Goal: Task Accomplishment & Management: Manage account settings

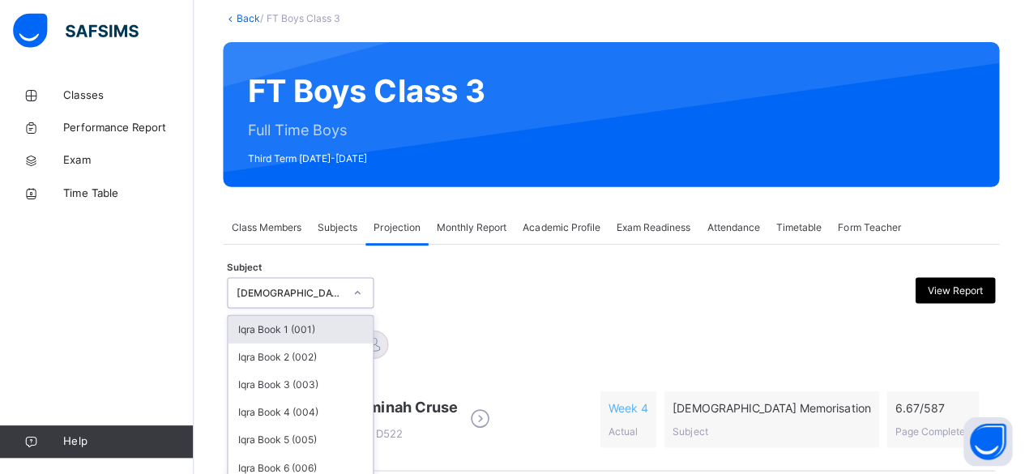
scroll to position [161, 0]
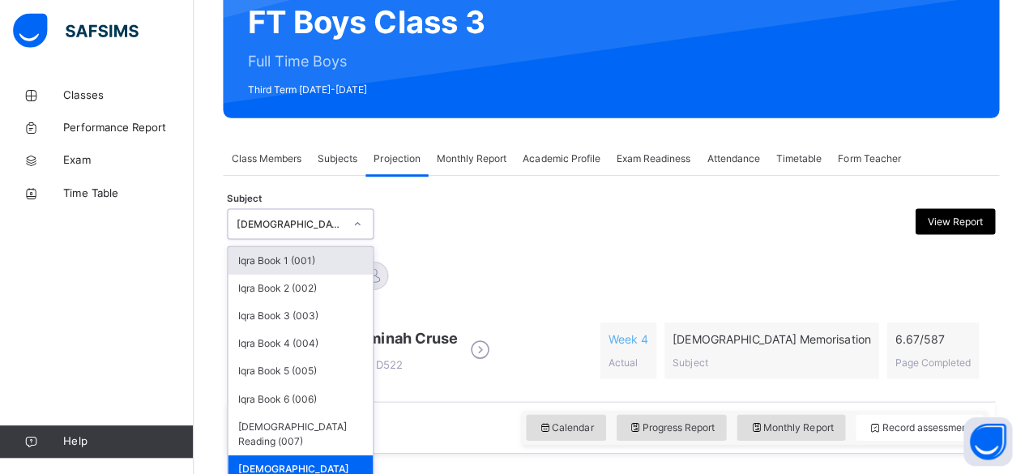
click at [353, 241] on div "option Quran Memorisation (008), selected. option Iqra Book 1 (001) focused, 1 …" at bounding box center [301, 225] width 146 height 31
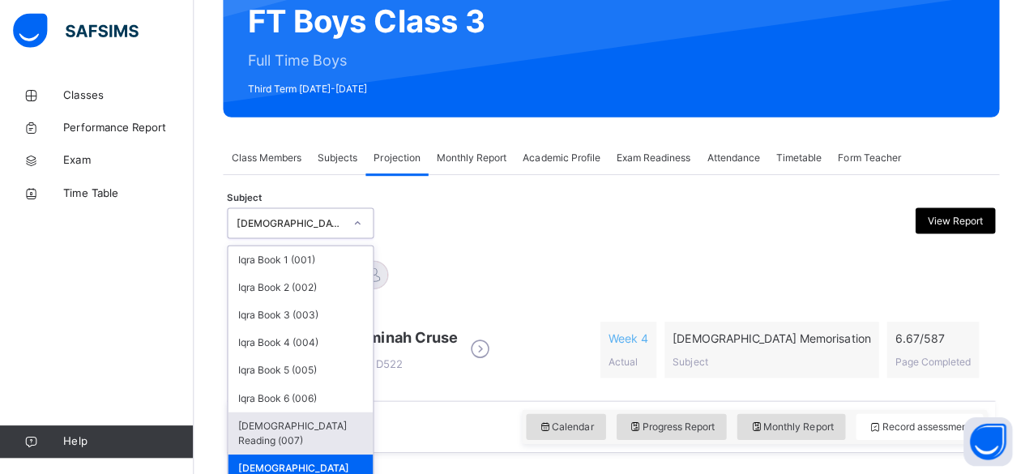
click at [335, 427] on div "[DEMOGRAPHIC_DATA] Reading (007)" at bounding box center [301, 433] width 144 height 42
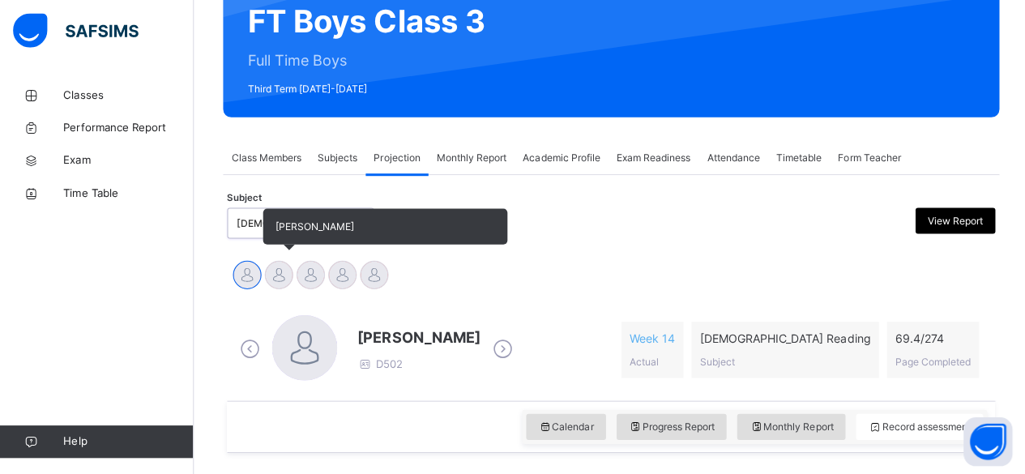
click at [288, 267] on div at bounding box center [279, 276] width 28 height 28
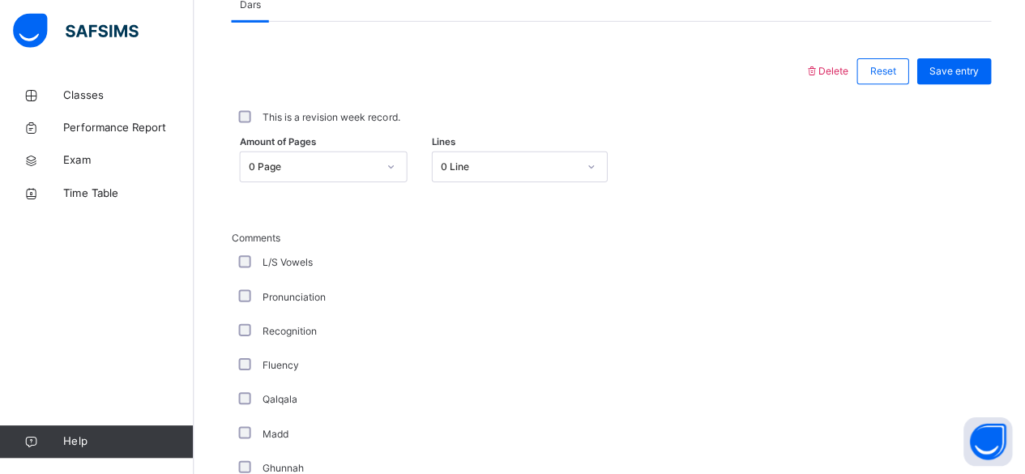
scroll to position [720, 0]
click at [340, 143] on div "Amount of Pages 0 Page Lines 0 Line" at bounding box center [610, 166] width 756 height 47
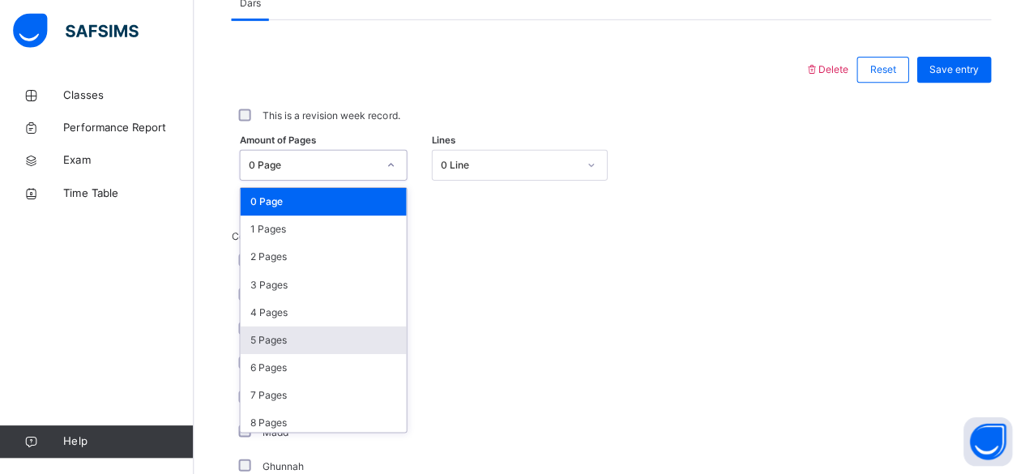
drag, startPoint x: 329, startPoint y: 160, endPoint x: 362, endPoint y: 332, distance: 175.0
click at [362, 182] on div "option 5 Pages focused, 6 of 275. 275 results available. Use Up and Down to cho…" at bounding box center [323, 166] width 167 height 31
click at [362, 332] on div "5 Pages" at bounding box center [323, 341] width 165 height 28
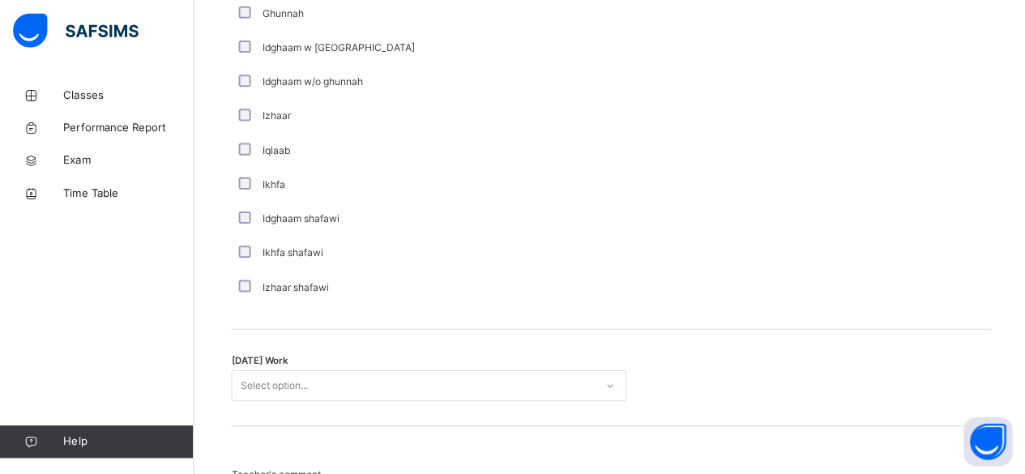
scroll to position [1350, 0]
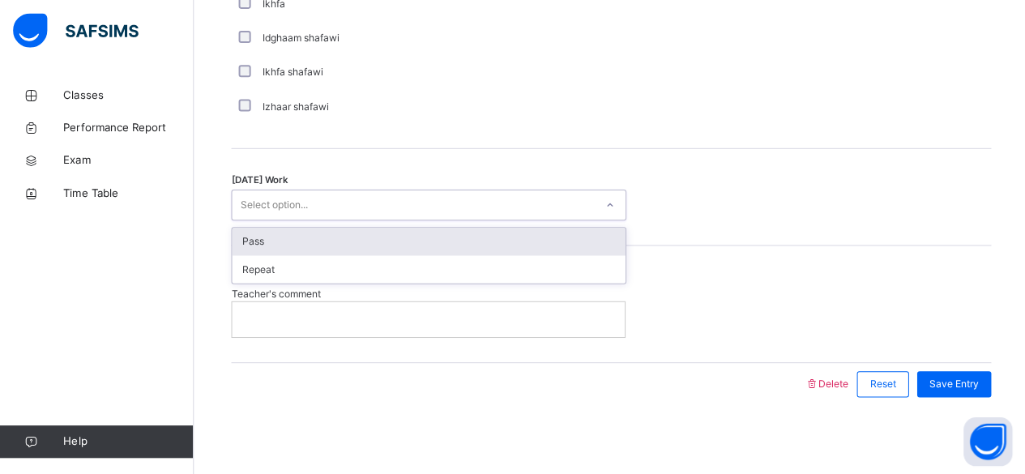
click at [493, 199] on div "Select option..." at bounding box center [413, 206] width 361 height 25
click at [482, 237] on div "Pass" at bounding box center [428, 243] width 391 height 28
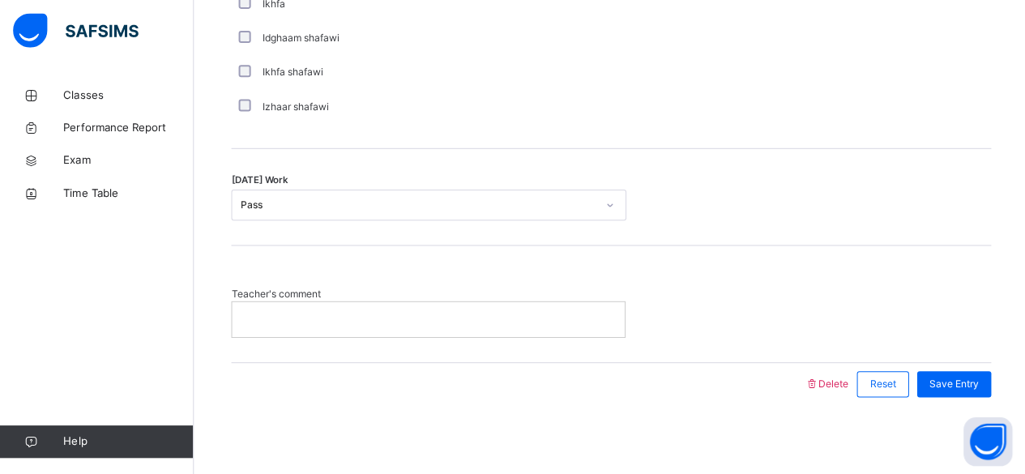
click at [472, 322] on p at bounding box center [428, 319] width 366 height 15
click at [846, 172] on div "Today's Work Pass" at bounding box center [610, 198] width 756 height 96
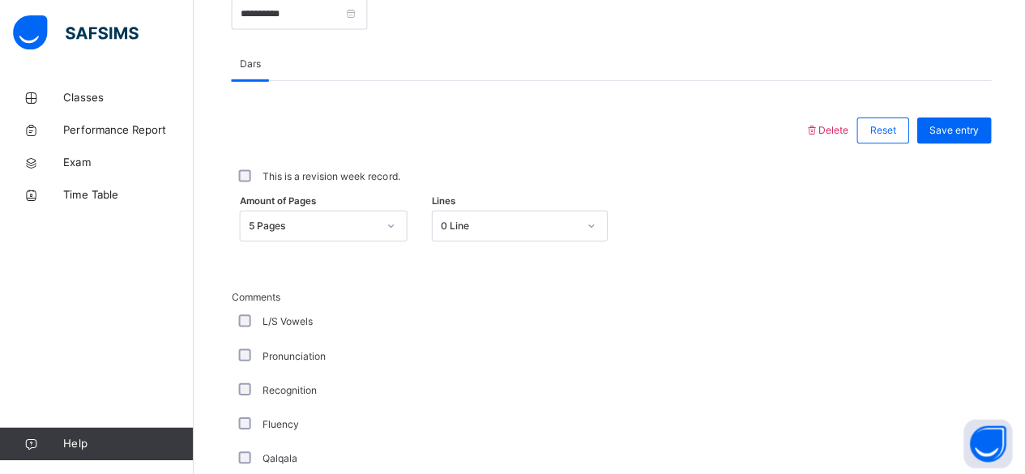
scroll to position [656, 0]
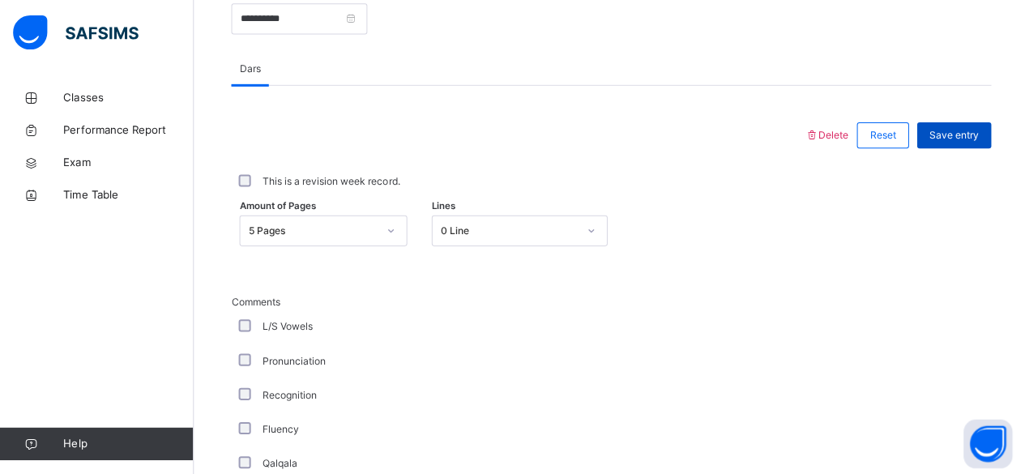
click at [929, 140] on div "Save entry" at bounding box center [951, 135] width 74 height 26
click at [966, 131] on span "Save entry" at bounding box center [950, 134] width 49 height 15
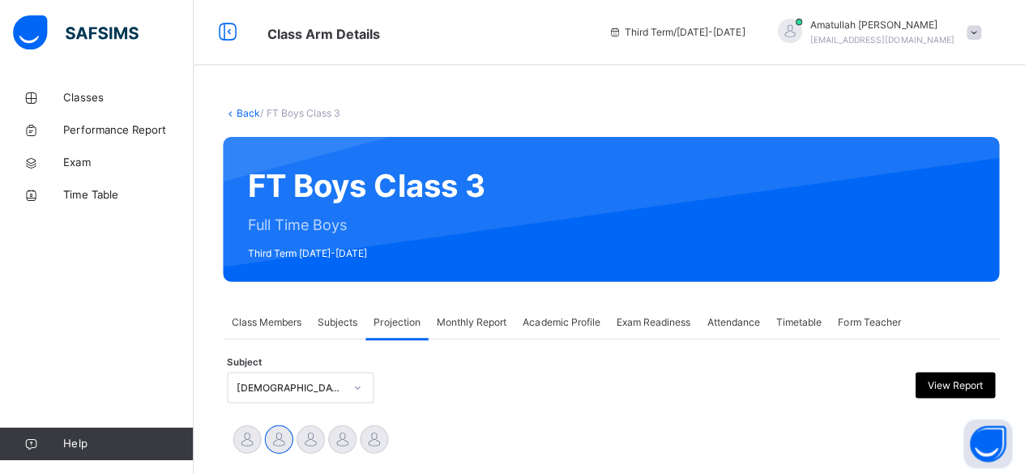
scroll to position [0, 0]
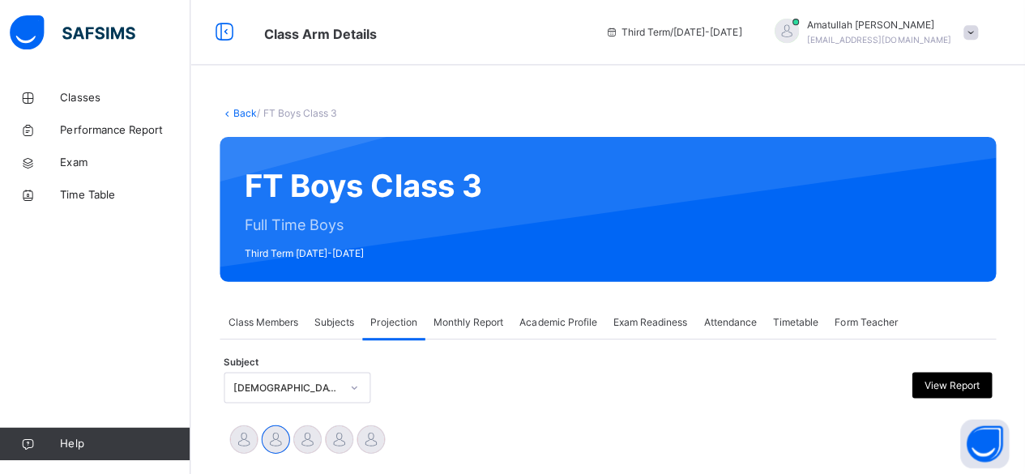
drag, startPoint x: 1019, startPoint y: 44, endPoint x: 1036, endPoint y: 117, distance: 75.7
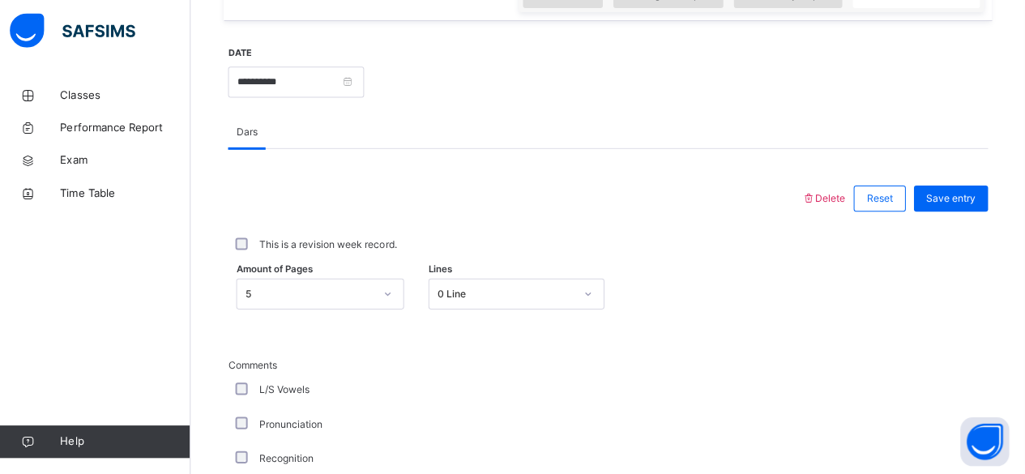
scroll to position [726, 0]
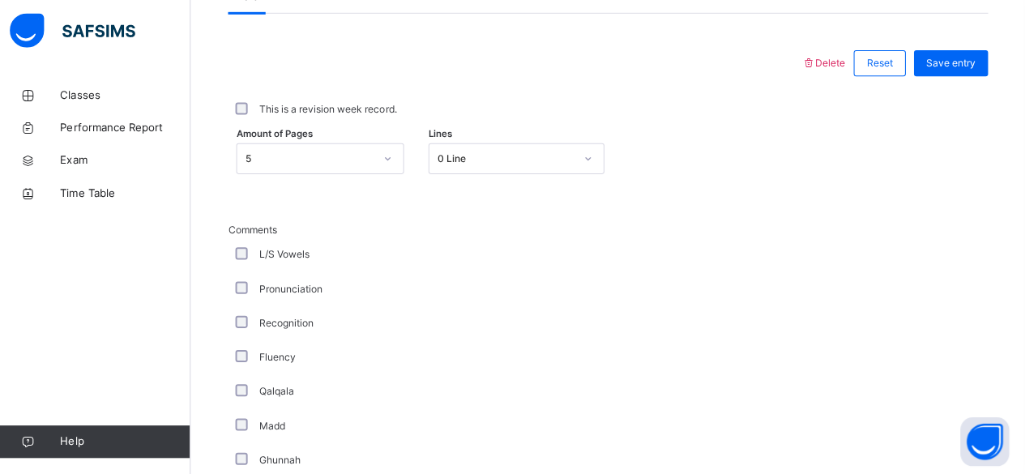
drag, startPoint x: 948, startPoint y: 187, endPoint x: 919, endPoint y: 181, distance: 29.9
click at [925, 183] on div "Comments L/S Vowels Pronunciation Recognition Fluency Qalqala Madd Ghunnah Idgh…" at bounding box center [610, 478] width 756 height 591
drag, startPoint x: 1023, startPoint y: 228, endPoint x: 988, endPoint y: 296, distance: 76.5
click at [993, 293] on div "Back / FT Boys Class 3 FT Boys Class 3 Full Time Boys Third Term 2024-2025 Clas…" at bounding box center [609, 228] width 831 height 1747
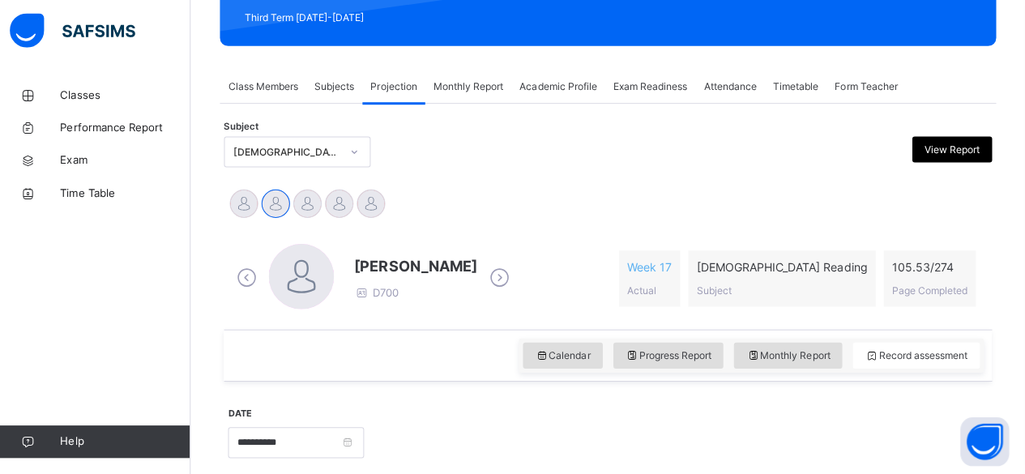
scroll to position [235, 0]
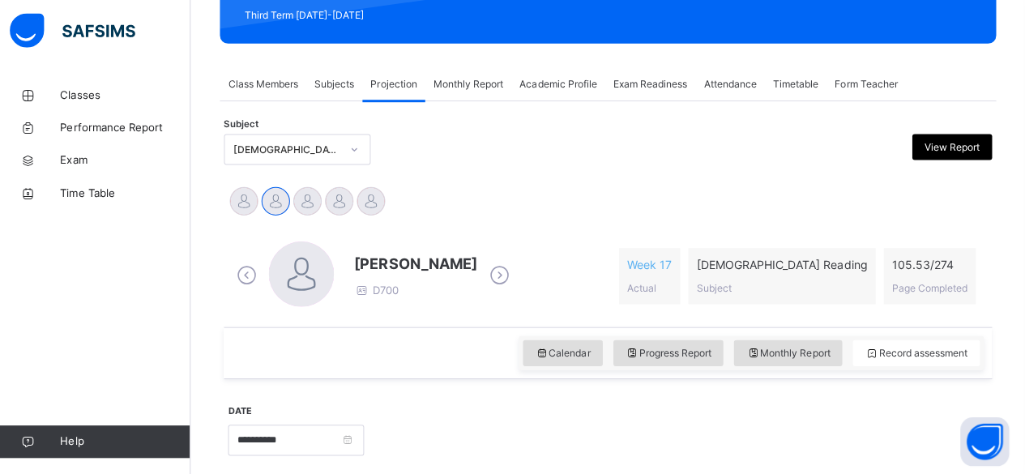
click at [302, 170] on div "Subject Quran Reading (007) View Report" at bounding box center [610, 150] width 764 height 47
click at [300, 156] on div "[DEMOGRAPHIC_DATA] Reading (007)" at bounding box center [290, 150] width 107 height 15
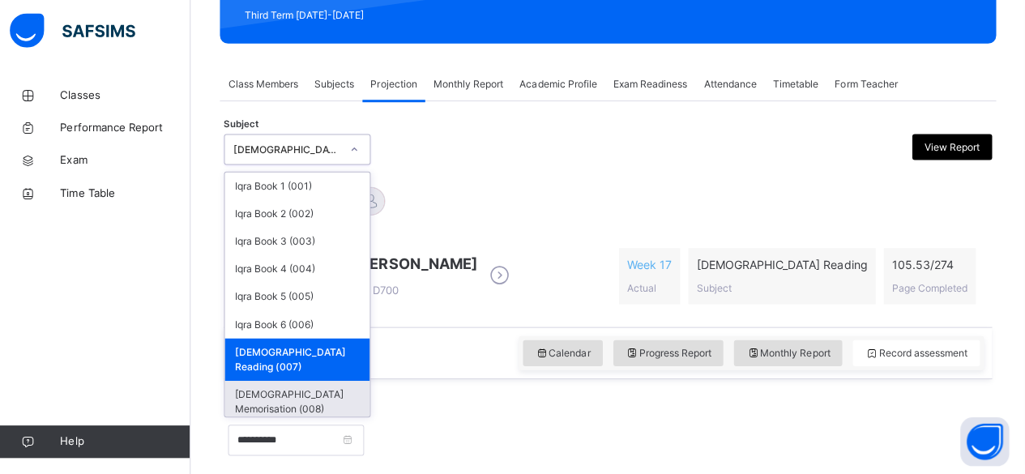
click at [265, 381] on div "[DEMOGRAPHIC_DATA] Memorisation (008)" at bounding box center [301, 402] width 144 height 42
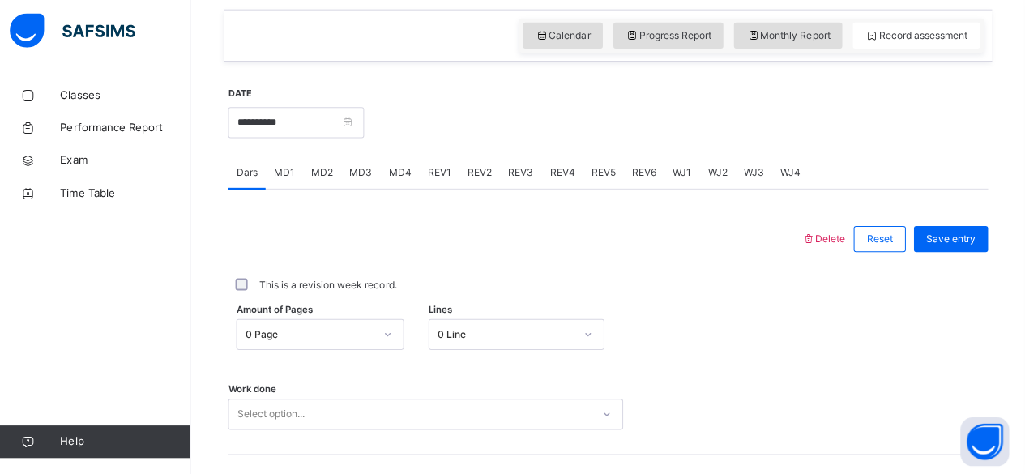
scroll to position [547, 0]
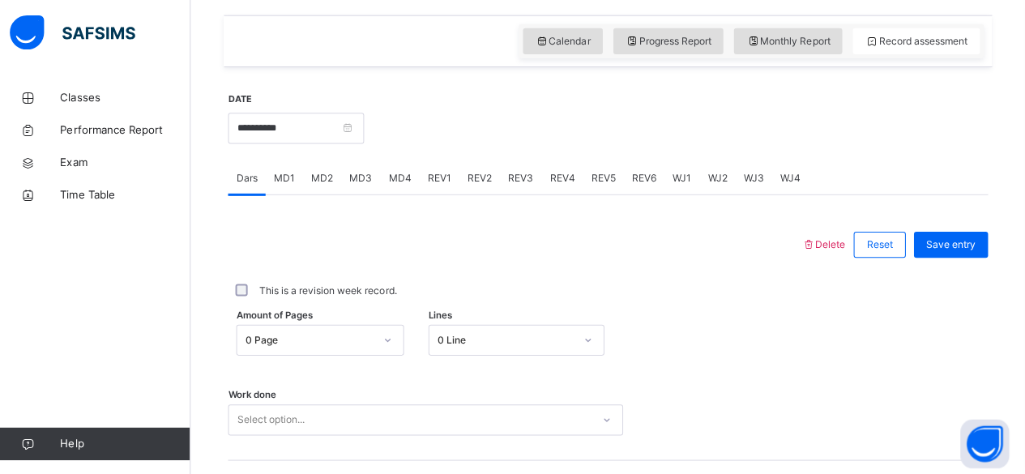
drag, startPoint x: 788, startPoint y: 6, endPoint x: 793, endPoint y: 23, distance: 16.9
click at [795, 29] on div "Monthly Report" at bounding box center [789, 42] width 108 height 26
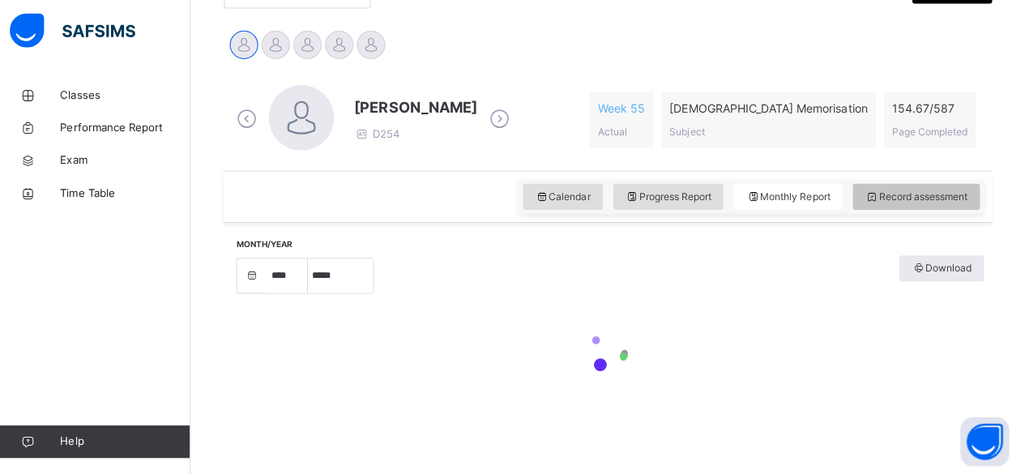
select select "****"
select select "*"
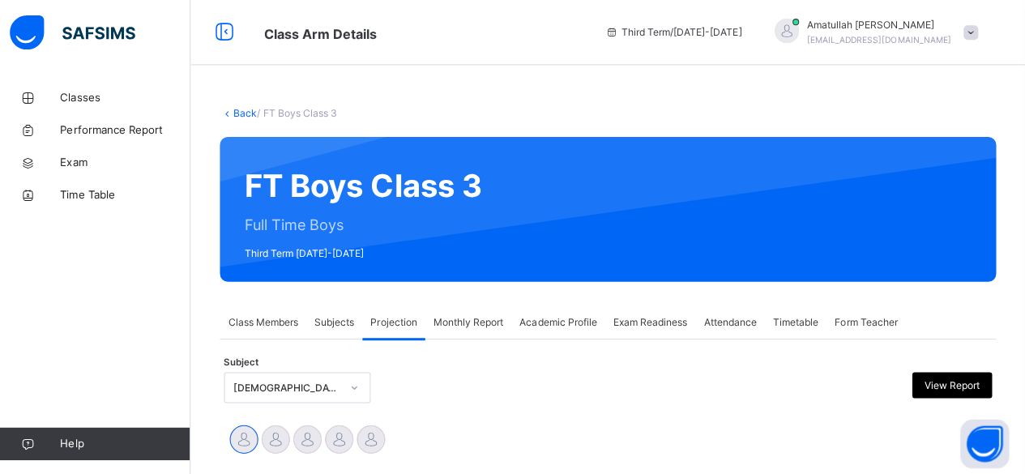
scroll to position [78, 0]
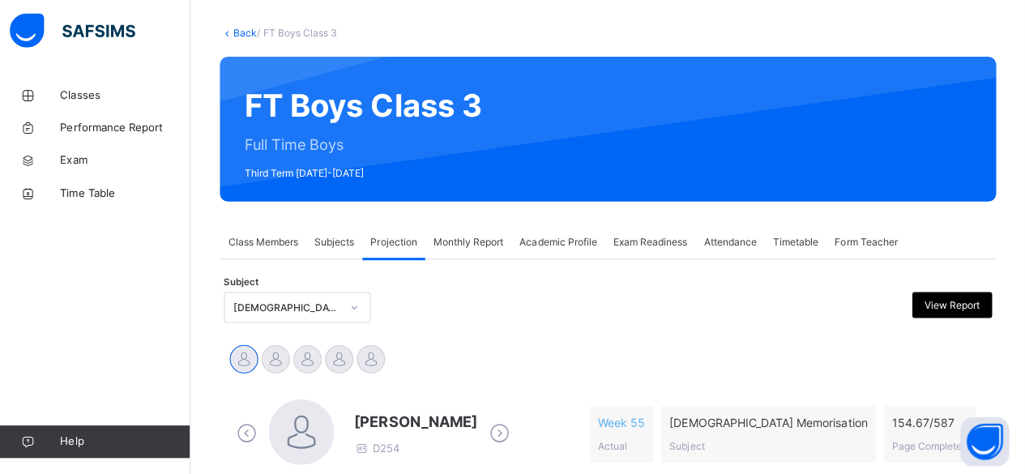
click at [505, 436] on icon at bounding box center [502, 433] width 28 height 24
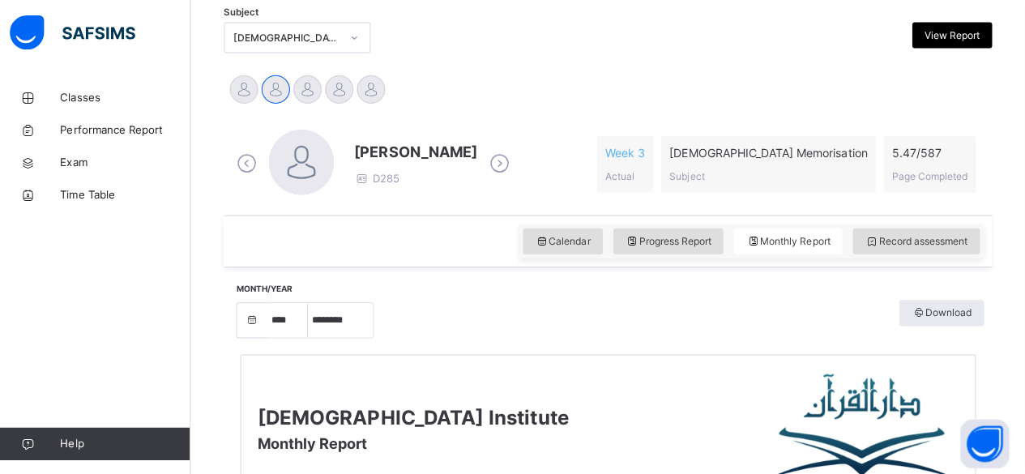
scroll to position [335, 0]
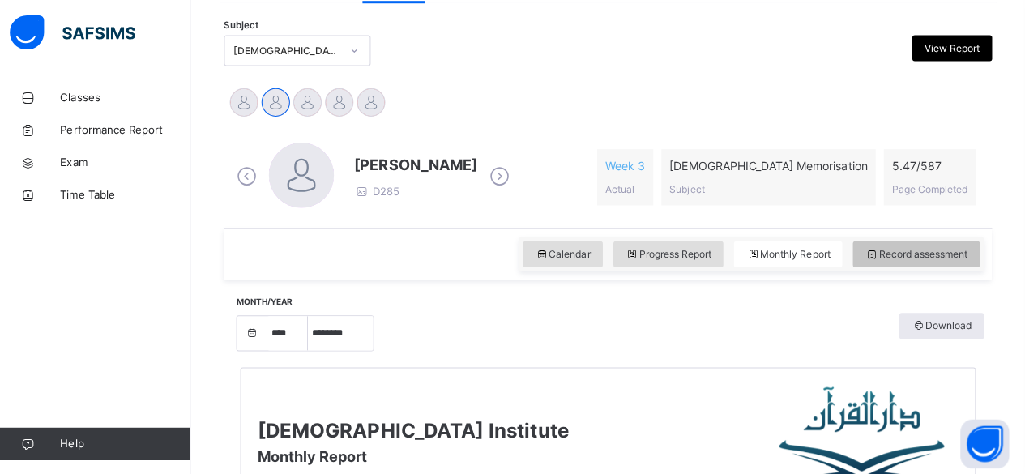
click at [906, 246] on span "Record assessment" at bounding box center [916, 253] width 102 height 15
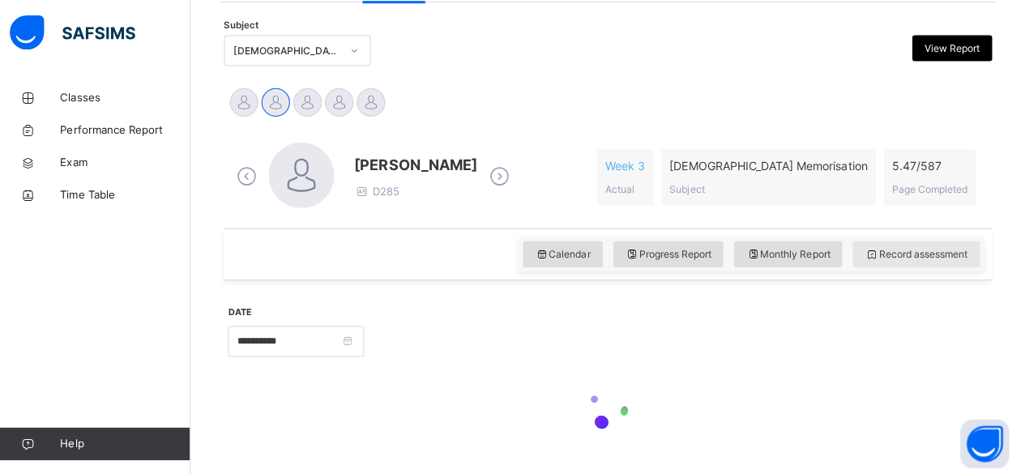
scroll to position [334, 0]
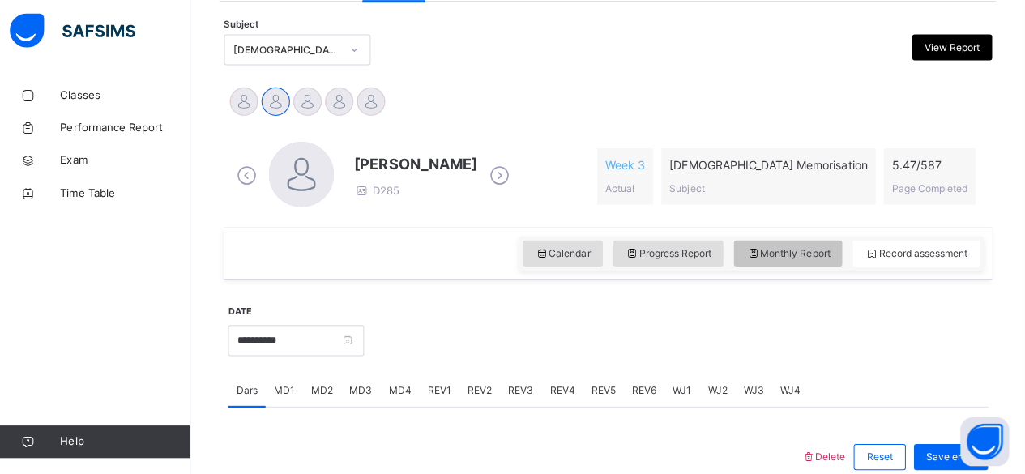
click at [800, 252] on span "Monthly Report" at bounding box center [788, 254] width 83 height 15
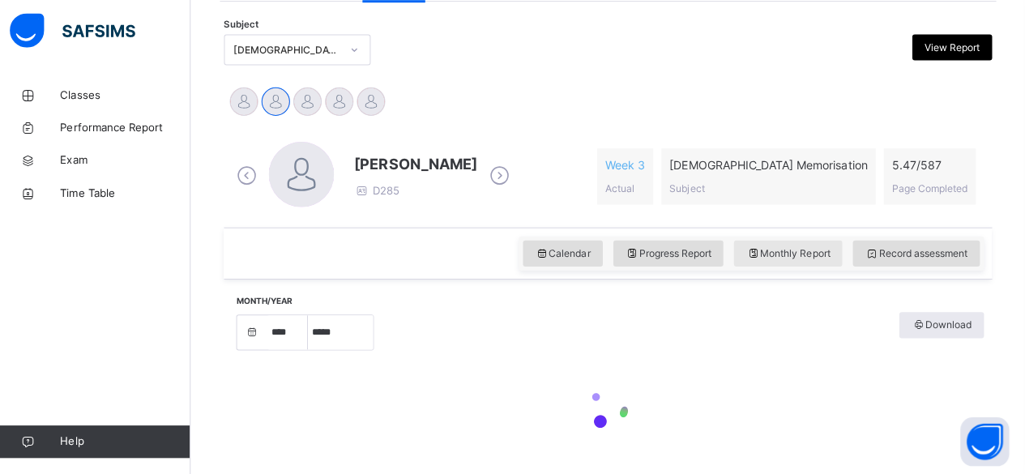
select select "****"
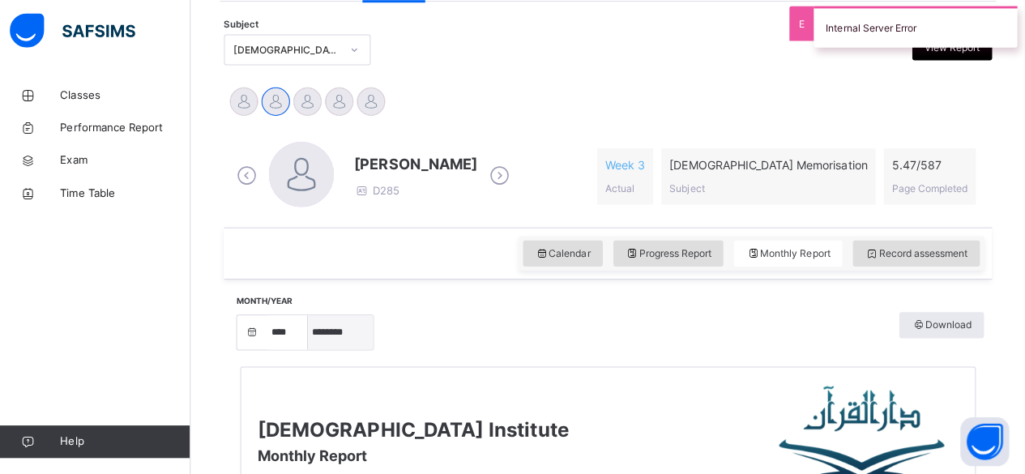
click at [348, 331] on select "***** ******** ***** ***** *** **** **** ****** ********* ******* ******** ****…" at bounding box center [343, 333] width 65 height 34
click at [311, 316] on select "***** ******** ***** ***** *** **** **** ****** ********* ******* ******** ****…" at bounding box center [343, 333] width 65 height 34
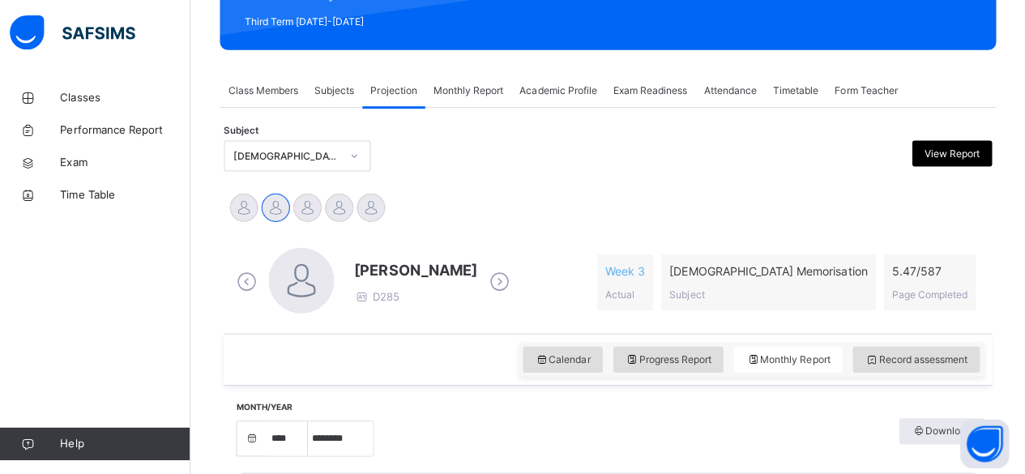
scroll to position [222, 0]
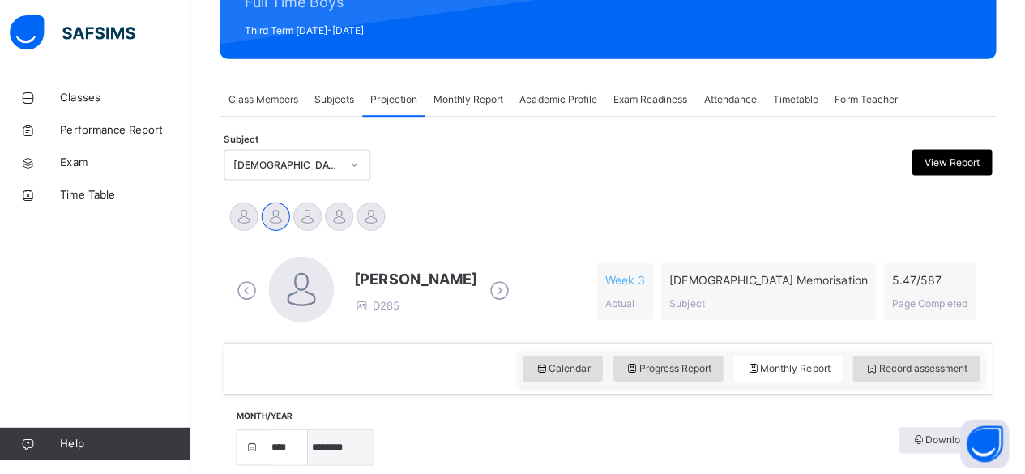
click at [352, 441] on select "***** ******** ***** ***** *** **** **** ****** ********* ******* ******** ****…" at bounding box center [343, 445] width 65 height 34
select select "*"
click at [311, 428] on select "***** ******** ***** ***** *** **** **** ****** ********* ******* ******** ****…" at bounding box center [343, 445] width 65 height 34
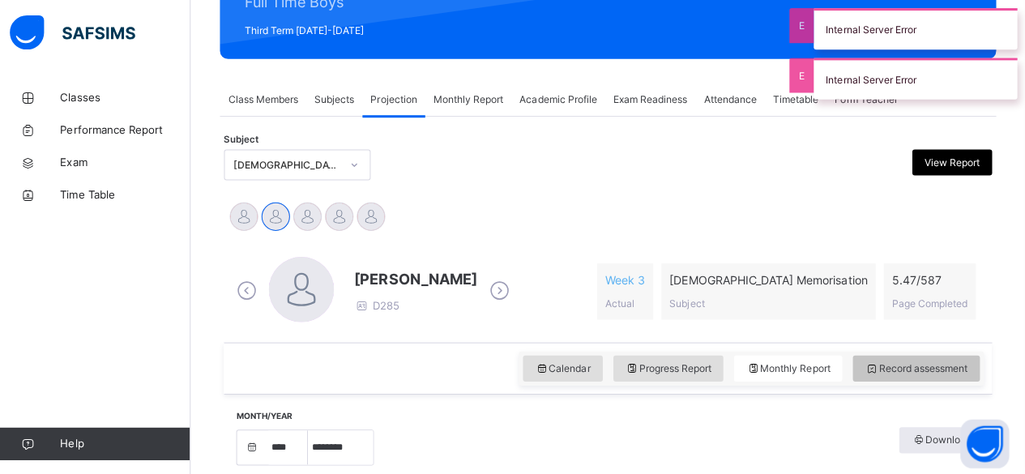
click at [960, 353] on div "Record assessment" at bounding box center [916, 366] width 126 height 26
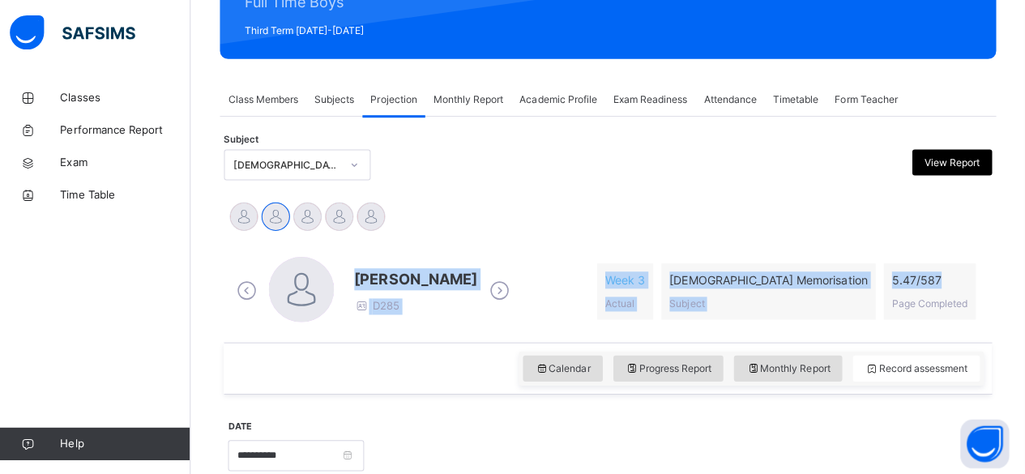
drag, startPoint x: 1017, startPoint y: 160, endPoint x: 1033, endPoint y: 224, distance: 66.8
click at [1024, 236] on html "Class Arm Details Third Term / 2024-2025 Amatullah Ahmed shammizaman91@gmail.co…" at bounding box center [512, 386] width 1025 height 1217
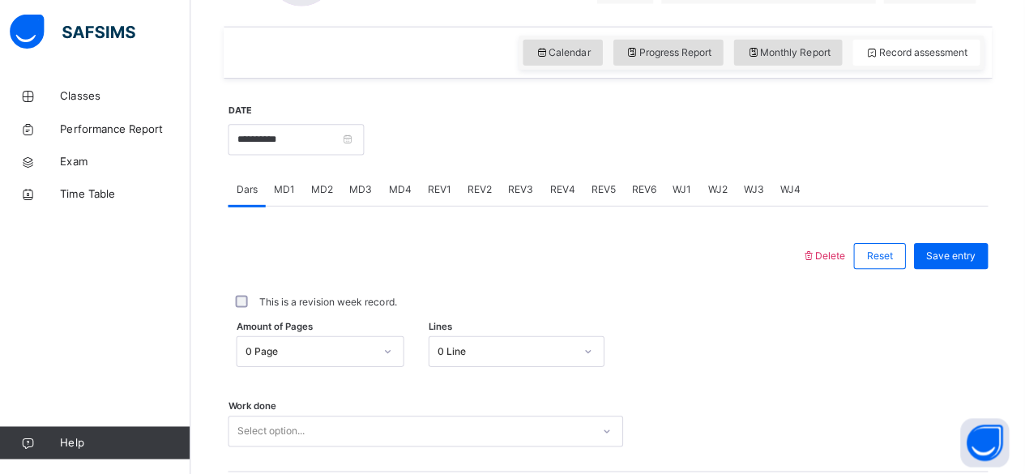
scroll to position [535, 0]
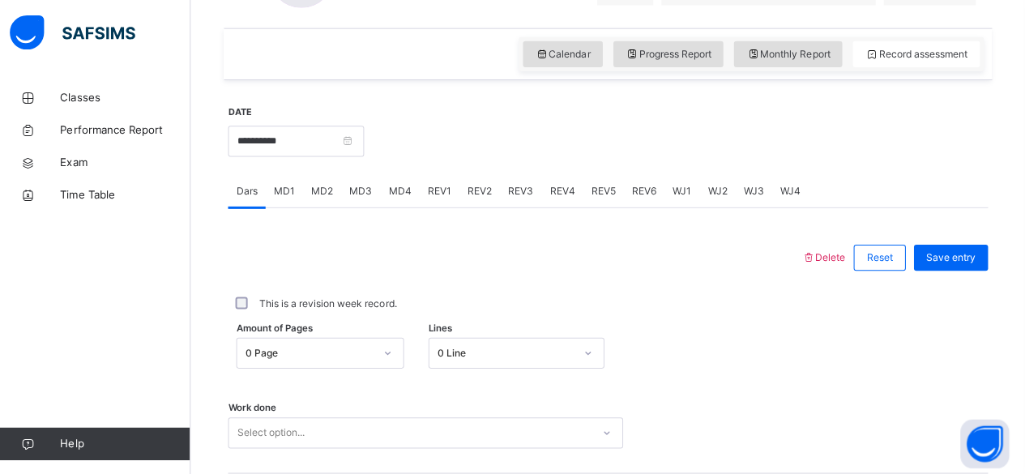
drag, startPoint x: 279, startPoint y: 117, endPoint x: 270, endPoint y: 116, distance: 9.0
click at [270, 116] on div "**********" at bounding box center [299, 139] width 135 height 70
click at [250, 125] on input "**********" at bounding box center [299, 140] width 135 height 31
drag, startPoint x: 250, startPoint y: 123, endPoint x: 273, endPoint y: 152, distance: 37.0
click at [273, 152] on input "**********" at bounding box center [299, 140] width 135 height 31
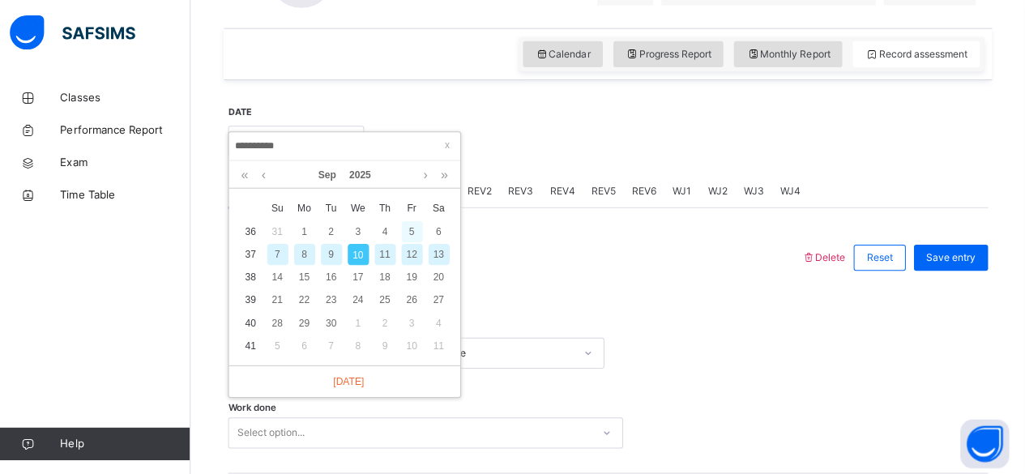
click at [412, 225] on div "5" at bounding box center [414, 230] width 21 height 21
type input "**********"
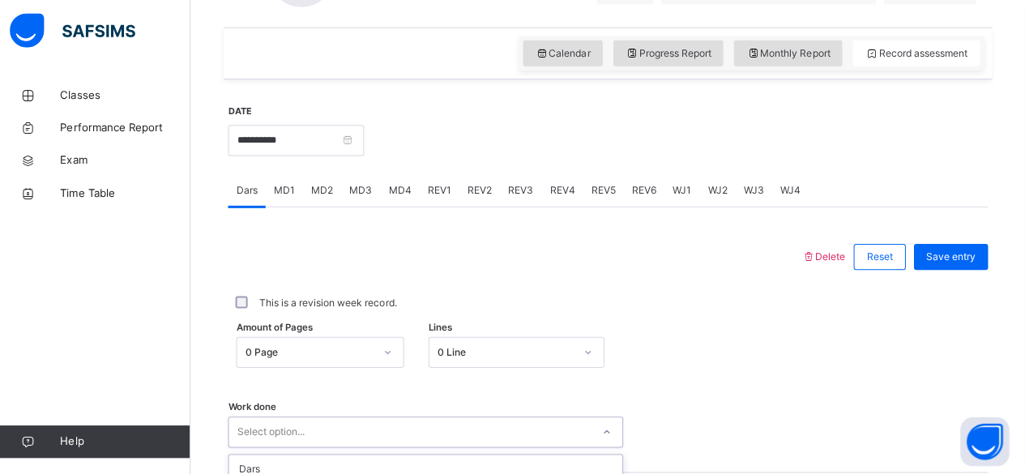
scroll to position [741, 0]
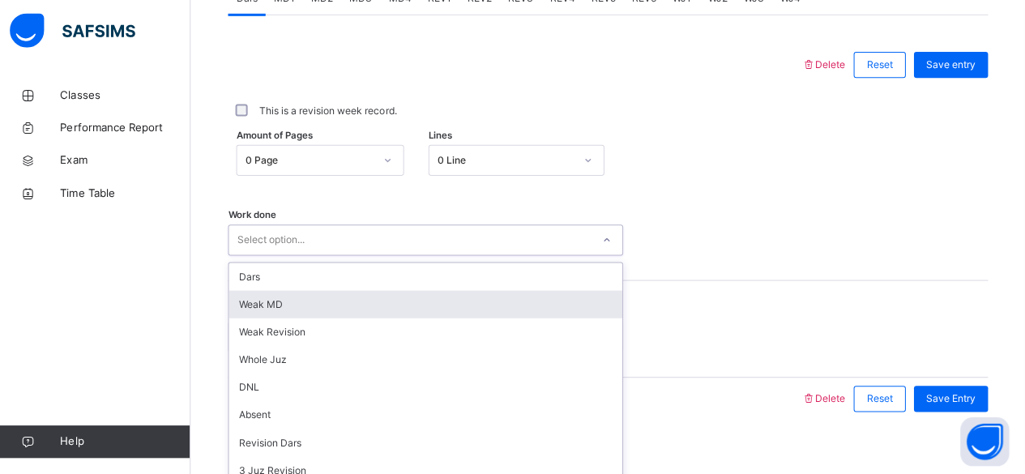
click at [263, 256] on div "option Weak MD focused, 2 of 16. 16 results available. Use Up and Down to choos…" at bounding box center [428, 240] width 393 height 31
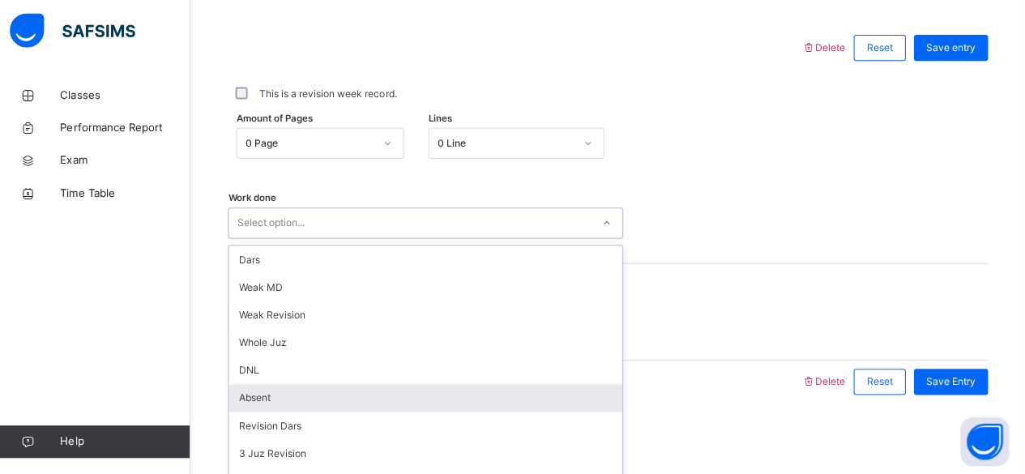
click at [271, 389] on div "Absent" at bounding box center [428, 399] width 391 height 28
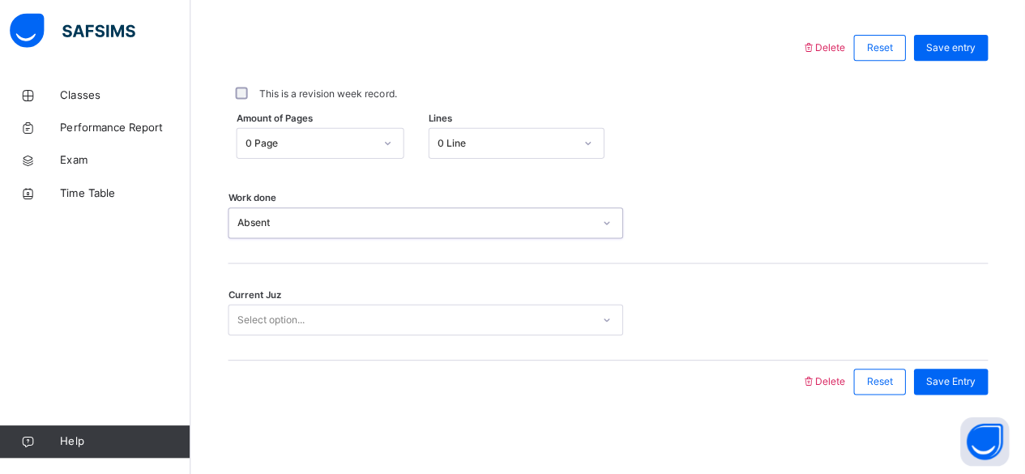
drag, startPoint x: 453, startPoint y: 323, endPoint x: 442, endPoint y: 331, distance: 13.9
click at [453, 323] on div "Select option..." at bounding box center [413, 321] width 361 height 25
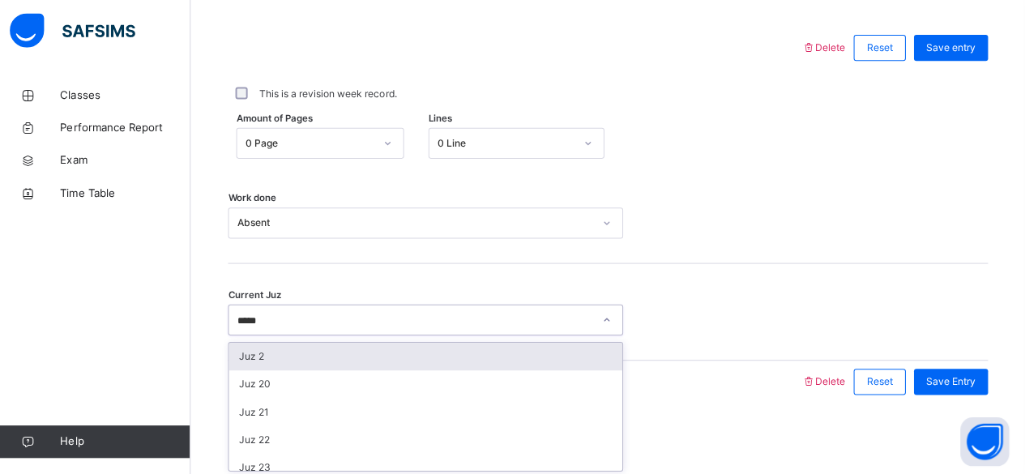
type input "******"
click at [581, 360] on div "Juz 26" at bounding box center [428, 358] width 391 height 28
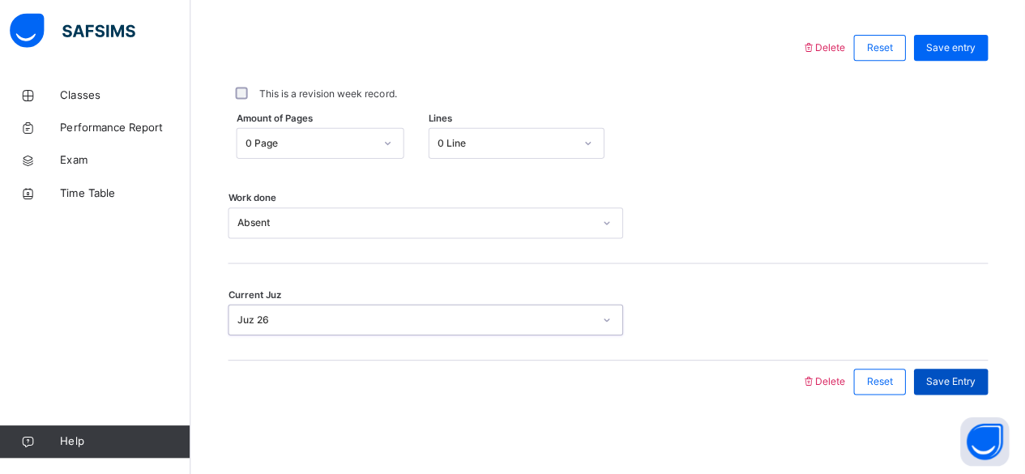
click at [988, 389] on div "Save Entry" at bounding box center [951, 383] width 74 height 26
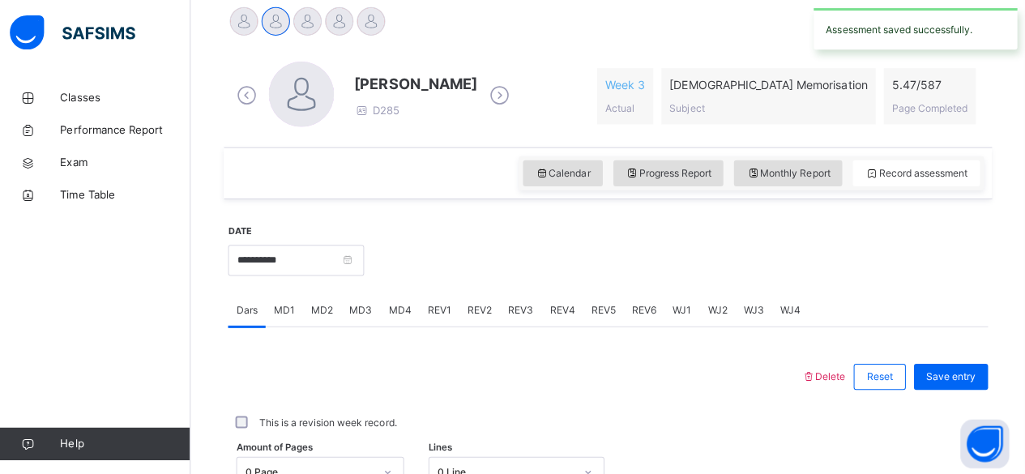
scroll to position [412, 0]
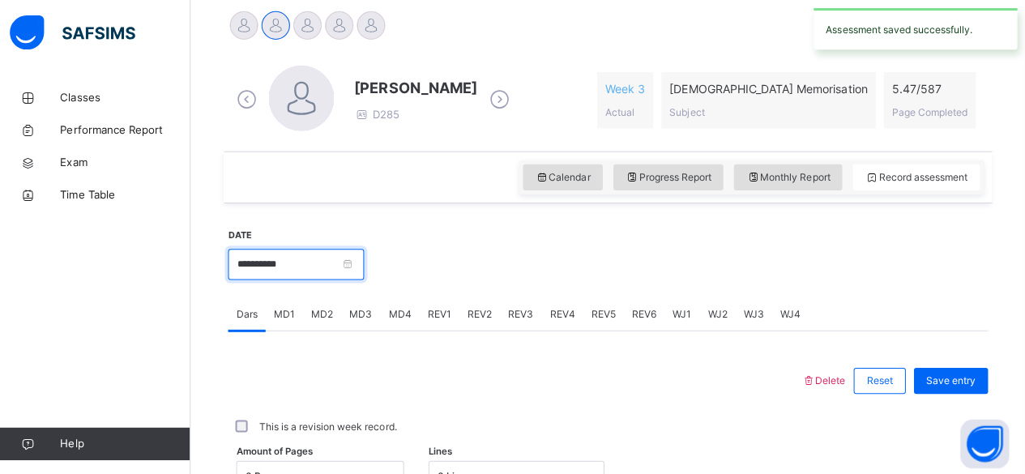
click at [306, 272] on input "**********" at bounding box center [299, 263] width 135 height 31
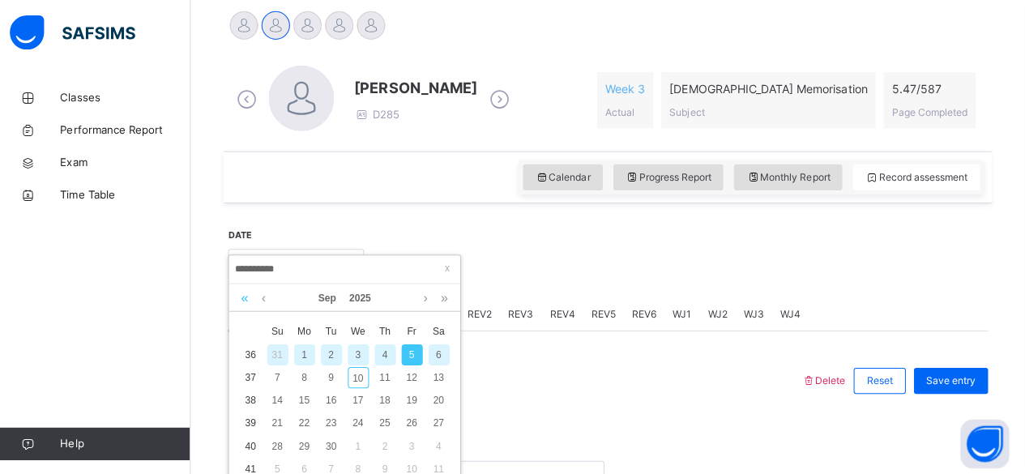
click at [244, 300] on link at bounding box center [248, 297] width 15 height 28
click at [447, 296] on link at bounding box center [446, 297] width 15 height 28
click at [267, 296] on link at bounding box center [267, 297] width 12 height 28
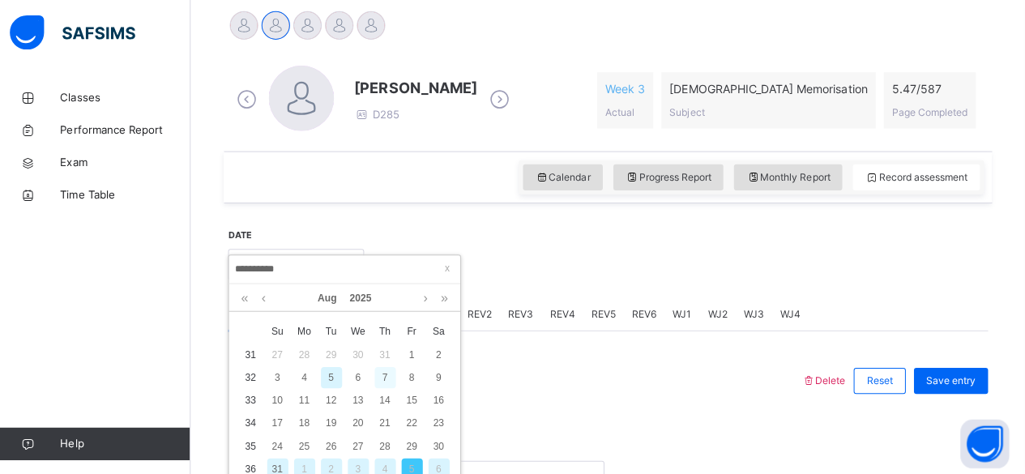
click at [387, 368] on div "7" at bounding box center [388, 375] width 21 height 21
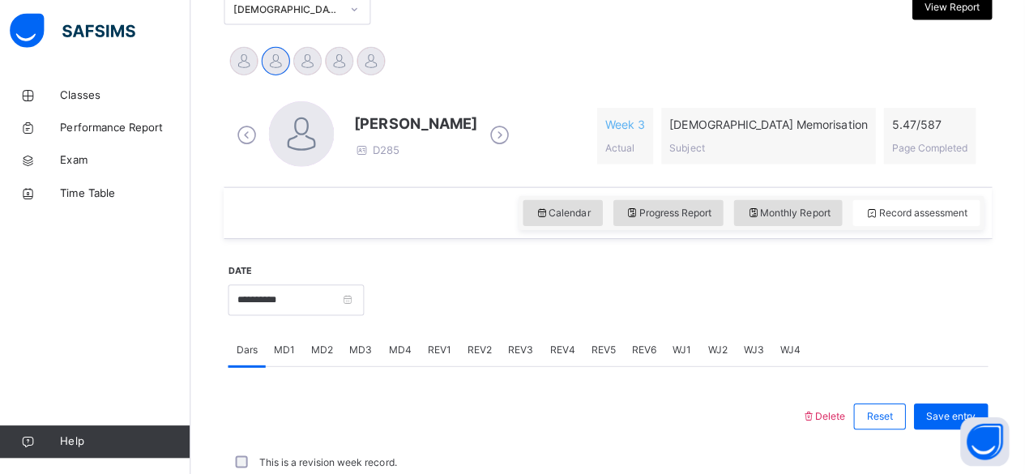
scroll to position [409, 0]
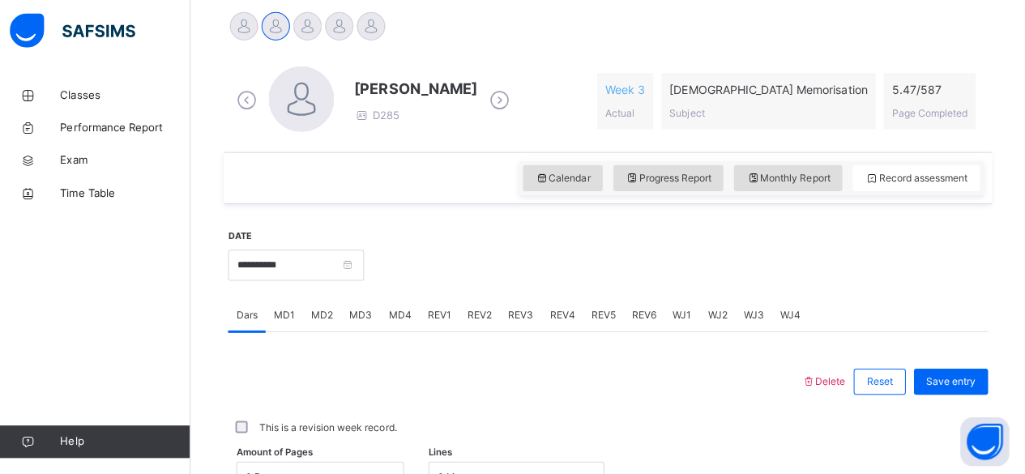
click at [281, 301] on div "MD1" at bounding box center [287, 315] width 37 height 32
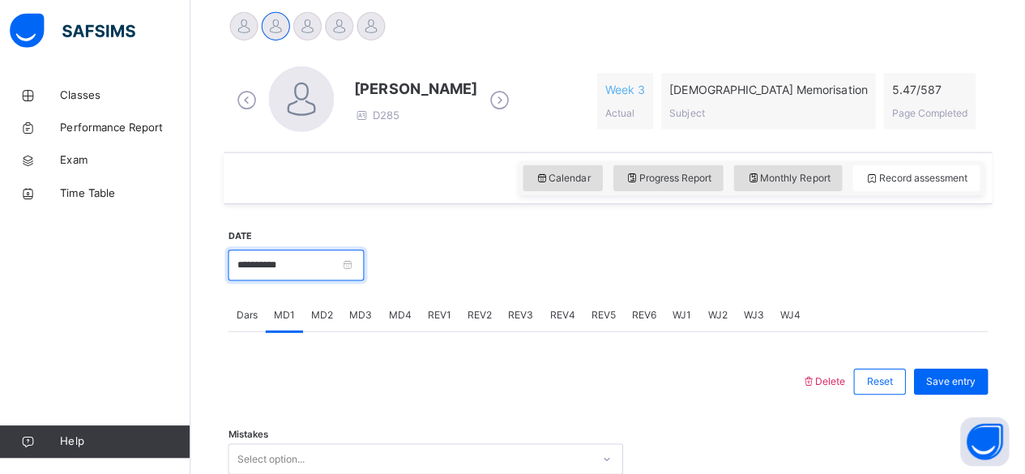
click at [308, 266] on input "**********" at bounding box center [299, 265] width 135 height 31
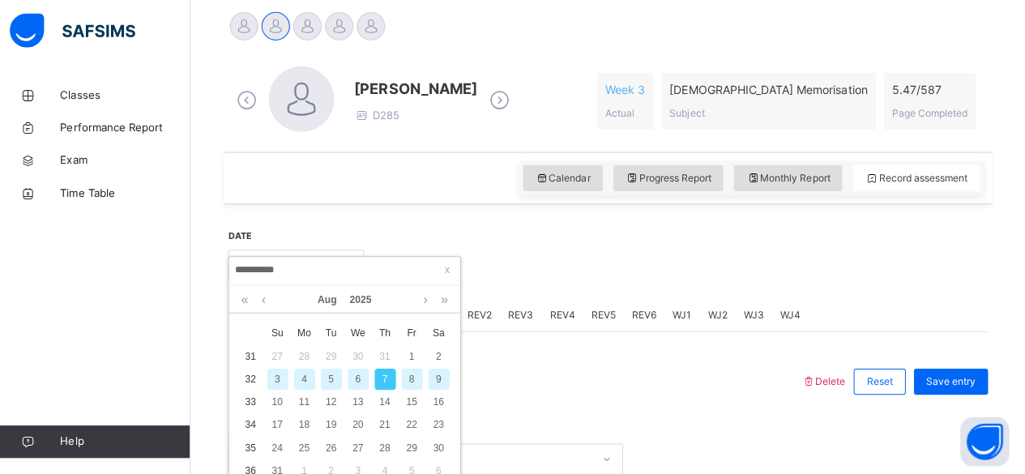
click at [413, 381] on div "8" at bounding box center [414, 379] width 21 height 21
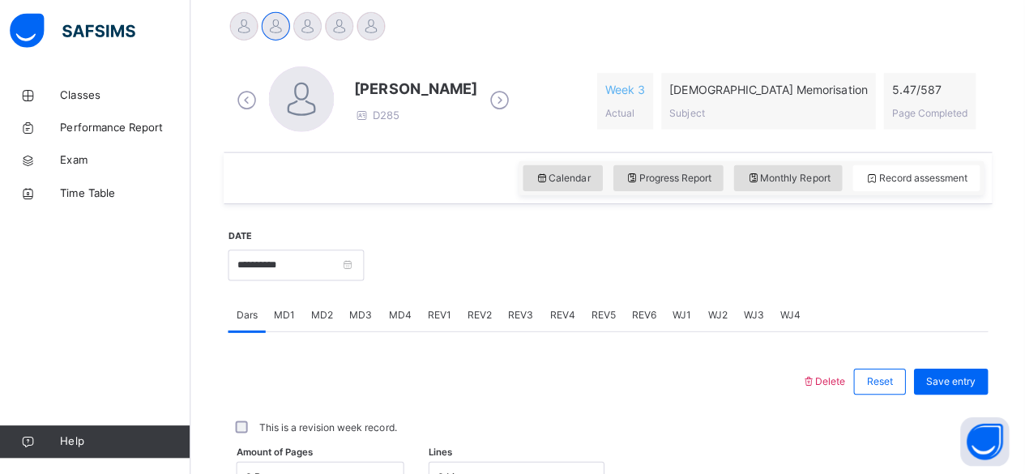
click at [279, 315] on span "MD1" at bounding box center [287, 315] width 21 height 15
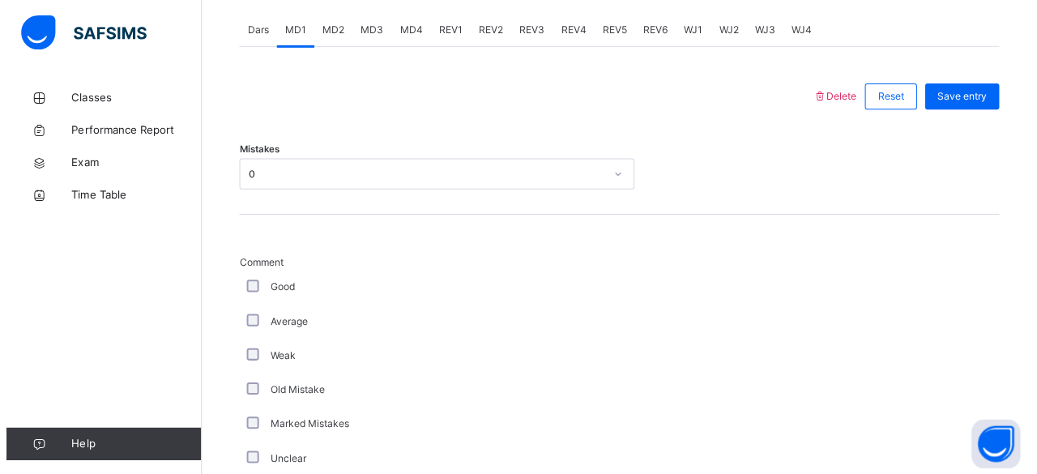
scroll to position [691, 0]
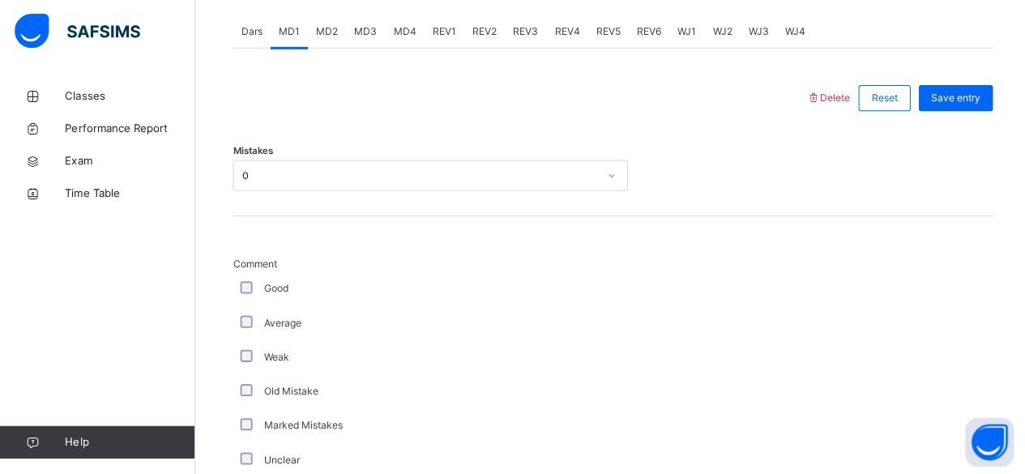
click at [831, 102] on span "Delete" at bounding box center [824, 99] width 44 height 12
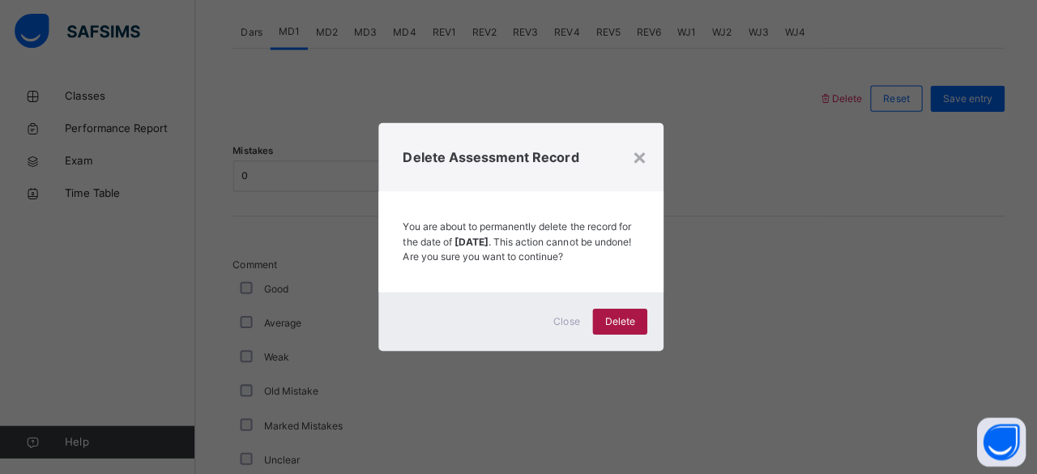
click at [623, 329] on span "Delete" at bounding box center [617, 321] width 30 height 15
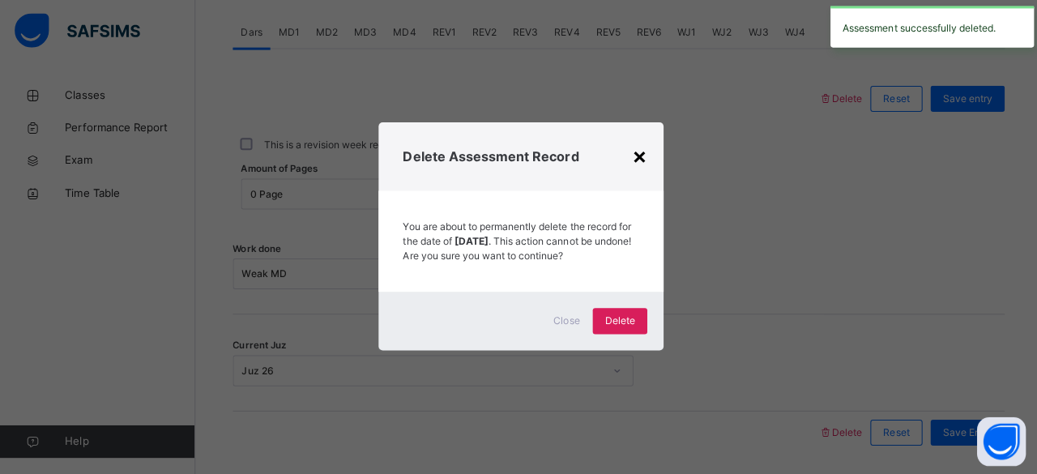
click at [631, 140] on div "×" at bounding box center [636, 157] width 15 height 34
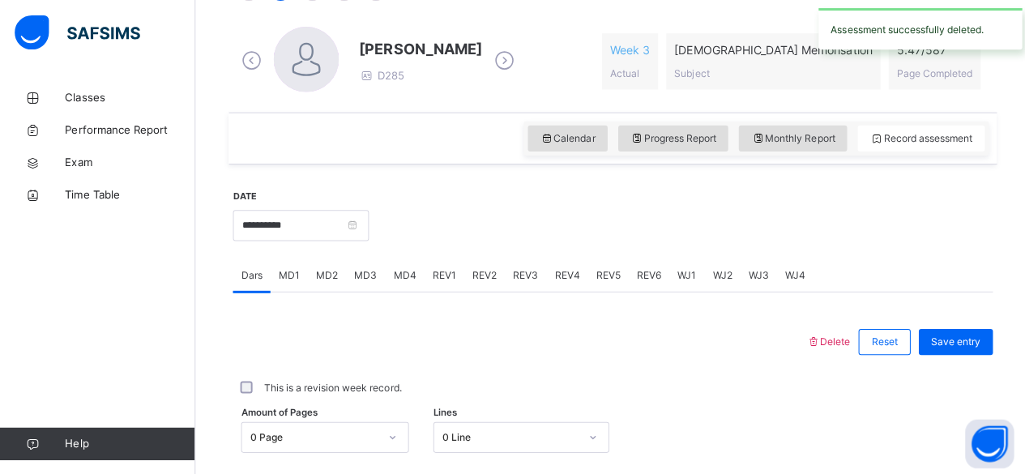
scroll to position [447, 0]
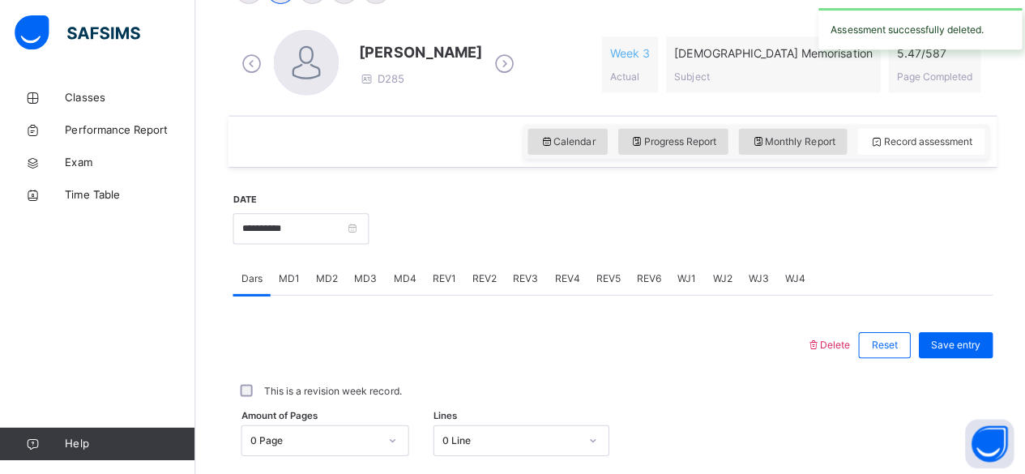
click at [285, 280] on span "MD1" at bounding box center [287, 277] width 21 height 15
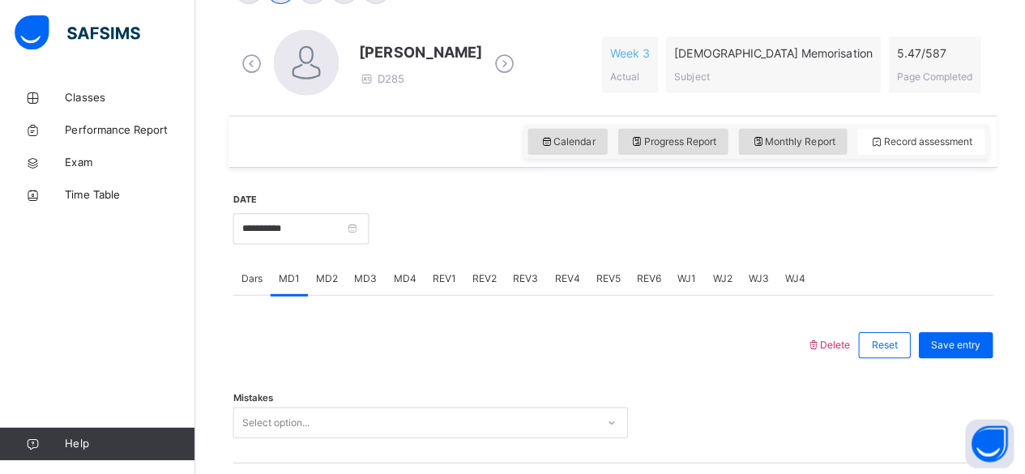
click at [404, 283] on div "MD4" at bounding box center [402, 277] width 39 height 32
click at [237, 275] on div "Dars" at bounding box center [250, 277] width 37 height 32
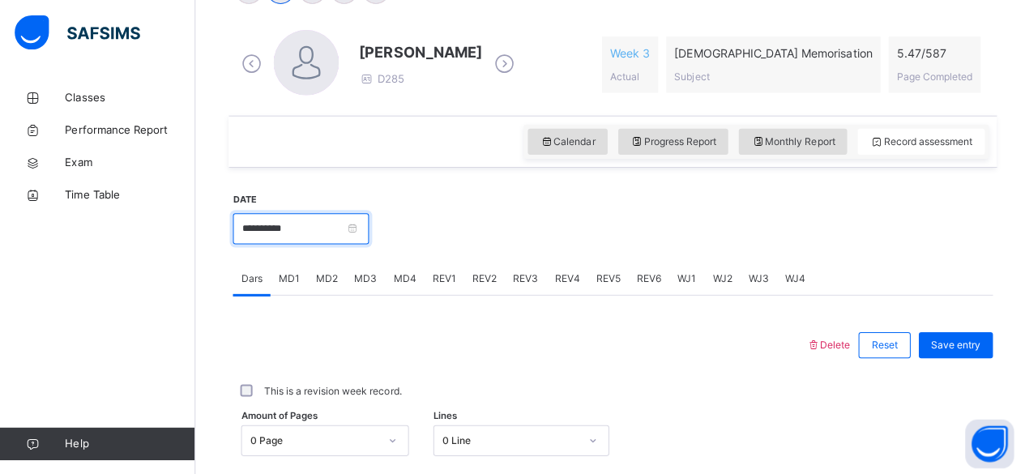
click at [294, 239] on input "**********" at bounding box center [299, 227] width 135 height 31
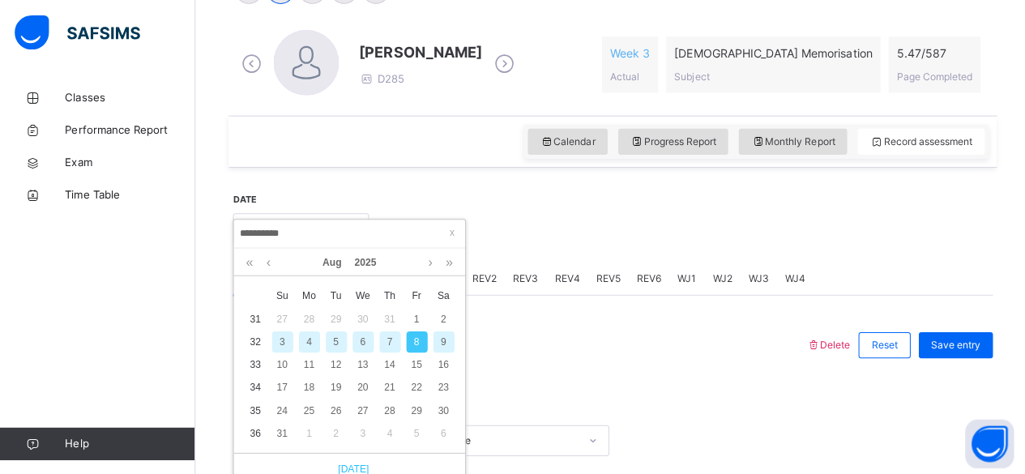
click at [347, 463] on link "[DATE]" at bounding box center [347, 466] width 39 height 15
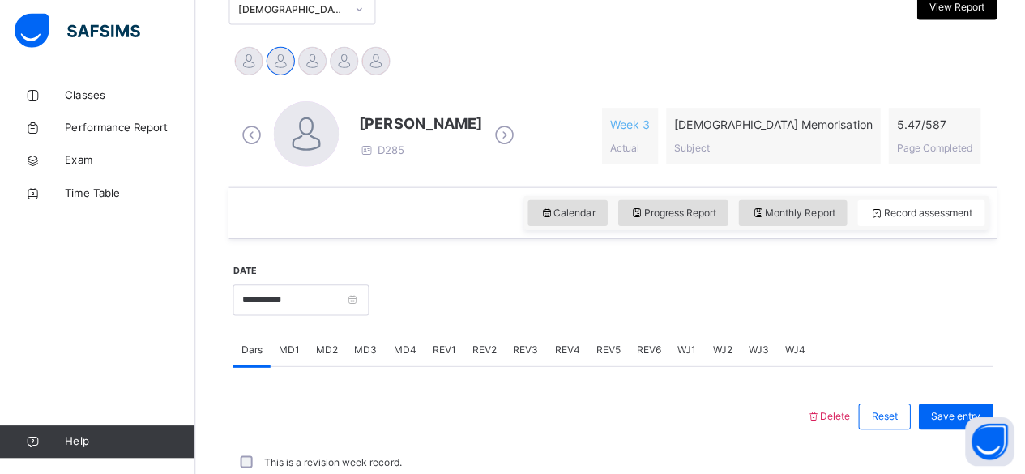
scroll to position [445, 0]
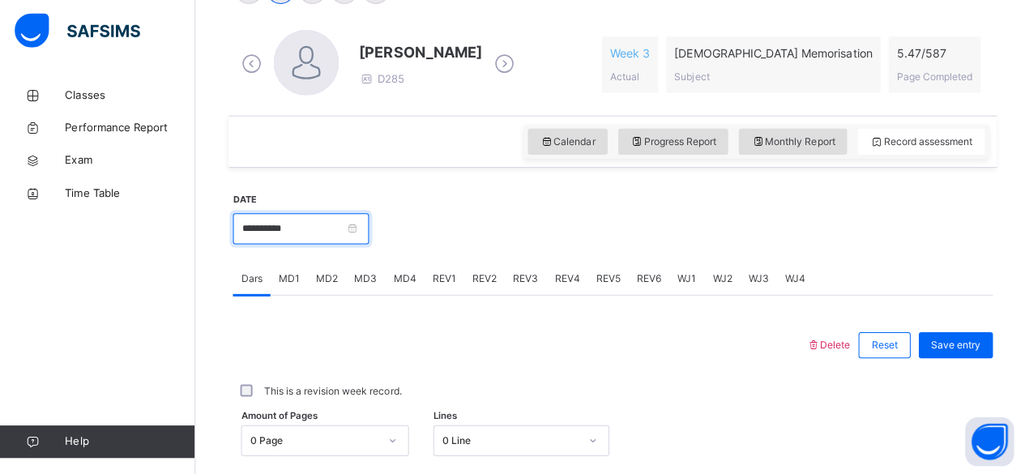
click at [314, 242] on input "**********" at bounding box center [299, 230] width 135 height 31
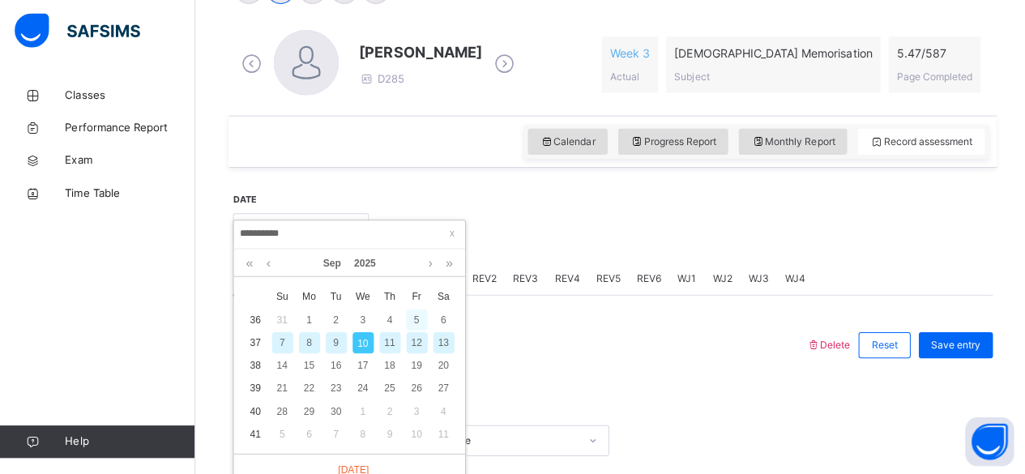
click at [413, 318] on div "5" at bounding box center [414, 320] width 21 height 21
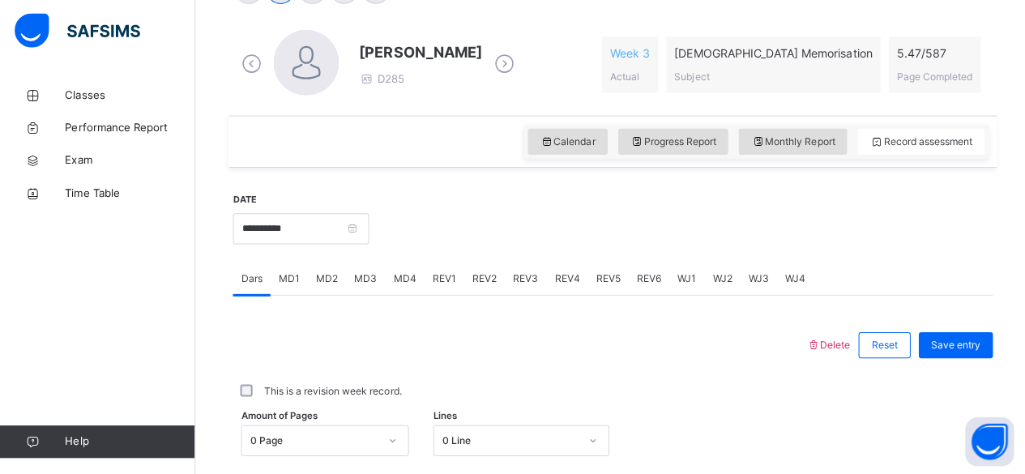
drag, startPoint x: 1003, startPoint y: 234, endPoint x: 989, endPoint y: 251, distance: 22.4
click at [1012, 241] on div "Back / FT Boys Class 3 FT Boys Class 3 Full Time Boys Third Term 2024-2025 Clas…" at bounding box center [609, 204] width 831 height 1136
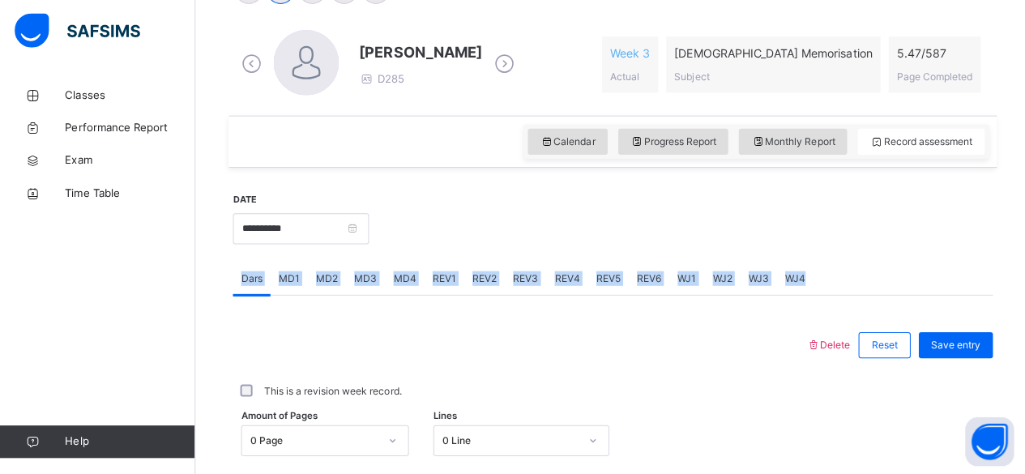
drag, startPoint x: 1016, startPoint y: 192, endPoint x: 1012, endPoint y: 284, distance: 91.7
click at [1010, 288] on div "Back / FT Boys Class 3 FT Boys Class 3 Full Time Boys Third Term 2024-2025 Clas…" at bounding box center [609, 204] width 831 height 1136
click at [831, 252] on div at bounding box center [677, 229] width 605 height 70
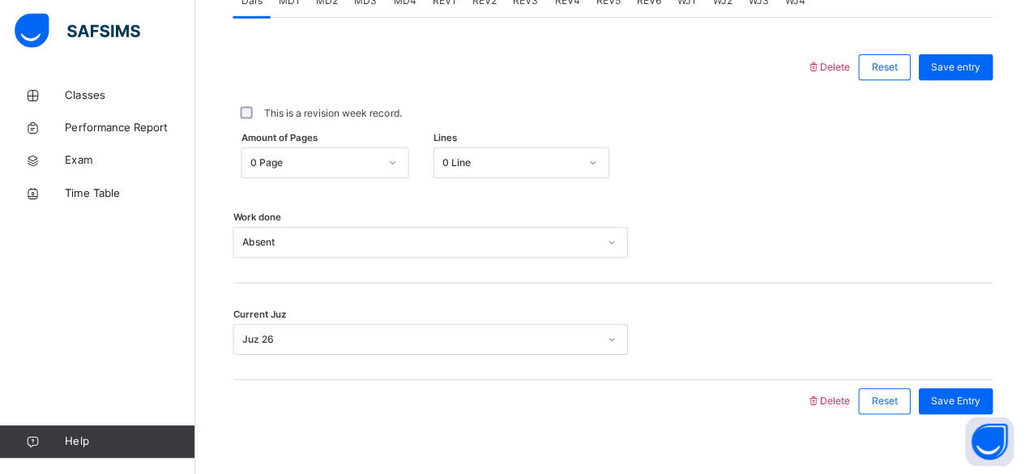
scroll to position [741, 0]
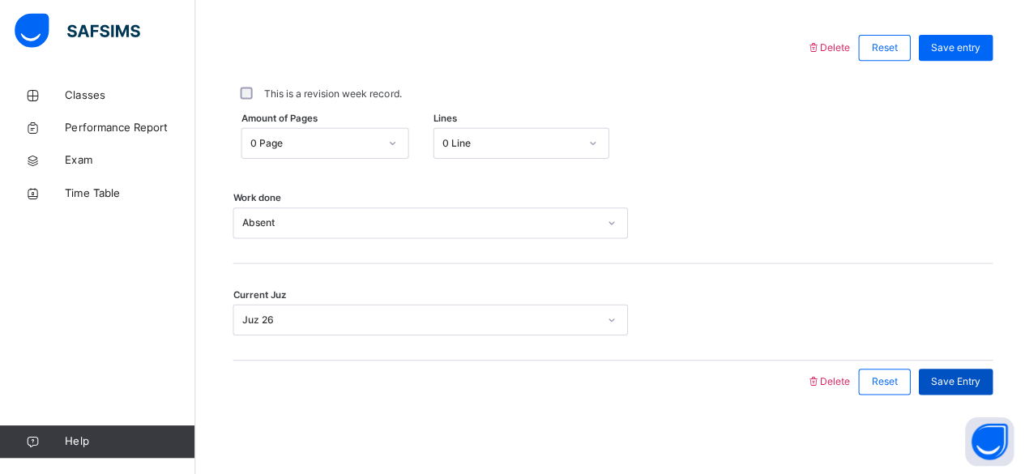
click at [988, 375] on div "Save Entry" at bounding box center [951, 383] width 74 height 26
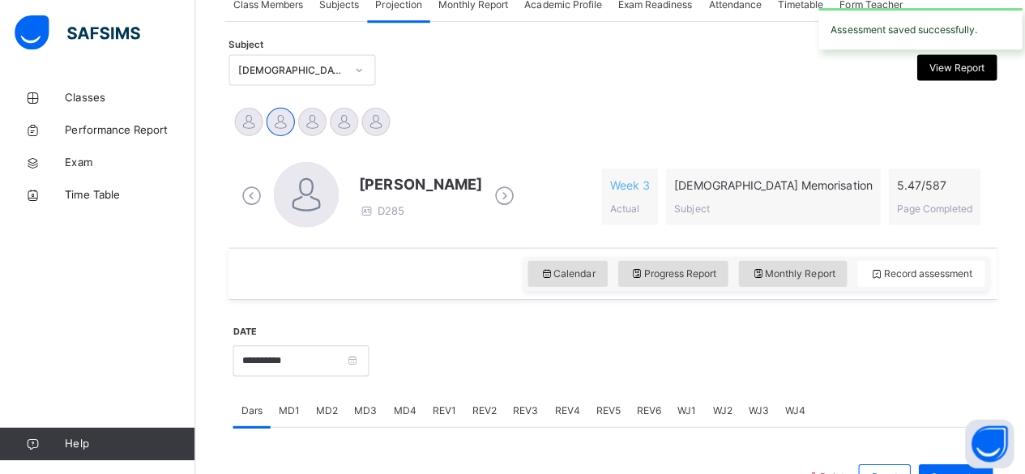
scroll to position [313, 0]
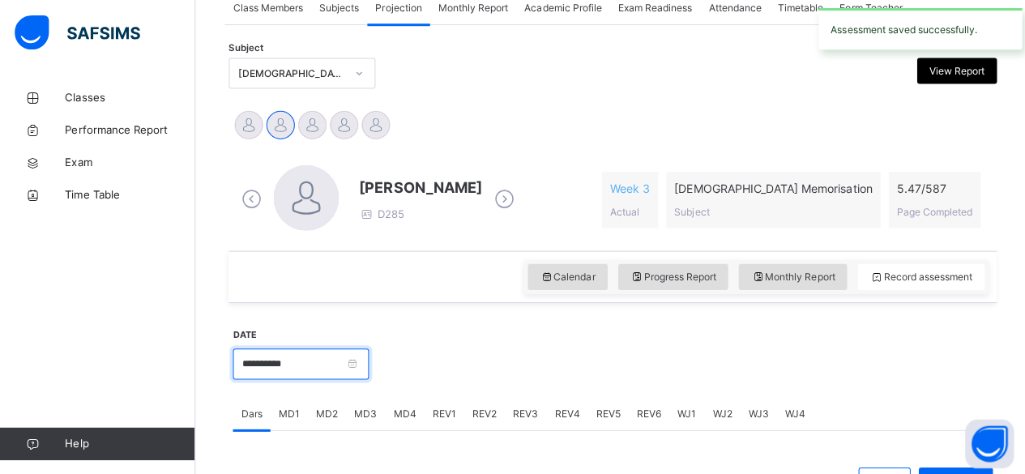
click at [345, 357] on input "**********" at bounding box center [299, 362] width 135 height 31
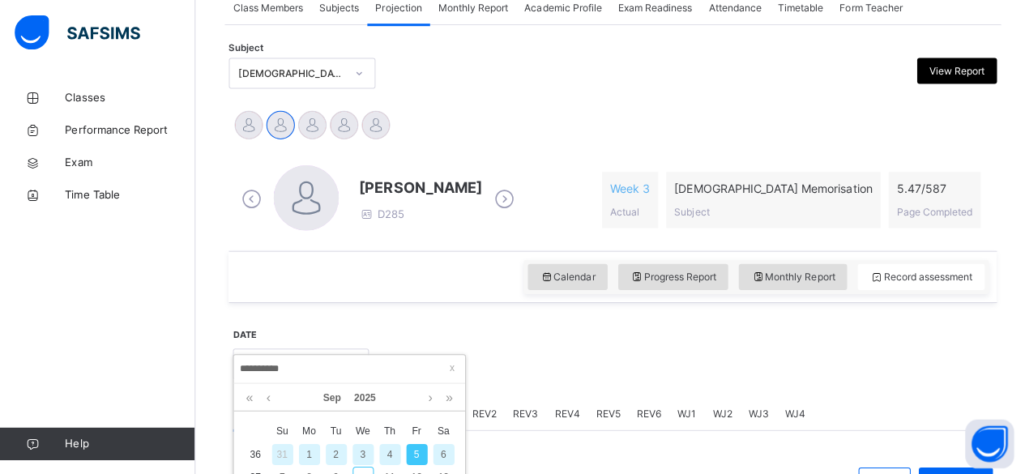
click at [435, 446] on div "6" at bounding box center [441, 452] width 21 height 21
type input "**********"
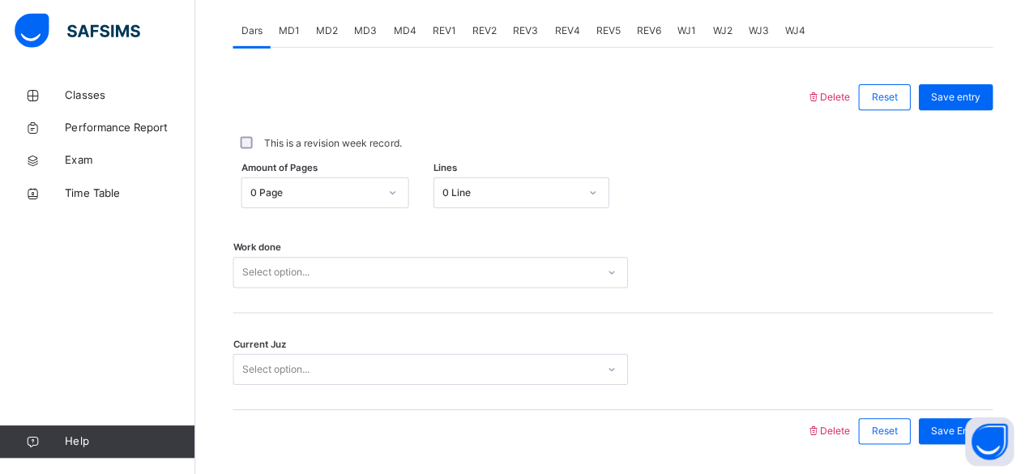
scroll to position [741, 0]
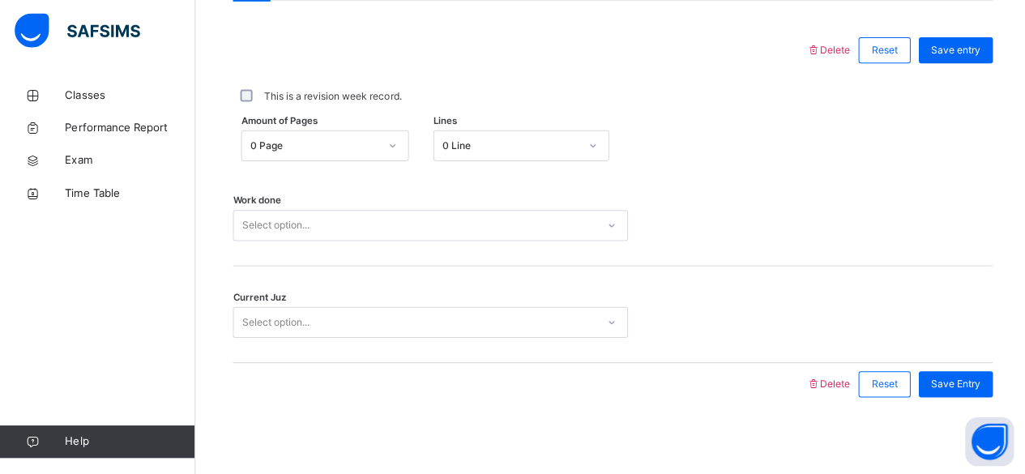
click at [510, 241] on div "Select option..." at bounding box center [428, 226] width 393 height 31
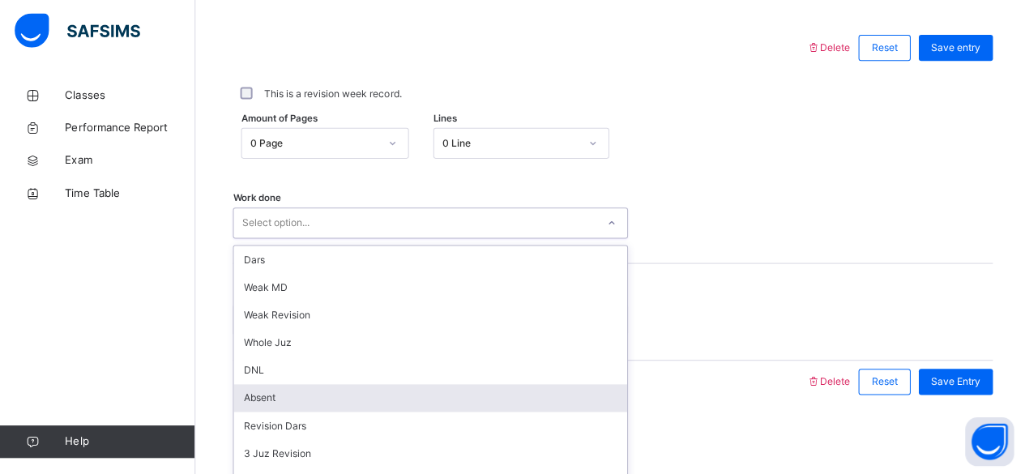
click at [295, 393] on div "Absent" at bounding box center [428, 399] width 391 height 28
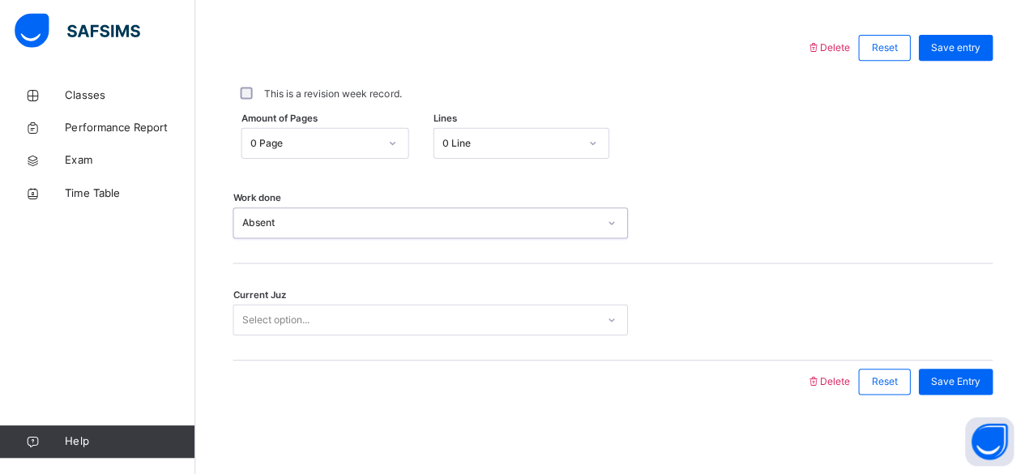
click at [260, 313] on div "Select option..." at bounding box center [274, 320] width 67 height 31
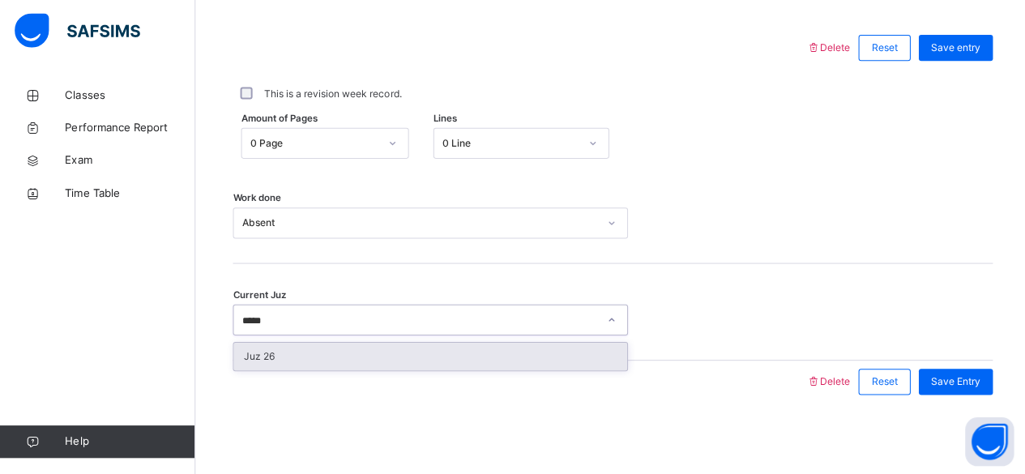
type input "******"
click at [263, 351] on div "Juz 26" at bounding box center [428, 358] width 391 height 28
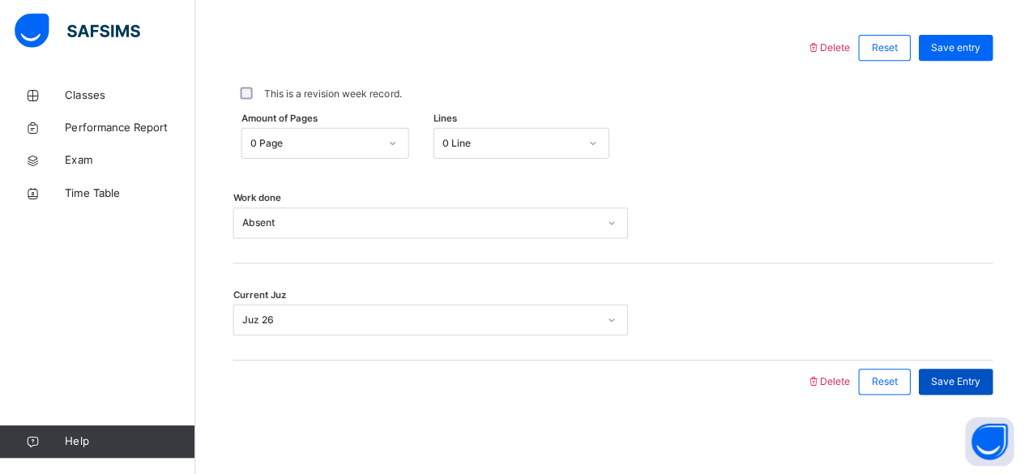
click at [943, 387] on div "Save Entry" at bounding box center [951, 383] width 74 height 26
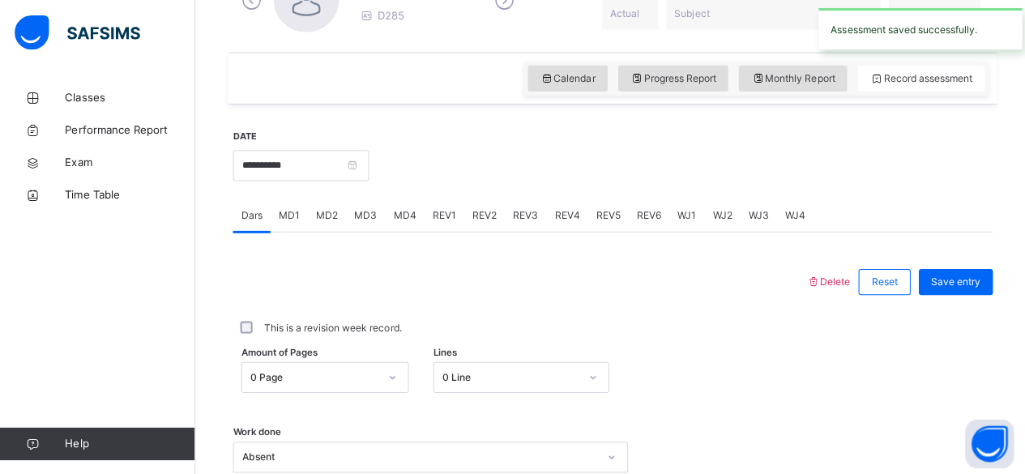
scroll to position [506, 0]
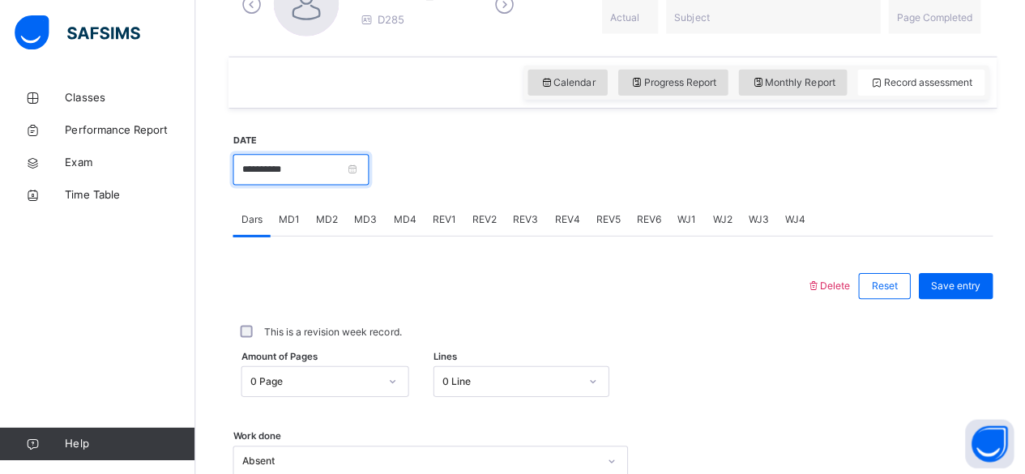
click at [293, 169] on input "**********" at bounding box center [299, 168] width 135 height 31
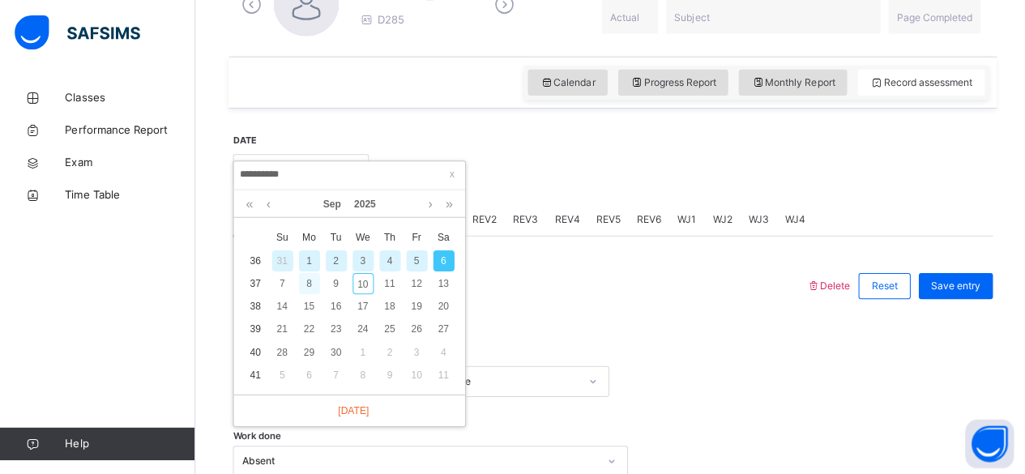
click at [303, 276] on div "8" at bounding box center [307, 281] width 21 height 21
type input "**********"
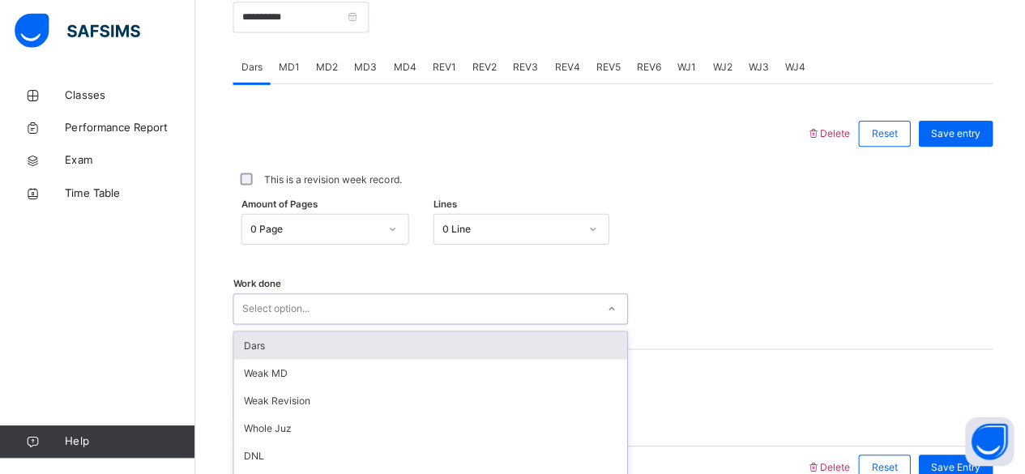
scroll to position [741, 0]
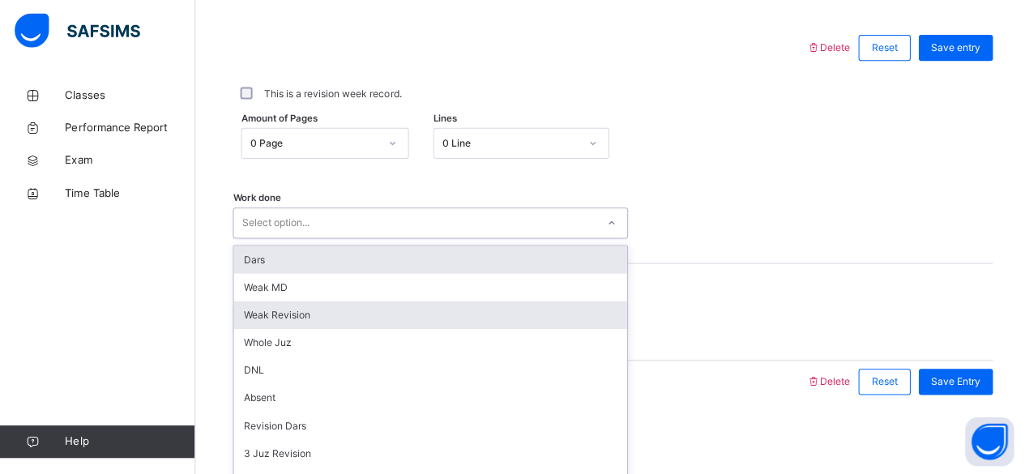
click at [539, 240] on div "option Dars focused, 1 of 16. 16 results available. Use Up and Down to choose o…" at bounding box center [428, 224] width 393 height 31
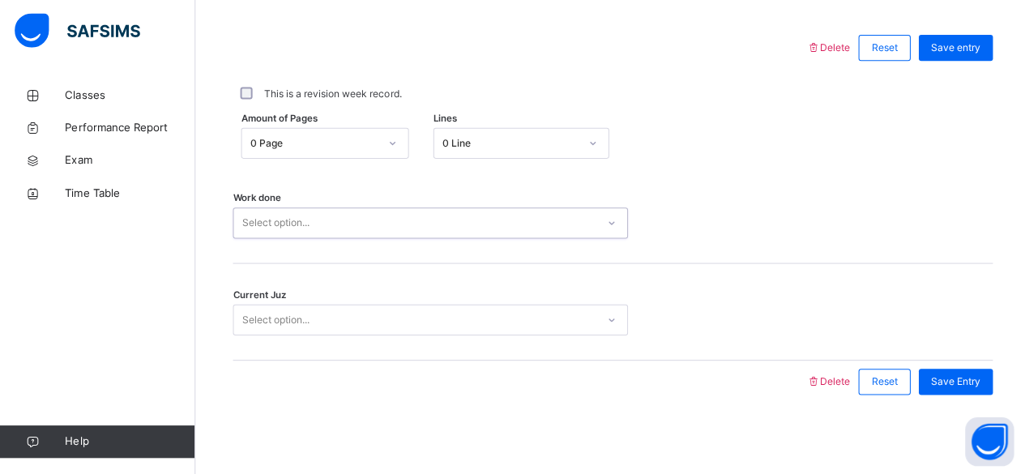
click at [286, 226] on div "Select option..." at bounding box center [274, 224] width 67 height 31
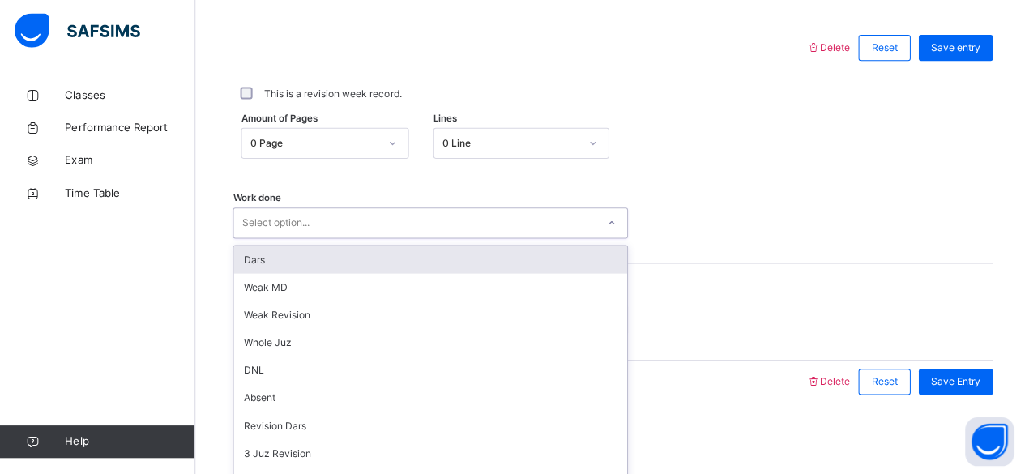
type input "*"
type input "**"
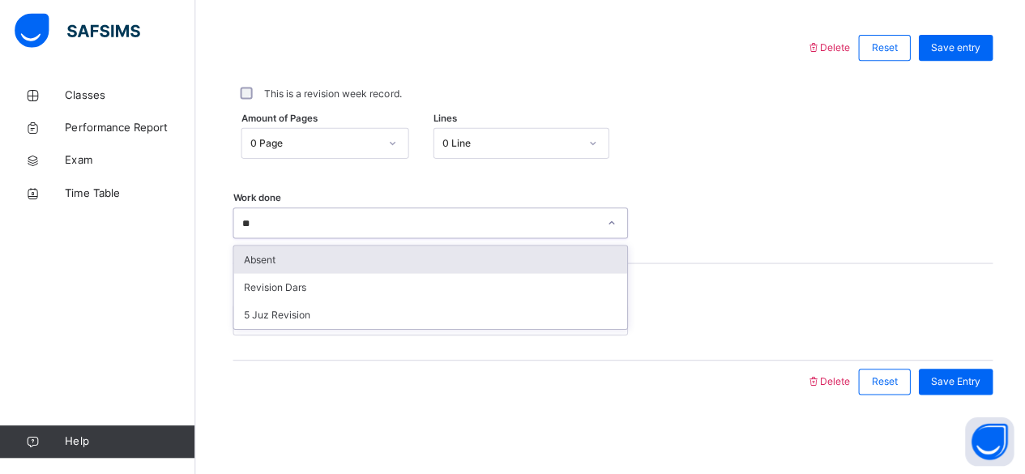
scroll to position [728, 0]
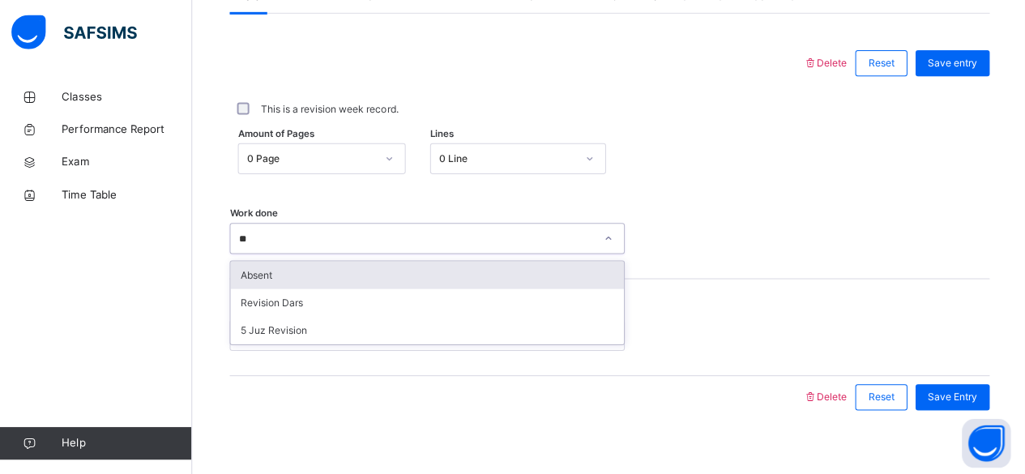
click at [252, 270] on div "Absent" at bounding box center [428, 274] width 391 height 28
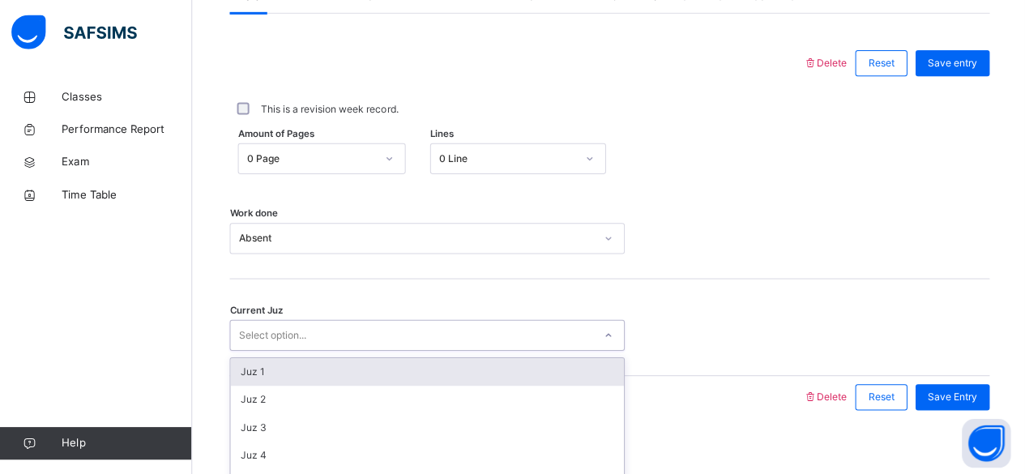
scroll to position [741, 0]
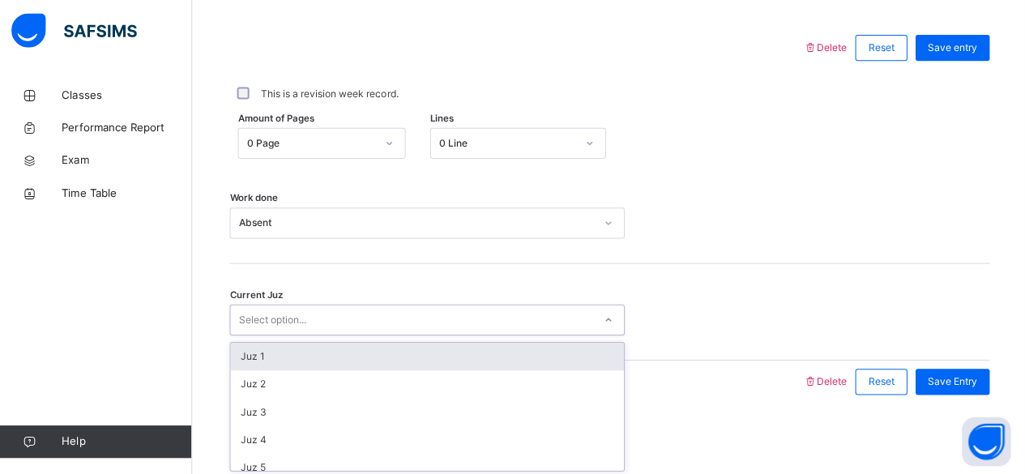
click at [299, 326] on div "Select option..." at bounding box center [274, 320] width 67 height 31
type input "******"
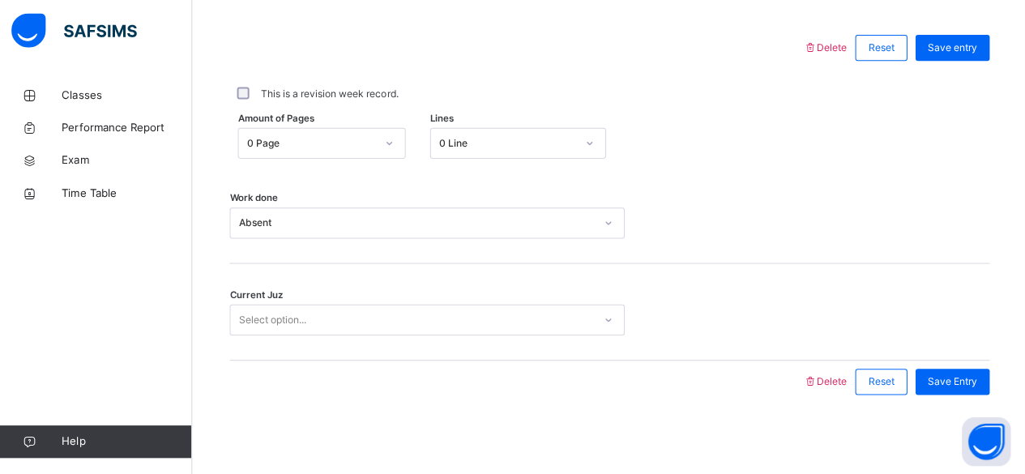
drag, startPoint x: 279, startPoint y: 374, endPoint x: 295, endPoint y: 370, distance: 16.5
click at [280, 371] on div at bounding box center [517, 382] width 554 height 42
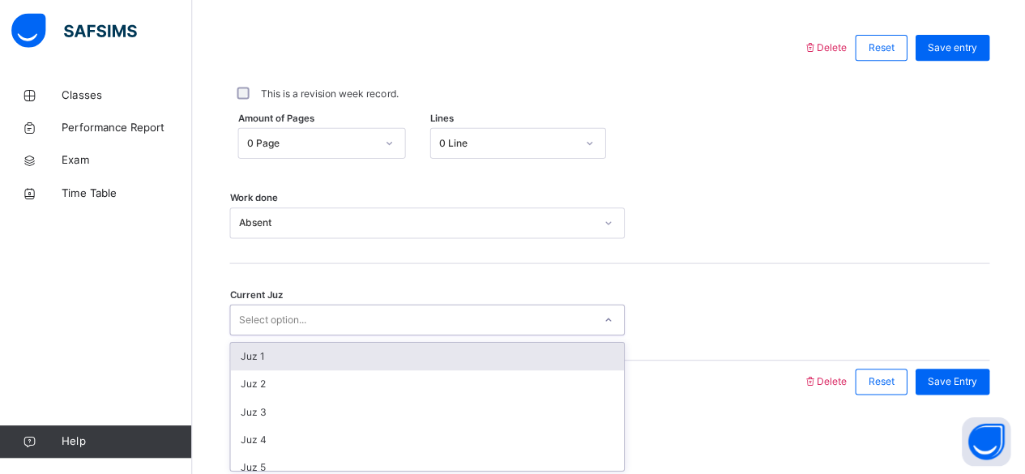
click at [346, 318] on div "Select option..." at bounding box center [413, 321] width 361 height 25
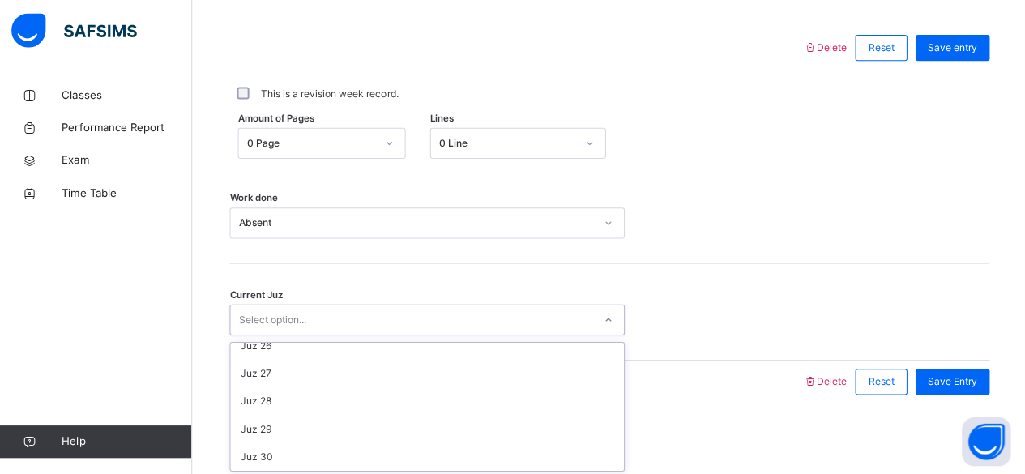
scroll to position [616, 0]
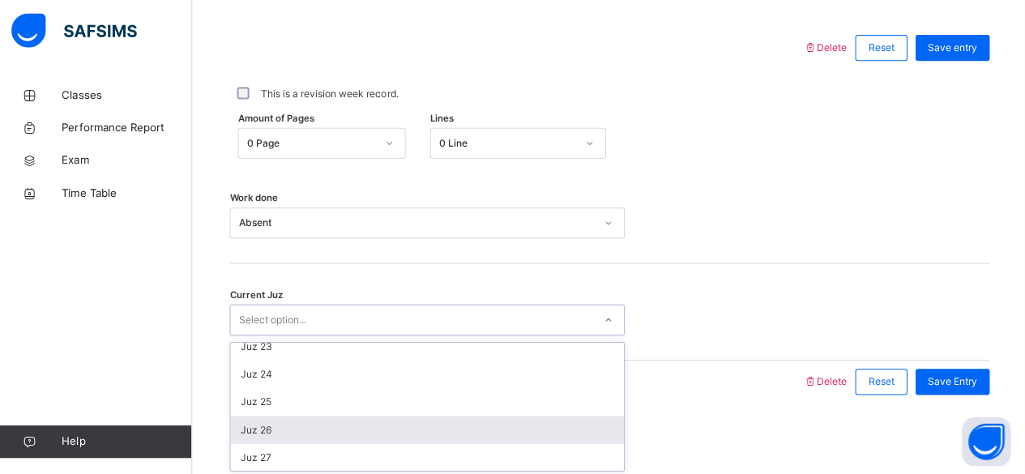
click at [480, 424] on div "Juz 26" at bounding box center [428, 431] width 391 height 28
drag, startPoint x: 481, startPoint y: 425, endPoint x: 766, endPoint y: 424, distance: 285.2
click at [746, 429] on div "**********" at bounding box center [610, 52] width 764 height 759
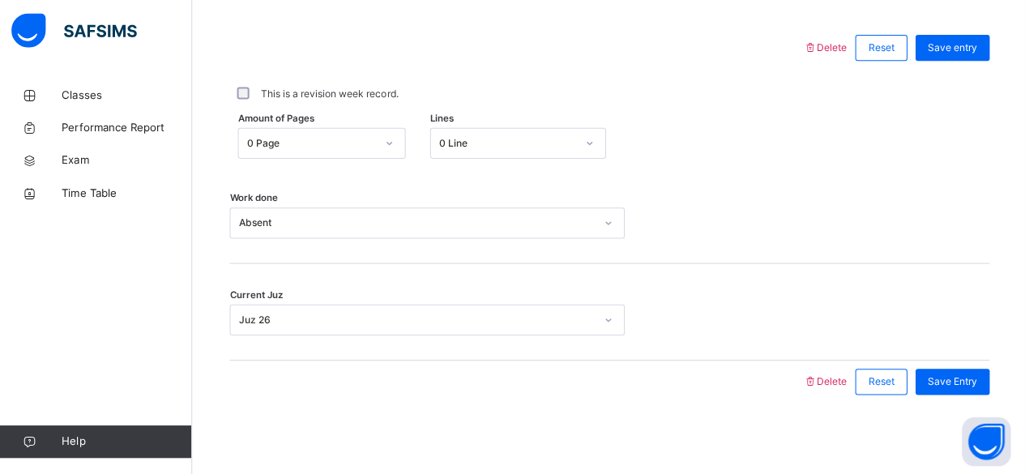
click at [992, 370] on div "**********" at bounding box center [610, 151] width 764 height 554
click at [976, 378] on span "Save Entry" at bounding box center [950, 382] width 49 height 15
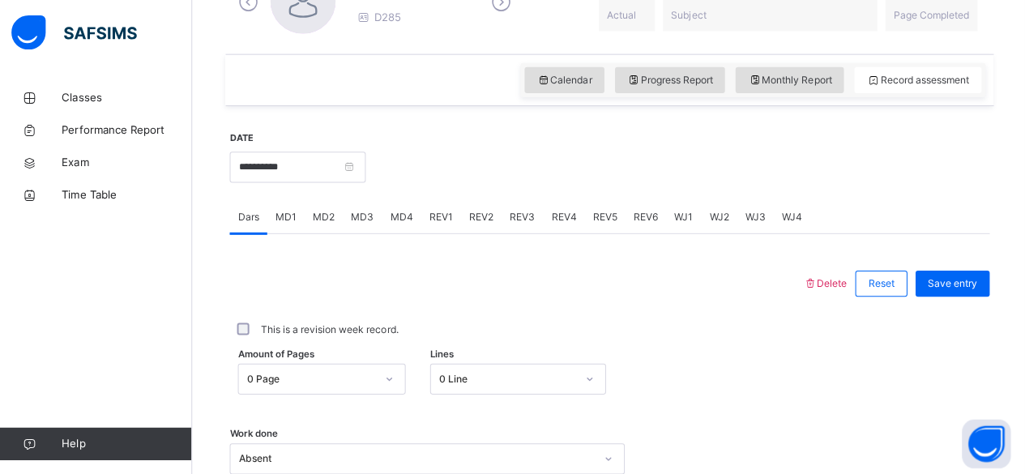
scroll to position [506, 0]
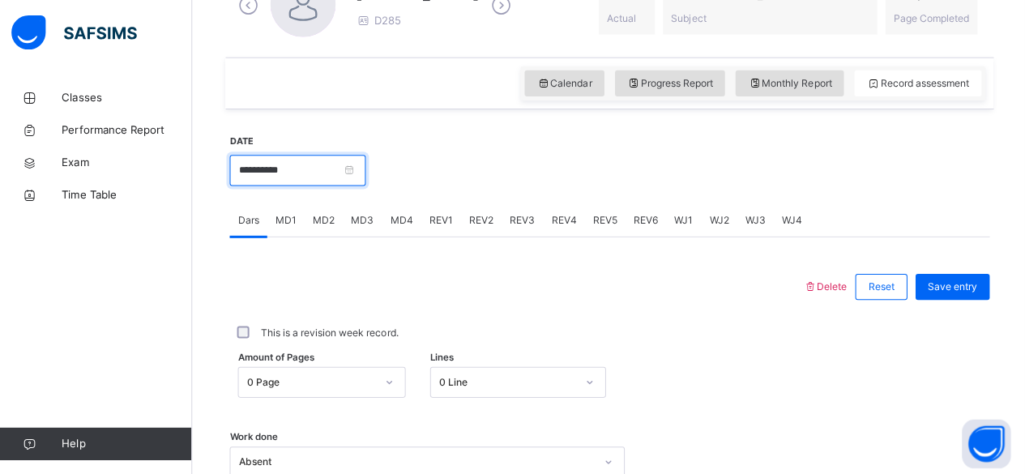
click at [343, 168] on input "**********" at bounding box center [299, 169] width 135 height 31
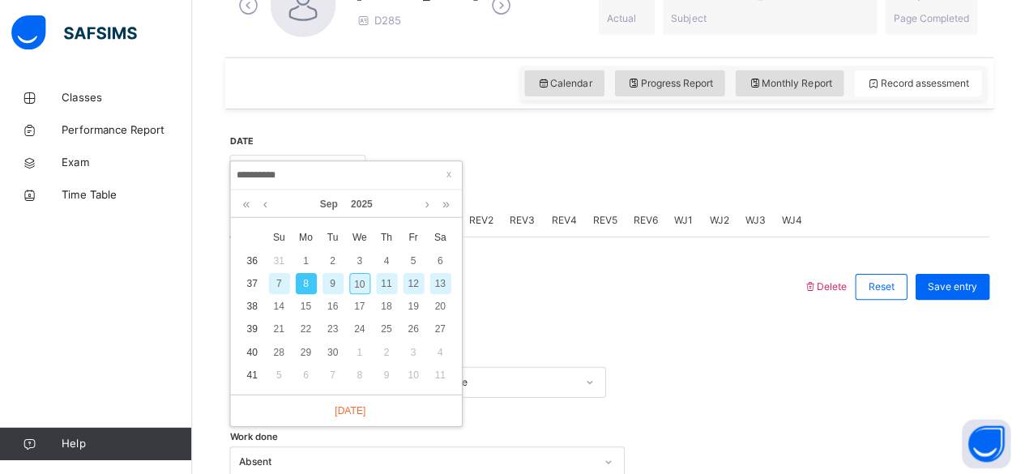
click at [335, 281] on div "9" at bounding box center [334, 281] width 21 height 21
type input "**********"
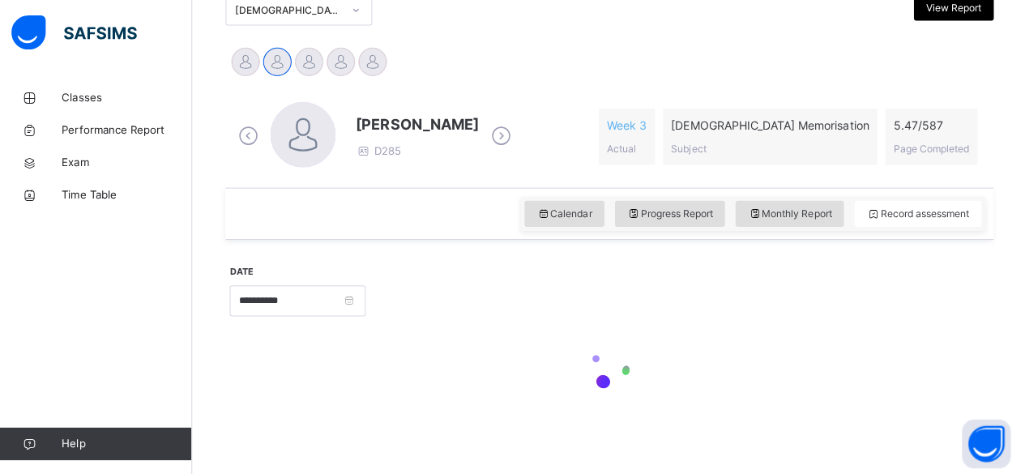
scroll to position [374, 0]
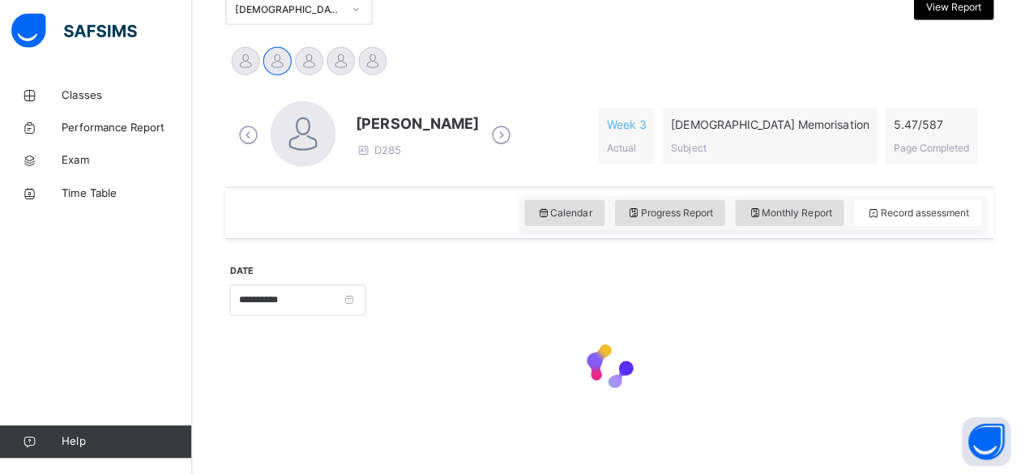
click at [335, 283] on div "**********" at bounding box center [610, 333] width 756 height 171
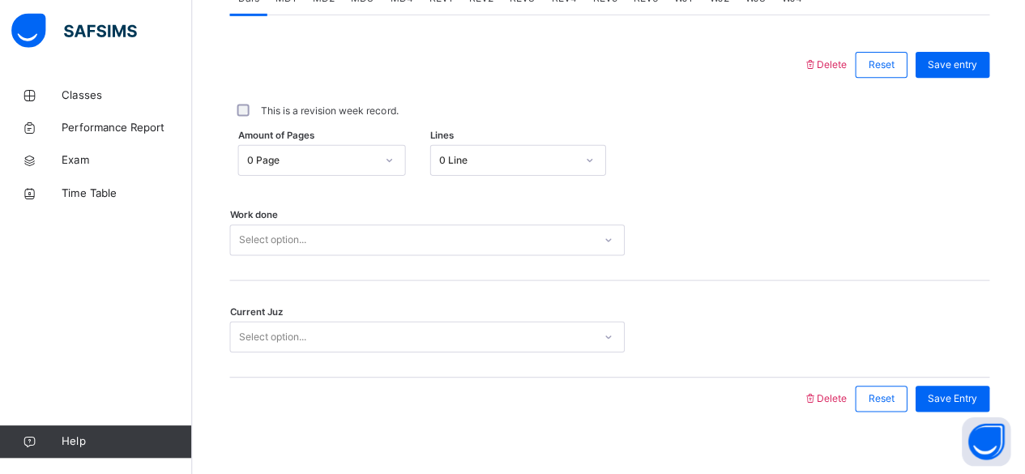
scroll to position [741, 0]
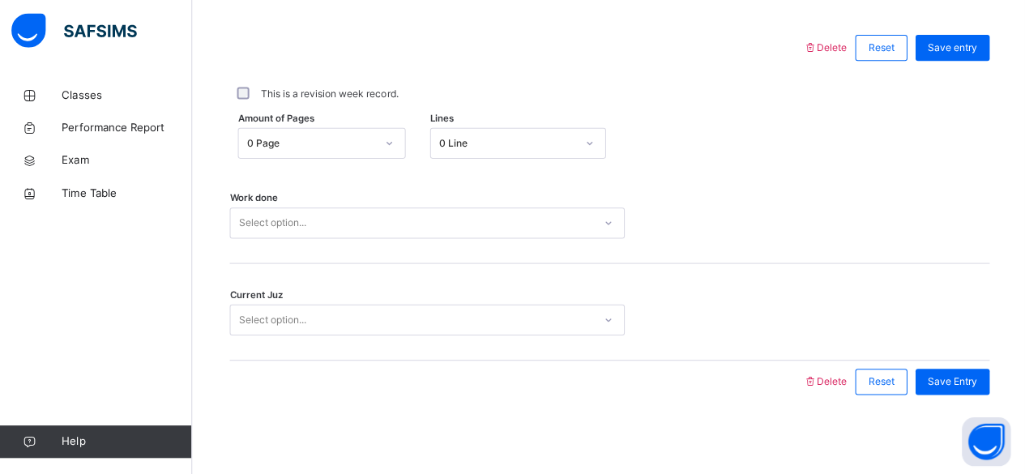
click at [547, 220] on div "Select option..." at bounding box center [413, 224] width 361 height 25
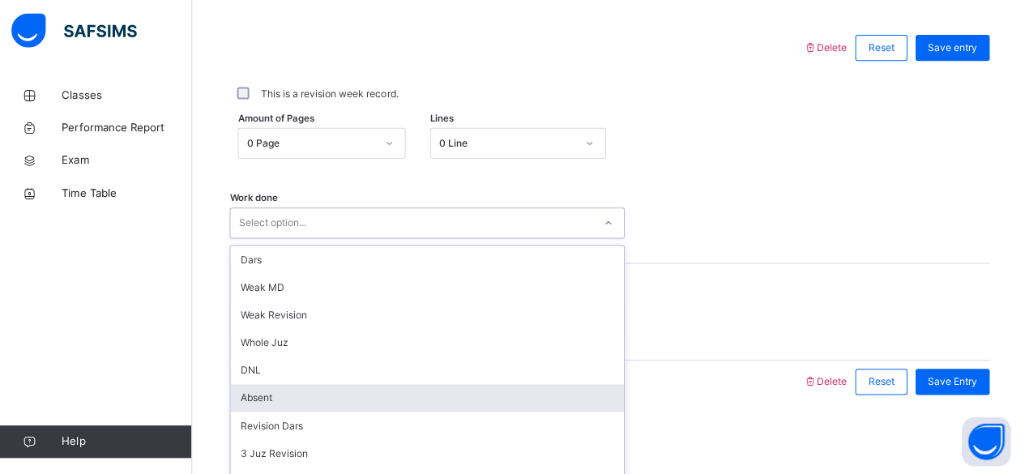
click at [288, 391] on div "Absent" at bounding box center [428, 399] width 391 height 28
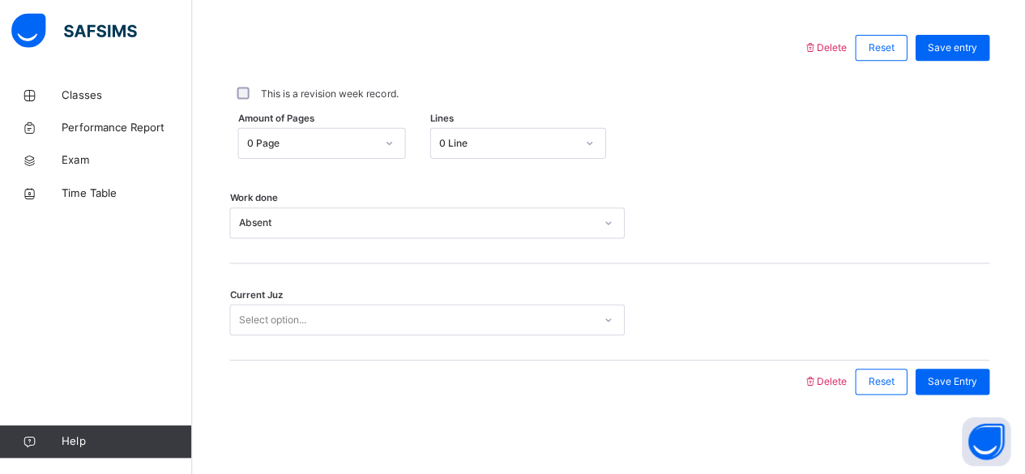
click at [291, 341] on div "Current Juz Select option..." at bounding box center [610, 313] width 756 height 96
click at [288, 309] on div "Select option..." at bounding box center [274, 320] width 67 height 31
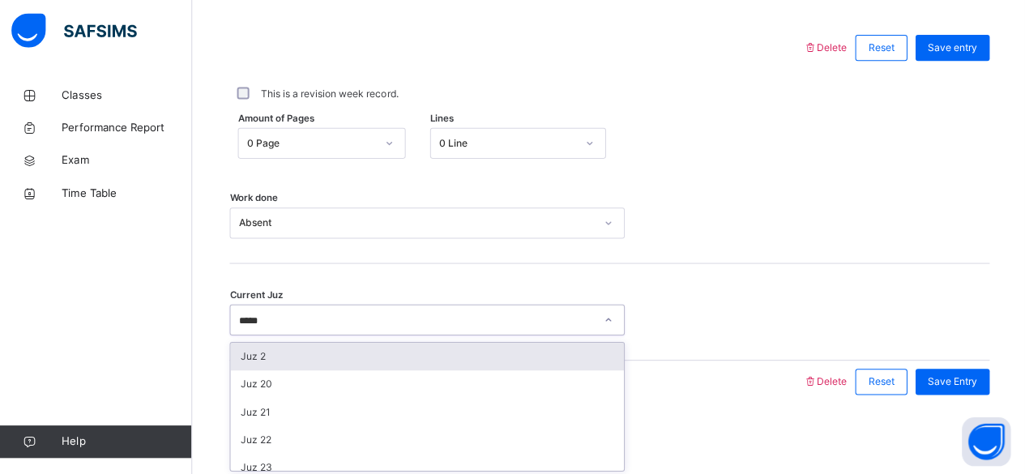
type input "******"
click at [328, 357] on div "Juz 26" at bounding box center [428, 358] width 391 height 28
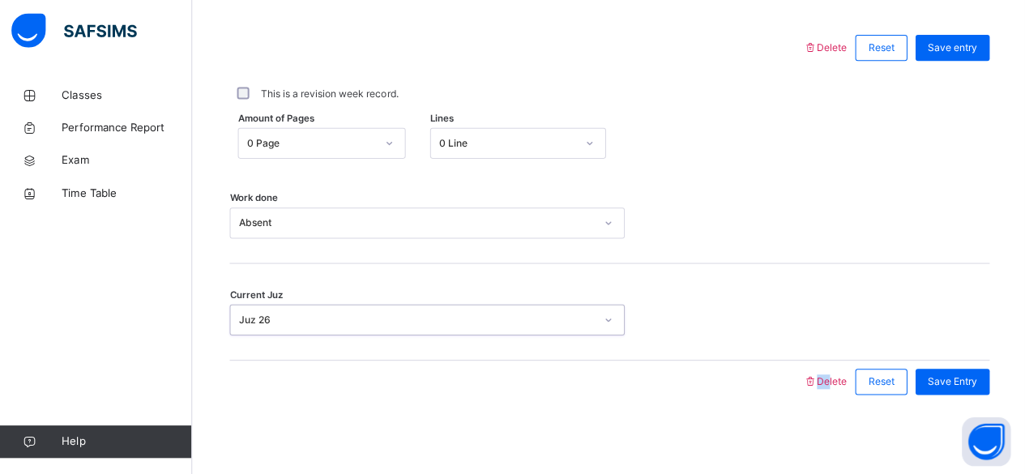
click at [800, 338] on div "Delete Reset Save entry This is a revision week record. Amount of Pages 0 Page …" at bounding box center [610, 216] width 756 height 374
click at [897, 310] on div "Current Juz Juz 26" at bounding box center [610, 320] width 756 height 31
click at [941, 53] on div "Save entry" at bounding box center [951, 50] width 74 height 26
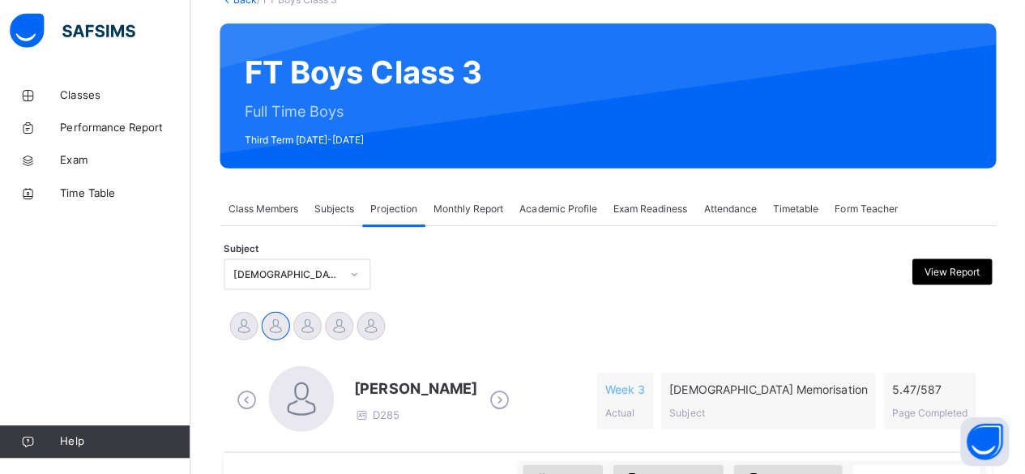
scroll to position [203, 0]
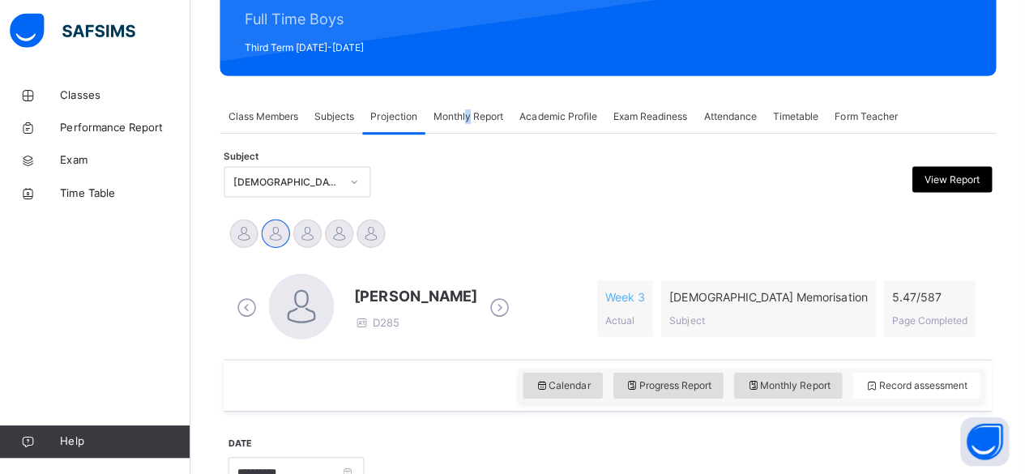
click at [471, 121] on span "Monthly Report" at bounding box center [471, 118] width 70 height 15
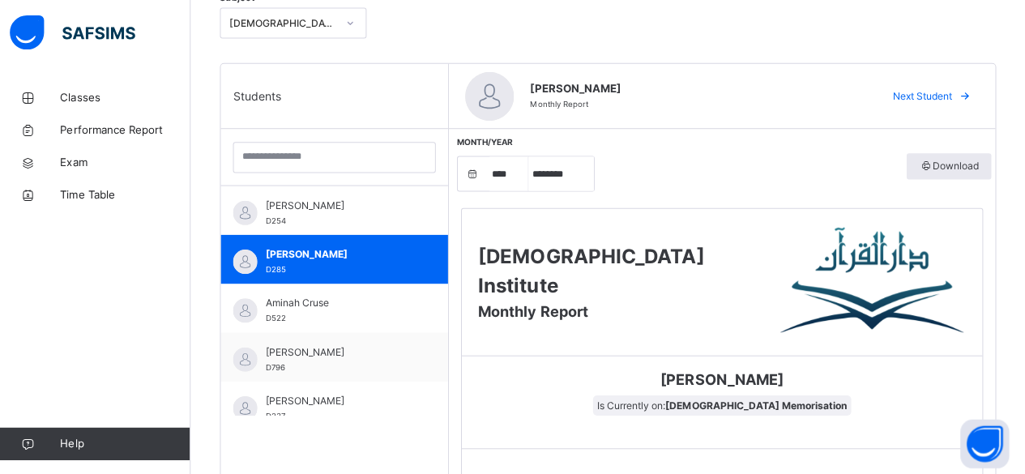
scroll to position [56, 0]
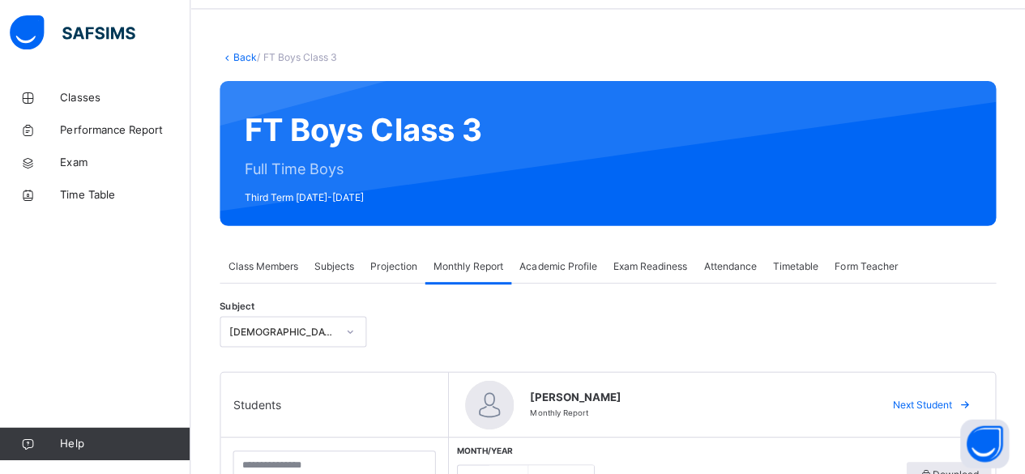
click at [376, 256] on div "Projection" at bounding box center [396, 265] width 62 height 32
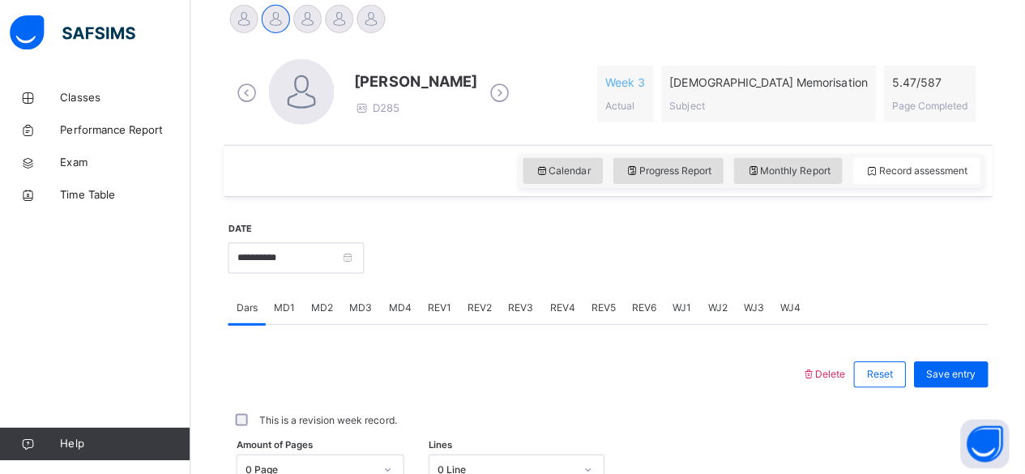
click at [818, 177] on div "Monthly Report" at bounding box center [789, 170] width 108 height 26
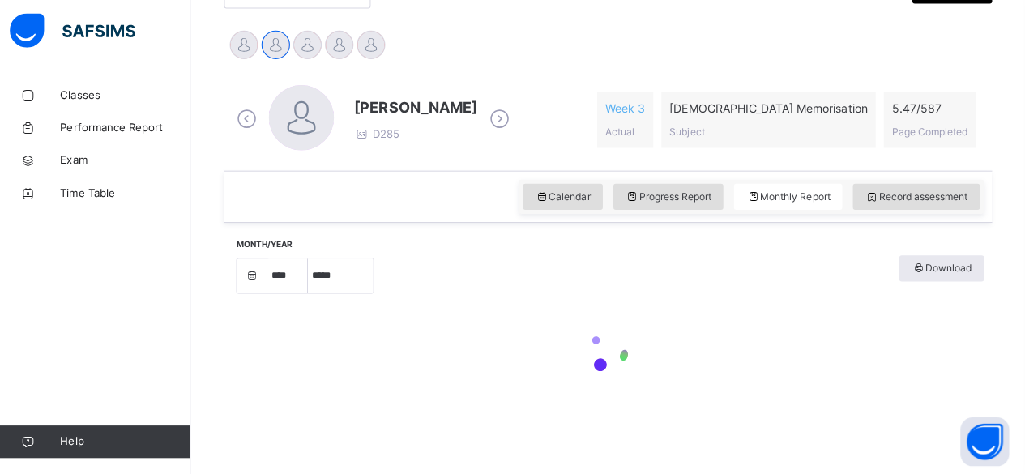
select select "****"
select select "*"
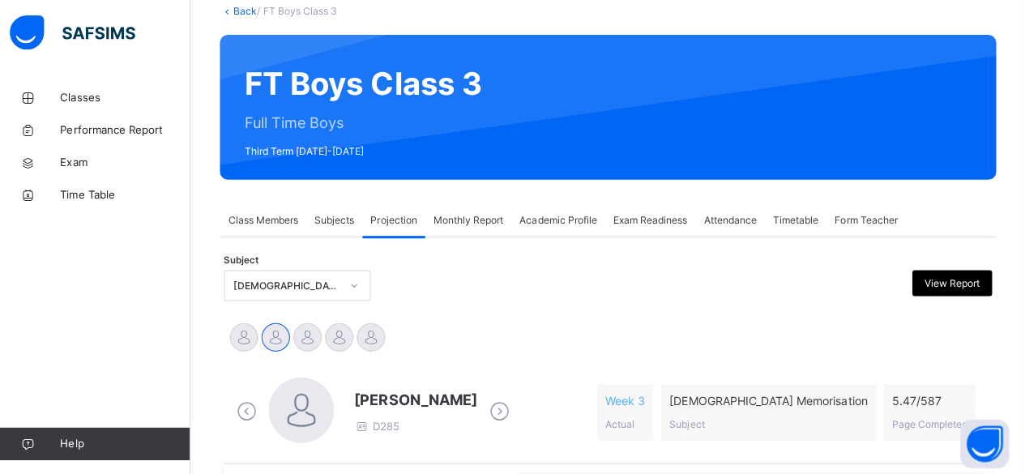
scroll to position [99, 0]
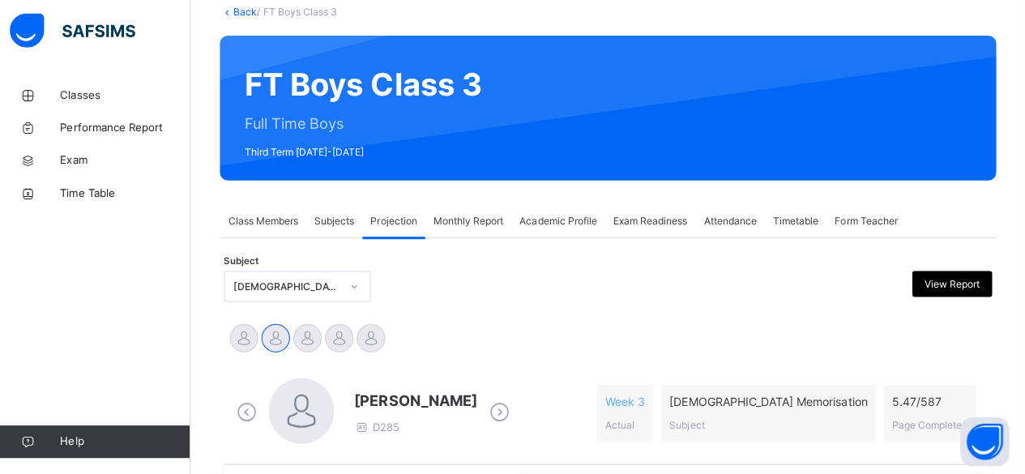
drag, startPoint x: 756, startPoint y: 209, endPoint x: 750, endPoint y: 215, distance: 8.6
click at [755, 210] on div "Attendance" at bounding box center [731, 222] width 69 height 32
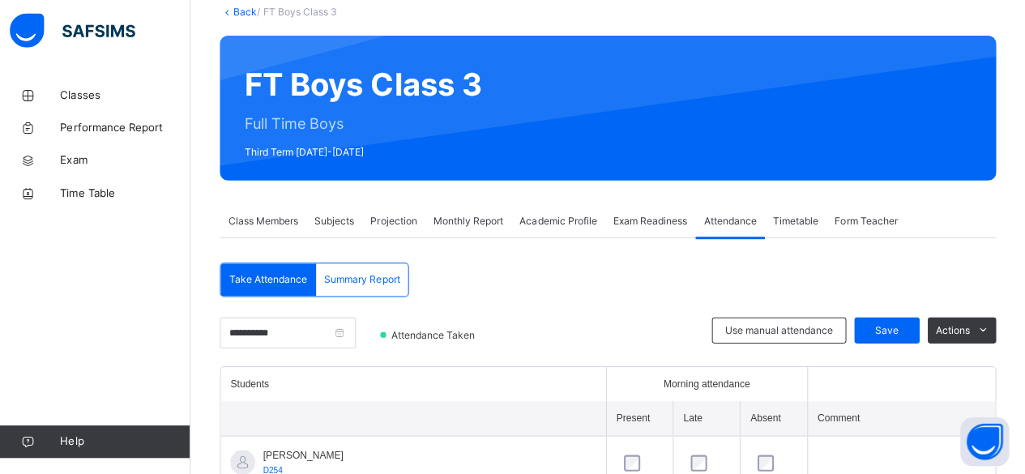
click at [232, 330] on input "**********" at bounding box center [291, 333] width 135 height 31
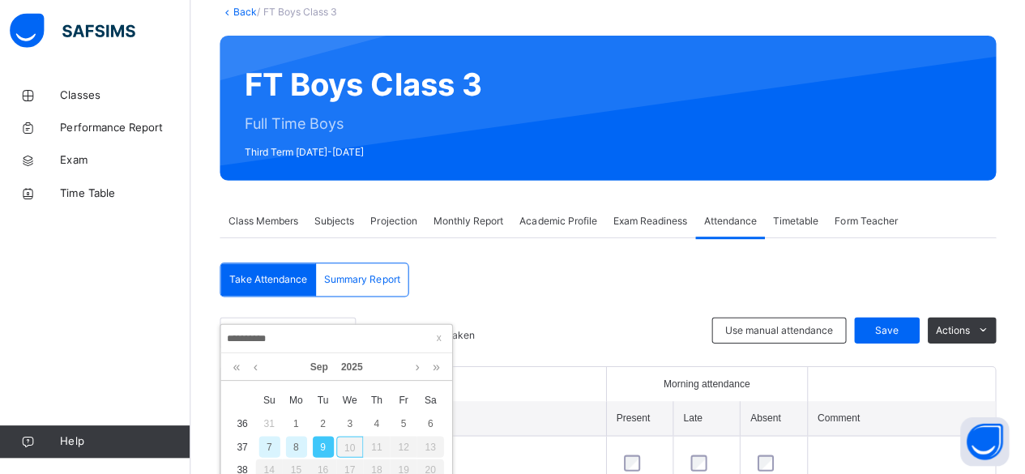
click at [347, 449] on div "10" at bounding box center [353, 446] width 27 height 21
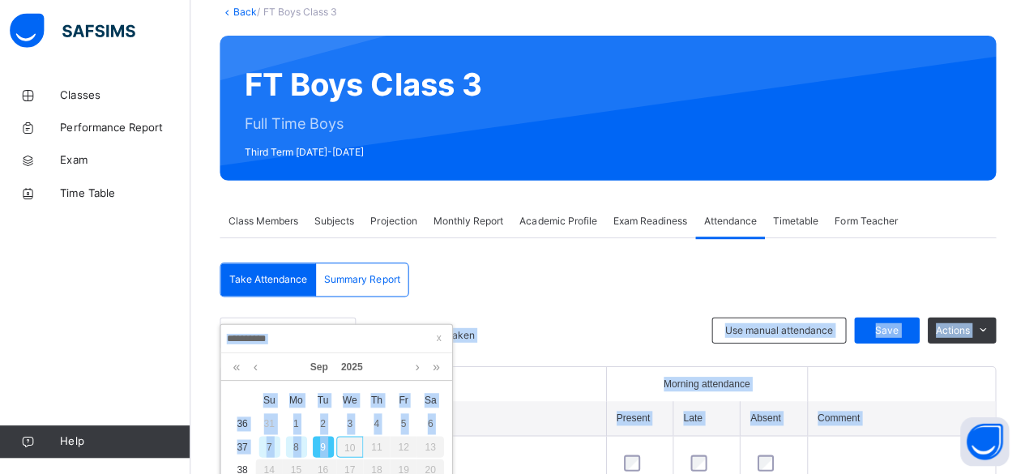
drag, startPoint x: 347, startPoint y: 449, endPoint x: 472, endPoint y: 325, distance: 176.5
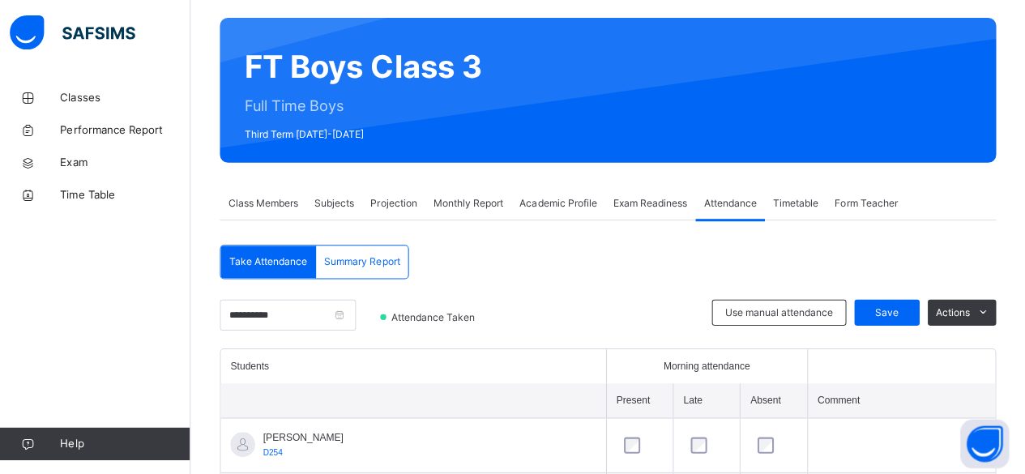
scroll to position [103, 0]
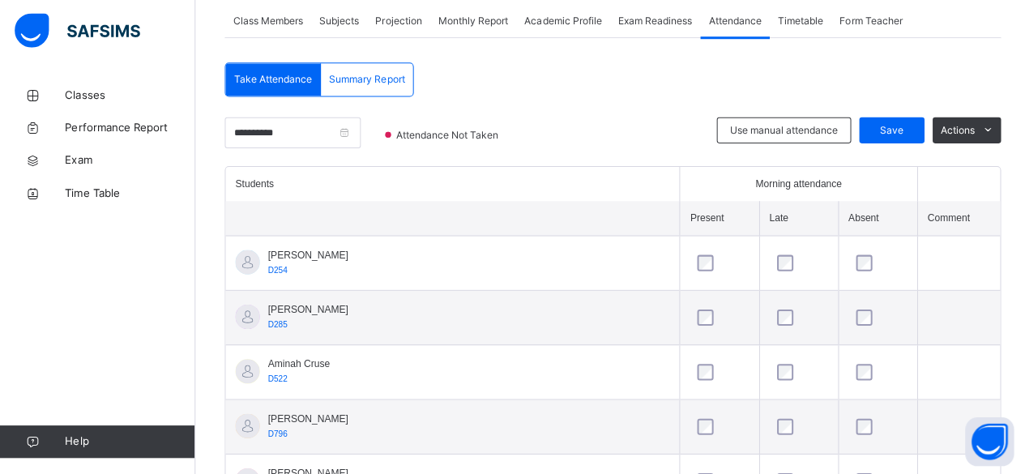
scroll to position [301, 0]
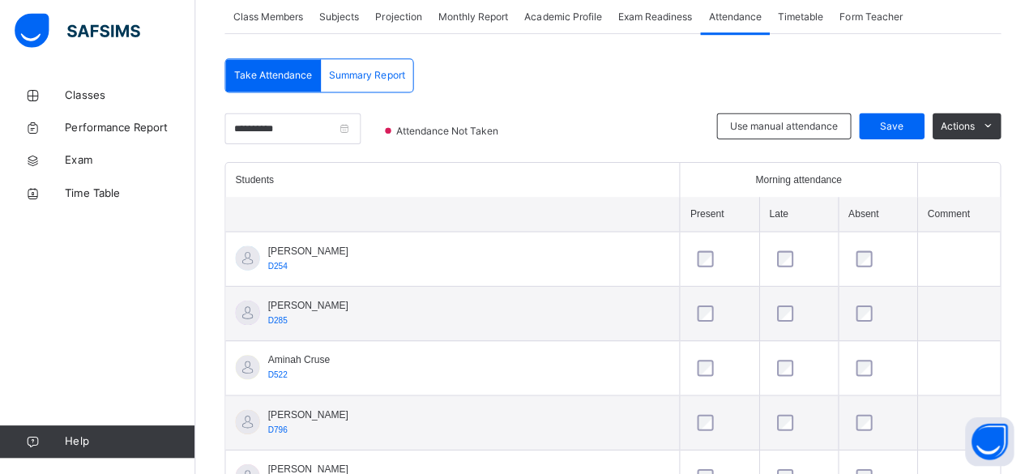
click at [844, 275] on div at bounding box center [873, 260] width 58 height 34
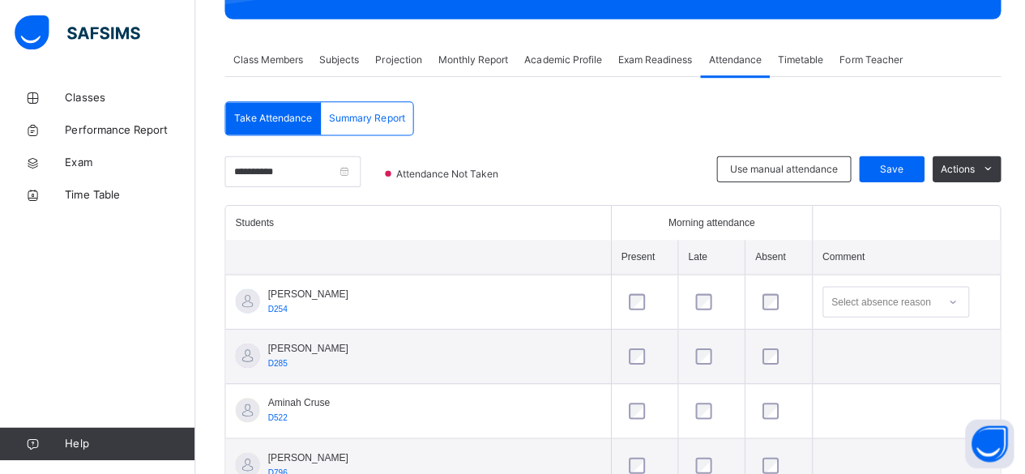
scroll to position [261, 0]
click at [685, 357] on div at bounding box center [708, 355] width 46 height 34
click at [899, 168] on span "Save" at bounding box center [887, 168] width 41 height 15
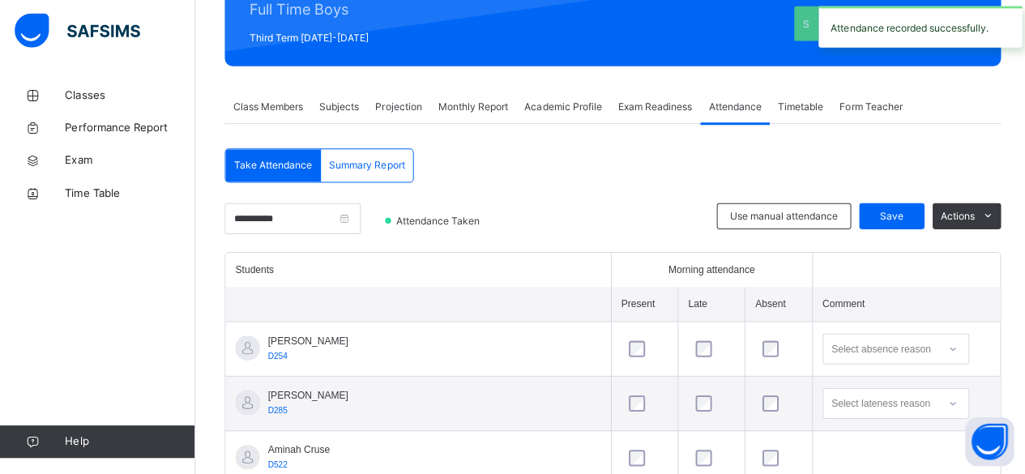
scroll to position [258, 0]
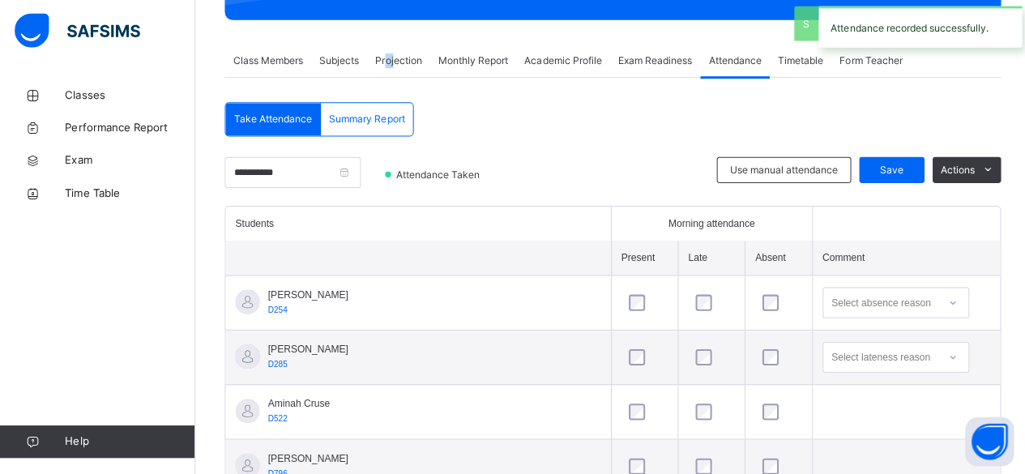
click at [392, 61] on span "Projection" at bounding box center [397, 62] width 46 height 15
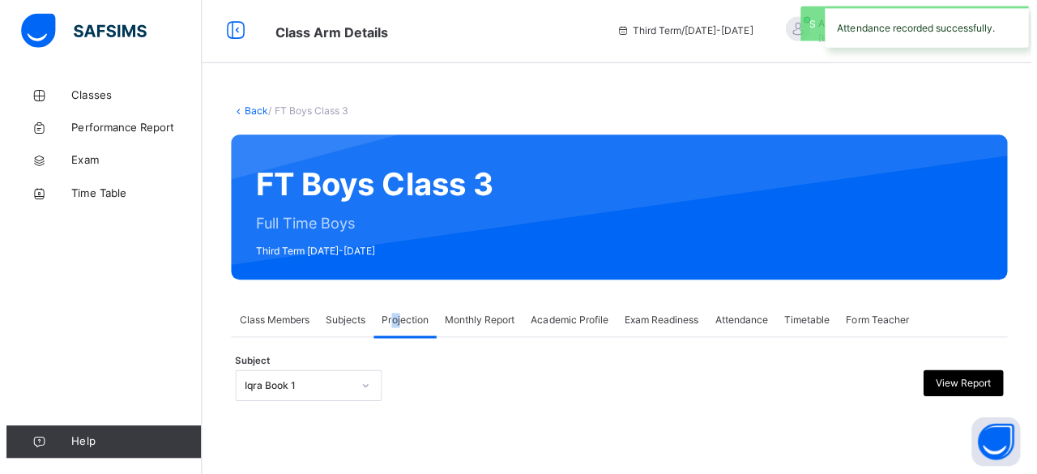
scroll to position [0, 0]
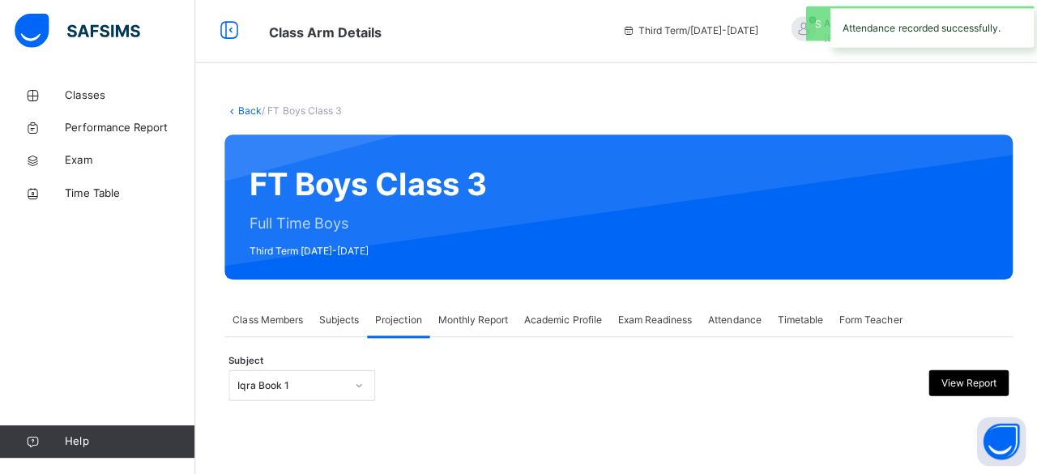
drag, startPoint x: 458, startPoint y: 371, endPoint x: 410, endPoint y: 361, distance: 48.8
click at [453, 368] on div "Subject Iqra Book 1 View Report" at bounding box center [616, 385] width 776 height 47
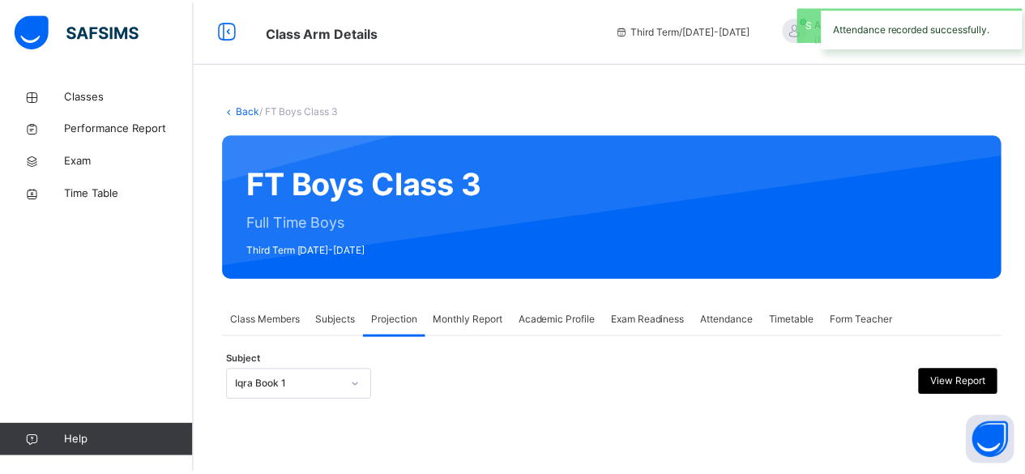
scroll to position [154, 0]
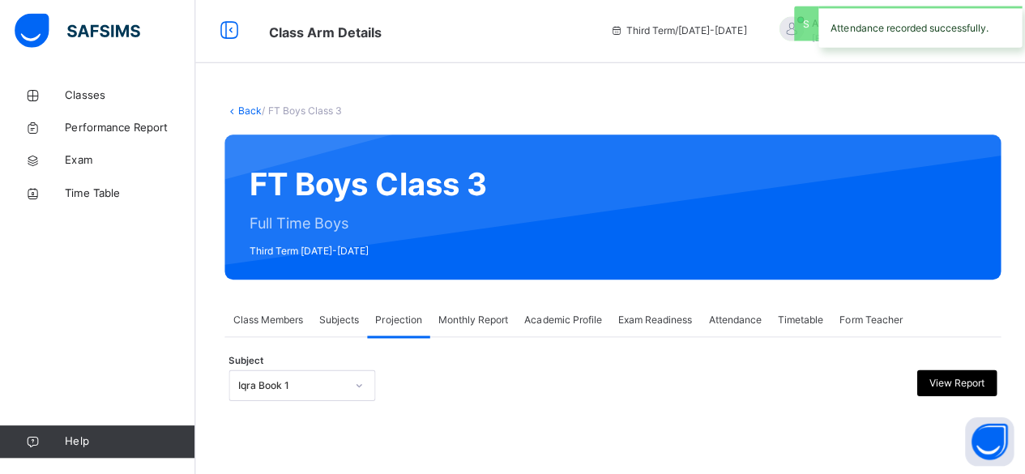
click at [312, 380] on div "Iqra Book 1" at bounding box center [301, 385] width 146 height 31
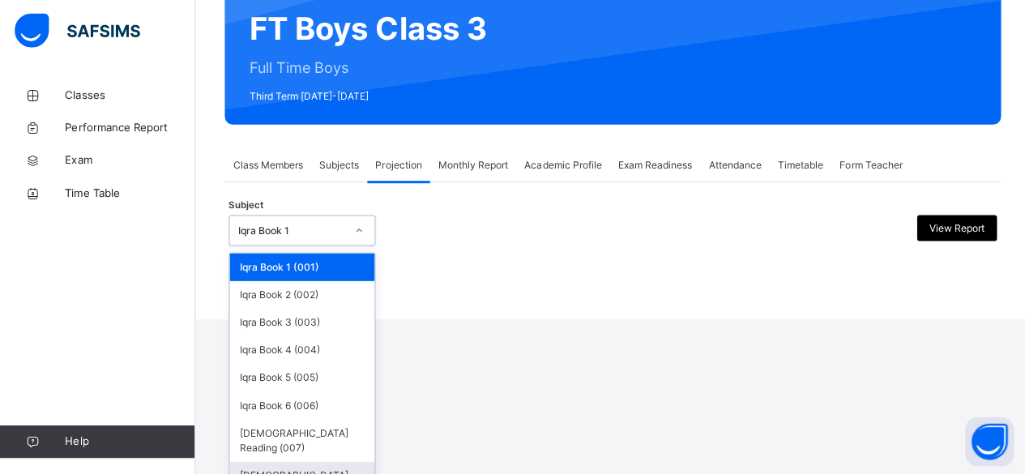
click at [331, 462] on div "[DEMOGRAPHIC_DATA] Memorisation (008)" at bounding box center [301, 483] width 144 height 42
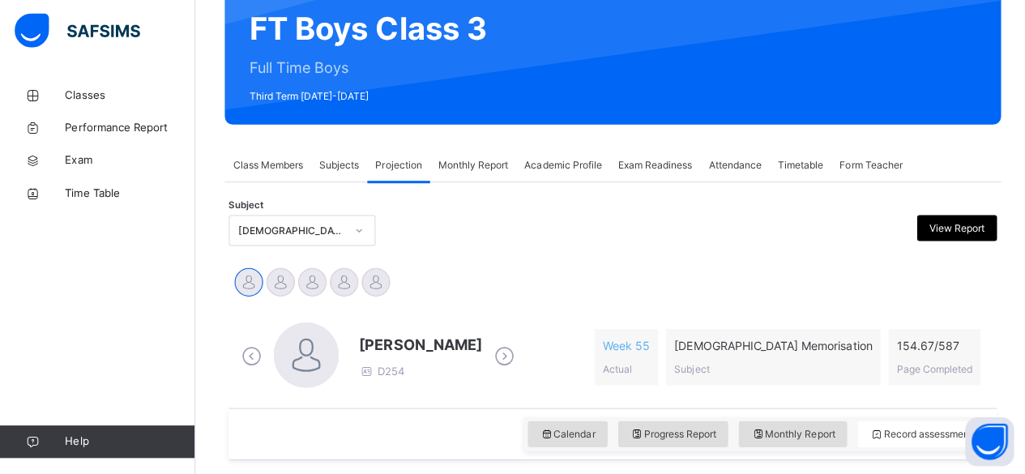
click at [511, 358] on icon at bounding box center [502, 357] width 28 height 24
click at [511, 360] on div "Ahmed Selami D285 Week 3 Actual Quran Memorisation Subject 5.47 / 587 Page Comp…" at bounding box center [610, 357] width 748 height 69
click at [488, 358] on div "Ahmed Selami D285 Week 3 Actual Quran Memorisation Subject 5.47 / 587 Page Comp…" at bounding box center [610, 357] width 748 height 69
click at [488, 359] on icon at bounding box center [502, 357] width 28 height 24
click at [485, 358] on icon at bounding box center [479, 357] width 28 height 24
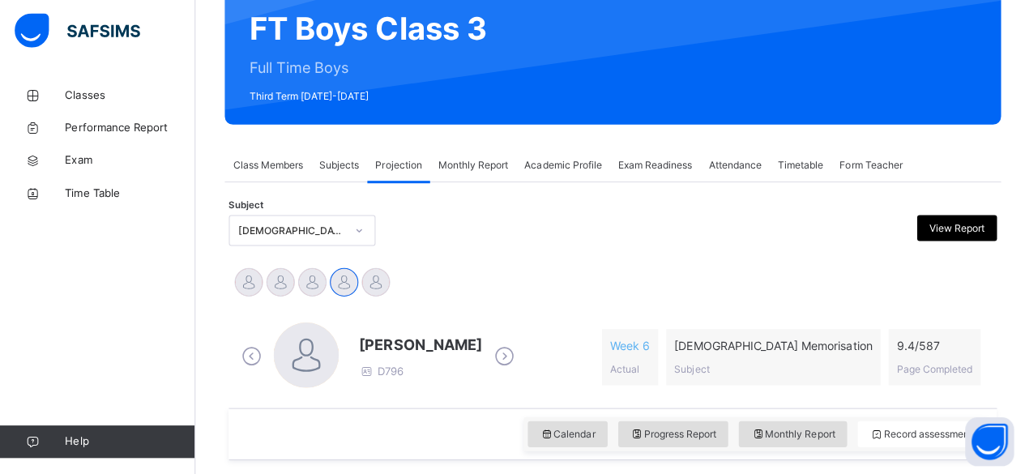
click at [228, 162] on div "Class Members" at bounding box center [267, 167] width 86 height 32
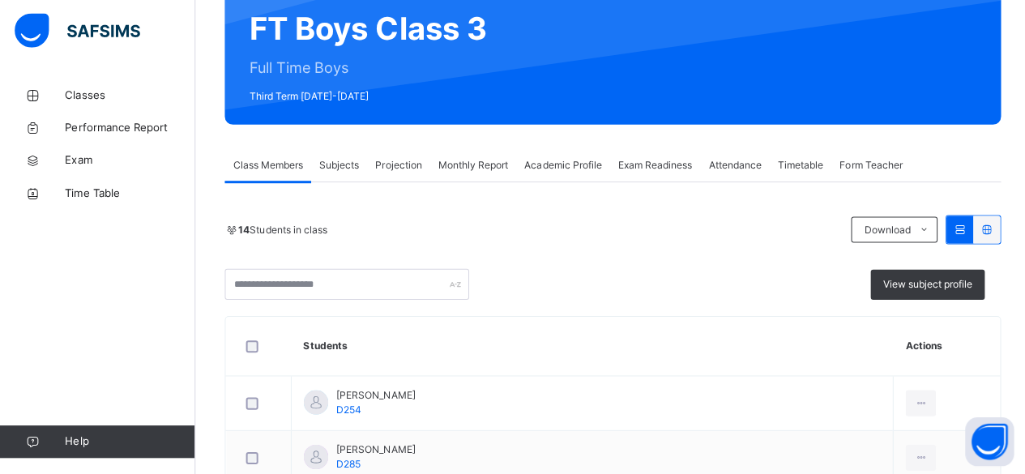
click at [386, 177] on div "Projection" at bounding box center [396, 167] width 62 height 32
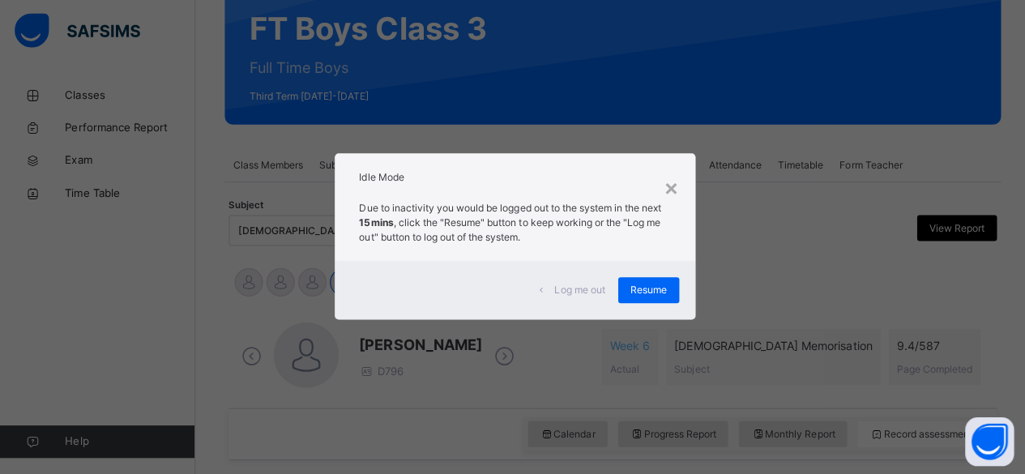
click at [647, 289] on span "Resume" at bounding box center [645, 291] width 36 height 15
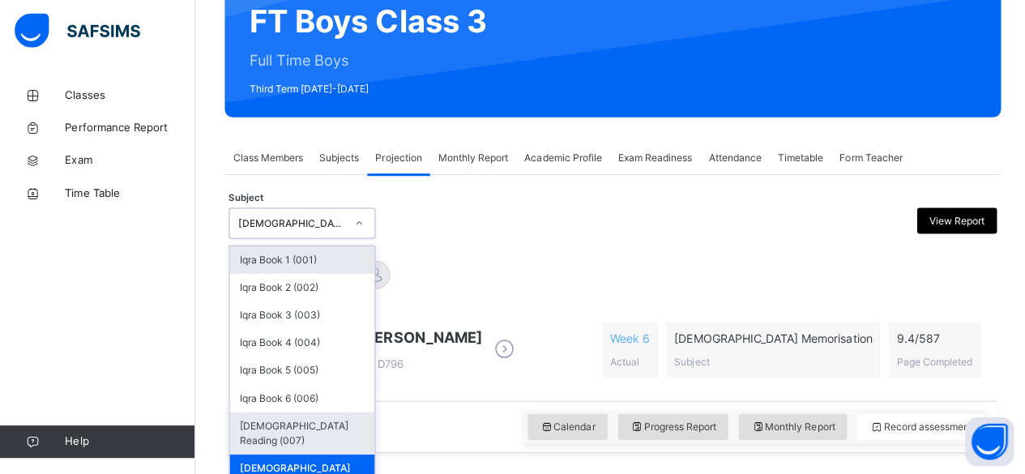
click at [314, 427] on div "[DEMOGRAPHIC_DATA] Reading (007)" at bounding box center [301, 433] width 144 height 42
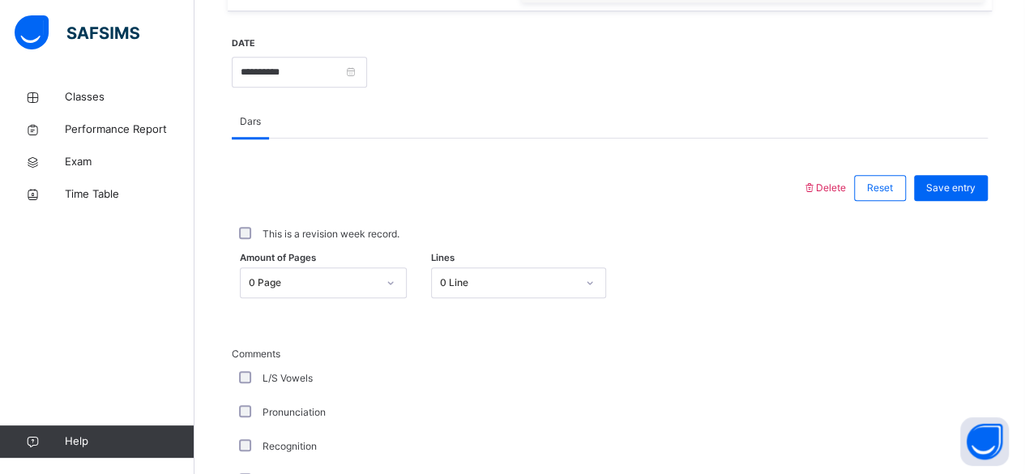
scroll to position [606, 0]
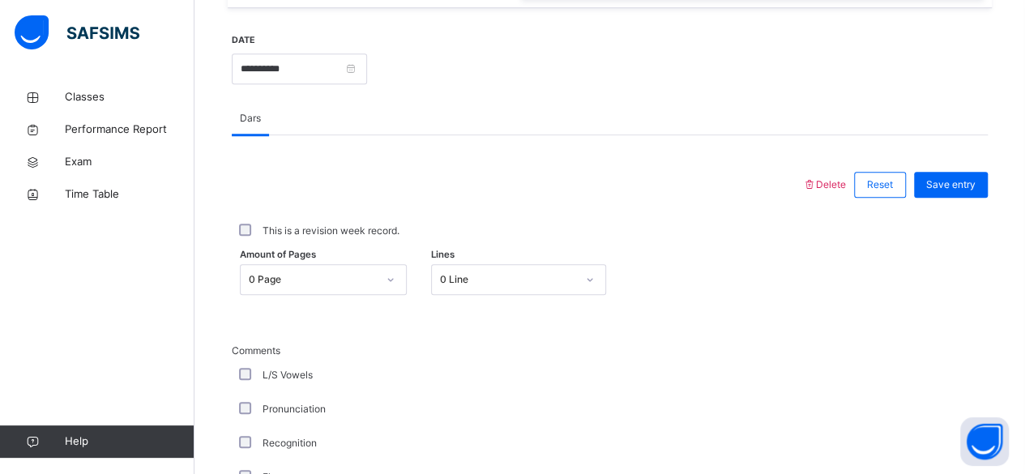
click at [632, 195] on div at bounding box center [517, 185] width 554 height 42
click at [367, 77] on input "**********" at bounding box center [299, 68] width 135 height 31
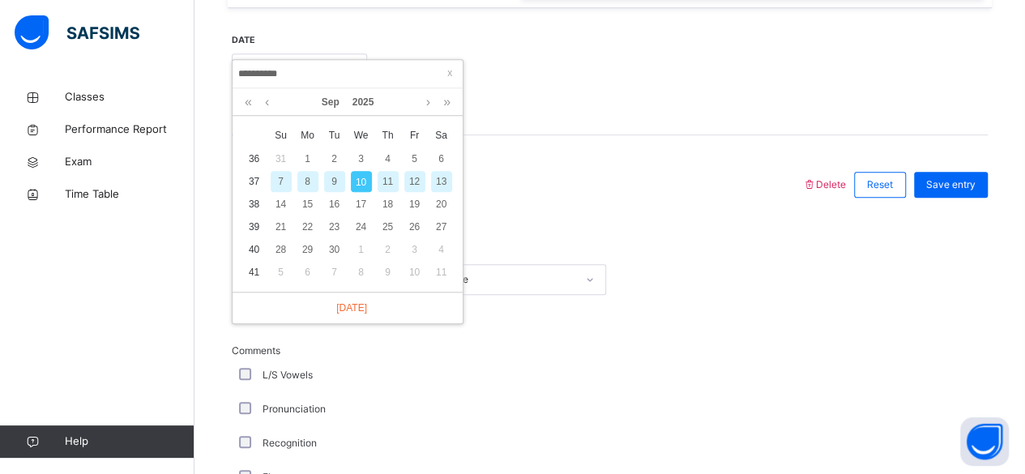
click at [334, 180] on div "9" at bounding box center [334, 181] width 21 height 21
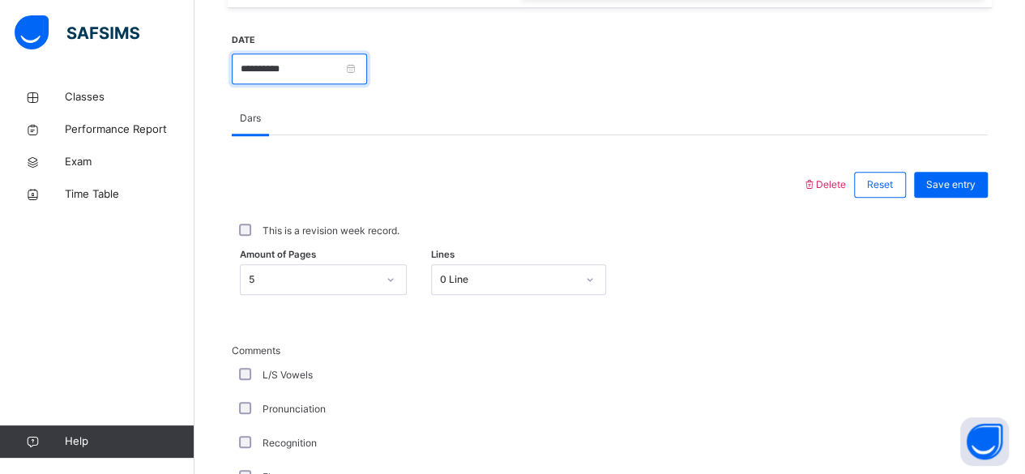
click at [367, 79] on input "**********" at bounding box center [299, 68] width 135 height 31
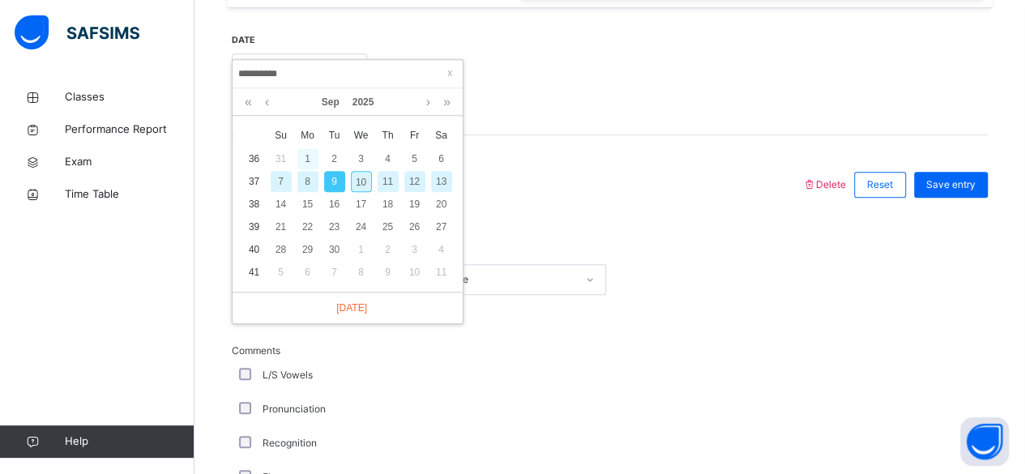
click at [305, 160] on div "1" at bounding box center [307, 158] width 21 height 21
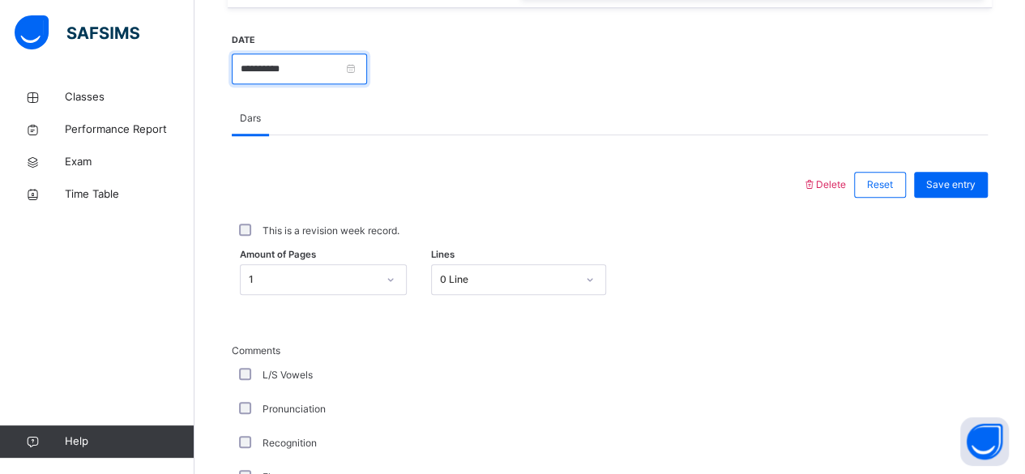
click at [367, 66] on input "**********" at bounding box center [299, 68] width 135 height 31
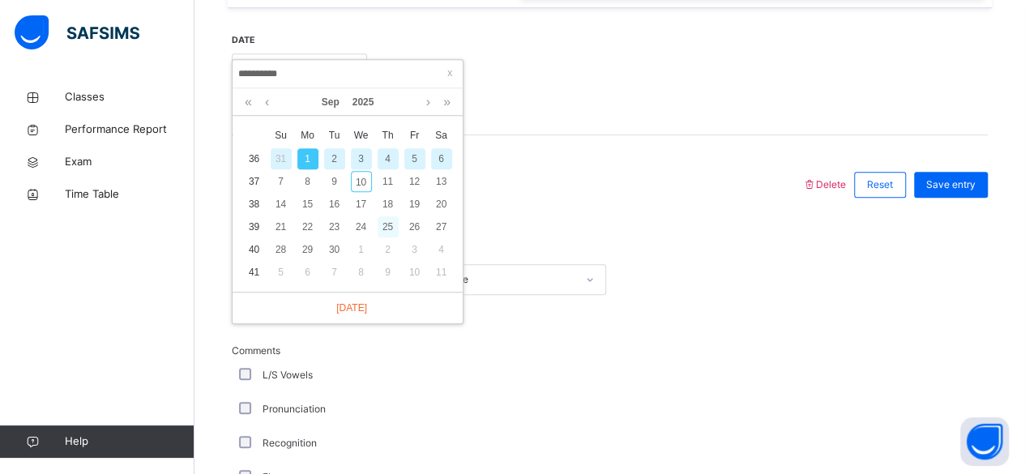
click at [386, 228] on div "25" at bounding box center [388, 226] width 21 height 21
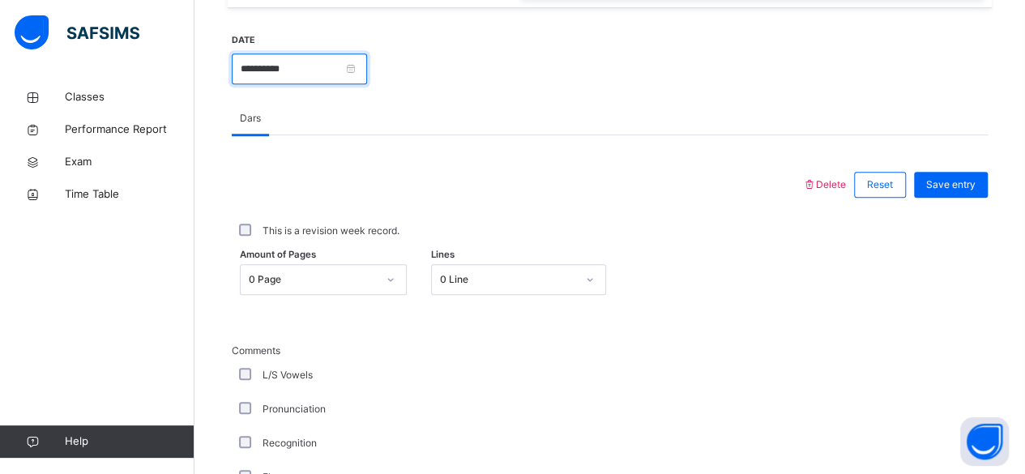
click at [367, 63] on input "**********" at bounding box center [299, 68] width 135 height 31
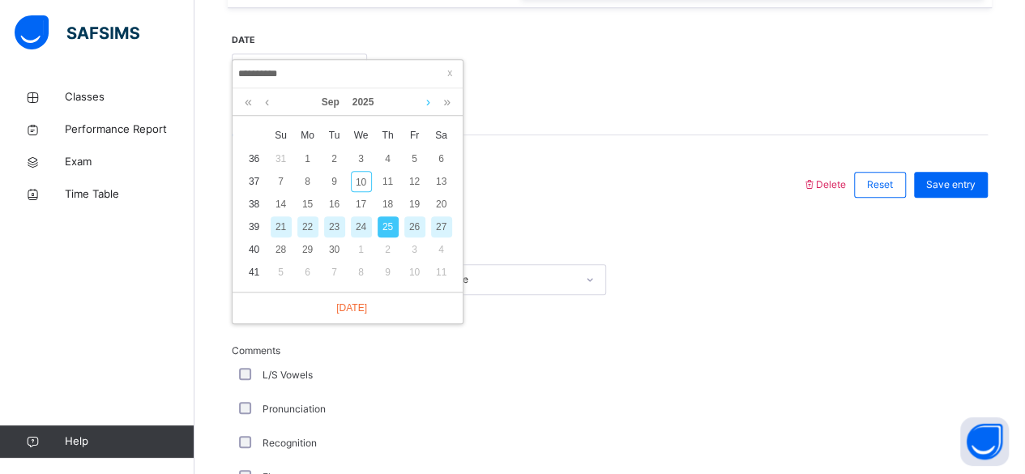
click at [428, 100] on link at bounding box center [428, 102] width 12 height 28
click at [423, 105] on link at bounding box center [428, 102] width 12 height 28
click at [422, 100] on link at bounding box center [428, 102] width 12 height 28
click at [361, 180] on div "7" at bounding box center [361, 181] width 21 height 21
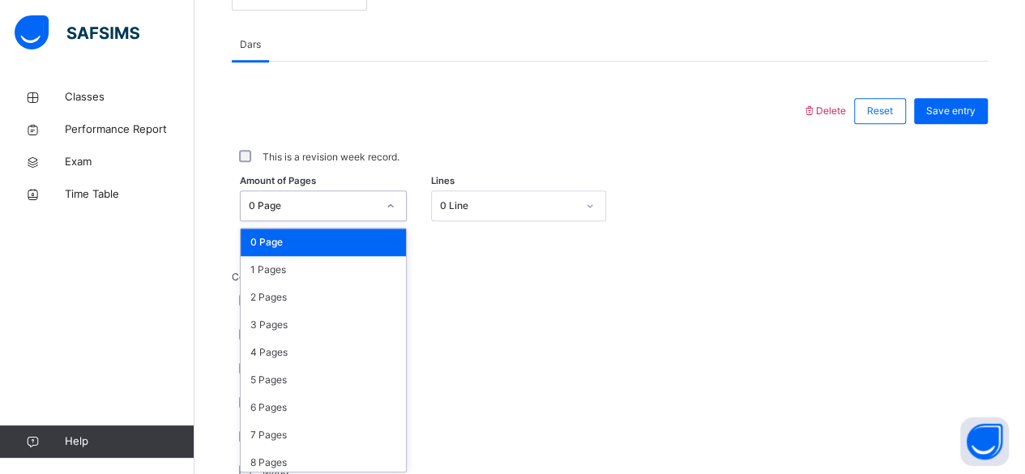
scroll to position [682, 0]
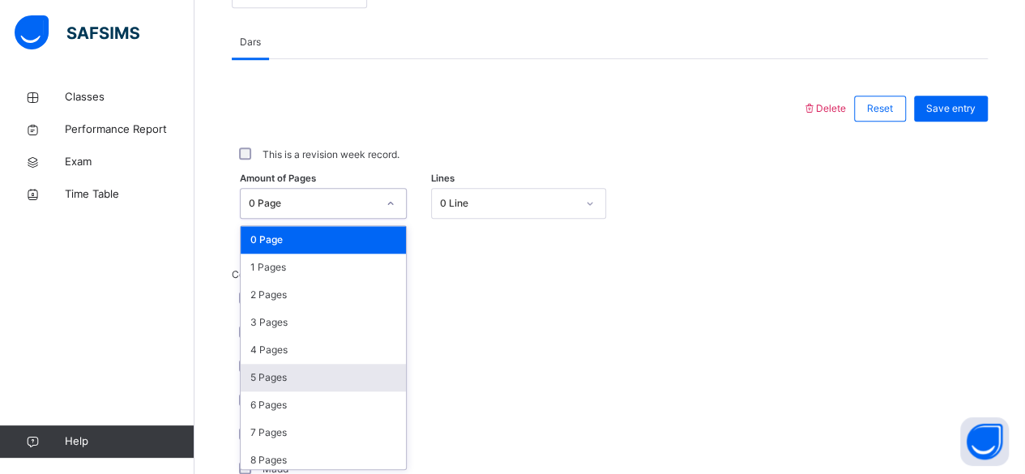
click at [280, 376] on div "5 Pages" at bounding box center [323, 378] width 165 height 28
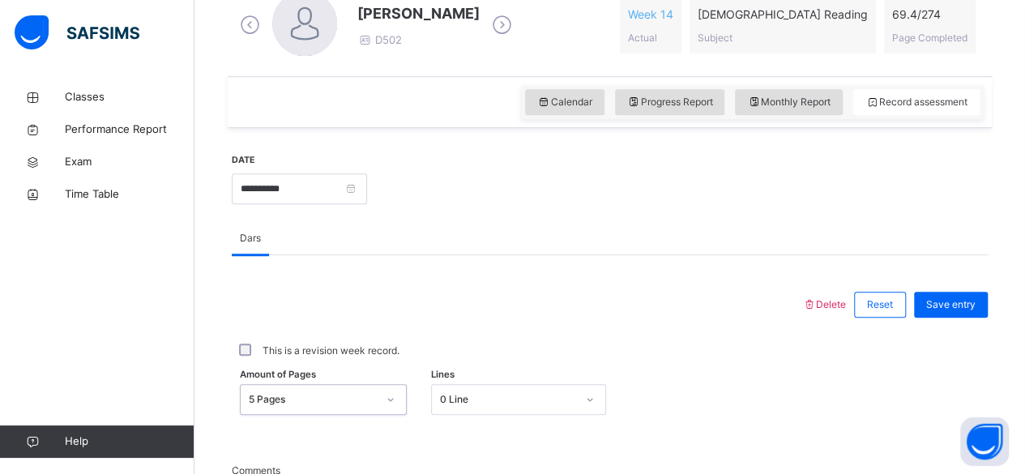
scroll to position [485, 0]
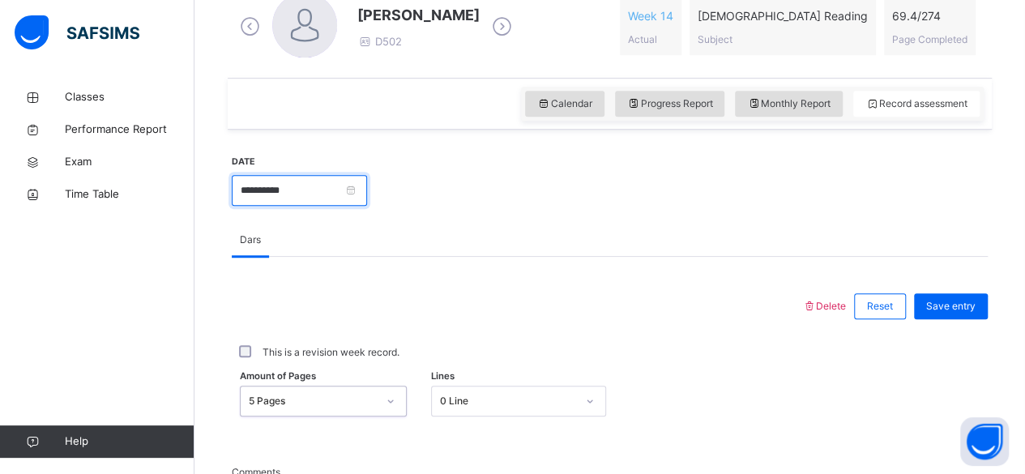
click at [367, 194] on input "**********" at bounding box center [299, 190] width 135 height 31
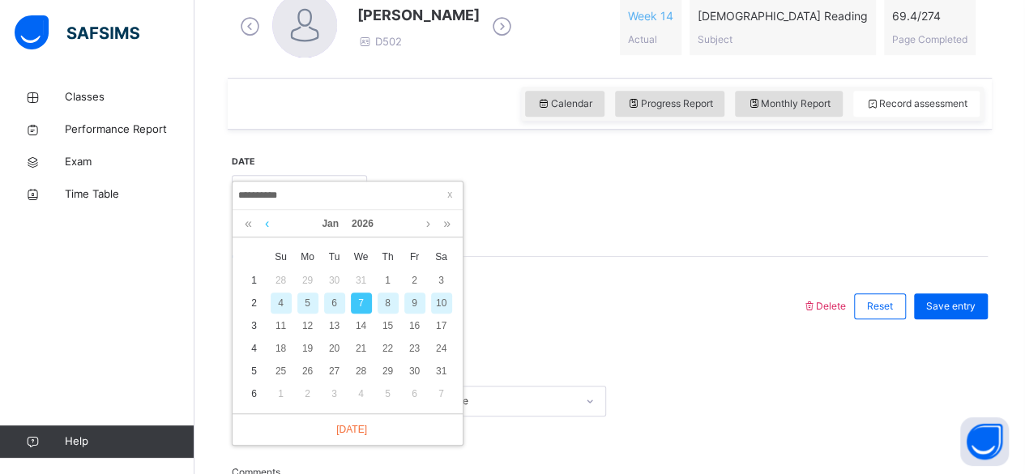
click at [265, 227] on link at bounding box center [267, 224] width 12 height 28
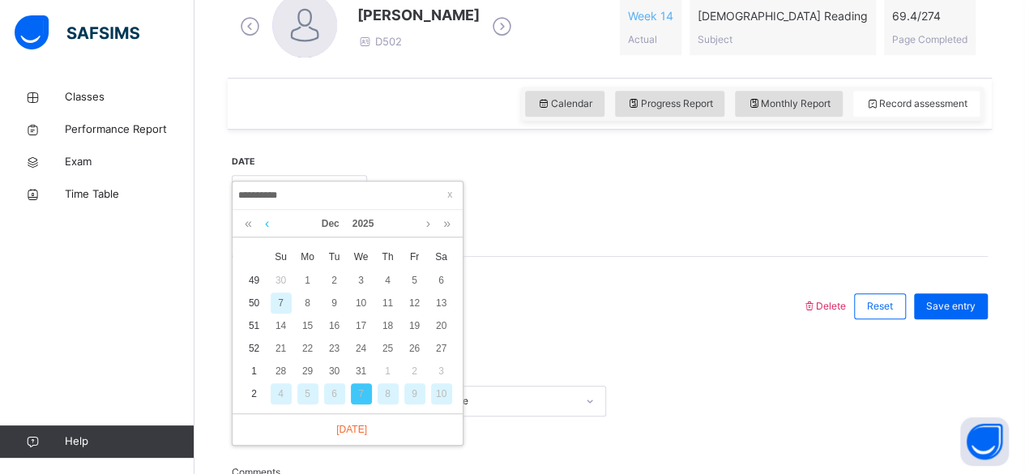
click at [266, 234] on link at bounding box center [267, 224] width 12 height 28
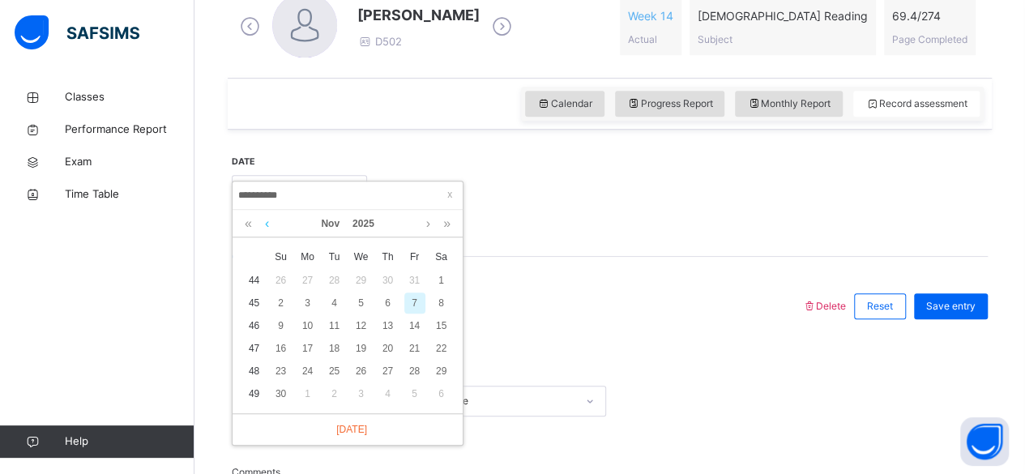
click at [267, 223] on link at bounding box center [267, 224] width 12 height 28
click at [251, 300] on td "41" at bounding box center [254, 303] width 27 height 23
click at [266, 229] on link at bounding box center [267, 224] width 12 height 28
click at [447, 225] on link at bounding box center [446, 224] width 15 height 28
click at [447, 230] on link at bounding box center [446, 224] width 15 height 28
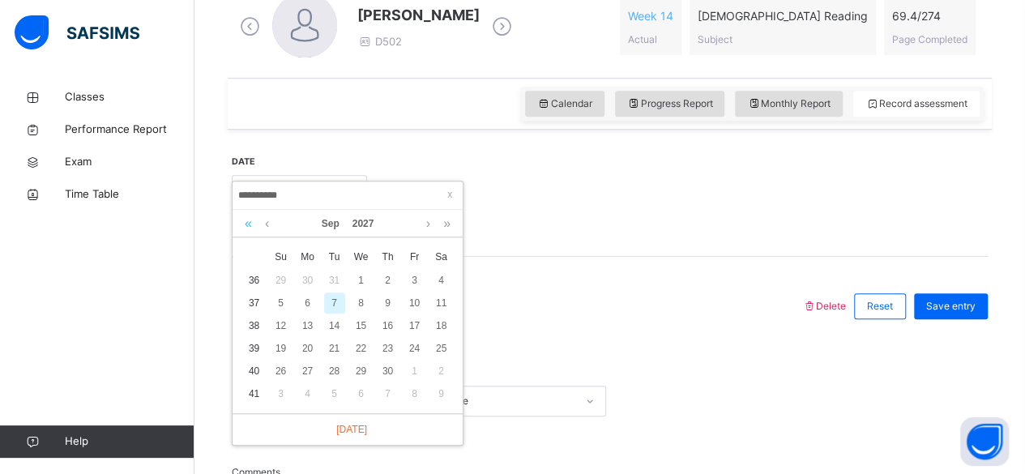
click at [243, 234] on link at bounding box center [248, 224] width 15 height 28
click at [251, 229] on link at bounding box center [248, 224] width 15 height 28
click at [305, 306] on div "8" at bounding box center [307, 303] width 21 height 21
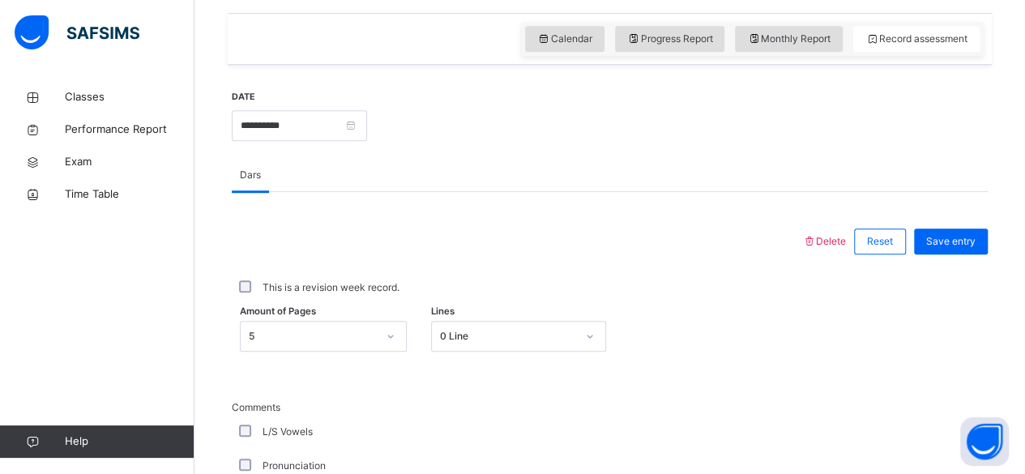
scroll to position [549, 0]
click at [367, 130] on input "**********" at bounding box center [299, 125] width 135 height 31
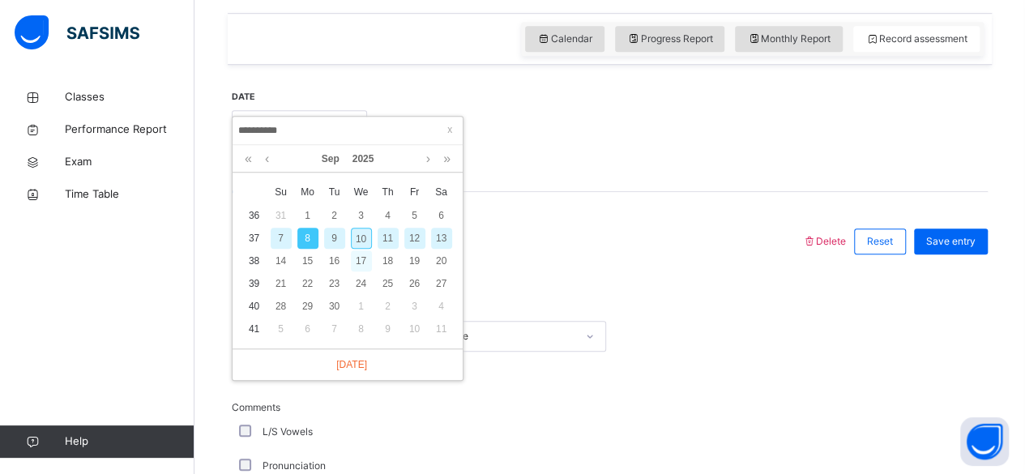
click at [361, 259] on div "17" at bounding box center [361, 260] width 21 height 21
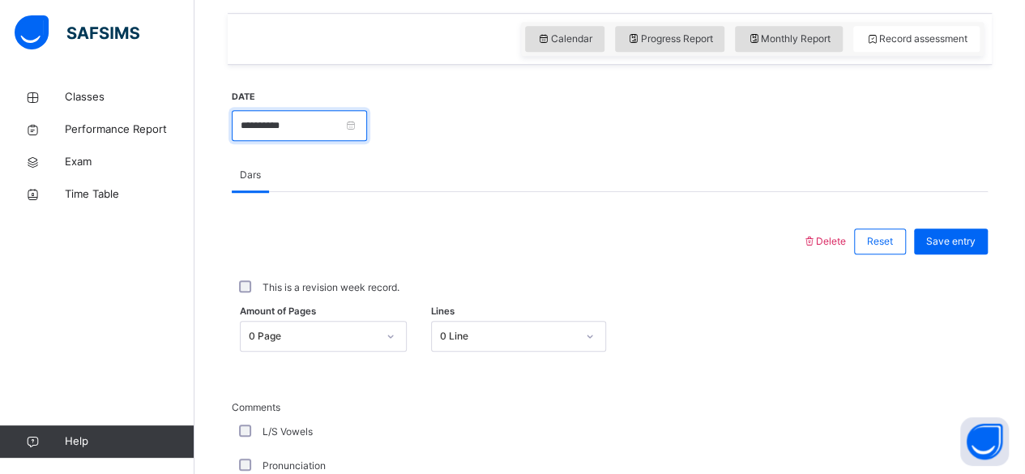
click at [366, 111] on input "**********" at bounding box center [299, 125] width 135 height 31
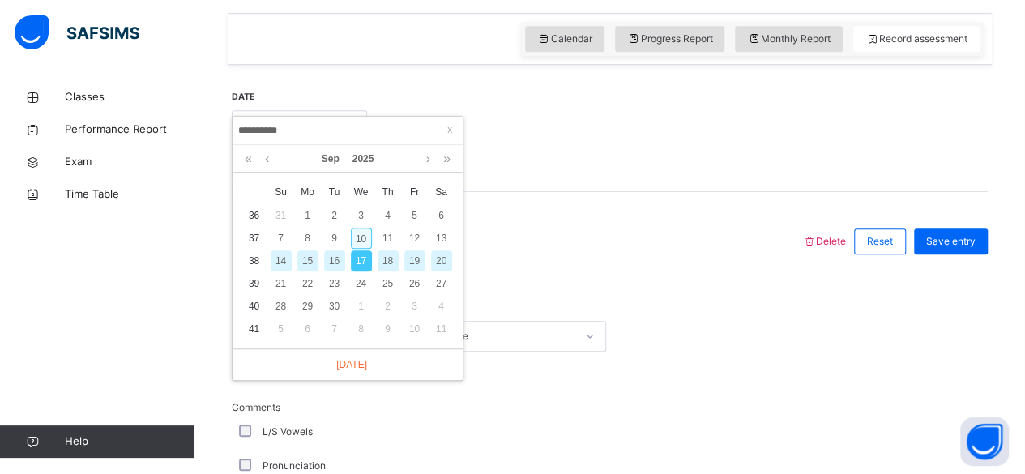
click at [360, 237] on div "10" at bounding box center [361, 238] width 21 height 21
type input "**********"
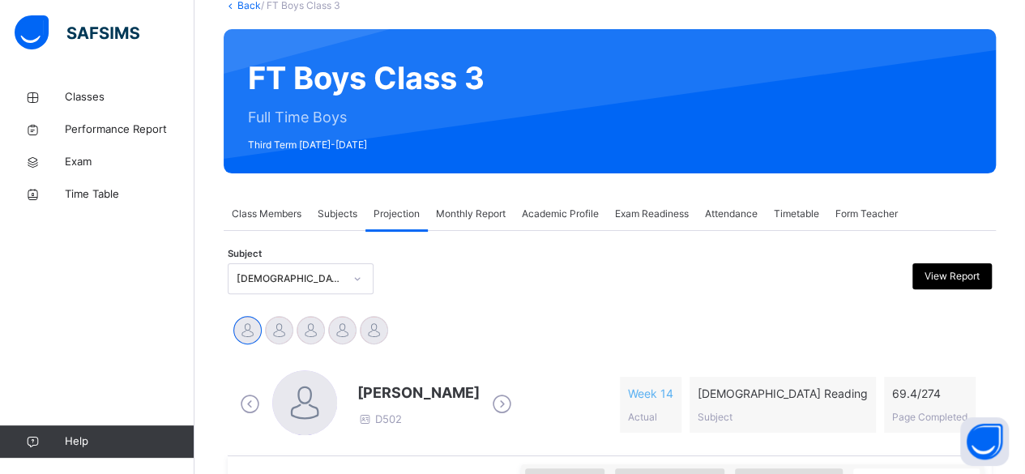
scroll to position [96, 0]
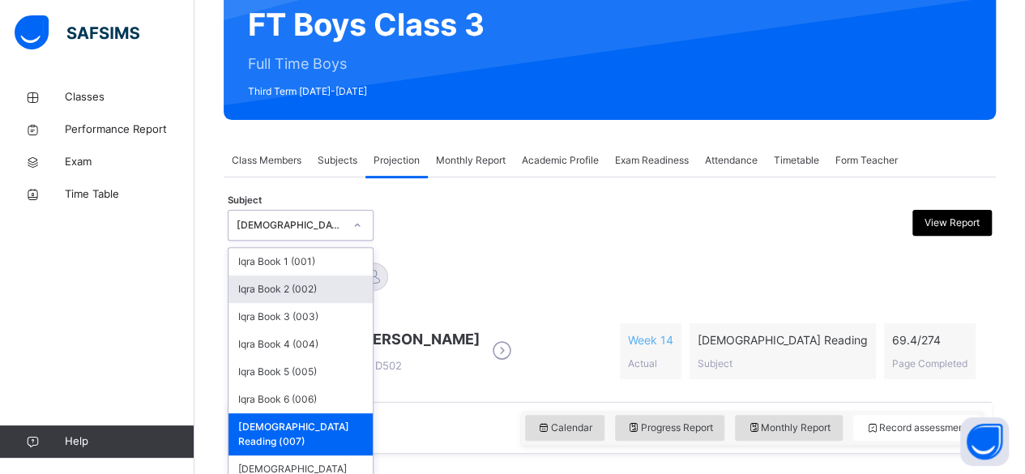
click at [290, 241] on div "option [DEMOGRAPHIC_DATA] Reading (007), selected. option Iqra Book 2 (002) foc…" at bounding box center [301, 225] width 146 height 31
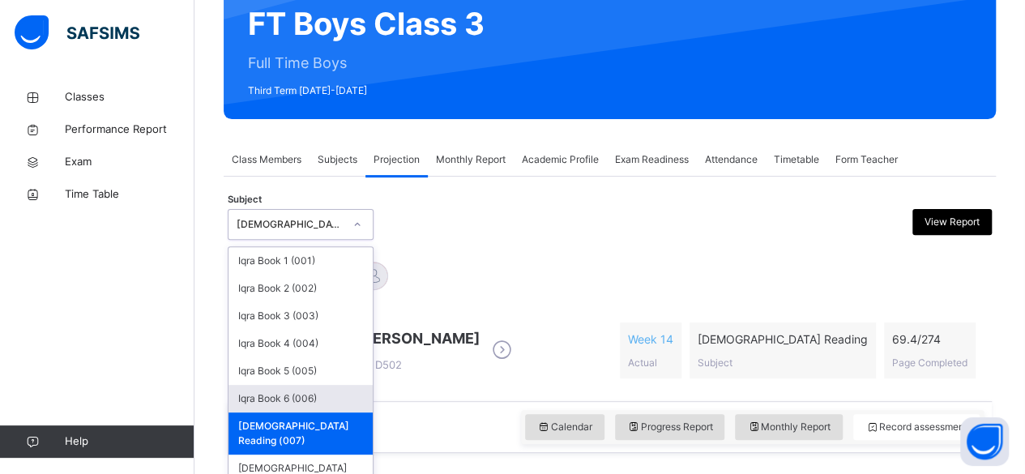
click at [294, 395] on div "Iqra Book 6 (006)" at bounding box center [301, 399] width 144 height 28
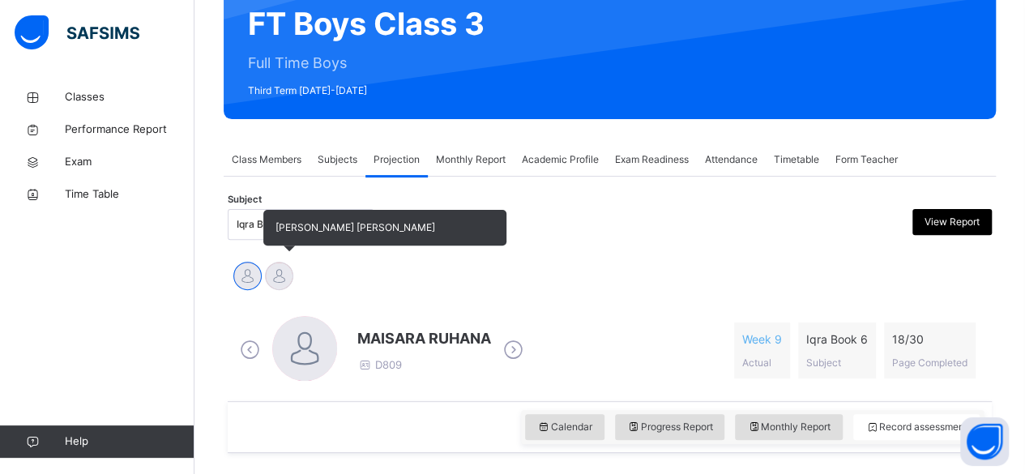
click at [279, 274] on div at bounding box center [279, 276] width 28 height 28
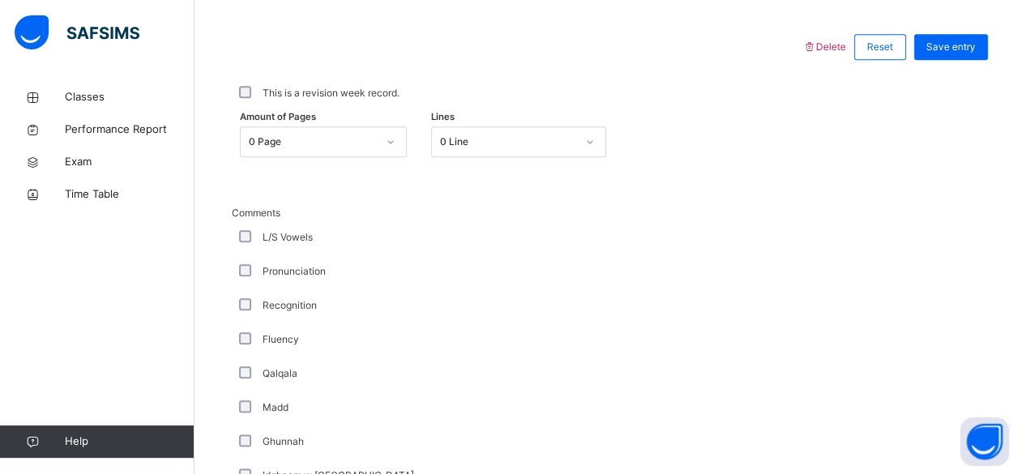
scroll to position [745, 0]
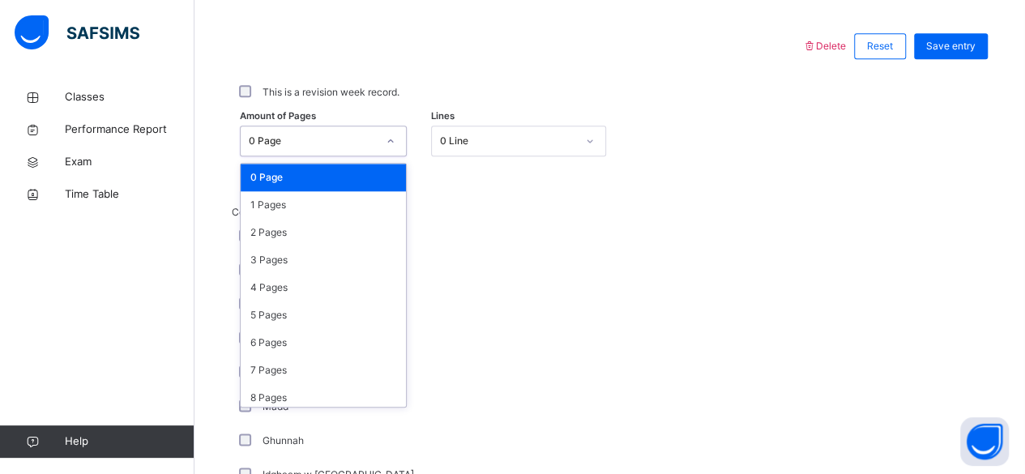
click at [324, 134] on div "0 Page" at bounding box center [313, 141] width 128 height 15
click at [288, 224] on div "2 Pages" at bounding box center [323, 233] width 165 height 28
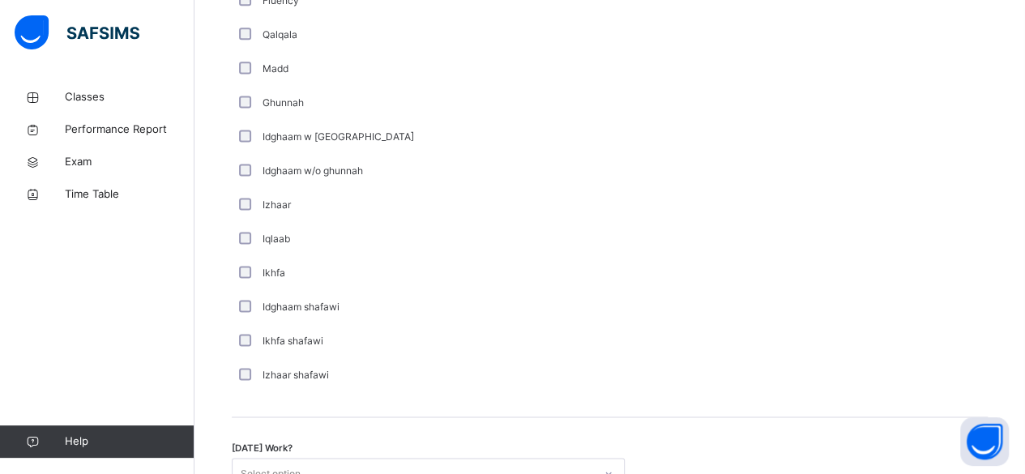
scroll to position [1101, 0]
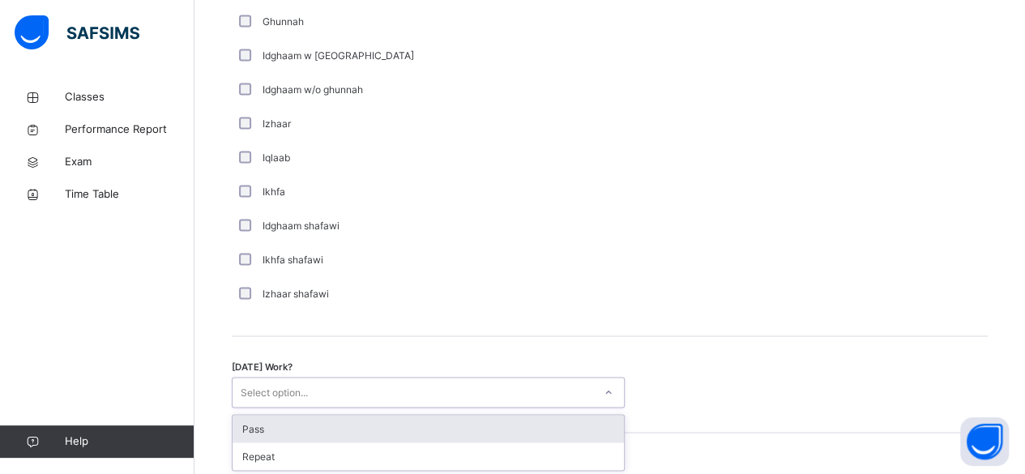
click at [303, 408] on div "option Pass focused, 1 of 2. 2 results available. Use Up and Down to choose opt…" at bounding box center [428, 392] width 393 height 31
click at [305, 430] on div "Pass" at bounding box center [428, 428] width 391 height 28
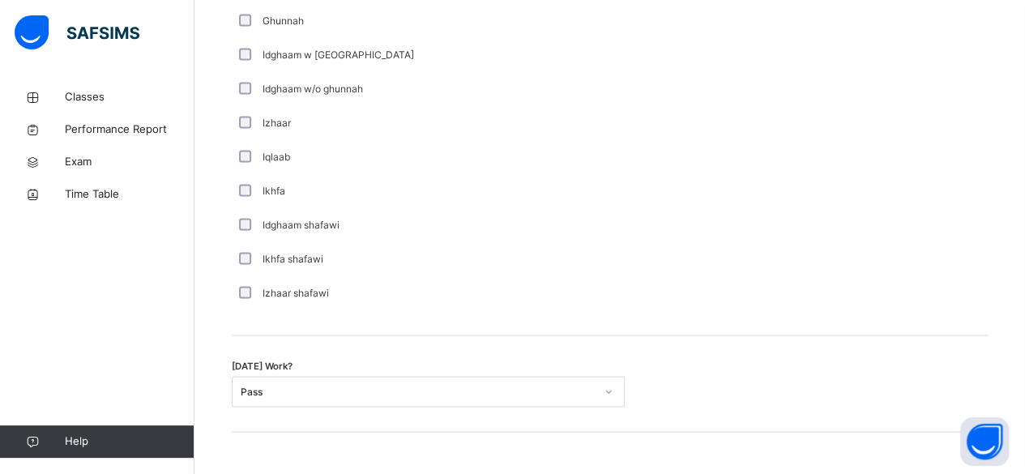
click at [808, 324] on div "Comments L/S Vowels Pronunciation Recognition Fluency Qalqala Madd Ghunnah Idgh…" at bounding box center [610, 40] width 756 height 591
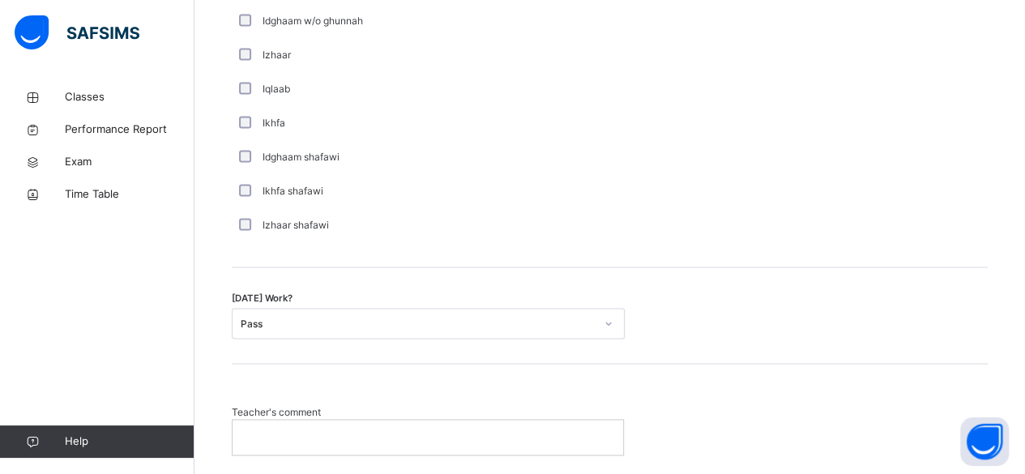
scroll to position [1262, 0]
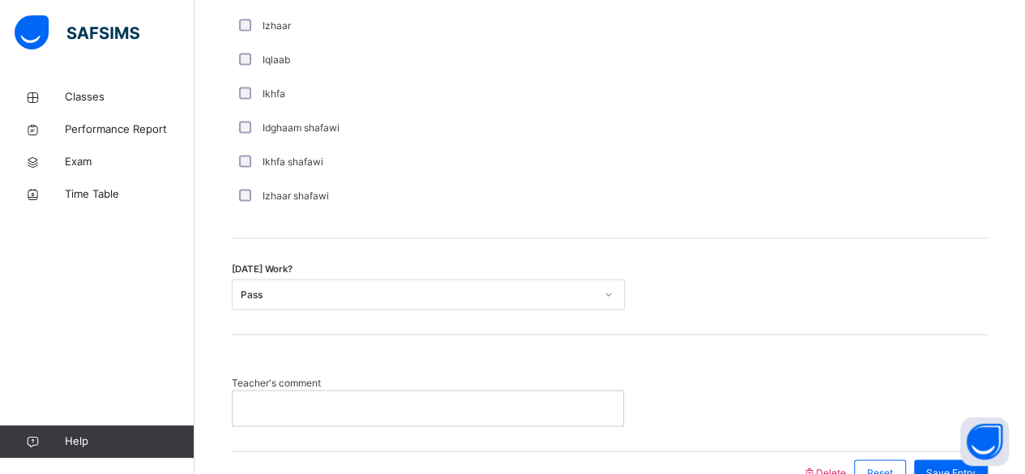
click at [476, 405] on p at bounding box center [428, 407] width 366 height 15
click at [938, 462] on div "Save Entry" at bounding box center [951, 472] width 74 height 26
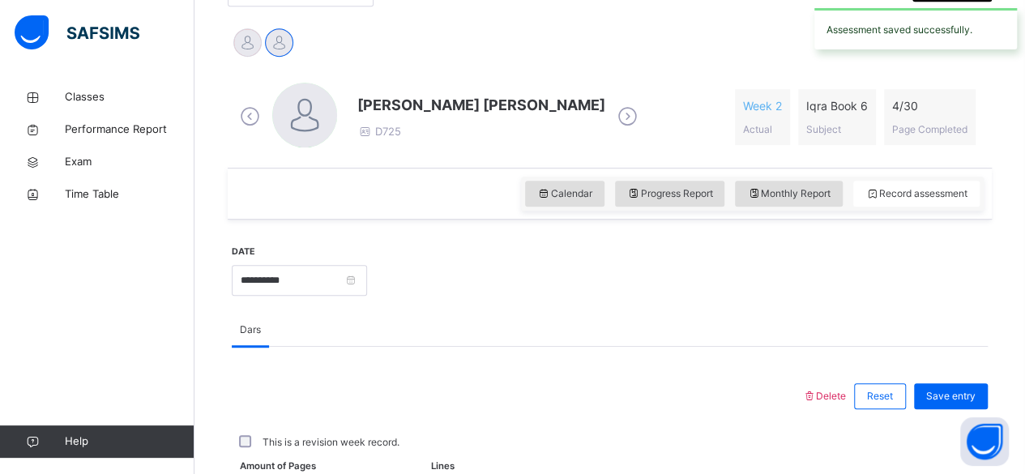
scroll to position [387, 0]
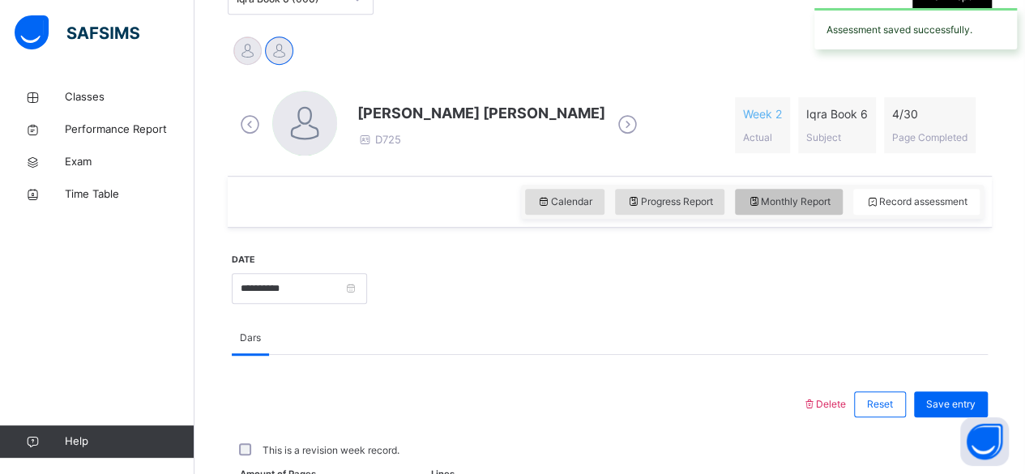
click at [786, 192] on div "Monthly Report" at bounding box center [789, 202] width 108 height 26
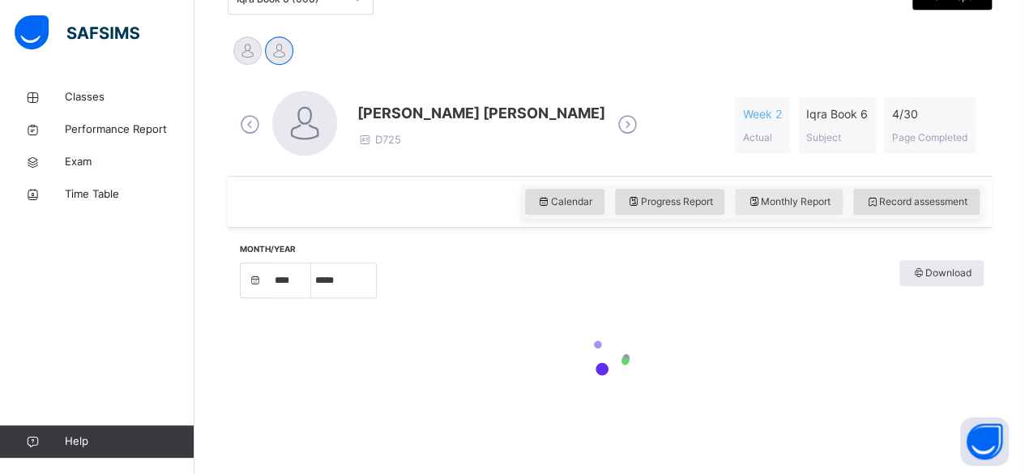
select select "****"
select select "*"
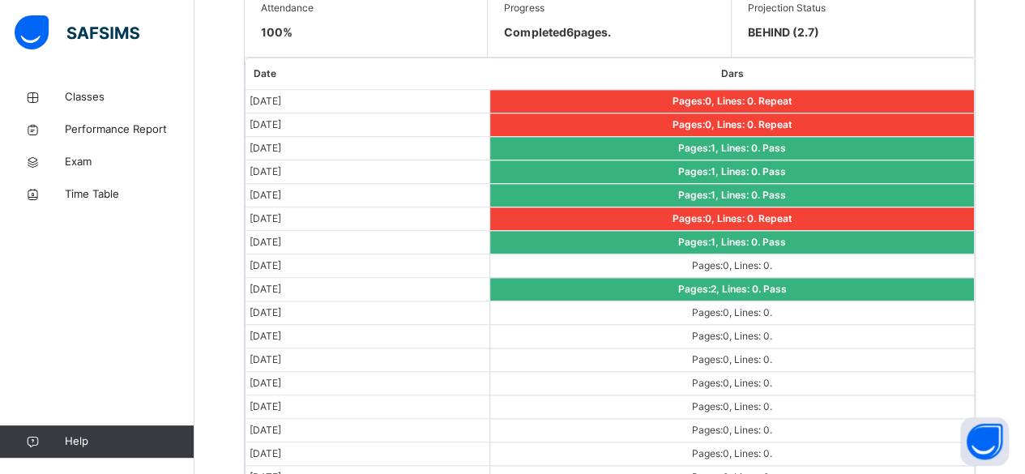
scroll to position [958, 0]
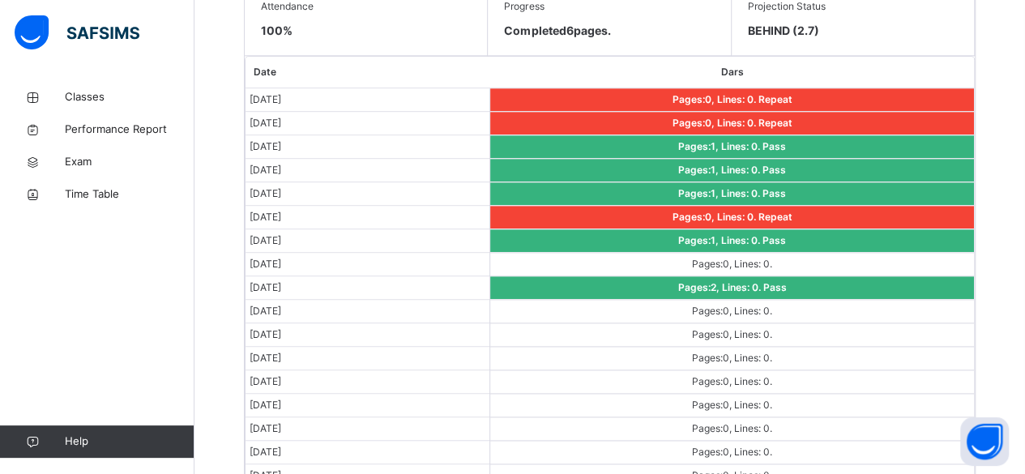
click at [536, 256] on td "Pages: 0 , Lines: 0 ." at bounding box center [732, 264] width 484 height 23
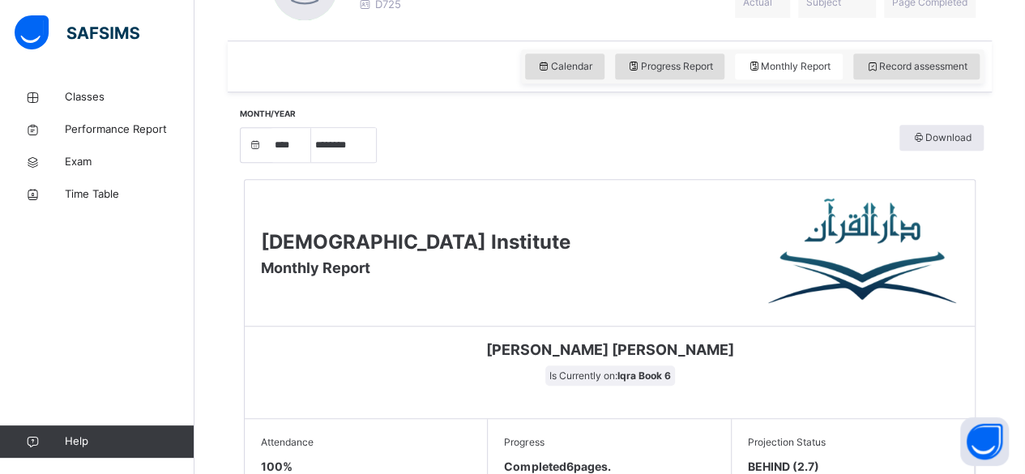
scroll to position [504, 0]
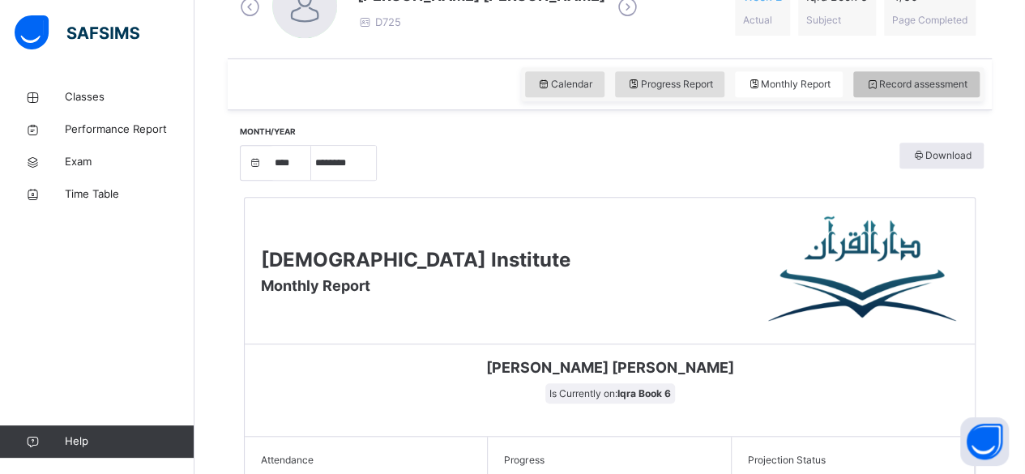
click at [937, 84] on span "Record assessment" at bounding box center [916, 84] width 102 height 15
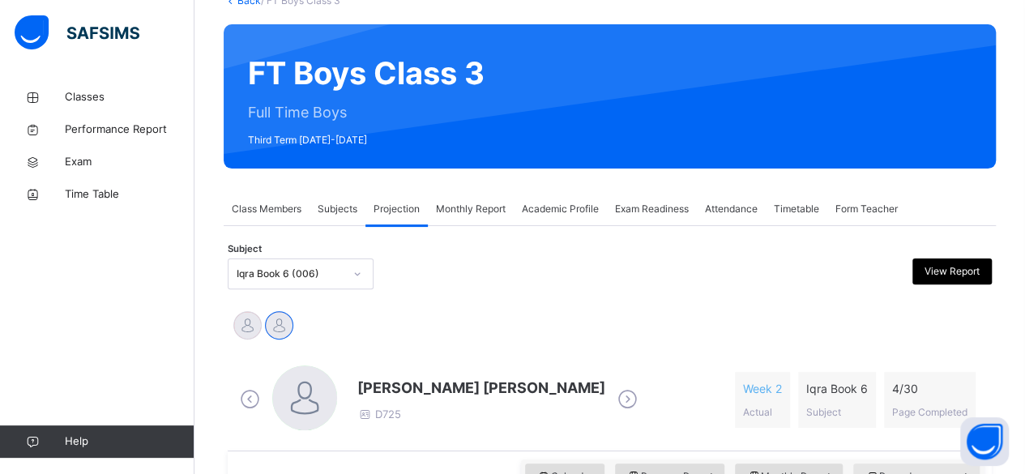
scroll to position [114, 0]
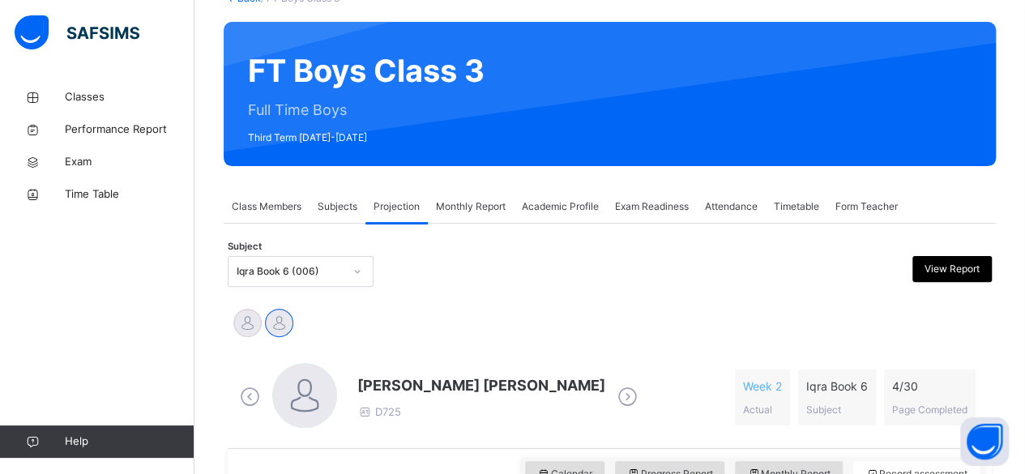
click at [741, 203] on span "Attendance" at bounding box center [731, 206] width 53 height 15
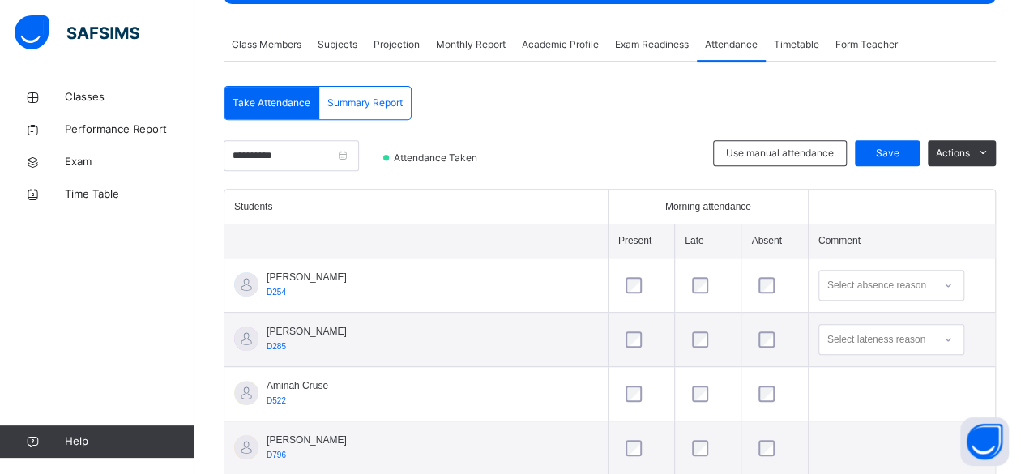
scroll to position [244, 0]
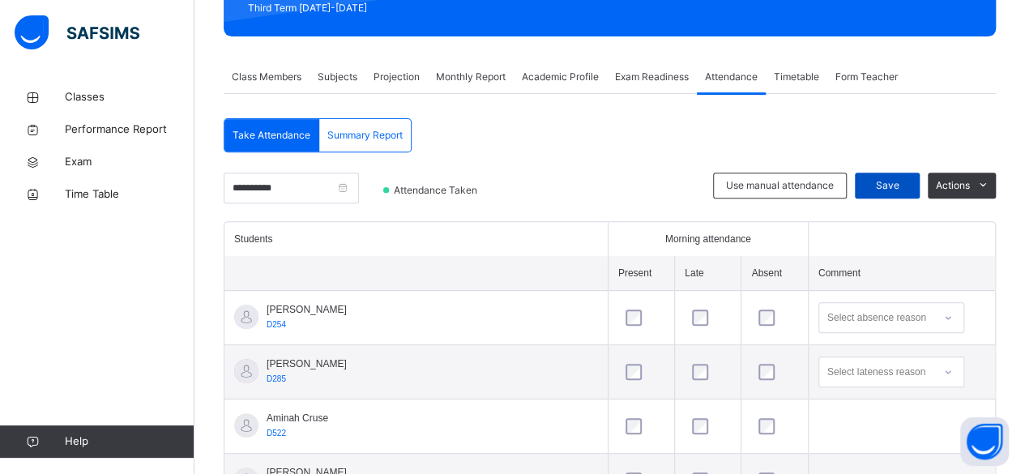
click at [886, 181] on span "Save" at bounding box center [887, 185] width 41 height 15
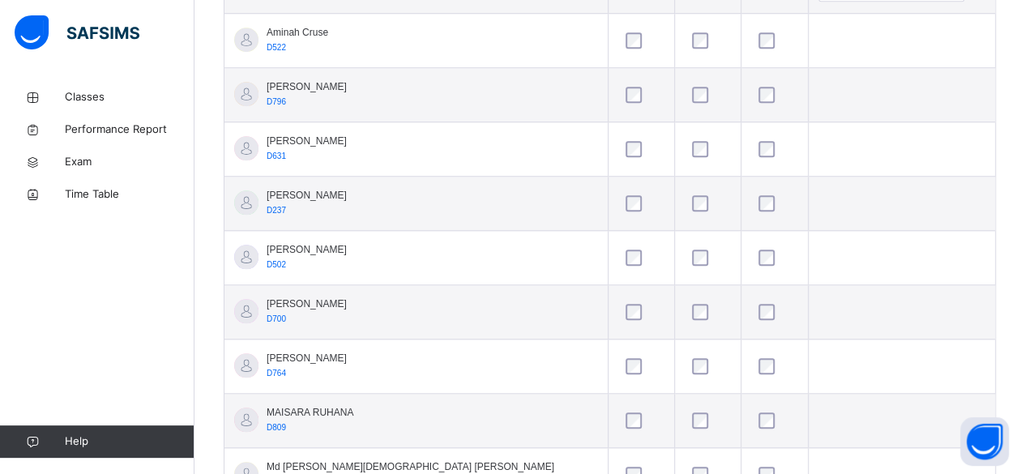
scroll to position [633, 0]
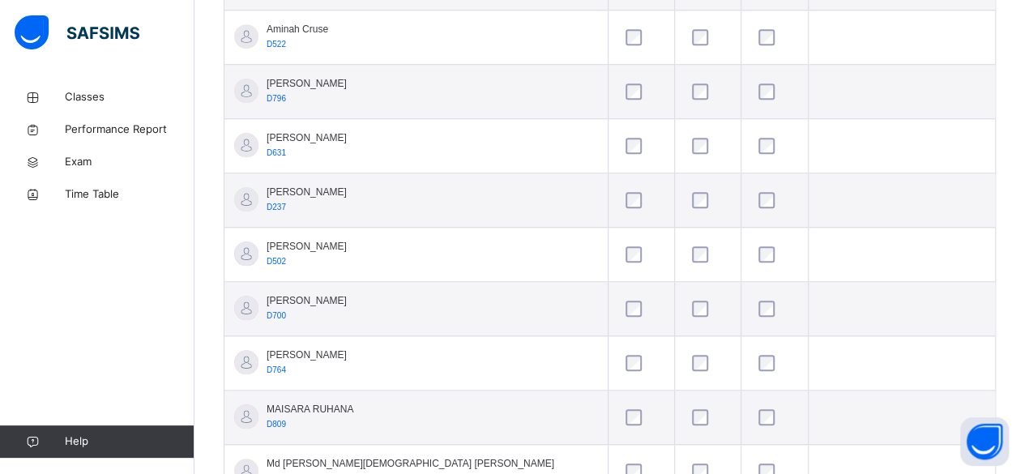
drag, startPoint x: 660, startPoint y: 313, endPoint x: 990, endPoint y: 322, distance: 330.7
click at [990, 322] on td at bounding box center [901, 309] width 187 height 54
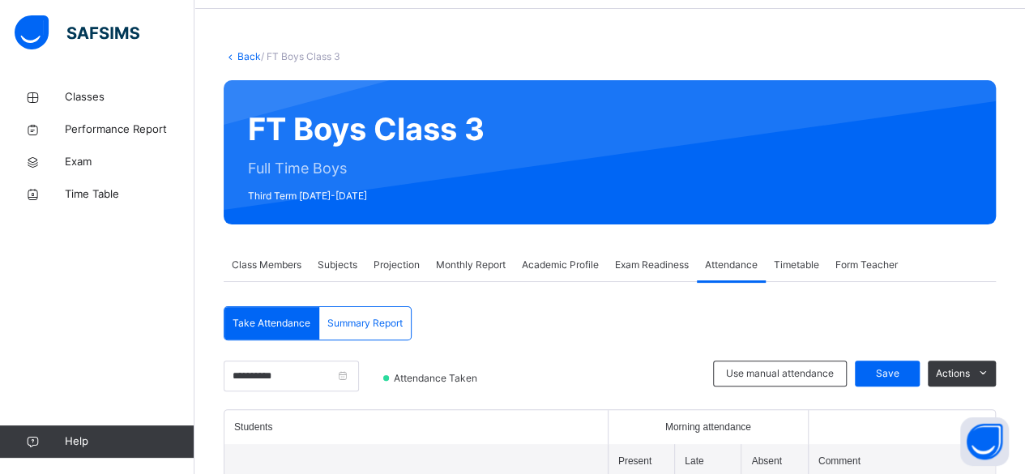
scroll to position [49, 0]
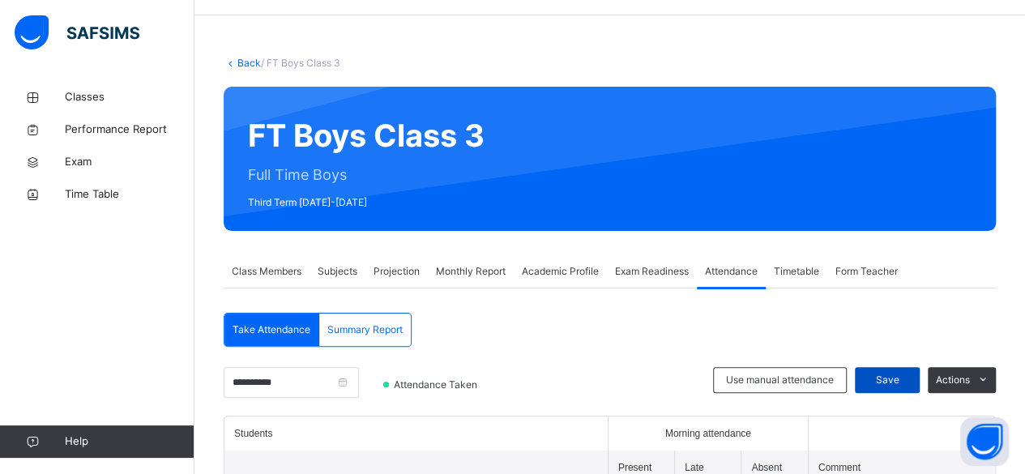
click at [908, 383] on span "Save" at bounding box center [887, 380] width 41 height 15
click at [376, 267] on span "Projection" at bounding box center [397, 271] width 46 height 15
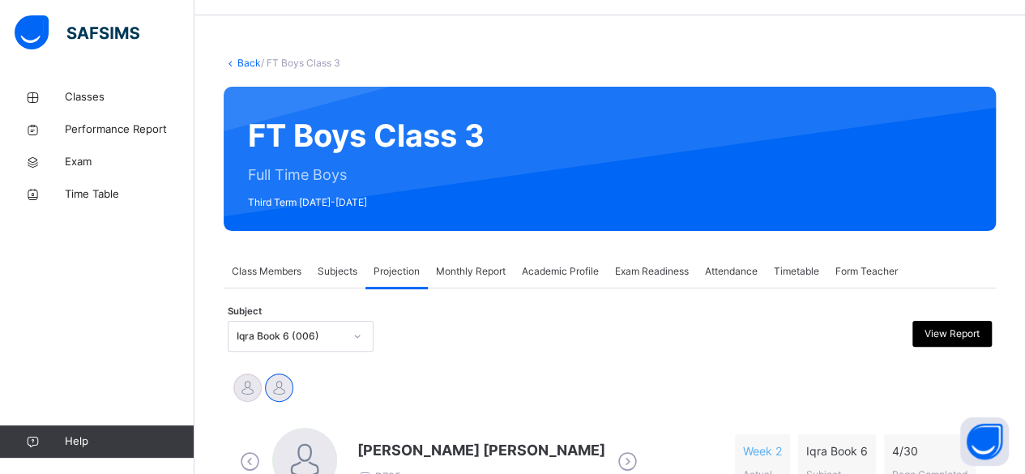
click at [329, 387] on div "MAISARA RUHANA Mohammed Zufar Khan" at bounding box center [610, 390] width 756 height 36
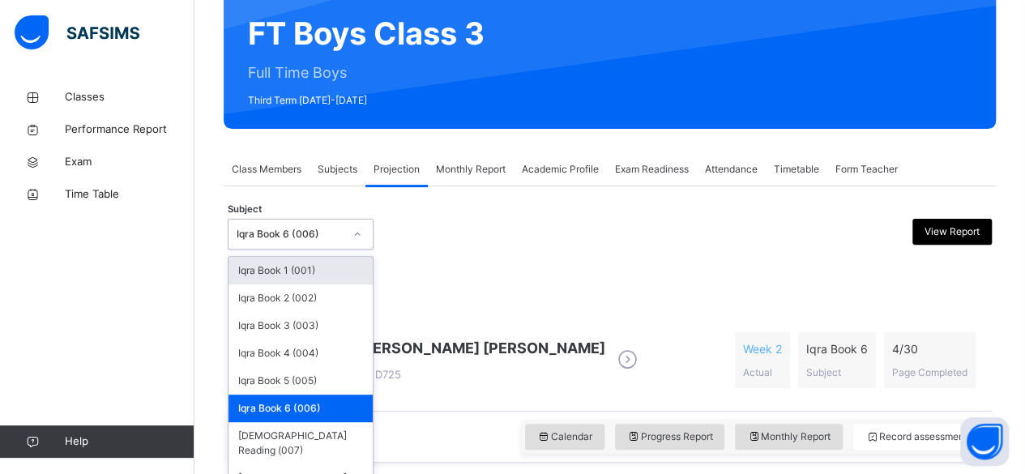
click at [326, 250] on div "option Iqra Book 6 (006), selected. option Iqra Book 1 (001) focused, 1 of 8. 8…" at bounding box center [301, 234] width 146 height 31
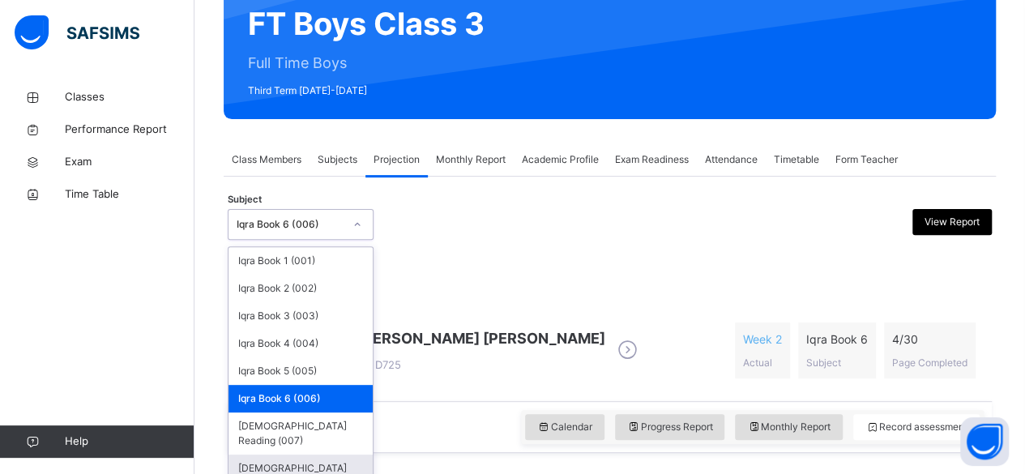
click at [278, 455] on div "[DEMOGRAPHIC_DATA] Memorisation (008)" at bounding box center [301, 476] width 144 height 42
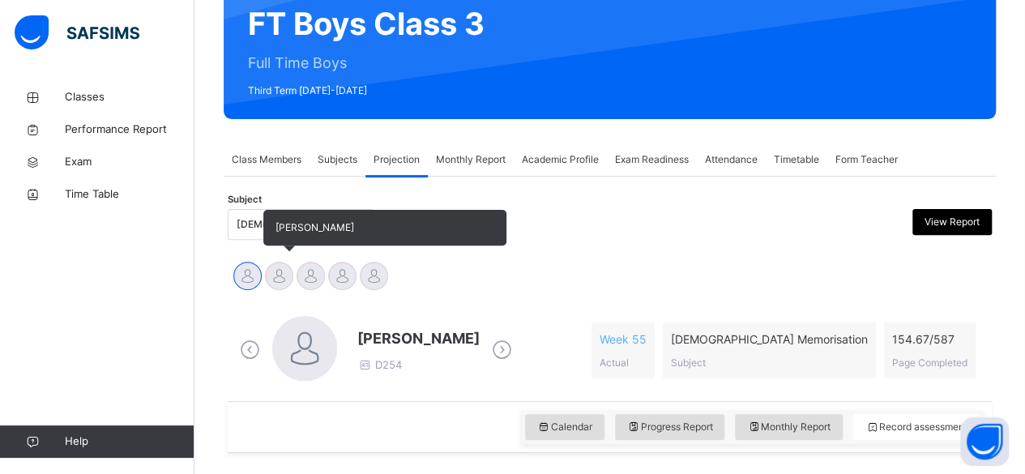
click at [278, 275] on div at bounding box center [279, 276] width 28 height 28
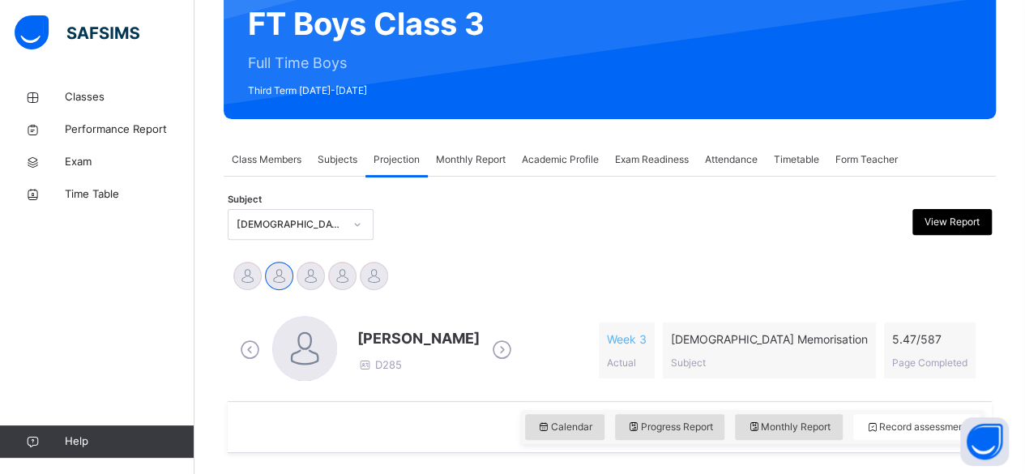
click at [395, 331] on span "[PERSON_NAME]" at bounding box center [418, 338] width 122 height 22
click at [764, 433] on div "Monthly Report" at bounding box center [789, 427] width 108 height 26
select select "****"
select select "*"
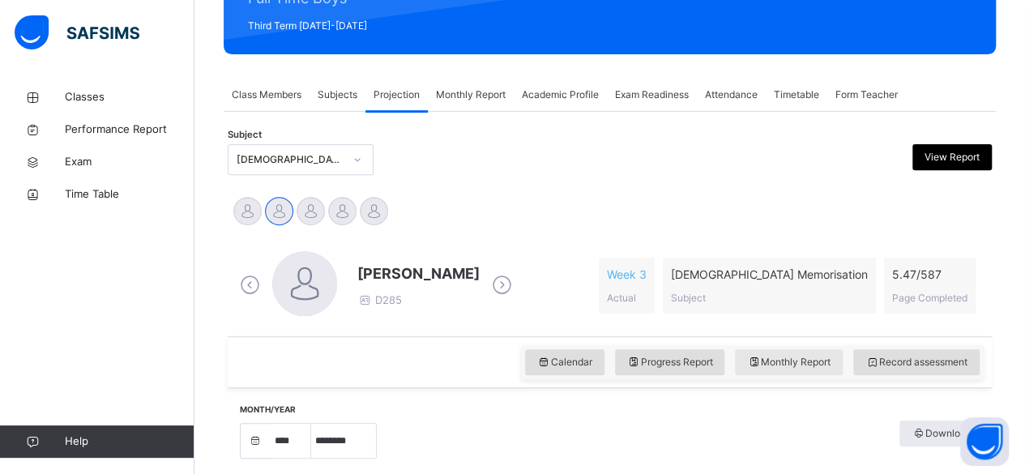
scroll to position [258, 0]
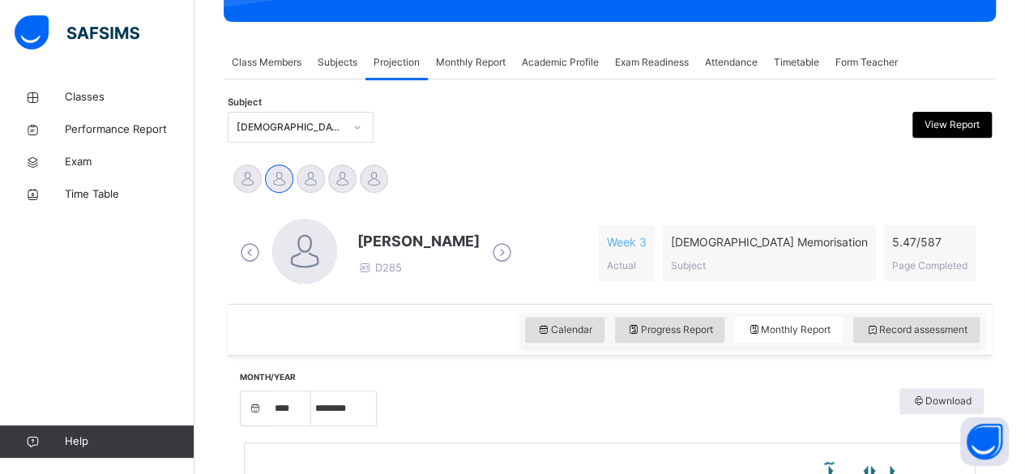
drag, startPoint x: 764, startPoint y: 433, endPoint x: 670, endPoint y: 439, distance: 94.2
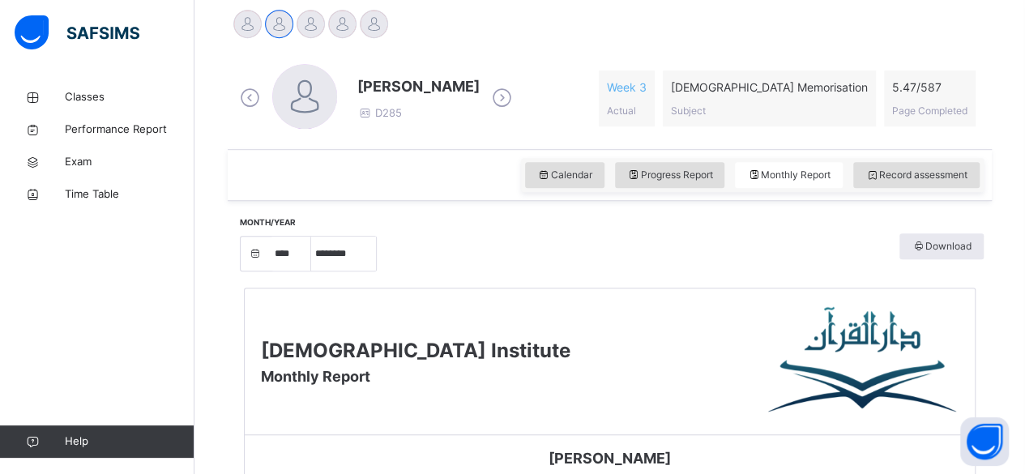
scroll to position [262, 0]
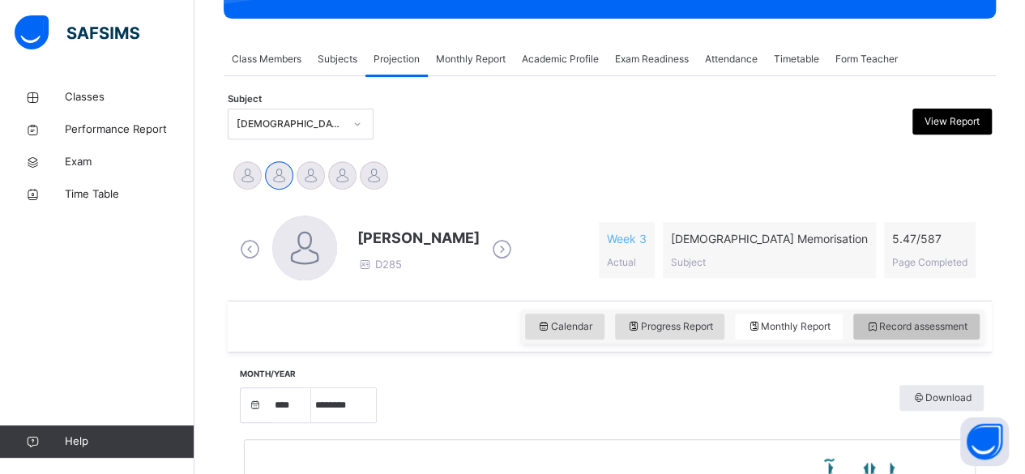
click at [937, 329] on span "Record assessment" at bounding box center [916, 326] width 102 height 15
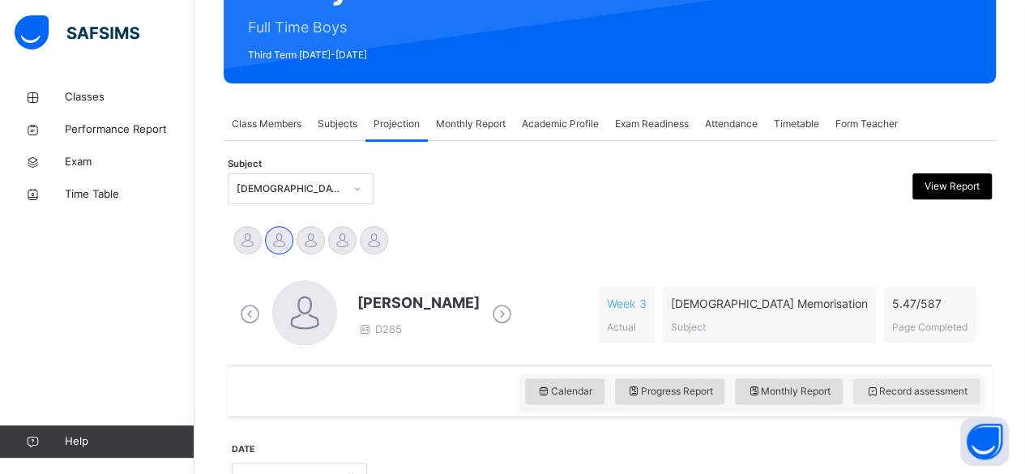
scroll to position [164, 0]
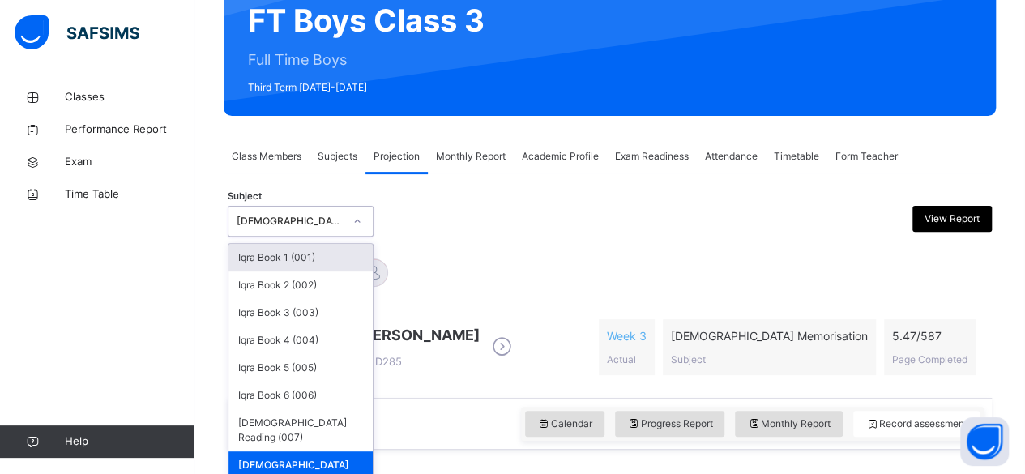
click at [280, 221] on div "[DEMOGRAPHIC_DATA] Memorisation (008)" at bounding box center [290, 221] width 107 height 15
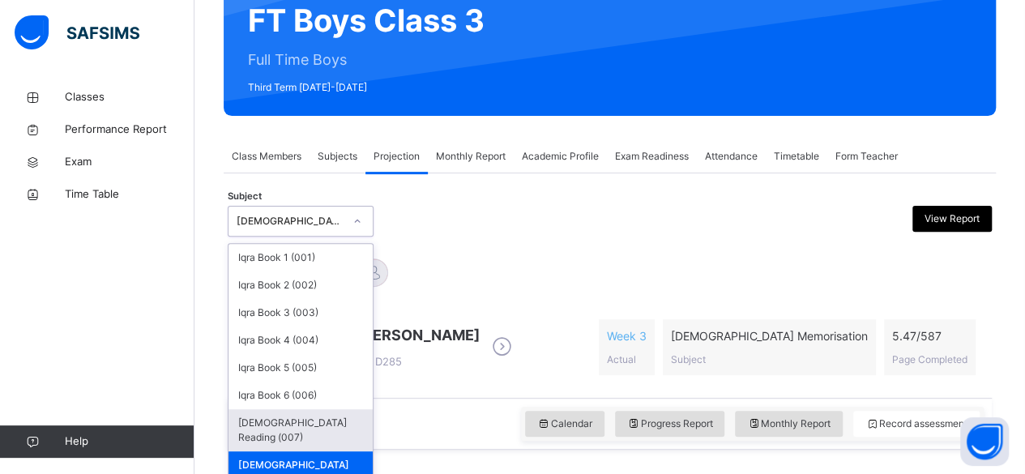
click at [339, 421] on div "[DEMOGRAPHIC_DATA] Reading (007)" at bounding box center [301, 430] width 144 height 42
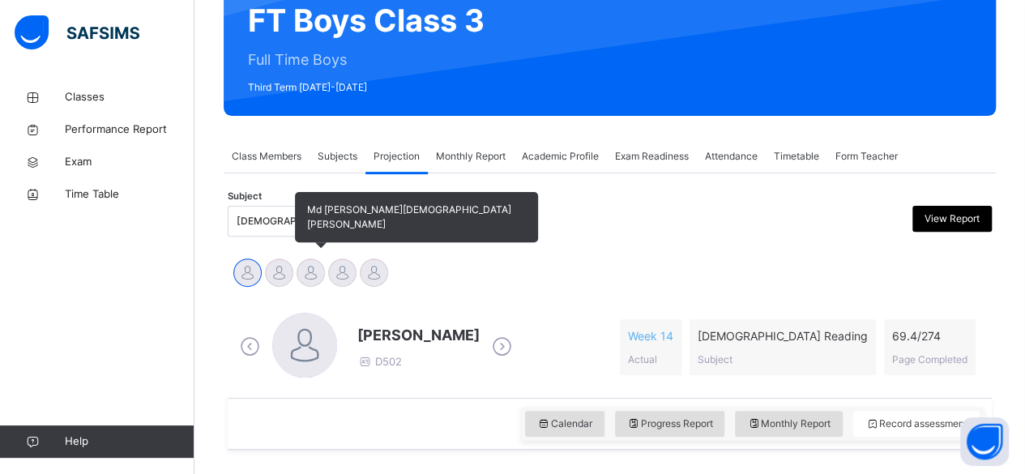
click at [306, 266] on div at bounding box center [311, 272] width 28 height 28
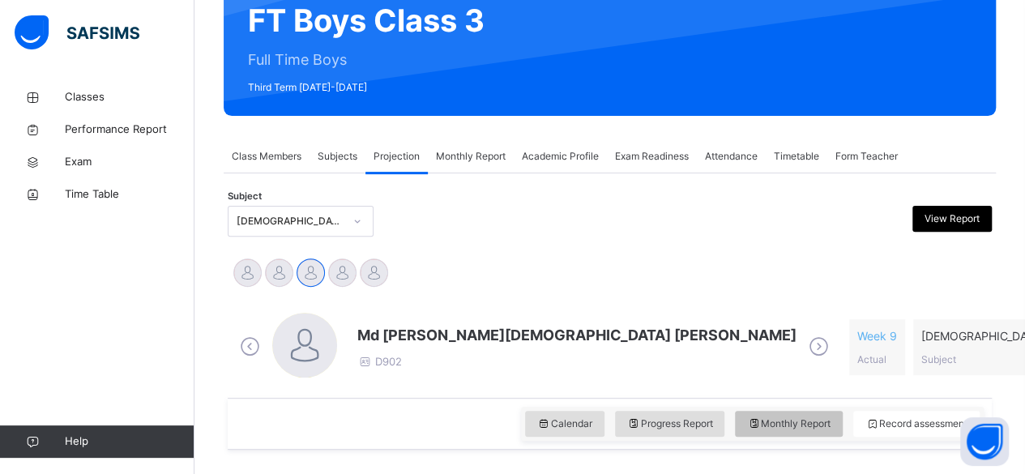
click at [777, 424] on span "Monthly Report" at bounding box center [788, 424] width 83 height 15
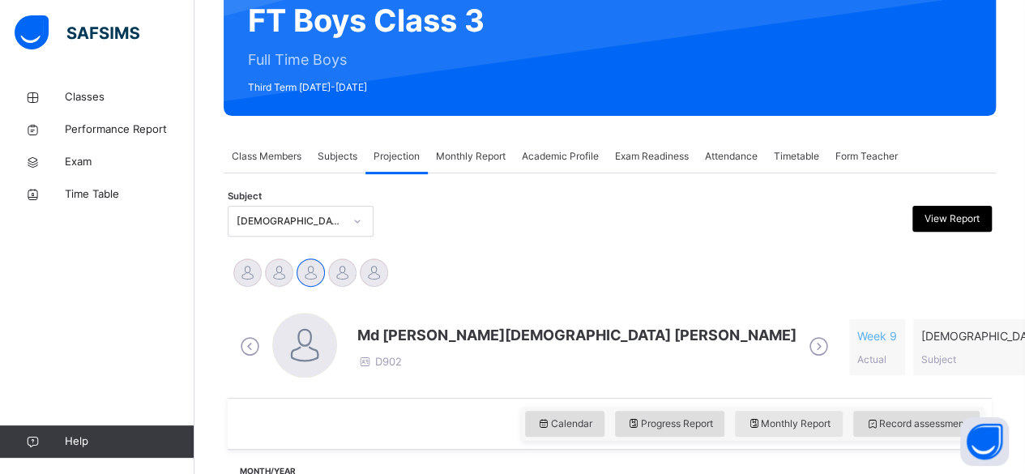
select select "****"
select select "*"
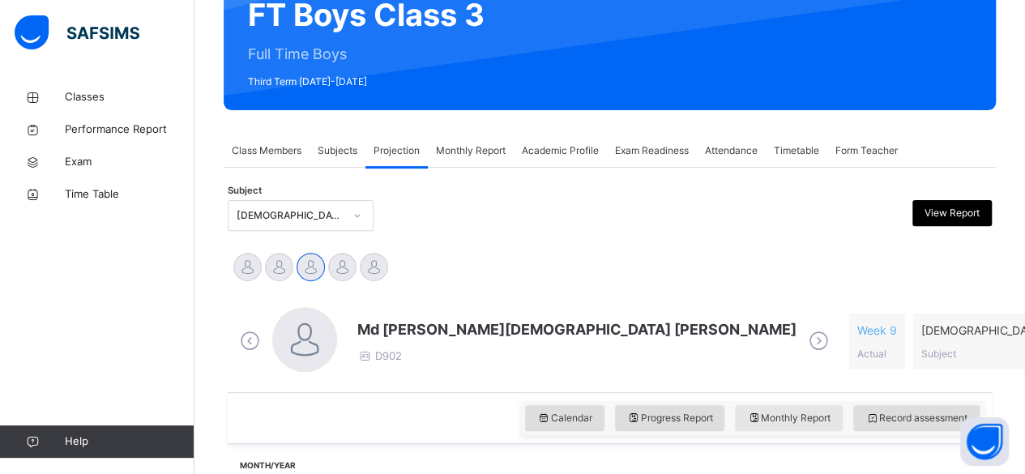
scroll to position [132, 0]
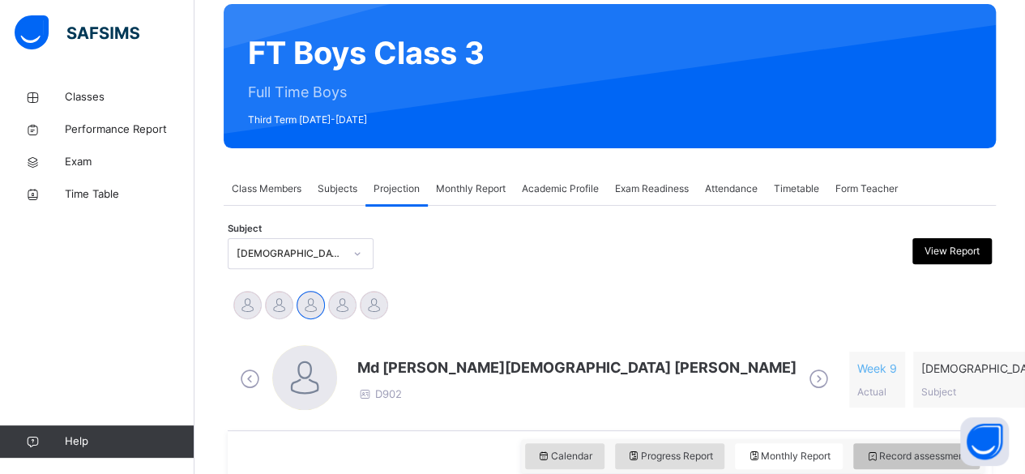
click at [908, 451] on span "Record assessment" at bounding box center [916, 456] width 102 height 15
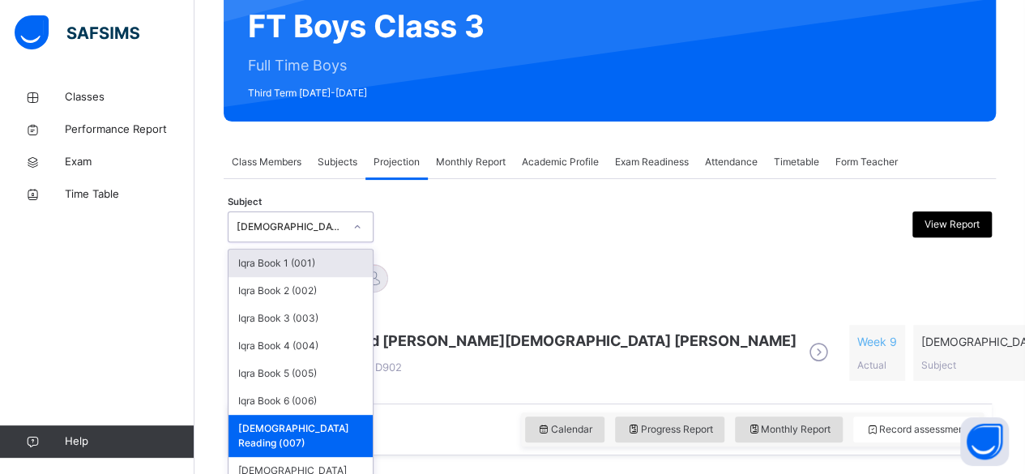
click at [292, 242] on div "option Quran Reading (007), selected. option Iqra Book 1 (001) focused, 1 of 8.…" at bounding box center [301, 226] width 146 height 31
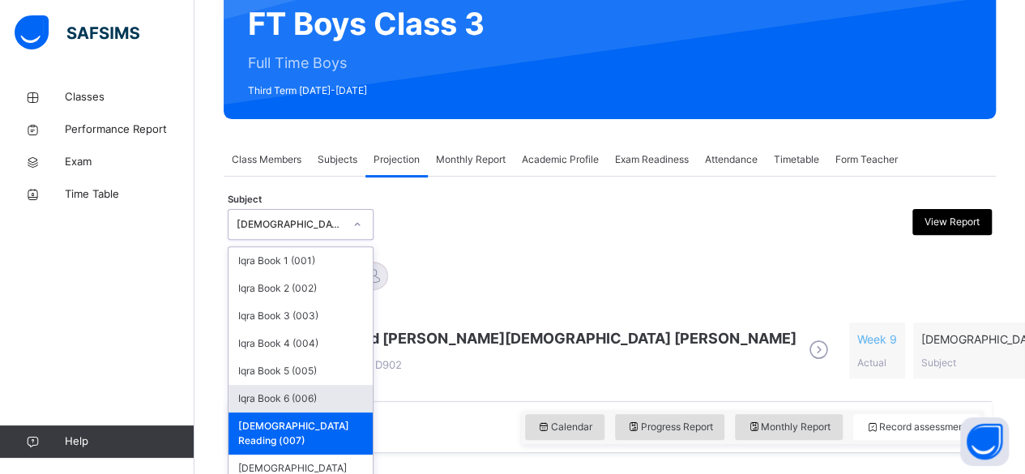
click at [324, 402] on div "Iqra Book 6 (006)" at bounding box center [301, 399] width 144 height 28
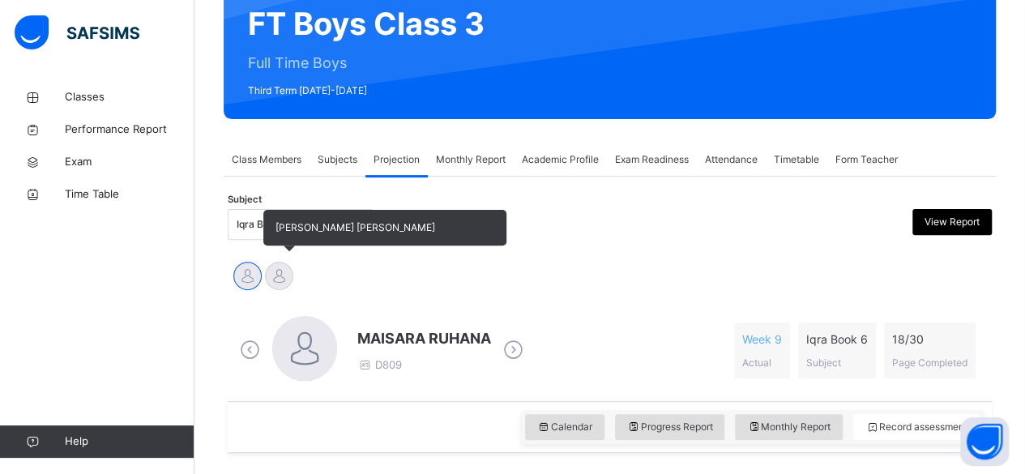
click at [274, 270] on div at bounding box center [279, 276] width 28 height 28
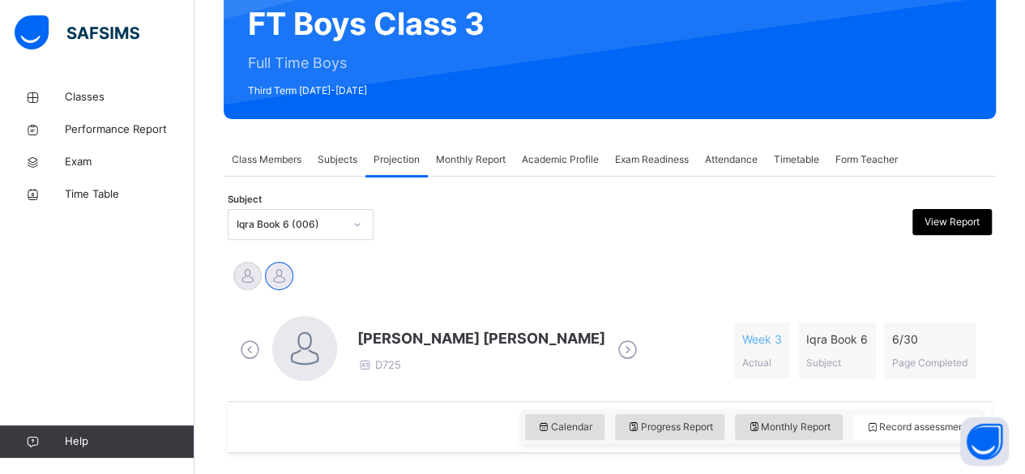
click at [420, 335] on span "[PERSON_NAME] [PERSON_NAME]" at bounding box center [481, 338] width 248 height 22
click at [481, 284] on div "MAISARA RUHANA Mohammed Zufar Khan" at bounding box center [610, 278] width 756 height 36
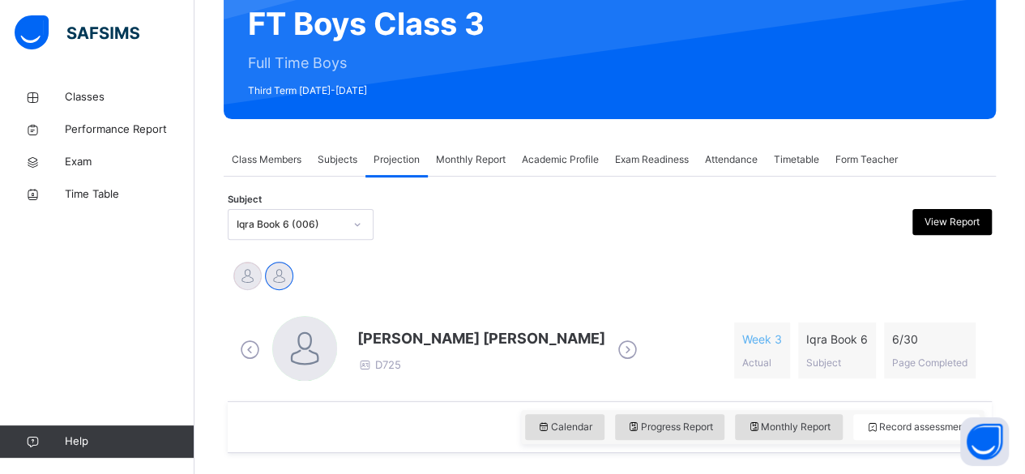
click at [475, 335] on span "[PERSON_NAME] [PERSON_NAME]" at bounding box center [481, 338] width 248 height 22
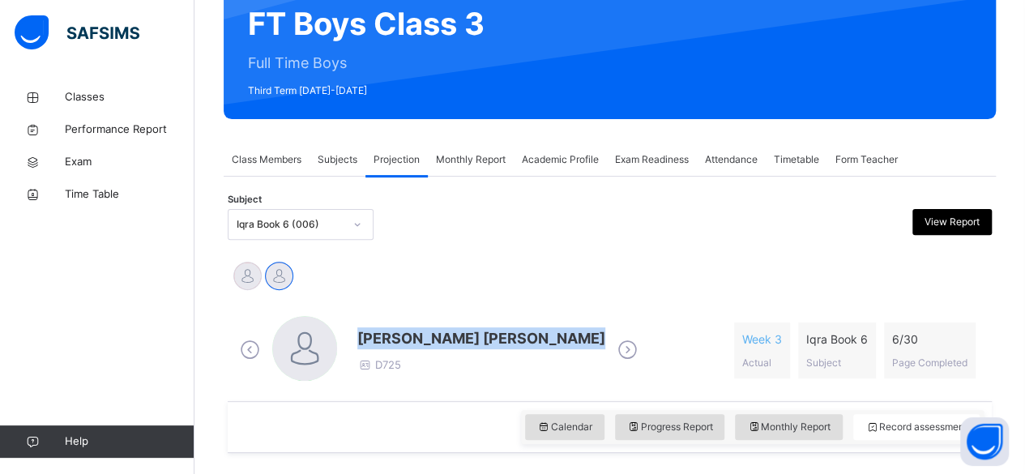
click at [475, 335] on span "[PERSON_NAME] [PERSON_NAME]" at bounding box center [481, 338] width 248 height 22
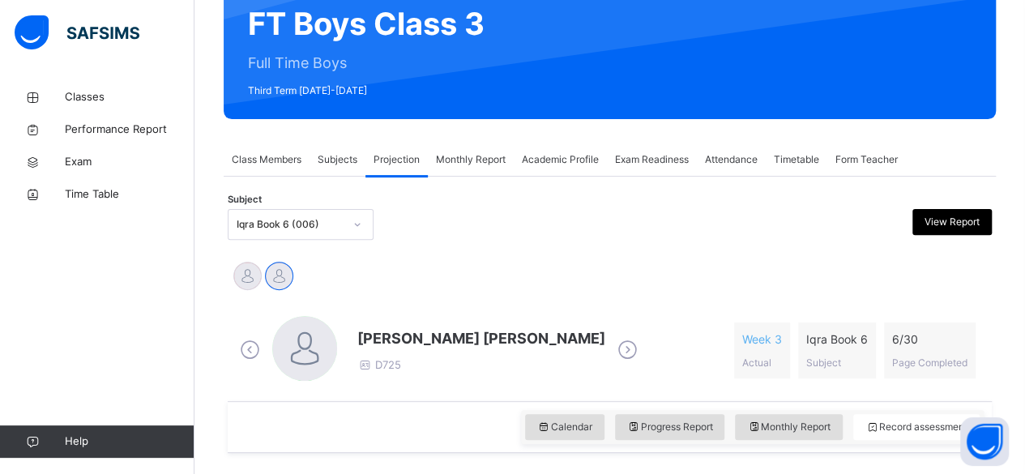
click at [465, 215] on div at bounding box center [513, 224] width 185 height 31
click at [459, 333] on span "[PERSON_NAME] [PERSON_NAME]" at bounding box center [481, 338] width 248 height 22
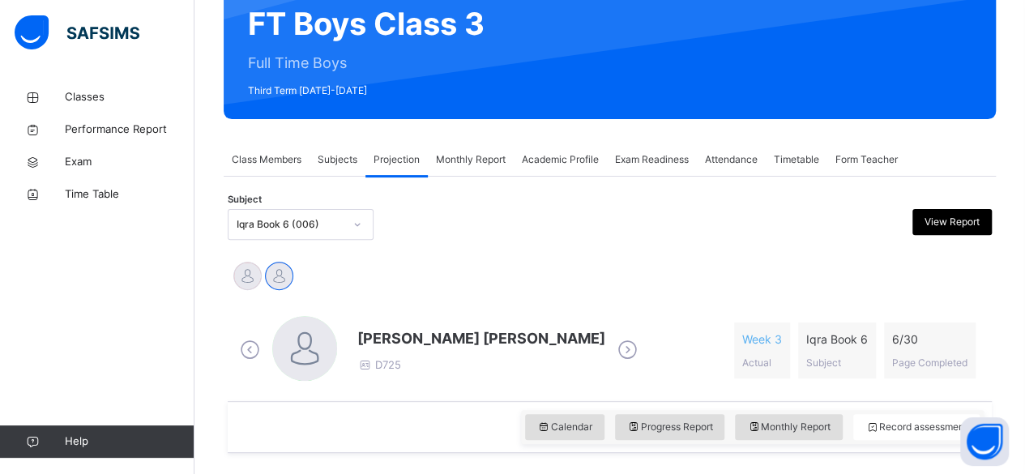
click at [458, 340] on span "[PERSON_NAME] [PERSON_NAME]" at bounding box center [481, 338] width 248 height 22
click at [442, 286] on div "MAISARA RUHANA Mohammed Zufar Khan" at bounding box center [610, 278] width 756 height 36
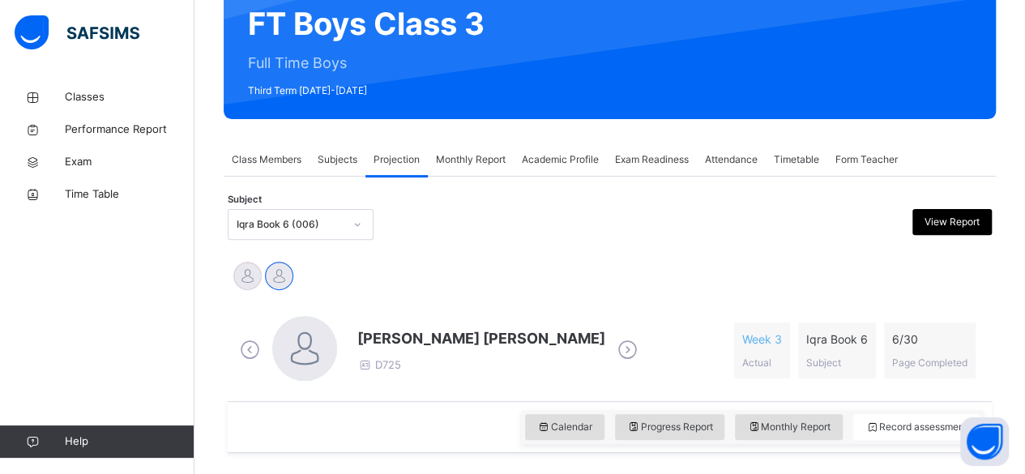
click at [455, 340] on span "[PERSON_NAME] [PERSON_NAME]" at bounding box center [481, 338] width 248 height 22
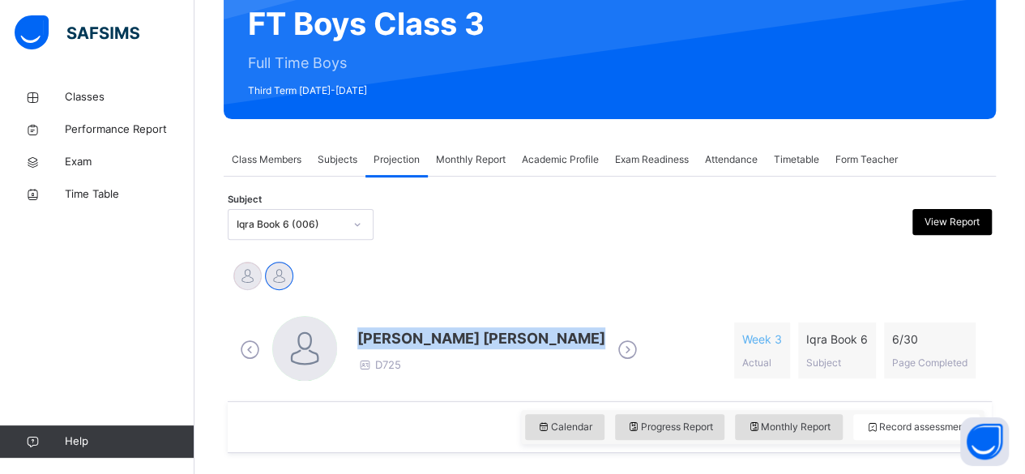
click at [455, 340] on span "[PERSON_NAME] [PERSON_NAME]" at bounding box center [481, 338] width 248 height 22
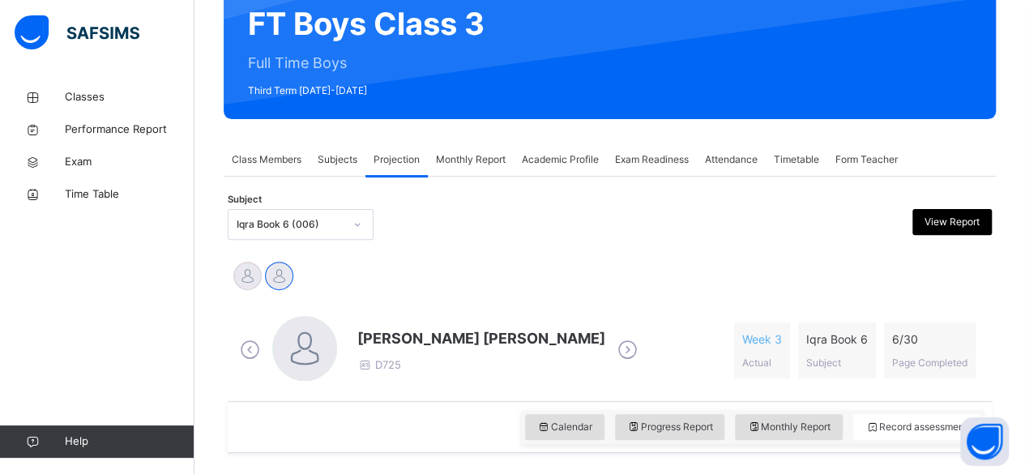
click at [456, 341] on span "[PERSON_NAME] [PERSON_NAME]" at bounding box center [481, 338] width 248 height 22
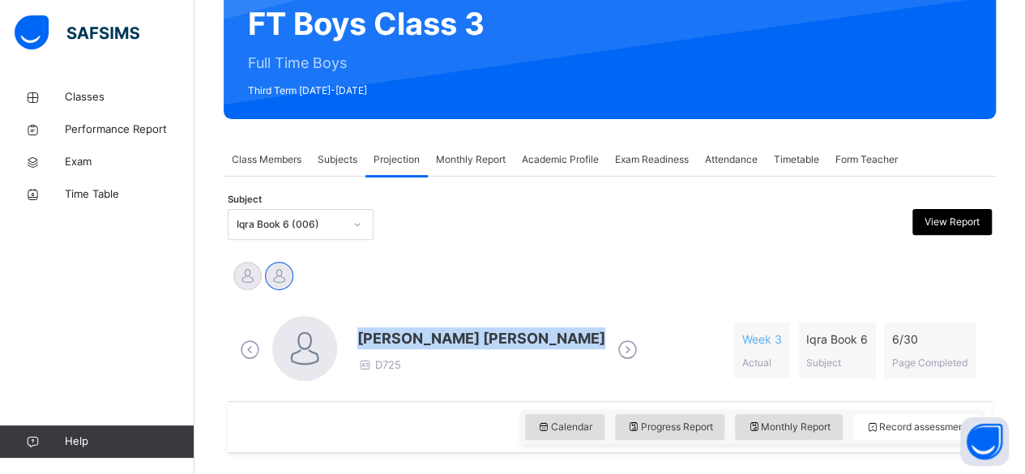
click at [456, 341] on span "[PERSON_NAME] [PERSON_NAME]" at bounding box center [481, 338] width 248 height 22
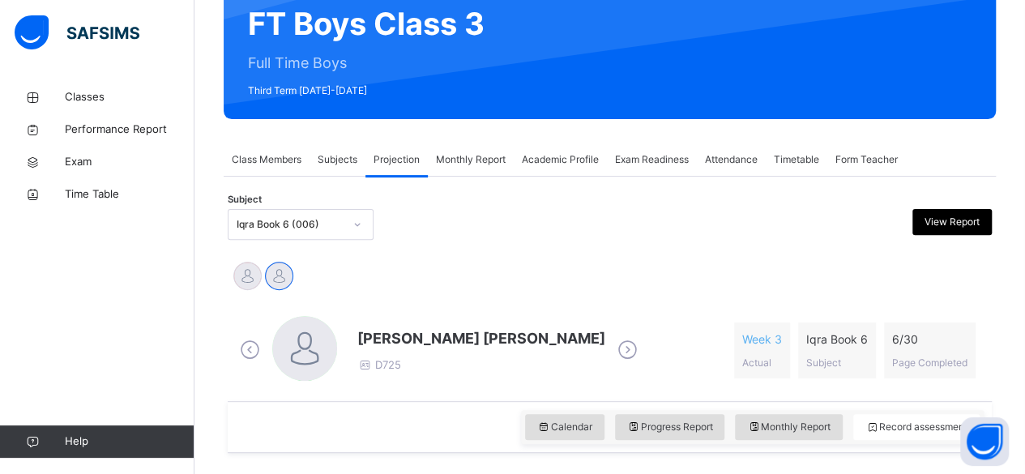
click at [457, 331] on span "[PERSON_NAME] [PERSON_NAME]" at bounding box center [481, 338] width 248 height 22
click at [462, 334] on span "[PERSON_NAME] [PERSON_NAME]" at bounding box center [481, 338] width 248 height 22
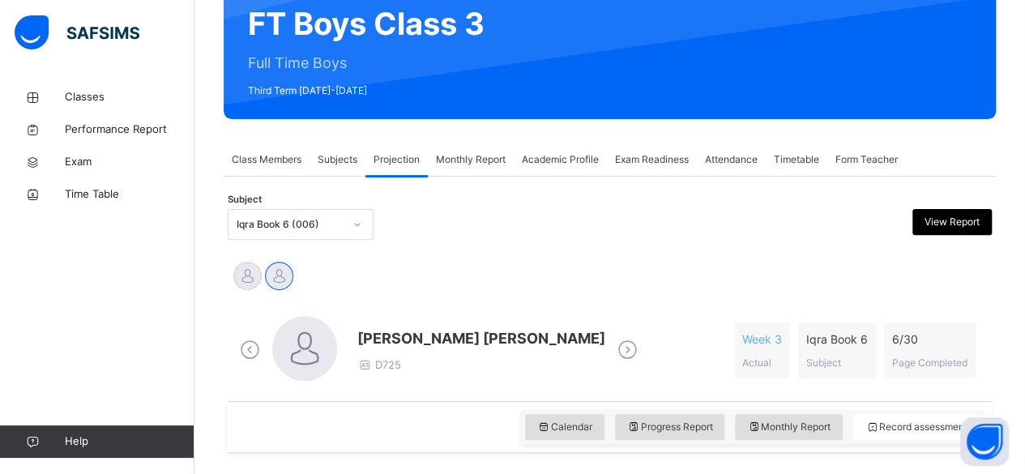
click at [463, 335] on span "[PERSON_NAME] [PERSON_NAME]" at bounding box center [481, 338] width 248 height 22
click at [455, 267] on div "MAISARA RUHANA Mohammed Zufar Khan" at bounding box center [610, 278] width 756 height 36
click at [466, 332] on span "[PERSON_NAME] [PERSON_NAME]" at bounding box center [481, 338] width 248 height 22
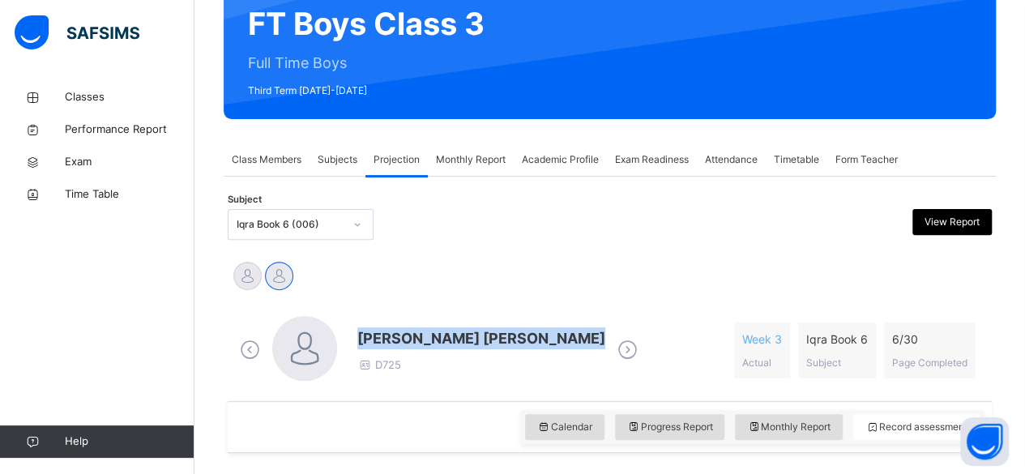
click at [466, 332] on span "[PERSON_NAME] [PERSON_NAME]" at bounding box center [481, 338] width 248 height 22
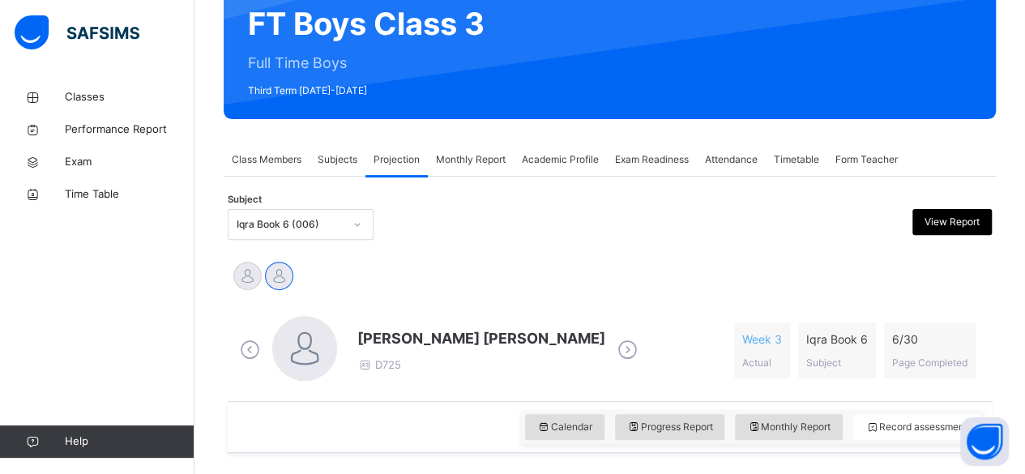
click at [466, 332] on span "[PERSON_NAME] [PERSON_NAME]" at bounding box center [481, 338] width 248 height 22
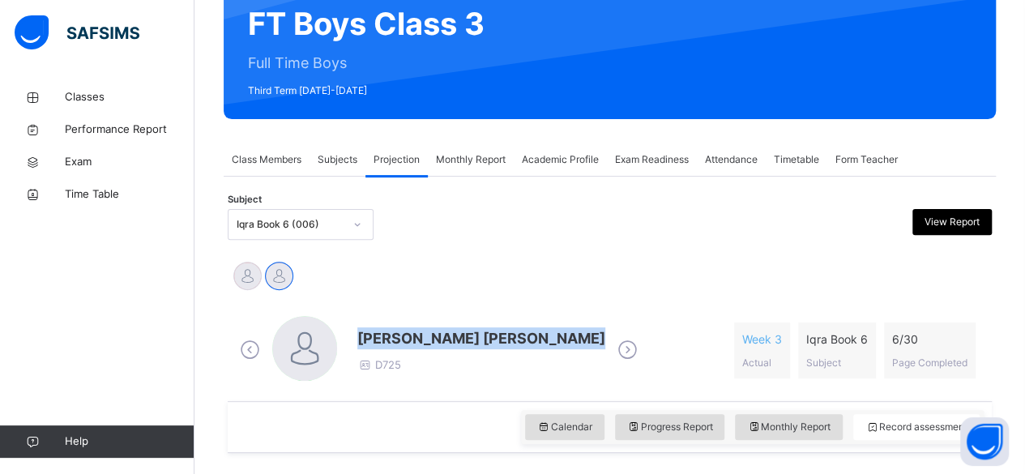
click at [466, 332] on span "[PERSON_NAME] [PERSON_NAME]" at bounding box center [481, 338] width 248 height 22
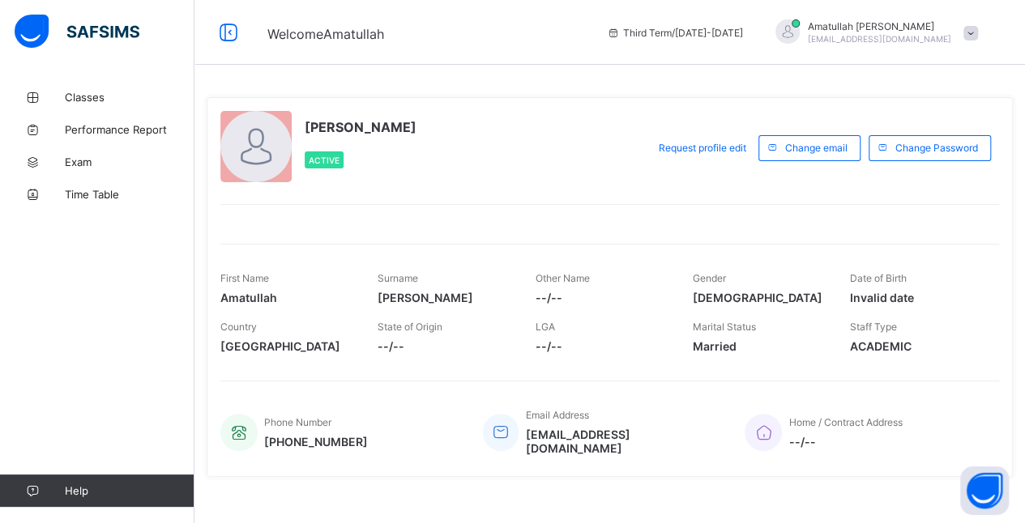
click at [404, 67] on div "[PERSON_NAME] Active Request profile edit Change email Change Password First Na…" at bounding box center [609, 409] width 831 height 819
click at [68, 100] on span "Classes" at bounding box center [130, 97] width 130 height 13
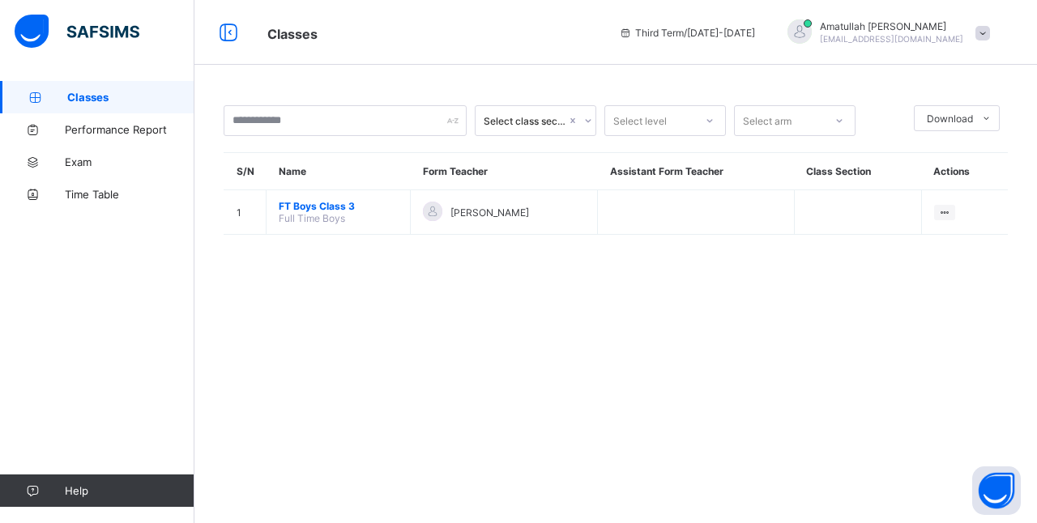
click at [305, 205] on span "FT Boys Class 3" at bounding box center [338, 206] width 119 height 12
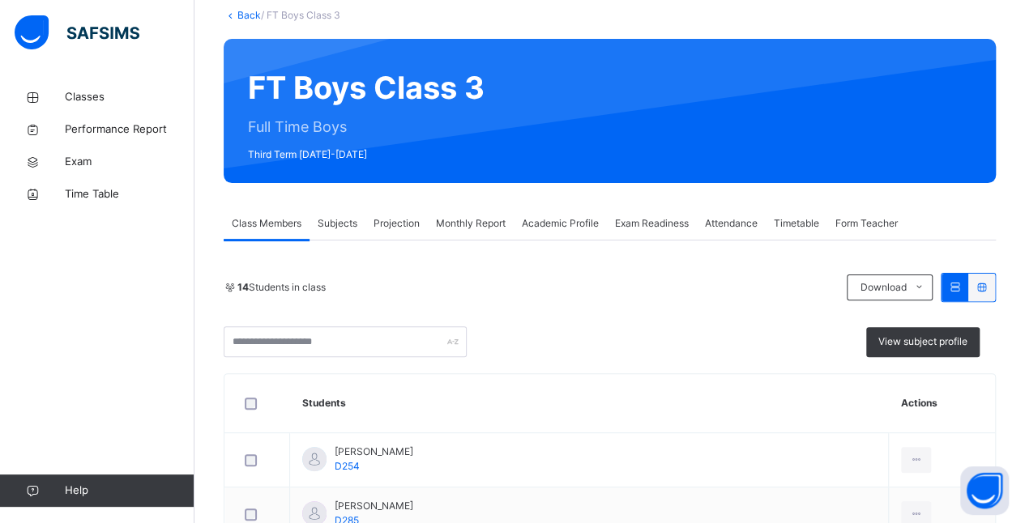
scroll to position [130, 0]
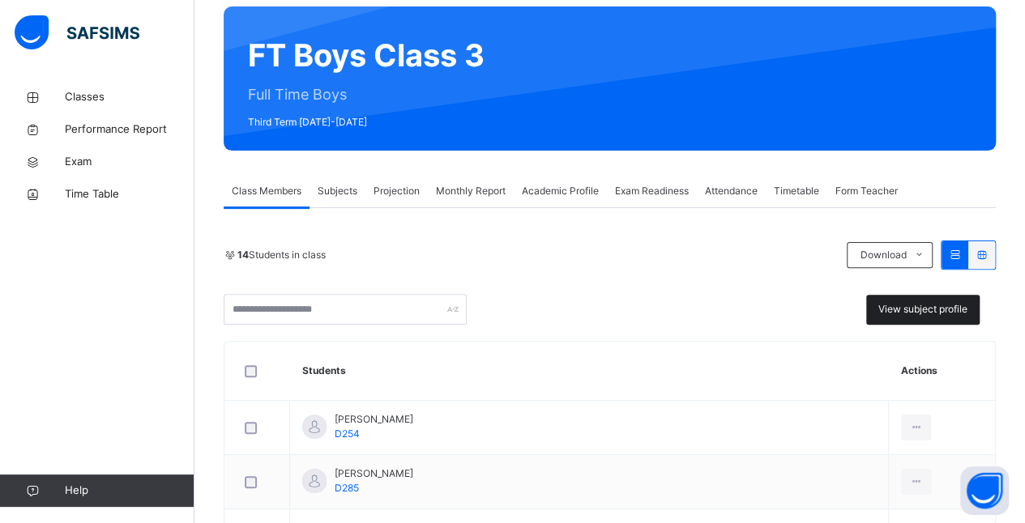
click at [827, 305] on span "View subject profile" at bounding box center [922, 309] width 89 height 15
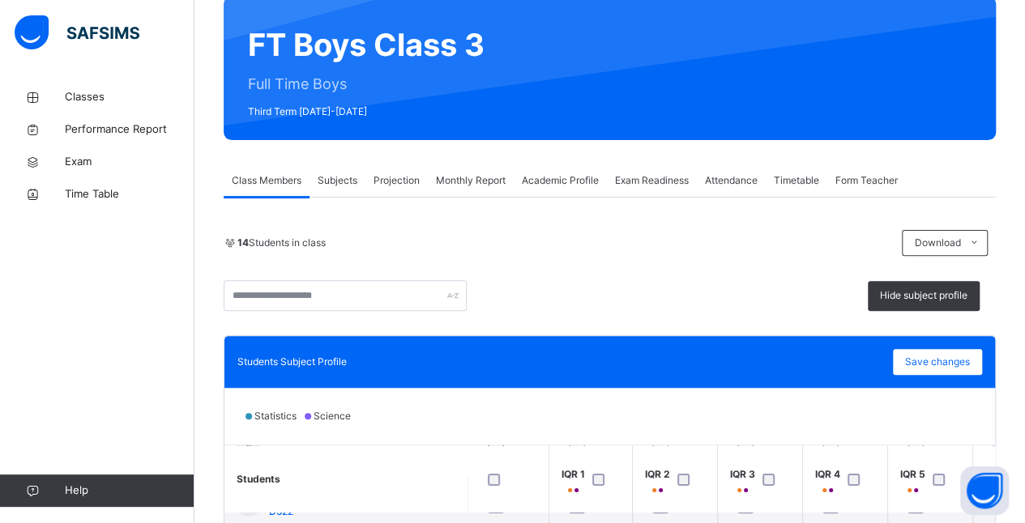
scroll to position [130, 0]
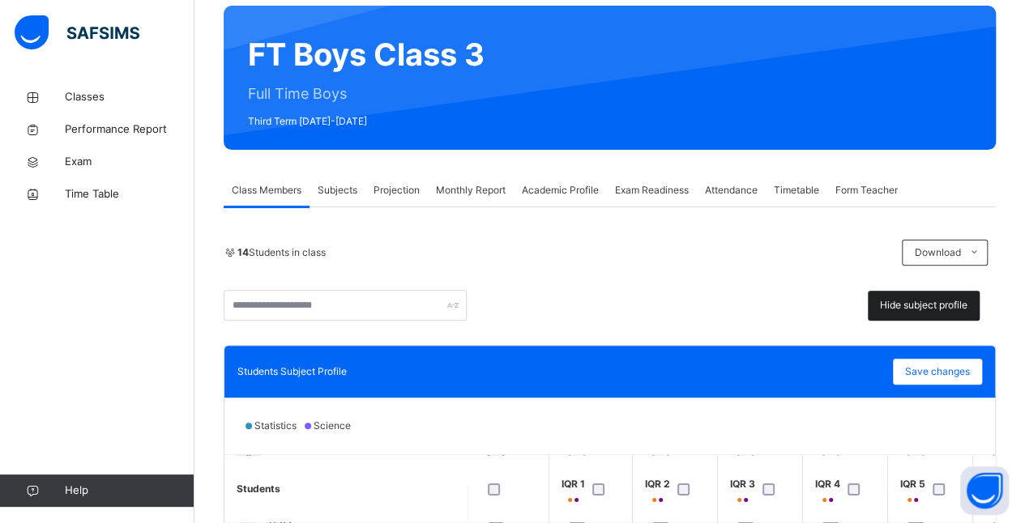
click at [827, 303] on span "Hide subject profile" at bounding box center [924, 305] width 88 height 15
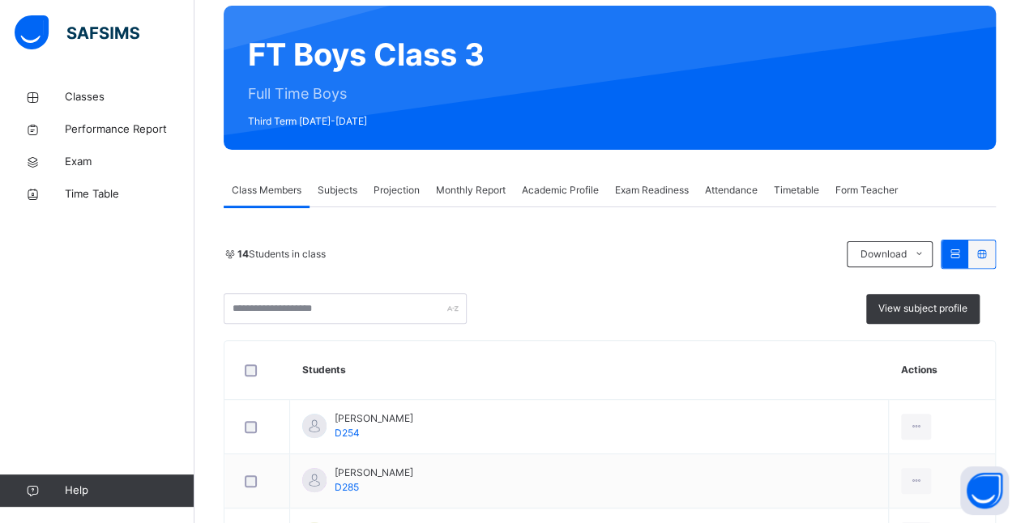
click at [399, 188] on span "Projection" at bounding box center [397, 190] width 46 height 15
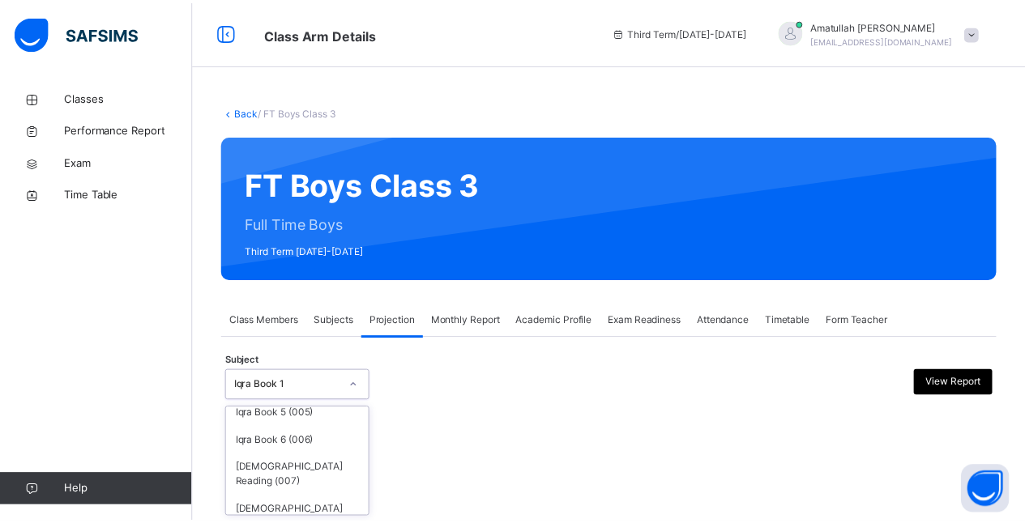
scroll to position [125, 0]
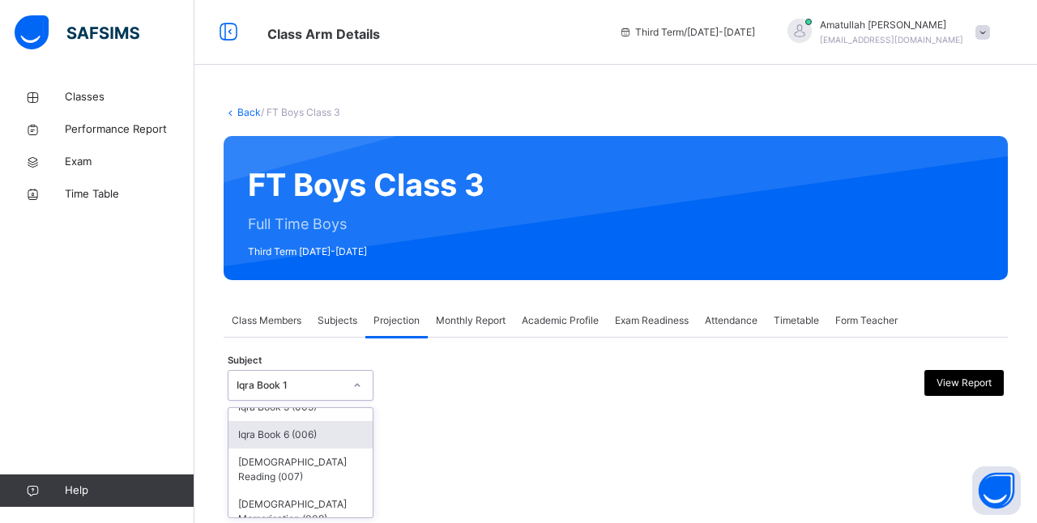
click at [331, 426] on div "Iqra Book 6 (006)" at bounding box center [301, 435] width 144 height 28
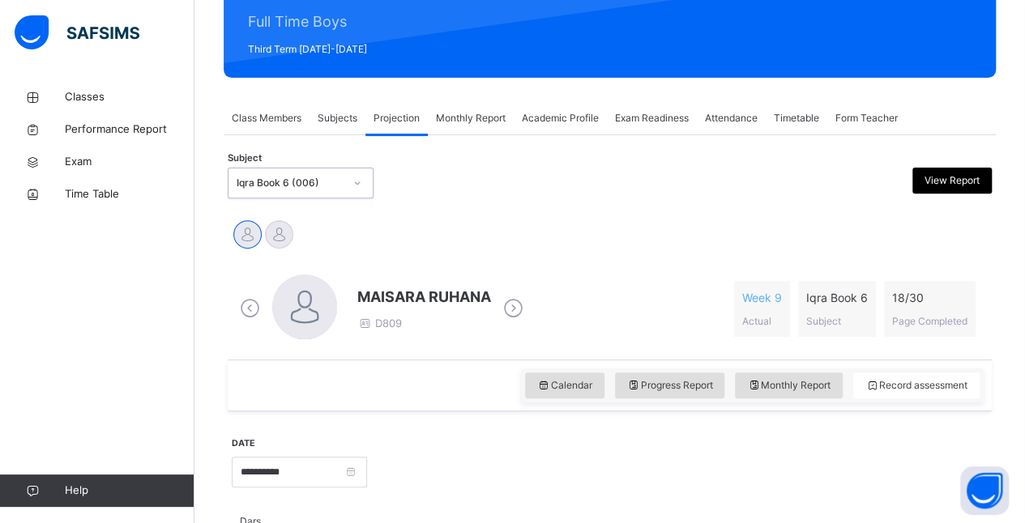
scroll to position [186, 0]
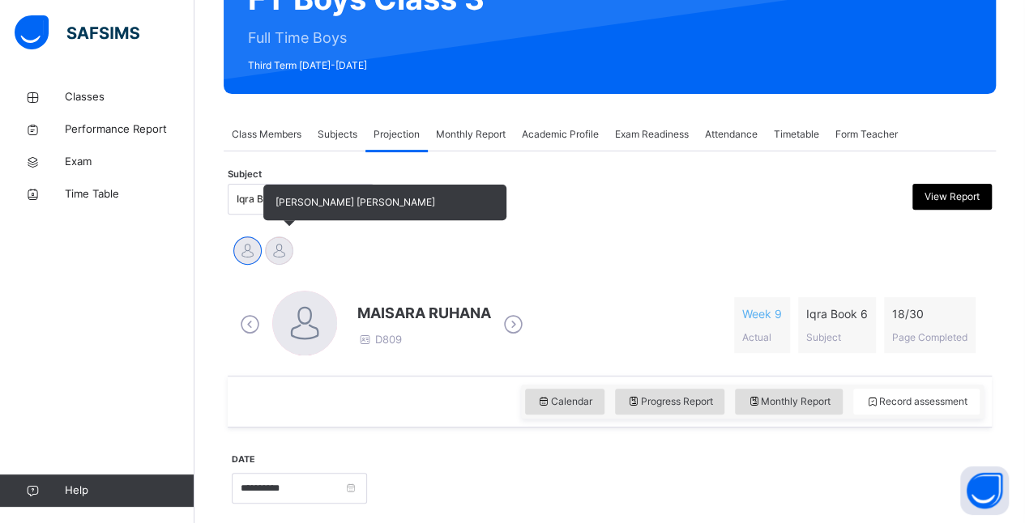
click at [276, 258] on div at bounding box center [279, 251] width 28 height 28
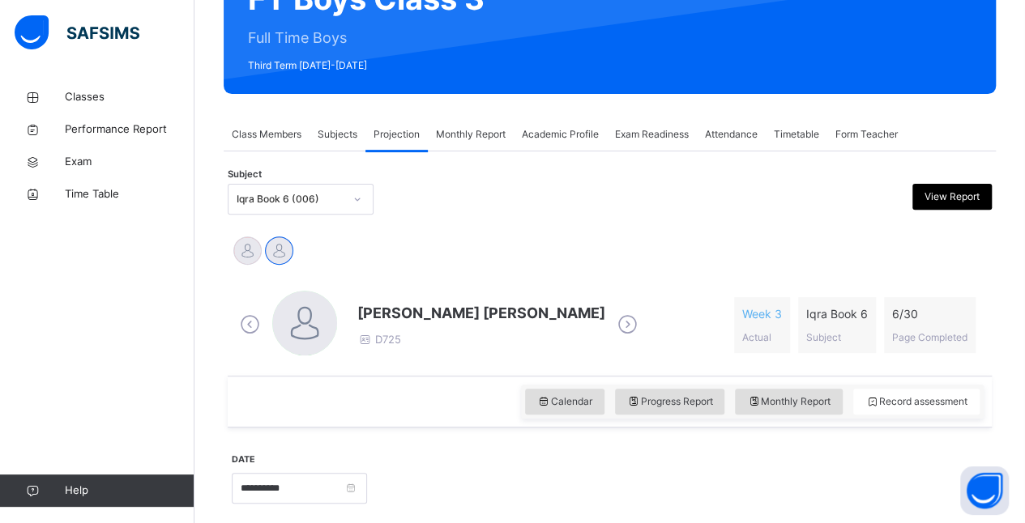
click at [455, 314] on span "[PERSON_NAME] [PERSON_NAME]" at bounding box center [481, 313] width 248 height 22
click at [397, 250] on div "MAISARA [PERSON_NAME] [PERSON_NAME]" at bounding box center [610, 253] width 756 height 36
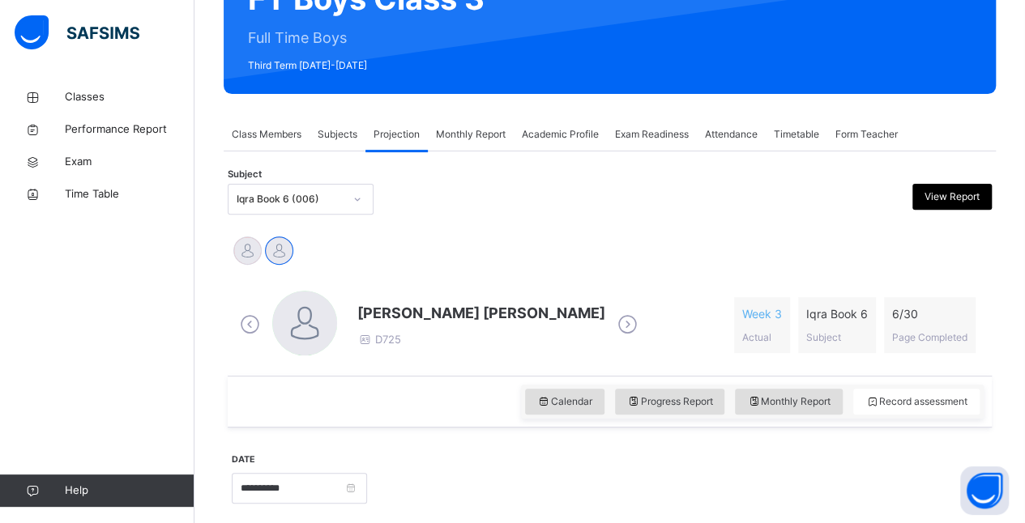
click at [466, 306] on span "[PERSON_NAME] [PERSON_NAME]" at bounding box center [481, 313] width 248 height 22
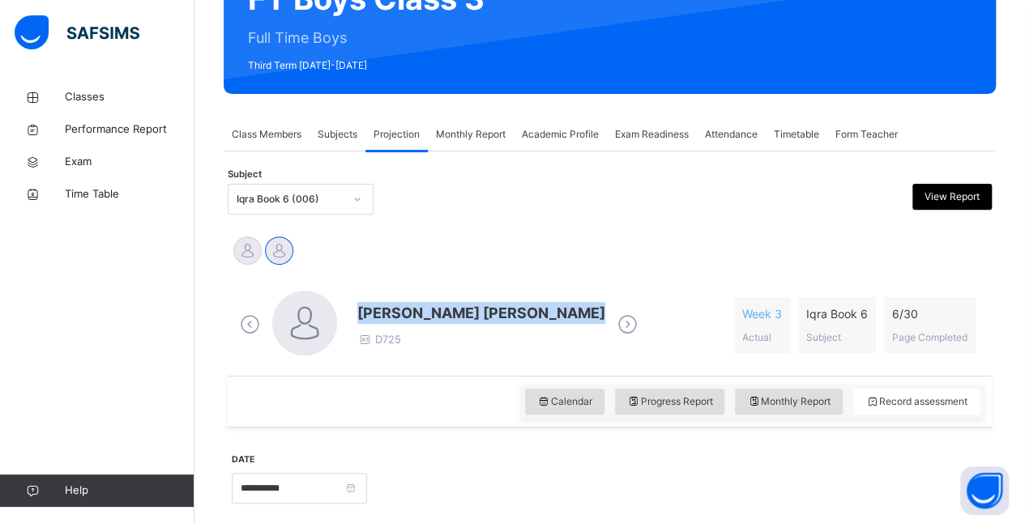
click at [466, 306] on span "[PERSON_NAME] [PERSON_NAME]" at bounding box center [481, 313] width 248 height 22
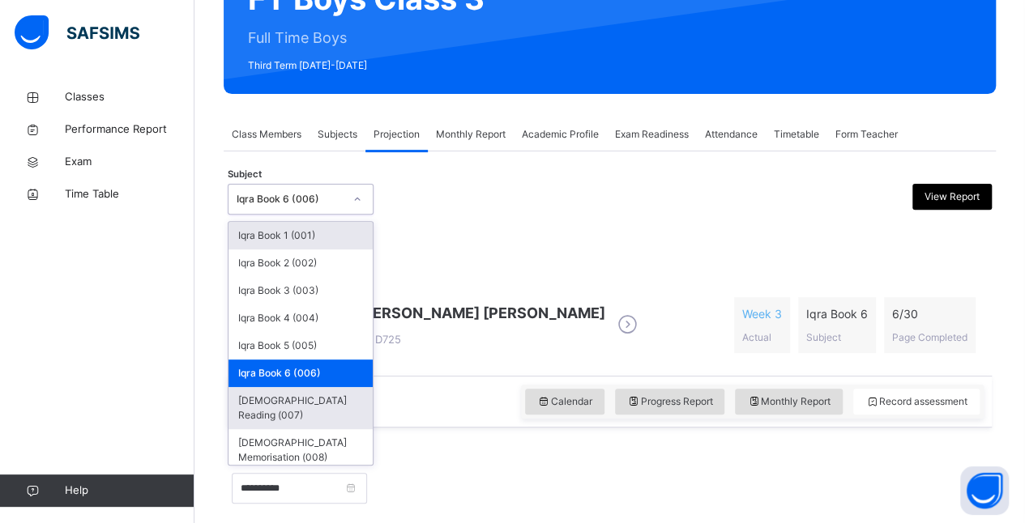
click at [258, 397] on div "[DEMOGRAPHIC_DATA] Reading (007)" at bounding box center [301, 408] width 144 height 42
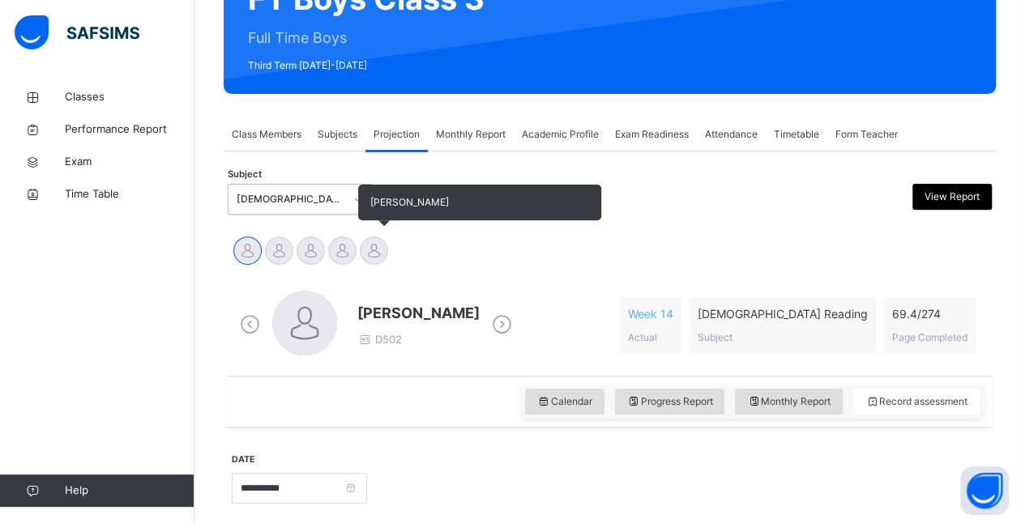
click at [370, 259] on div at bounding box center [374, 251] width 28 height 28
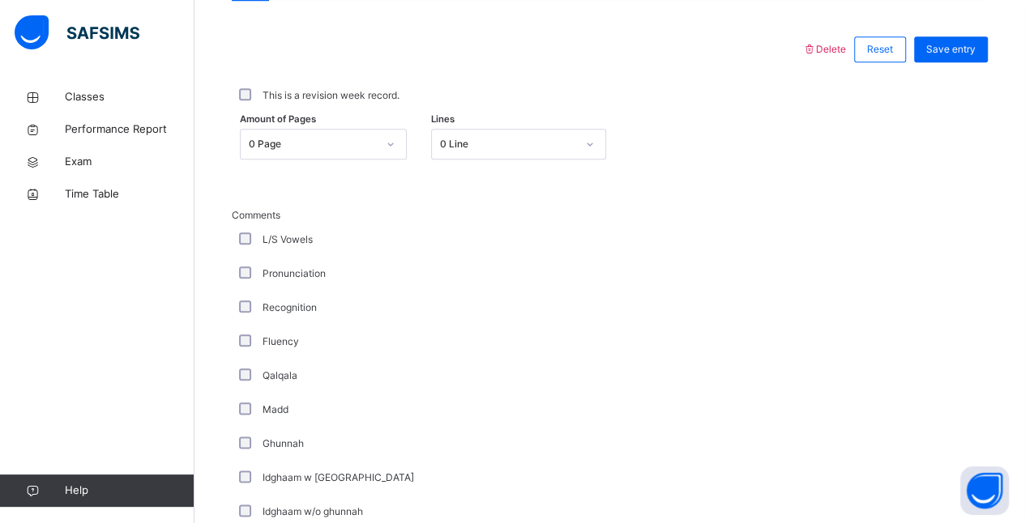
scroll to position [741, 0]
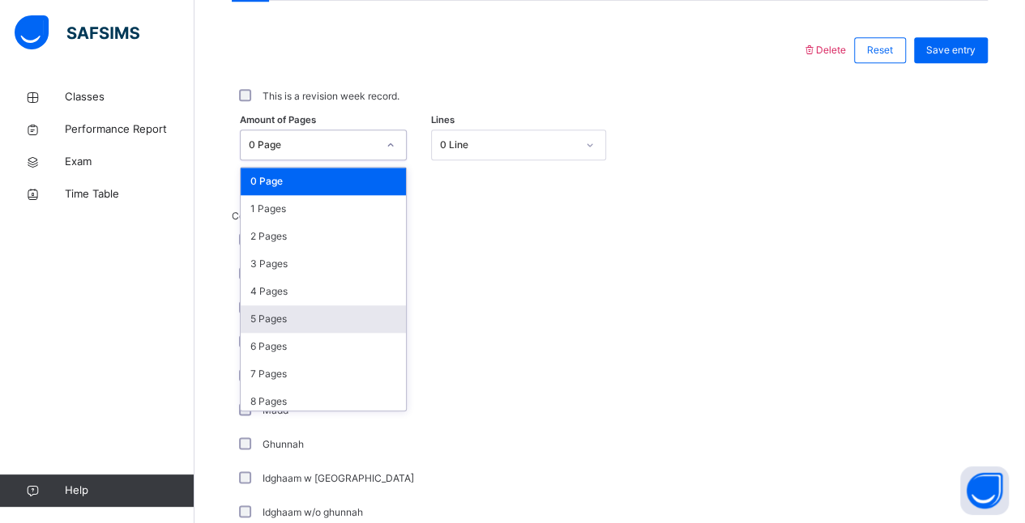
click at [254, 317] on div "5 Pages" at bounding box center [323, 319] width 165 height 28
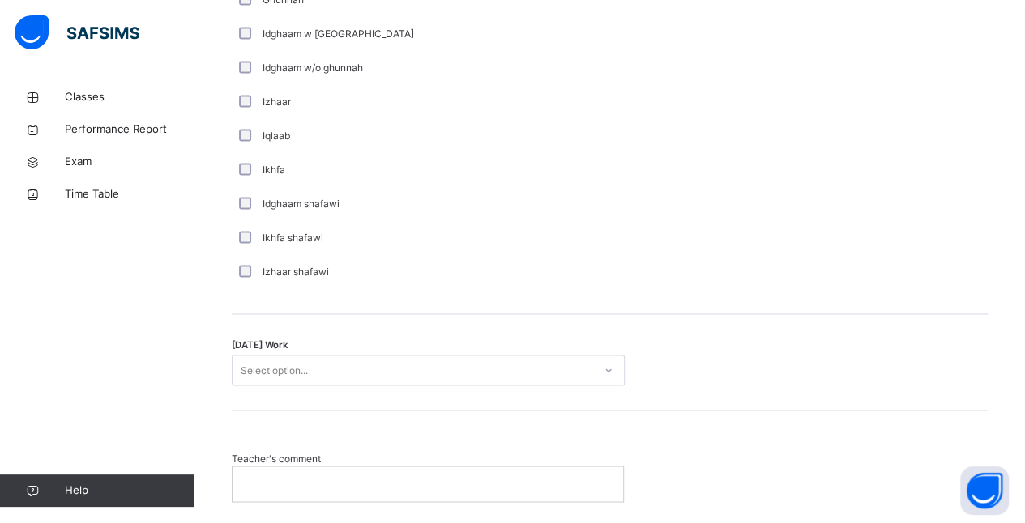
scroll to position [1193, 0]
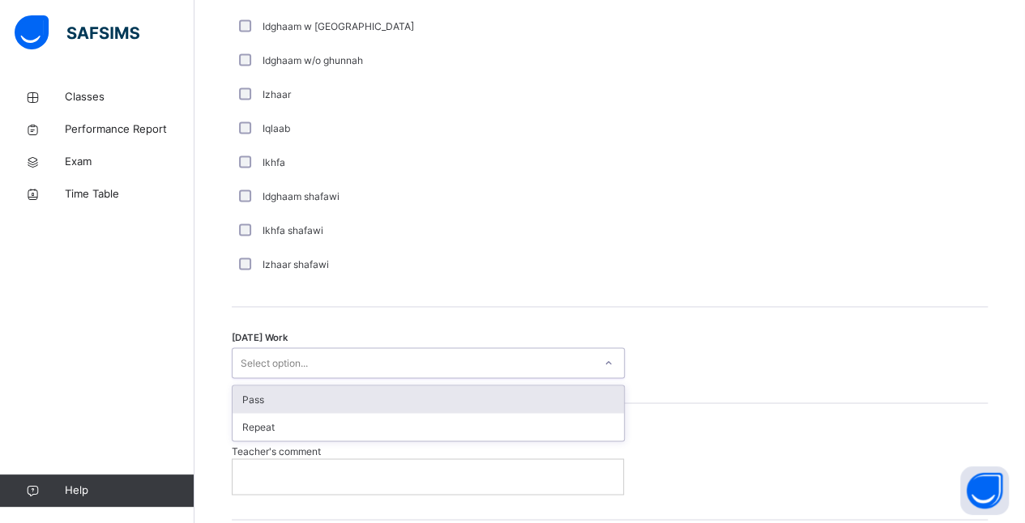
click at [247, 397] on div "Pass" at bounding box center [428, 400] width 391 height 28
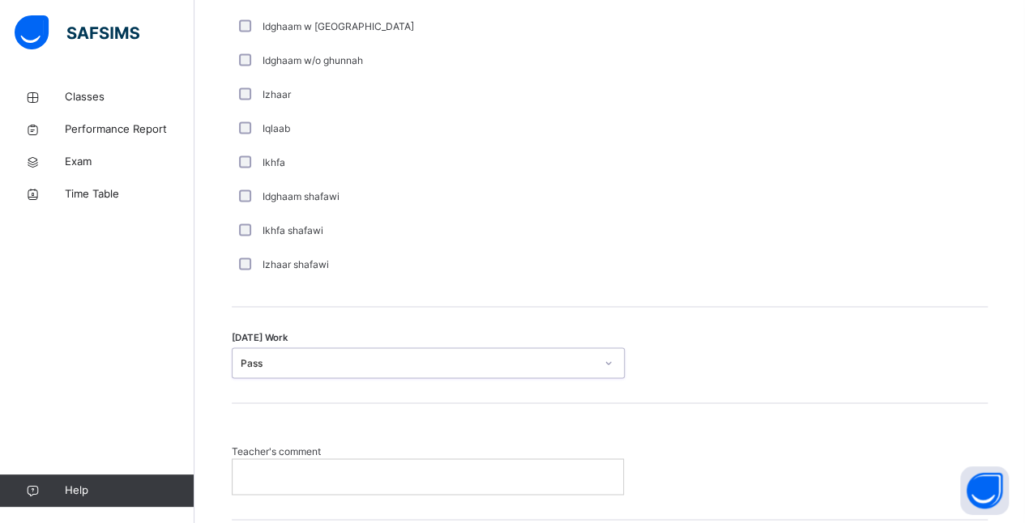
click at [253, 477] on p at bounding box center [428, 476] width 366 height 15
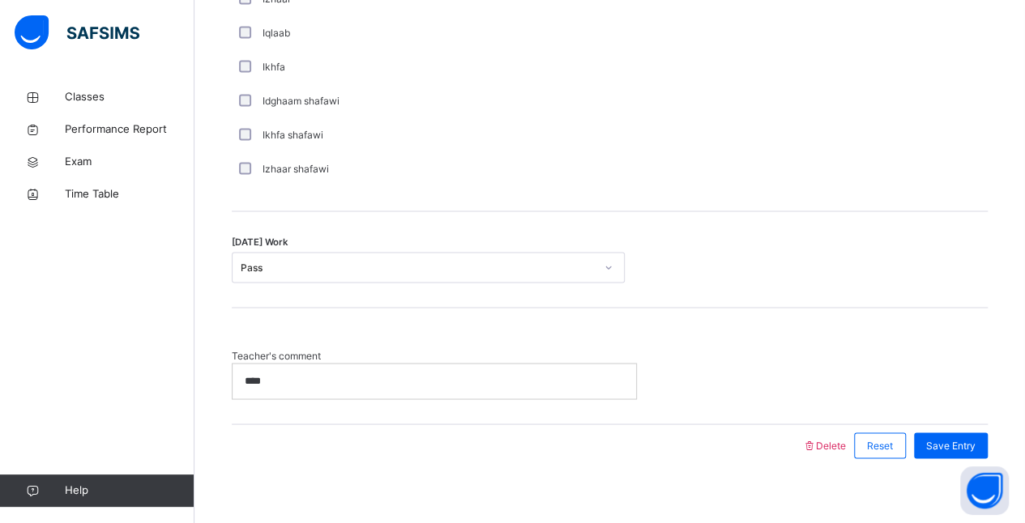
scroll to position [1301, 0]
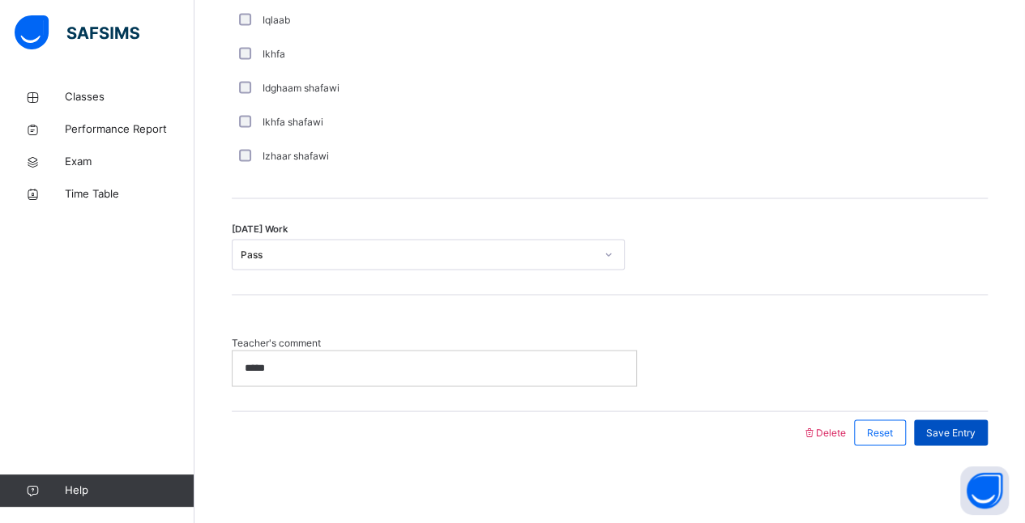
click at [827, 420] on div "Save Entry" at bounding box center [951, 433] width 74 height 26
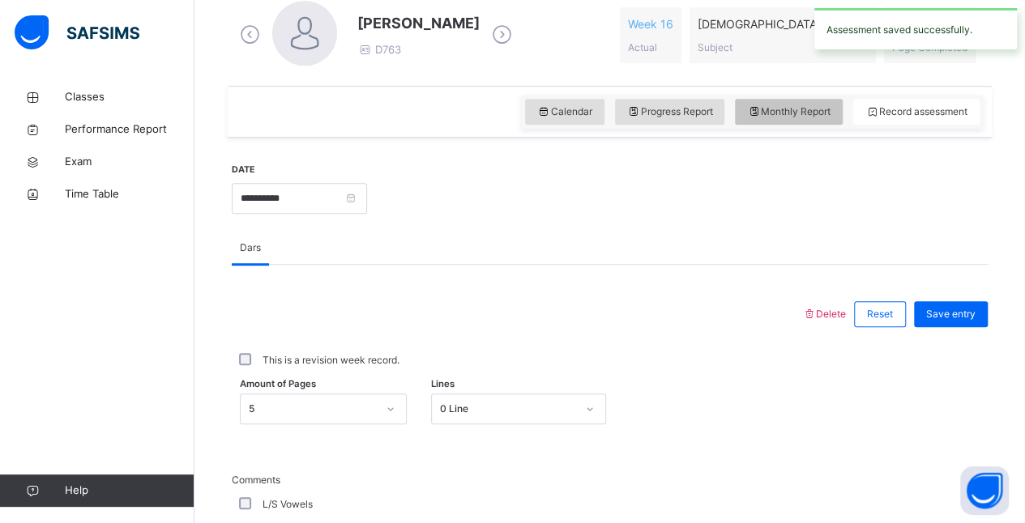
click at [775, 121] on div "Monthly Report" at bounding box center [789, 112] width 108 height 26
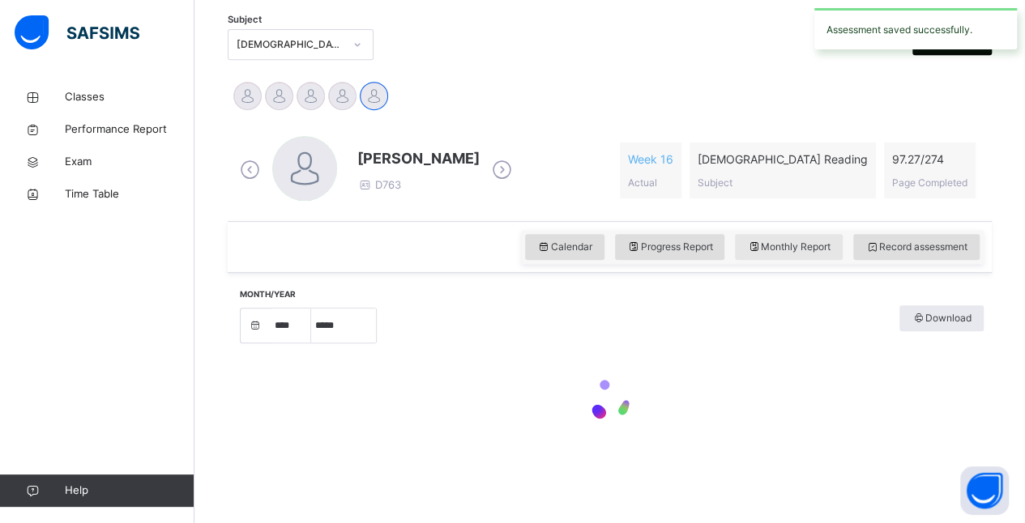
select select "****"
select select "*"
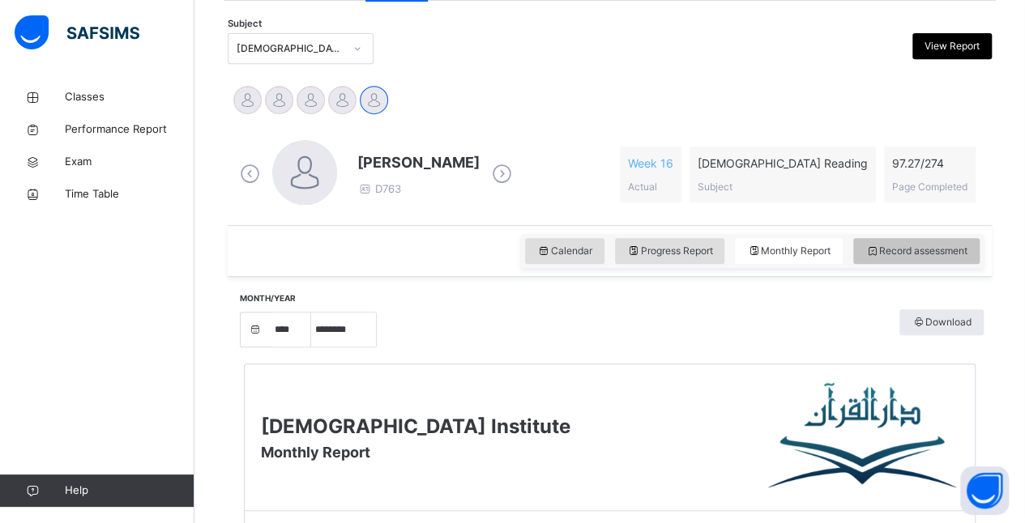
click at [827, 255] on span "Record assessment" at bounding box center [916, 251] width 102 height 15
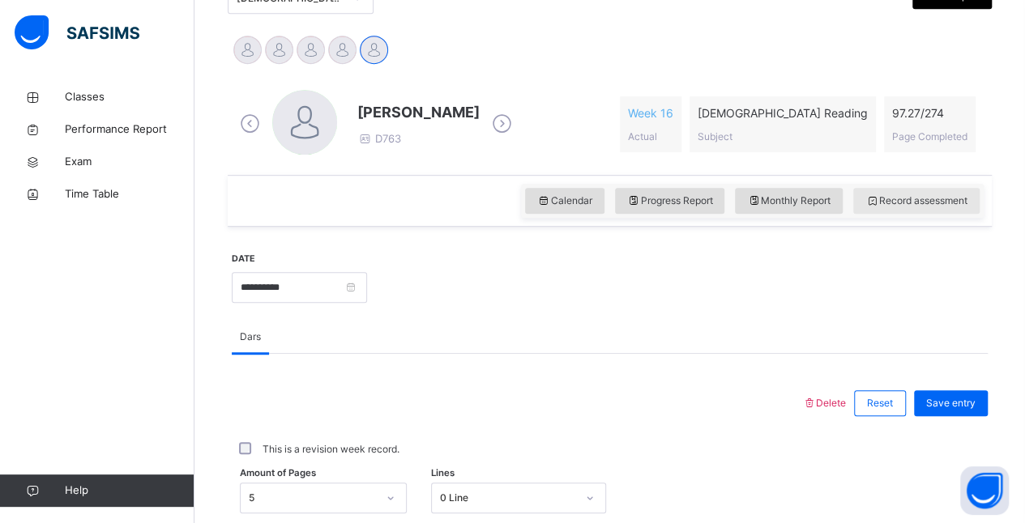
scroll to position [399, 0]
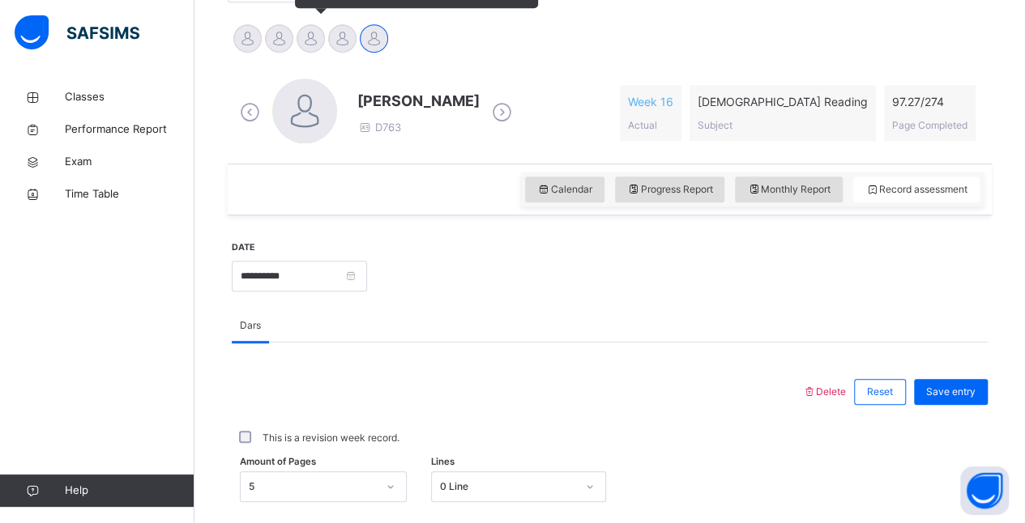
click at [303, 40] on div at bounding box center [311, 38] width 28 height 28
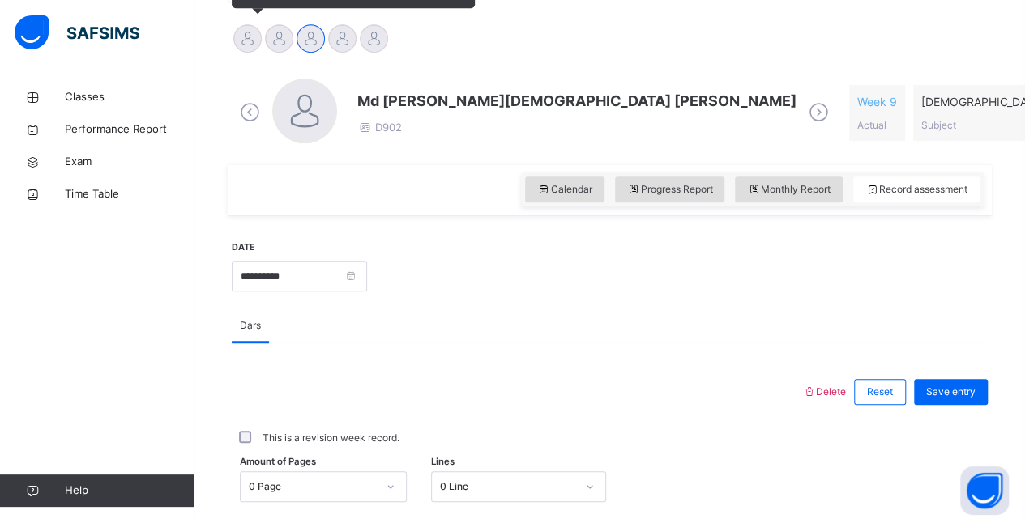
click at [259, 36] on div at bounding box center [247, 38] width 28 height 28
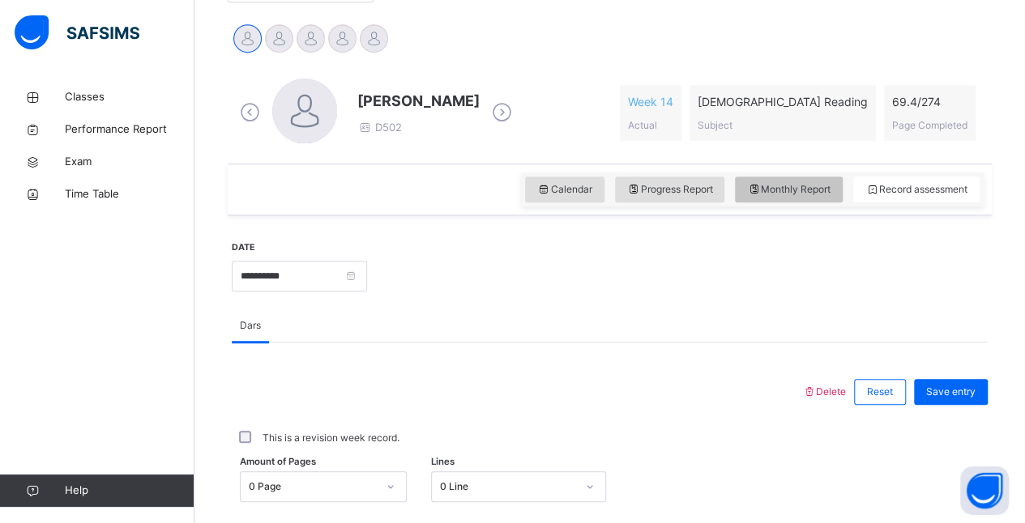
click at [805, 186] on span "Monthly Report" at bounding box center [788, 189] width 83 height 15
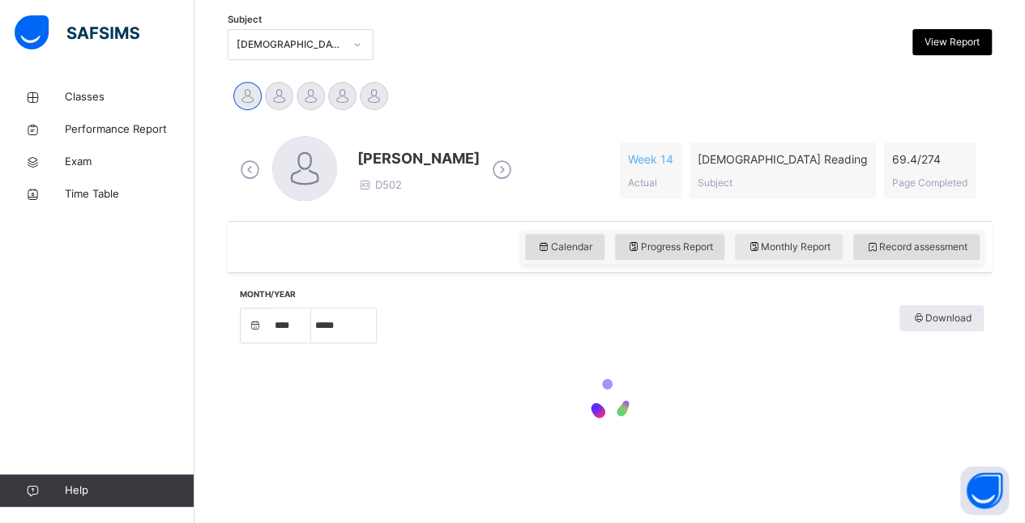
select select "****"
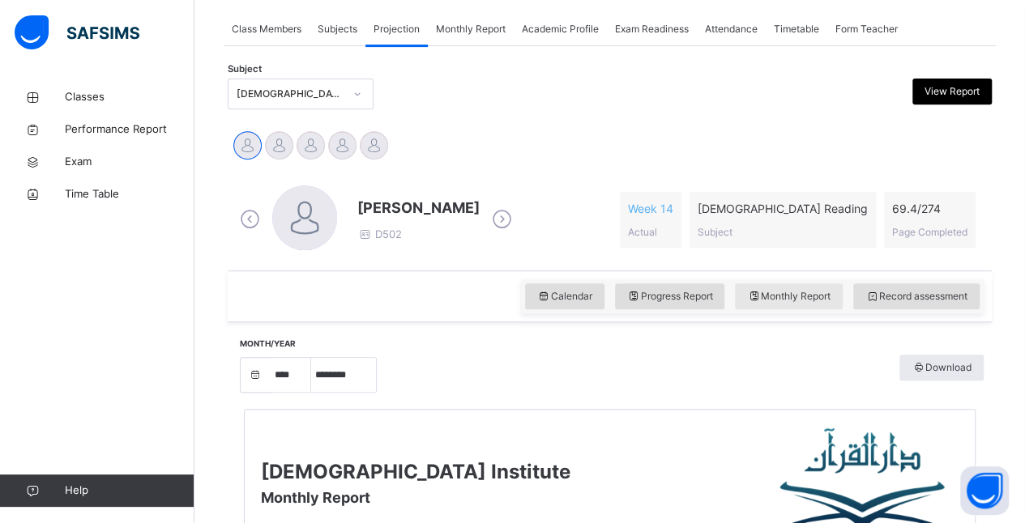
scroll to position [291, 0]
click at [368, 374] on select "***** ******** ***** ***** *** **** **** ****** ********* ******* ******** ****…" at bounding box center [343, 376] width 65 height 34
select select "*"
click at [311, 359] on select "***** ******** ***** ***** *** **** **** ****** ********* ******* ******** ****…" at bounding box center [343, 376] width 65 height 34
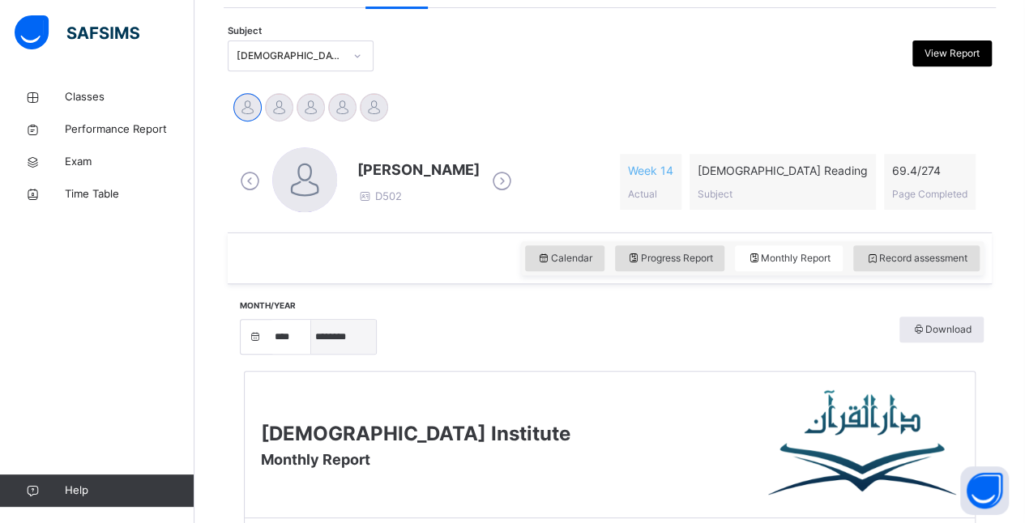
scroll to position [329, 0]
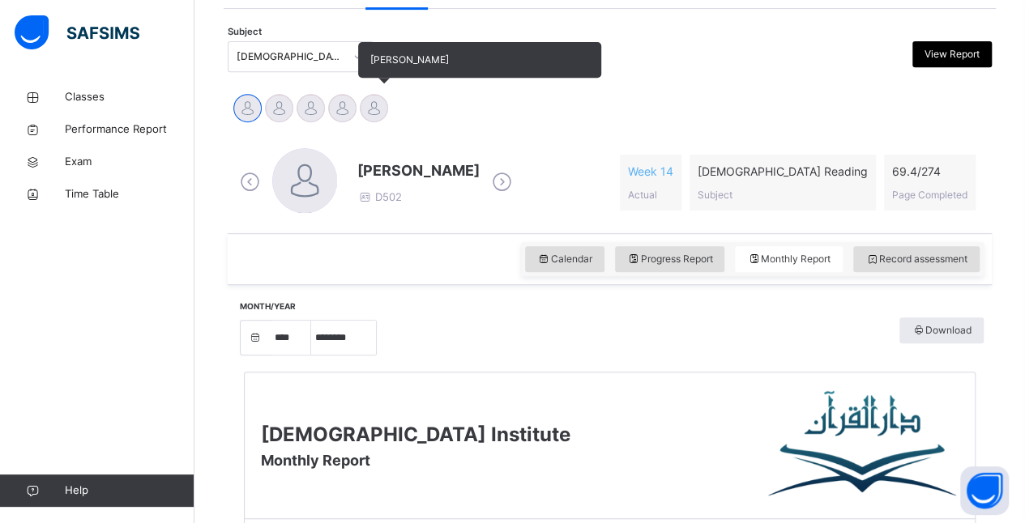
click at [374, 102] on div at bounding box center [374, 108] width 28 height 28
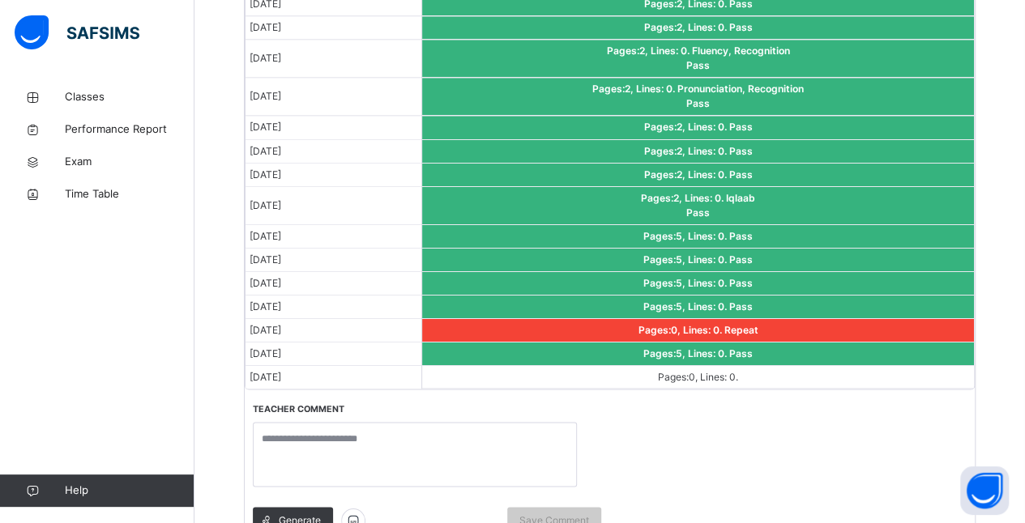
scroll to position [1400, 0]
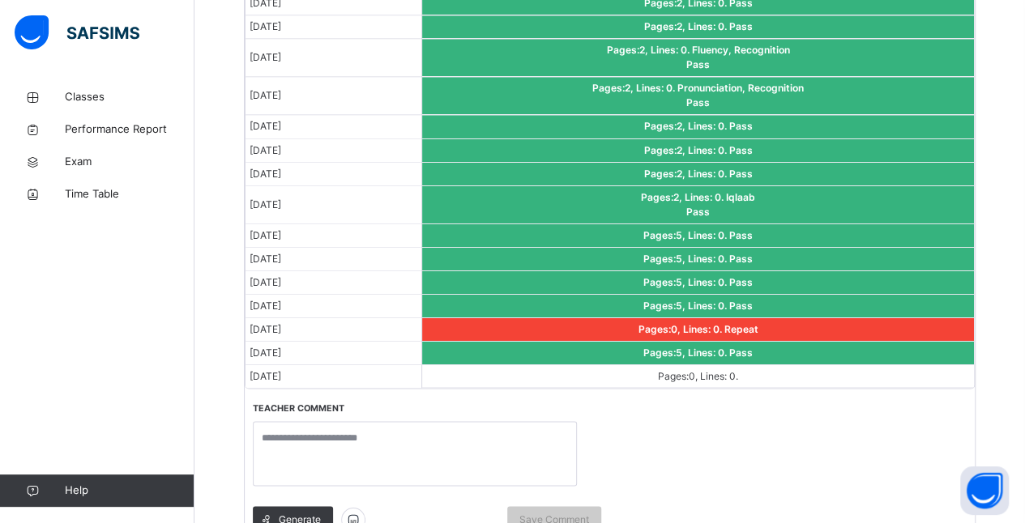
click at [750, 438] on div "Date Dars Aug 1, 2025 Pages: 1 , Lines: 0 . Fluency Pass Aug 2, 2025 Pages: 1 ,…" at bounding box center [610, 84] width 730 height 943
click at [758, 388] on div "Date Dars Aug 1, 2025 Pages: 1 , Lines: 0 . Fluency Pass Aug 2, 2025 Pages: 1 ,…" at bounding box center [610, 84] width 730 height 943
click at [763, 376] on td "Pages: 0 , Lines: 0 ." at bounding box center [698, 376] width 552 height 23
click at [768, 386] on div "Date Dars Aug 1, 2025 Pages: 1 , Lines: 0 . Fluency Pass Aug 2, 2025 Pages: 1 ,…" at bounding box center [610, 84] width 730 height 943
click at [757, 379] on div "Date Dars Aug 1, 2025 Pages: 1 , Lines: 0 . Fluency Pass Aug 2, 2025 Pages: 1 ,…" at bounding box center [610, 84] width 730 height 943
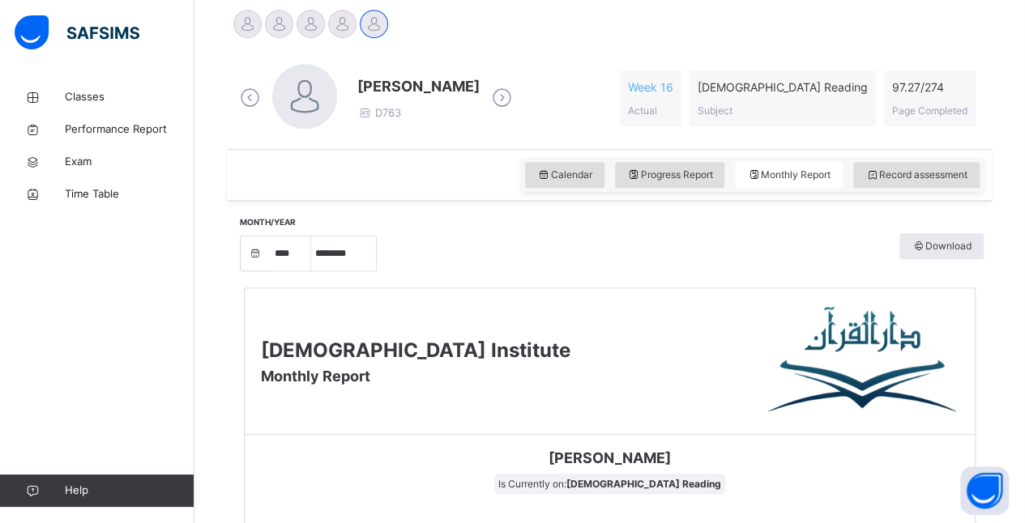
scroll to position [400, 0]
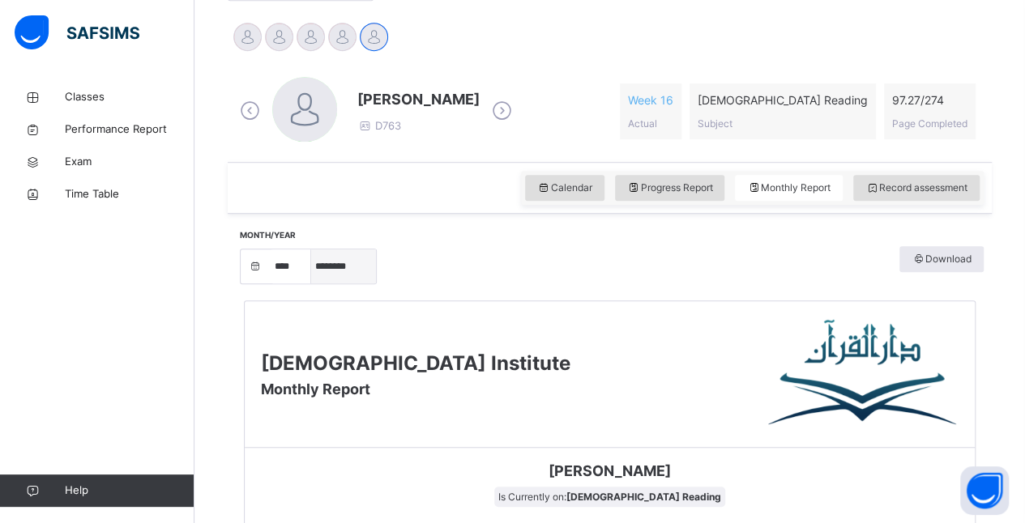
click at [316, 276] on select "***** ******** ***** ***** *** **** **** ****** ********* ******* ******** ****…" at bounding box center [343, 267] width 65 height 34
click at [241, 39] on div at bounding box center [247, 37] width 28 height 28
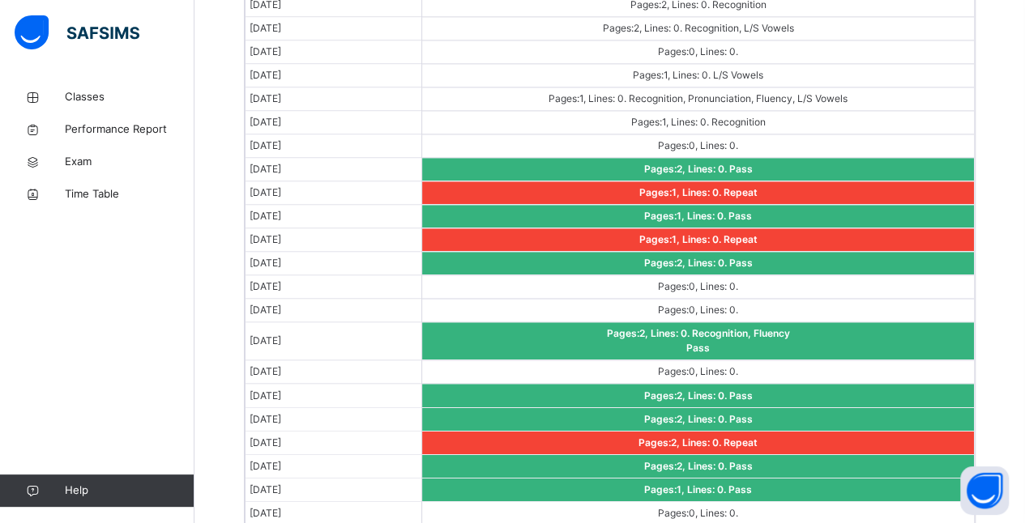
scroll to position [1303, 0]
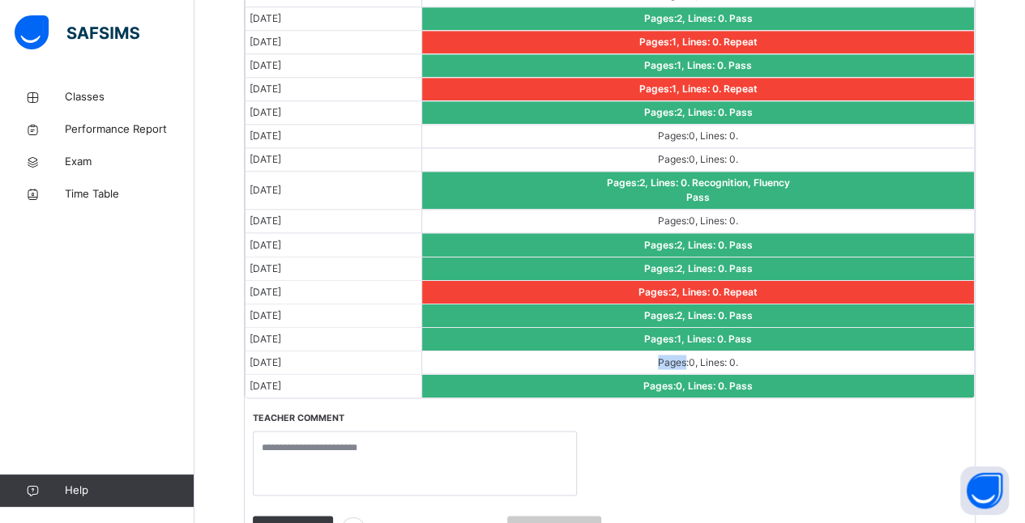
click at [827, 292] on td "Pages: 2 , Lines: 0 . Repeat" at bounding box center [698, 291] width 552 height 23
click at [786, 178] on span "Recognition, Fluency" at bounding box center [741, 183] width 98 height 12
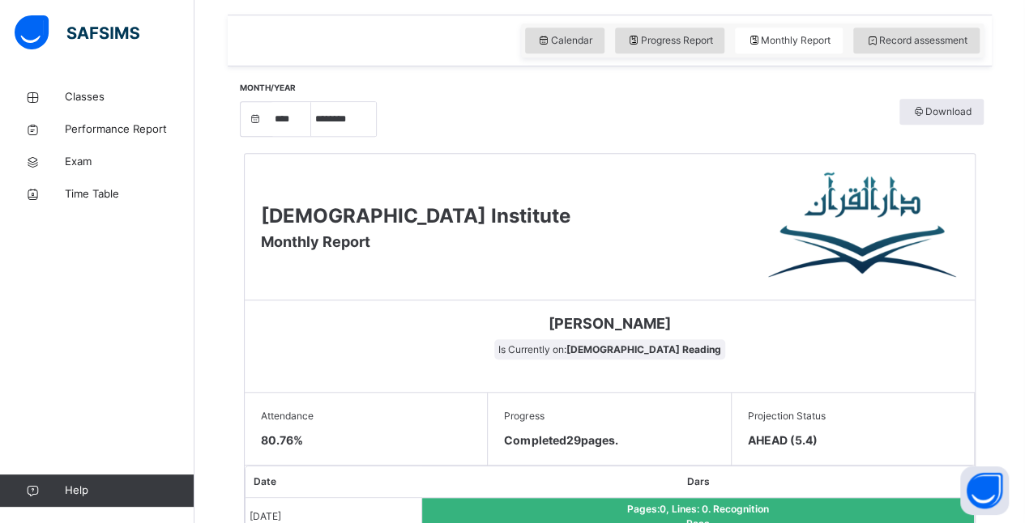
scroll to position [295, 0]
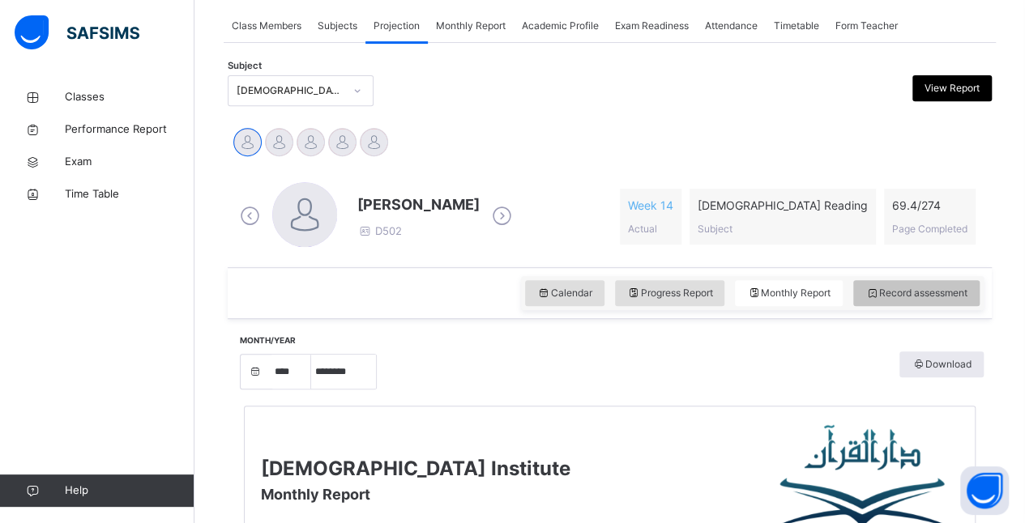
click at [827, 286] on span "Record assessment" at bounding box center [916, 293] width 102 height 15
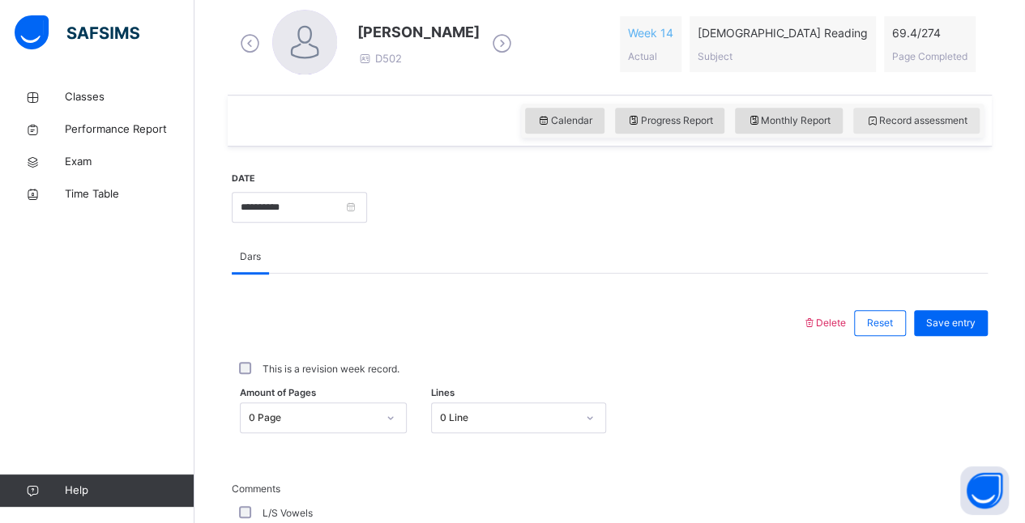
scroll to position [506, 0]
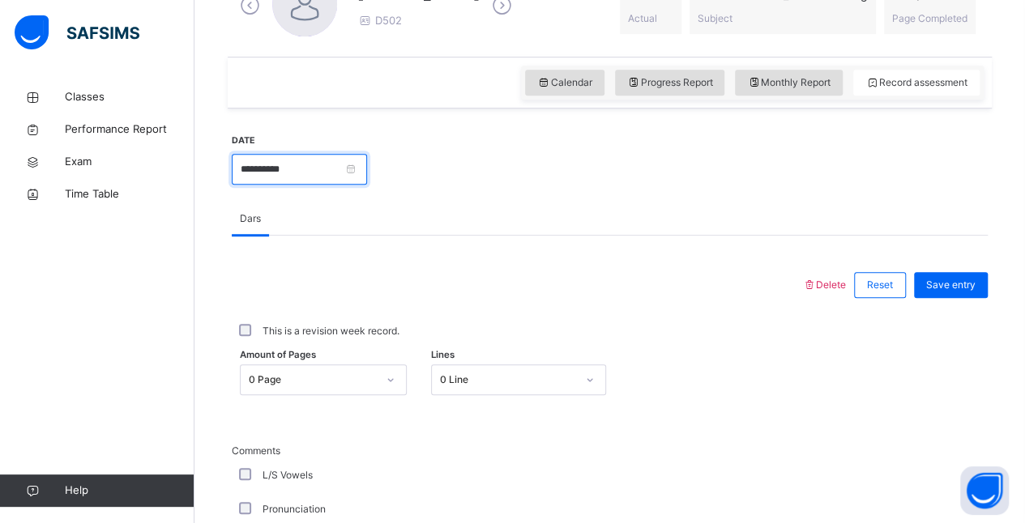
click at [367, 154] on input "**********" at bounding box center [299, 169] width 135 height 31
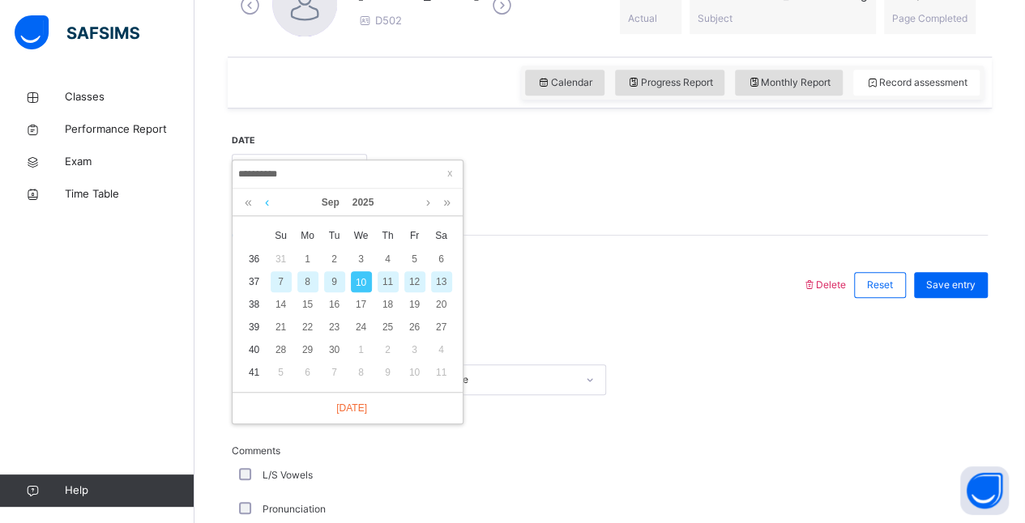
click at [267, 203] on link at bounding box center [267, 203] width 12 height 28
click at [334, 348] on div "26" at bounding box center [334, 350] width 21 height 21
type input "**********"
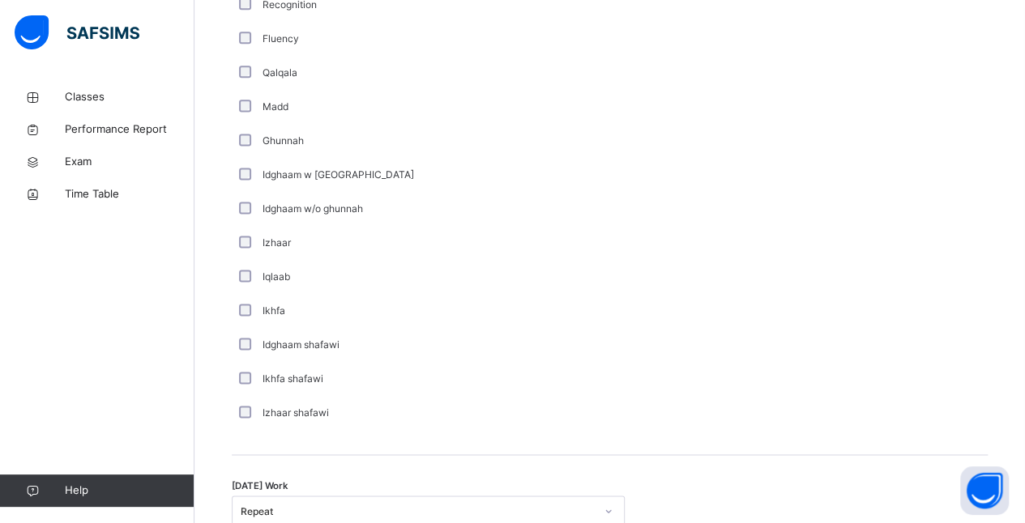
scroll to position [1301, 0]
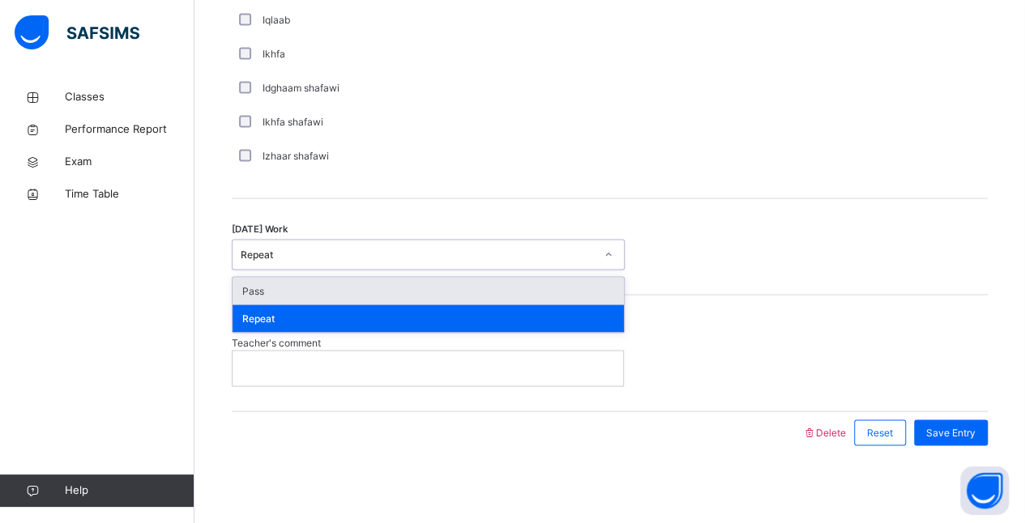
click at [392, 280] on div "Pass" at bounding box center [428, 291] width 391 height 28
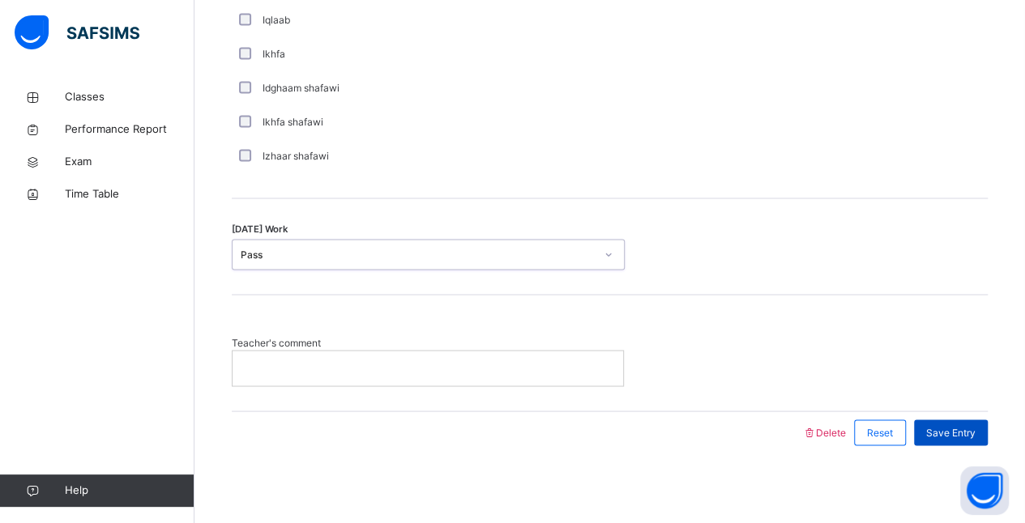
click at [827, 420] on div "Save Entry" at bounding box center [951, 433] width 74 height 26
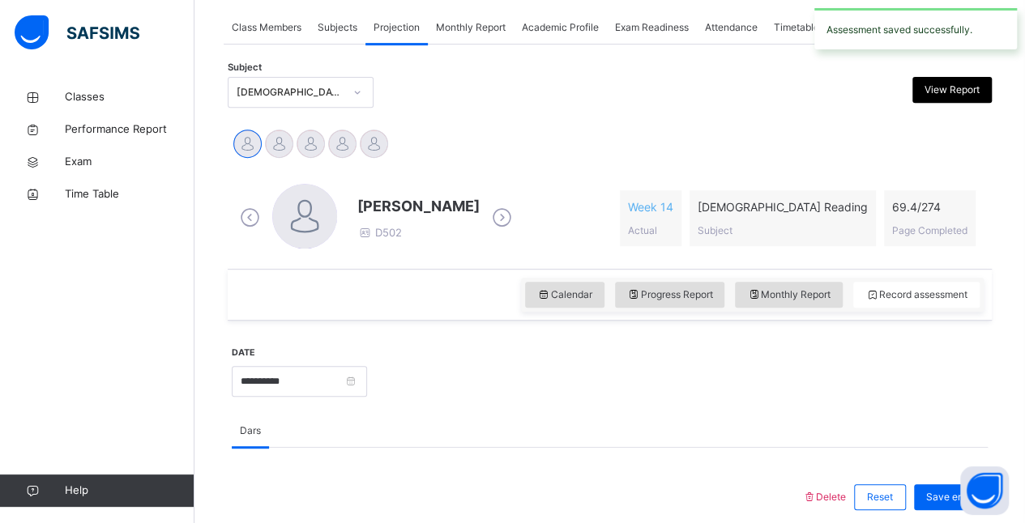
scroll to position [297, 0]
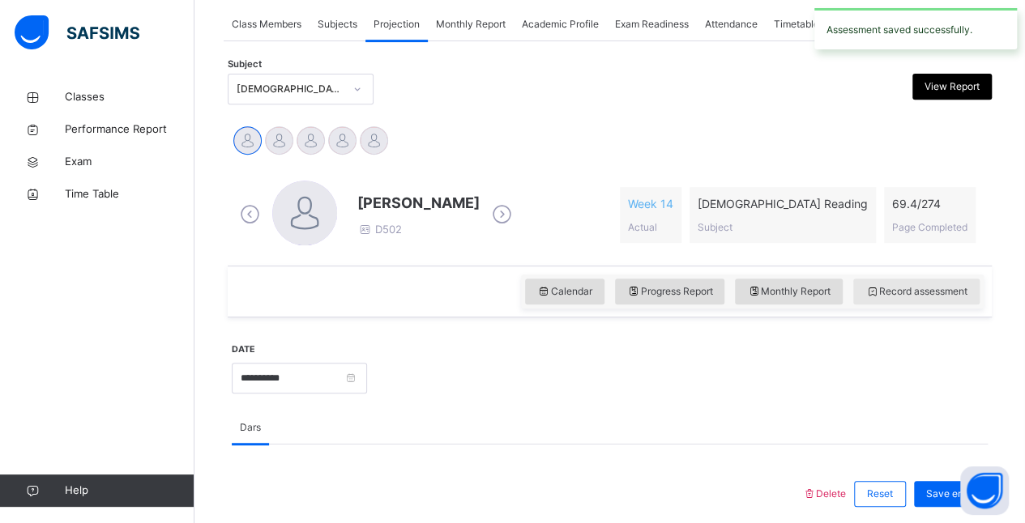
click at [827, 293] on span "Record assessment" at bounding box center [916, 291] width 102 height 15
click at [814, 290] on span "Monthly Report" at bounding box center [788, 291] width 83 height 15
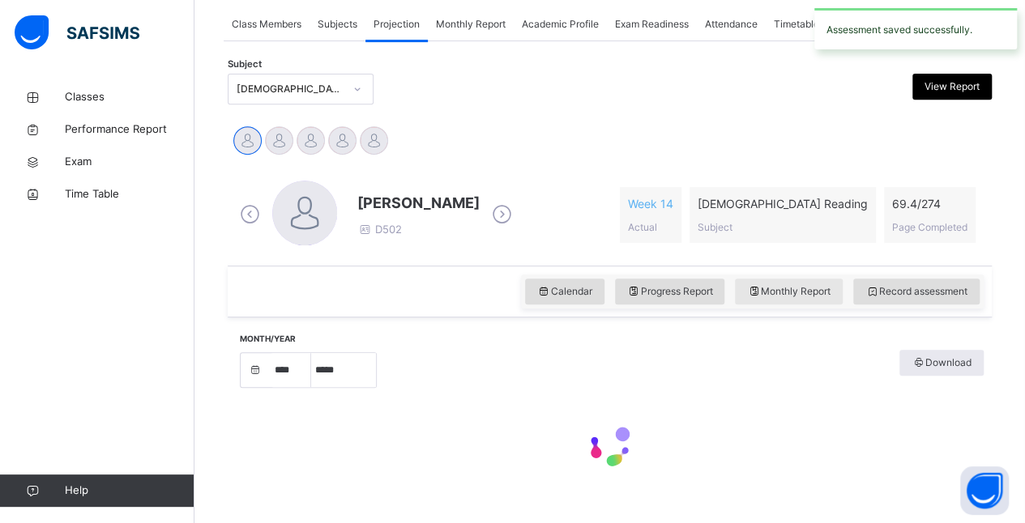
select select "****"
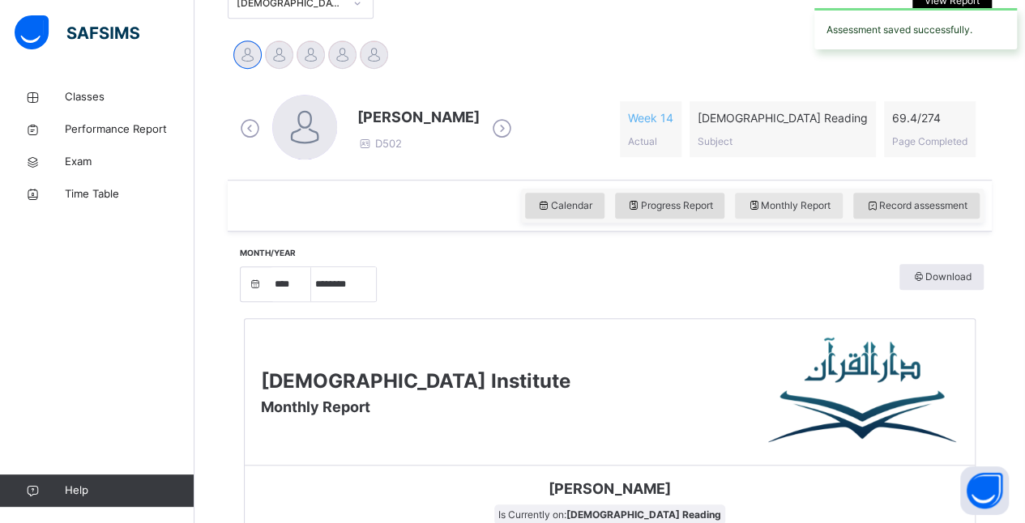
scroll to position [401, 0]
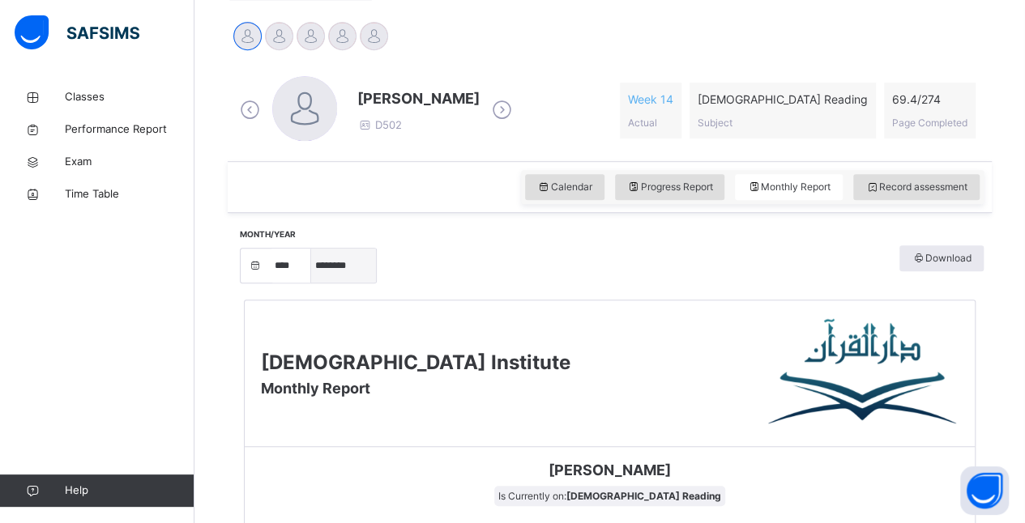
click at [343, 267] on select "***** ******** ***** ***** *** **** **** ****** ********* ******* ******** ****…" at bounding box center [343, 266] width 65 height 34
select select "*"
click at [311, 283] on select "***** ******** ***** ***** *** **** **** ****** ********* ******* ******** ****…" at bounding box center [343, 266] width 65 height 34
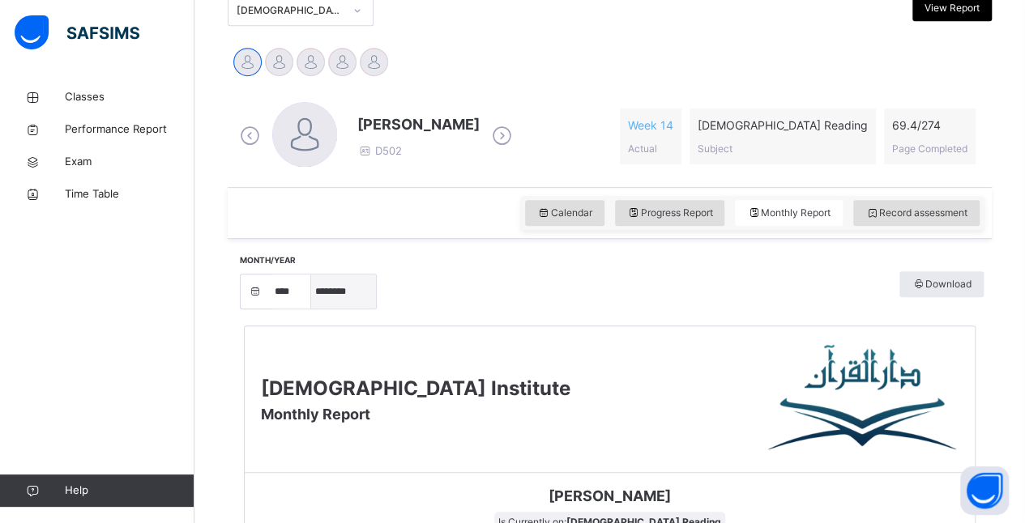
scroll to position [368, 0]
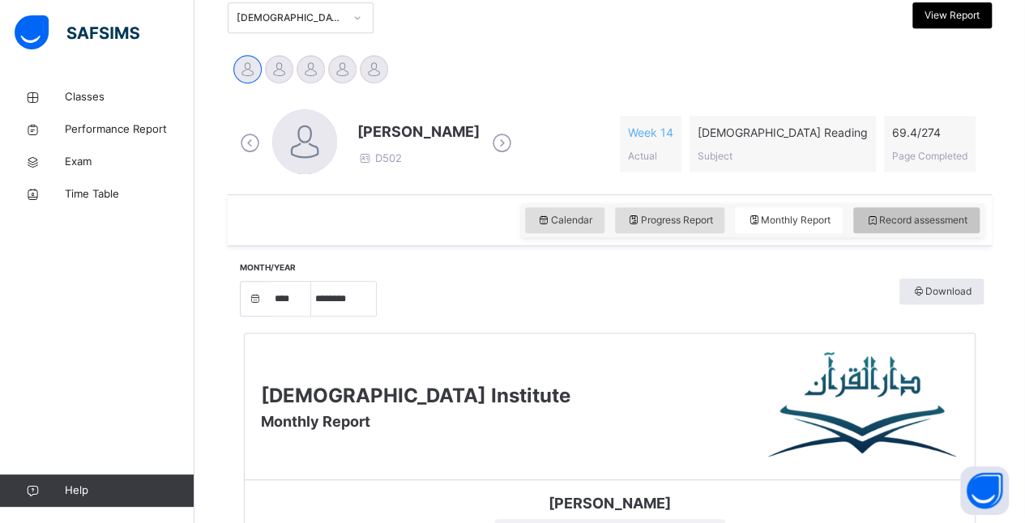
click at [827, 227] on div "Record assessment" at bounding box center [916, 220] width 126 height 26
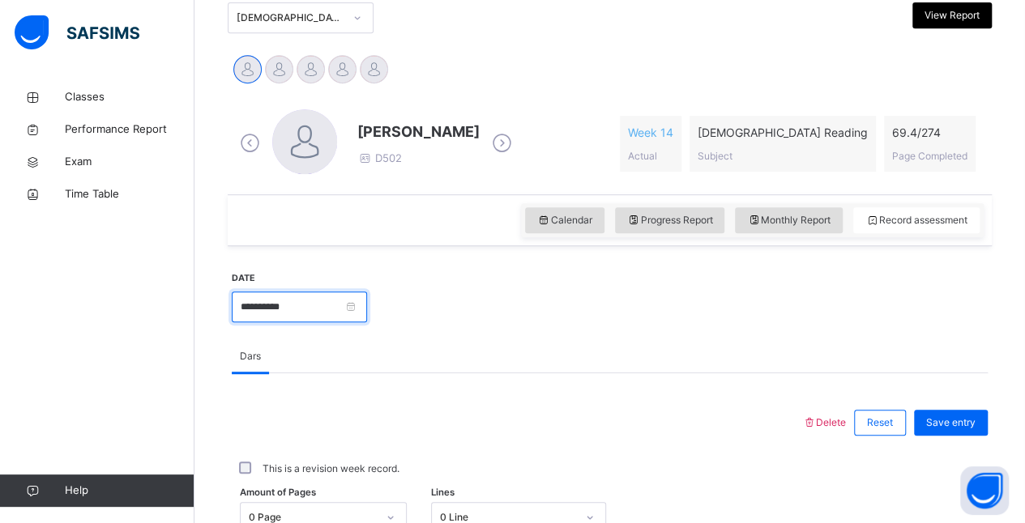
click at [337, 314] on input "**********" at bounding box center [299, 307] width 135 height 31
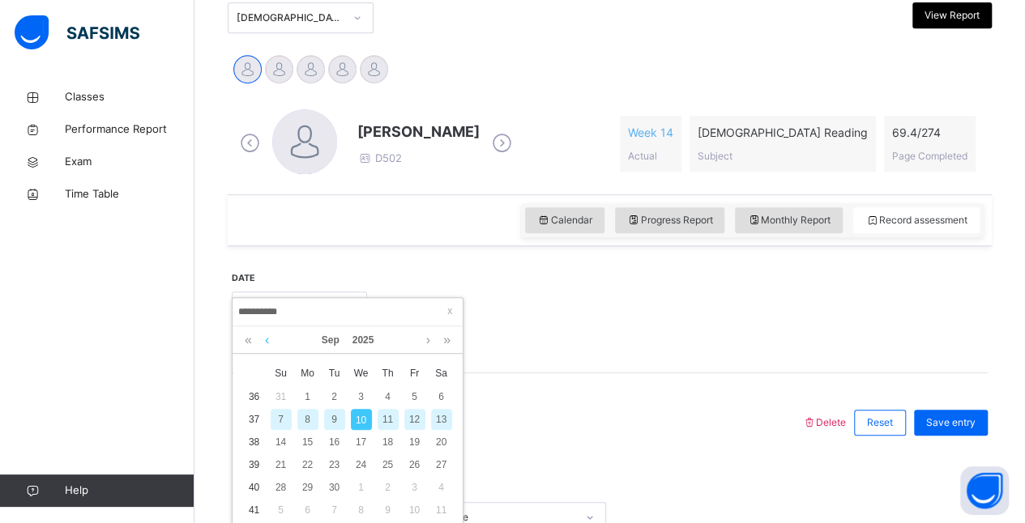
click at [267, 340] on link at bounding box center [267, 341] width 12 height 28
click at [363, 466] on div "20" at bounding box center [361, 465] width 21 height 21
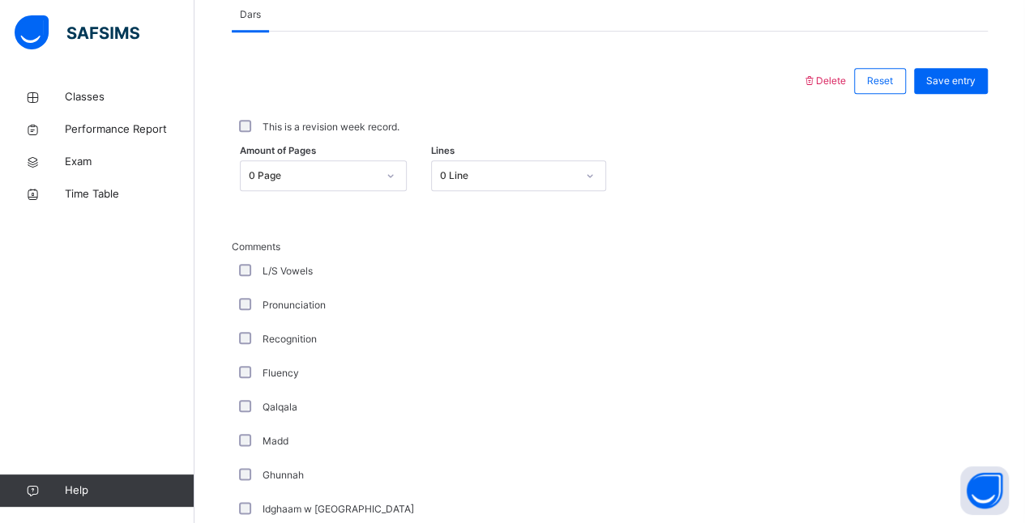
scroll to position [715, 0]
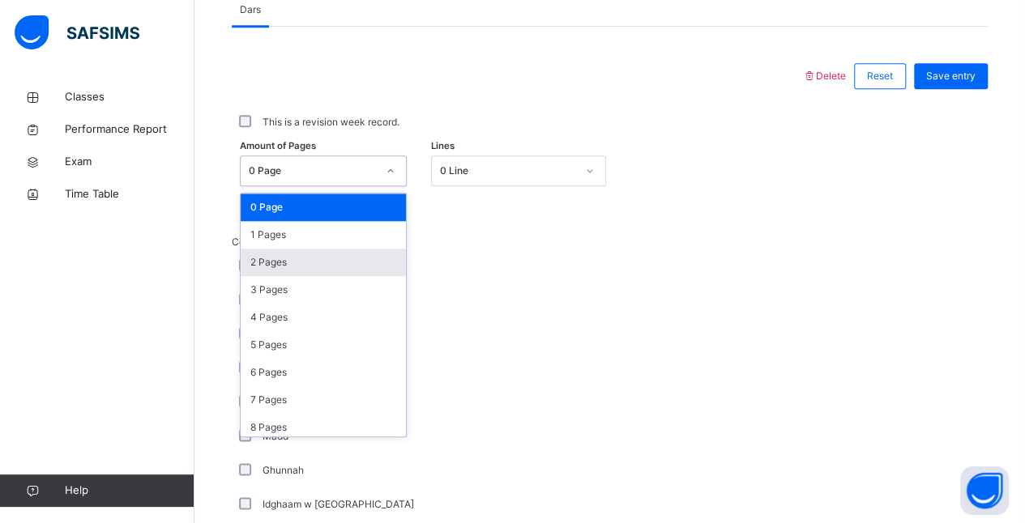
click at [286, 264] on div "2 Pages" at bounding box center [323, 263] width 165 height 28
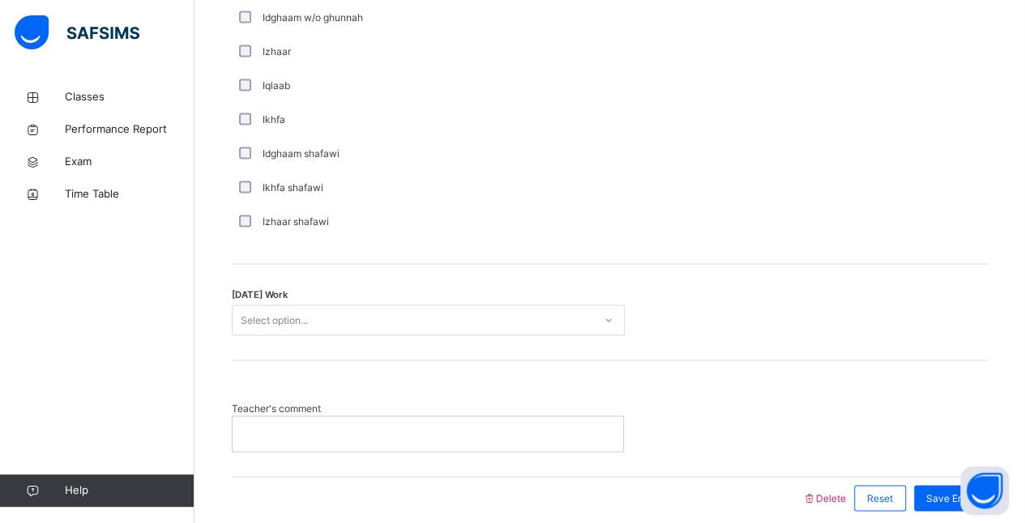
scroll to position [1301, 0]
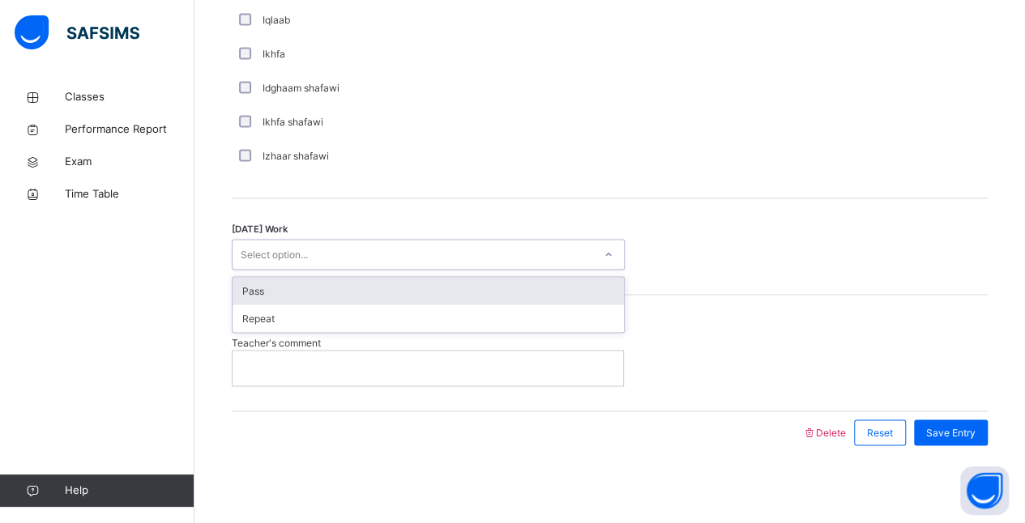
click at [414, 279] on div "Pass" at bounding box center [428, 291] width 391 height 28
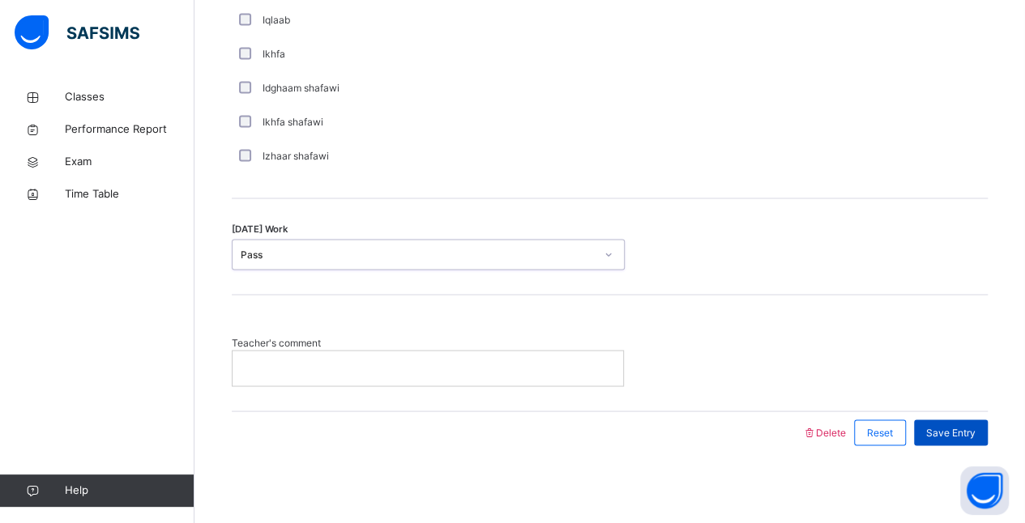
click at [827, 428] on span "Save Entry" at bounding box center [950, 432] width 49 height 15
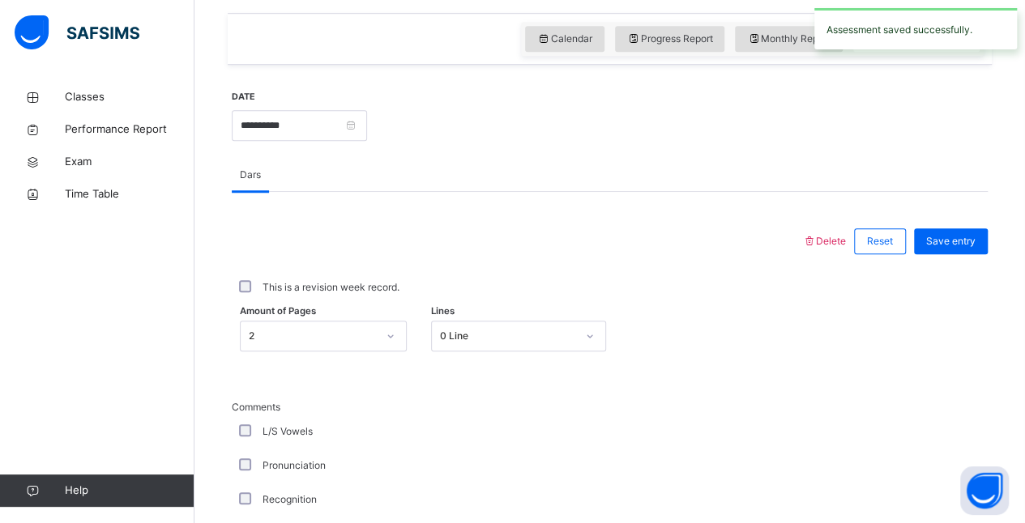
scroll to position [540, 0]
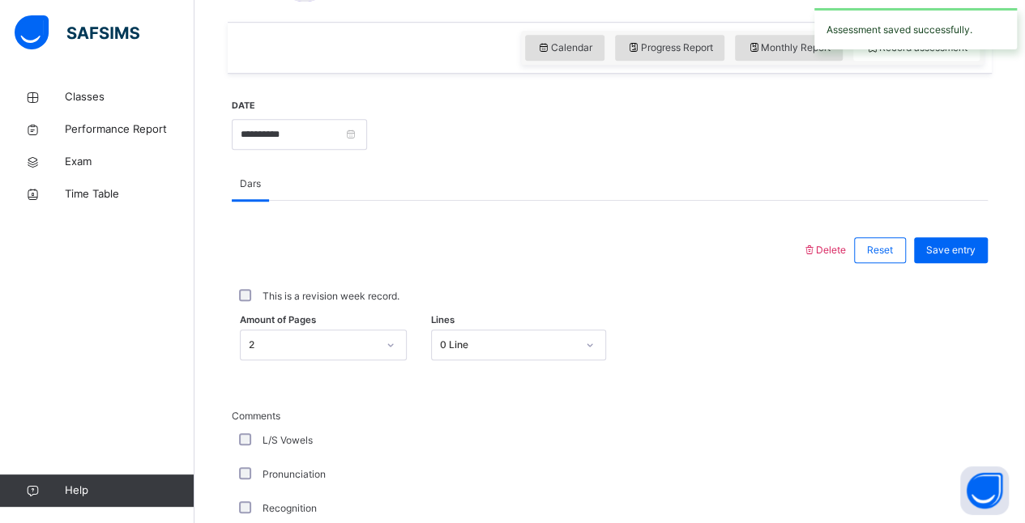
click at [415, 134] on div at bounding box center [677, 133] width 605 height 70
click at [367, 144] on input "**********" at bounding box center [299, 134] width 135 height 31
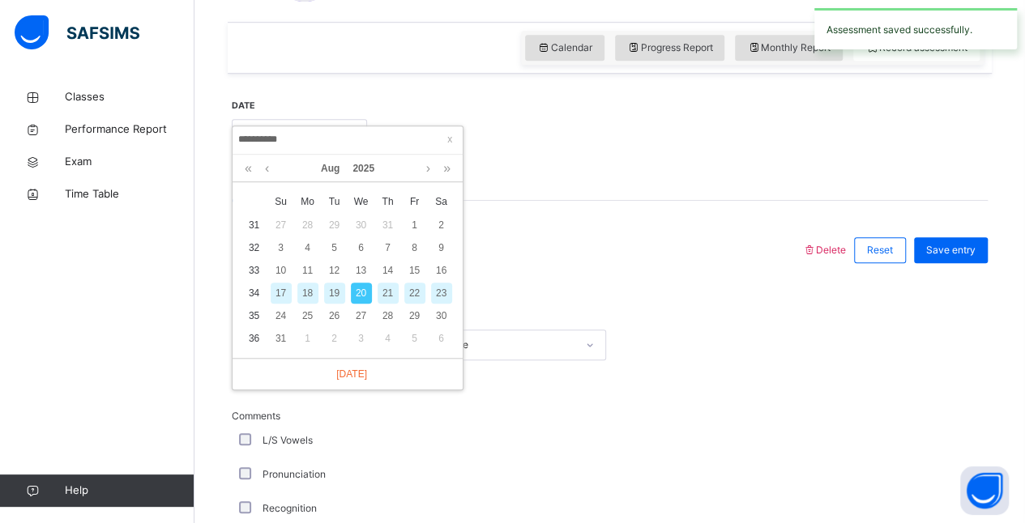
click at [327, 294] on div "19" at bounding box center [334, 293] width 21 height 21
type input "**********"
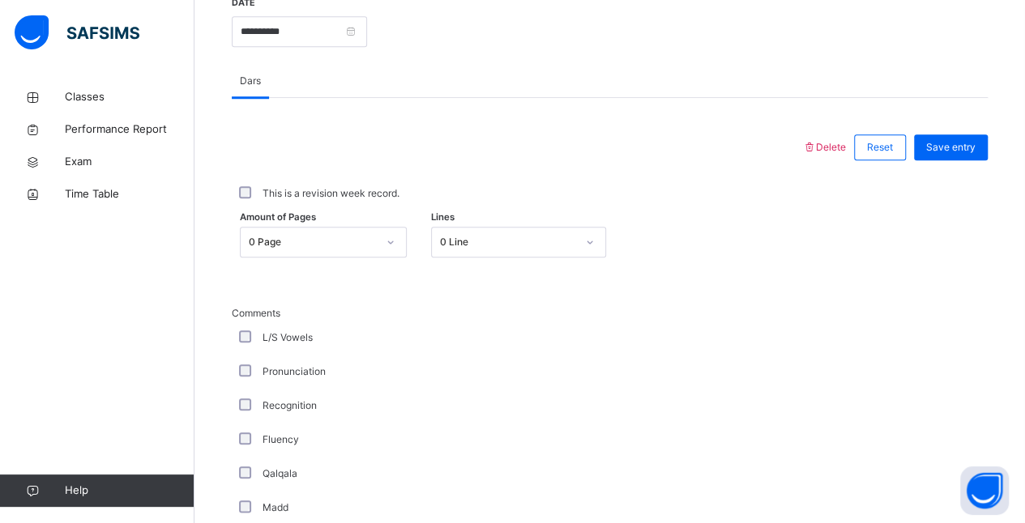
scroll to position [645, 0]
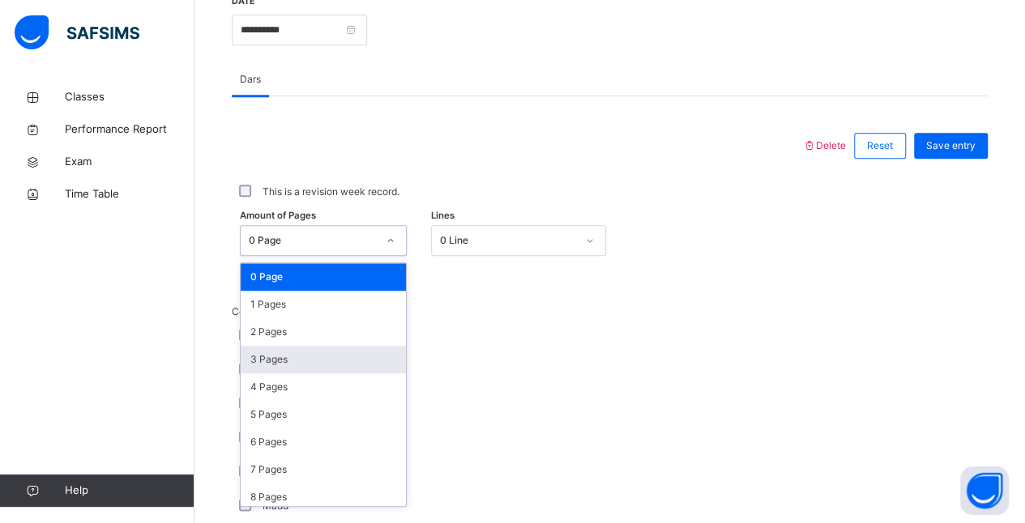
click at [295, 346] on div "3 Pages" at bounding box center [323, 360] width 165 height 28
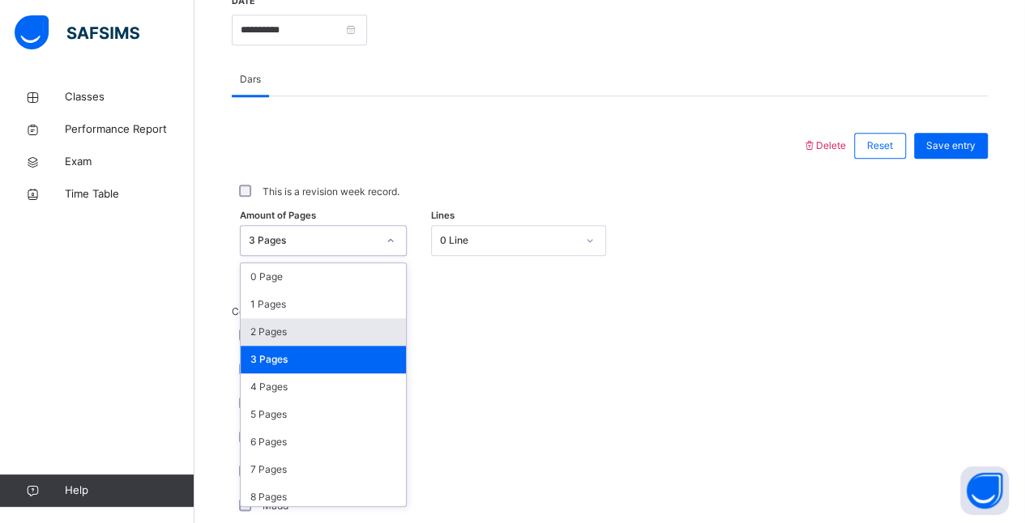
click at [292, 335] on div "2 Pages" at bounding box center [323, 332] width 165 height 28
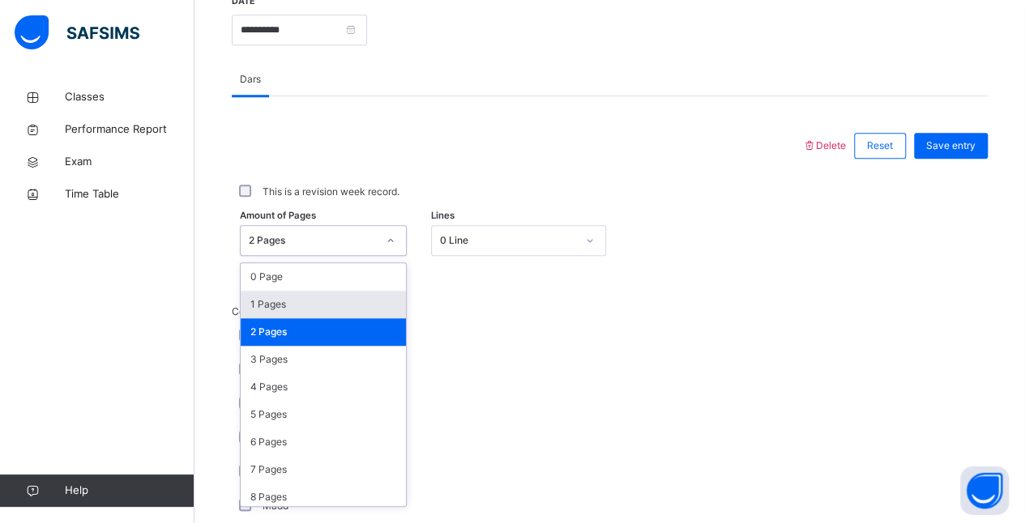
click at [307, 305] on div "1 Pages" at bounding box center [323, 305] width 165 height 28
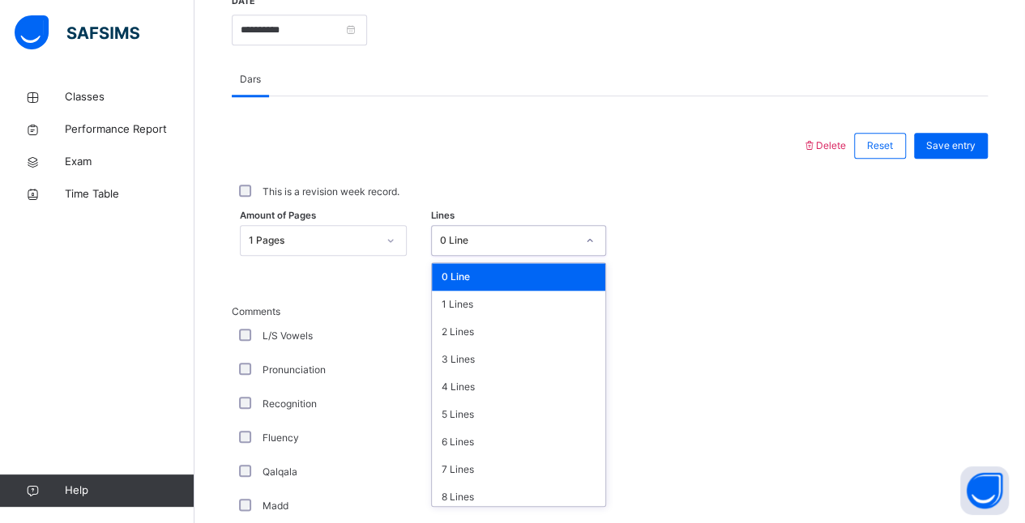
scroll to position [198, 0]
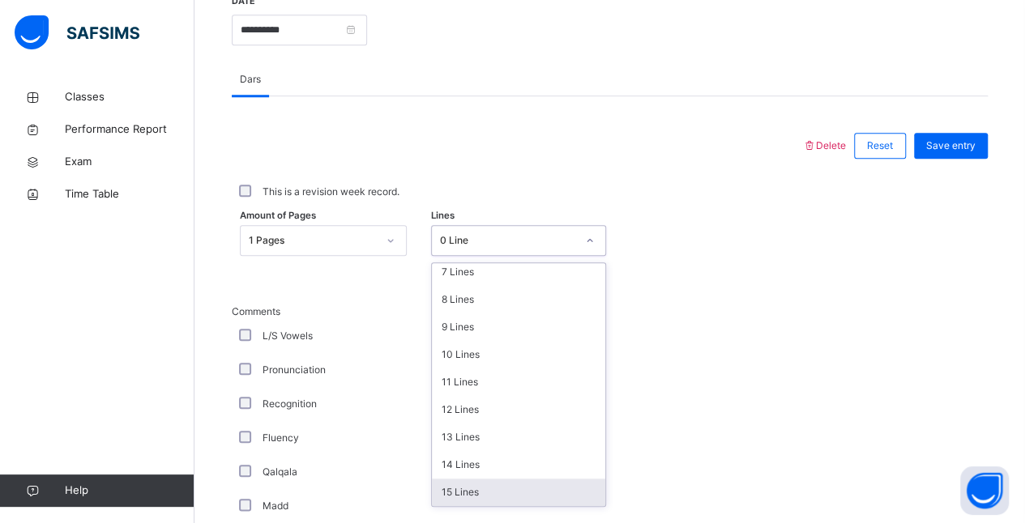
click at [476, 493] on div "15 Lines" at bounding box center [518, 493] width 173 height 28
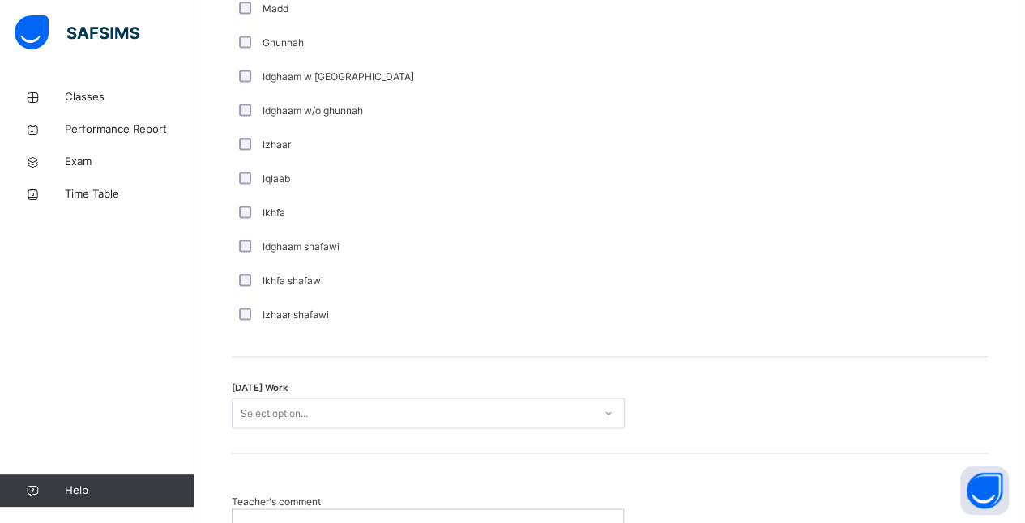
scroll to position [1301, 0]
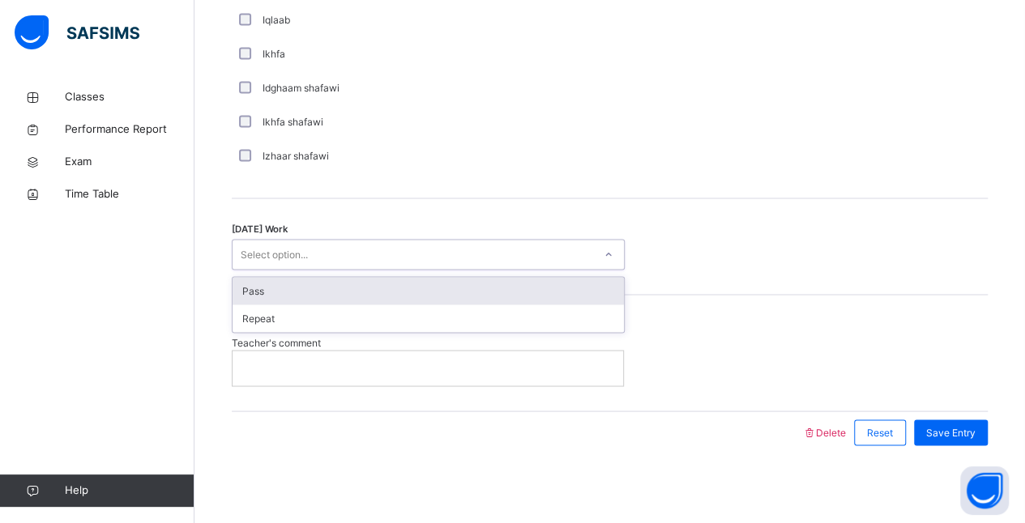
click at [524, 288] on div "Pass" at bounding box center [428, 291] width 391 height 28
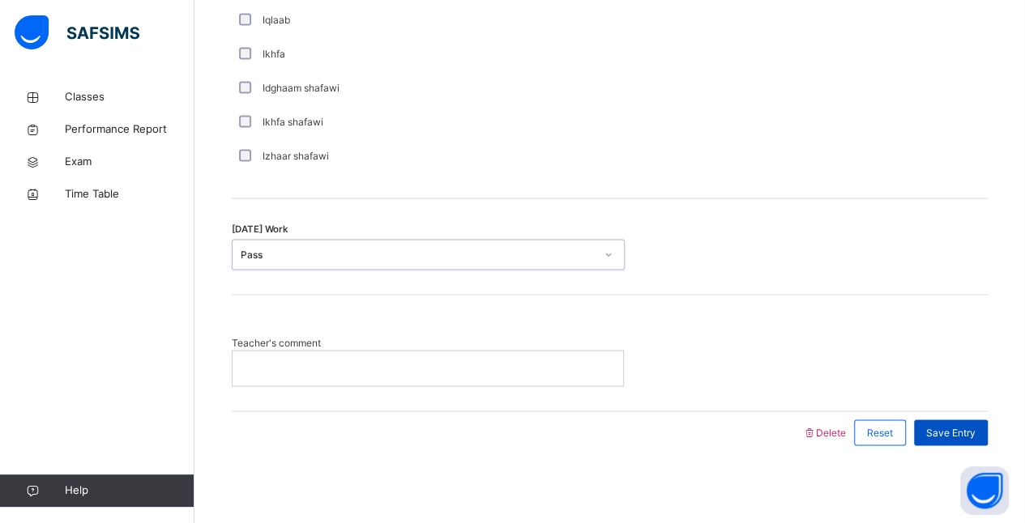
click at [827, 426] on span "Save Entry" at bounding box center [950, 432] width 49 height 15
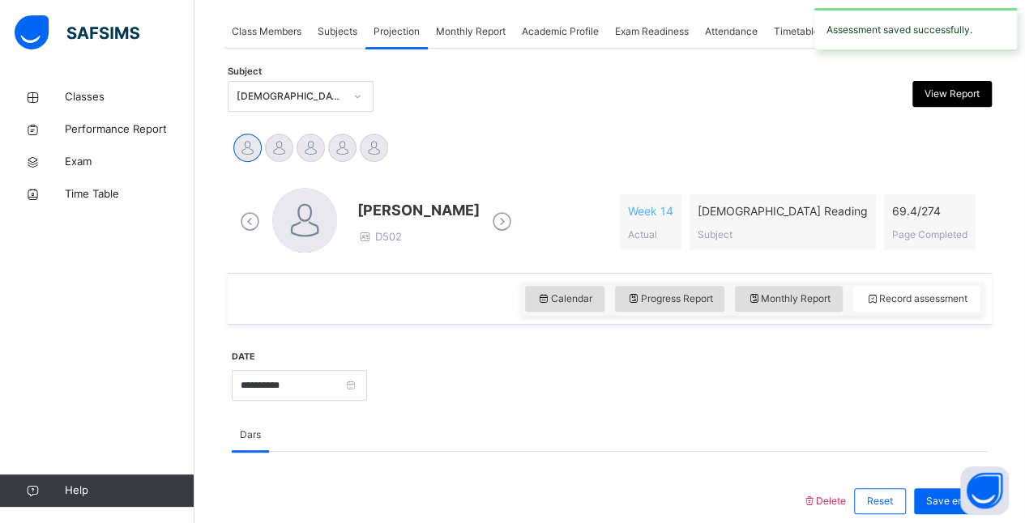
scroll to position [288, 0]
click at [322, 385] on input "**********" at bounding box center [299, 386] width 135 height 31
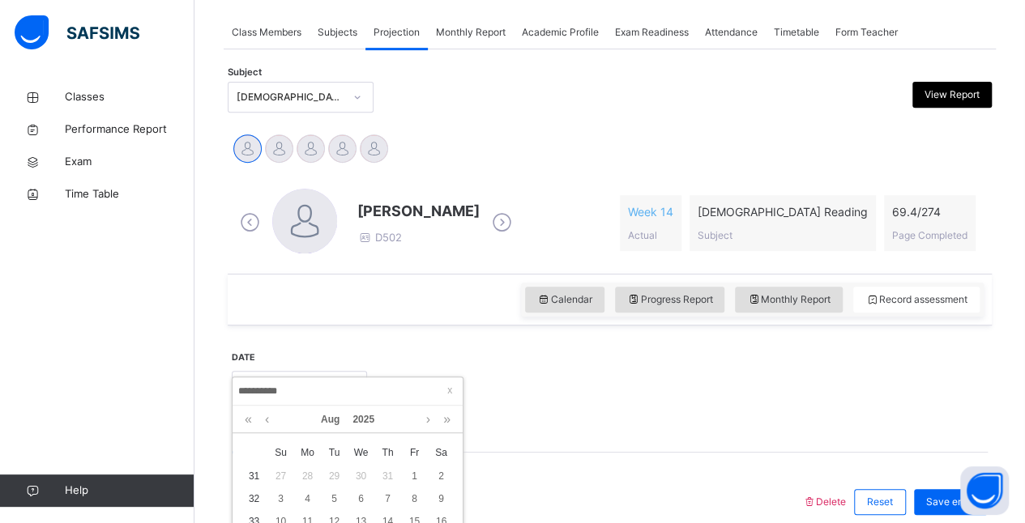
click at [558, 386] on div at bounding box center [677, 385] width 605 height 70
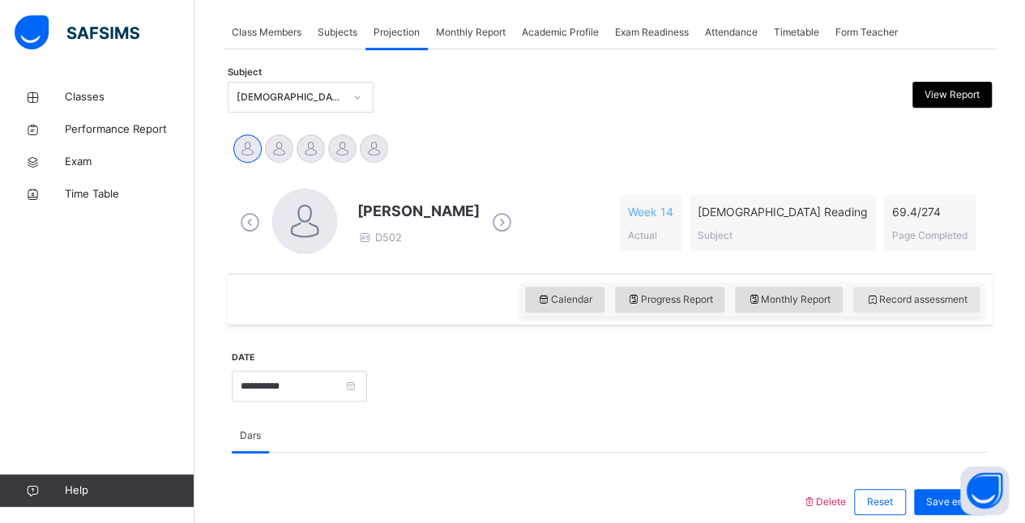
click at [827, 310] on div "Record assessment" at bounding box center [916, 300] width 126 height 26
click at [824, 298] on span "Monthly Report" at bounding box center [788, 300] width 83 height 15
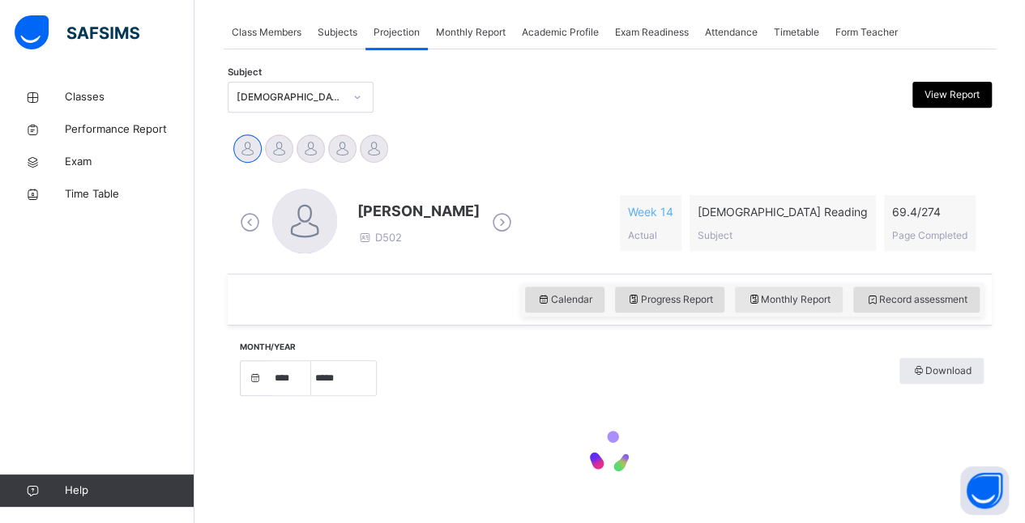
select select "****"
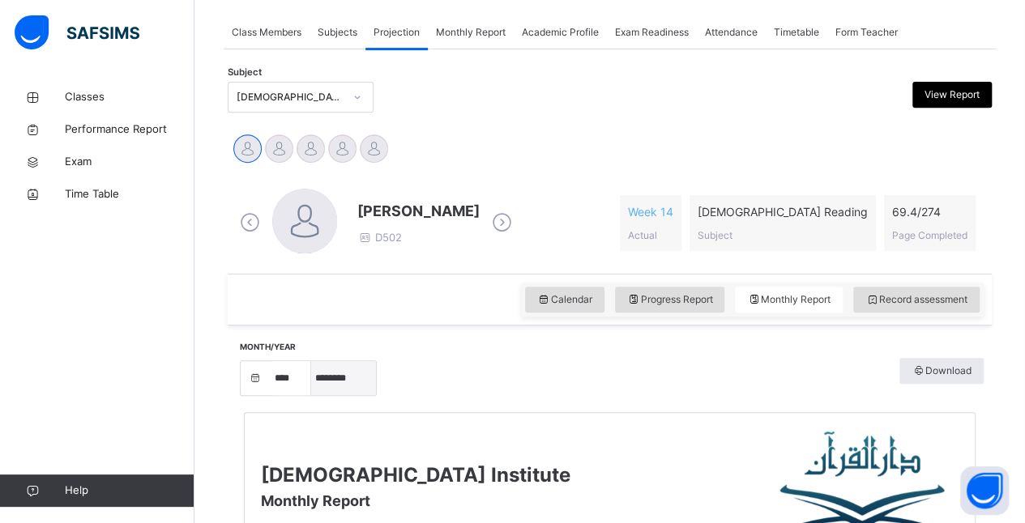
click at [344, 387] on select "***** ******** ***** ***** *** **** **** ****** ********* ******* ******** ****…" at bounding box center [343, 378] width 65 height 34
select select "*"
click at [311, 361] on select "***** ******** ***** ***** *** **** **** ****** ********* ******* ******** ****…" at bounding box center [343, 378] width 65 height 34
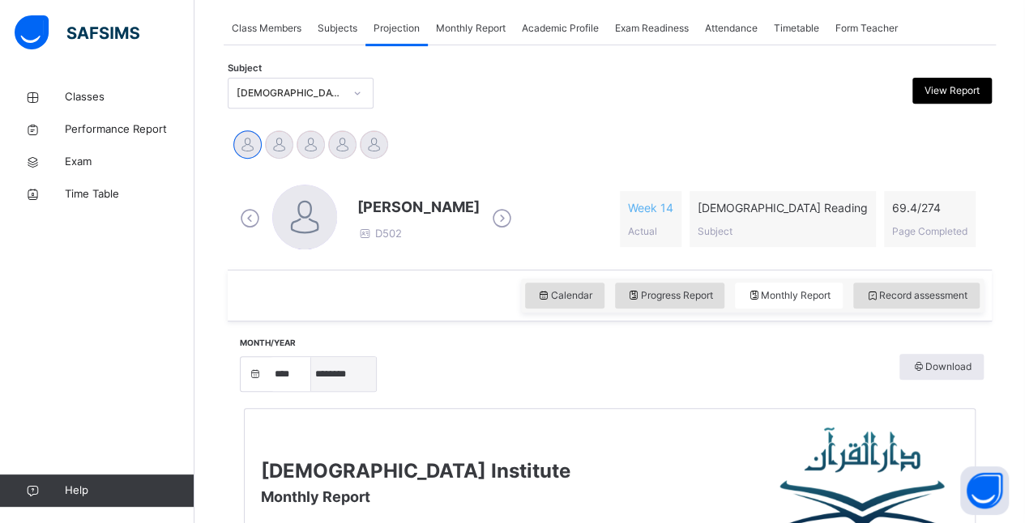
scroll to position [297, 0]
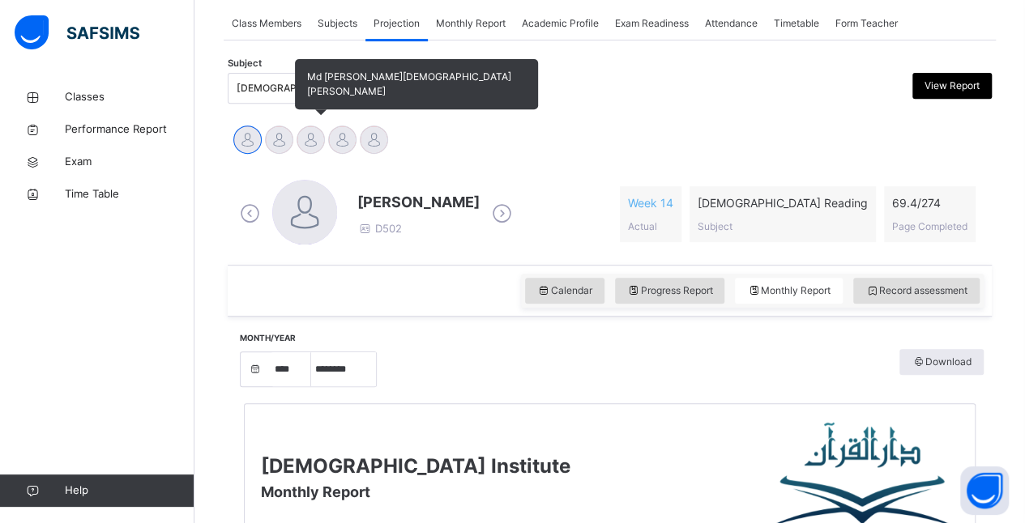
click at [321, 144] on div at bounding box center [311, 140] width 28 height 28
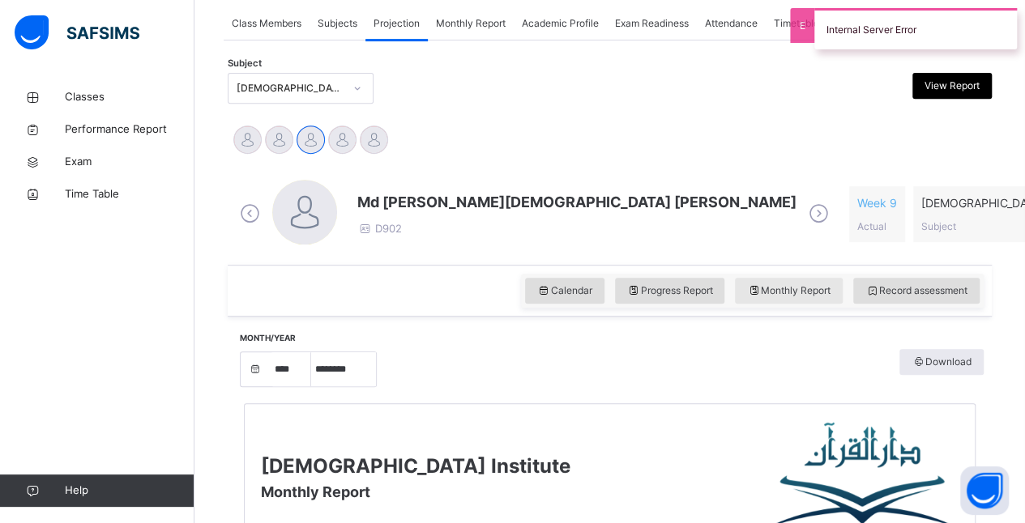
click at [812, 289] on span "Monthly Report" at bounding box center [788, 291] width 83 height 15
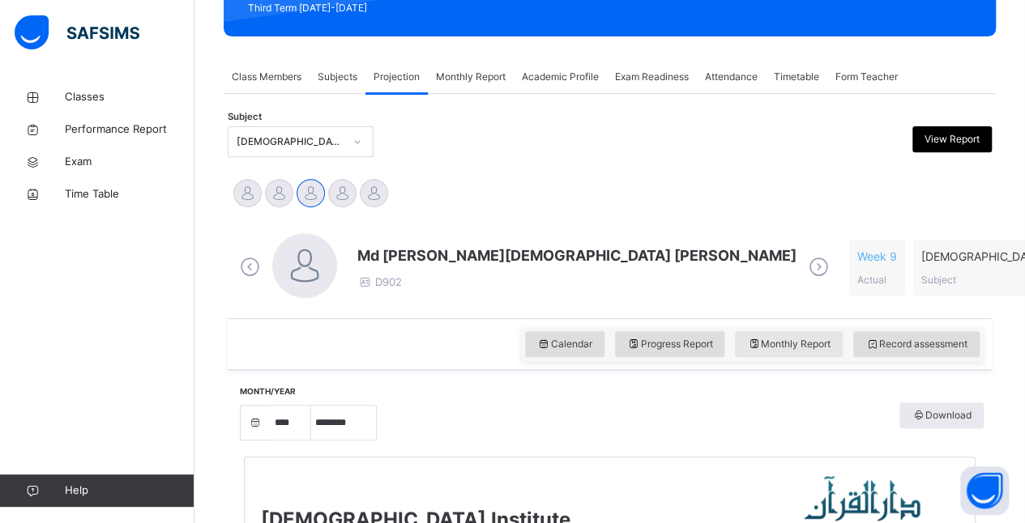
scroll to position [193, 0]
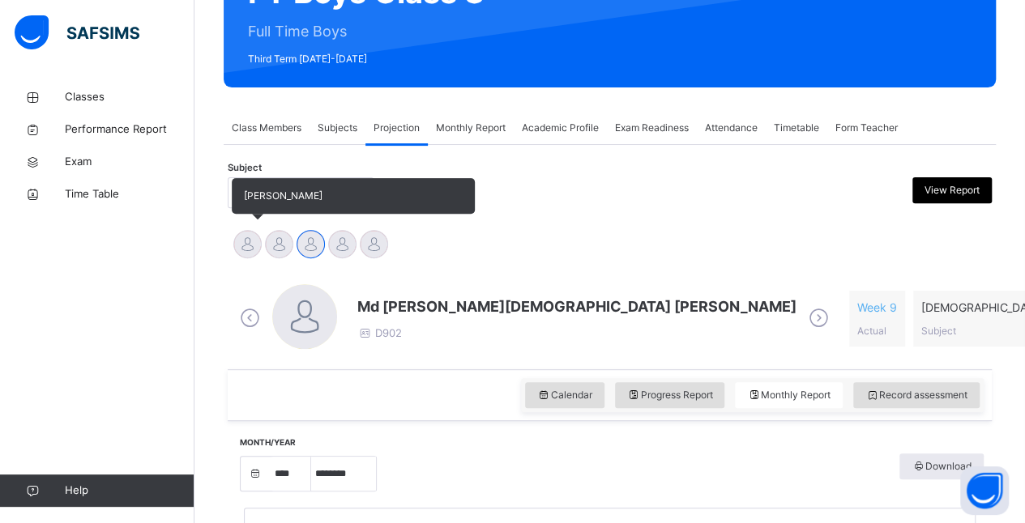
click at [245, 237] on div at bounding box center [247, 244] width 28 height 28
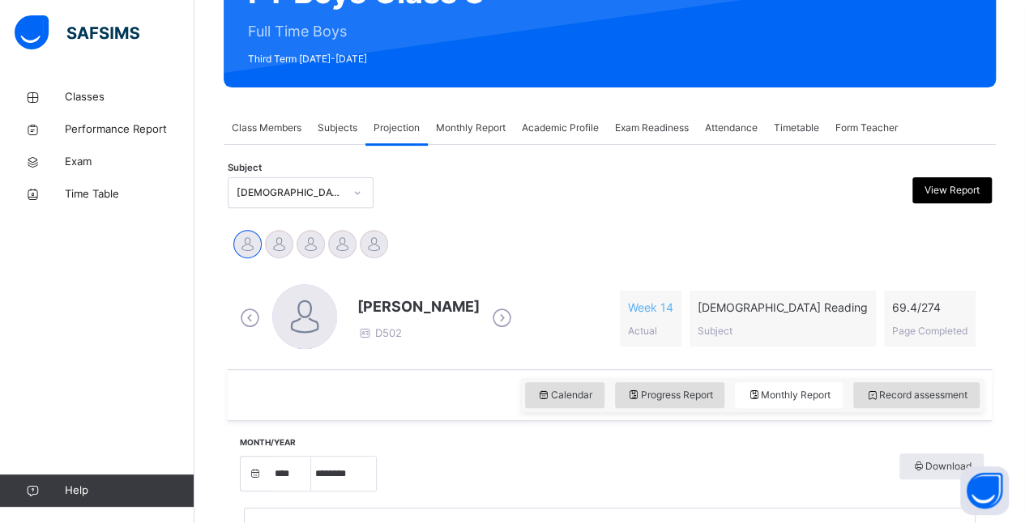
click at [11, 492] on icon at bounding box center [32, 491] width 65 height 12
click at [4, 495] on link "Help" at bounding box center [97, 491] width 194 height 32
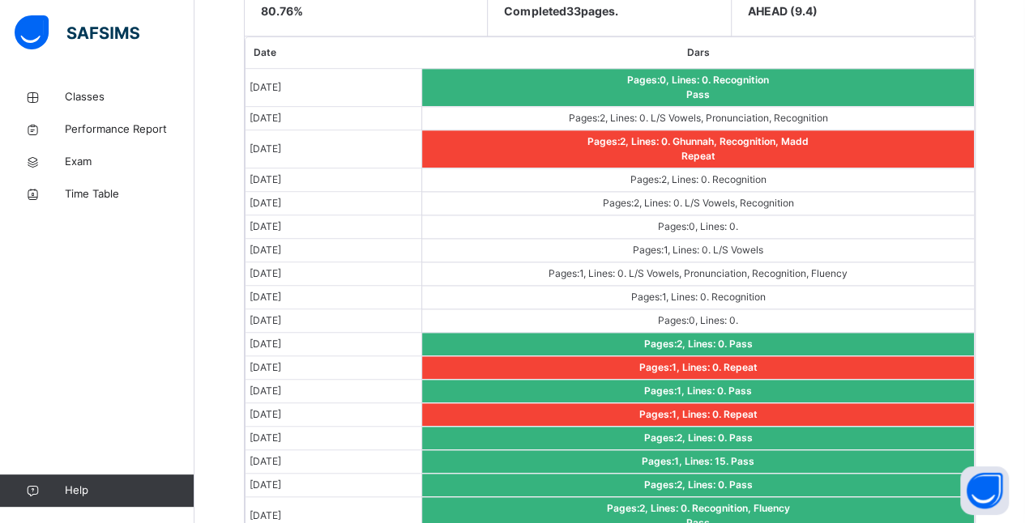
scroll to position [976, 0]
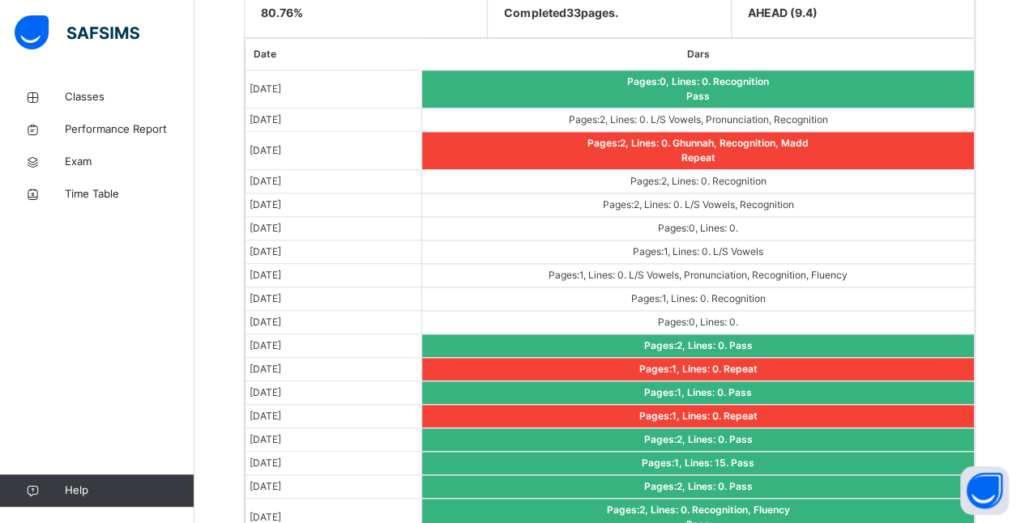
click at [466, 311] on td "Pages: 0 , Lines: 0 ." at bounding box center [698, 322] width 552 height 23
click at [575, 335] on td "Pages: 2 , Lines: 0 . Pass" at bounding box center [698, 346] width 552 height 23
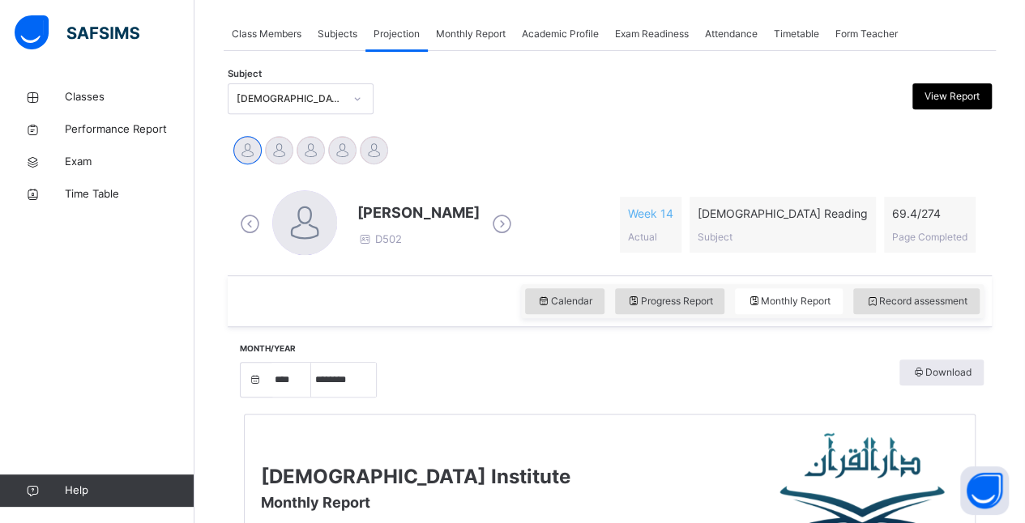
scroll to position [276, 0]
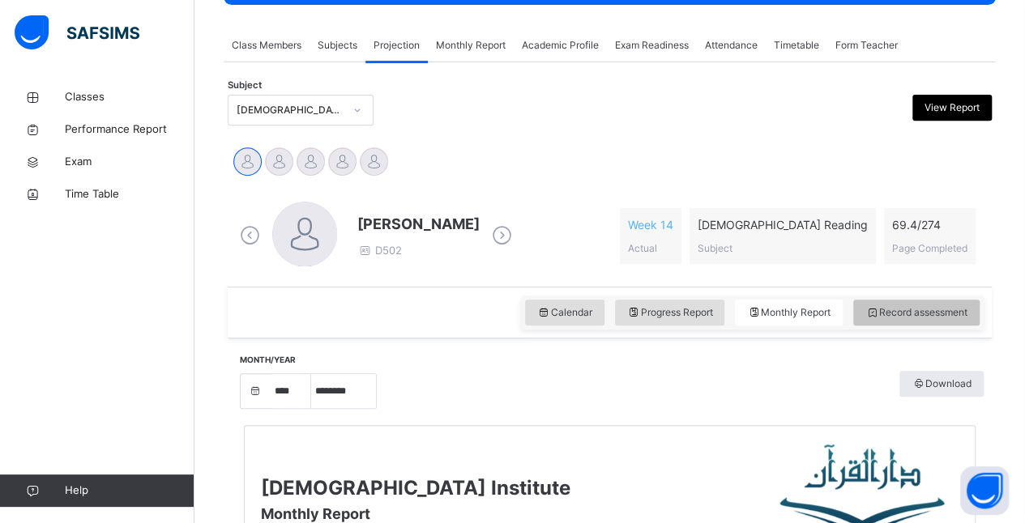
click at [827, 310] on span "Record assessment" at bounding box center [916, 312] width 102 height 15
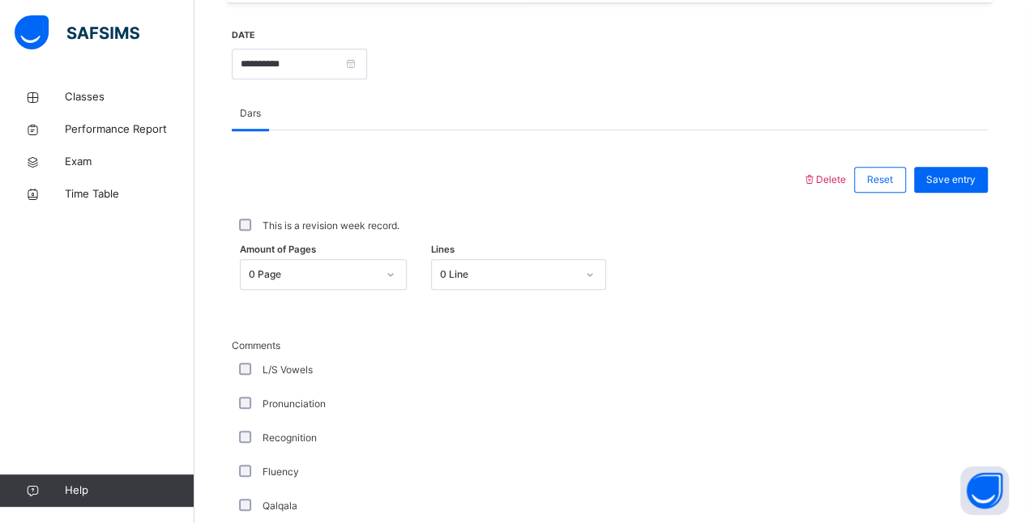
scroll to position [605, 0]
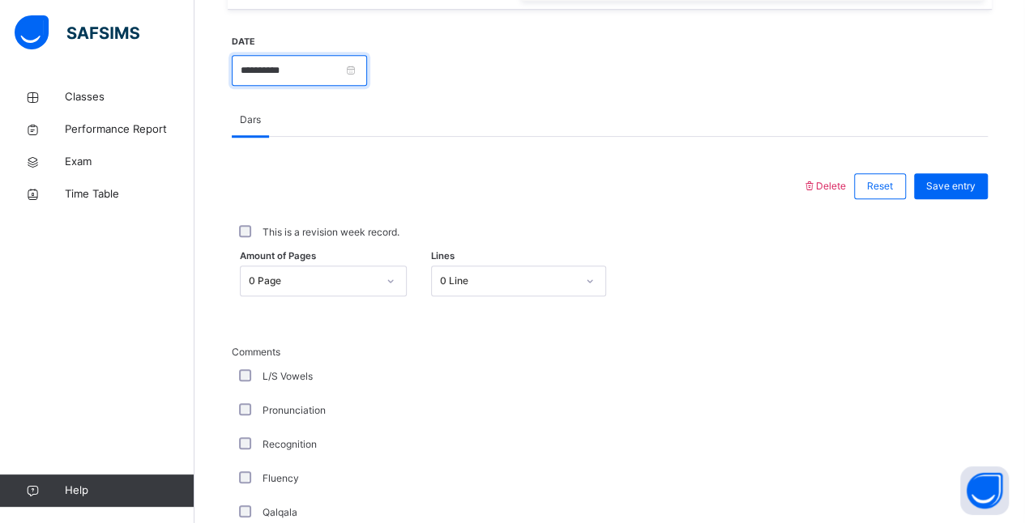
click at [366, 62] on input "**********" at bounding box center [299, 70] width 135 height 31
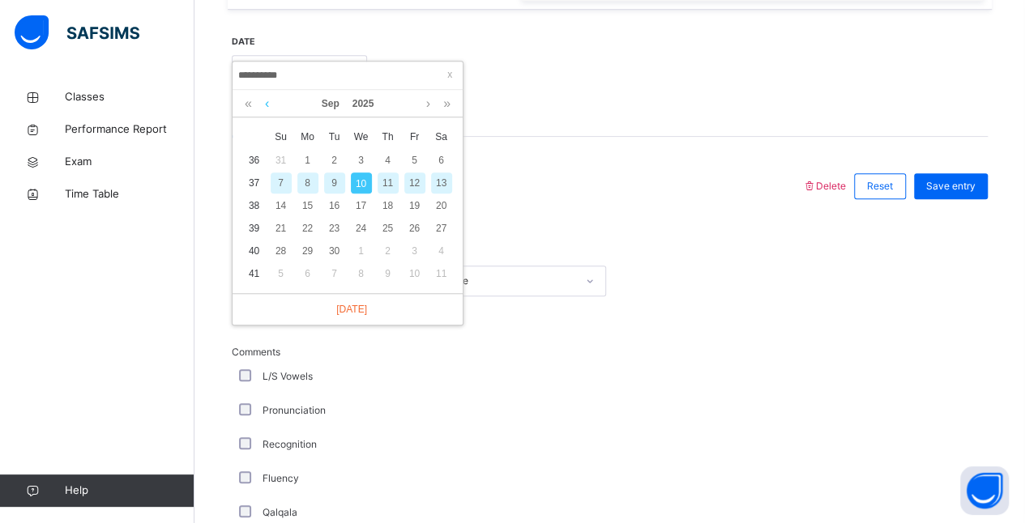
click at [266, 106] on link at bounding box center [267, 104] width 12 height 28
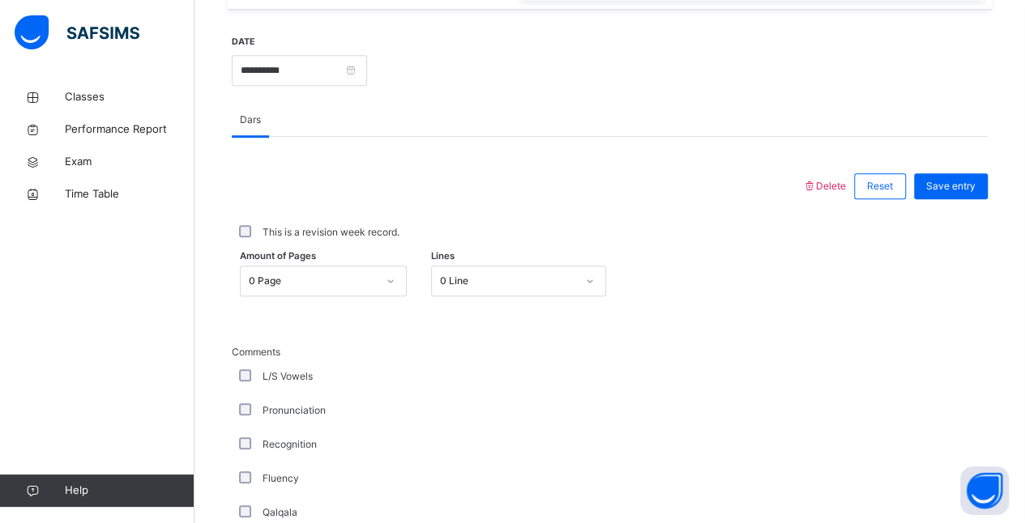
click at [367, 69] on input "**********" at bounding box center [299, 70] width 135 height 31
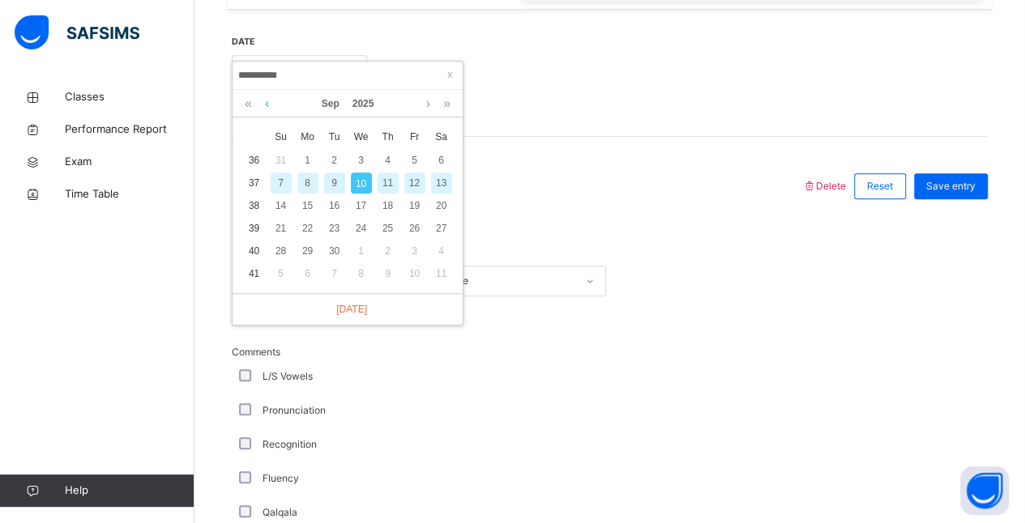
click at [271, 111] on link at bounding box center [267, 104] width 12 height 28
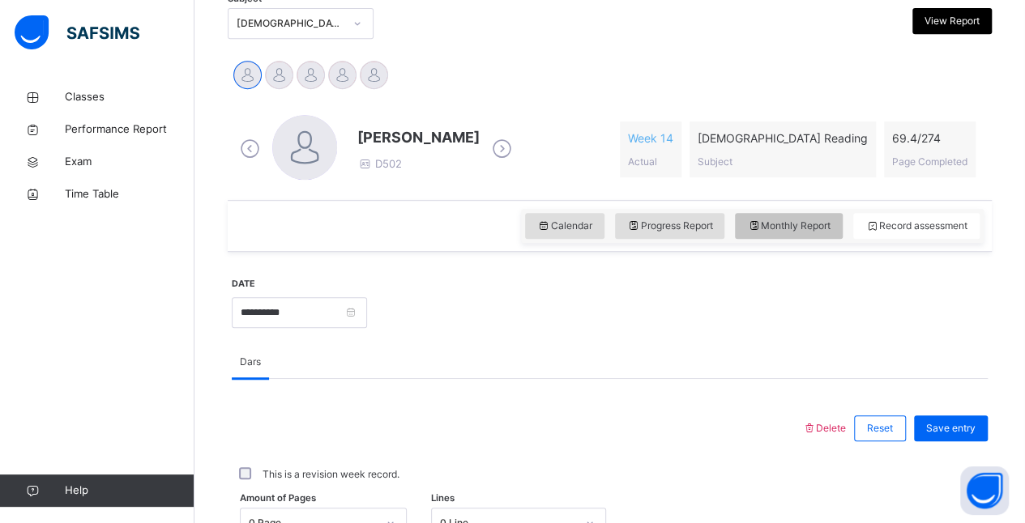
click at [815, 230] on span "Monthly Report" at bounding box center [788, 226] width 83 height 15
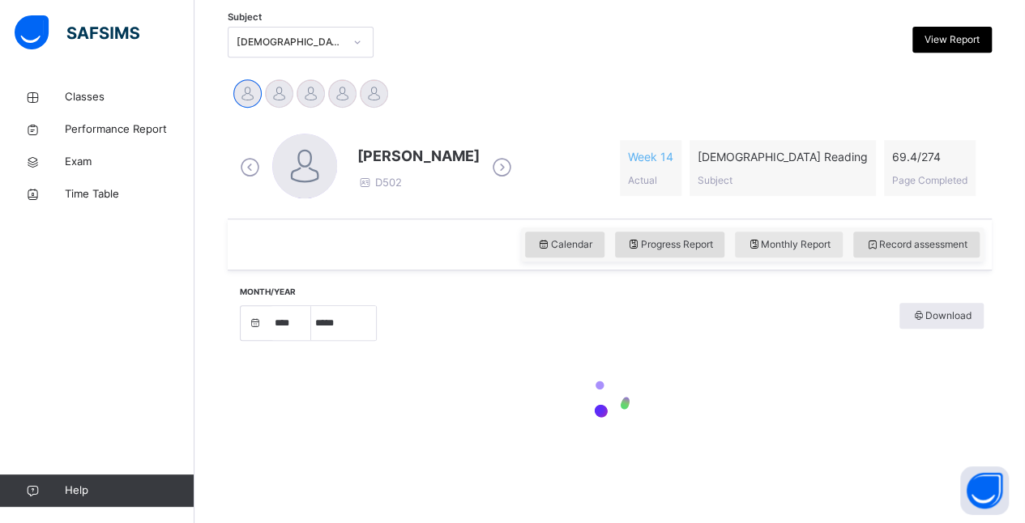
select select "****"
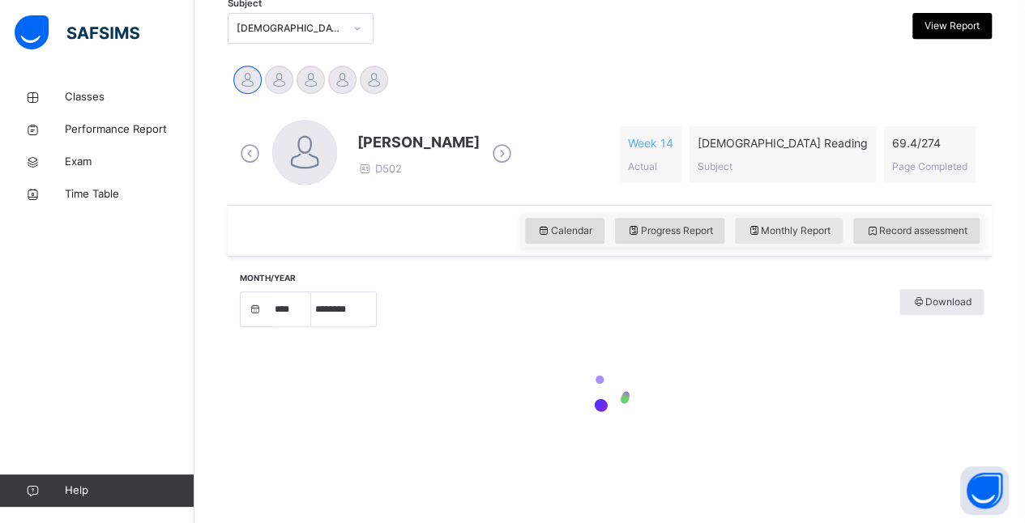
scroll to position [365, 0]
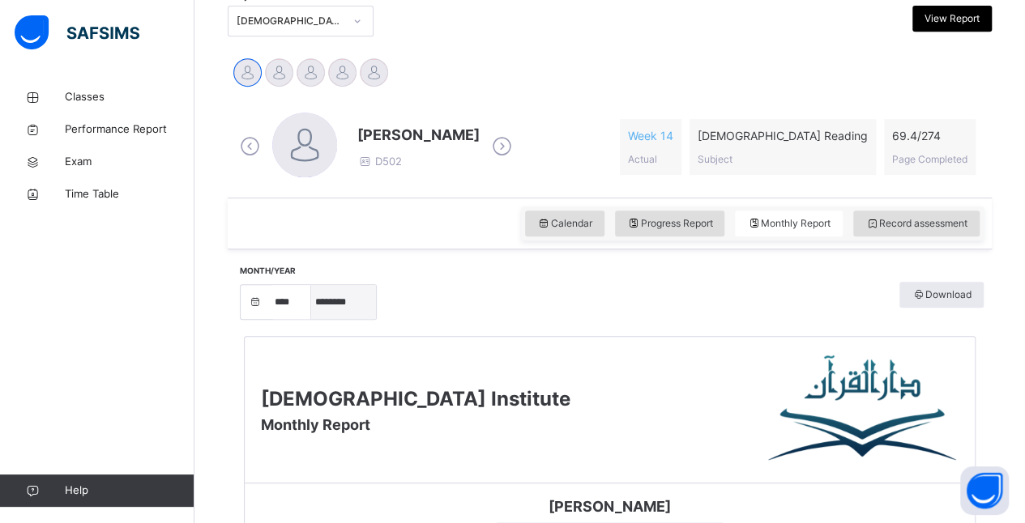
click at [347, 291] on select "***** ******** ***** ***** *** **** **** ****** ********* ******* ******** ****…" at bounding box center [343, 302] width 65 height 34
select select "*"
click at [311, 306] on select "***** ******** ***** ***** *** **** **** ****** ********* ******* ******** ****…" at bounding box center [343, 302] width 65 height 34
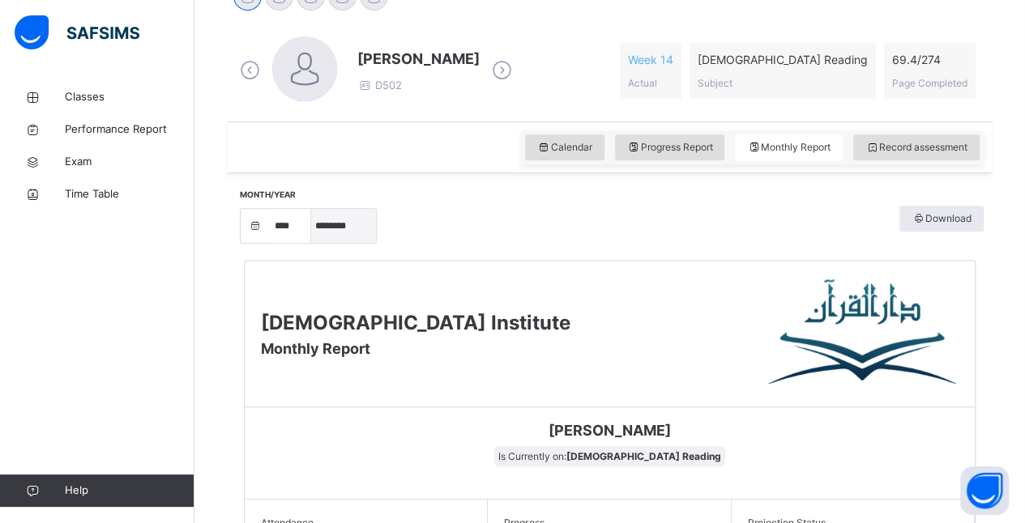
scroll to position [441, 0]
click at [827, 143] on span "Record assessment" at bounding box center [916, 147] width 102 height 15
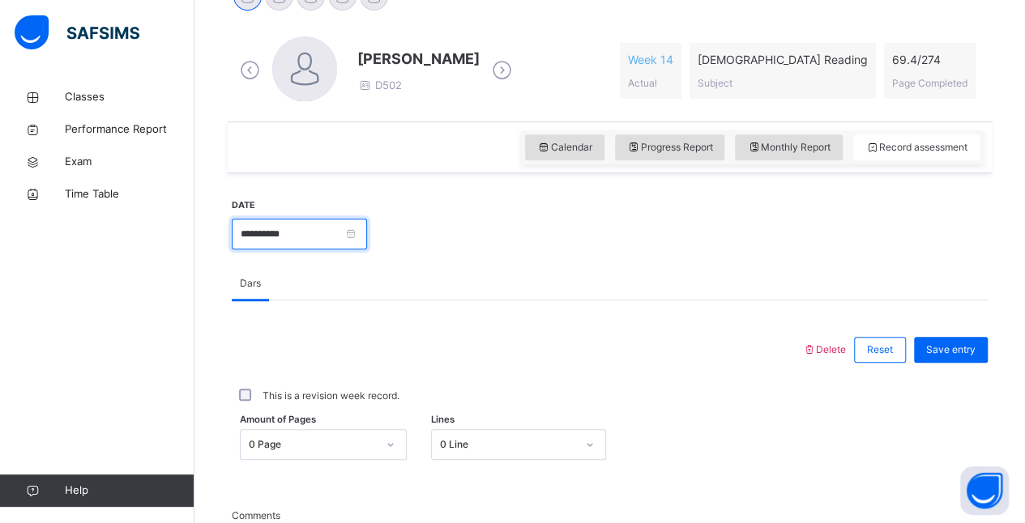
click at [367, 220] on input "**********" at bounding box center [299, 234] width 135 height 31
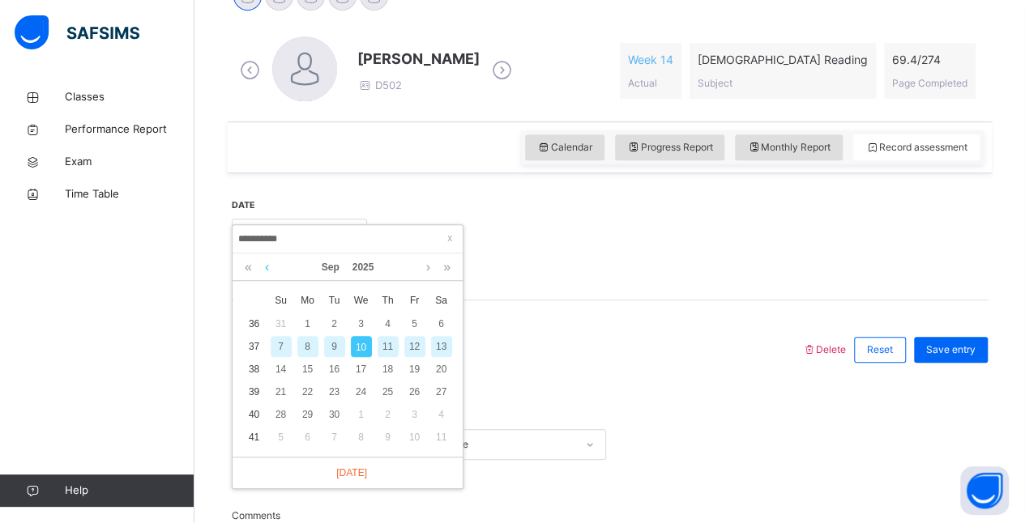
click at [267, 276] on link at bounding box center [267, 268] width 12 height 28
click at [315, 378] on div "11" at bounding box center [307, 369] width 21 height 21
type input "**********"
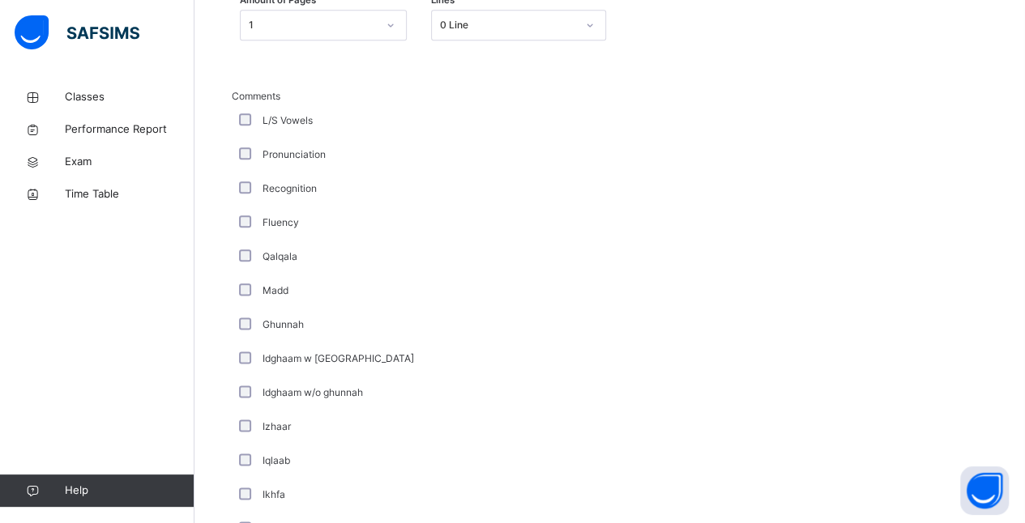
scroll to position [1301, 0]
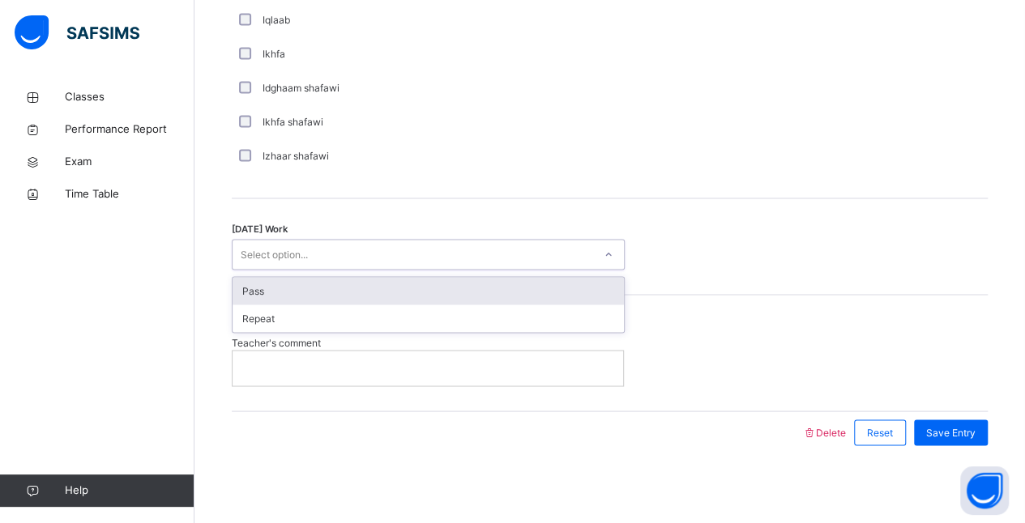
click at [308, 279] on div "Pass" at bounding box center [428, 291] width 391 height 28
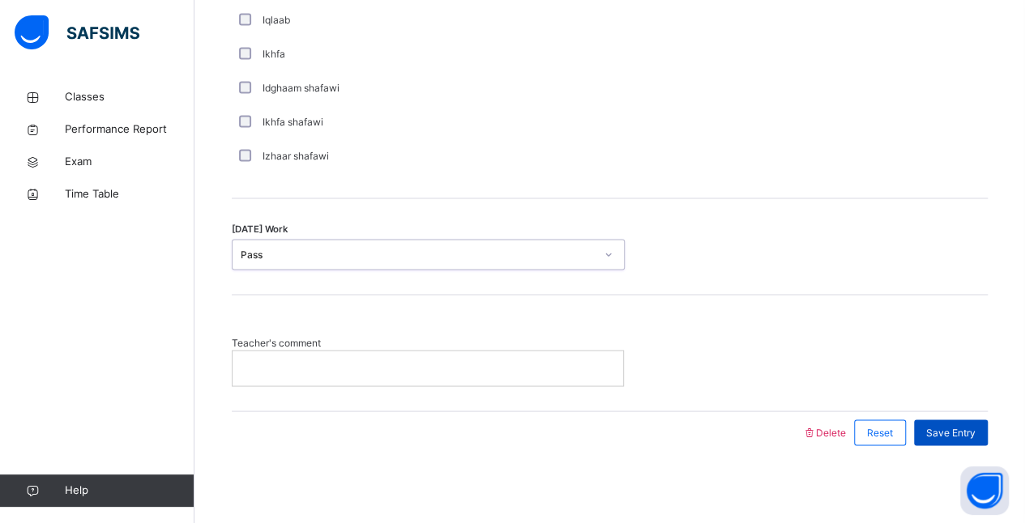
click at [827, 438] on div "Save Entry" at bounding box center [951, 433] width 74 height 26
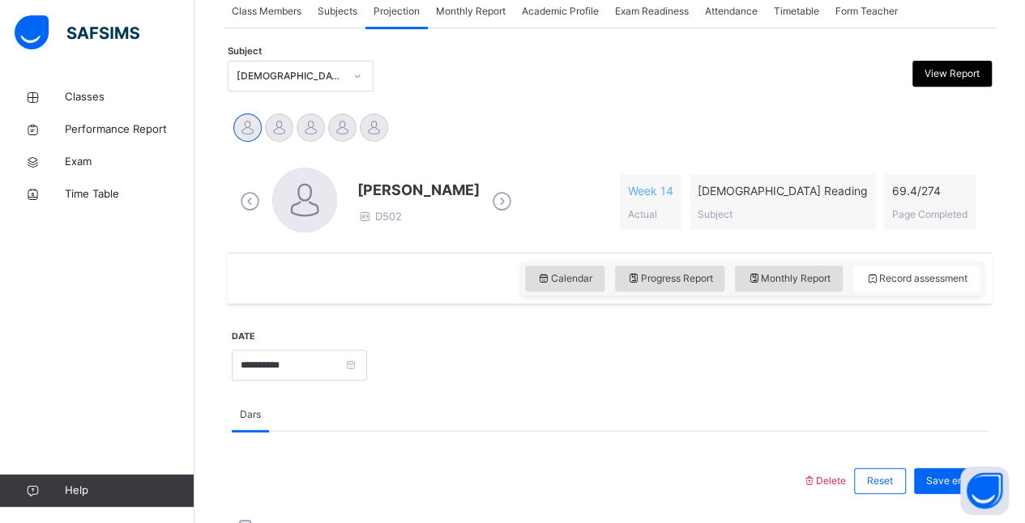
scroll to position [315, 0]
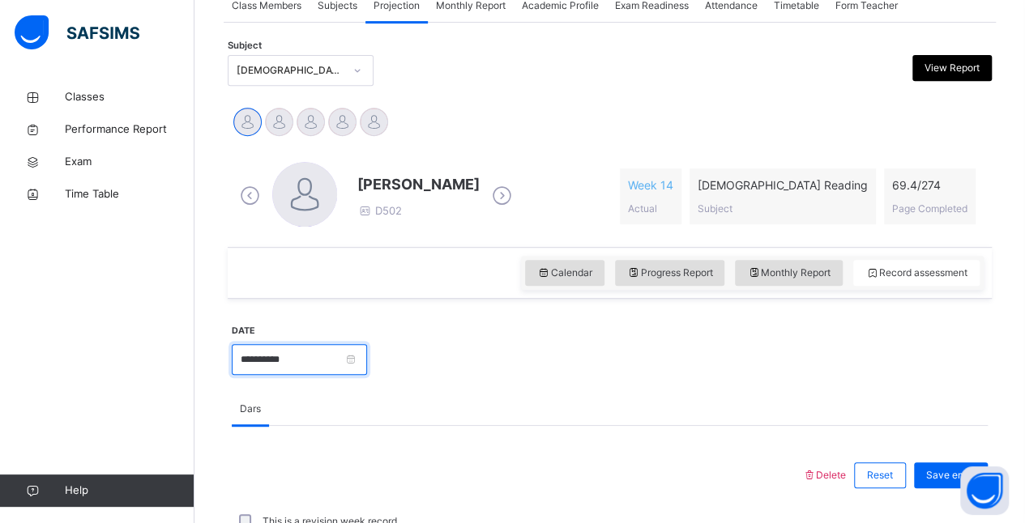
click at [367, 355] on input "**********" at bounding box center [299, 359] width 135 height 31
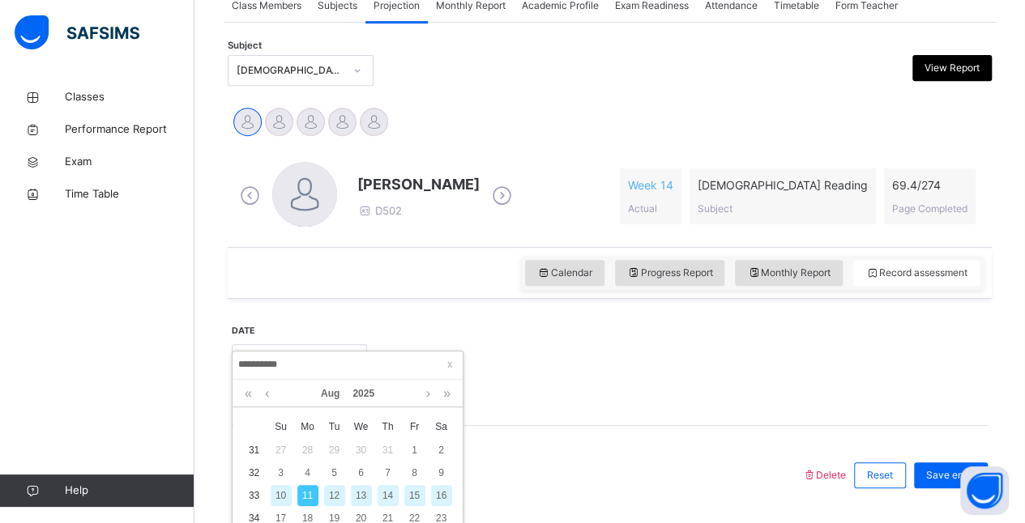
click at [280, 494] on div "10" at bounding box center [281, 495] width 21 height 21
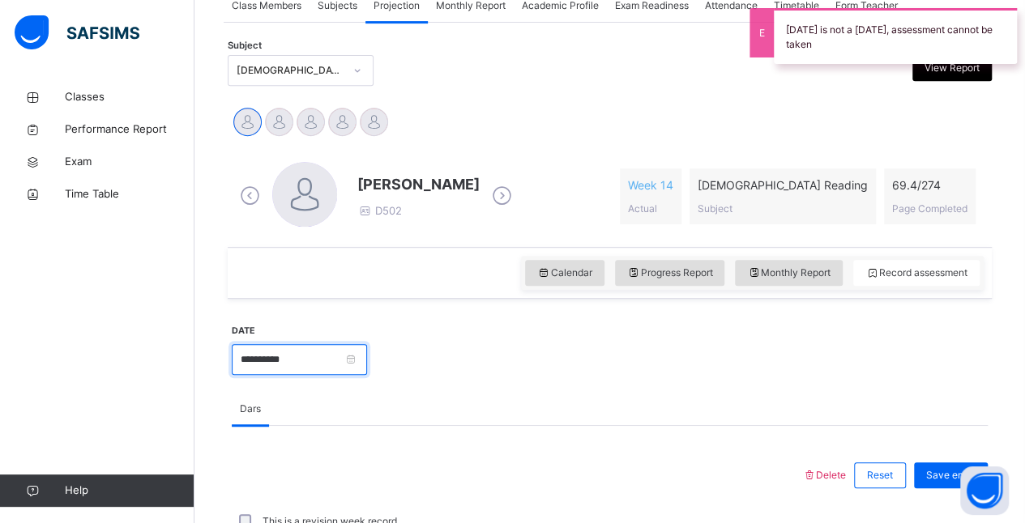
click at [367, 364] on input "**********" at bounding box center [299, 359] width 135 height 31
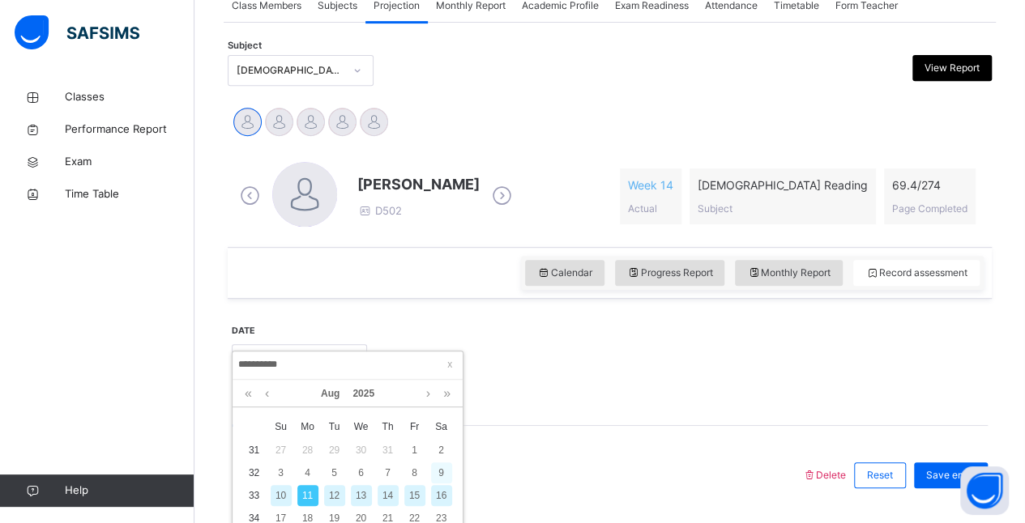
click at [442, 474] on div "9" at bounding box center [441, 473] width 21 height 21
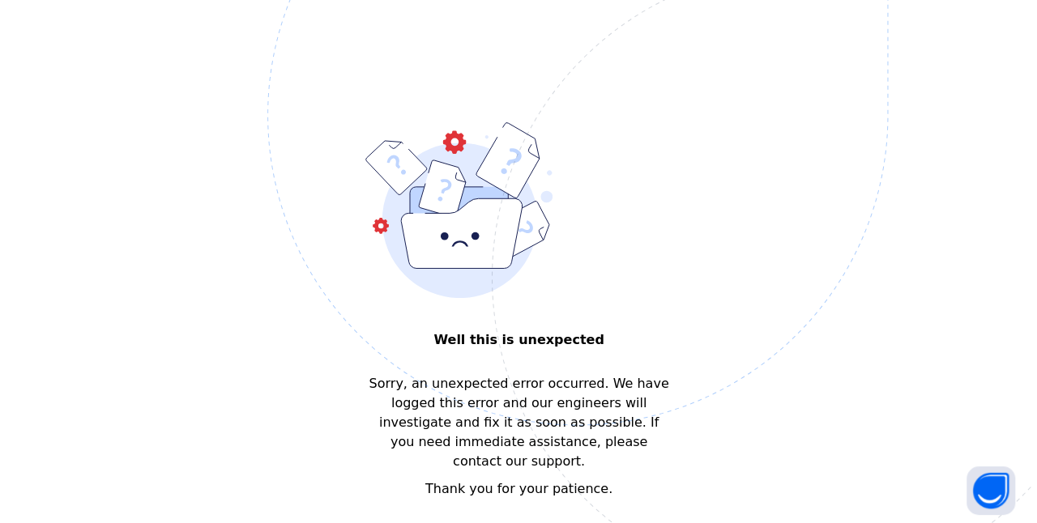
scroll to position [0, 0]
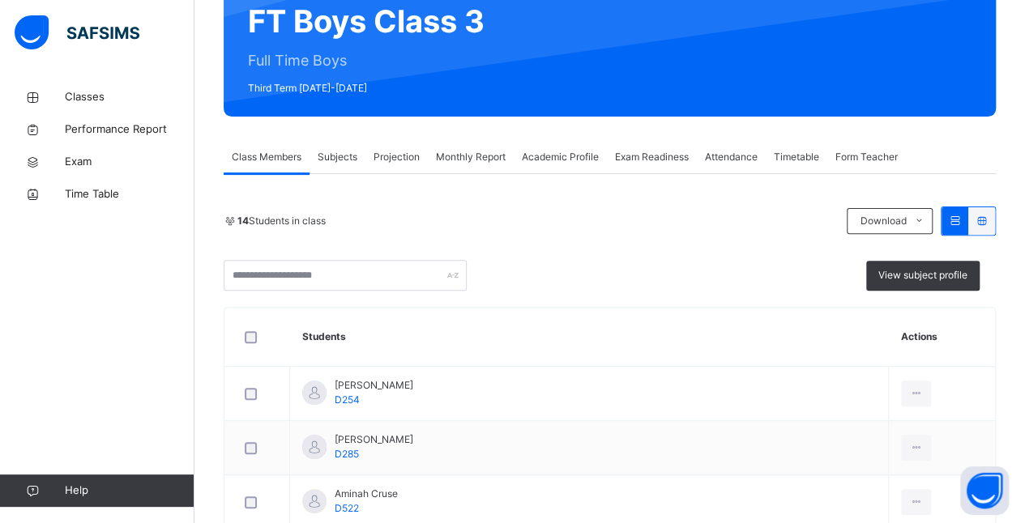
scroll to position [190, 0]
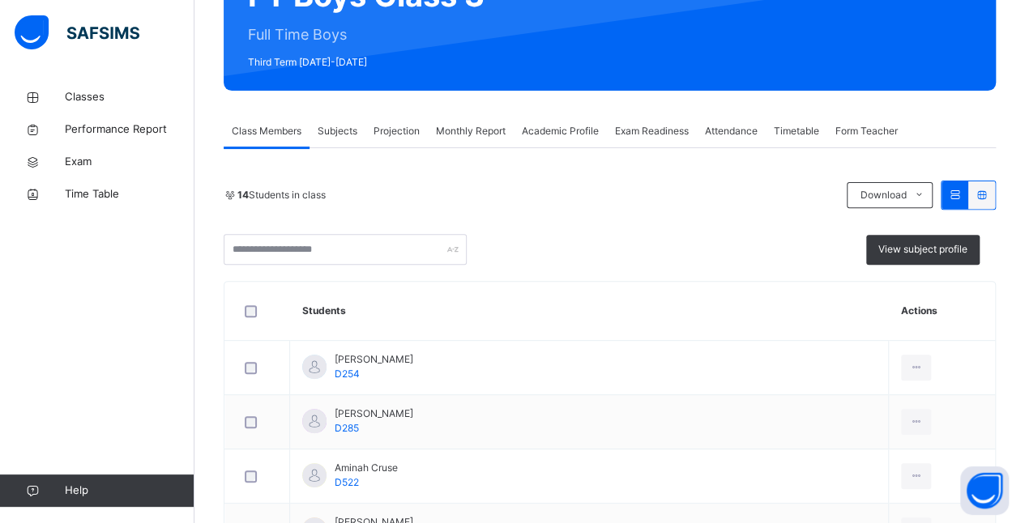
click at [336, 134] on span "Subjects" at bounding box center [338, 131] width 40 height 15
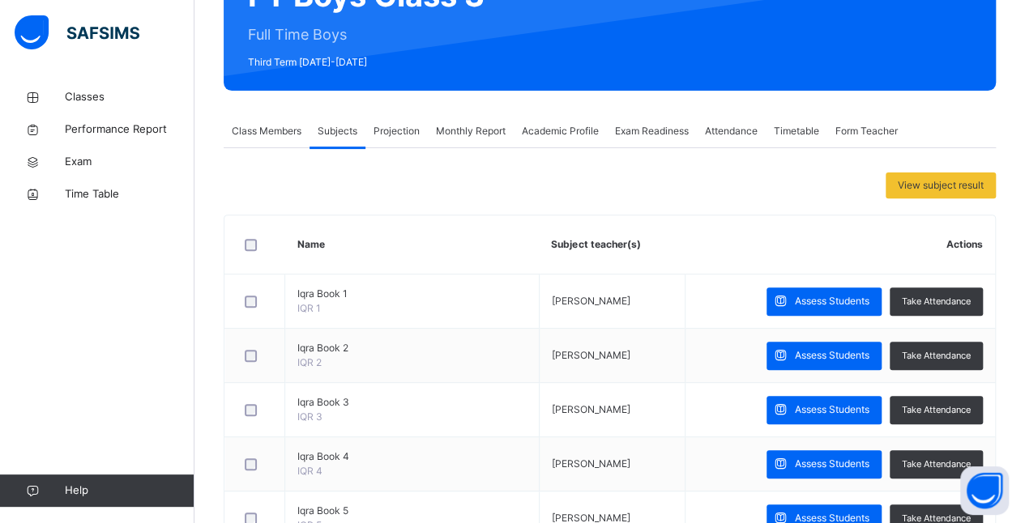
click at [400, 139] on div "Projection" at bounding box center [396, 131] width 62 height 32
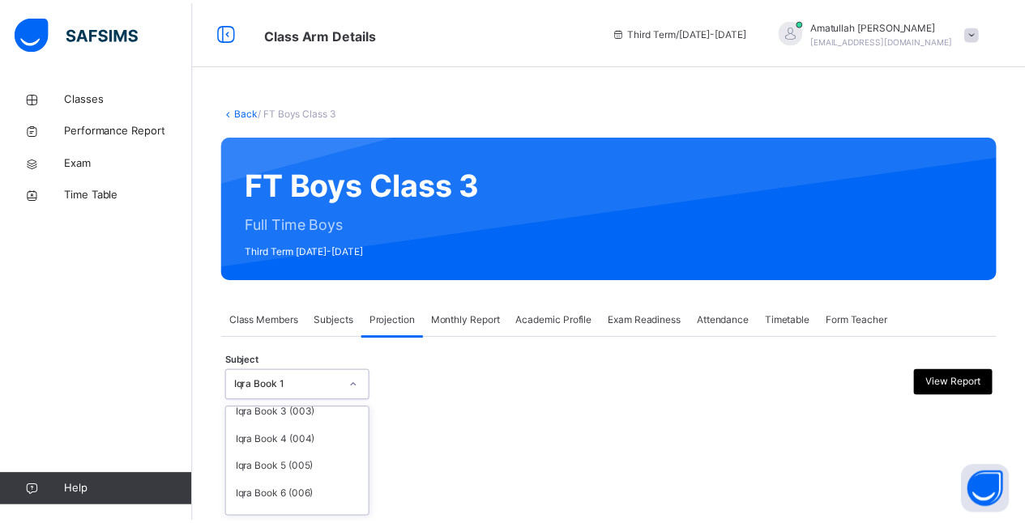
scroll to position [125, 0]
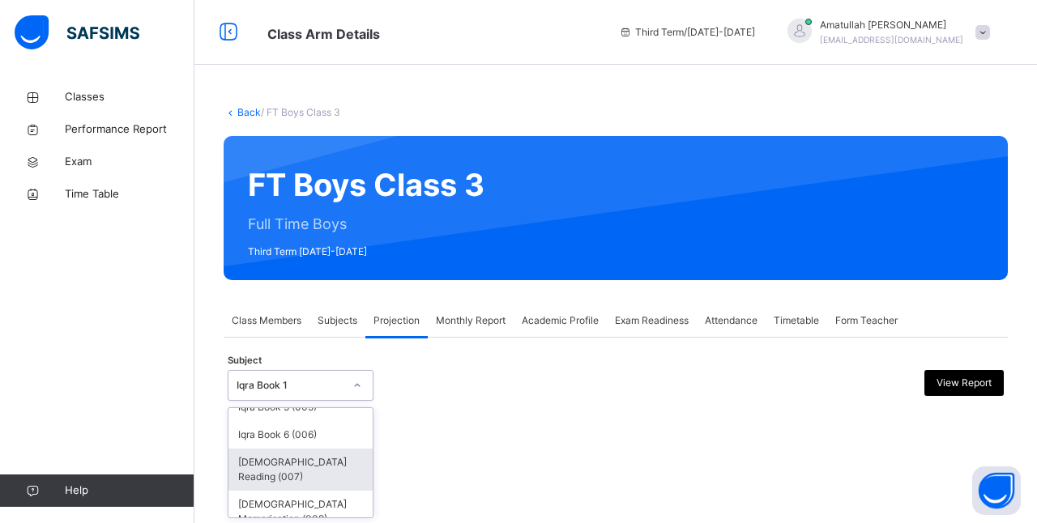
click at [316, 470] on div "[DEMOGRAPHIC_DATA] Reading (007)" at bounding box center [301, 470] width 144 height 42
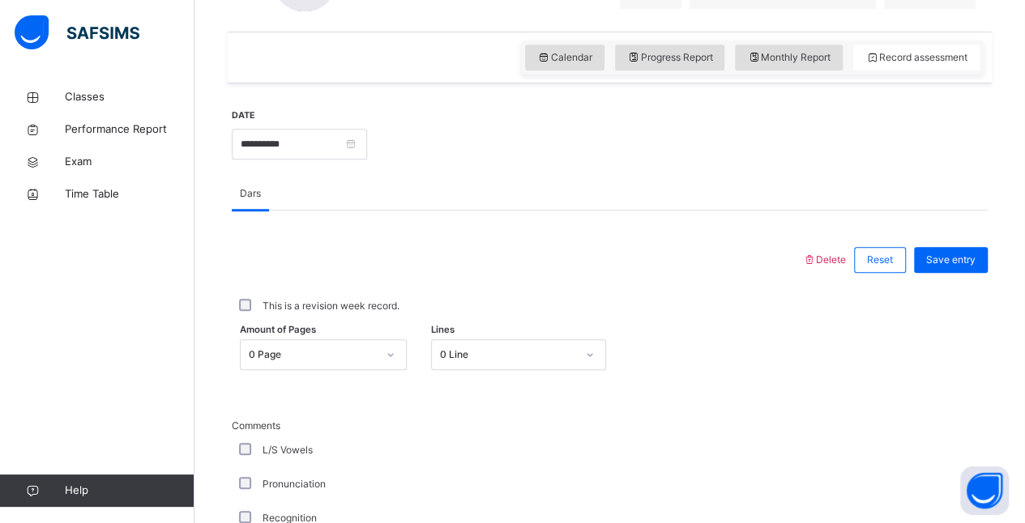
scroll to position [545, 0]
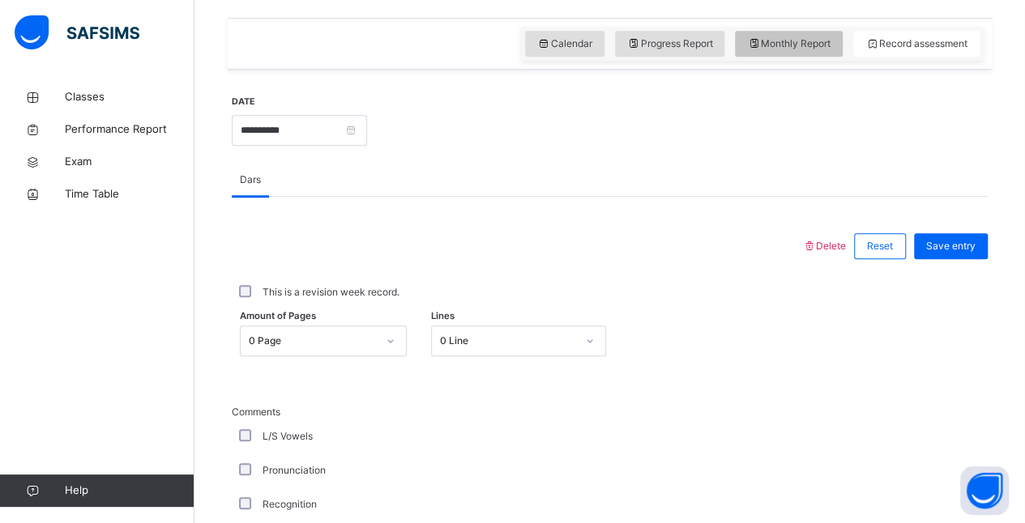
click at [810, 47] on span "Monthly Report" at bounding box center [788, 43] width 83 height 15
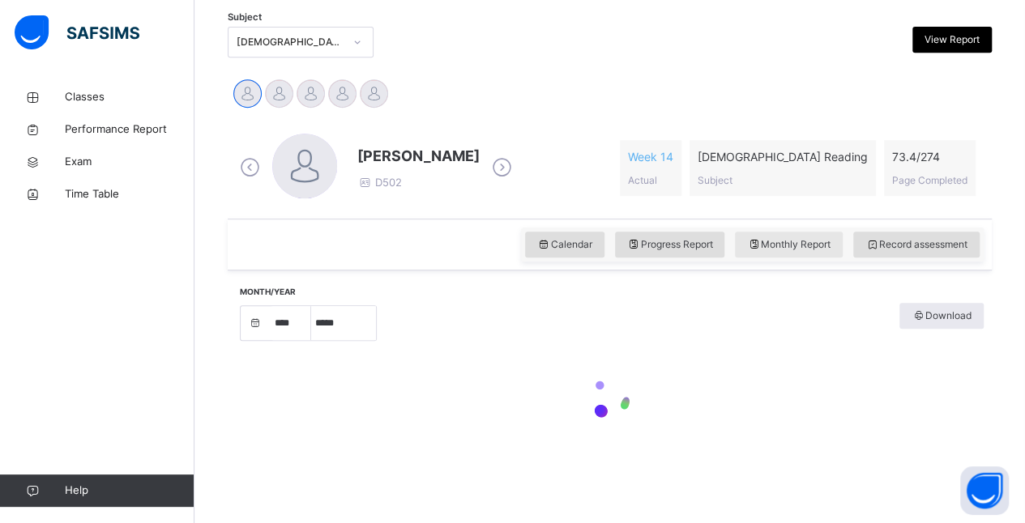
select select "****"
select select "*"
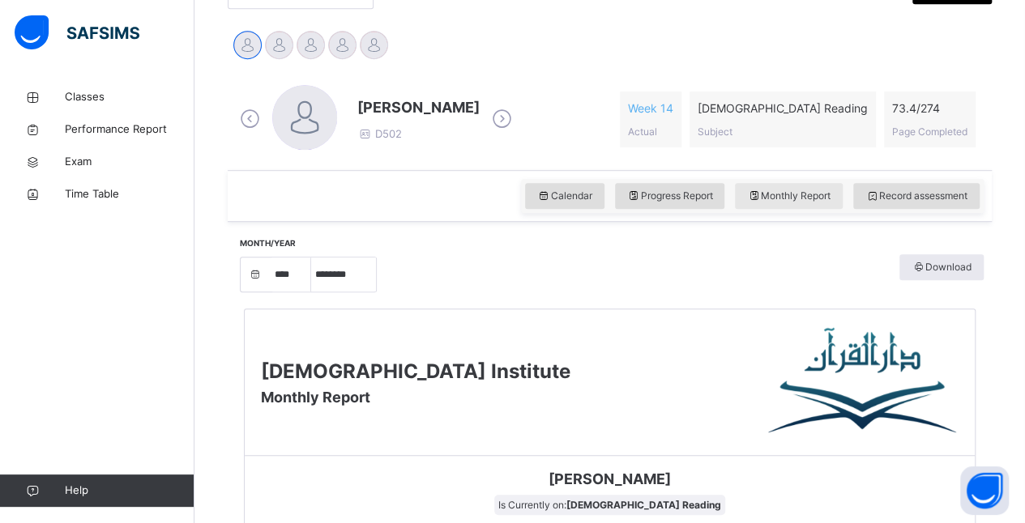
scroll to position [384, 0]
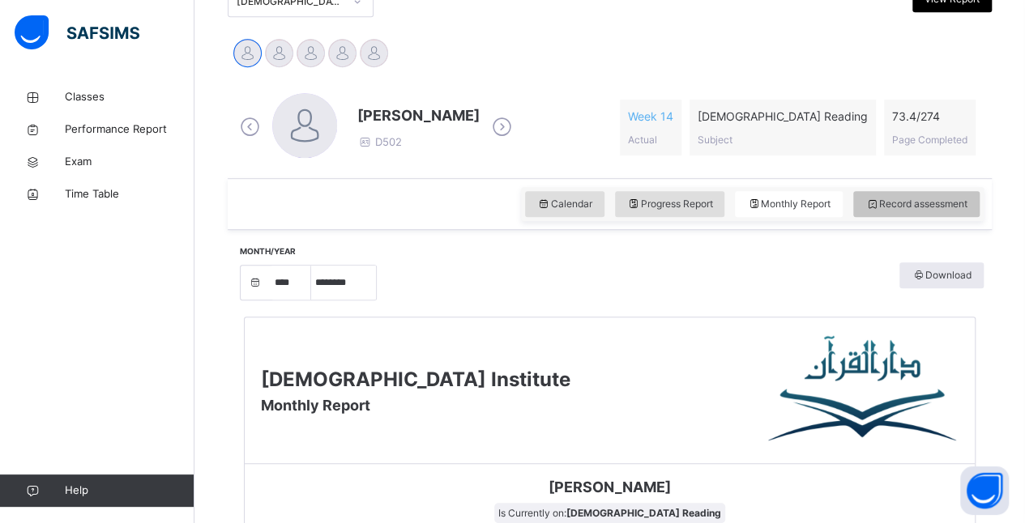
click at [904, 204] on span "Record assessment" at bounding box center [916, 204] width 102 height 15
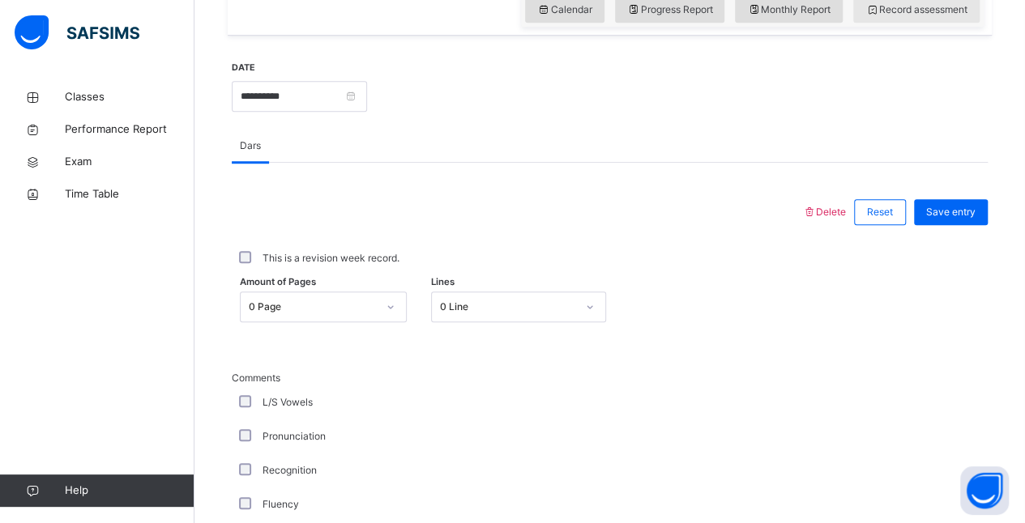
scroll to position [578, 0]
click at [367, 94] on input "**********" at bounding box center [299, 97] width 135 height 31
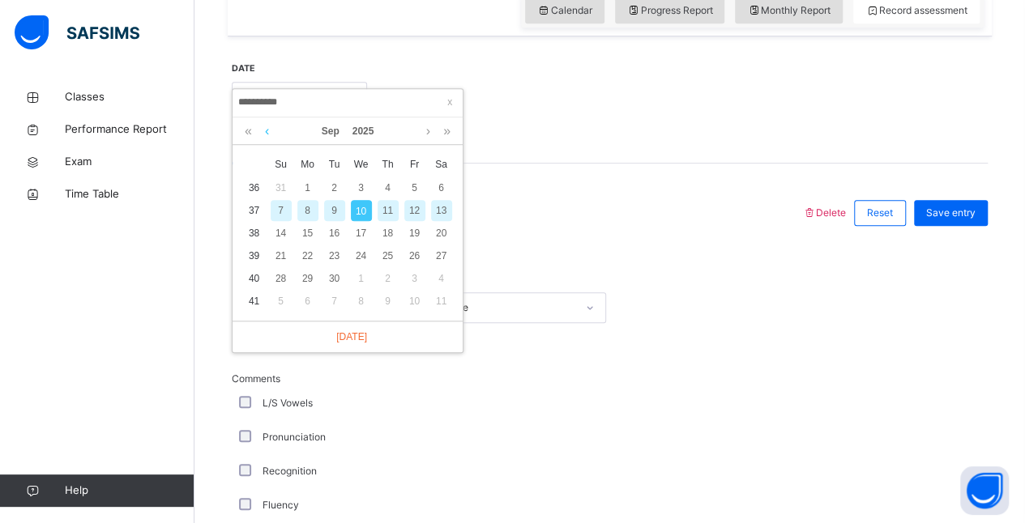
click at [267, 131] on link at bounding box center [267, 131] width 12 height 28
click at [441, 209] on div "9" at bounding box center [441, 210] width 21 height 21
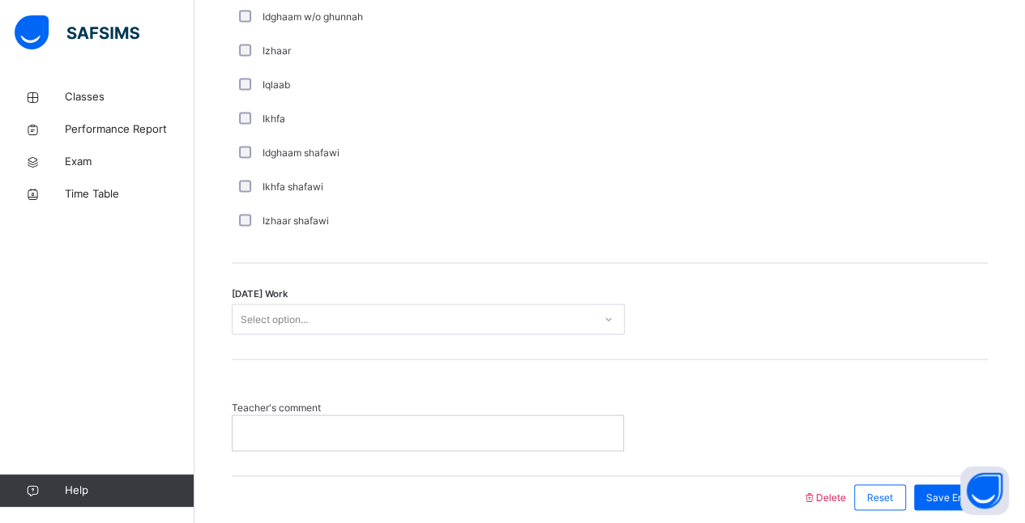
scroll to position [1301, 0]
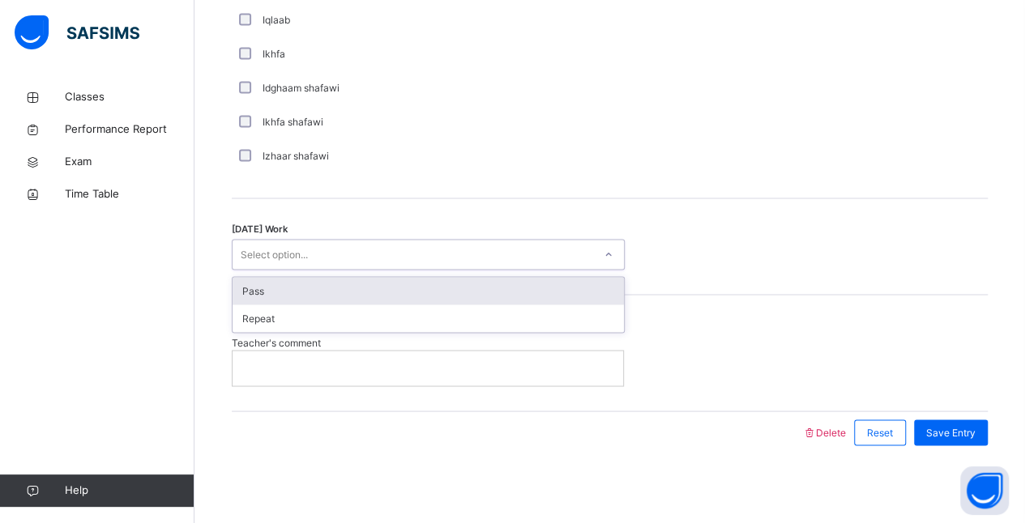
click at [365, 291] on div "Pass" at bounding box center [428, 291] width 391 height 28
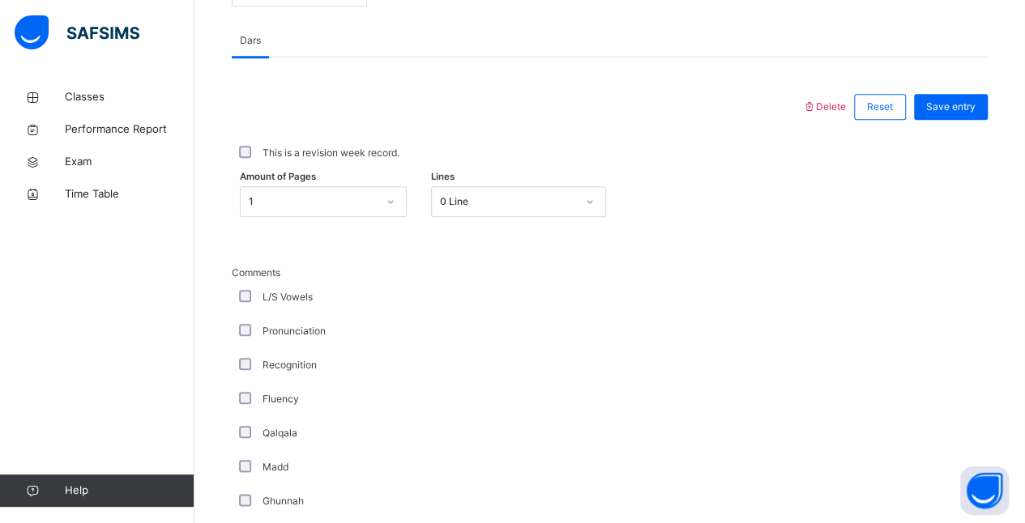
scroll to position [608, 0]
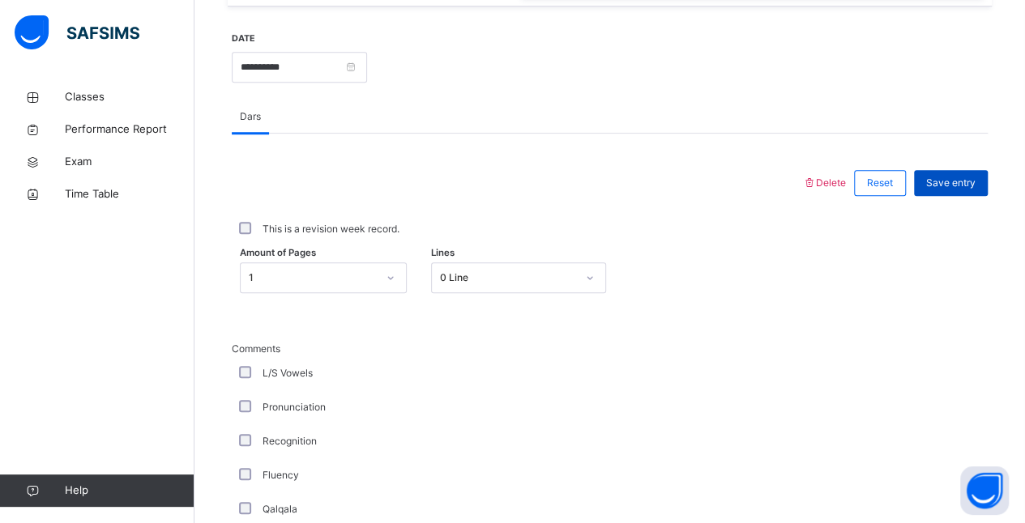
click at [976, 180] on span "Save entry" at bounding box center [950, 183] width 49 height 15
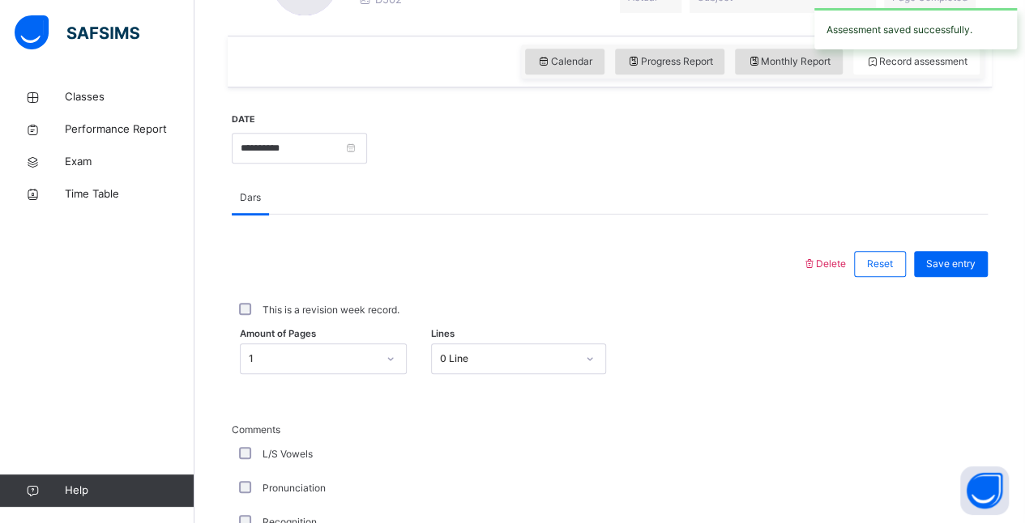
scroll to position [494, 0]
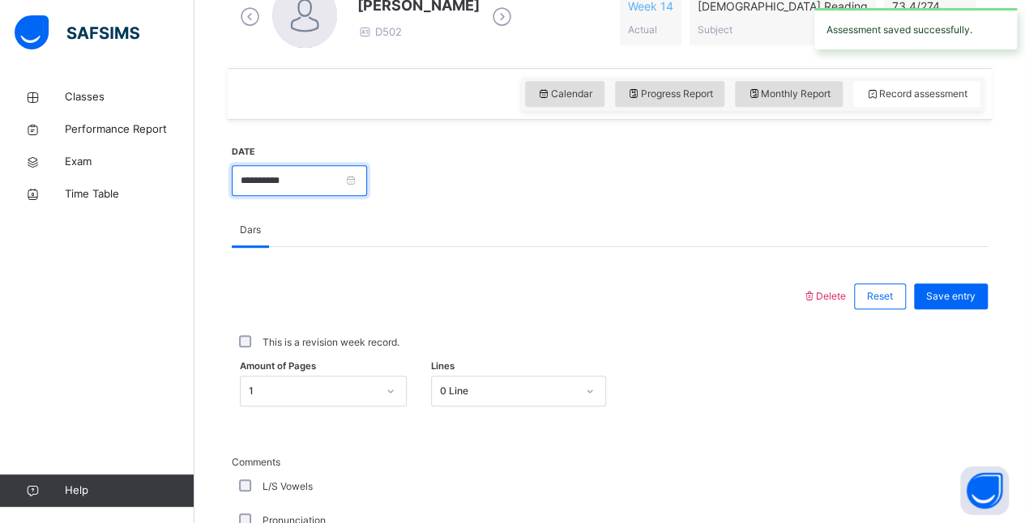
click at [367, 173] on input "**********" at bounding box center [299, 180] width 135 height 31
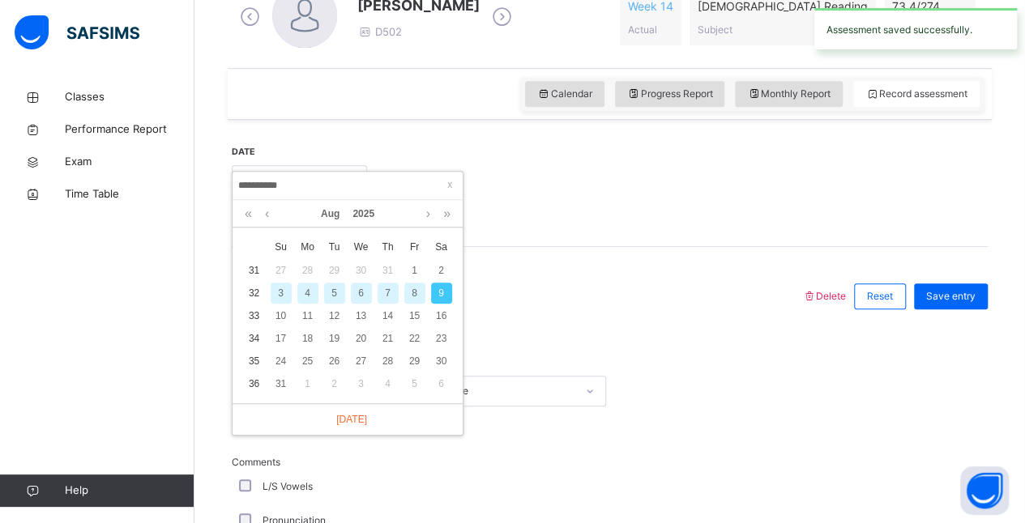
click at [417, 295] on div "8" at bounding box center [414, 293] width 21 height 21
type input "**********"
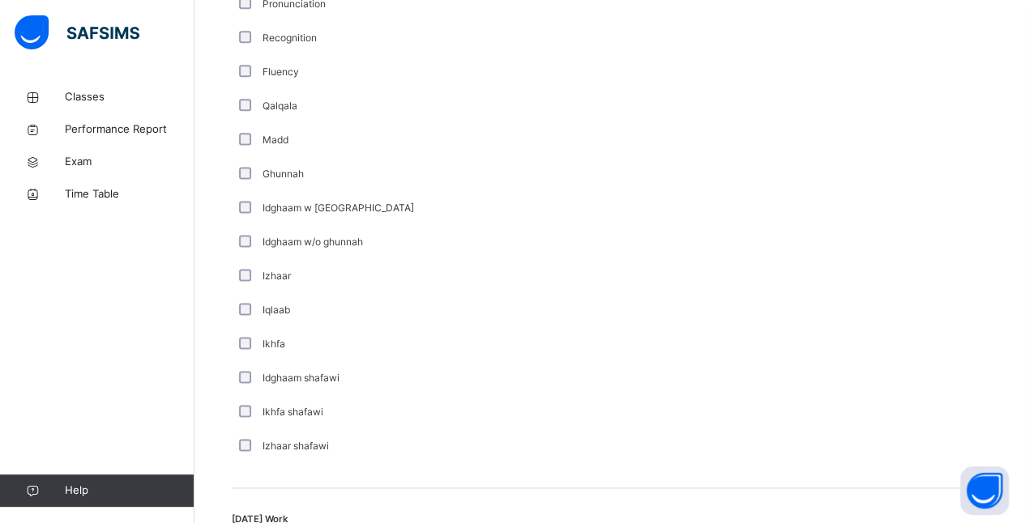
scroll to position [1301, 0]
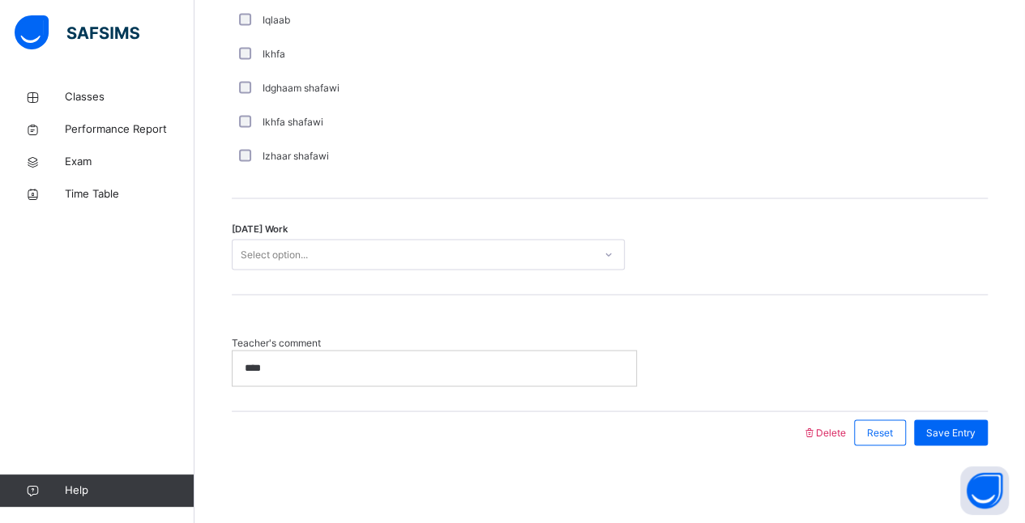
click at [587, 256] on div "Select option..." at bounding box center [413, 254] width 361 height 25
click at [622, 259] on div at bounding box center [609, 254] width 28 height 26
click at [575, 248] on div "Select option..." at bounding box center [413, 254] width 361 height 25
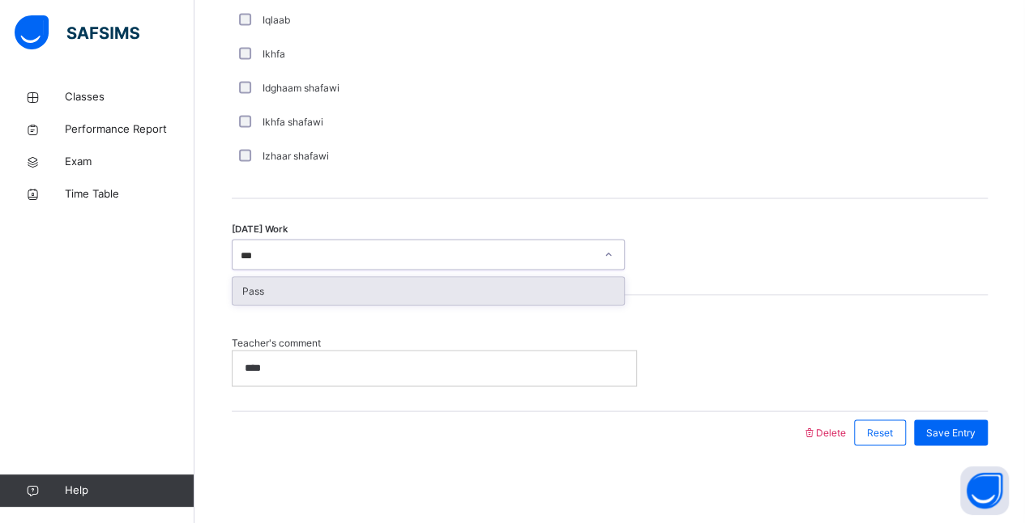
type input "****"
click at [308, 285] on div "Pass" at bounding box center [428, 291] width 391 height 28
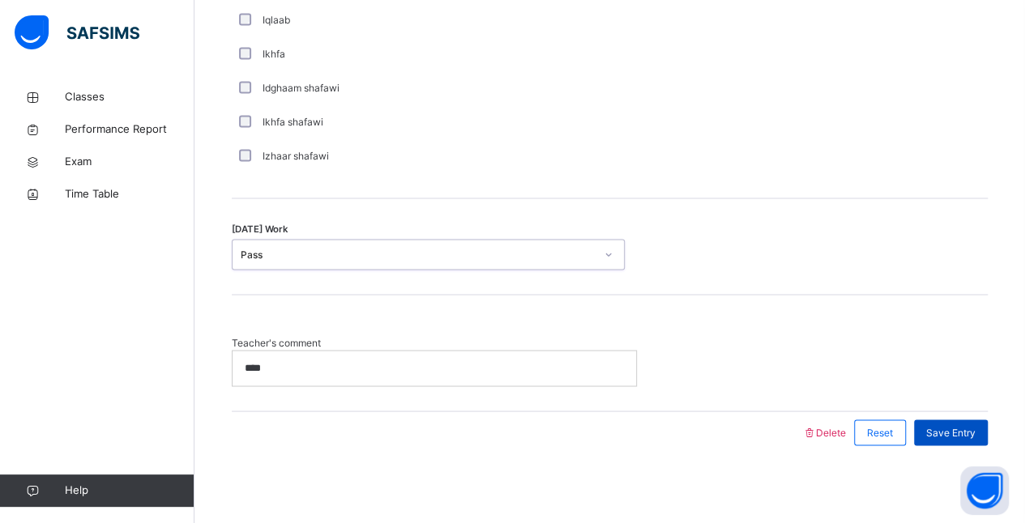
click at [975, 433] on span "Save Entry" at bounding box center [950, 432] width 49 height 15
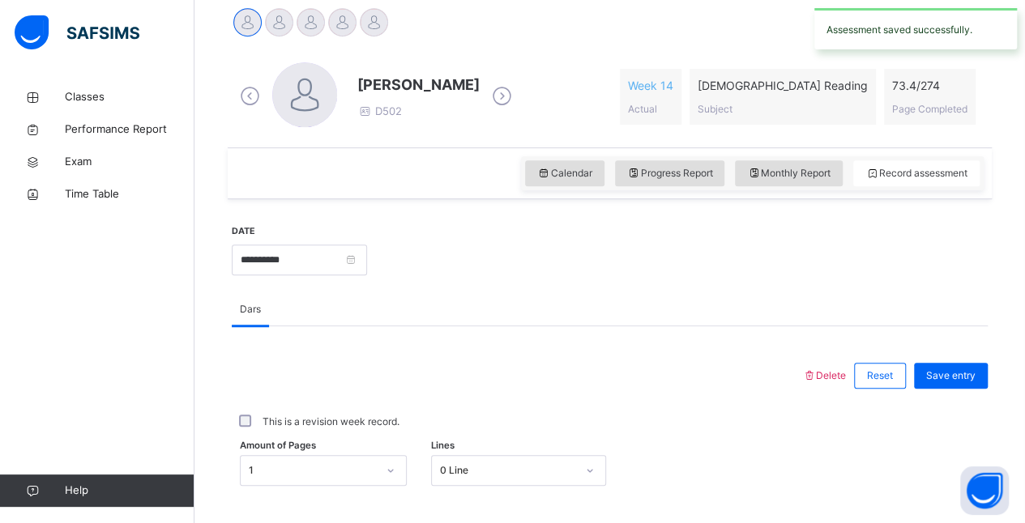
scroll to position [418, 0]
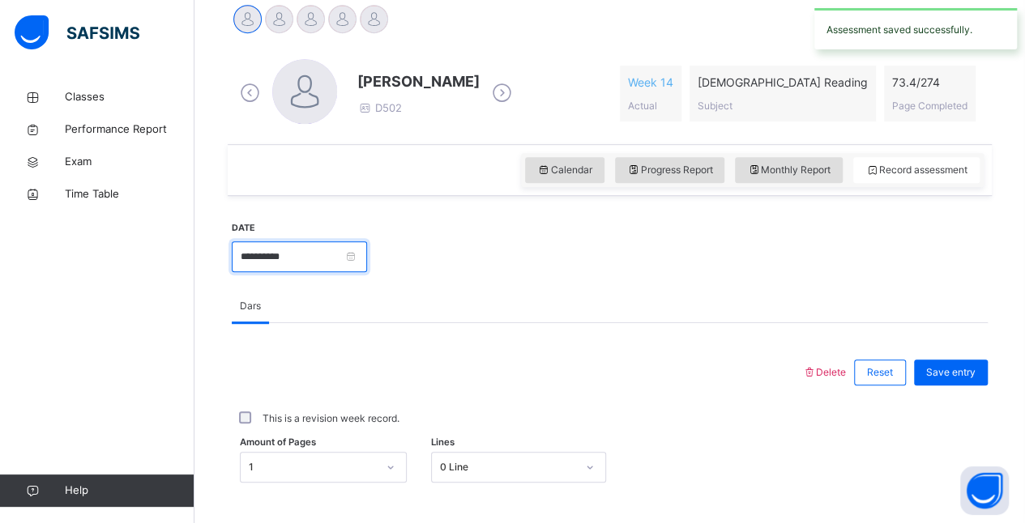
click at [367, 267] on input "**********" at bounding box center [299, 256] width 135 height 31
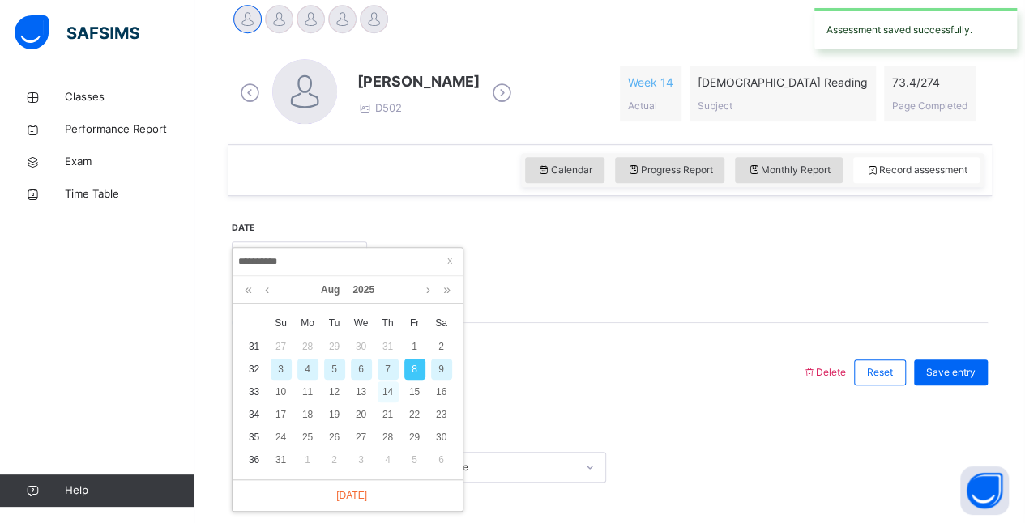
click at [387, 389] on div "14" at bounding box center [388, 392] width 21 height 21
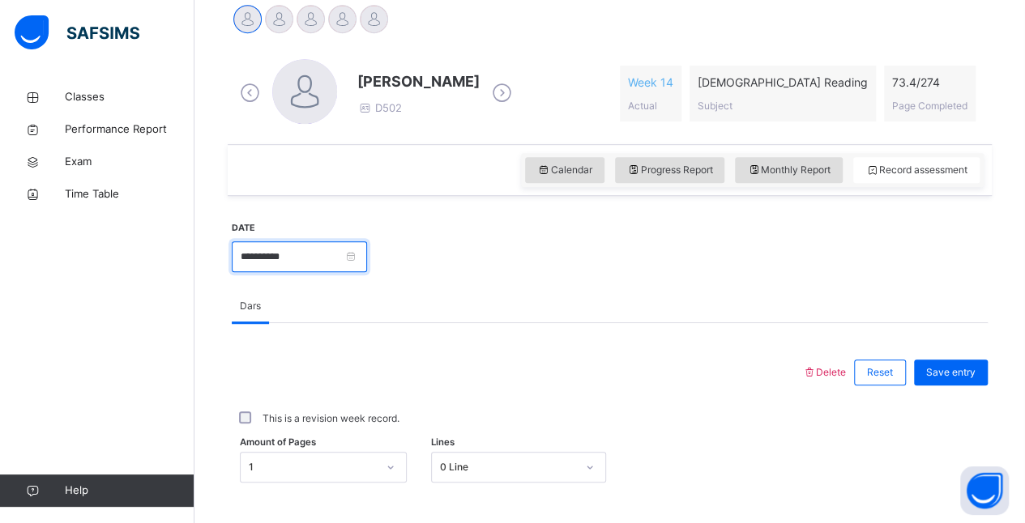
click at [367, 264] on input "**********" at bounding box center [299, 256] width 135 height 31
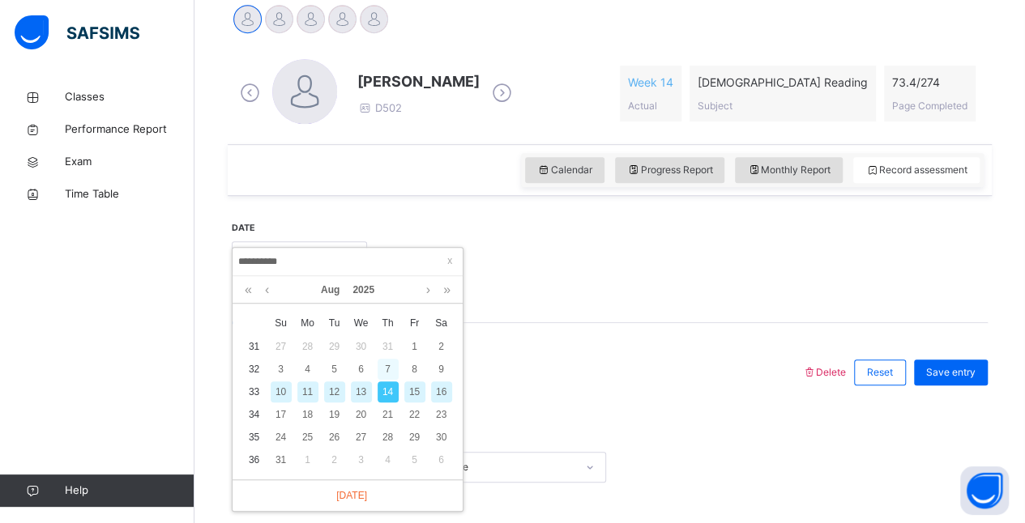
click at [387, 368] on div "7" at bounding box center [388, 369] width 21 height 21
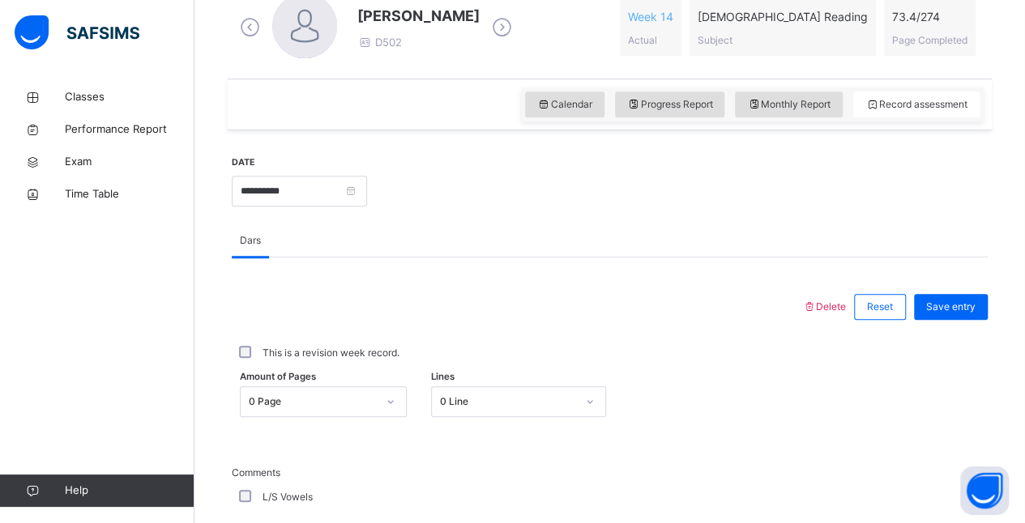
scroll to position [485, 0]
click at [343, 187] on input "**********" at bounding box center [299, 190] width 135 height 31
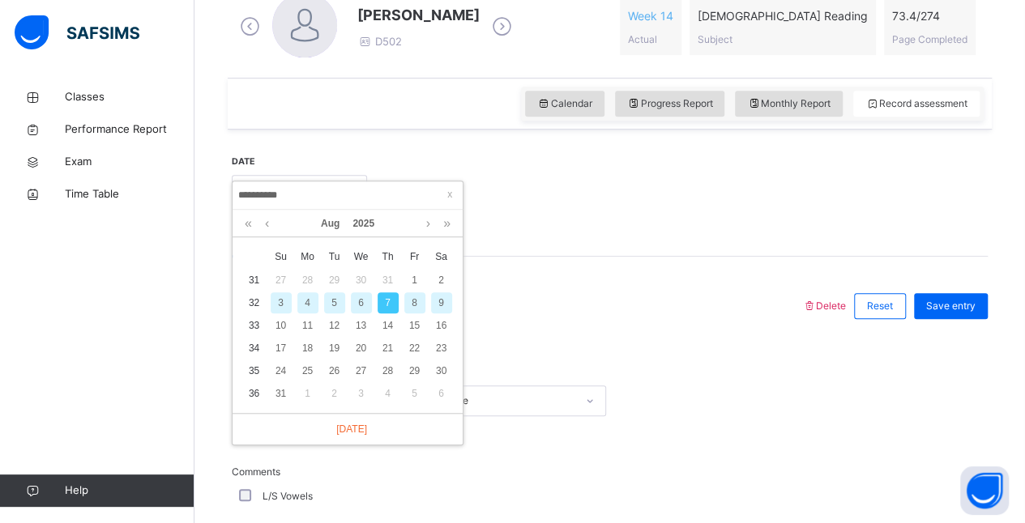
click at [360, 300] on div "6" at bounding box center [361, 303] width 21 height 21
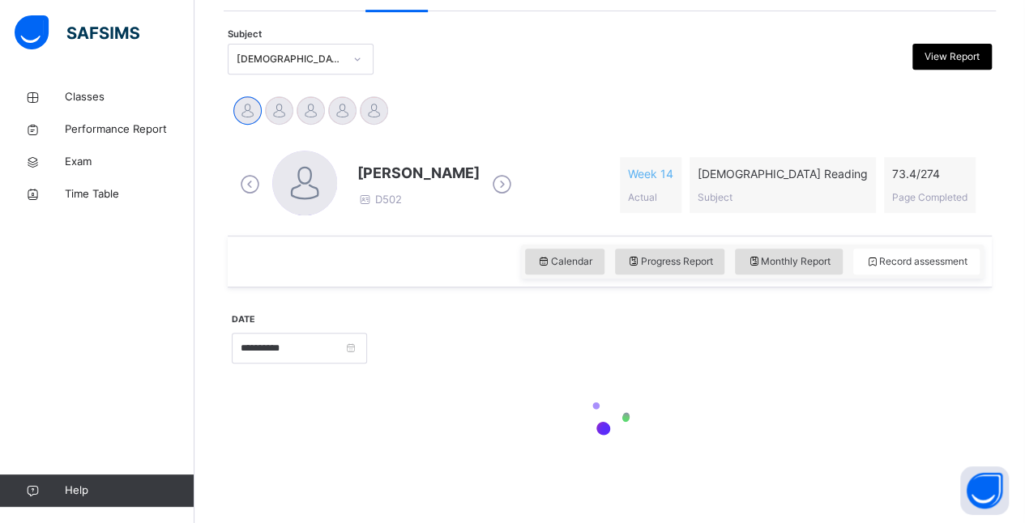
type input "**********"
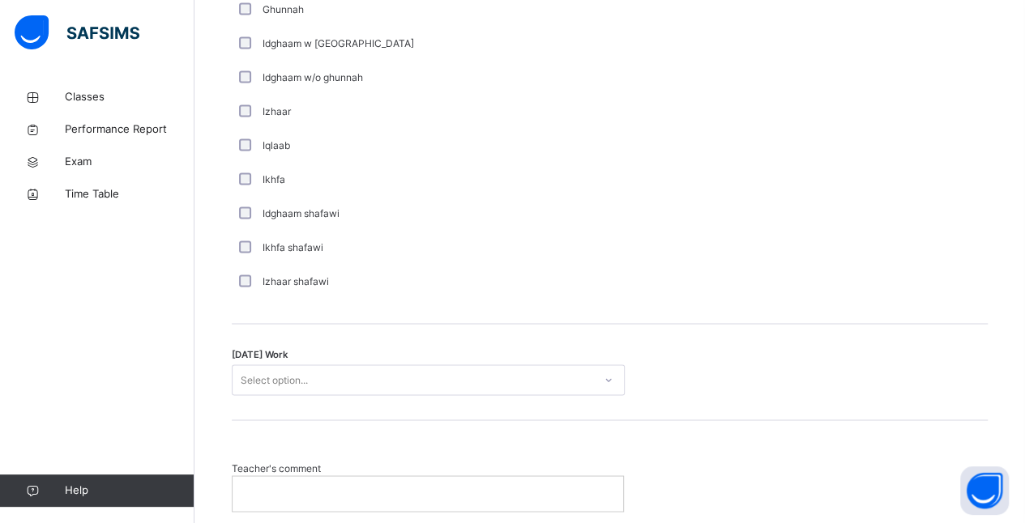
scroll to position [1178, 0]
click at [601, 374] on div at bounding box center [609, 378] width 28 height 26
click at [523, 372] on div "Select option..." at bounding box center [413, 377] width 361 height 25
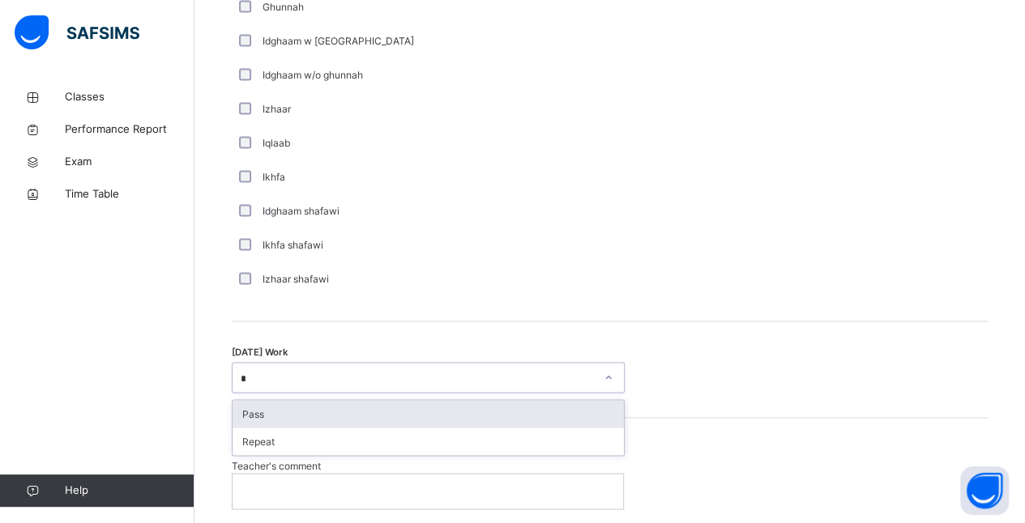
type input "**"
click at [330, 420] on div "Pass" at bounding box center [428, 414] width 391 height 28
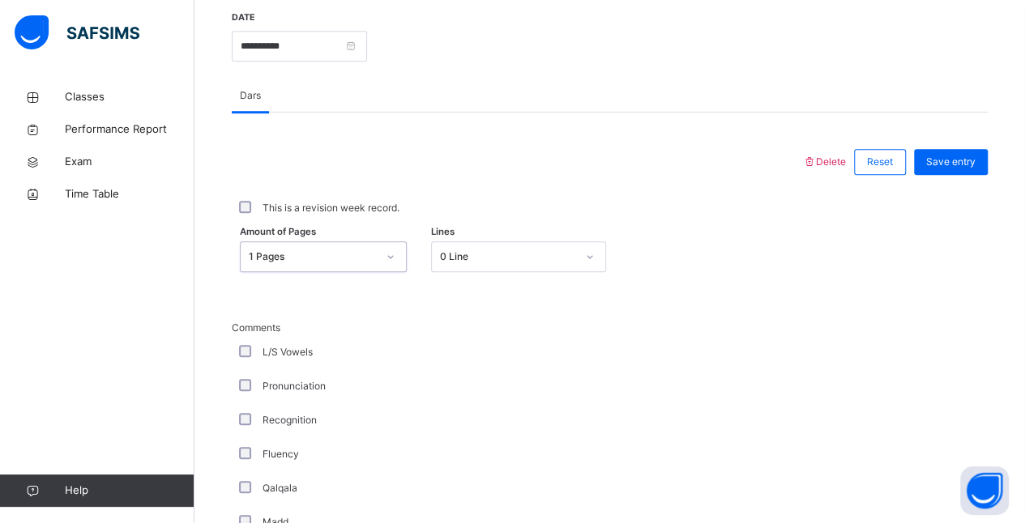
scroll to position [633, 0]
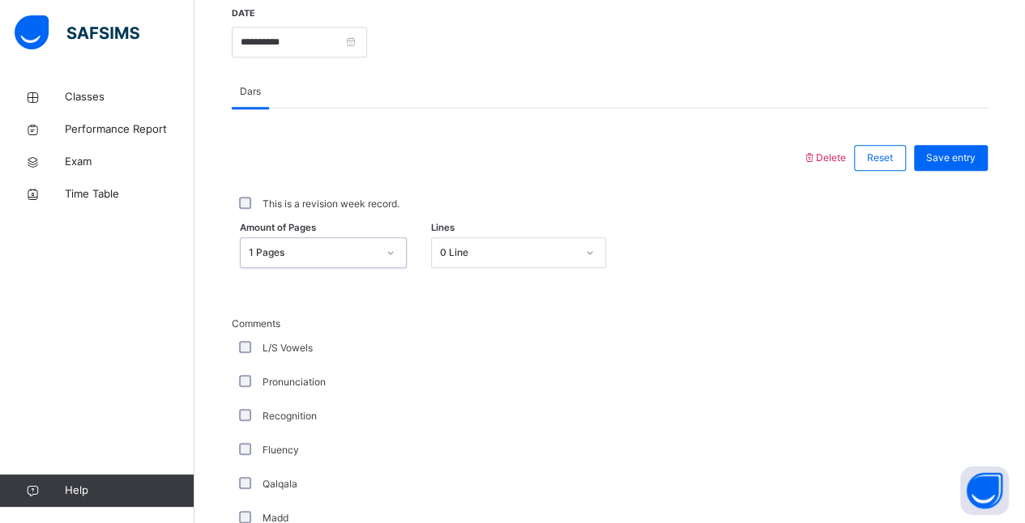
click at [380, 251] on div at bounding box center [391, 253] width 28 height 26
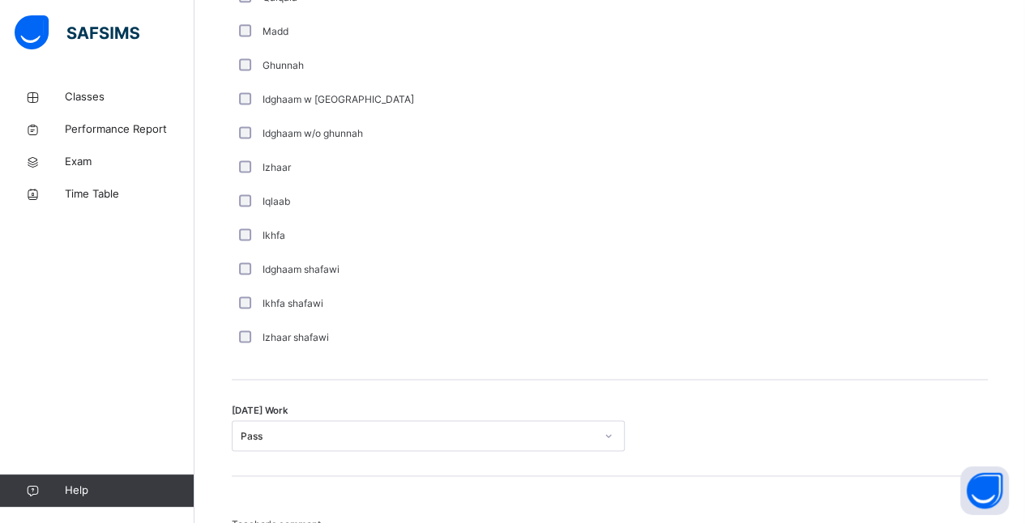
scroll to position [1301, 0]
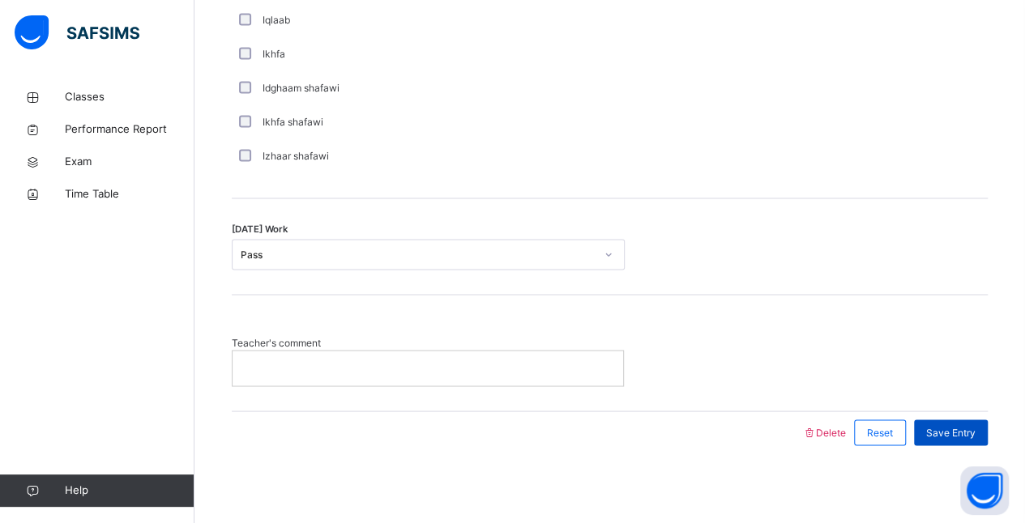
click at [948, 425] on span "Save Entry" at bounding box center [950, 432] width 49 height 15
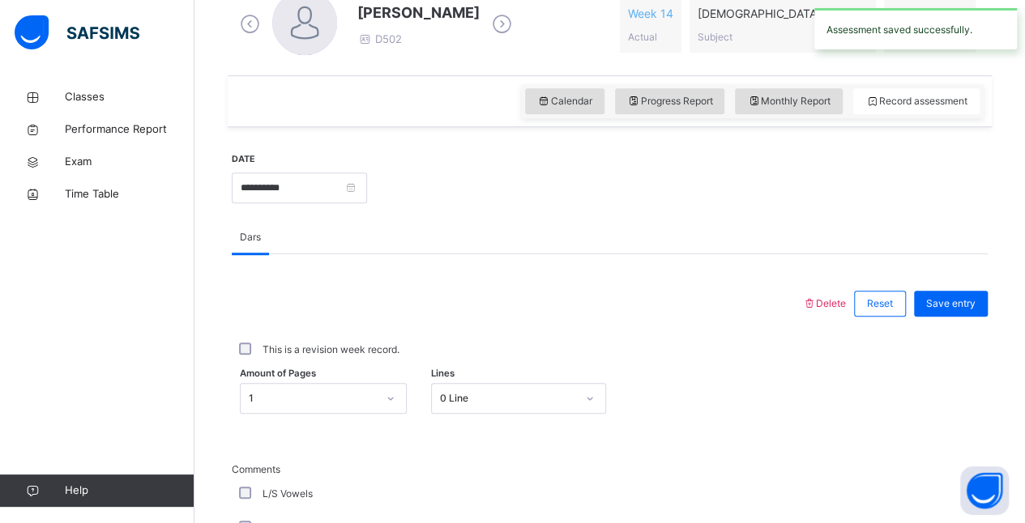
scroll to position [481, 0]
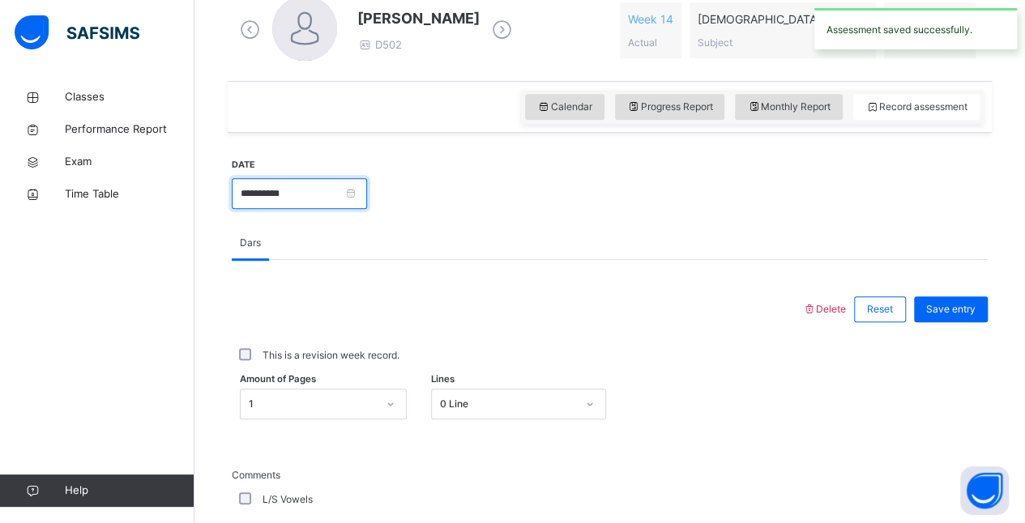
click at [367, 203] on input "**********" at bounding box center [299, 193] width 135 height 31
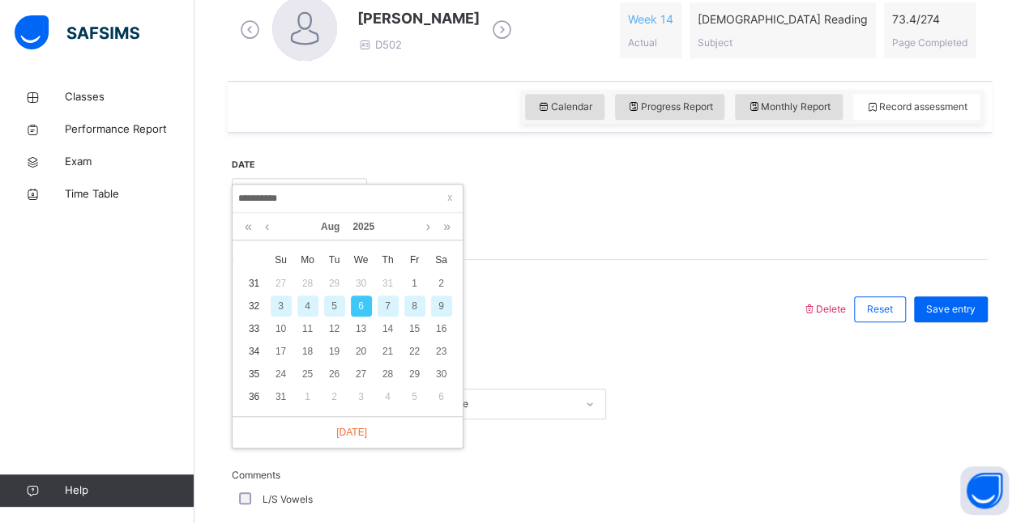
click at [338, 313] on div "5" at bounding box center [334, 306] width 21 height 21
type input "**********"
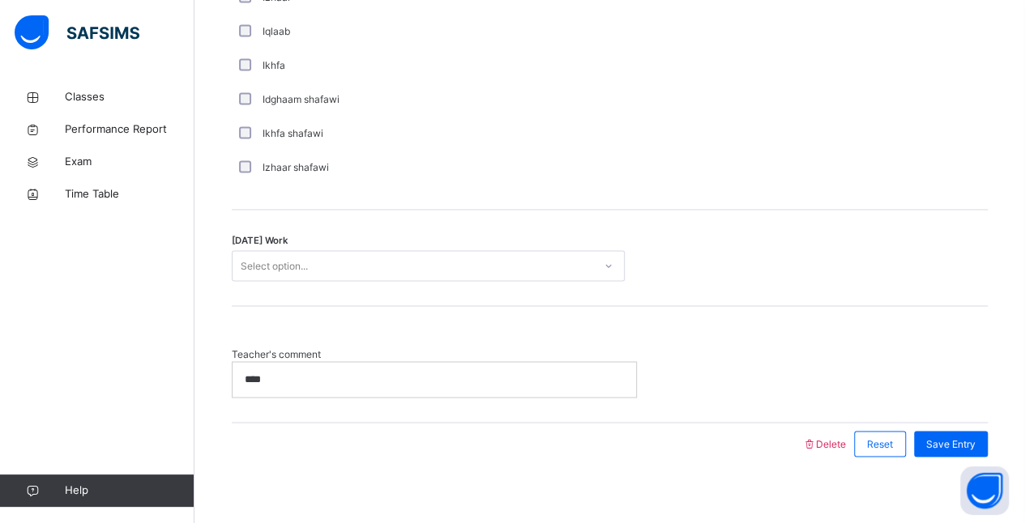
scroll to position [1301, 0]
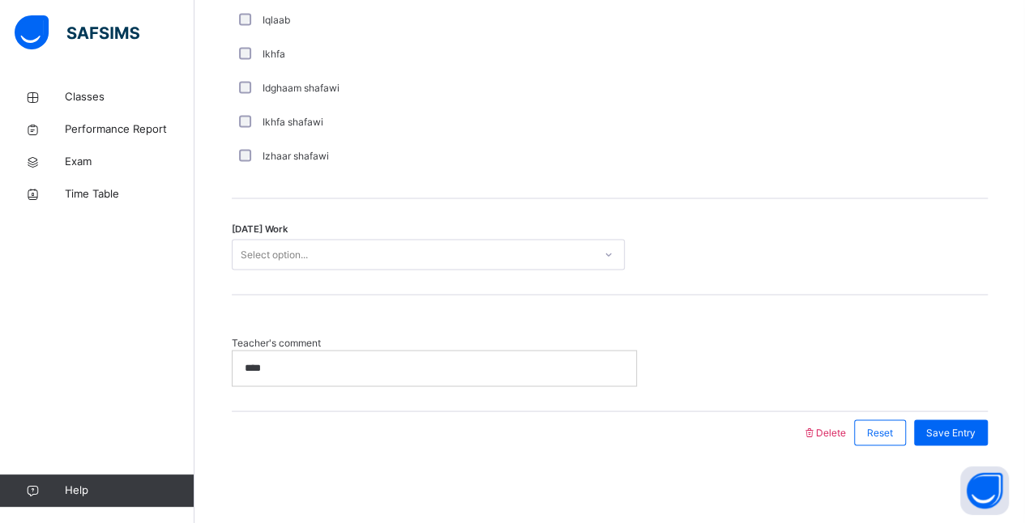
click at [602, 261] on div at bounding box center [609, 254] width 28 height 26
click at [552, 258] on div "Select option..." at bounding box center [413, 254] width 361 height 25
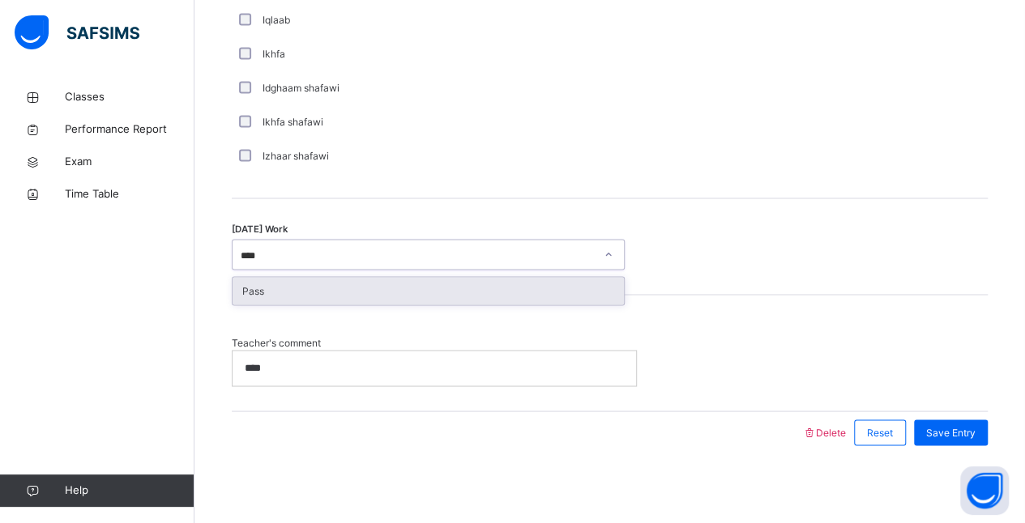
type input "****"
click at [963, 432] on span "Save Entry" at bounding box center [950, 432] width 49 height 15
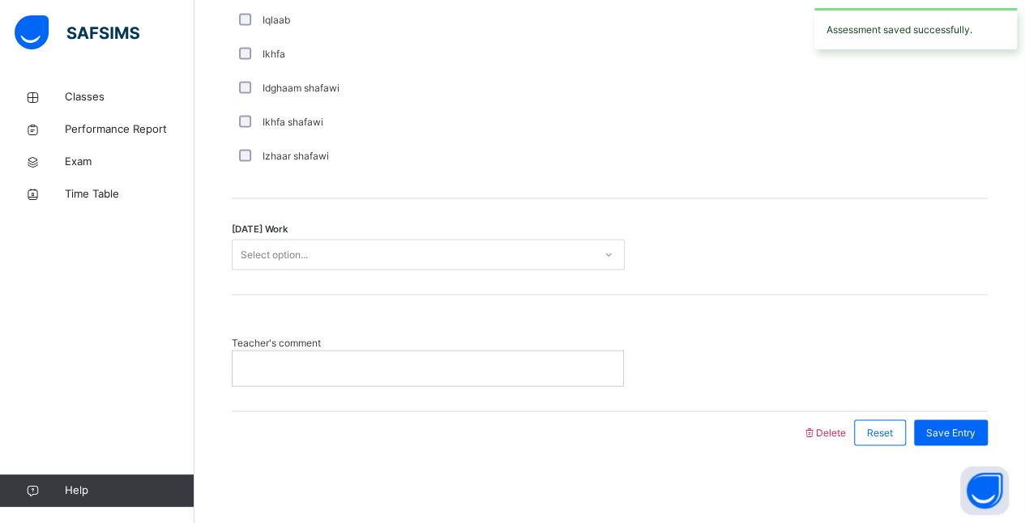
click at [567, 251] on div "Select option..." at bounding box center [413, 254] width 361 height 25
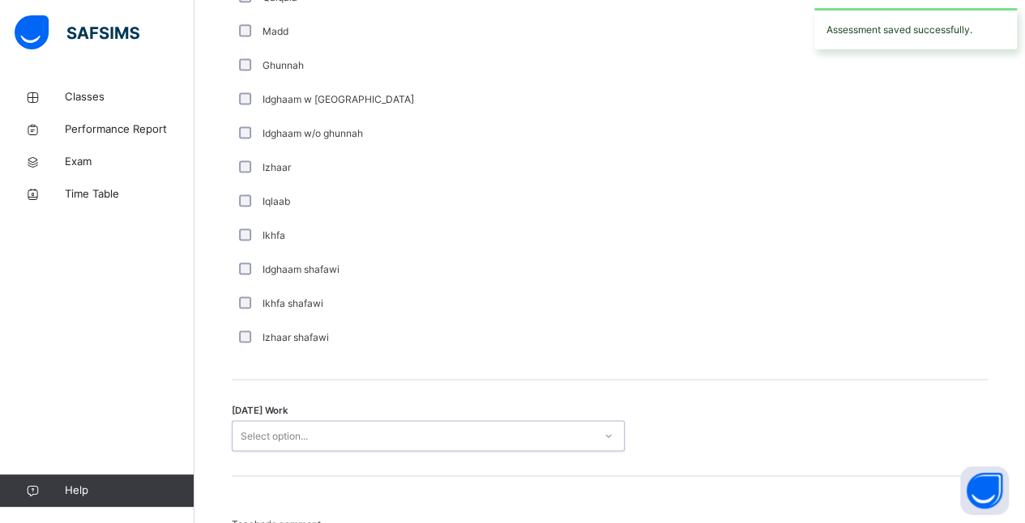
scroll to position [1123, 0]
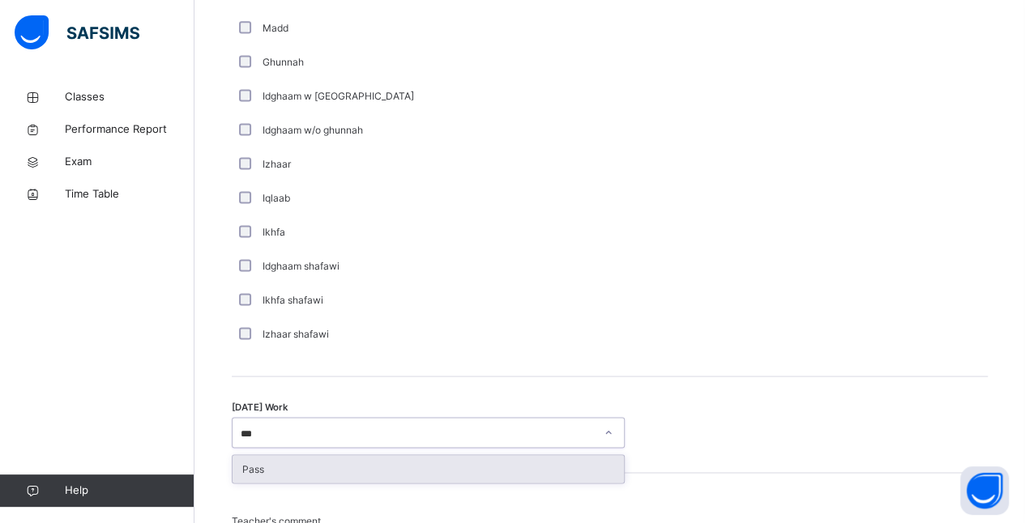
type input "****"
click at [284, 468] on div "Pass" at bounding box center [428, 469] width 391 height 28
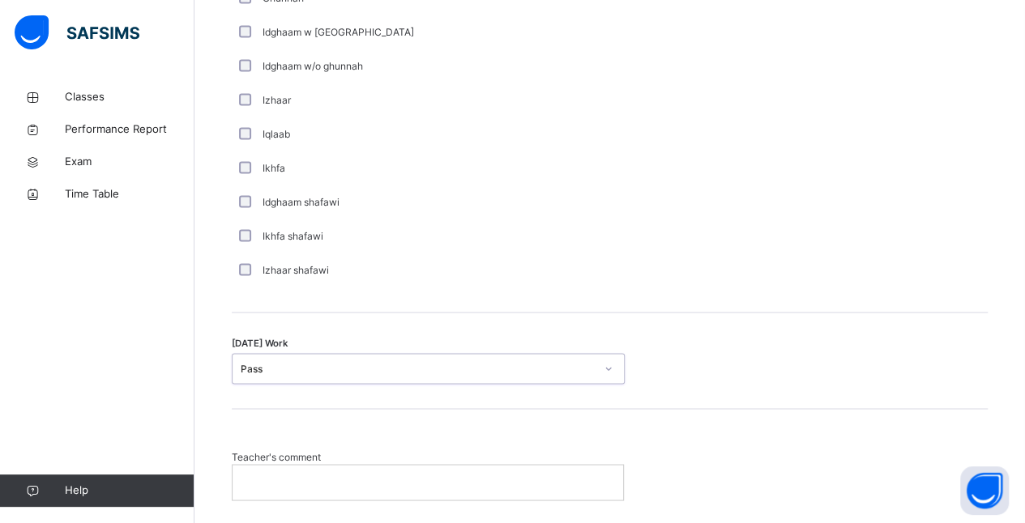
scroll to position [1227, 0]
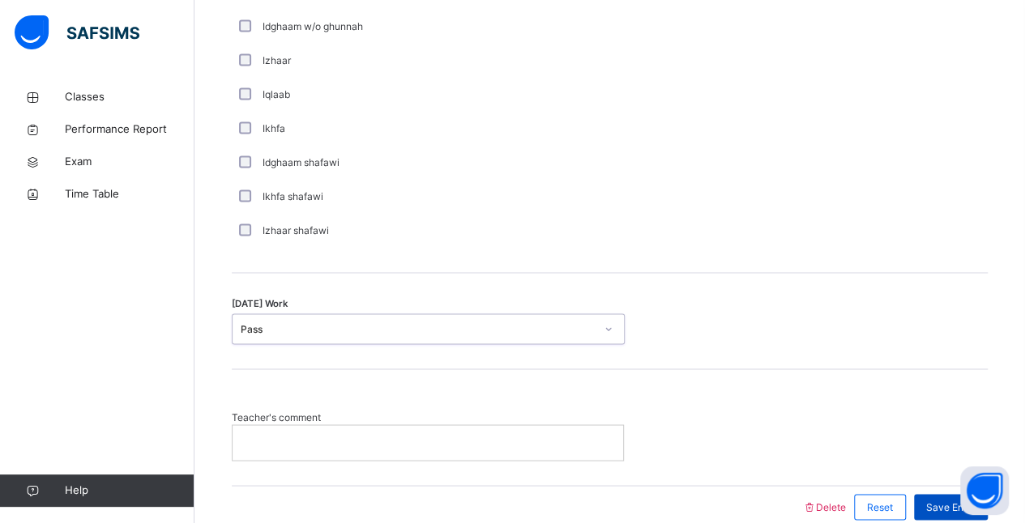
click at [940, 502] on span "Save Entry" at bounding box center [950, 507] width 49 height 15
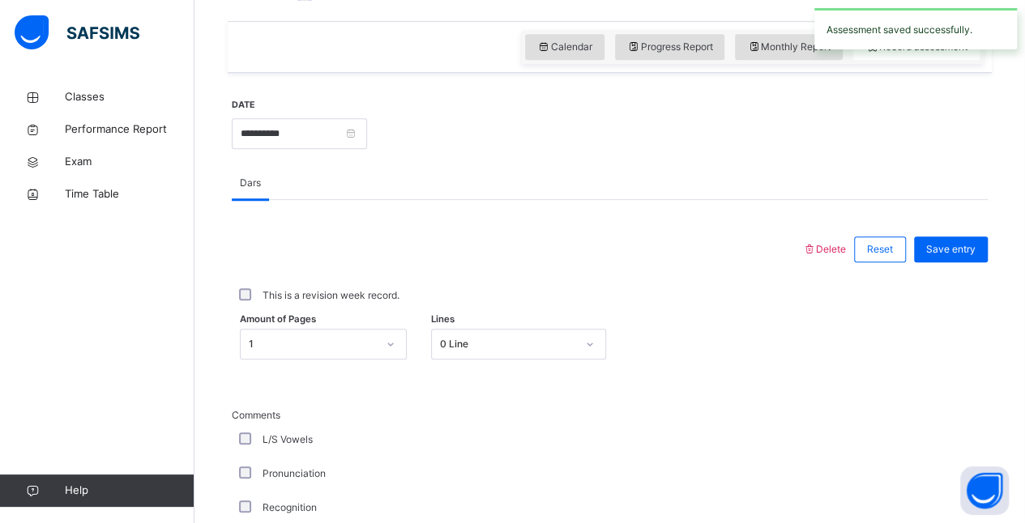
scroll to position [481, 0]
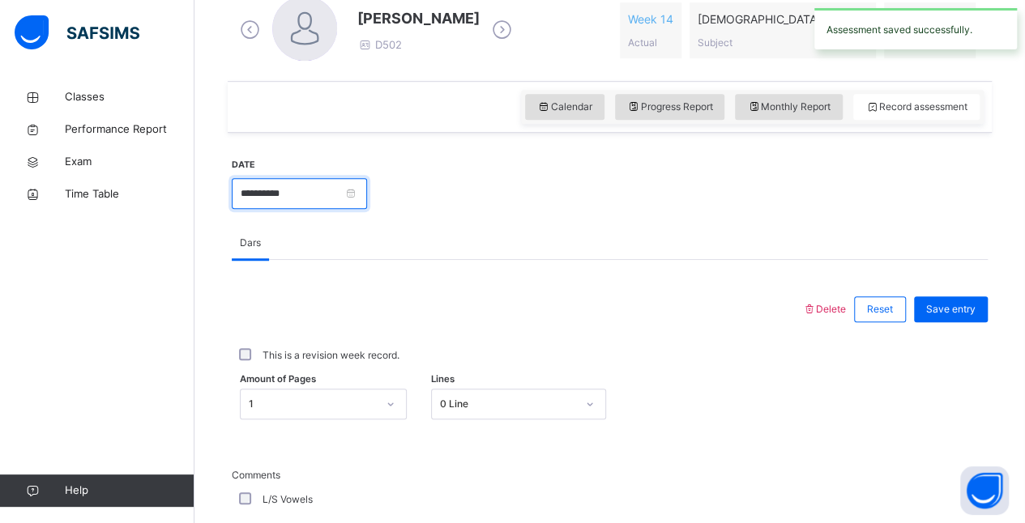
click at [367, 204] on input "**********" at bounding box center [299, 193] width 135 height 31
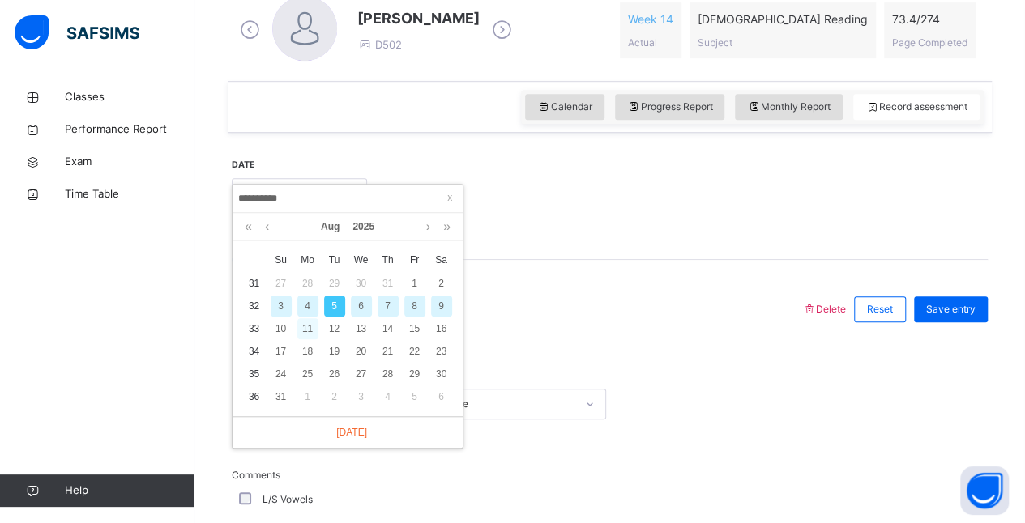
click at [305, 319] on div "11" at bounding box center [307, 328] width 21 height 21
type input "**********"
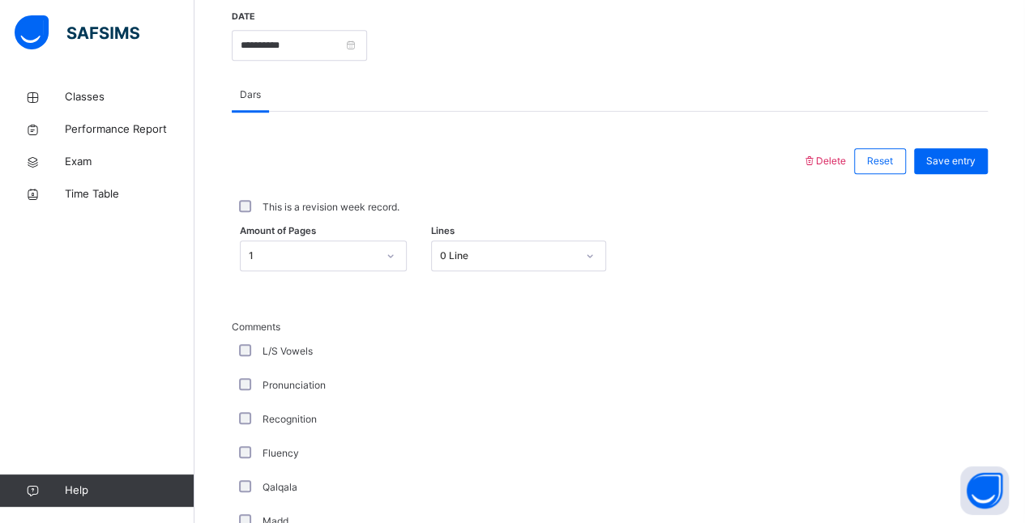
scroll to position [544, 0]
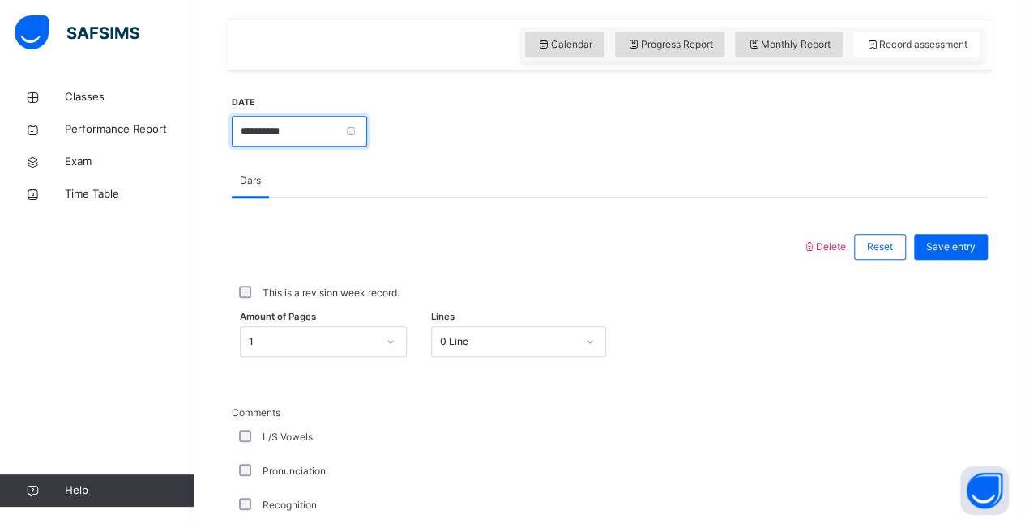
click at [355, 132] on input "**********" at bounding box center [299, 131] width 135 height 31
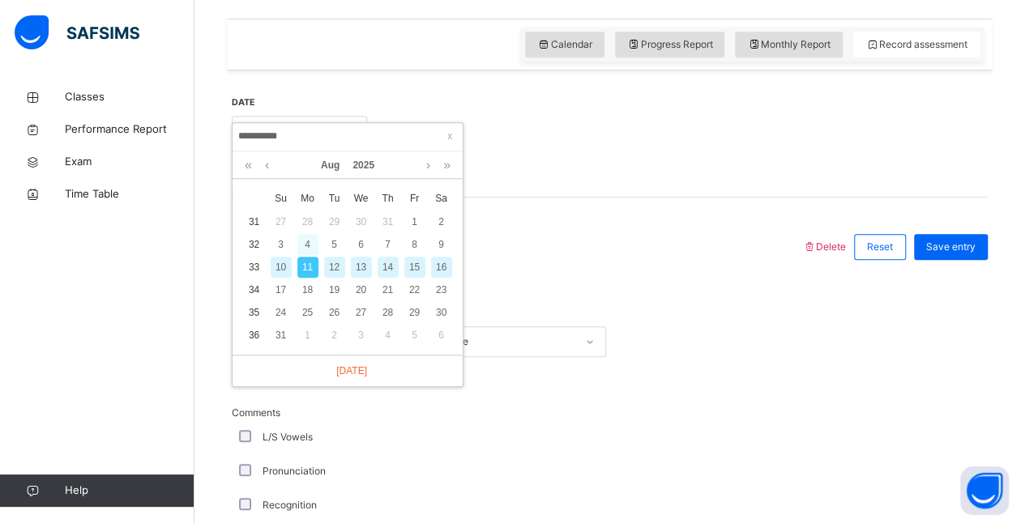
click at [308, 241] on div "4" at bounding box center [307, 244] width 21 height 21
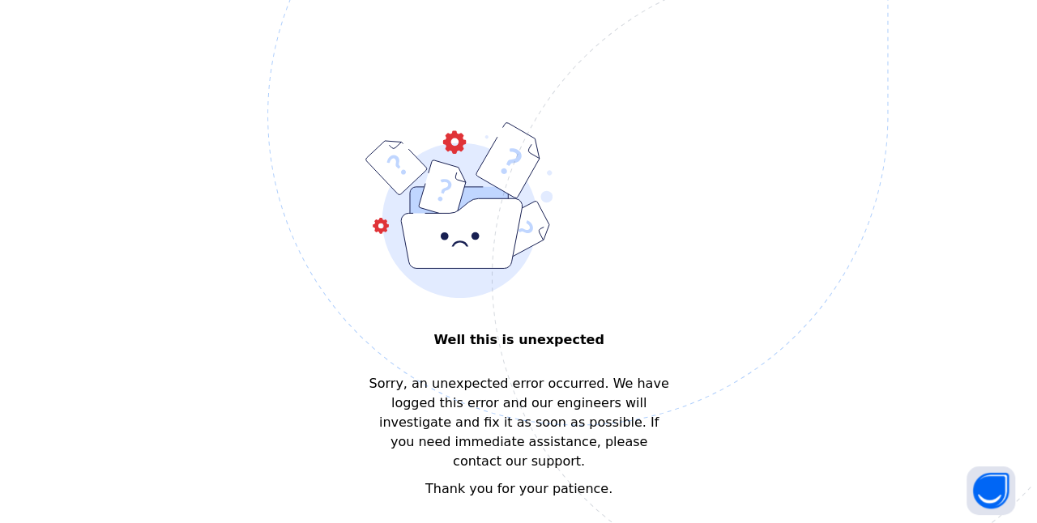
scroll to position [0, 0]
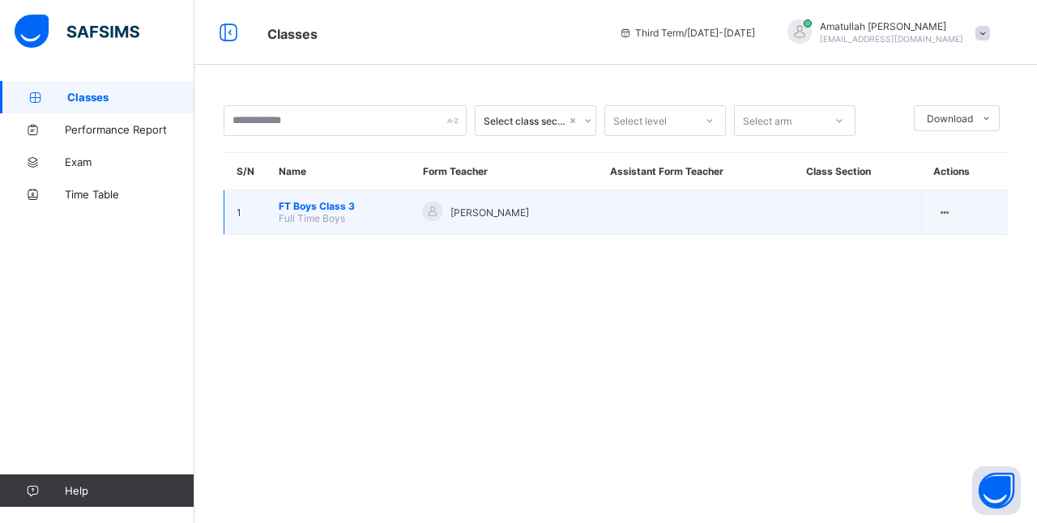
click at [535, 224] on td "[PERSON_NAME]" at bounding box center [504, 212] width 187 height 45
click at [546, 224] on td "[PERSON_NAME]" at bounding box center [504, 212] width 187 height 45
click at [549, 223] on td "[PERSON_NAME]" at bounding box center [504, 212] width 187 height 45
click at [534, 216] on div "[PERSON_NAME]" at bounding box center [504, 213] width 162 height 22
click at [538, 227] on td "[PERSON_NAME]" at bounding box center [504, 212] width 187 height 45
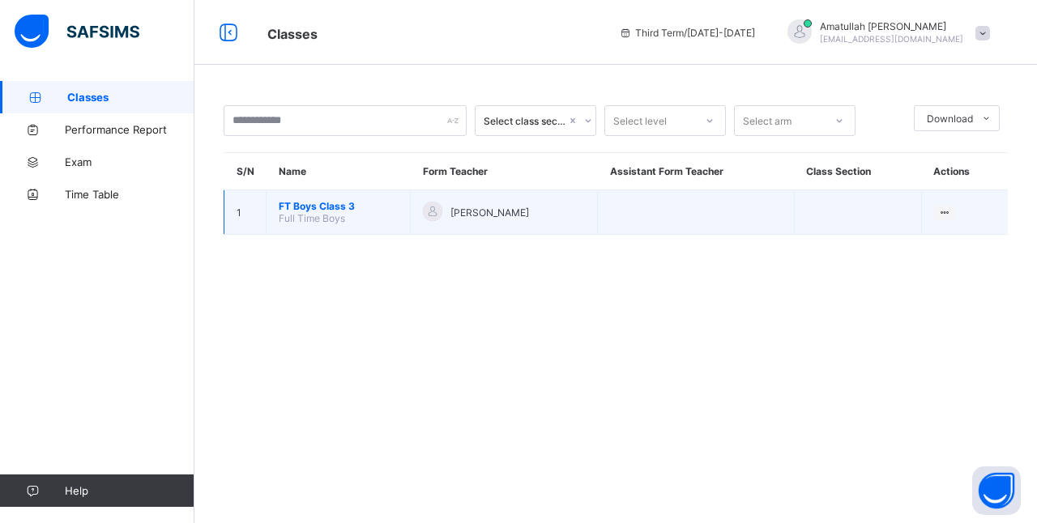
click at [532, 223] on td "[PERSON_NAME]" at bounding box center [504, 212] width 187 height 45
click at [537, 220] on div "[PERSON_NAME]" at bounding box center [504, 213] width 162 height 22
click at [528, 221] on td "[PERSON_NAME]" at bounding box center [504, 212] width 187 height 45
click at [527, 228] on td "[PERSON_NAME]" at bounding box center [504, 212] width 187 height 45
click at [529, 227] on td "[PERSON_NAME]" at bounding box center [504, 212] width 187 height 45
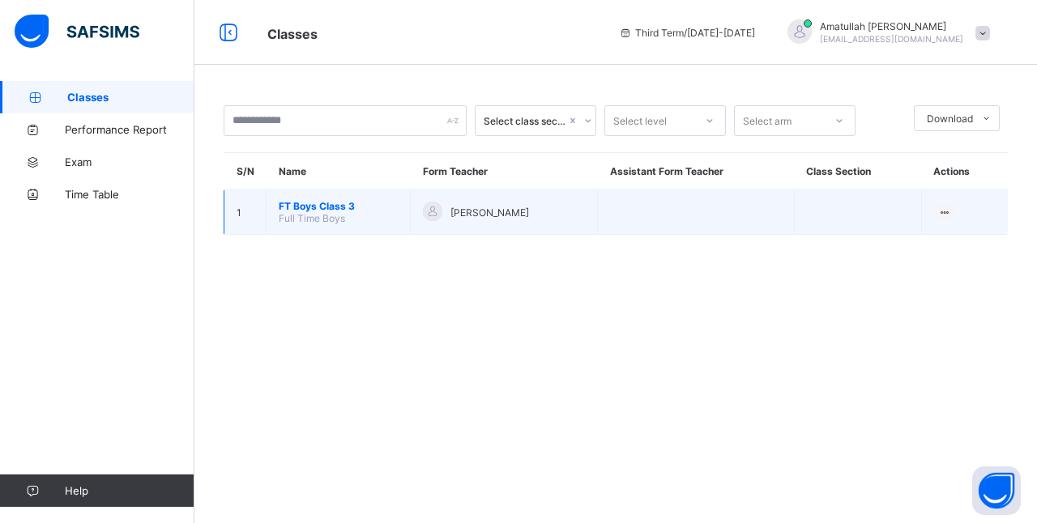
click at [523, 224] on td "[PERSON_NAME]" at bounding box center [504, 212] width 187 height 45
click at [513, 224] on td "[PERSON_NAME]" at bounding box center [504, 212] width 187 height 45
click at [340, 204] on span "FT Boys Class 3" at bounding box center [338, 206] width 119 height 12
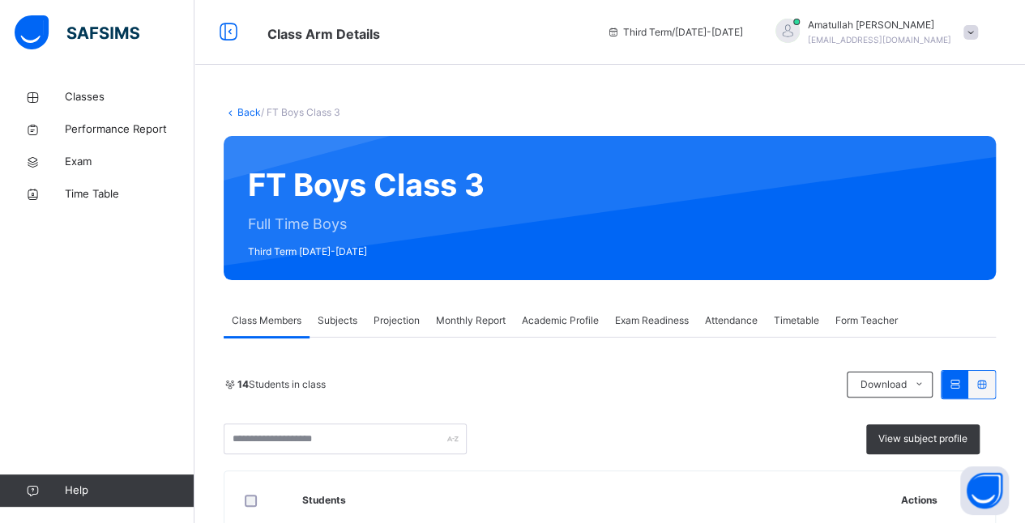
click at [398, 335] on div "Projection" at bounding box center [396, 321] width 62 height 32
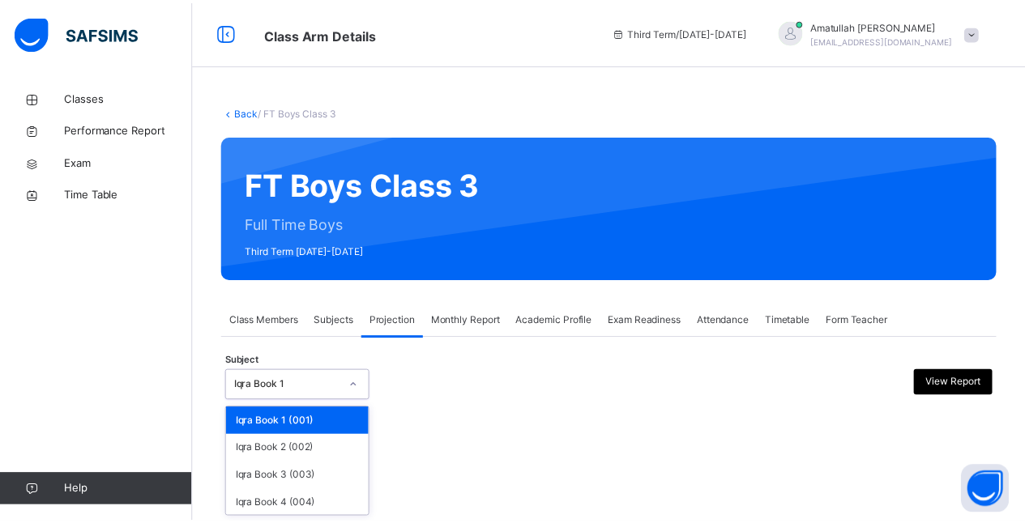
scroll to position [125, 0]
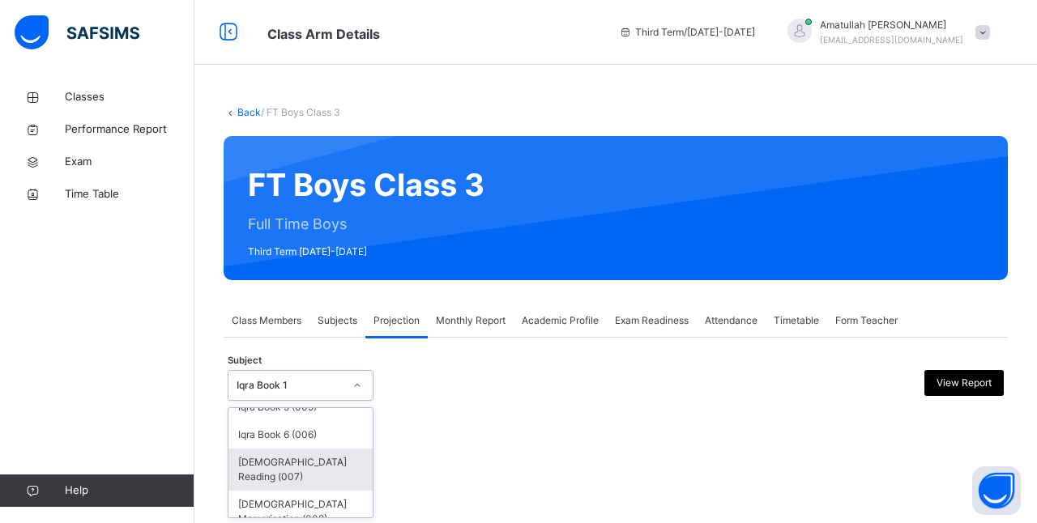
click at [310, 470] on div "[DEMOGRAPHIC_DATA] Reading (007)" at bounding box center [301, 470] width 144 height 42
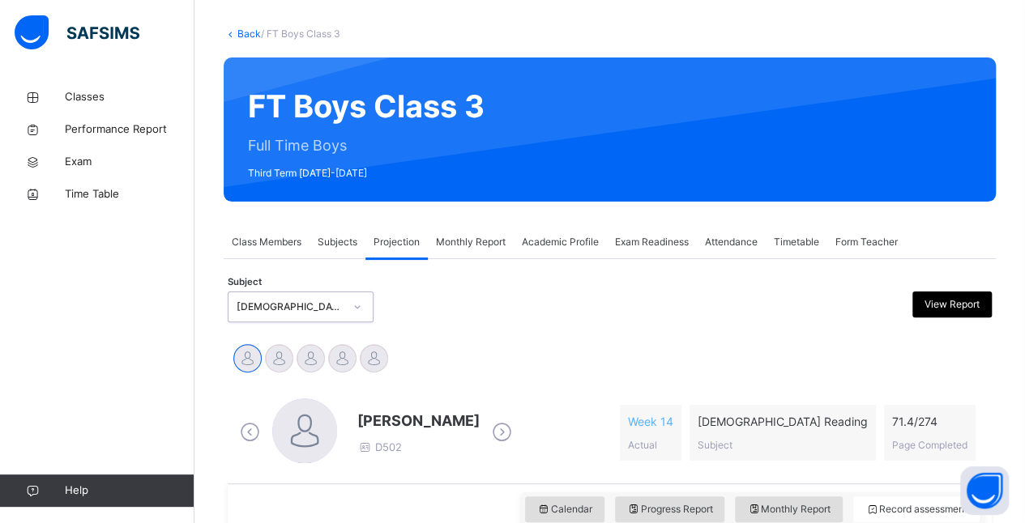
scroll to position [174, 0]
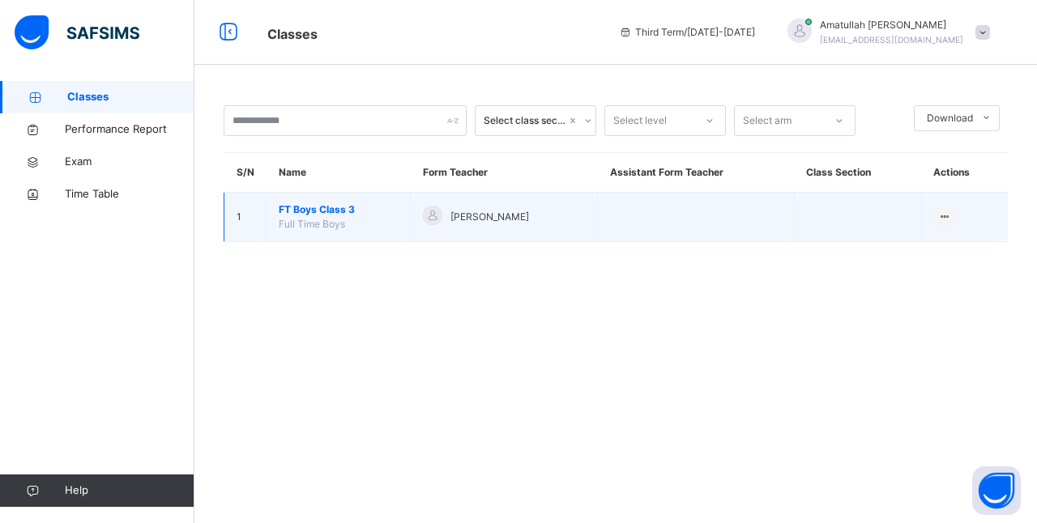
click at [445, 195] on td "[PERSON_NAME]" at bounding box center [504, 217] width 187 height 49
click at [455, 231] on td "[PERSON_NAME]" at bounding box center [504, 217] width 187 height 49
click at [346, 238] on td "FT Boys Class 3 Full Time Boys" at bounding box center [339, 217] width 144 height 49
click at [335, 216] on span "FT Boys Class 3" at bounding box center [338, 210] width 119 height 15
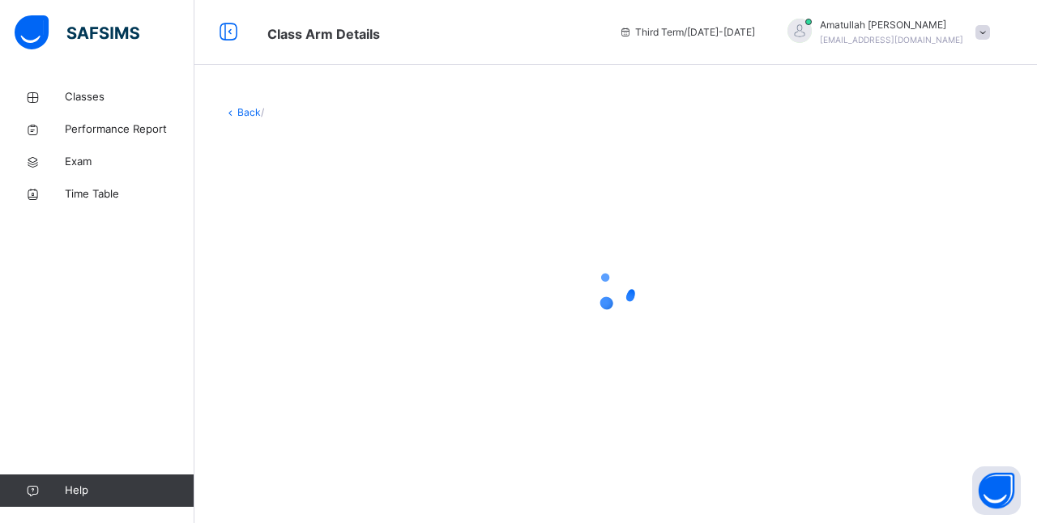
click at [314, 234] on div at bounding box center [616, 290] width 784 height 308
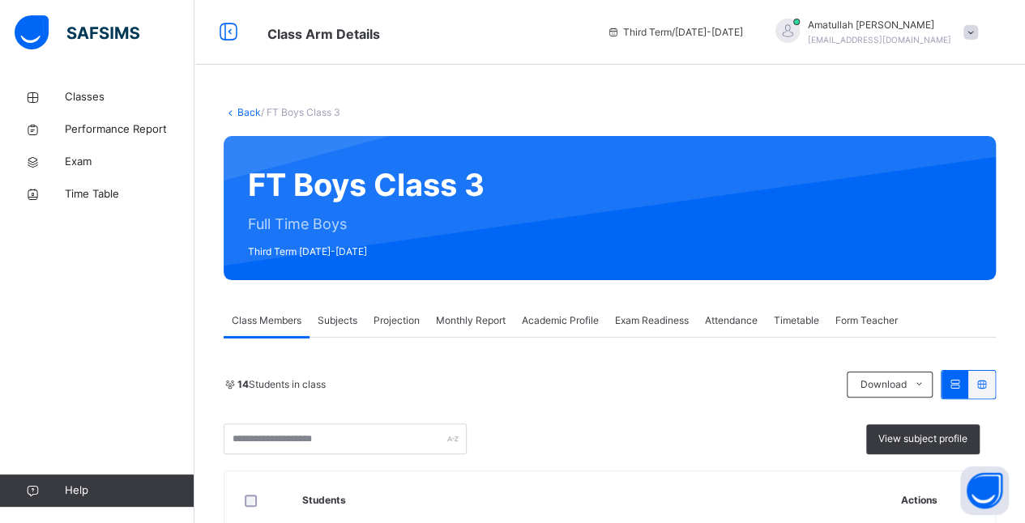
click at [381, 323] on span "Projection" at bounding box center [397, 321] width 46 height 15
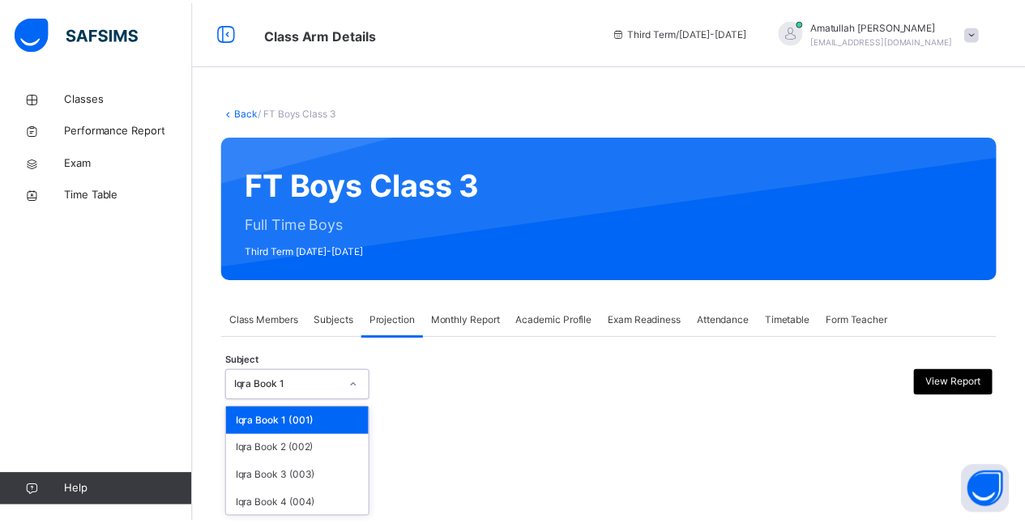
scroll to position [125, 0]
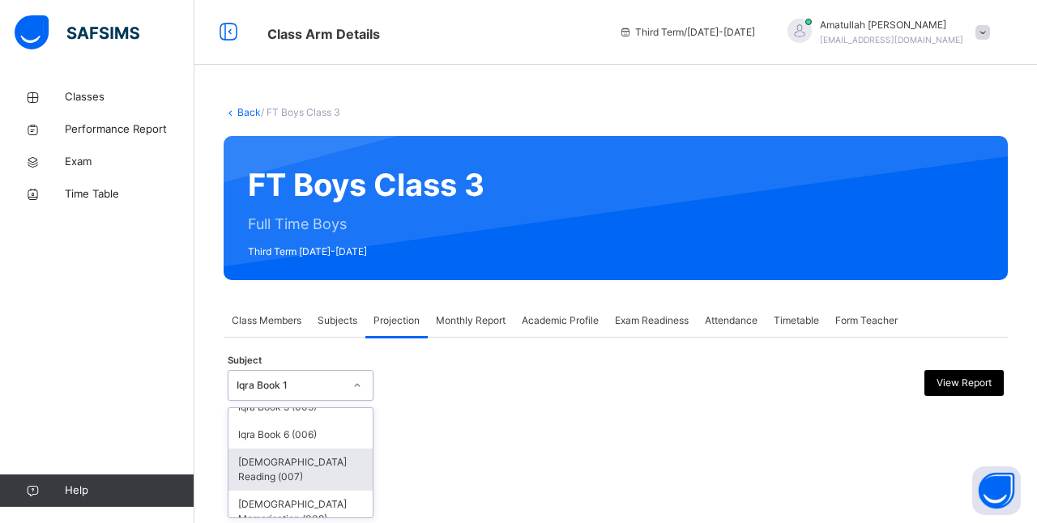
click at [324, 453] on div "[DEMOGRAPHIC_DATA] Reading (007)" at bounding box center [301, 470] width 144 height 42
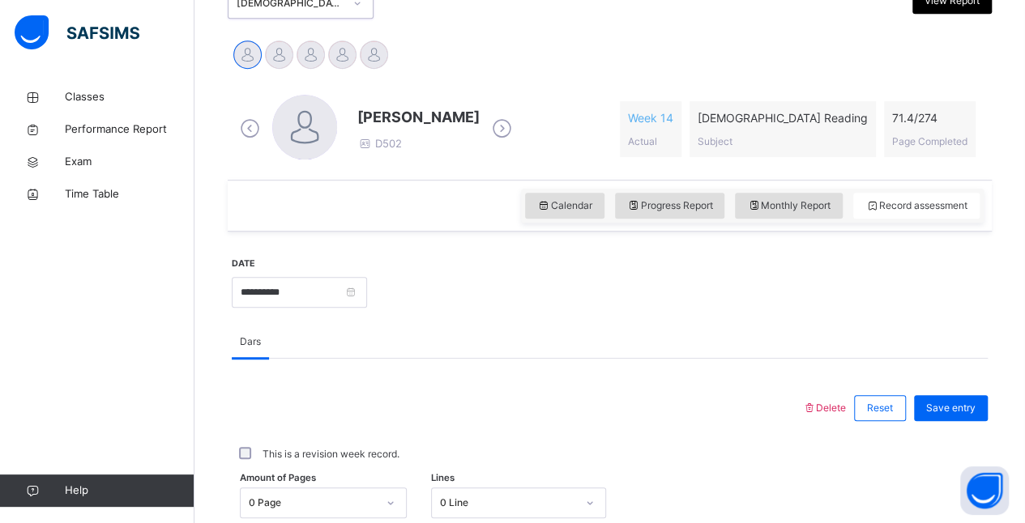
scroll to position [392, 0]
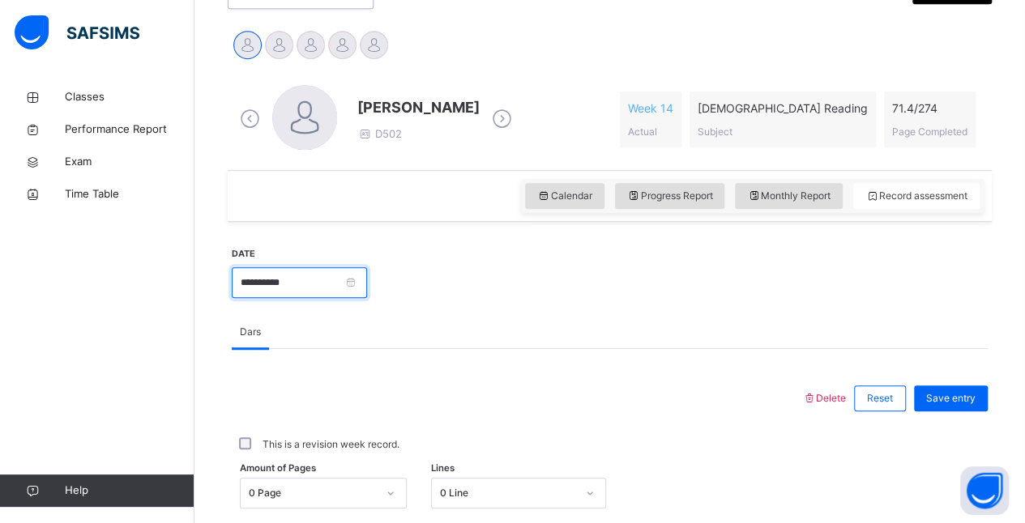
click at [367, 282] on input "**********" at bounding box center [299, 282] width 135 height 31
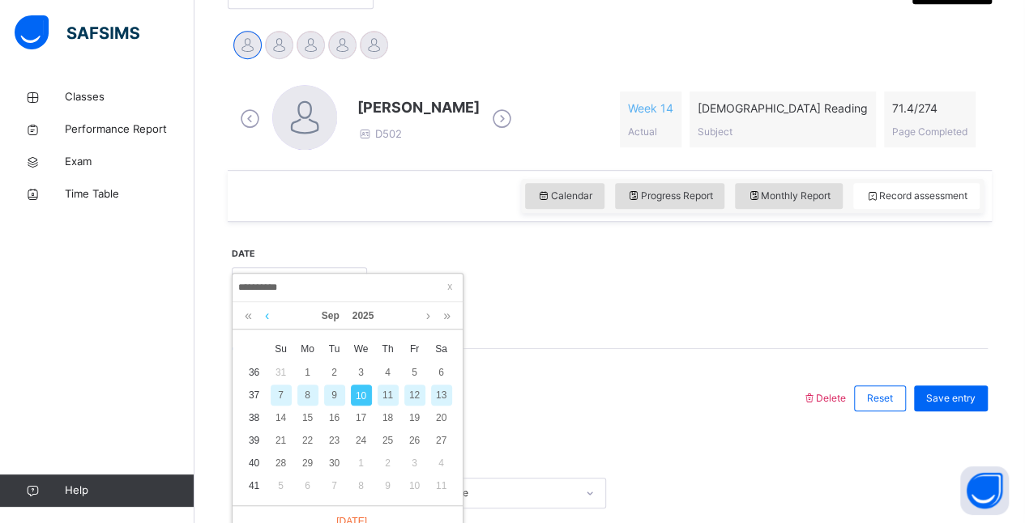
click at [267, 316] on link at bounding box center [267, 316] width 12 height 28
click at [280, 394] on div "3" at bounding box center [281, 395] width 21 height 21
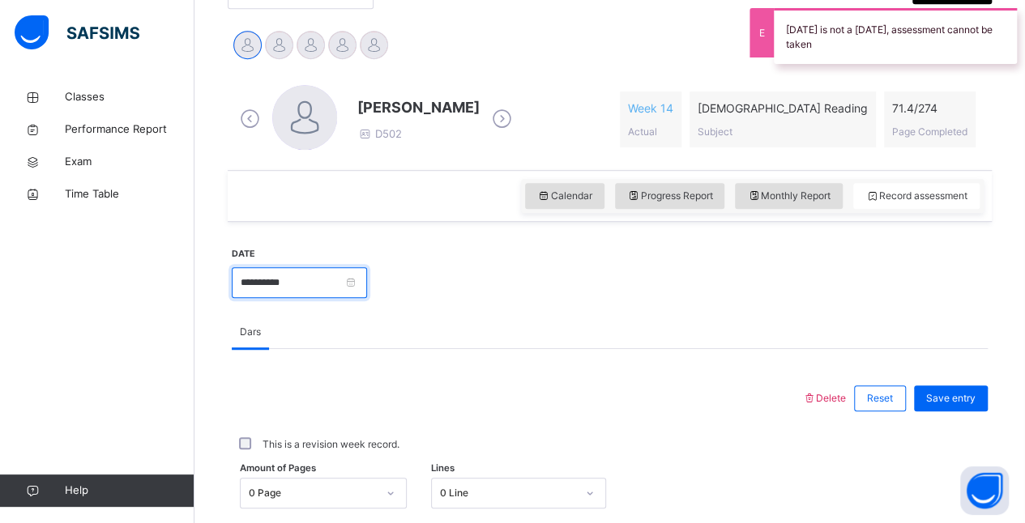
click at [367, 288] on input "**********" at bounding box center [299, 282] width 135 height 31
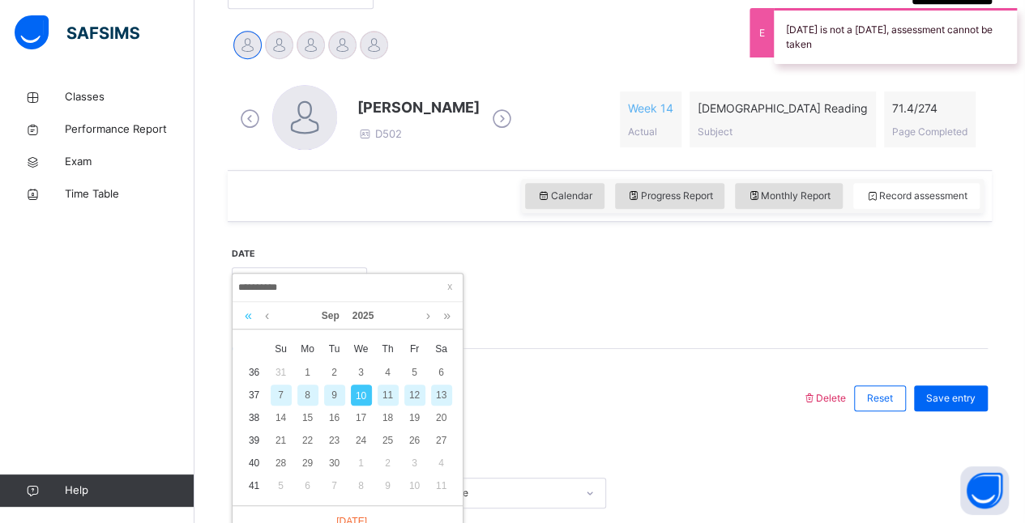
click at [248, 326] on link at bounding box center [248, 316] width 15 height 28
click at [447, 315] on link at bounding box center [446, 316] width 15 height 28
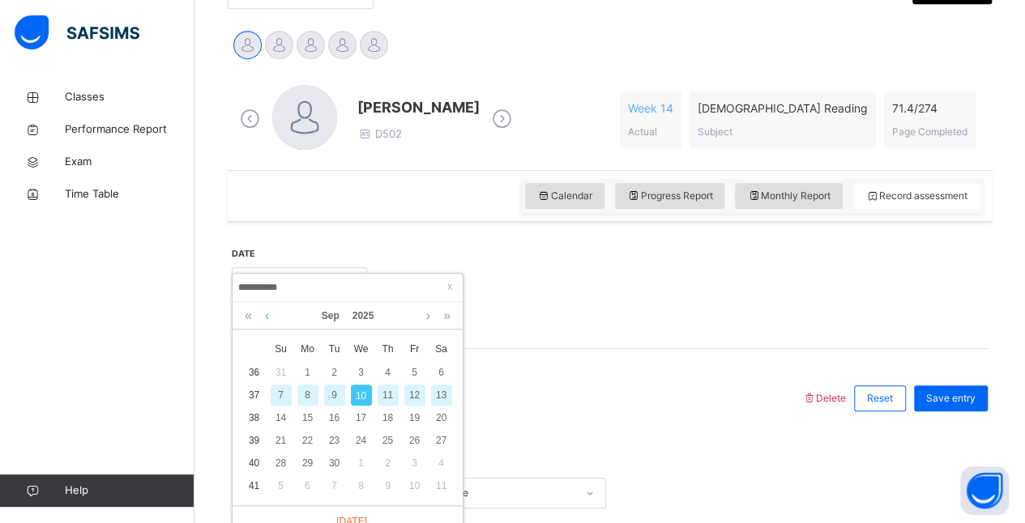
click at [267, 314] on link at bounding box center [267, 316] width 12 height 28
click at [307, 394] on div "4" at bounding box center [307, 395] width 21 height 21
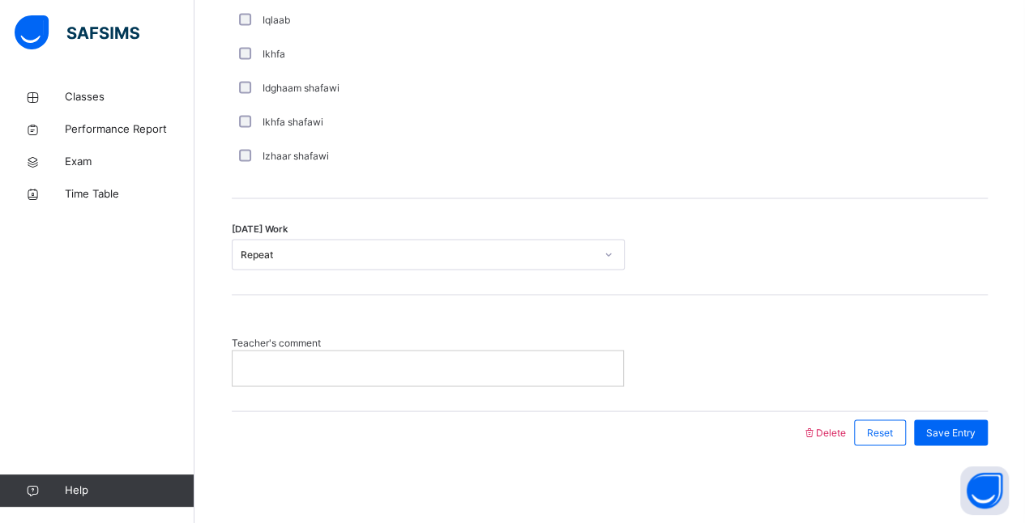
scroll to position [1301, 0]
click at [975, 426] on span "Save Entry" at bounding box center [950, 433] width 49 height 15
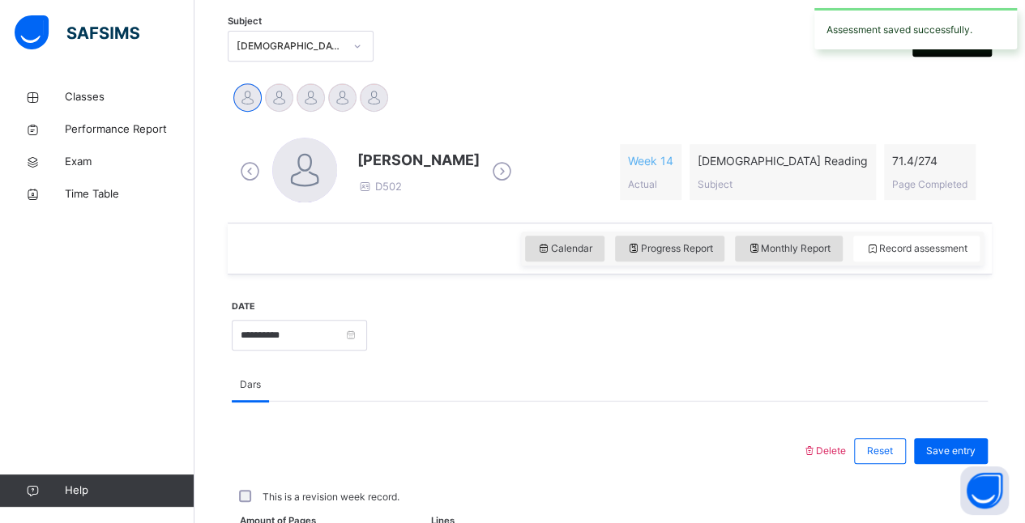
scroll to position [326, 0]
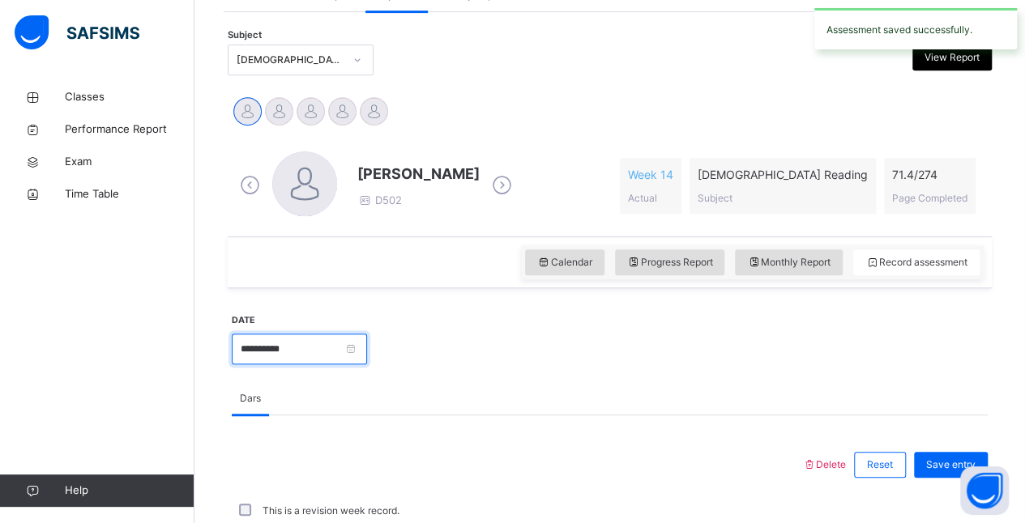
click at [367, 350] on input "**********" at bounding box center [299, 349] width 135 height 31
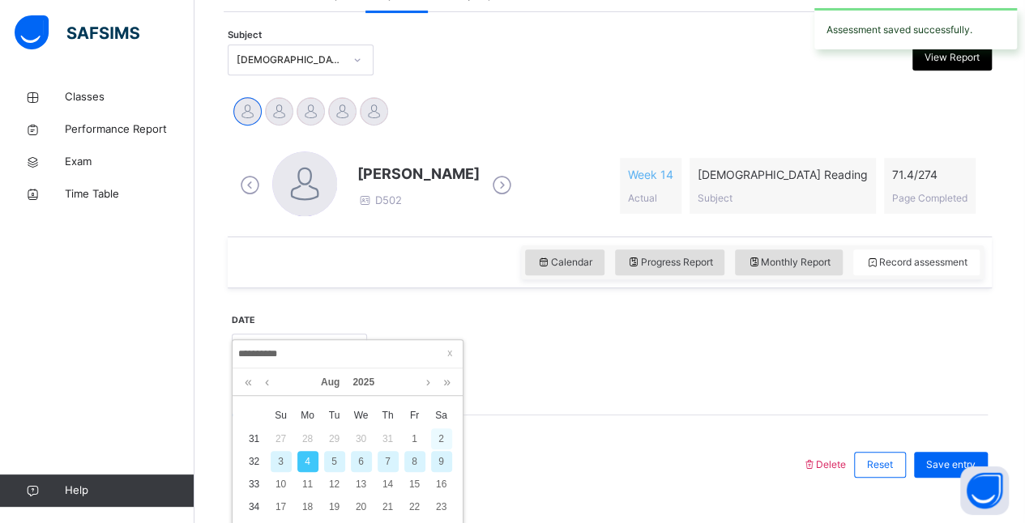
click at [442, 442] on div "2" at bounding box center [441, 439] width 21 height 21
type input "**********"
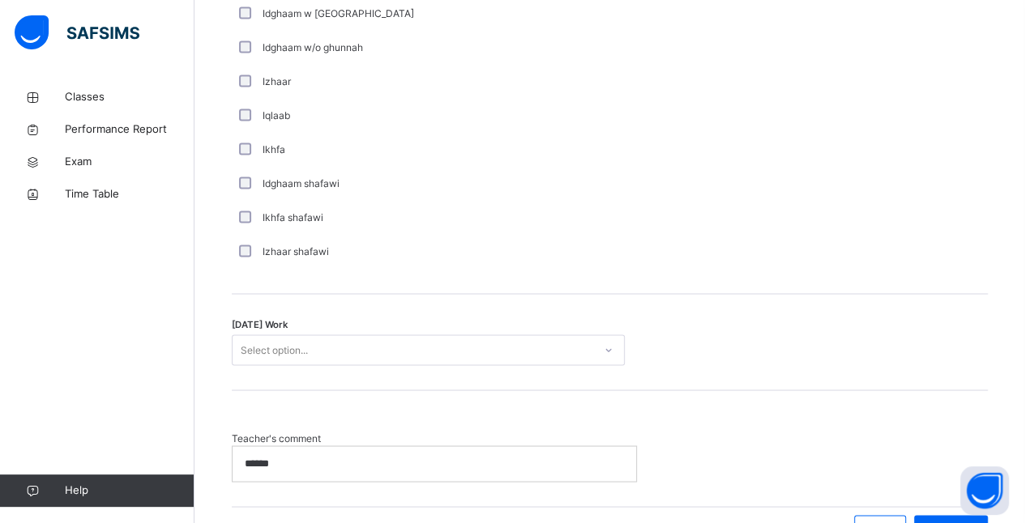
scroll to position [1301, 0]
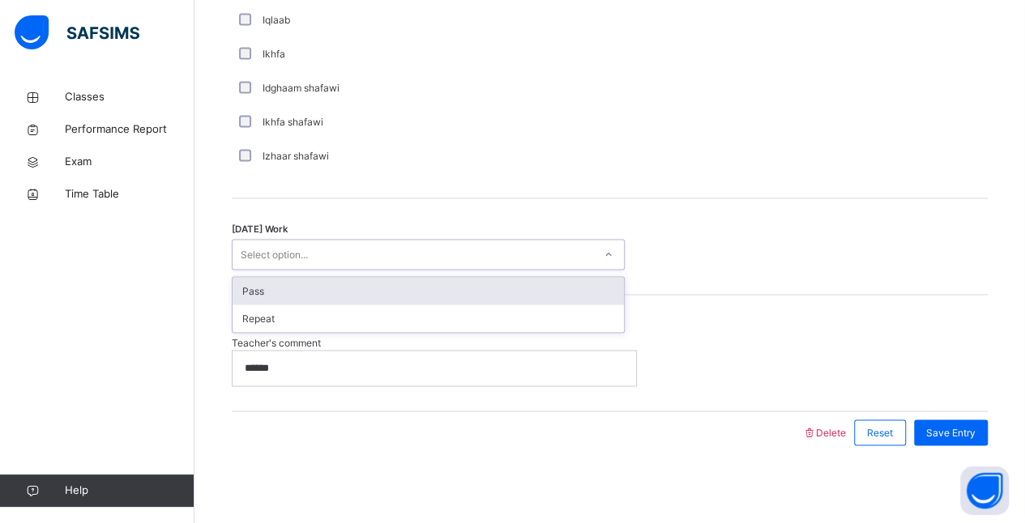
click at [336, 284] on div "Pass" at bounding box center [428, 291] width 391 height 28
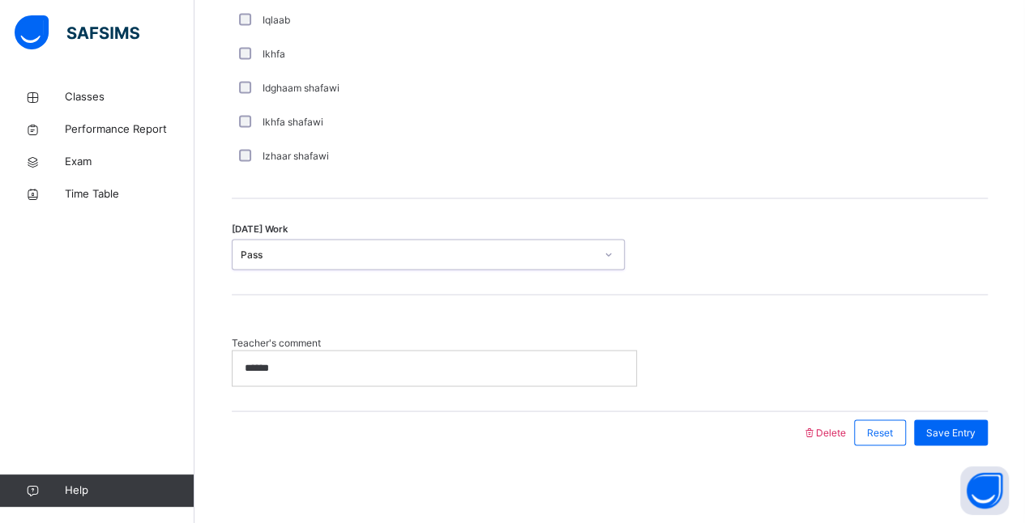
click at [408, 378] on div "******" at bounding box center [435, 368] width 404 height 34
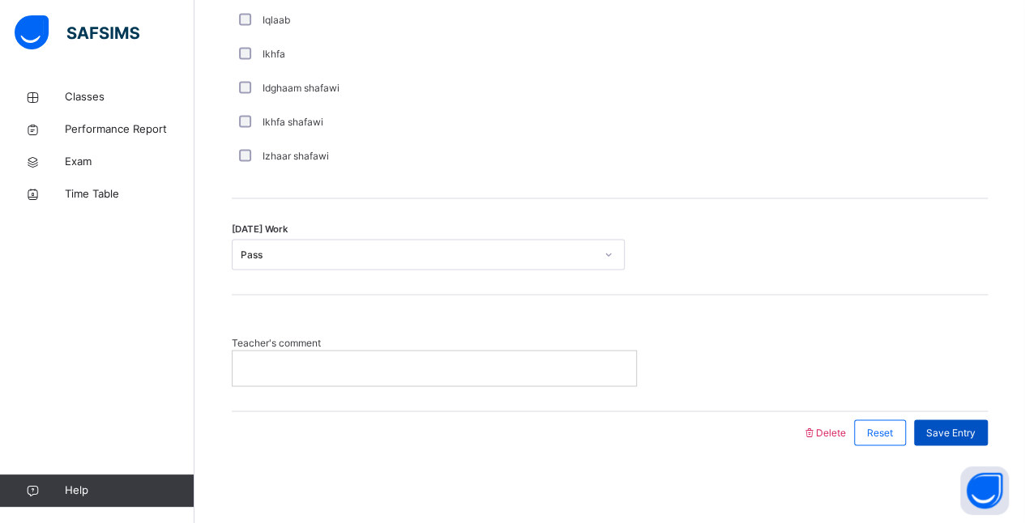
click at [948, 434] on span "Save Entry" at bounding box center [950, 432] width 49 height 15
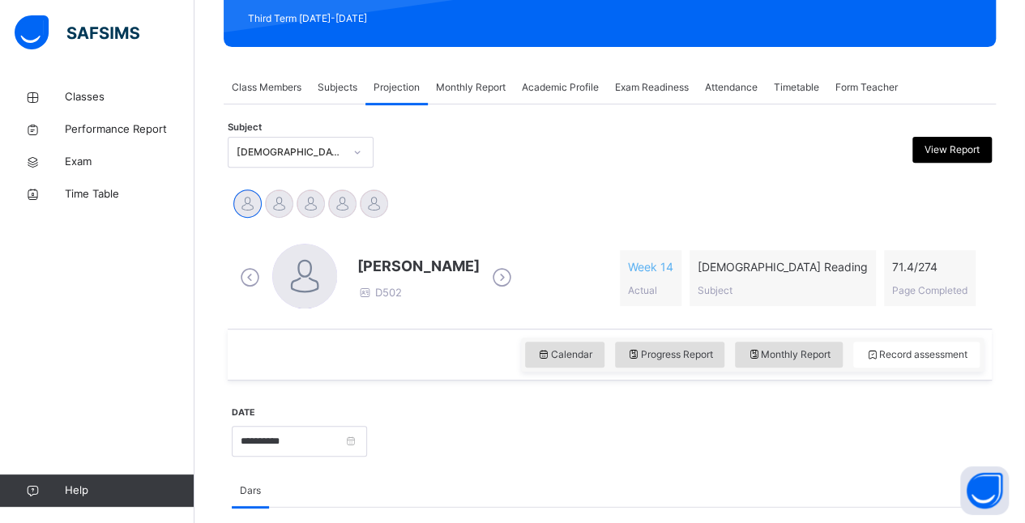
scroll to position [231, 0]
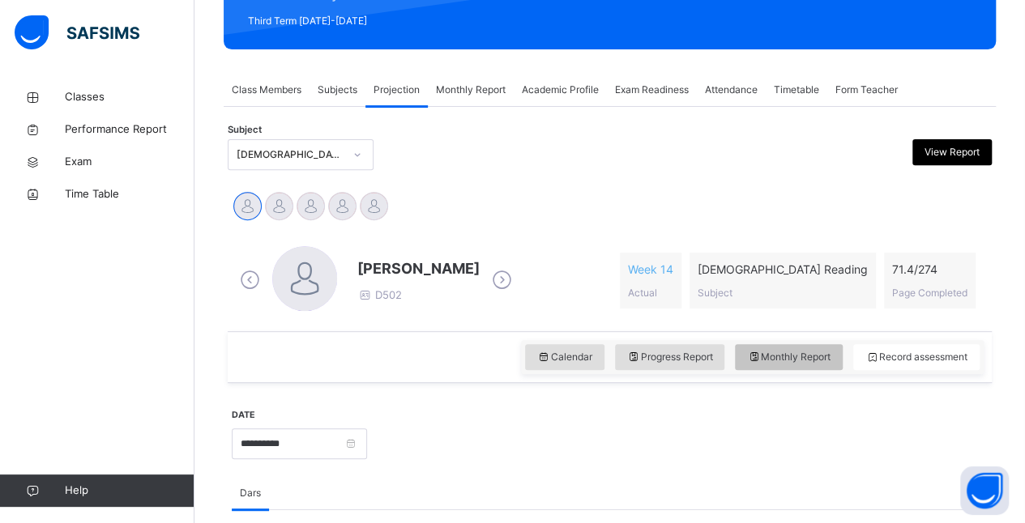
click at [818, 365] on div "Monthly Report" at bounding box center [789, 357] width 108 height 26
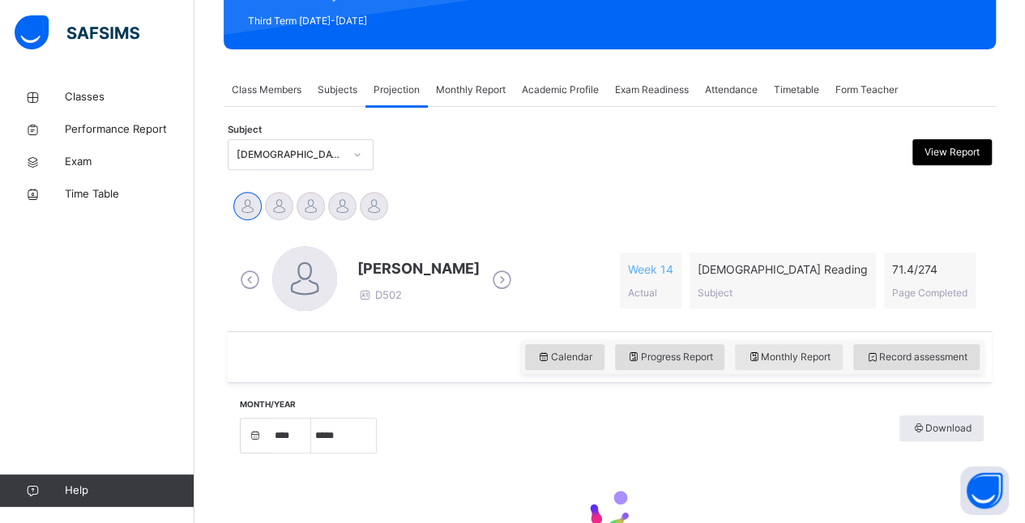
select select "****"
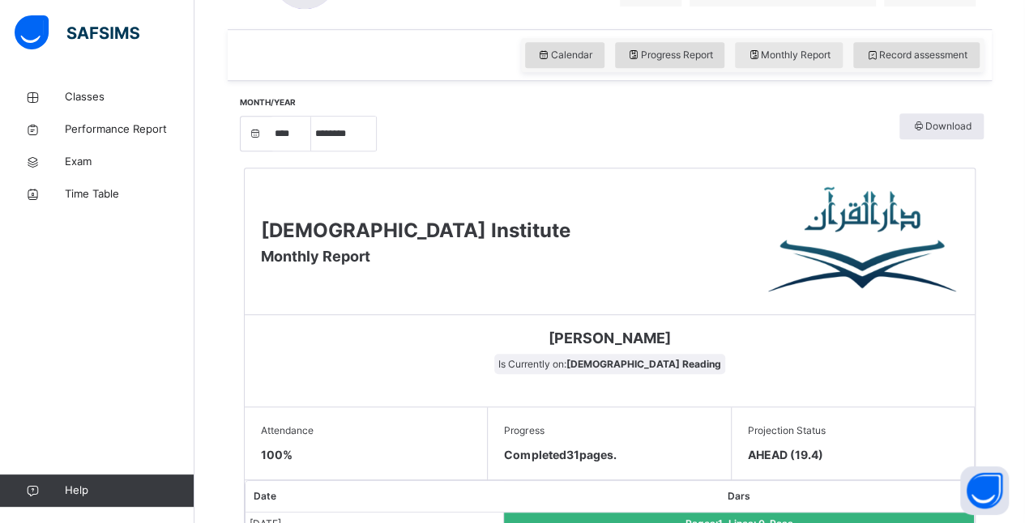
scroll to position [535, 0]
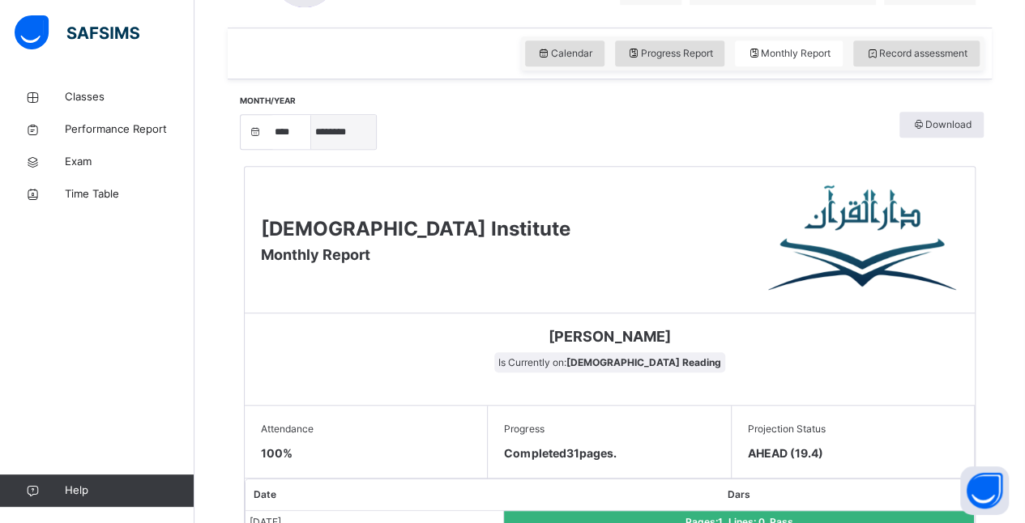
click at [337, 135] on select "***** ******** ***** ***** *** **** **** ****** ********* ******* ******** ****…" at bounding box center [343, 132] width 65 height 34
click at [311, 149] on select "***** ******** ***** ***** *** **** **** ****** ********* ******* ******** ****…" at bounding box center [343, 132] width 65 height 34
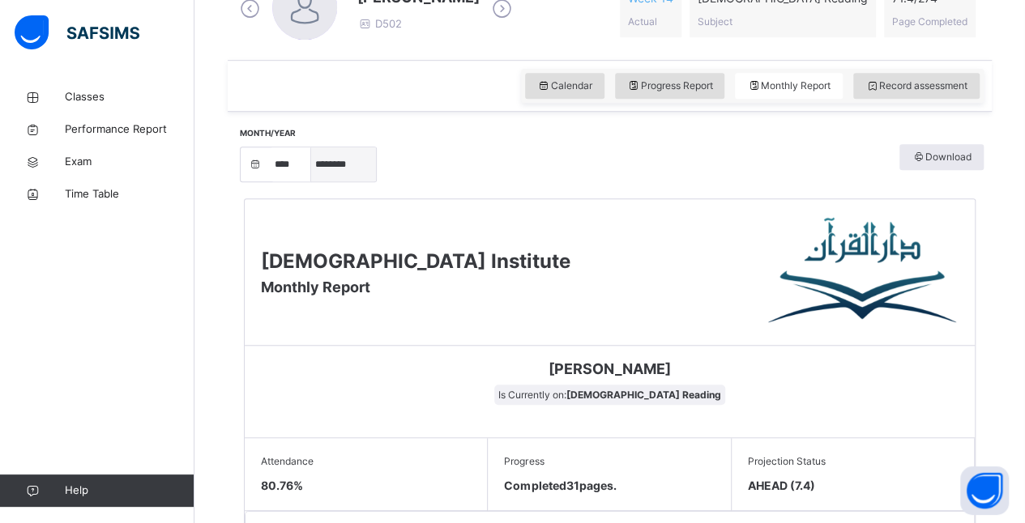
scroll to position [500, 0]
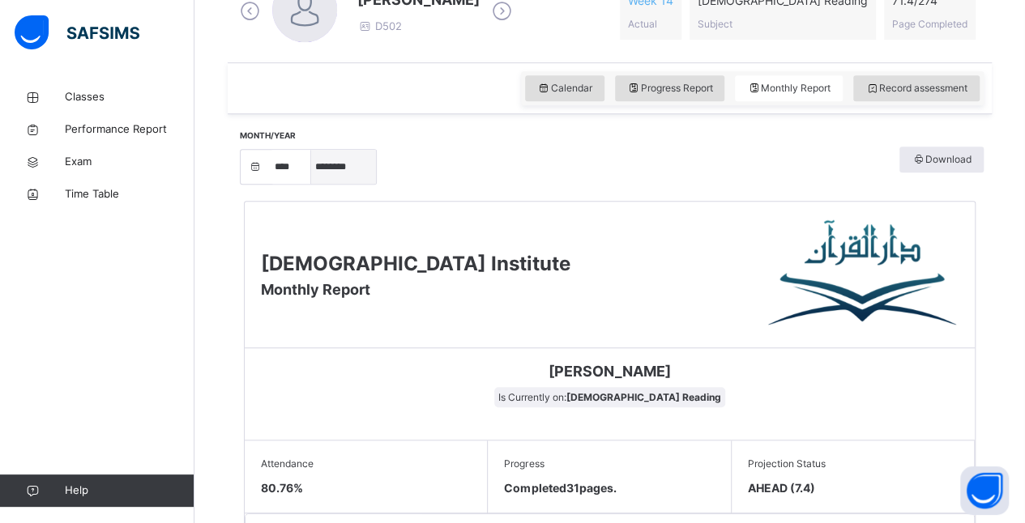
click at [358, 173] on select "***** ******** ***** ***** *** **** **** ****** ********* ******* ******** ****…" at bounding box center [343, 167] width 65 height 34
click at [311, 184] on select "***** ******** ***** ***** *** **** **** ****** ********* ******* ******** ****…" at bounding box center [343, 167] width 65 height 34
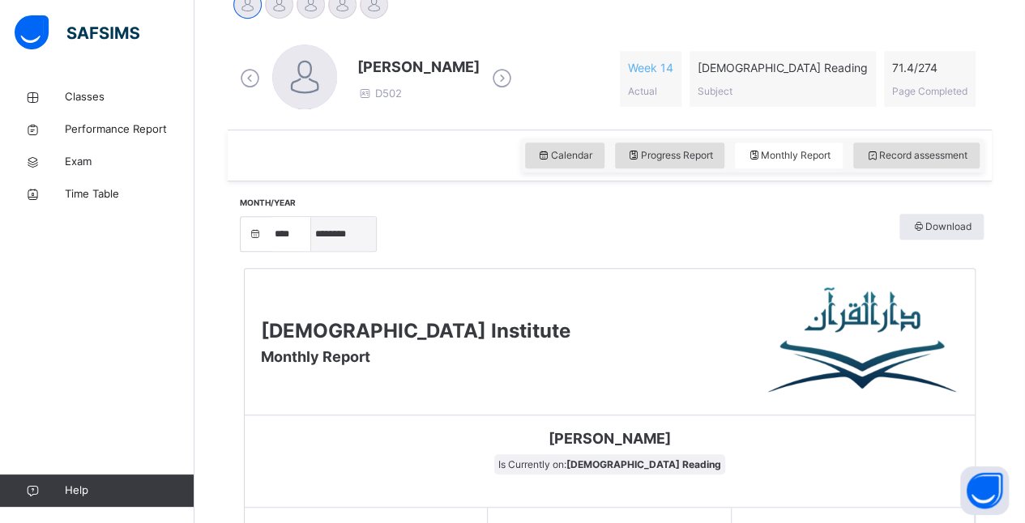
scroll to position [432, 0]
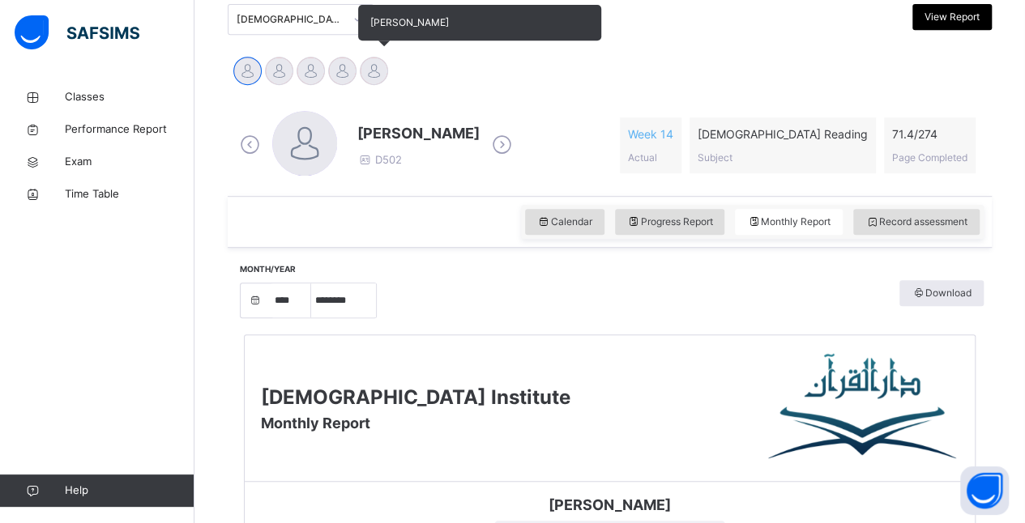
click at [382, 76] on div at bounding box center [374, 71] width 28 height 28
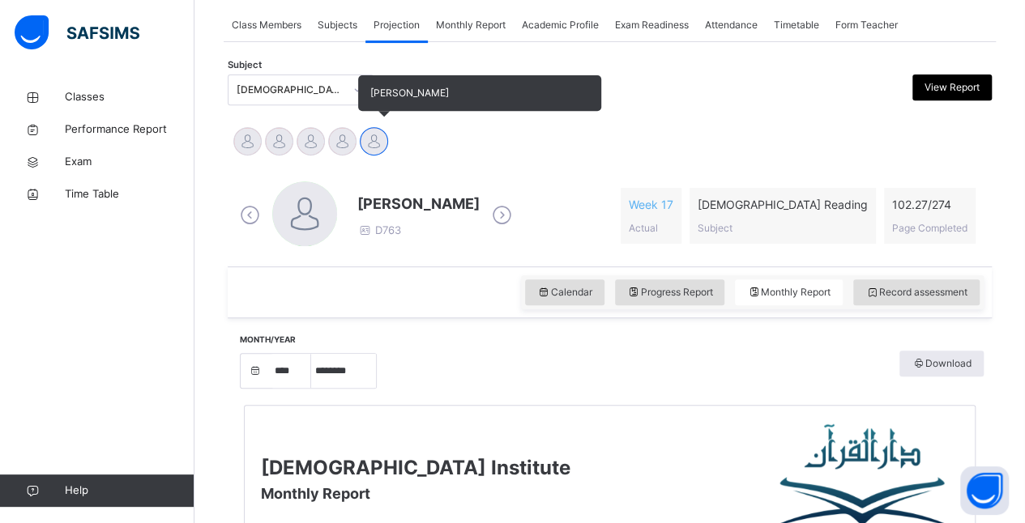
scroll to position [285, 0]
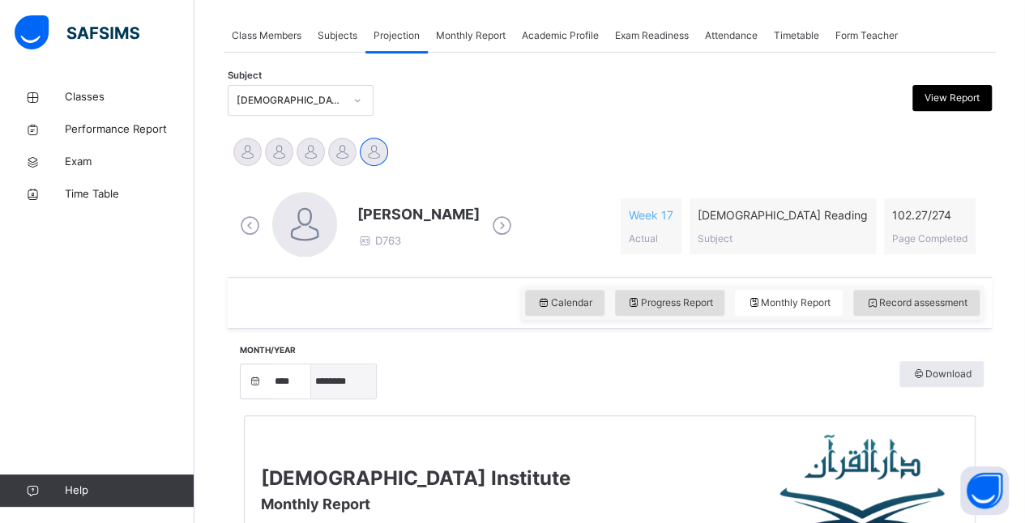
click at [344, 391] on select "***** ******** ***** ***** *** **** **** ****** ********* ******* ******** ****…" at bounding box center [343, 382] width 65 height 34
click at [311, 365] on select "***** ******** ***** ***** *** **** **** ****** ********* ******* ******** ****…" at bounding box center [343, 382] width 65 height 34
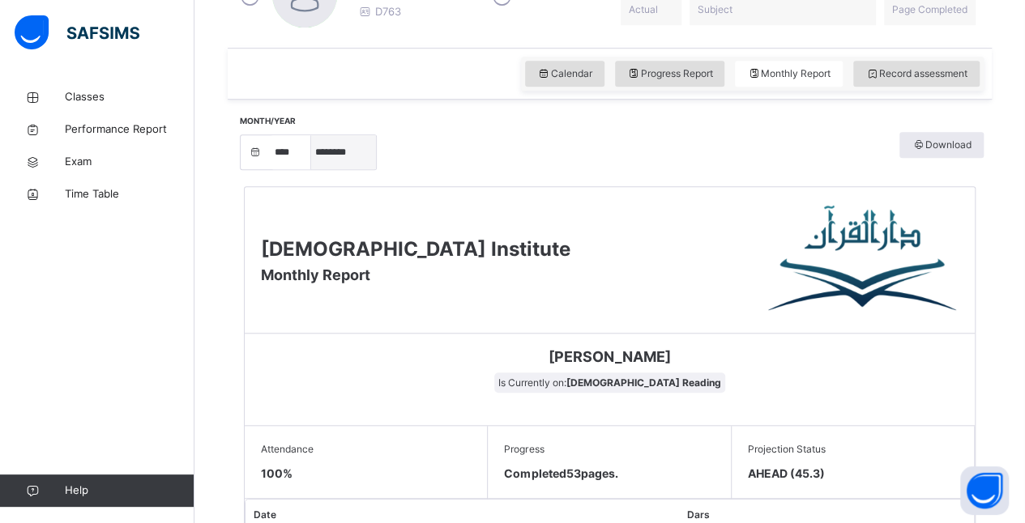
scroll to position [514, 0]
click at [337, 160] on select "***** ******** ***** ***** *** **** **** ****** ********* ******* ******** ****…" at bounding box center [343, 153] width 65 height 34
click at [311, 170] on select "***** ******** ***** ***** *** **** **** ****** ********* ******* ******** ****…" at bounding box center [343, 153] width 65 height 34
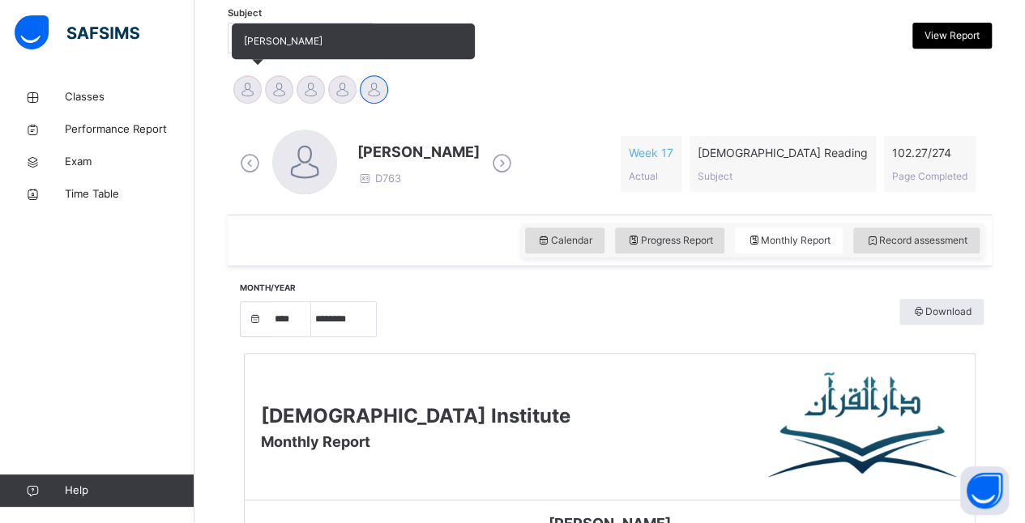
click at [241, 95] on div at bounding box center [247, 89] width 28 height 28
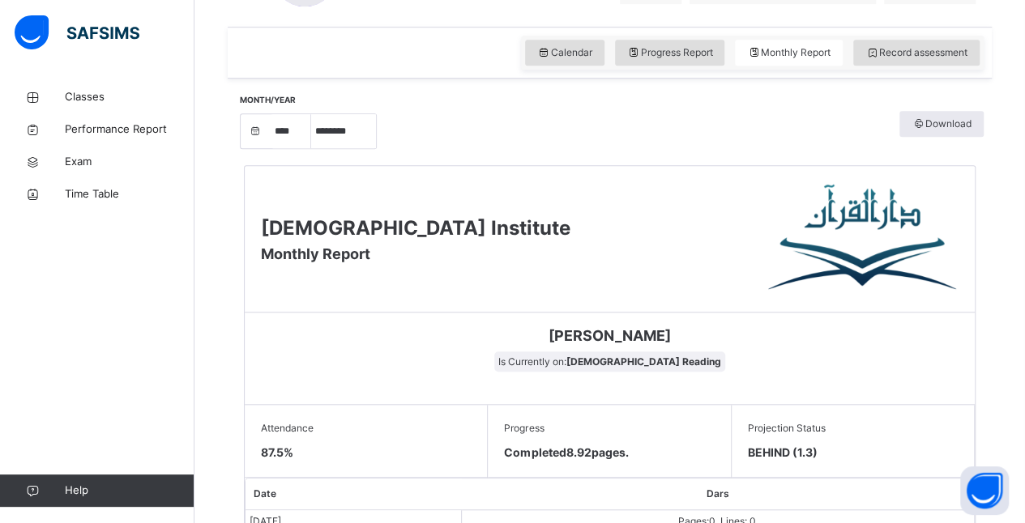
scroll to position [515, 0]
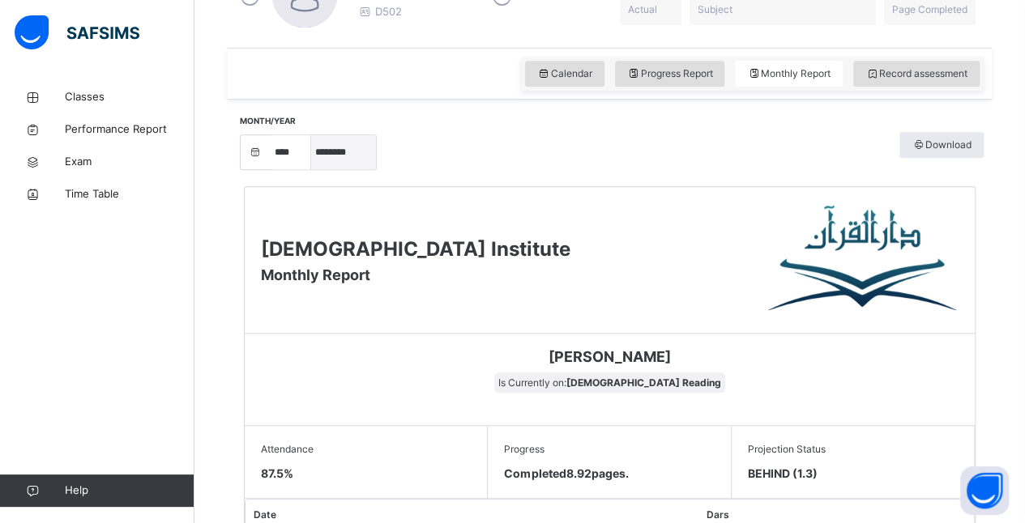
click at [348, 159] on select "***** ******** ***** ***** *** **** **** ****** ********* ******* ******** ****…" at bounding box center [343, 152] width 65 height 34
select select "*"
click at [311, 169] on select "***** ******** ***** ***** *** **** **** ****** ********* ******* ******** ****…" at bounding box center [343, 152] width 65 height 34
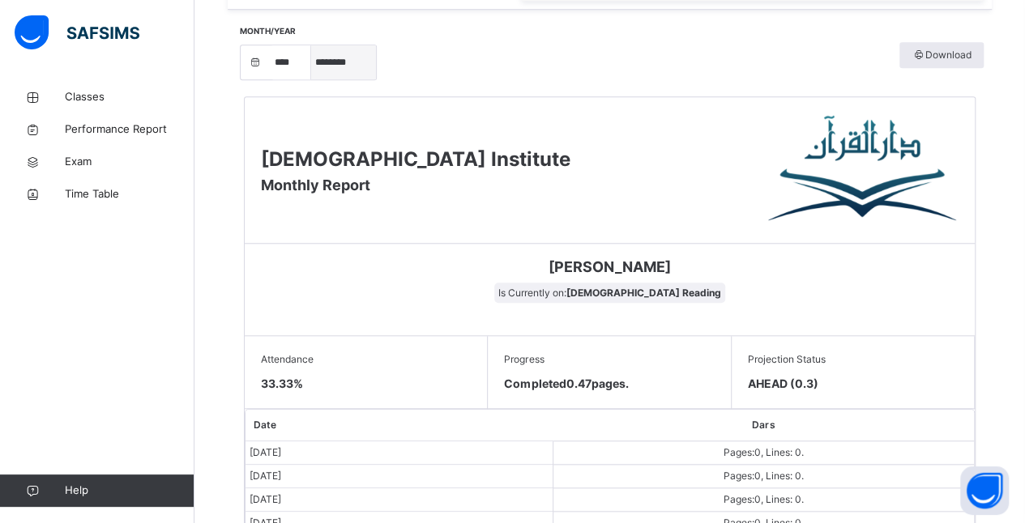
scroll to position [598, 0]
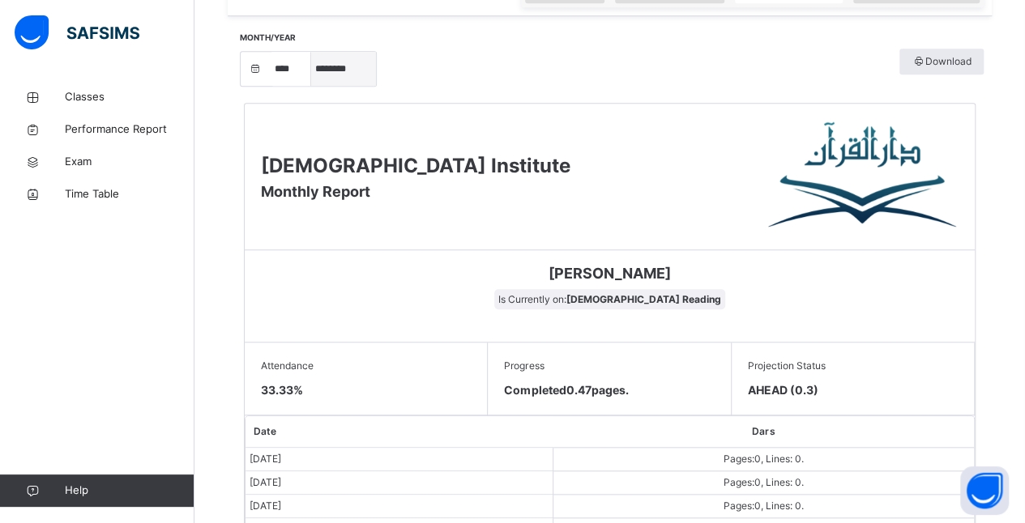
click at [339, 65] on select "***** ******** ***** ***** *** **** **** ****** ********* ******* ******** ****…" at bounding box center [343, 69] width 65 height 34
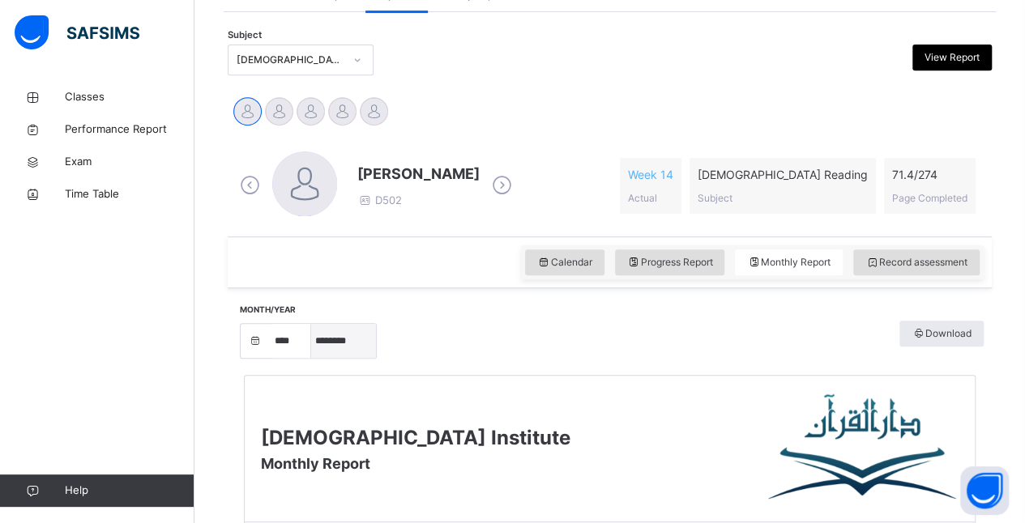
scroll to position [322, 0]
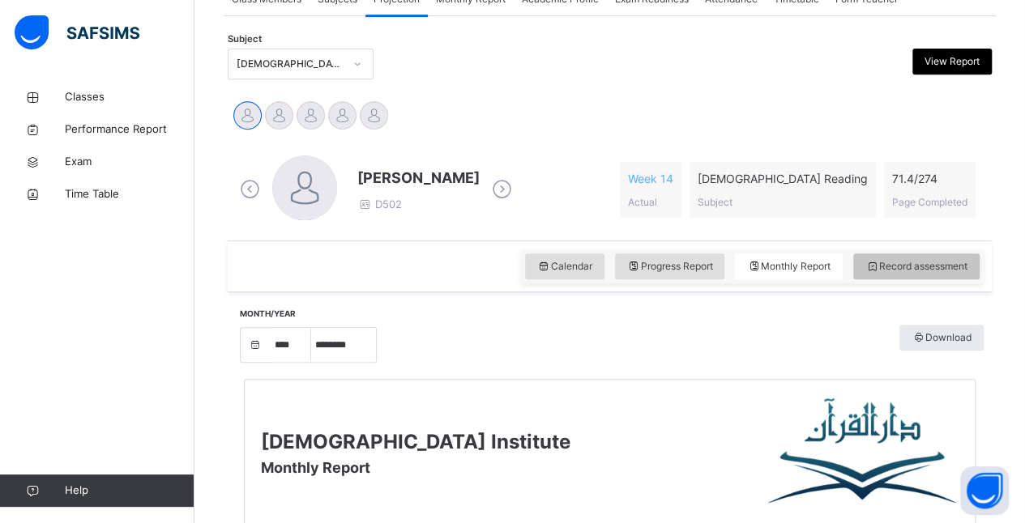
click at [908, 261] on span "Record assessment" at bounding box center [916, 266] width 102 height 15
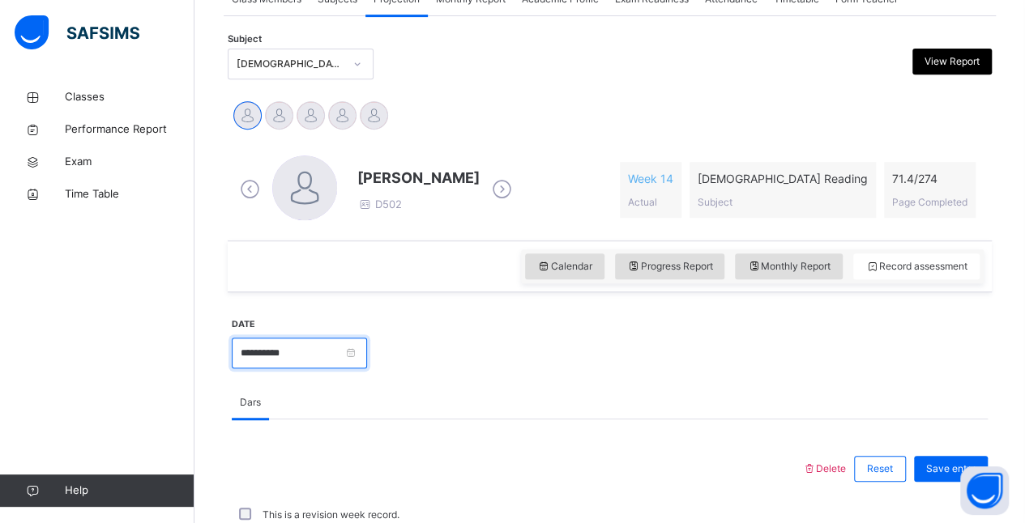
click at [367, 357] on input "**********" at bounding box center [299, 353] width 135 height 31
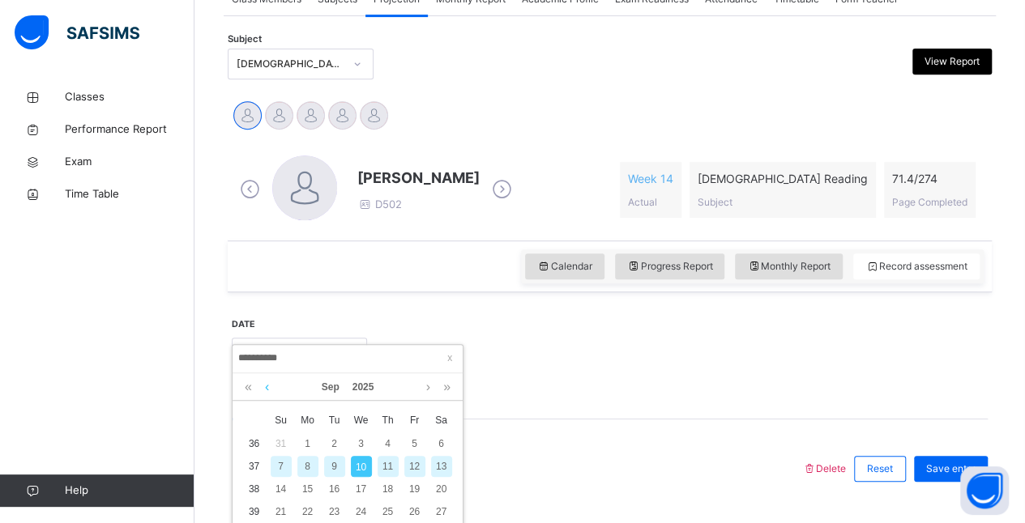
click at [271, 398] on link at bounding box center [267, 388] width 12 height 28
click at [267, 389] on link at bounding box center [267, 388] width 12 height 28
click at [267, 387] on link at bounding box center [267, 388] width 12 height 28
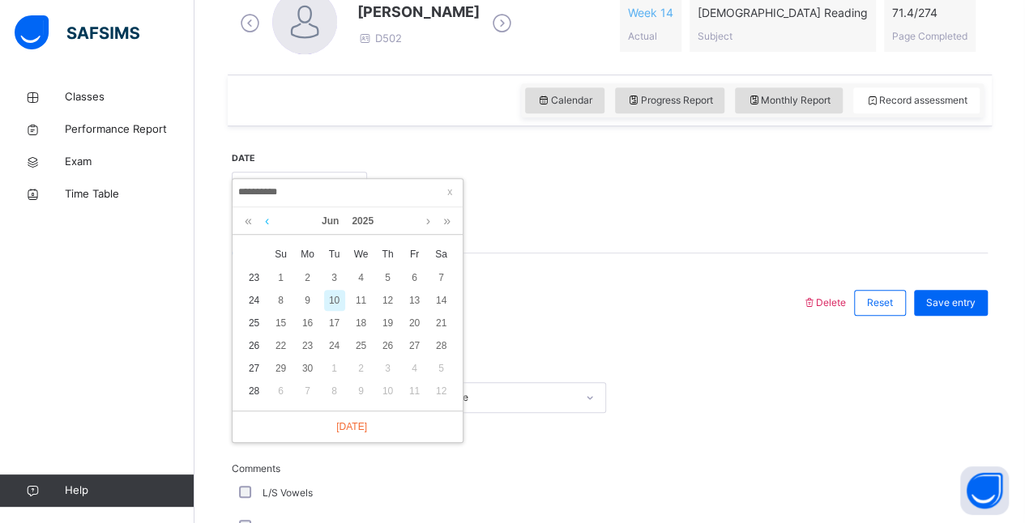
scroll to position [494, 0]
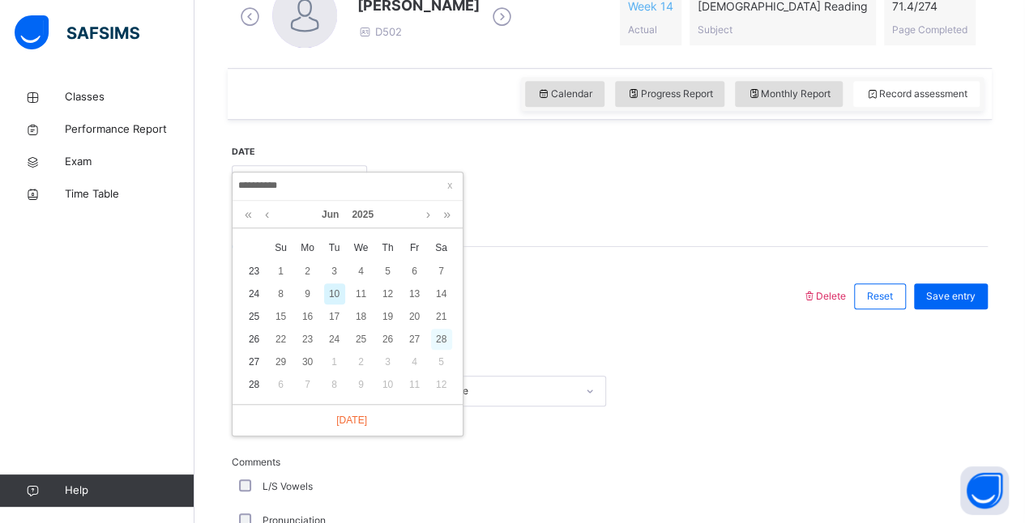
click at [445, 332] on div "28" at bounding box center [441, 339] width 21 height 21
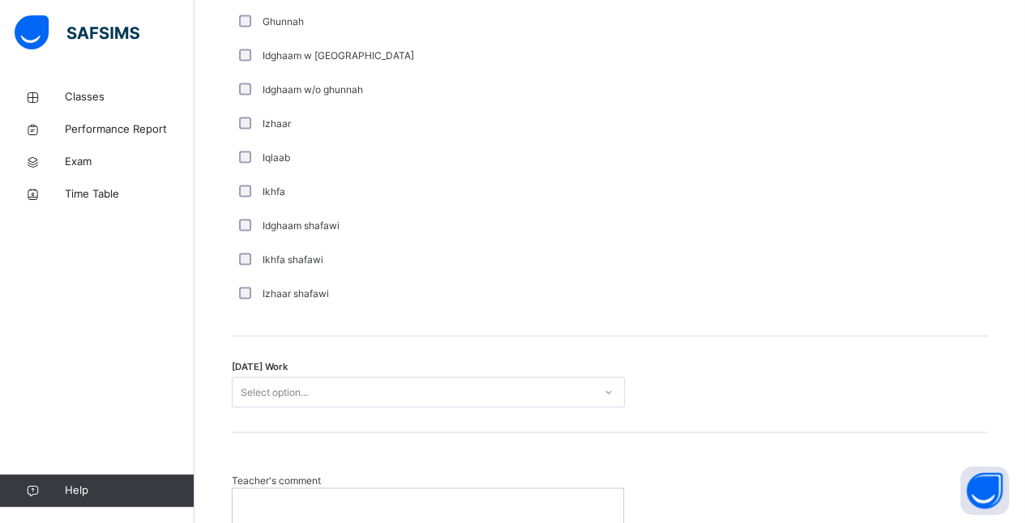
scroll to position [1301, 0]
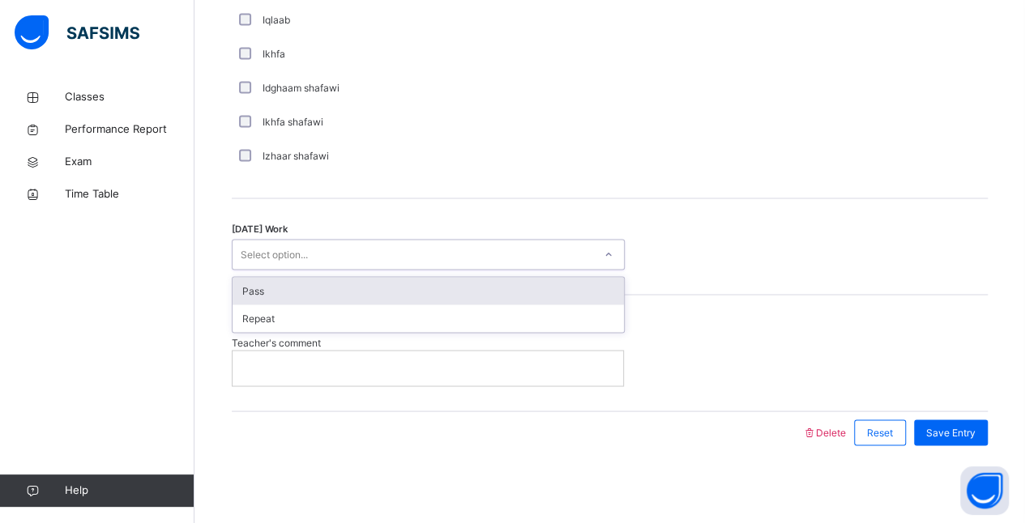
click at [459, 286] on div "Pass" at bounding box center [428, 291] width 391 height 28
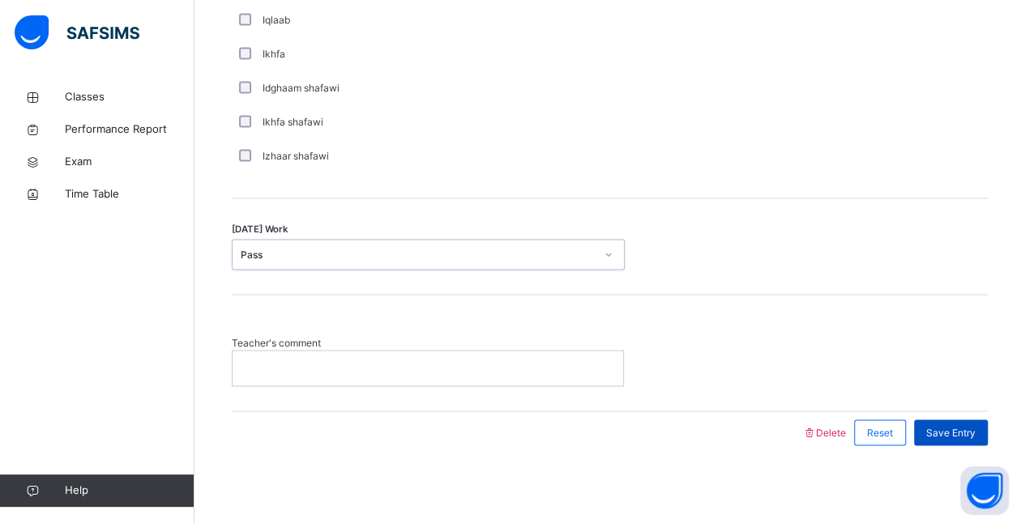
click at [959, 425] on span "Save Entry" at bounding box center [950, 432] width 49 height 15
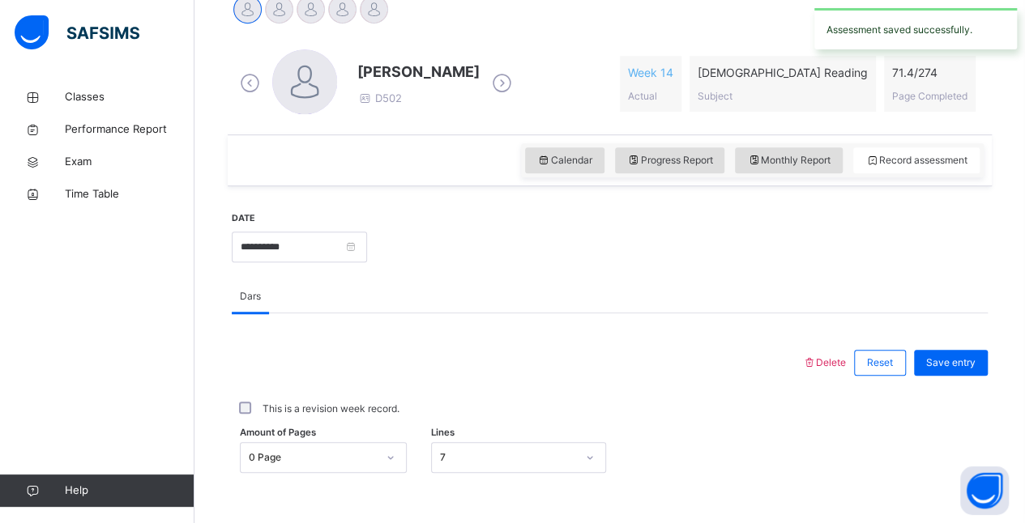
scroll to position [429, 0]
click at [367, 251] on input "**********" at bounding box center [299, 246] width 135 height 31
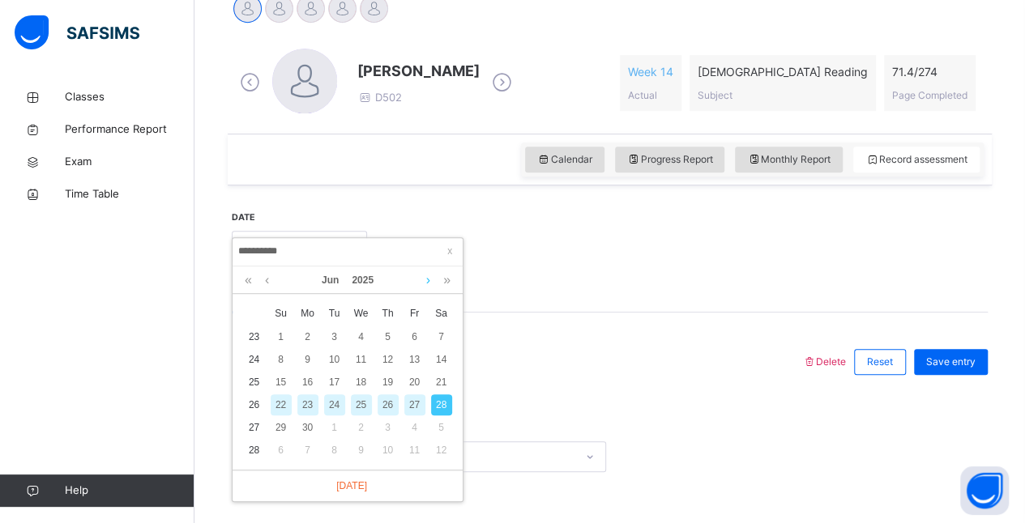
click at [428, 280] on link at bounding box center [428, 281] width 12 height 28
click at [363, 346] on div "2" at bounding box center [361, 337] width 21 height 21
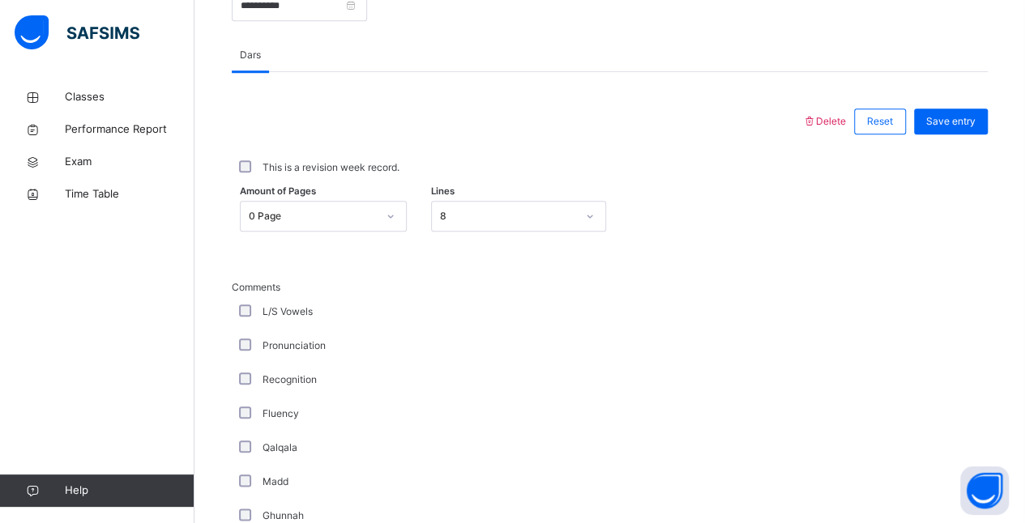
scroll to position [674, 0]
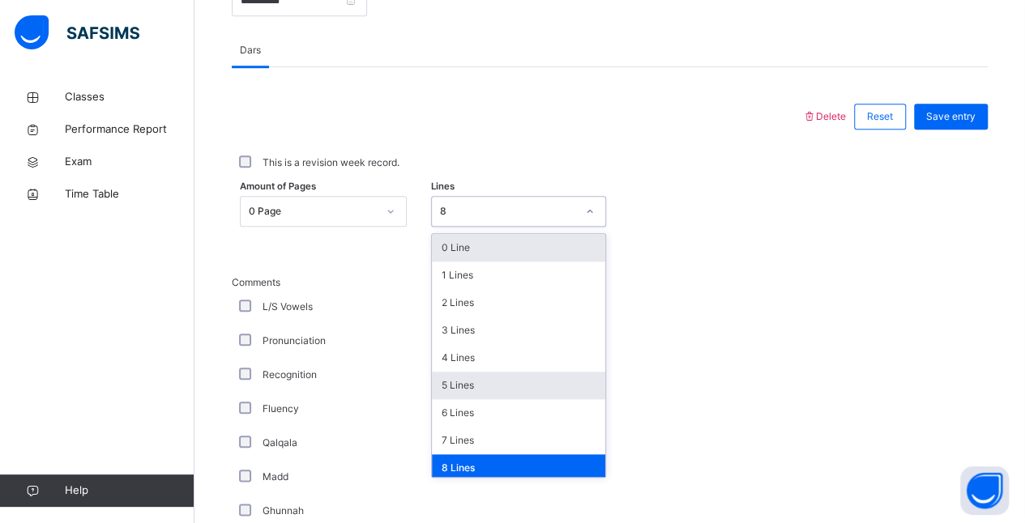
click at [472, 388] on div "5 Lines" at bounding box center [518, 386] width 173 height 28
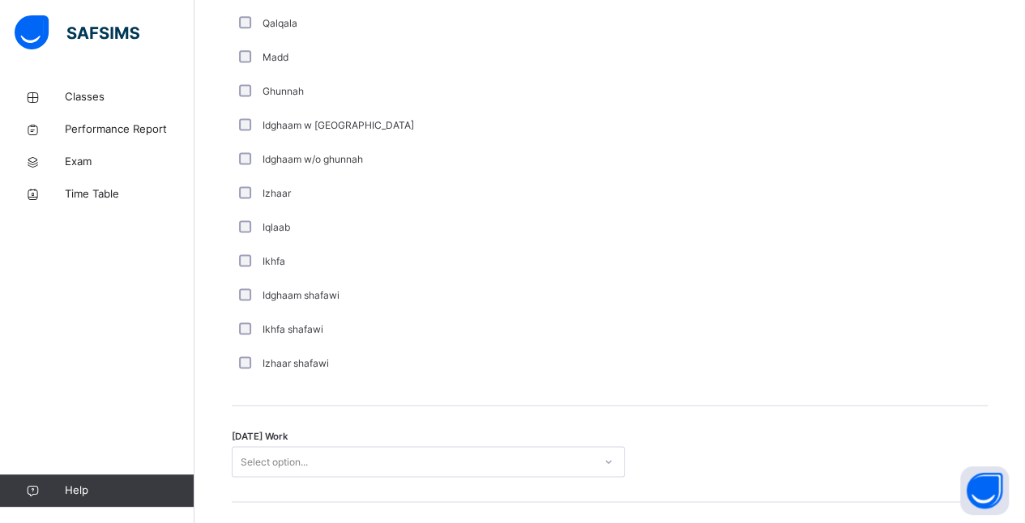
scroll to position [1301, 0]
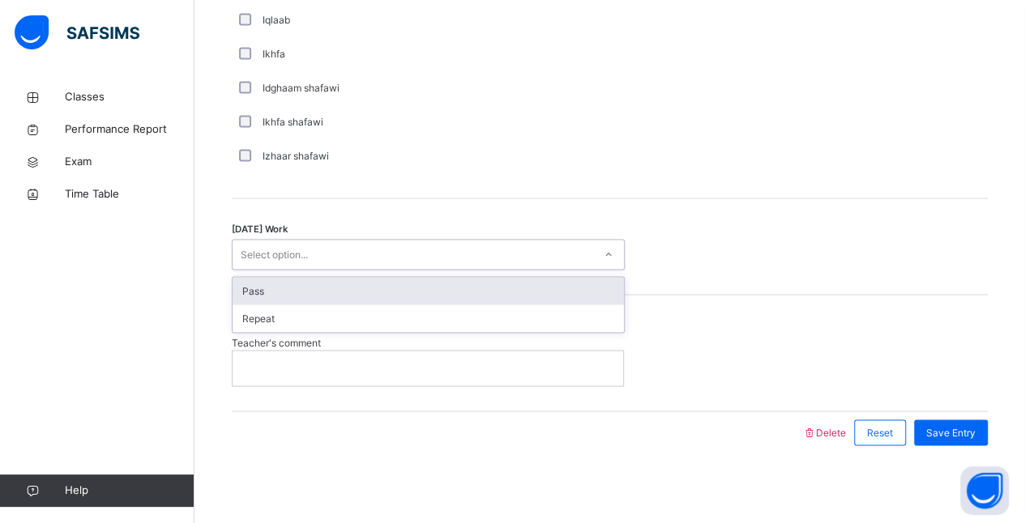
click at [381, 292] on div "Pass" at bounding box center [428, 291] width 391 height 28
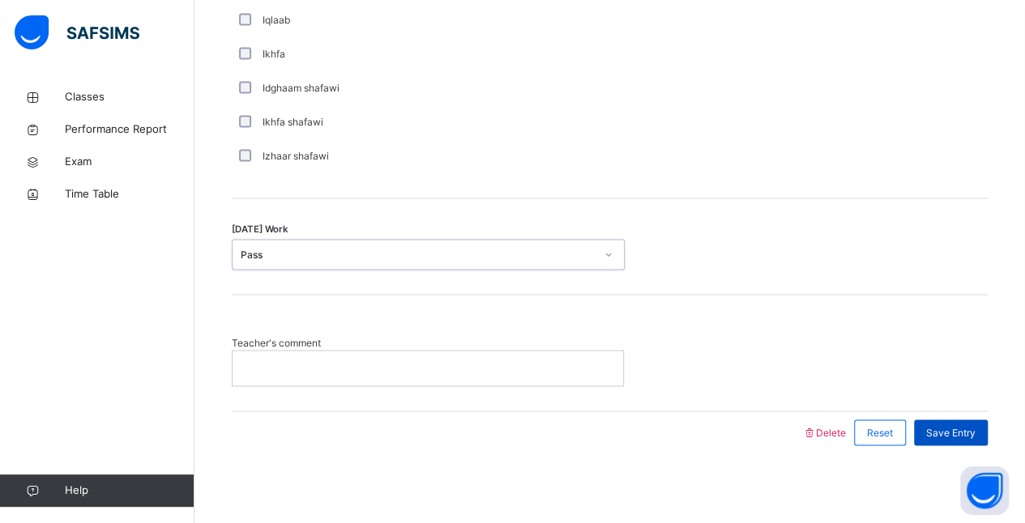
click at [977, 439] on div "Save Entry" at bounding box center [951, 433] width 74 height 26
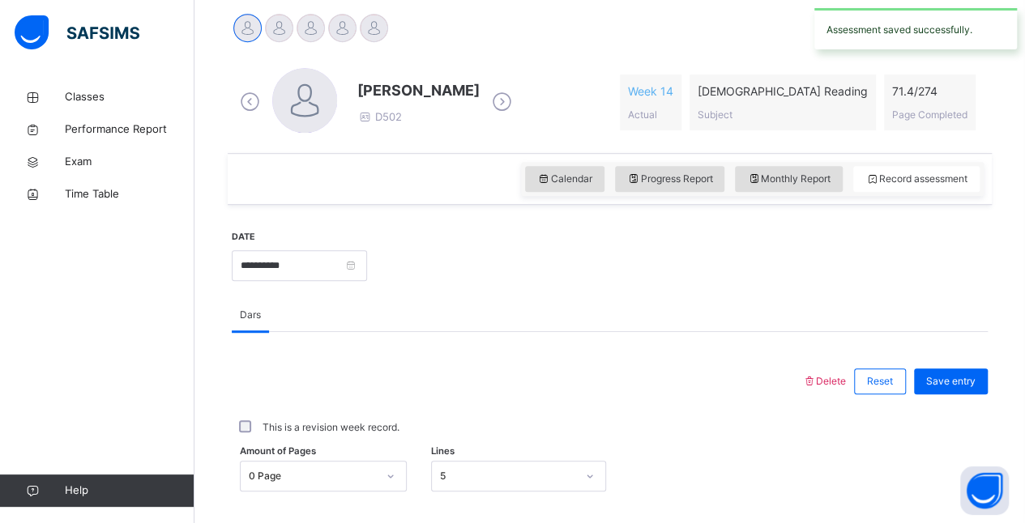
scroll to position [412, 0]
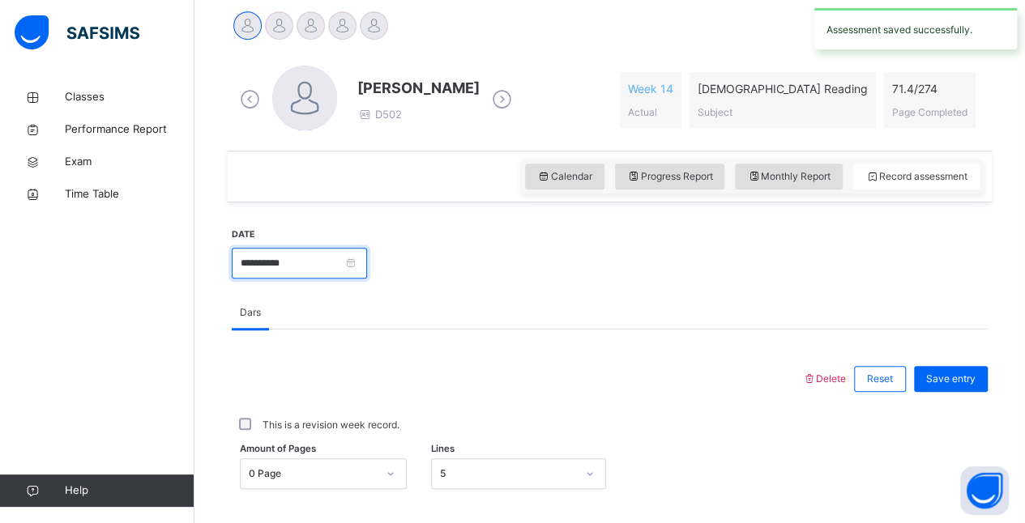
click at [367, 267] on input "**********" at bounding box center [299, 263] width 135 height 31
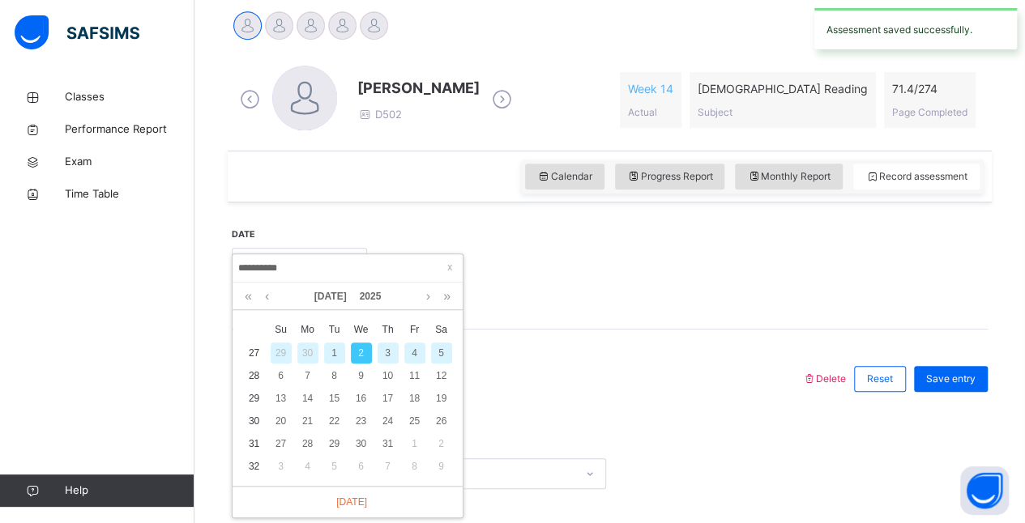
click at [387, 352] on div "3" at bounding box center [388, 353] width 21 height 21
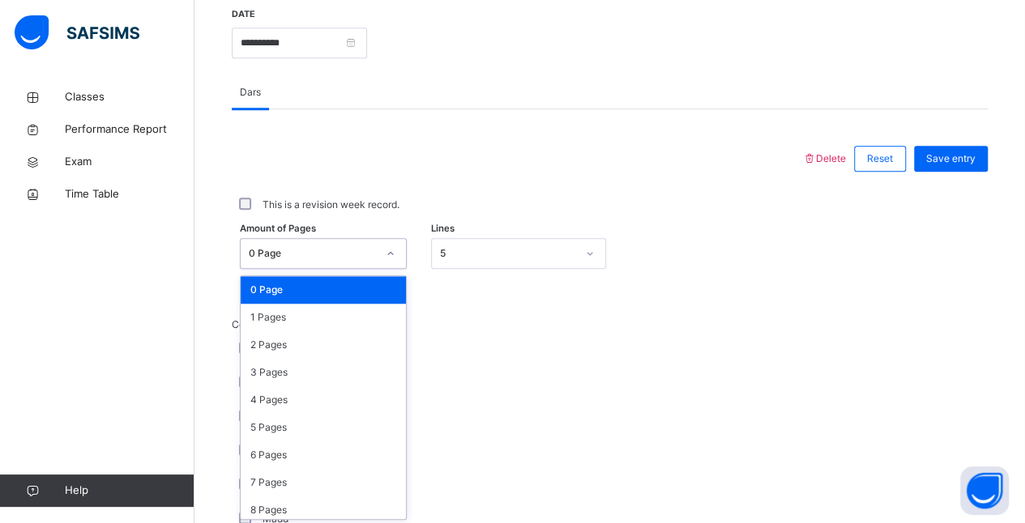
scroll to position [633, 0]
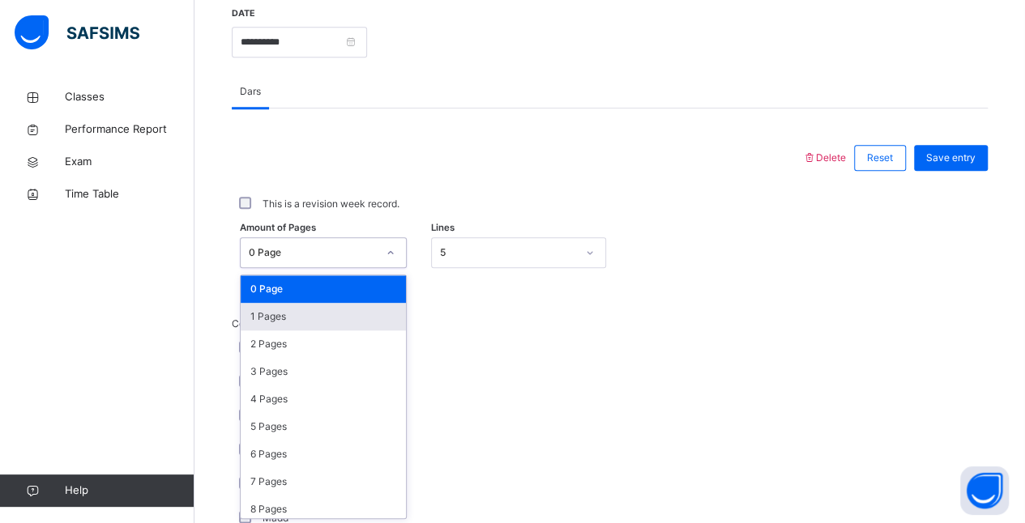
click at [268, 314] on div "1 Pages" at bounding box center [323, 317] width 165 height 28
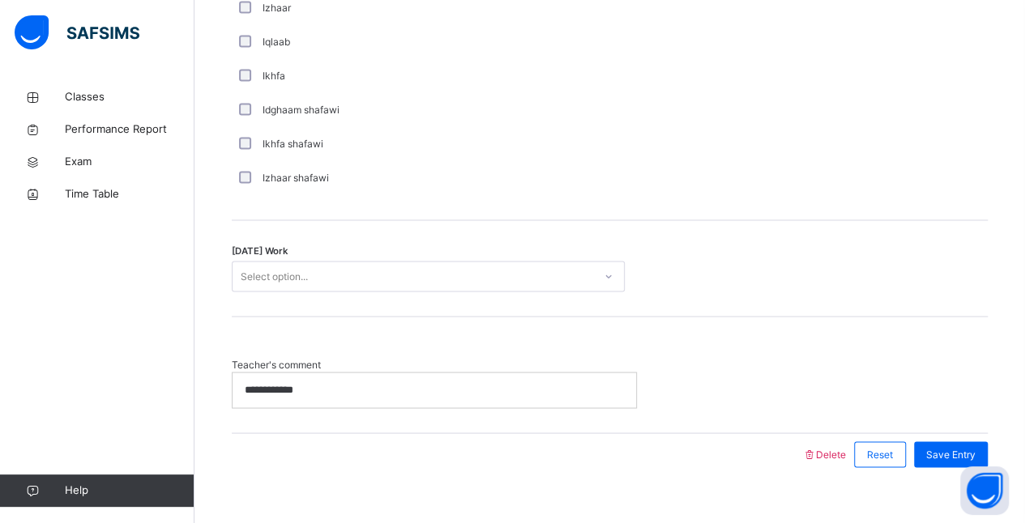
scroll to position [1290, 0]
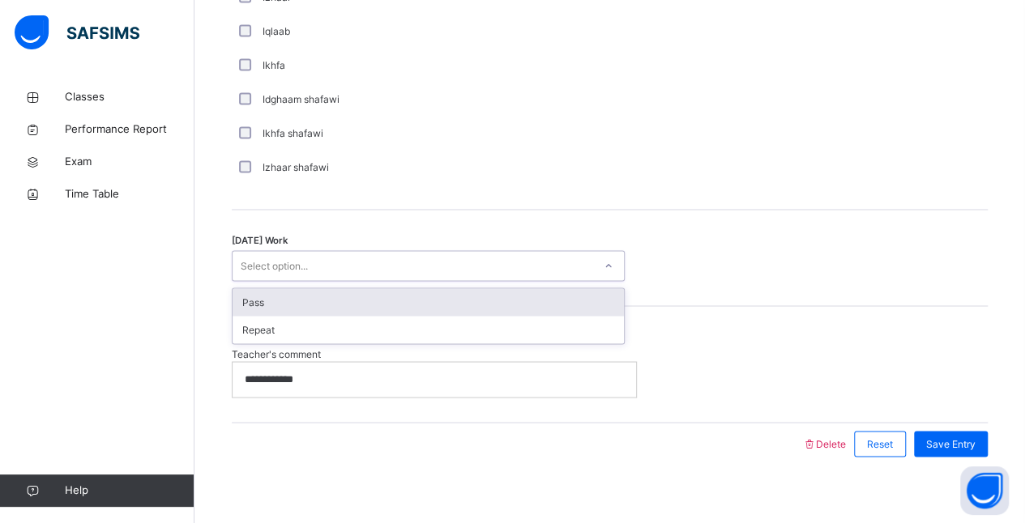
click at [339, 301] on div "Pass" at bounding box center [428, 302] width 391 height 28
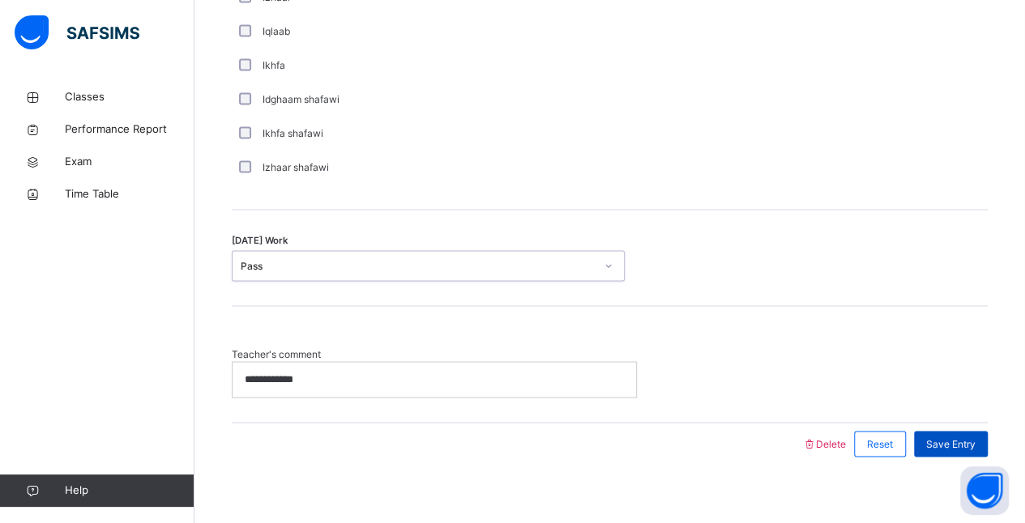
click at [952, 442] on span "Save Entry" at bounding box center [950, 444] width 49 height 15
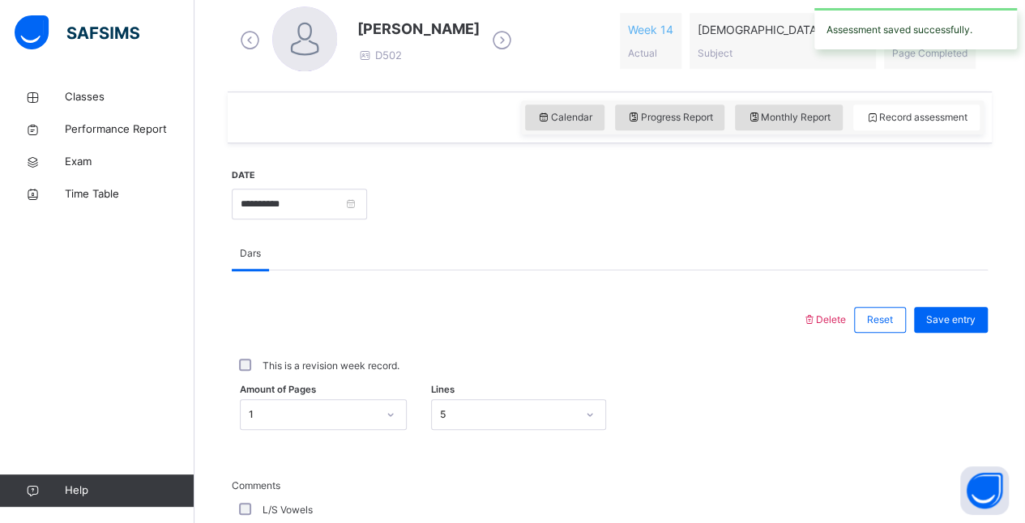
scroll to position [472, 0]
click at [367, 208] on input "**********" at bounding box center [299, 203] width 135 height 31
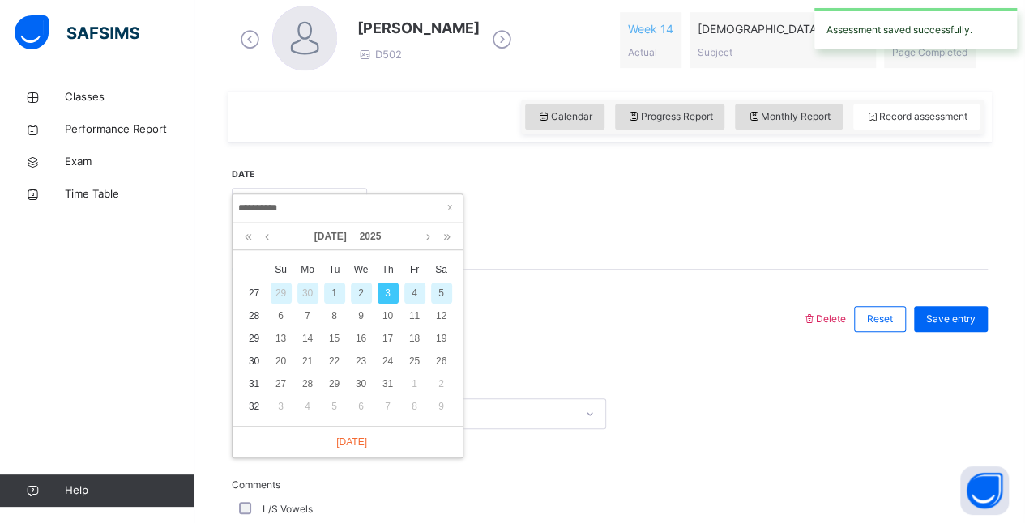
click at [414, 292] on div "4" at bounding box center [414, 293] width 21 height 21
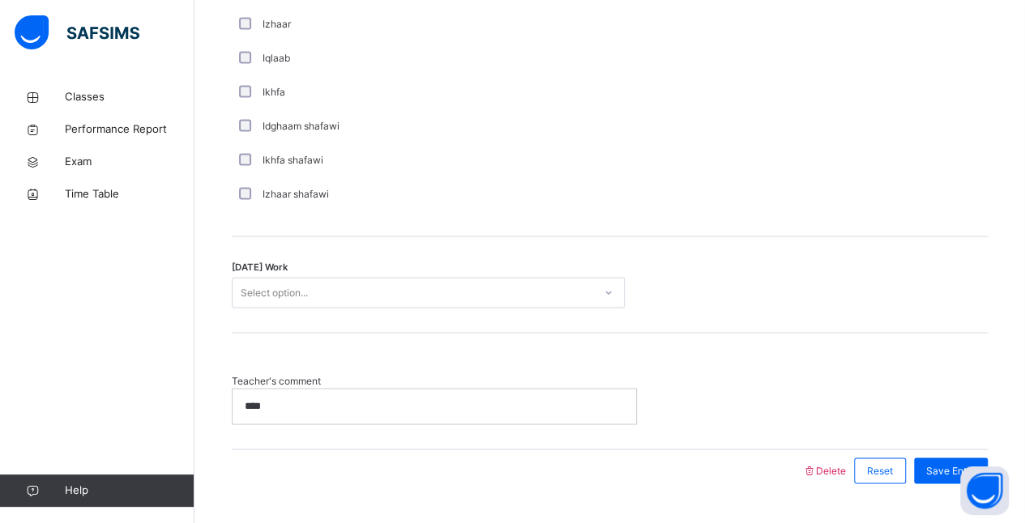
scroll to position [1279, 0]
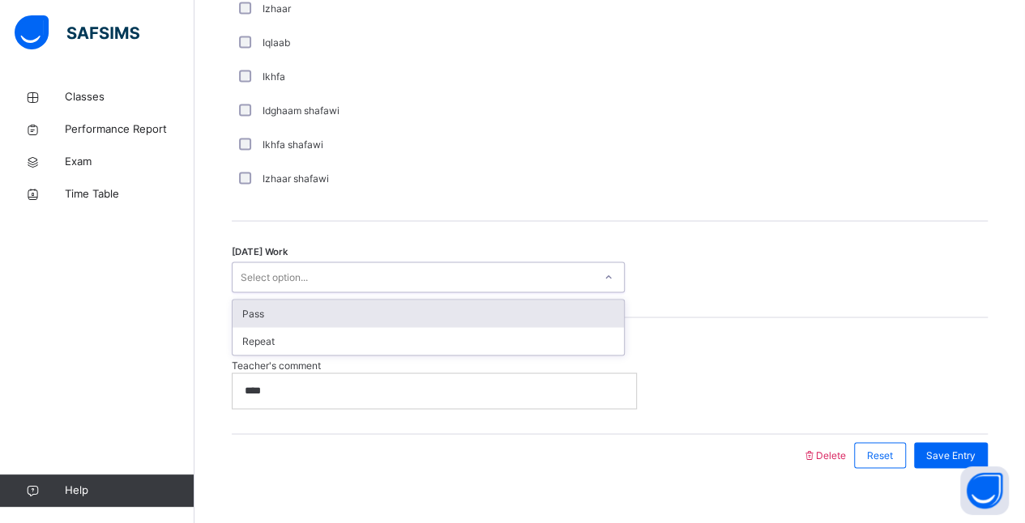
click at [397, 313] on div "Pass" at bounding box center [428, 314] width 391 height 28
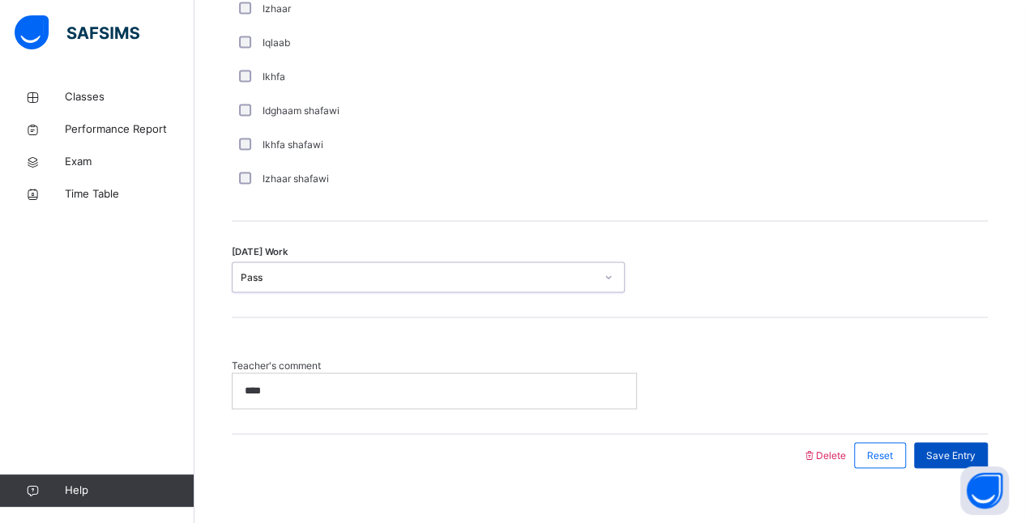
click at [946, 449] on span "Save Entry" at bounding box center [950, 455] width 49 height 15
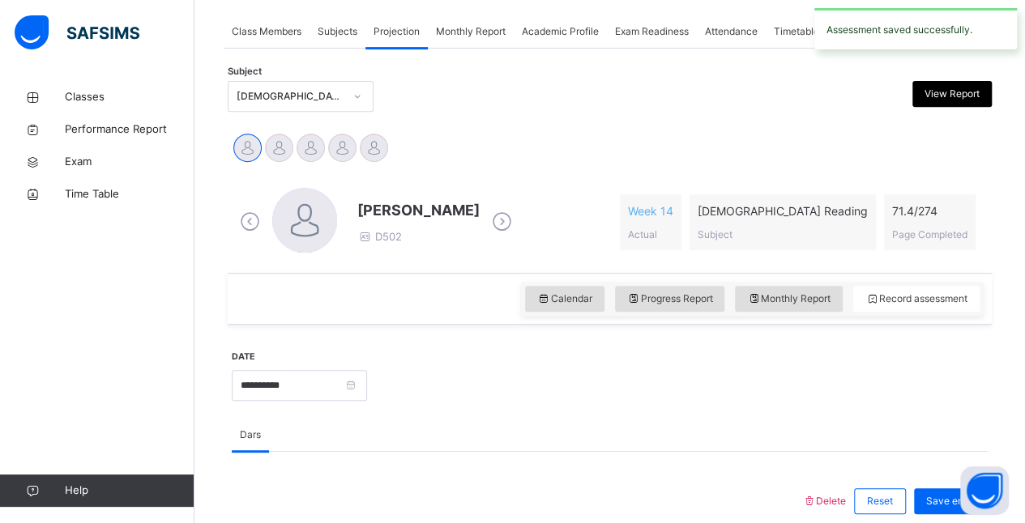
scroll to position [404, 0]
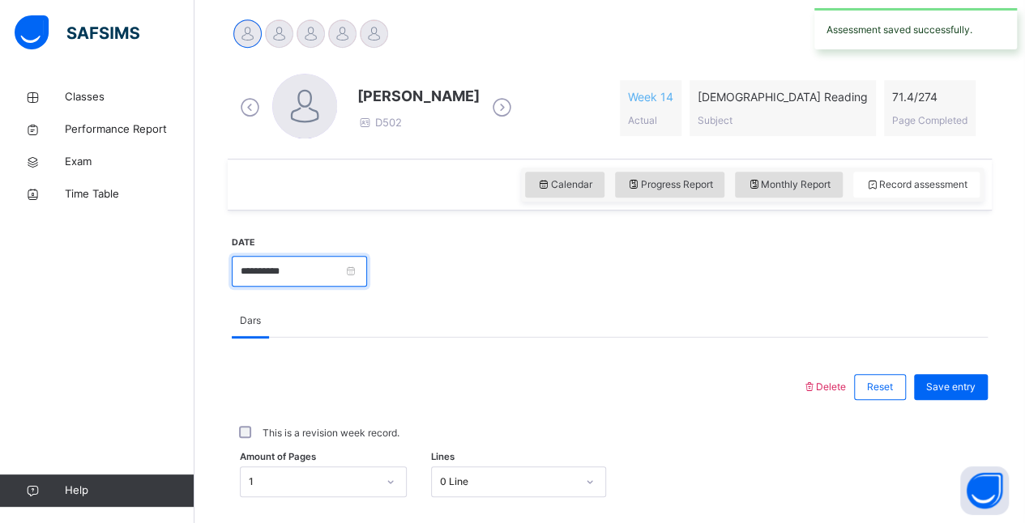
click at [367, 264] on input "**********" at bounding box center [299, 271] width 135 height 31
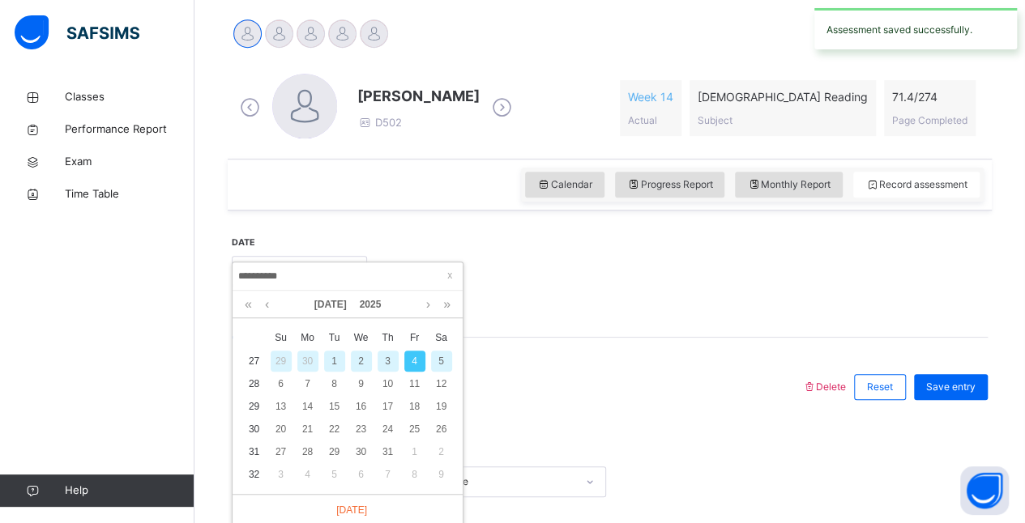
click at [441, 360] on div "5" at bounding box center [441, 361] width 21 height 21
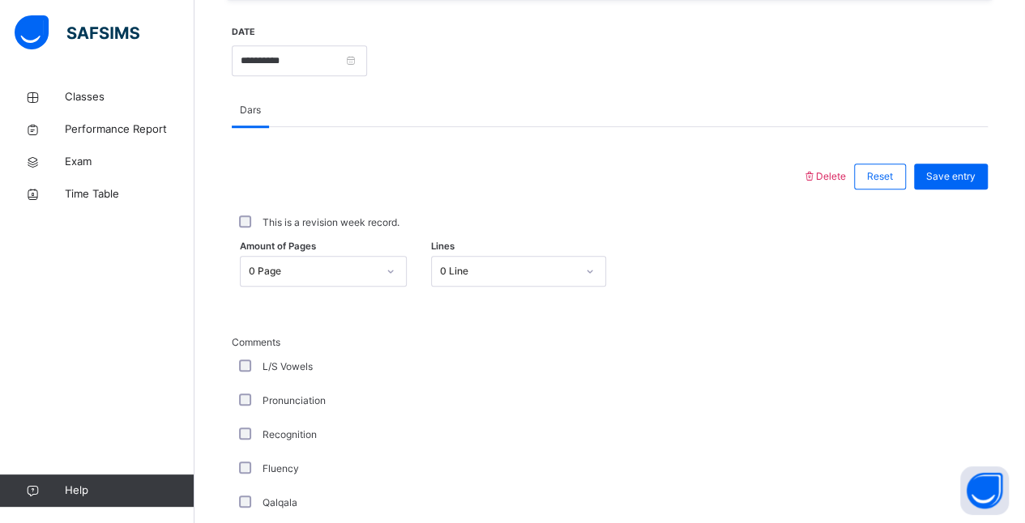
scroll to position [633, 0]
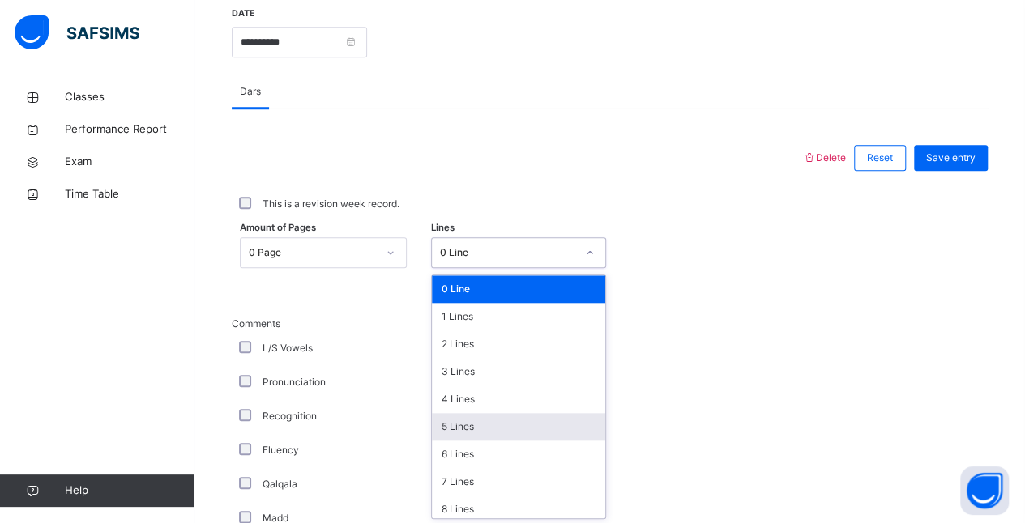
click at [465, 436] on div "5 Lines" at bounding box center [518, 427] width 173 height 28
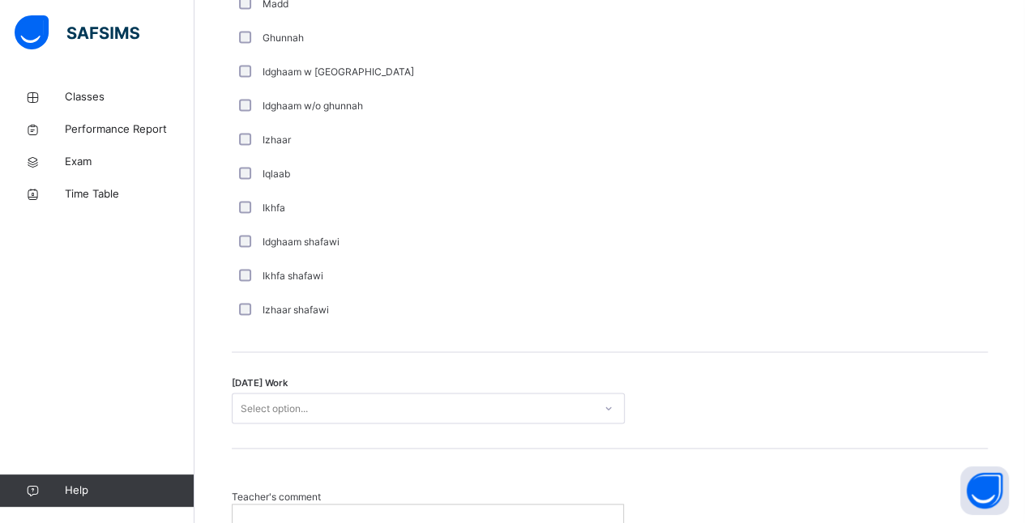
scroll to position [1301, 0]
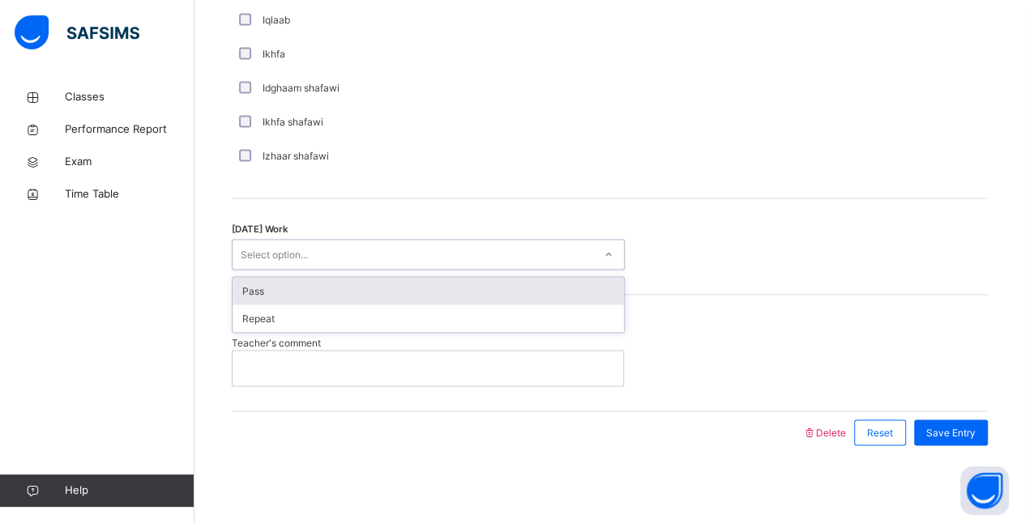
click at [292, 288] on div "Pass" at bounding box center [428, 291] width 391 height 28
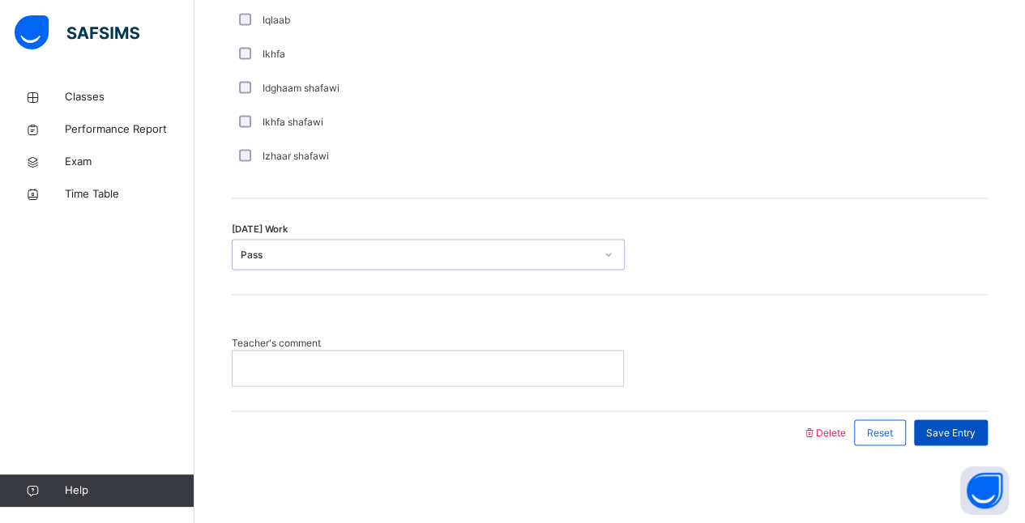
click at [969, 431] on span "Save Entry" at bounding box center [950, 432] width 49 height 15
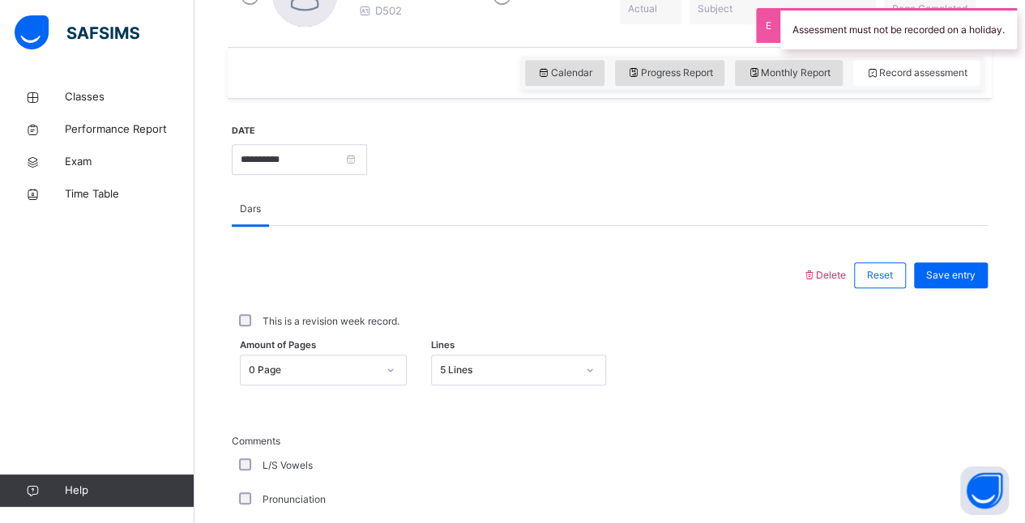
scroll to position [506, 0]
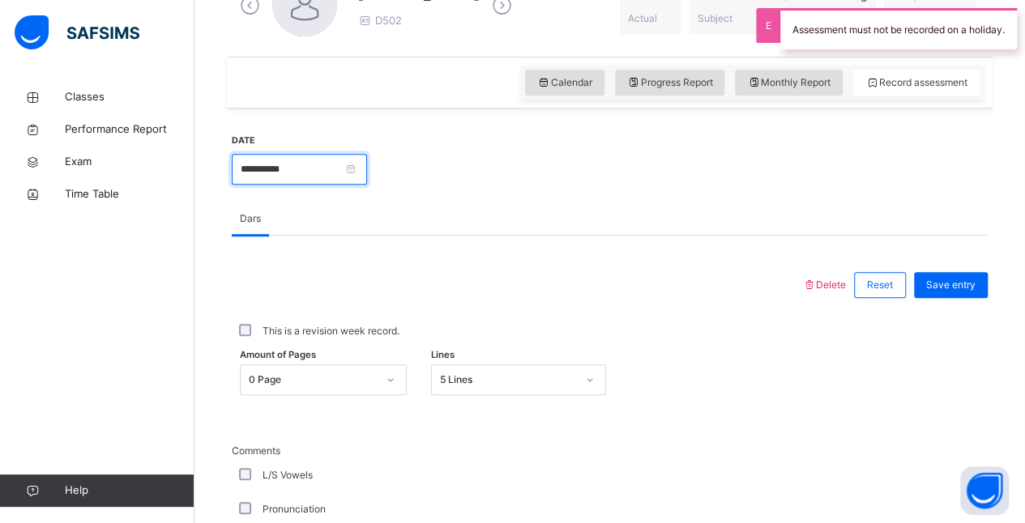
click at [344, 179] on input "**********" at bounding box center [299, 169] width 135 height 31
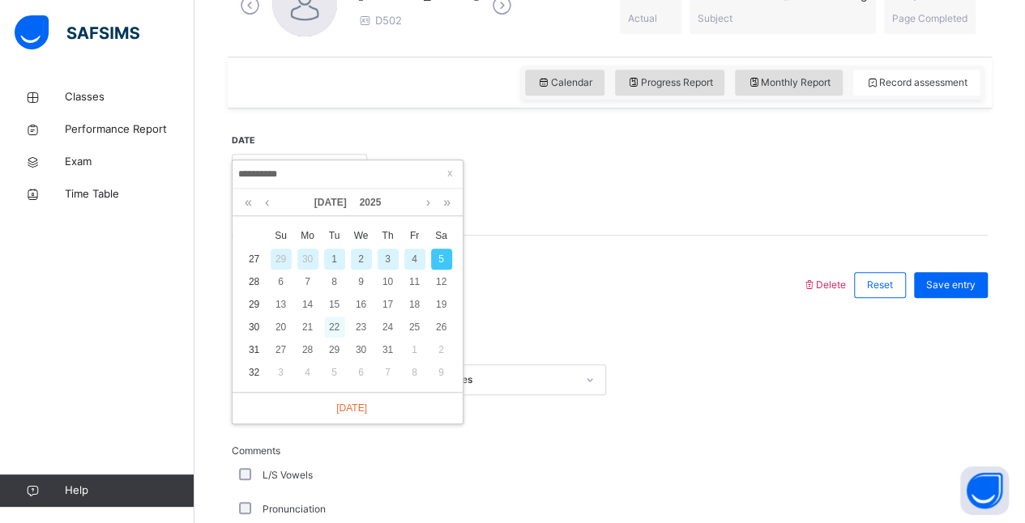
click at [333, 328] on div "22" at bounding box center [334, 327] width 21 height 21
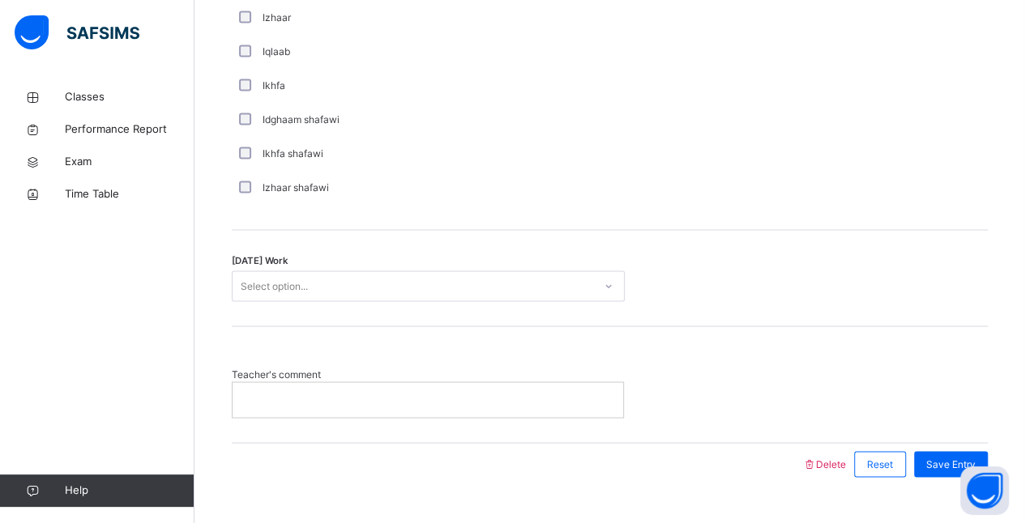
scroll to position [1301, 0]
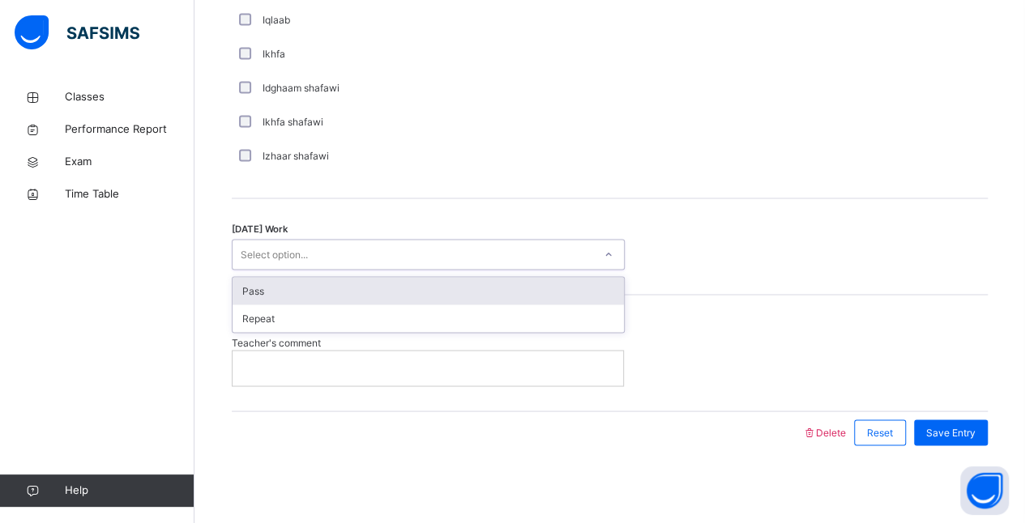
click at [374, 291] on div "Pass" at bounding box center [428, 291] width 391 height 28
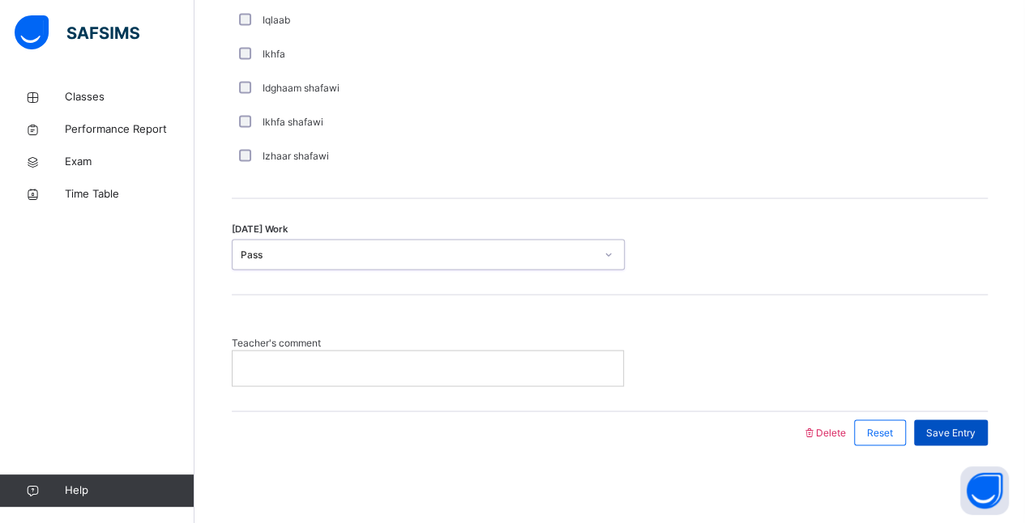
click at [969, 427] on span "Save Entry" at bounding box center [950, 432] width 49 height 15
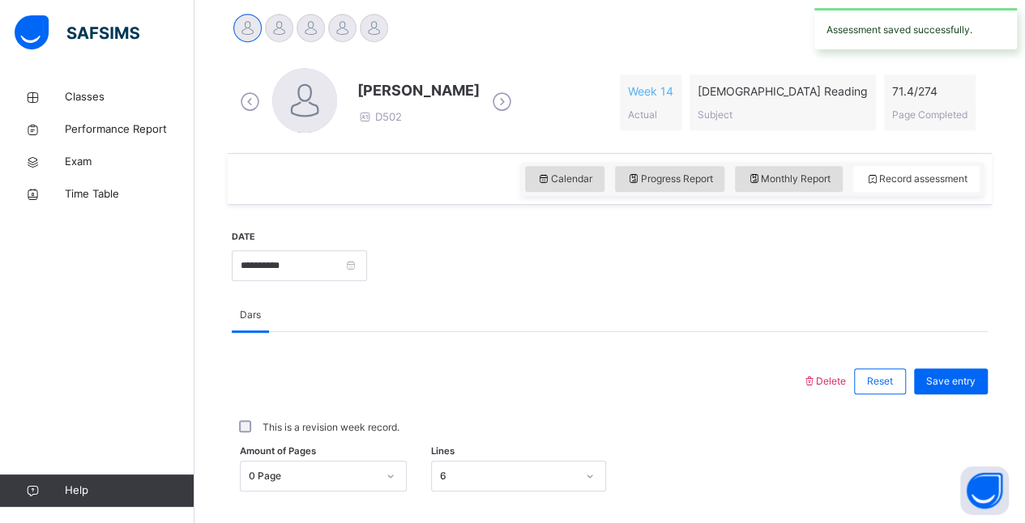
scroll to position [408, 0]
click at [361, 267] on input "**********" at bounding box center [299, 266] width 135 height 31
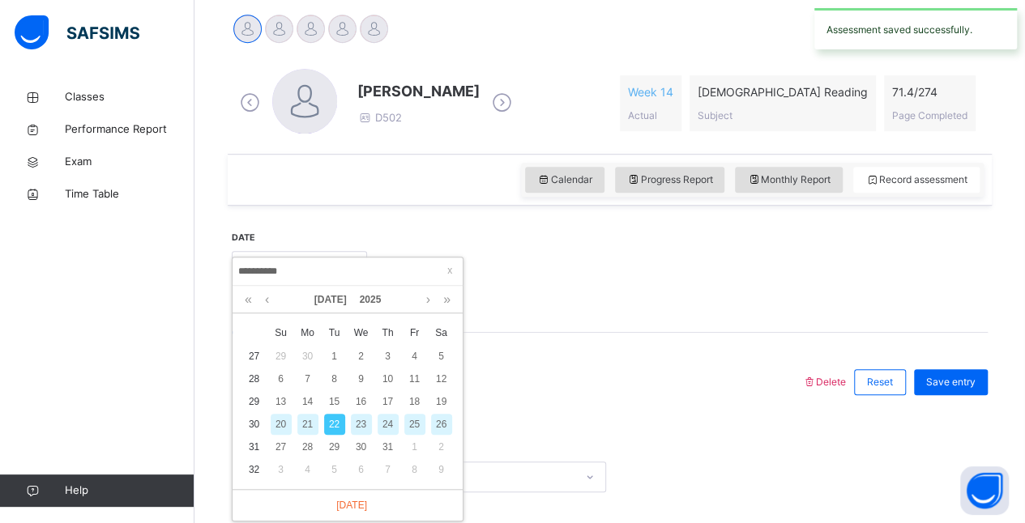
click at [366, 428] on div "23" at bounding box center [361, 424] width 21 height 21
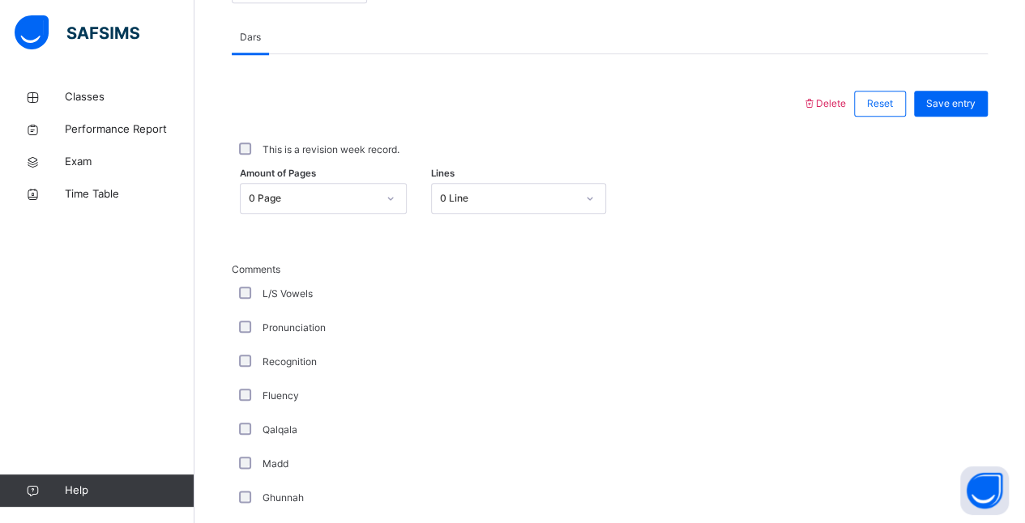
scroll to position [684, 0]
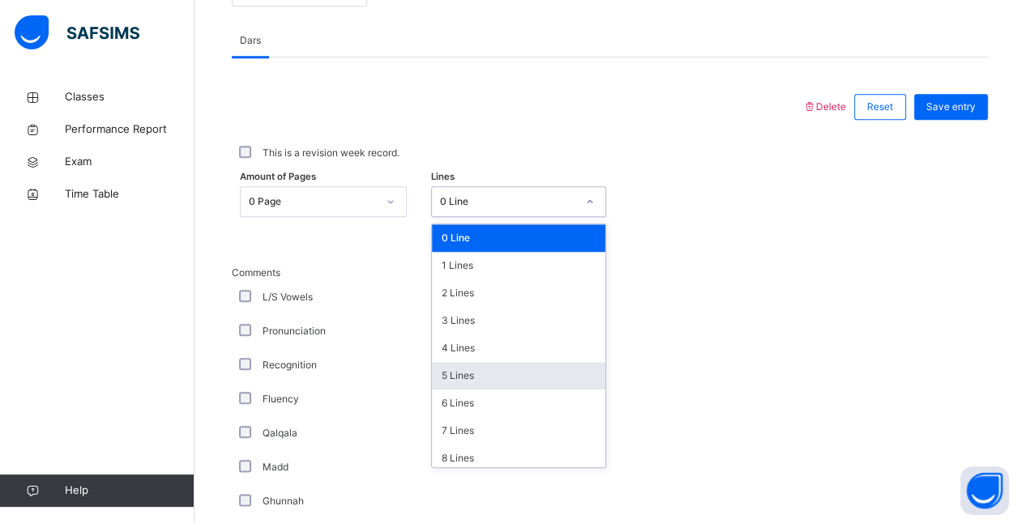
click at [465, 376] on div "5 Lines" at bounding box center [518, 376] width 173 height 28
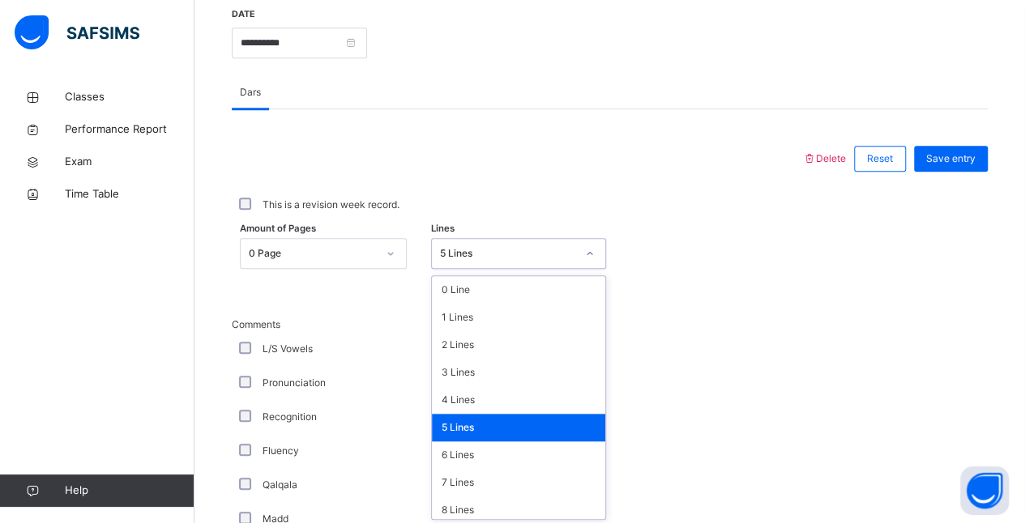
scroll to position [633, 0]
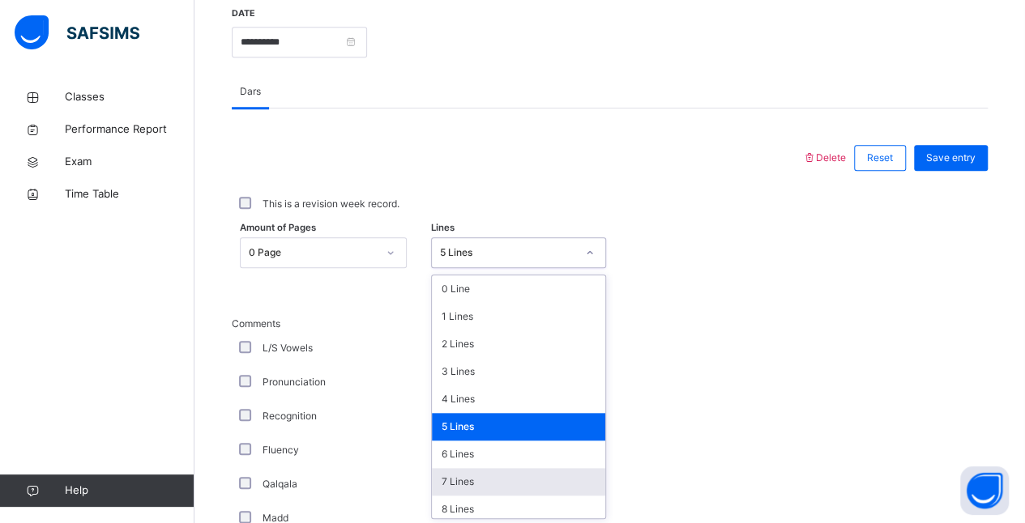
click at [465, 481] on div "7 Lines" at bounding box center [518, 482] width 173 height 28
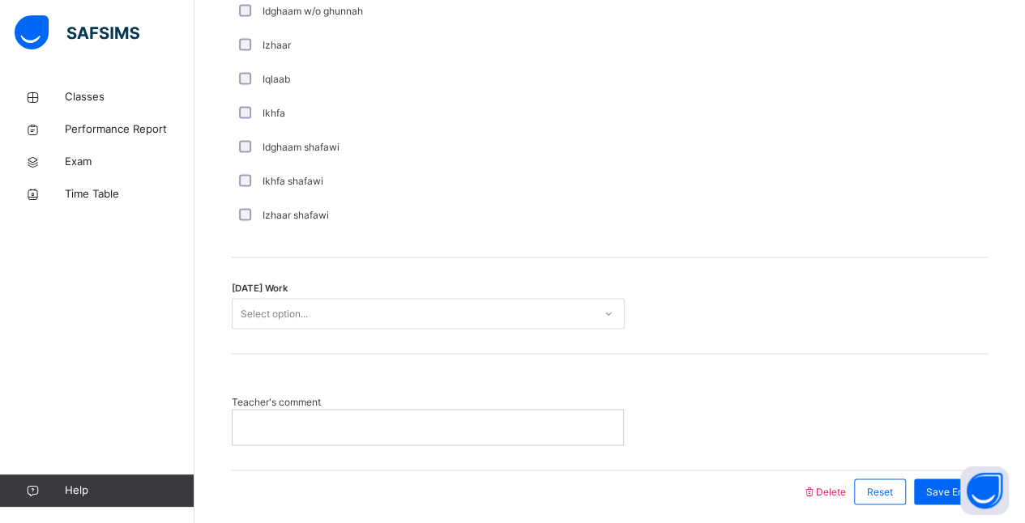
scroll to position [1301, 0]
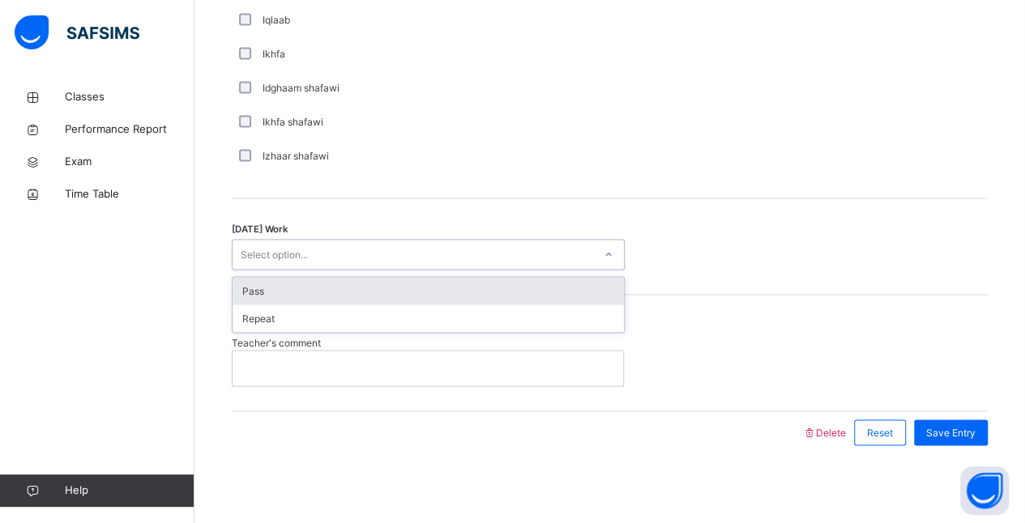
click at [341, 284] on div "Pass" at bounding box center [428, 291] width 391 height 28
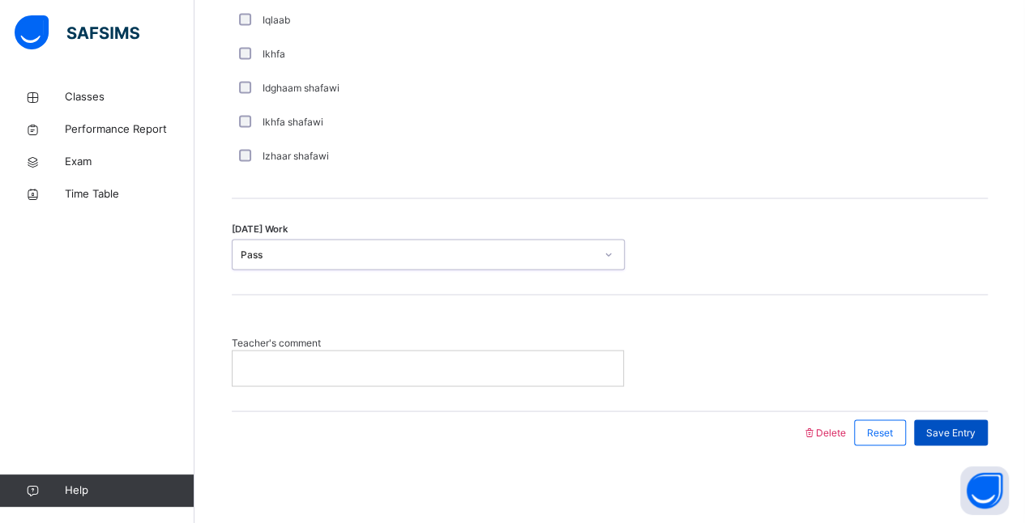
click at [956, 429] on span "Save Entry" at bounding box center [950, 432] width 49 height 15
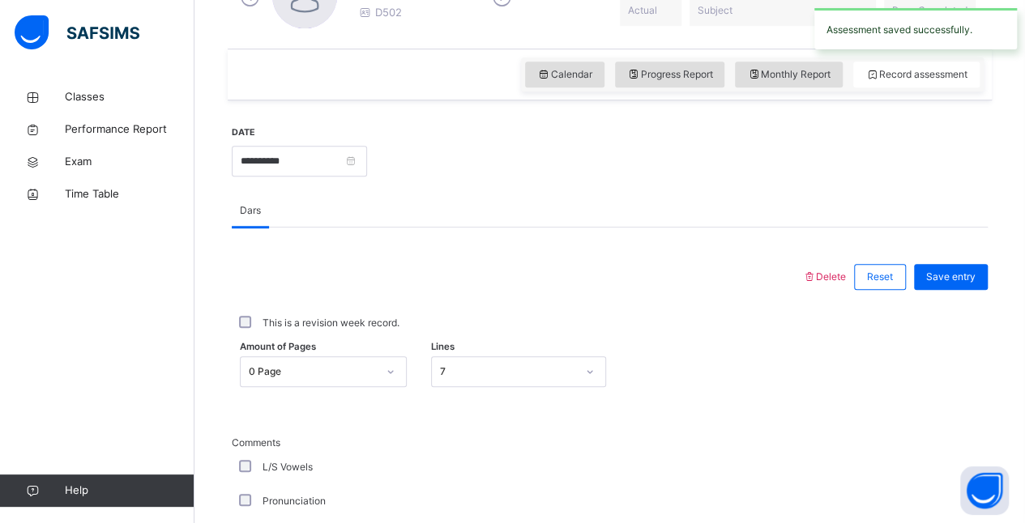
scroll to position [512, 0]
click at [367, 164] on input "**********" at bounding box center [299, 162] width 135 height 31
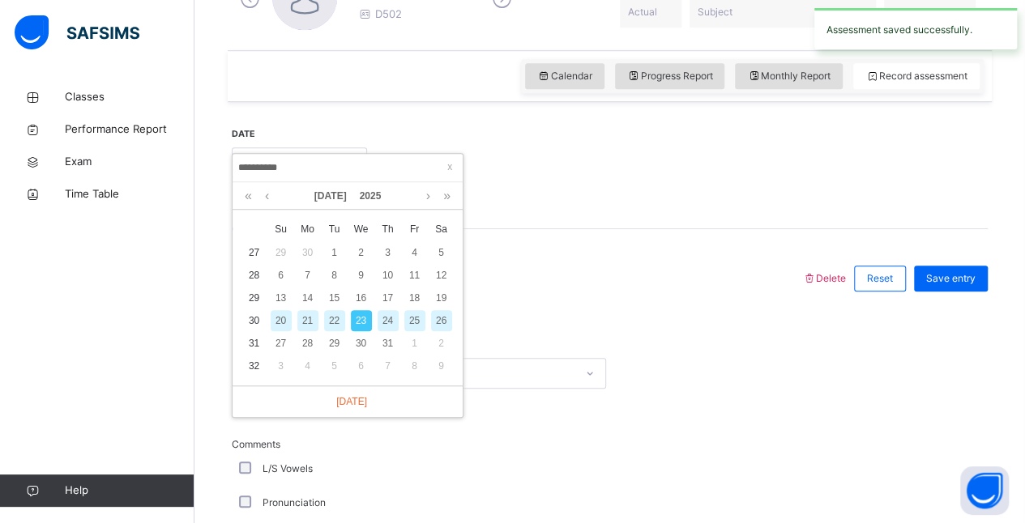
click at [386, 323] on div "24" at bounding box center [388, 320] width 21 height 21
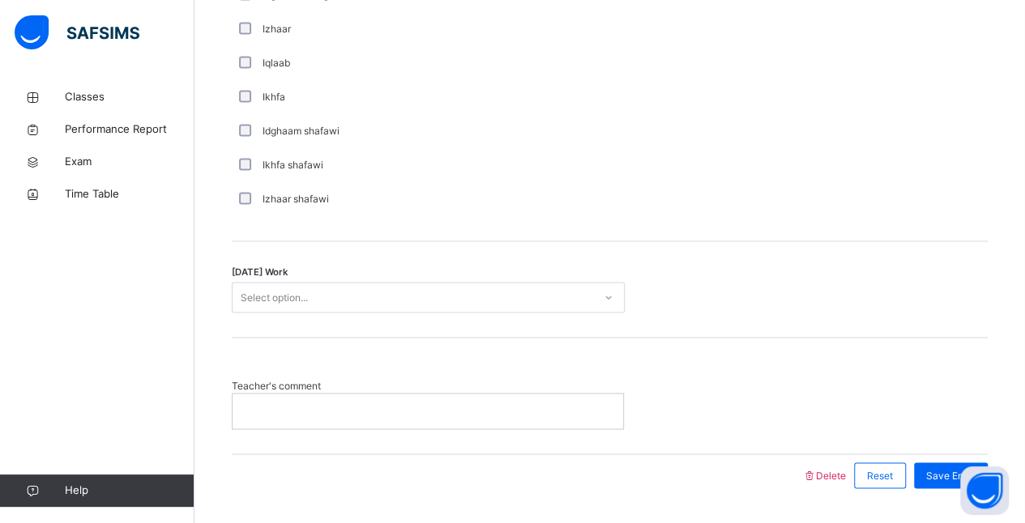
scroll to position [1301, 0]
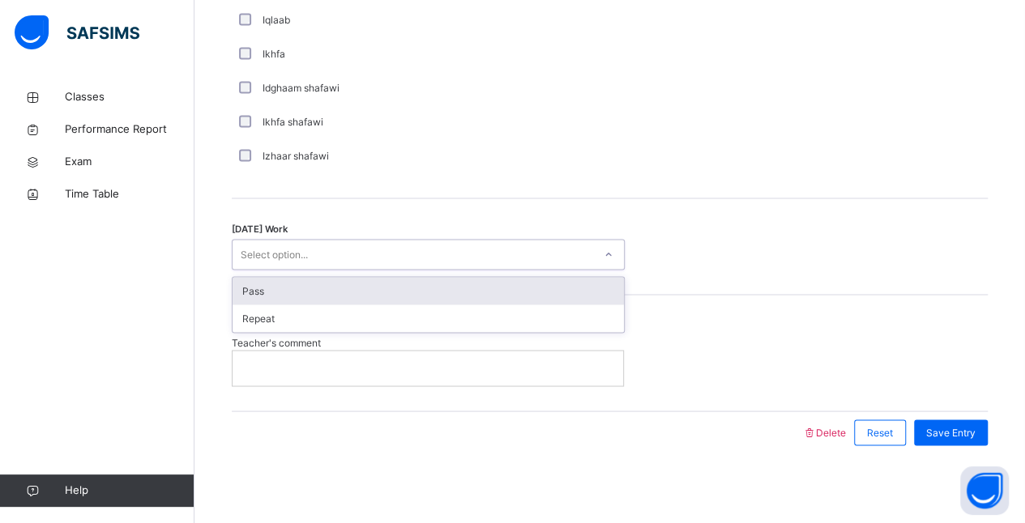
click at [447, 292] on div "Pass" at bounding box center [428, 291] width 391 height 28
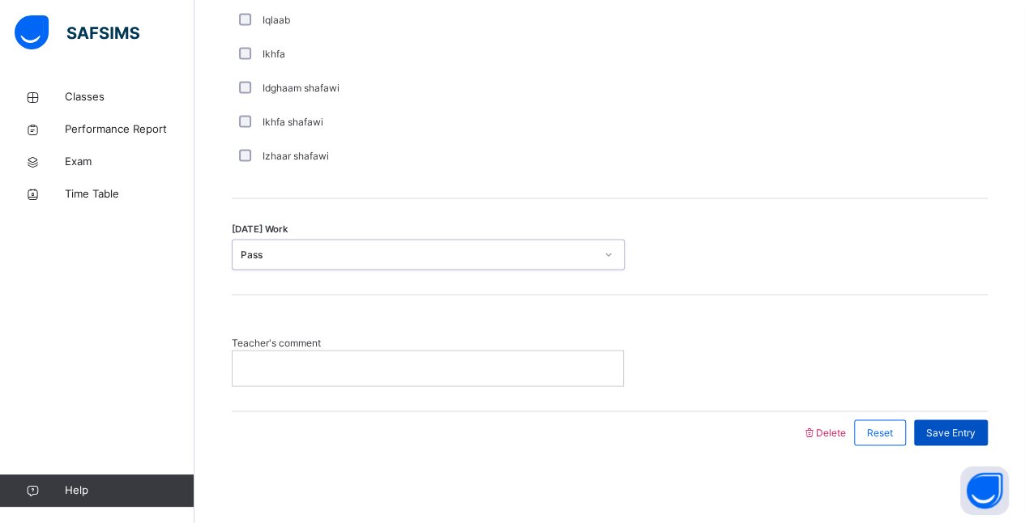
click at [959, 431] on span "Save Entry" at bounding box center [950, 432] width 49 height 15
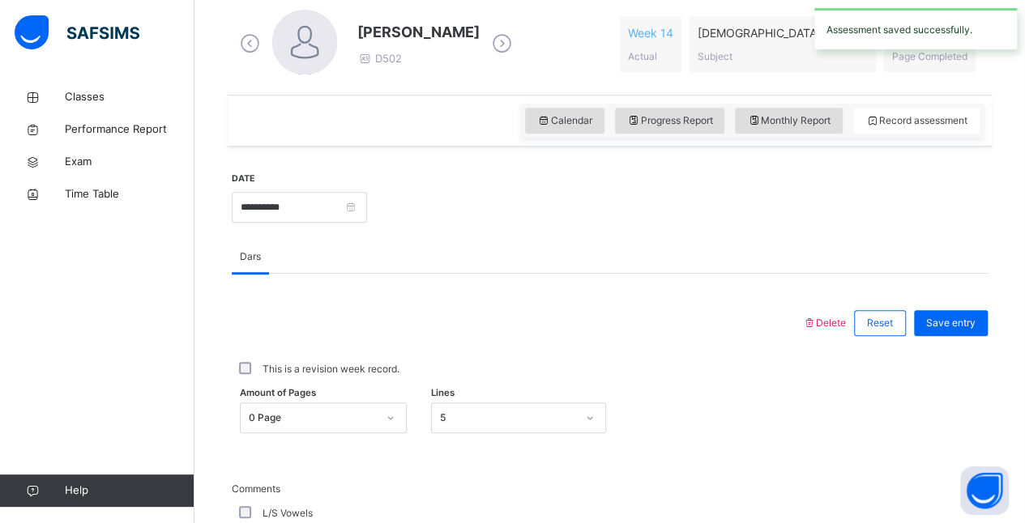
scroll to position [467, 0]
click at [367, 219] on input "**********" at bounding box center [299, 208] width 135 height 31
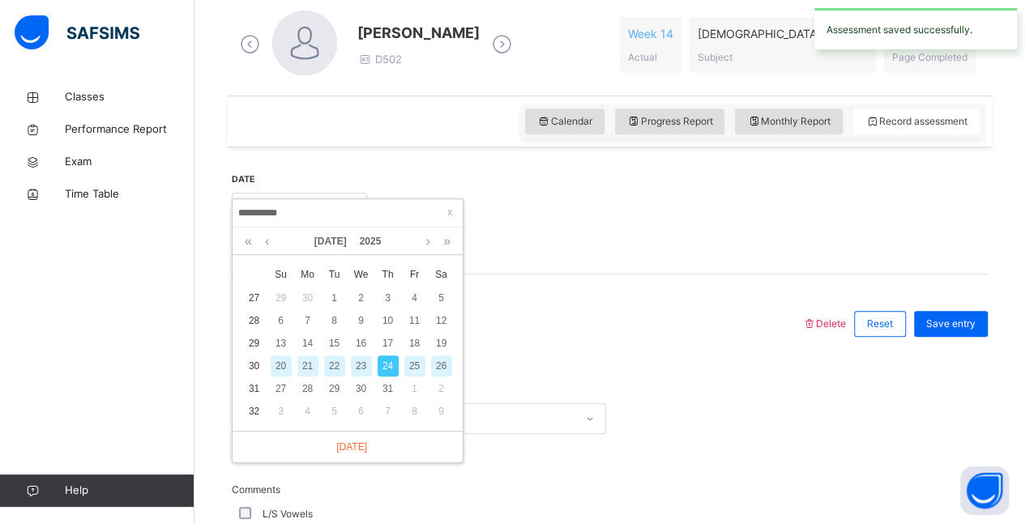
click at [414, 368] on div "25" at bounding box center [414, 366] width 21 height 21
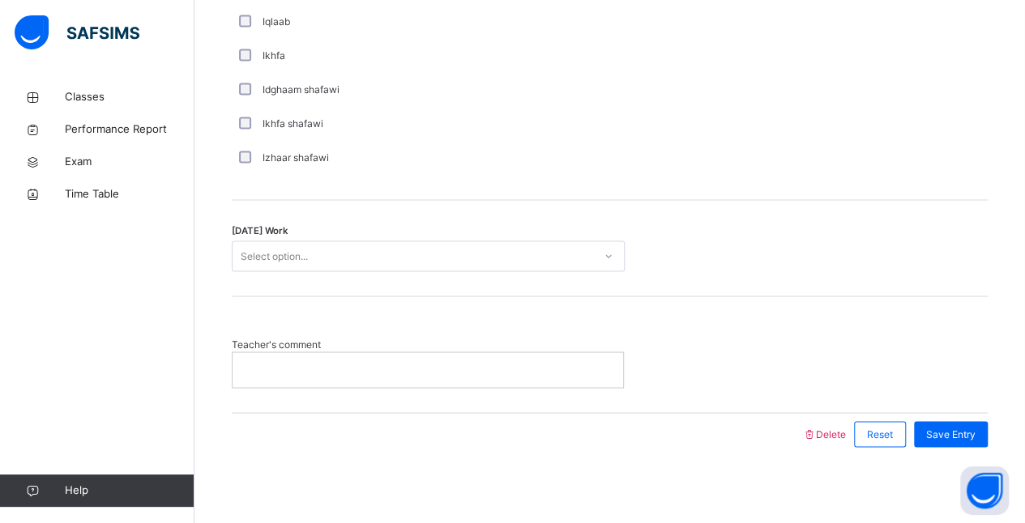
scroll to position [1301, 0]
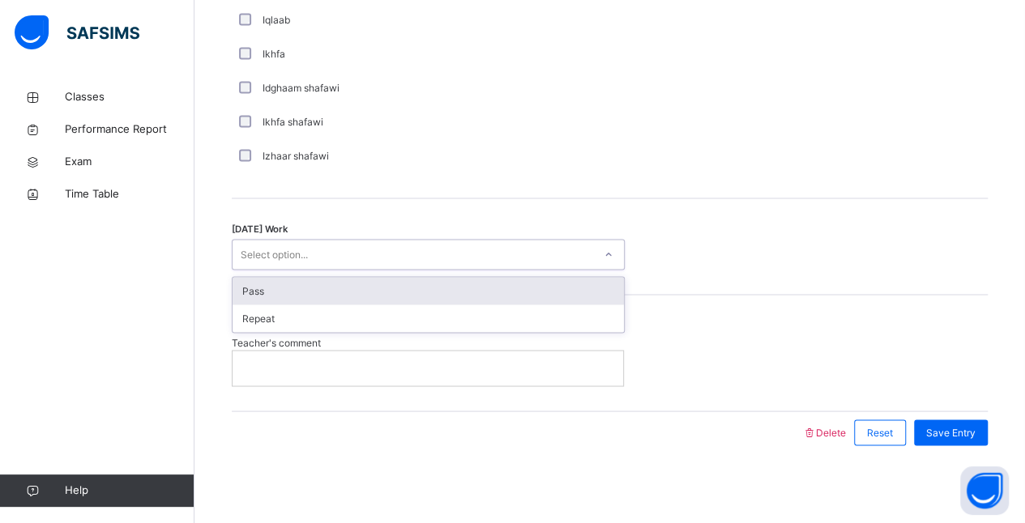
click at [369, 289] on div "Pass" at bounding box center [428, 291] width 391 height 28
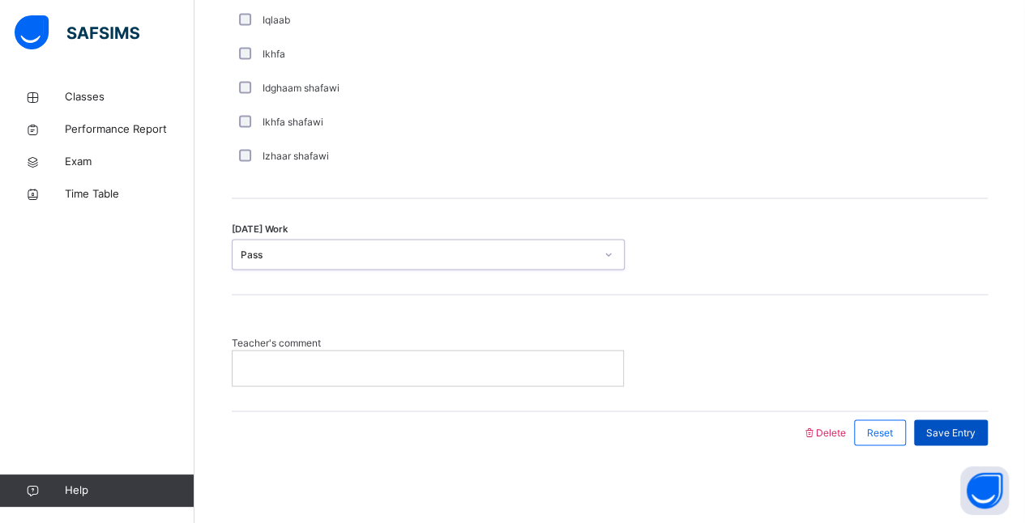
click at [958, 430] on span "Save Entry" at bounding box center [950, 432] width 49 height 15
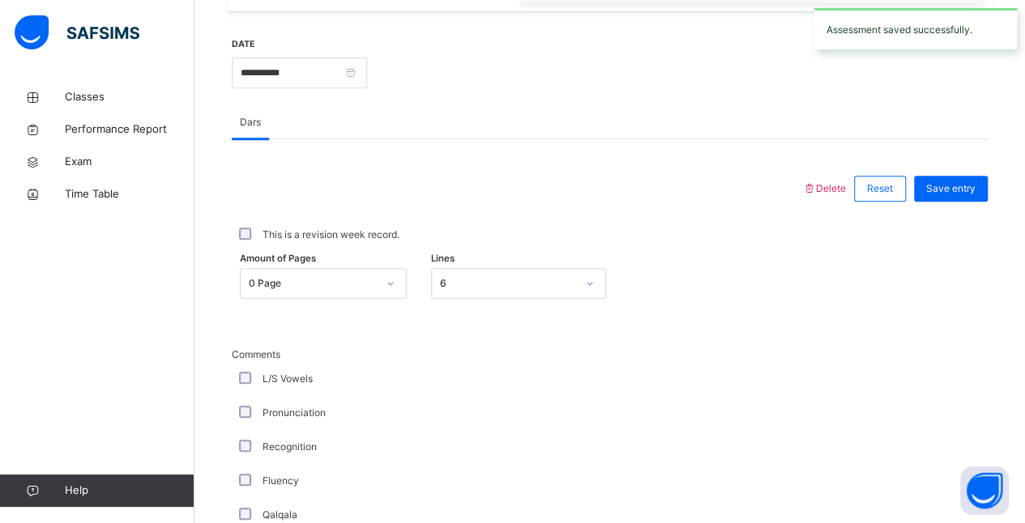
scroll to position [597, 0]
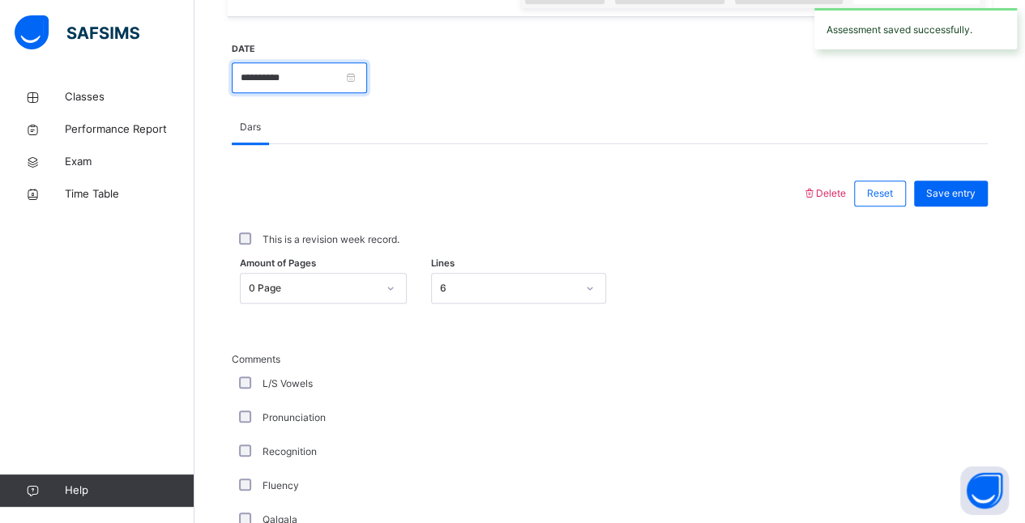
click at [367, 88] on input "**********" at bounding box center [299, 77] width 135 height 31
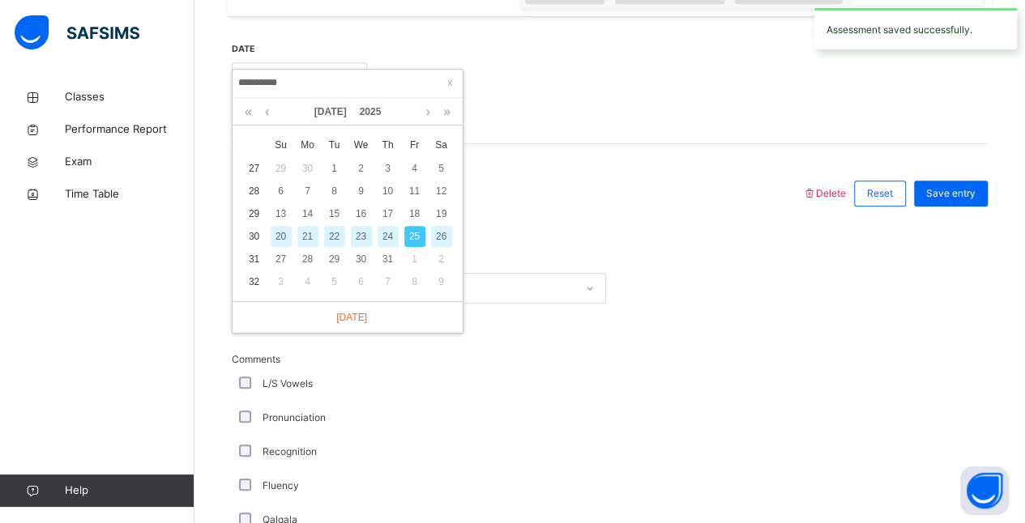
click at [442, 237] on div "26" at bounding box center [441, 236] width 21 height 21
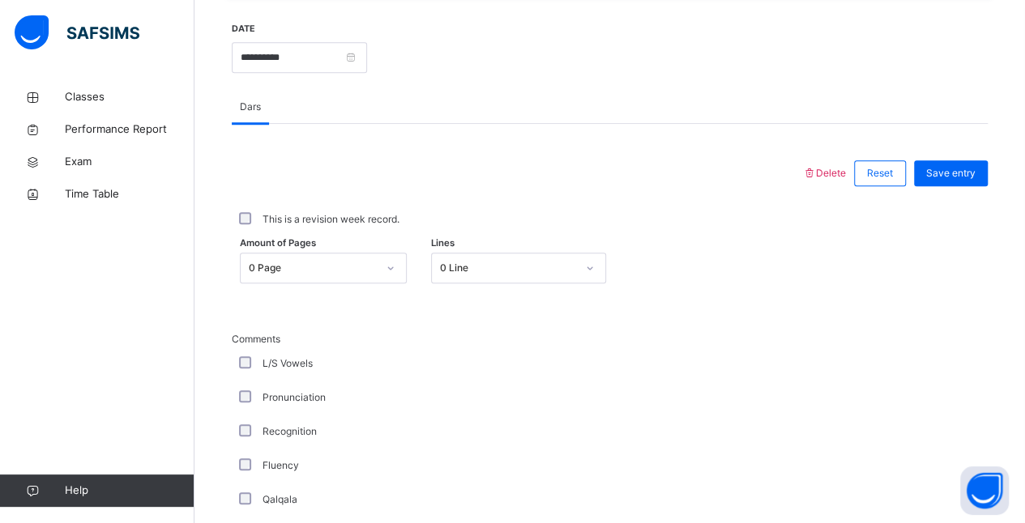
scroll to position [633, 0]
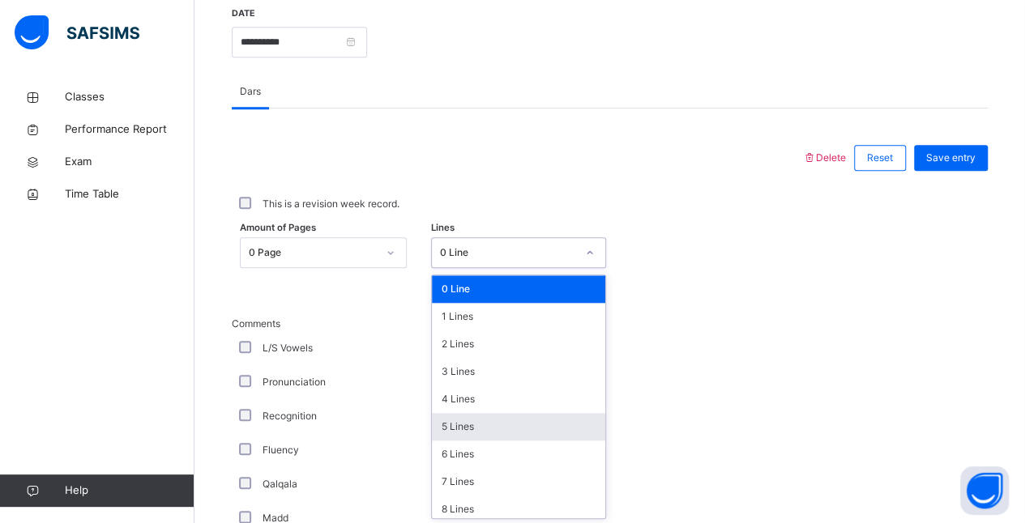
click at [457, 429] on div "5 Lines" at bounding box center [518, 427] width 173 height 28
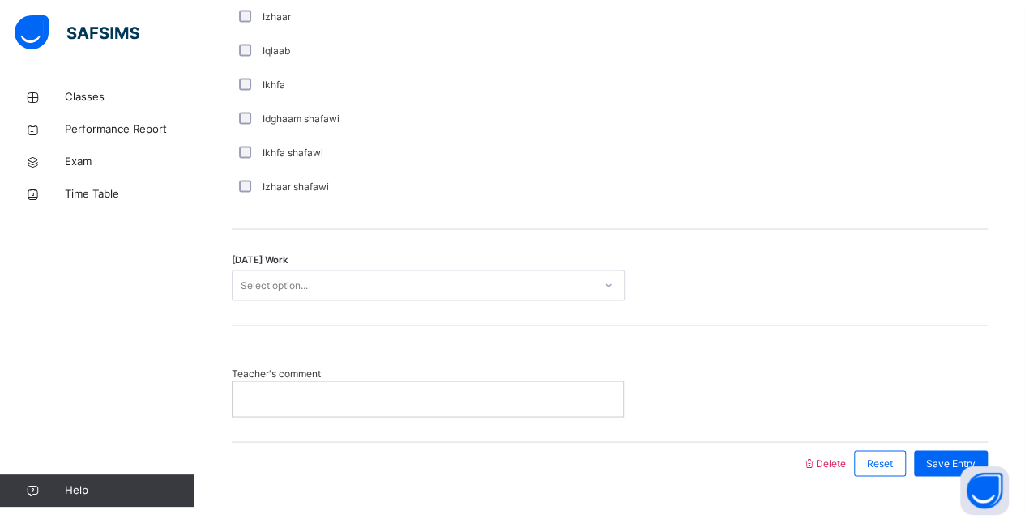
scroll to position [1301, 0]
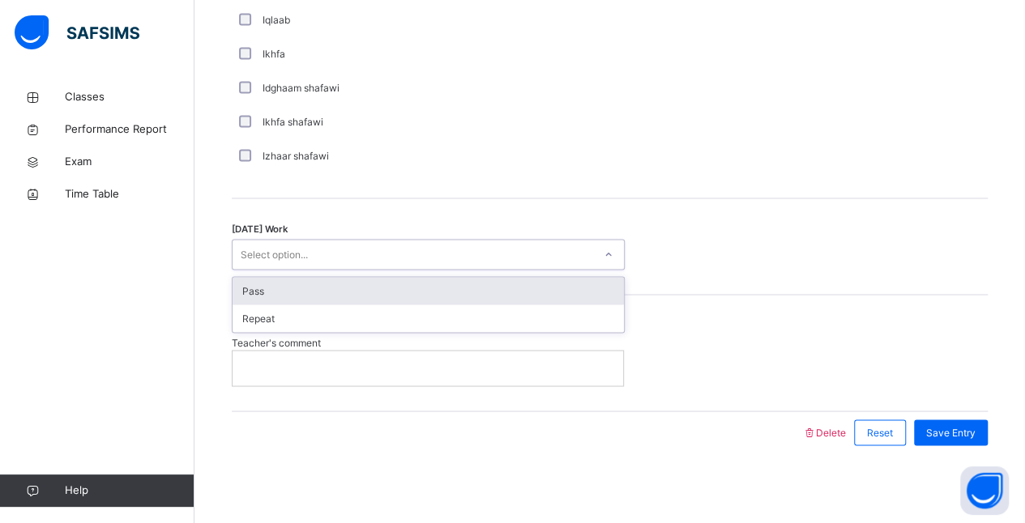
click at [335, 296] on div "Pass" at bounding box center [428, 291] width 391 height 28
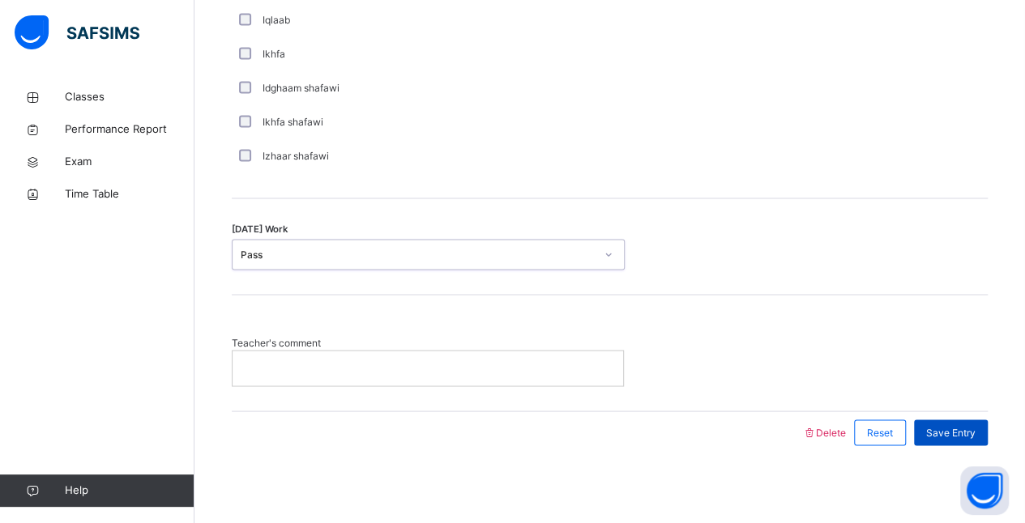
click at [972, 429] on span "Save Entry" at bounding box center [950, 432] width 49 height 15
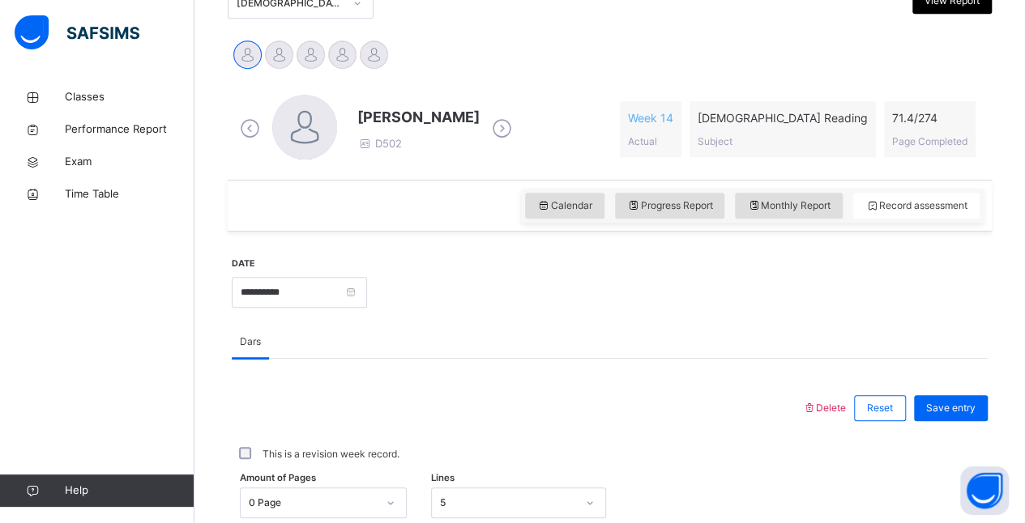
scroll to position [371, 0]
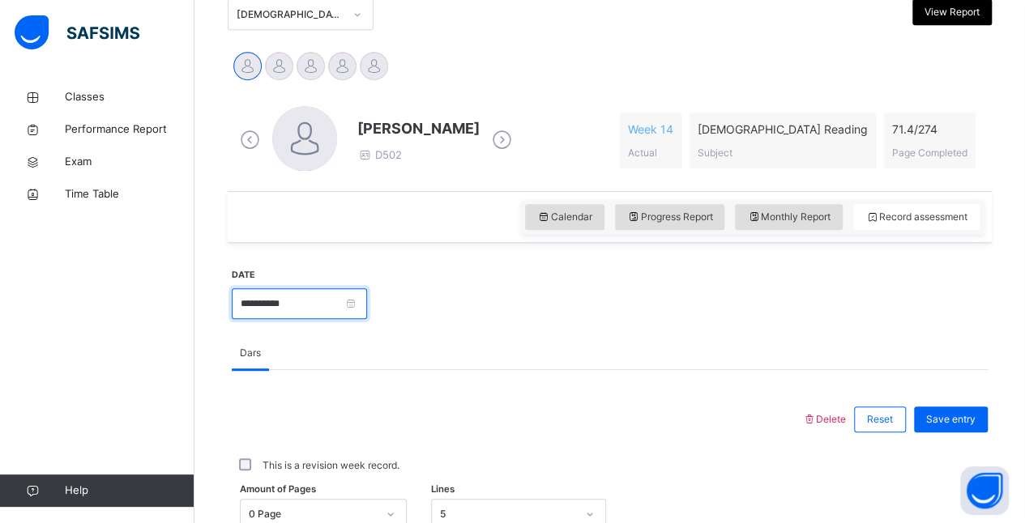
click at [367, 307] on input "**********" at bounding box center [299, 303] width 135 height 31
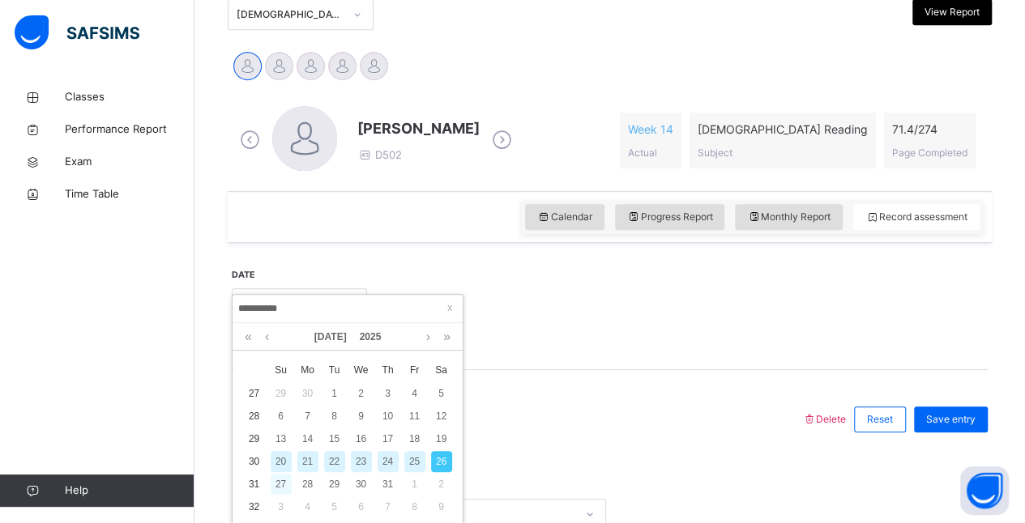
click at [283, 481] on div "27" at bounding box center [281, 484] width 21 height 21
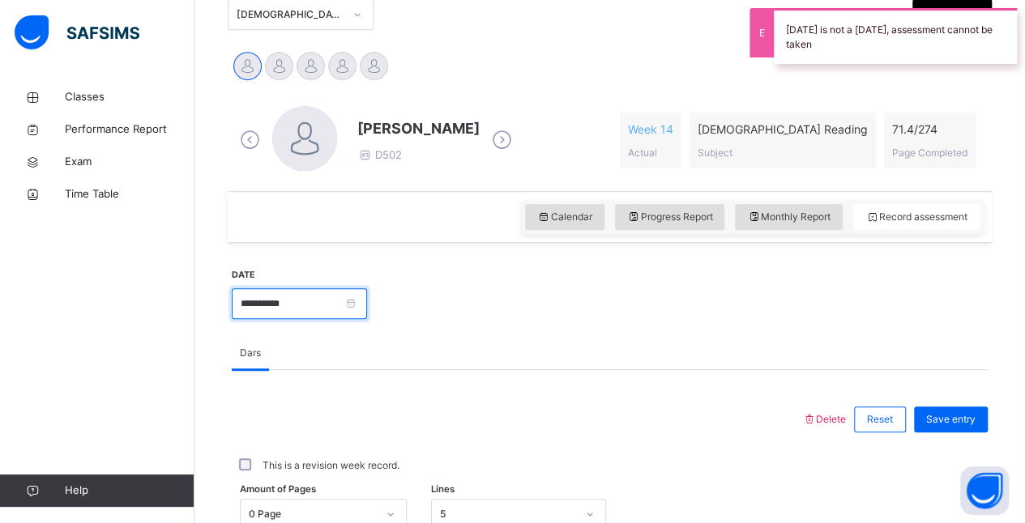
click at [365, 306] on input "**********" at bounding box center [299, 303] width 135 height 31
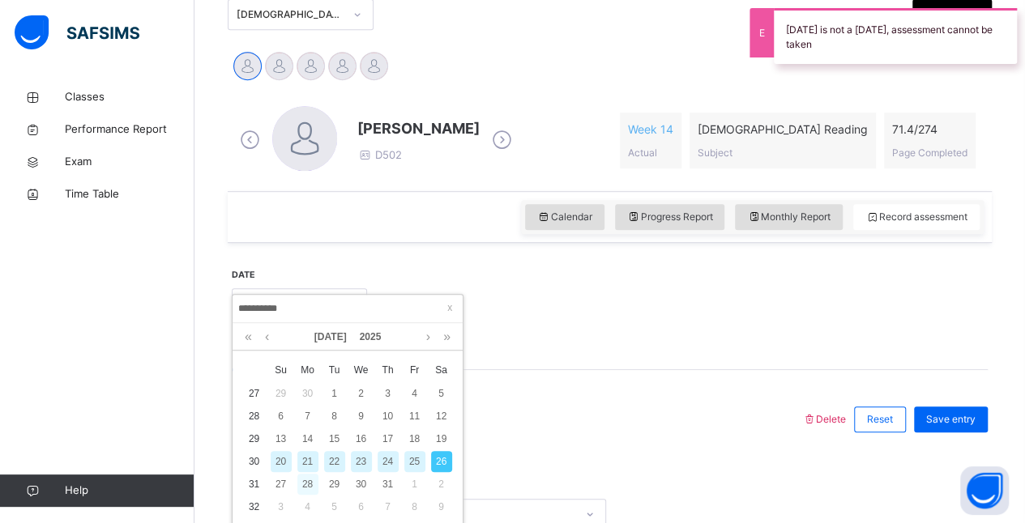
click at [305, 480] on div "28" at bounding box center [307, 484] width 21 height 21
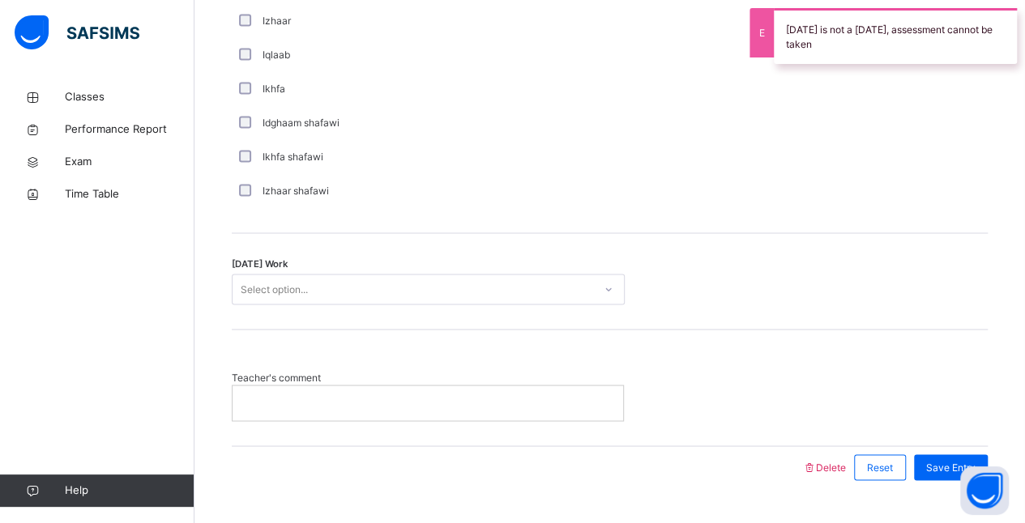
scroll to position [1301, 0]
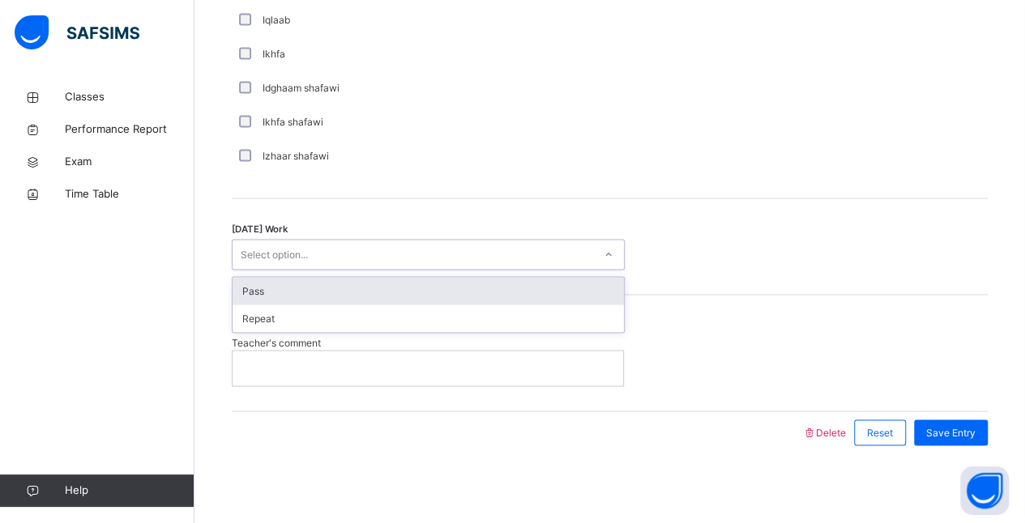
click at [335, 285] on div "Pass" at bounding box center [428, 291] width 391 height 28
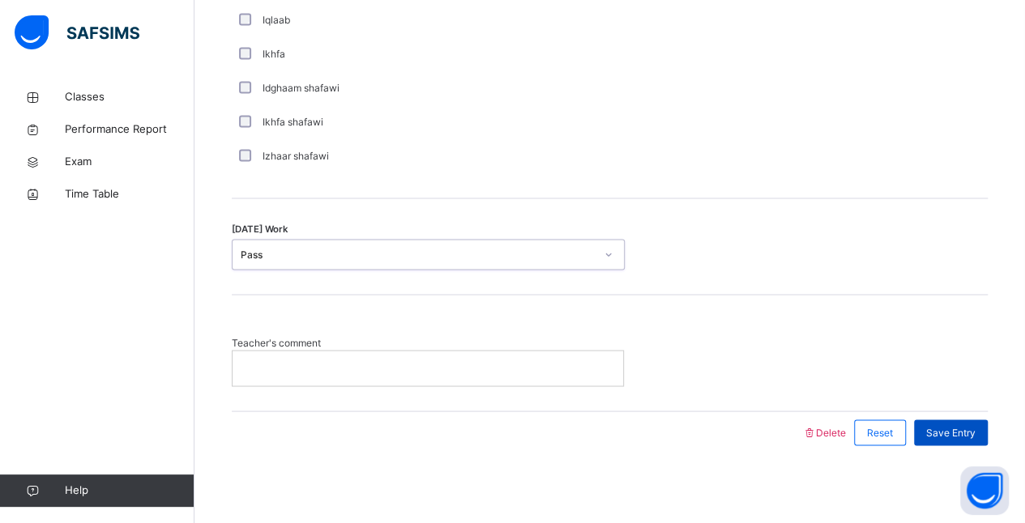
click at [972, 434] on span "Save Entry" at bounding box center [950, 432] width 49 height 15
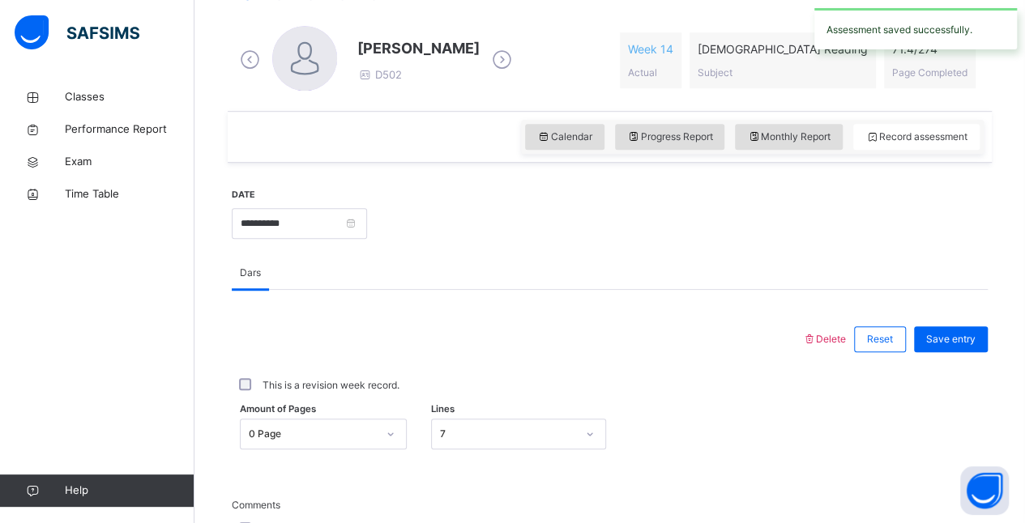
scroll to position [441, 0]
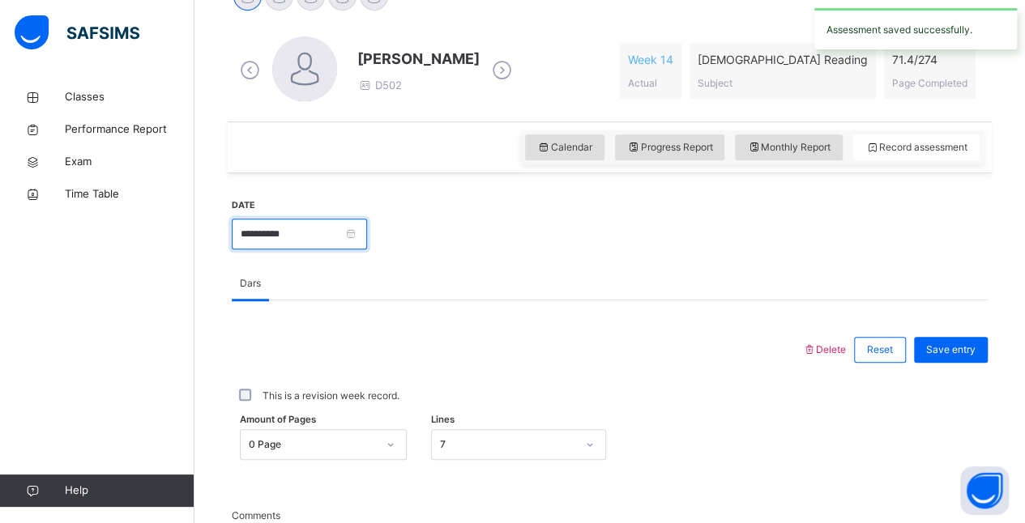
click at [367, 233] on input "**********" at bounding box center [299, 234] width 135 height 31
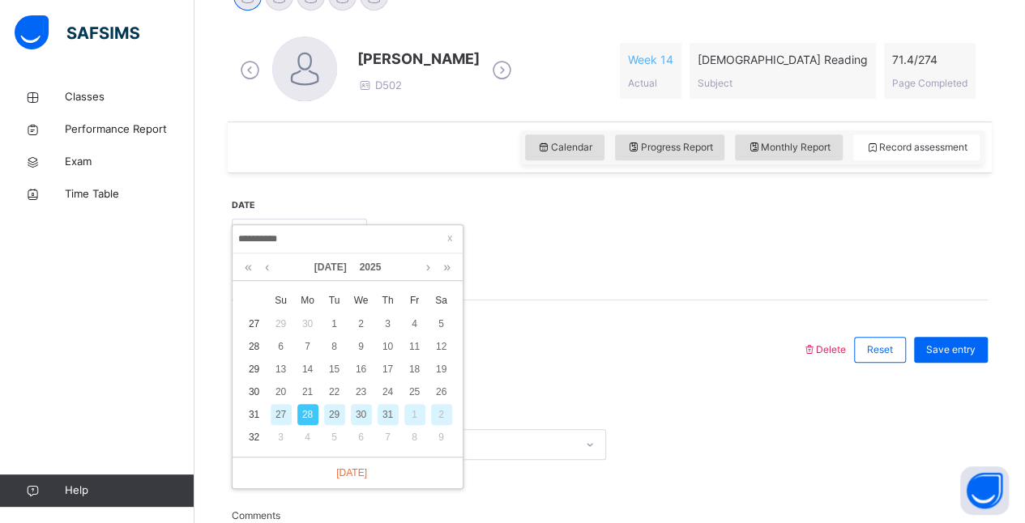
click at [337, 409] on div "29" at bounding box center [334, 414] width 21 height 21
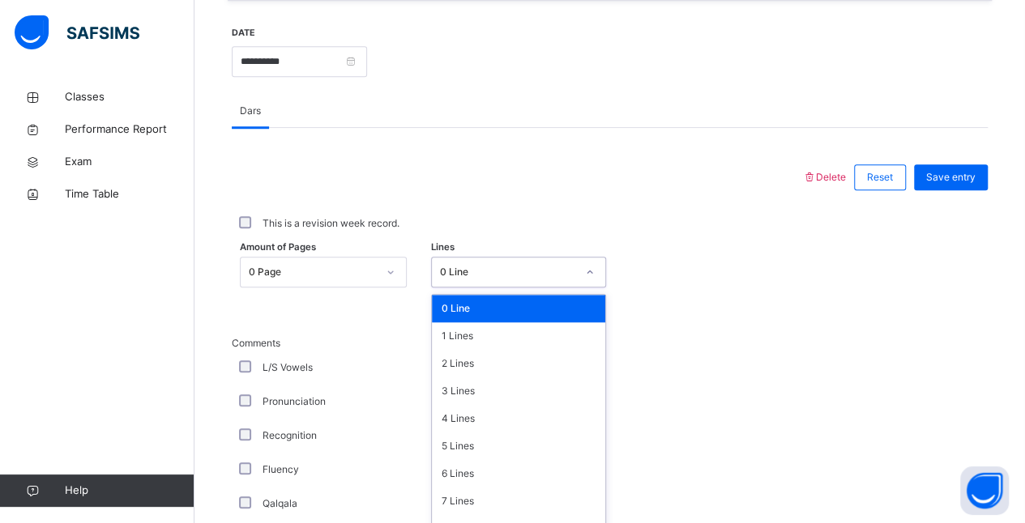
scroll to position [633, 0]
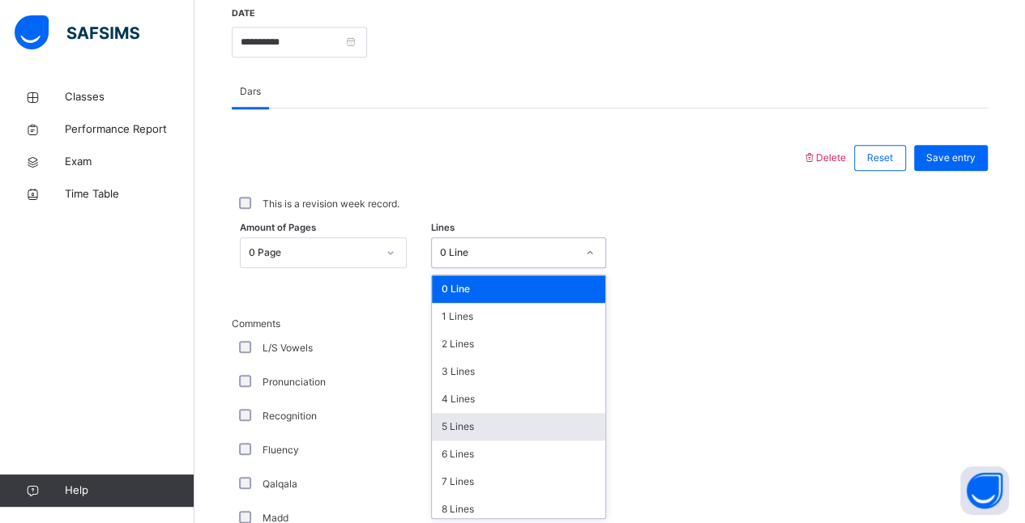
click at [451, 433] on div "5 Lines" at bounding box center [518, 427] width 173 height 28
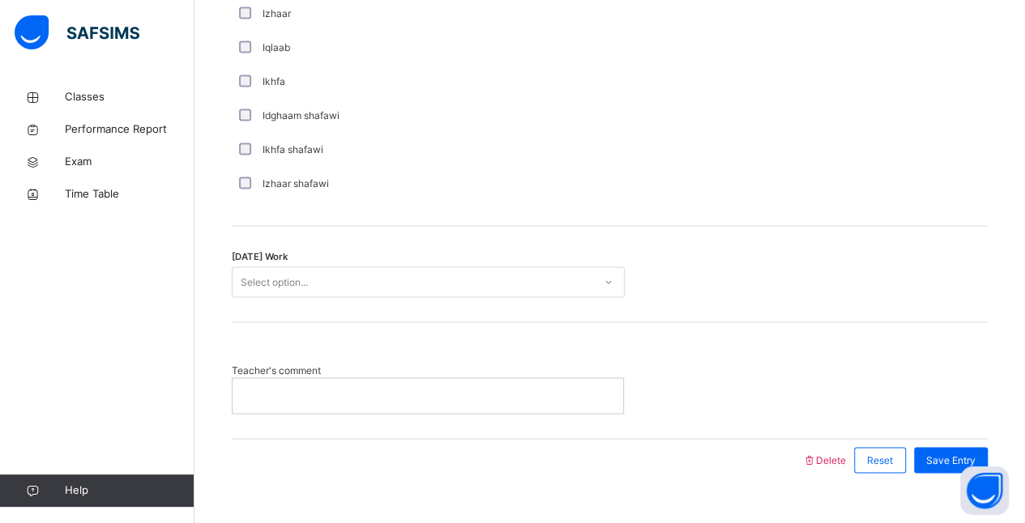
scroll to position [1301, 0]
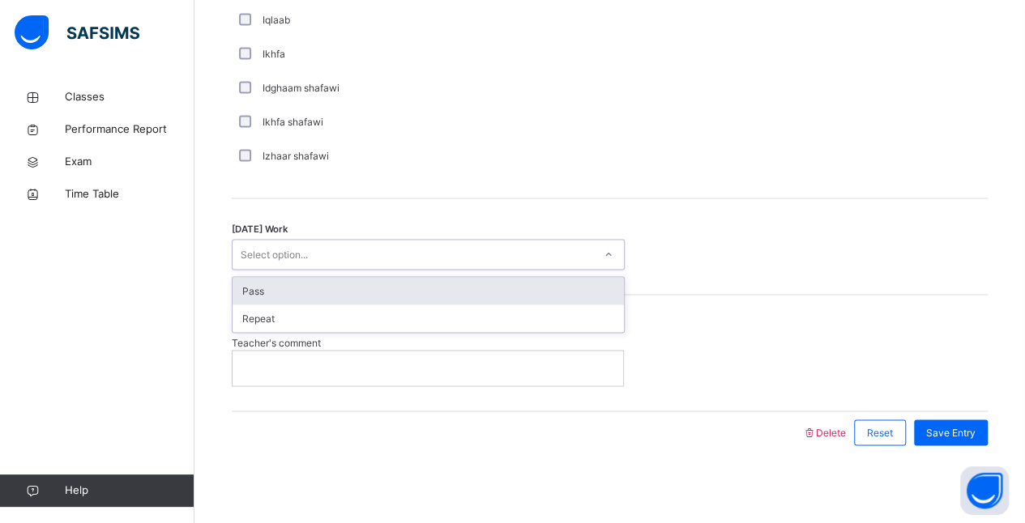
click at [292, 293] on div "Pass" at bounding box center [428, 291] width 391 height 28
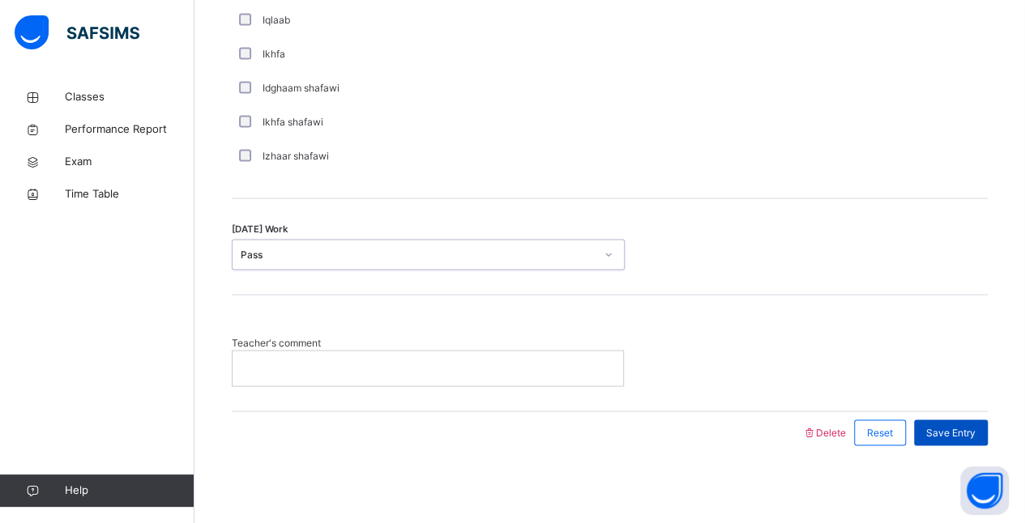
click at [976, 429] on span "Save Entry" at bounding box center [950, 432] width 49 height 15
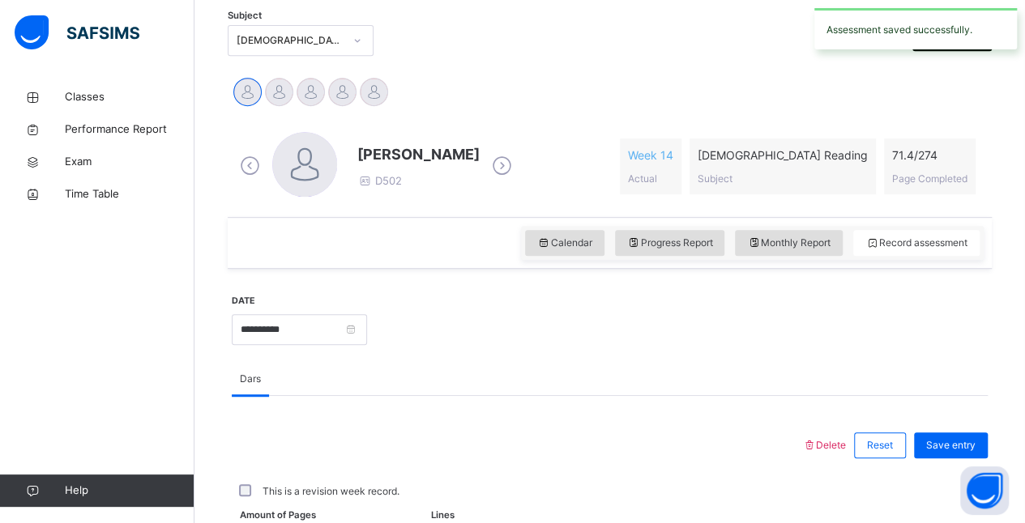
scroll to position [391, 0]
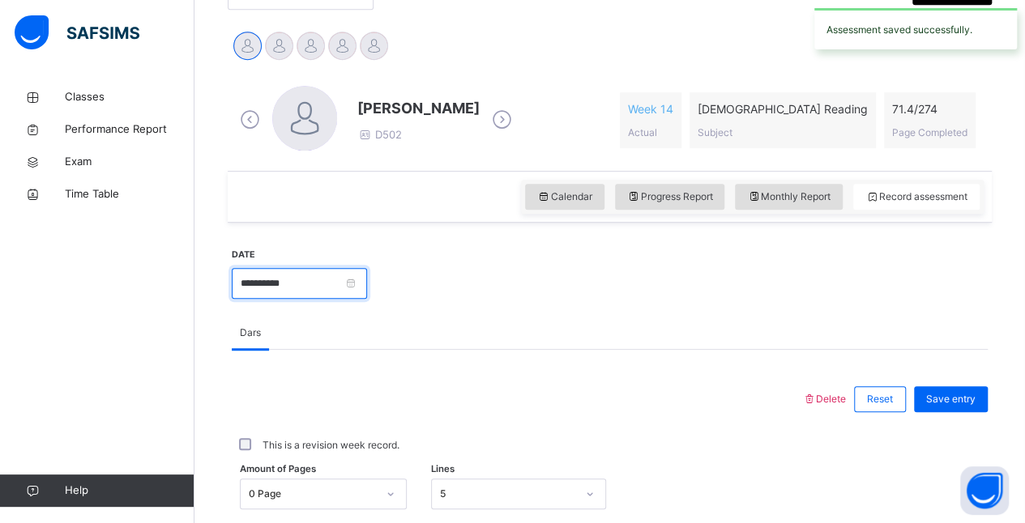
click at [367, 279] on input "**********" at bounding box center [299, 283] width 135 height 31
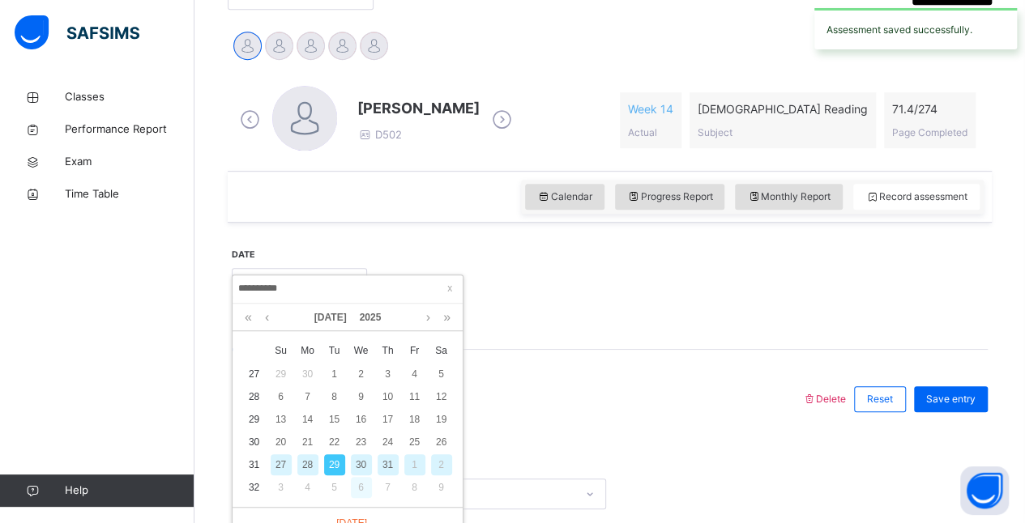
click at [361, 485] on div "6" at bounding box center [361, 487] width 21 height 21
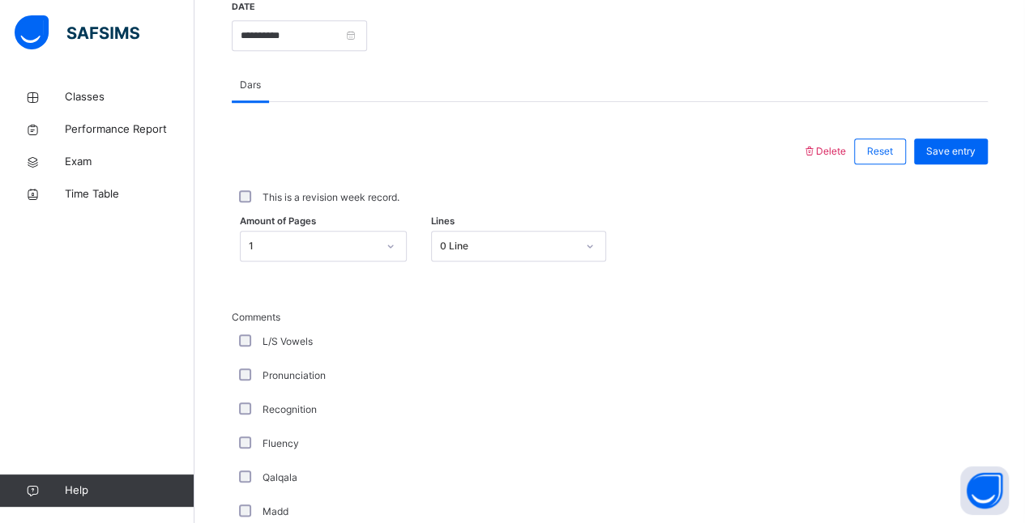
scroll to position [653, 0]
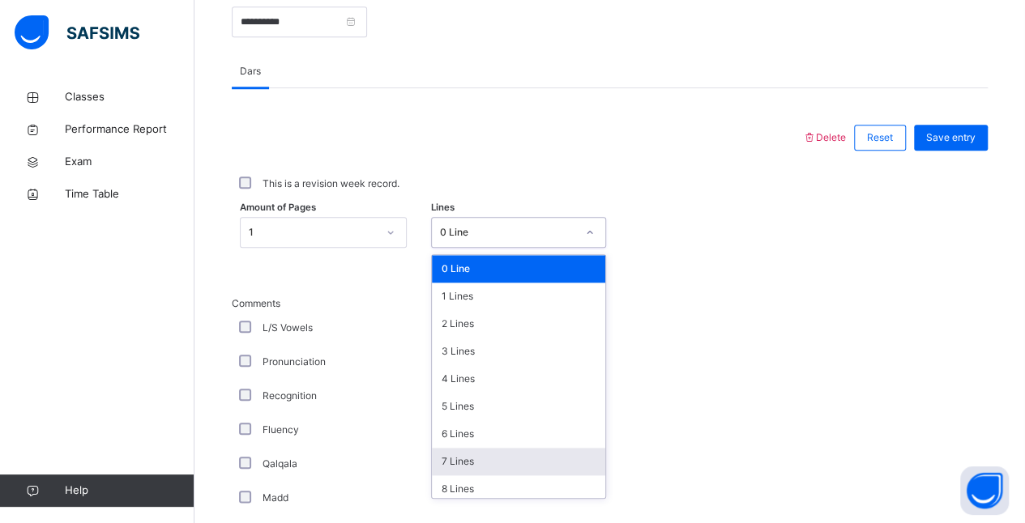
click at [464, 459] on div "7 Lines" at bounding box center [518, 462] width 173 height 28
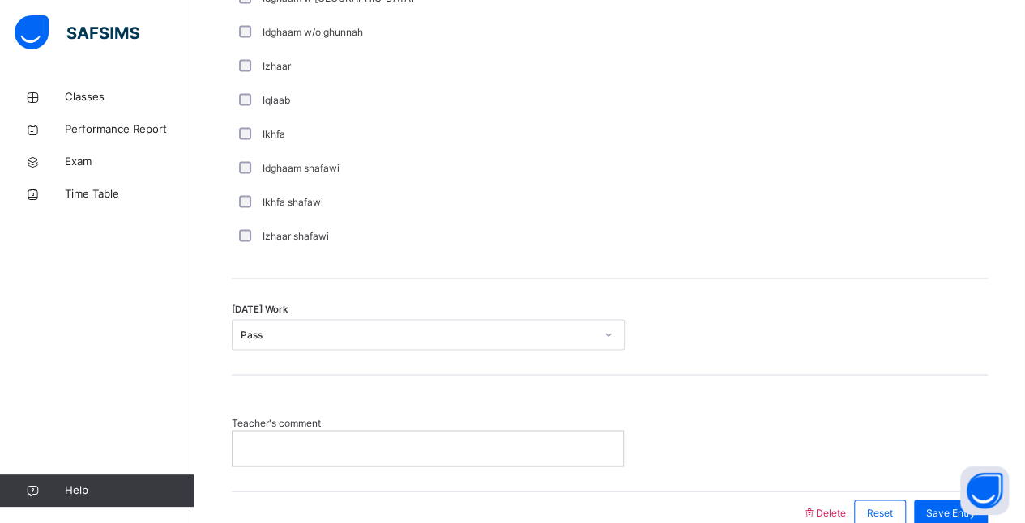
scroll to position [1301, 0]
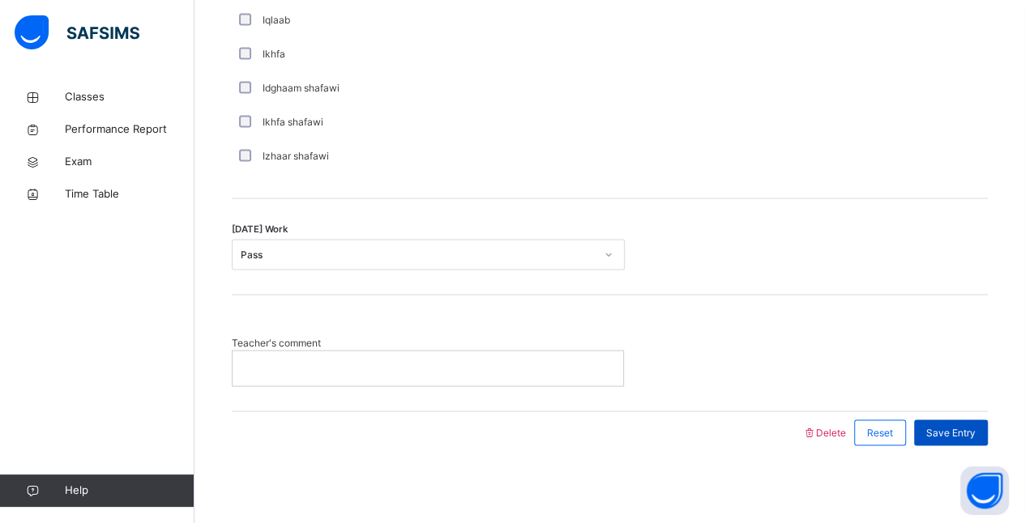
click at [964, 425] on span "Save Entry" at bounding box center [950, 432] width 49 height 15
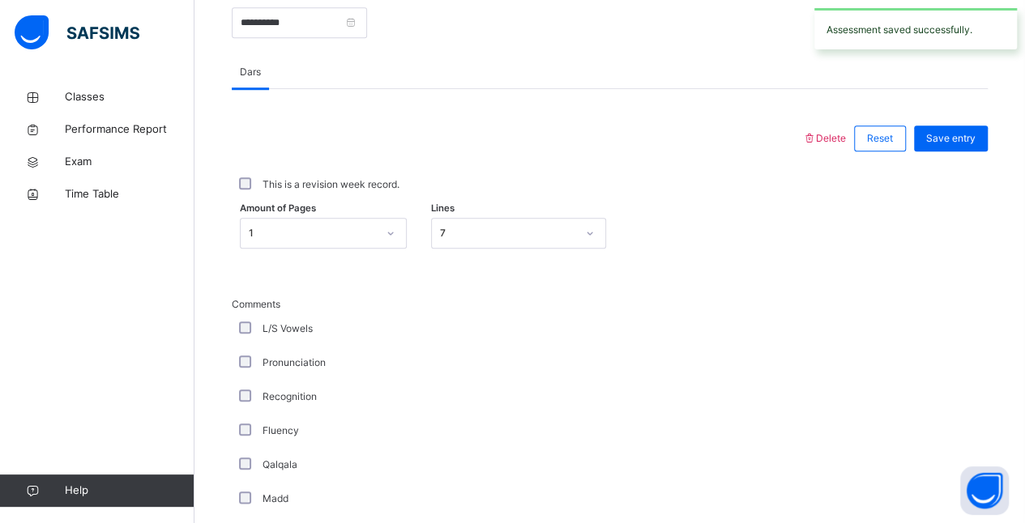
scroll to position [650, 0]
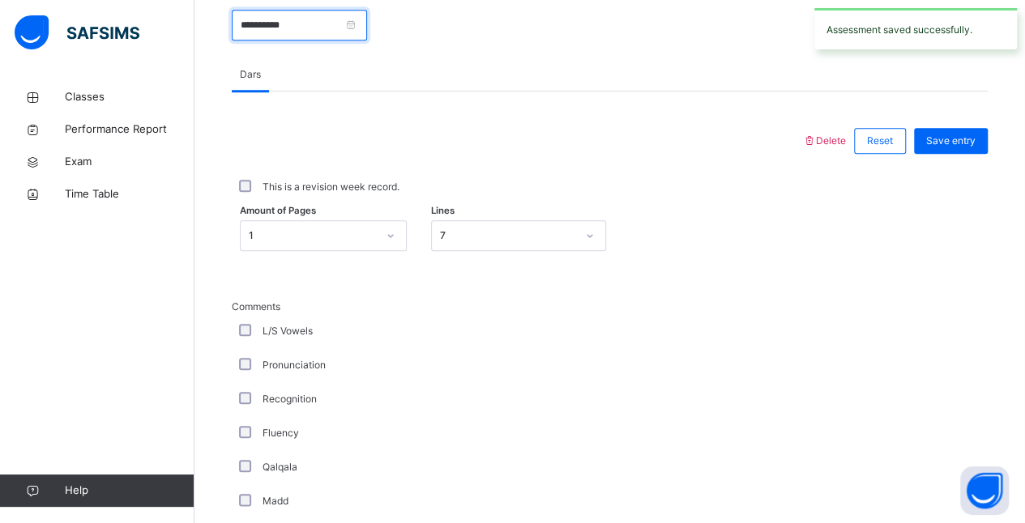
click at [367, 32] on input "**********" at bounding box center [299, 25] width 135 height 31
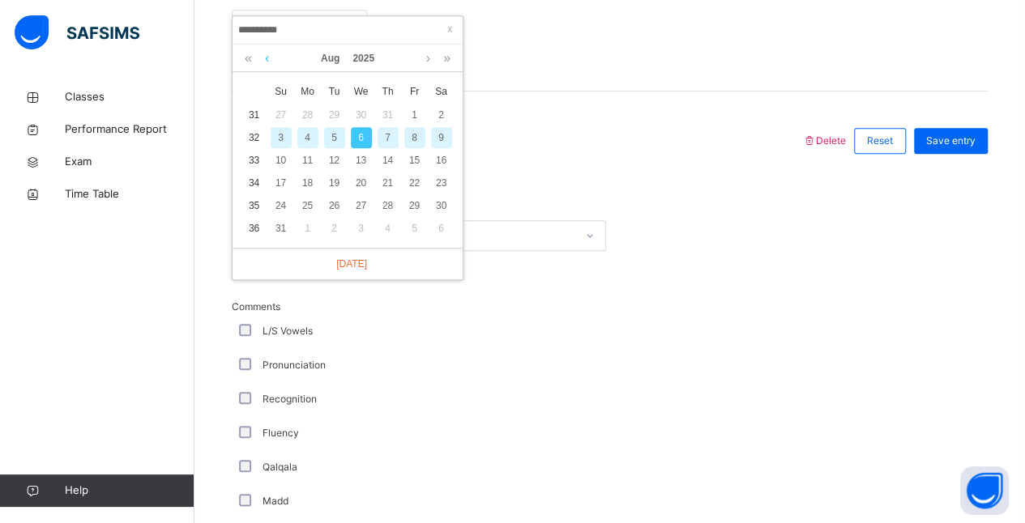
click at [267, 58] on link at bounding box center [267, 59] width 12 height 28
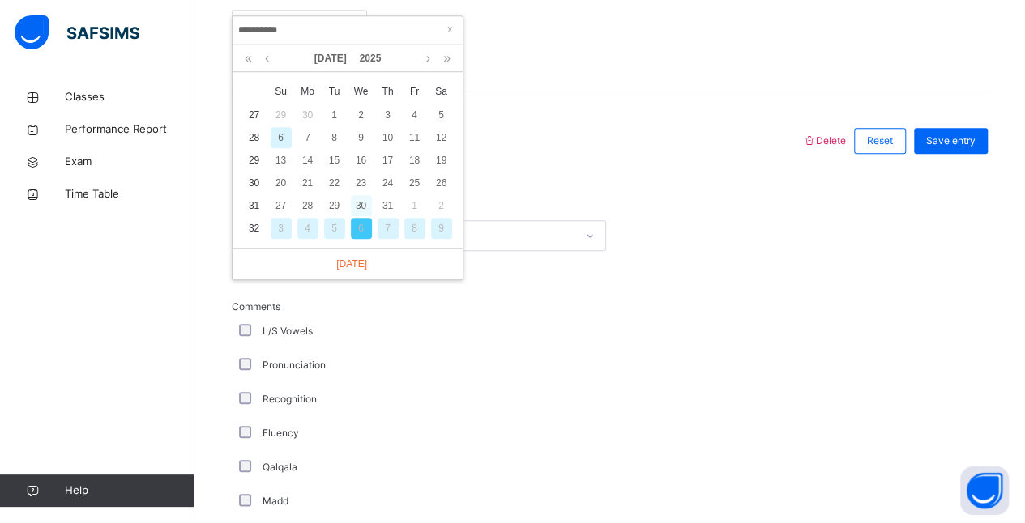
click at [362, 211] on div "30" at bounding box center [361, 205] width 21 height 21
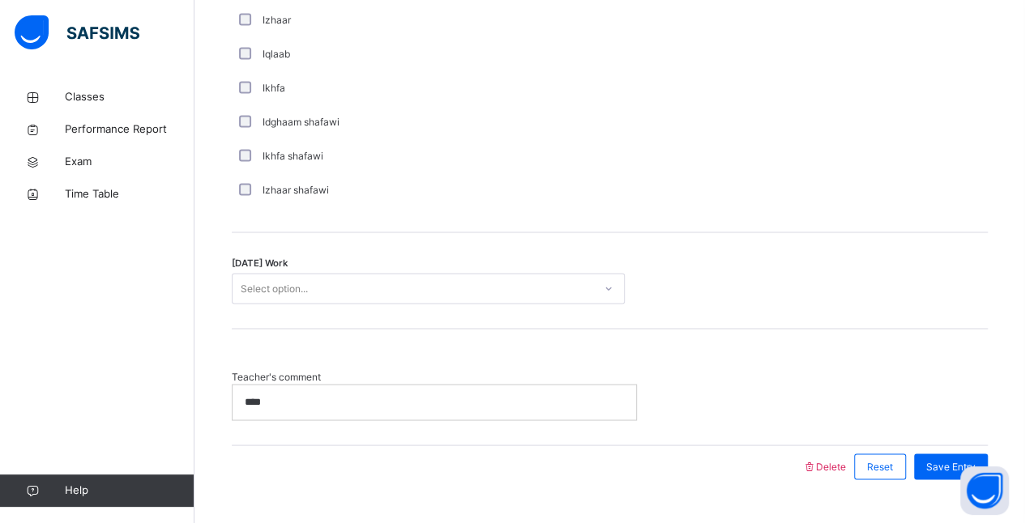
scroll to position [1301, 0]
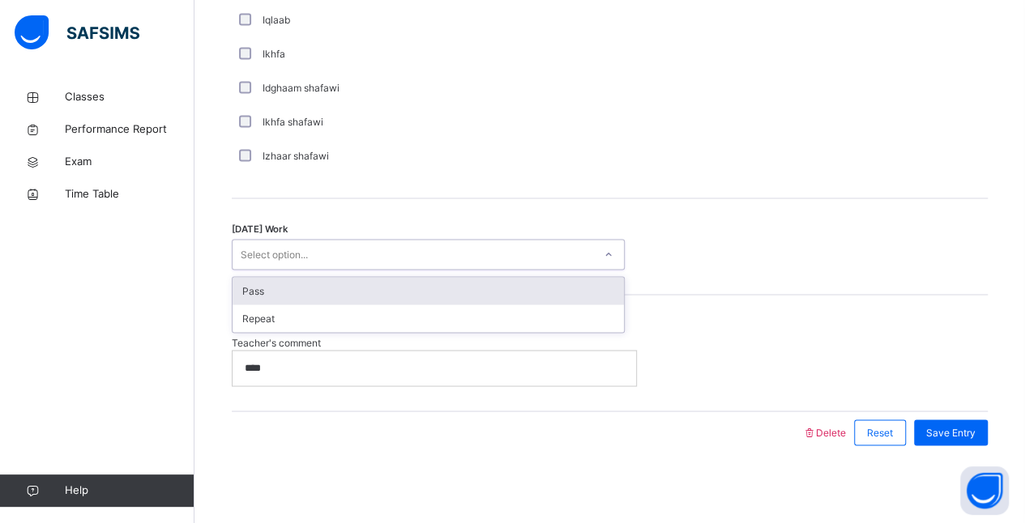
click at [363, 295] on div "Pass" at bounding box center [428, 291] width 391 height 28
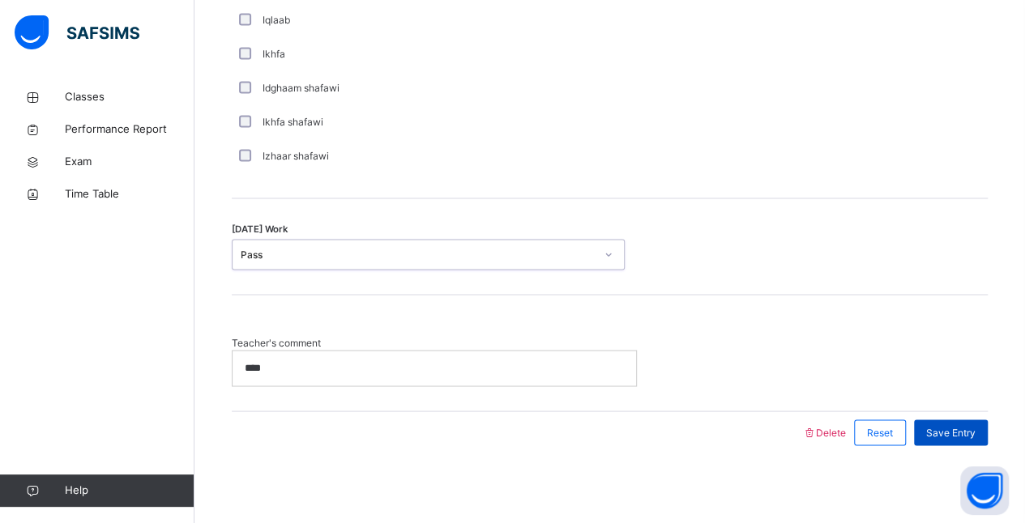
click at [959, 425] on span "Save Entry" at bounding box center [950, 432] width 49 height 15
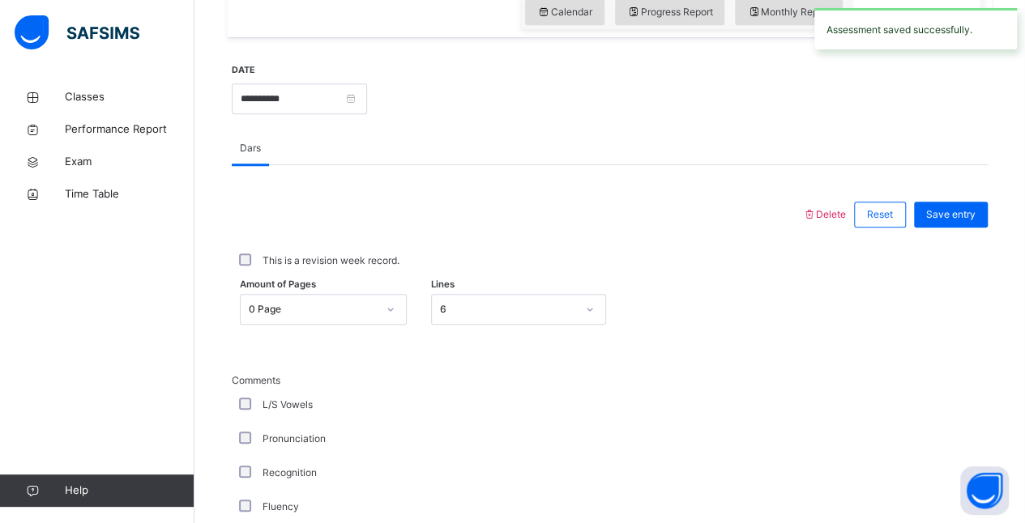
scroll to position [570, 0]
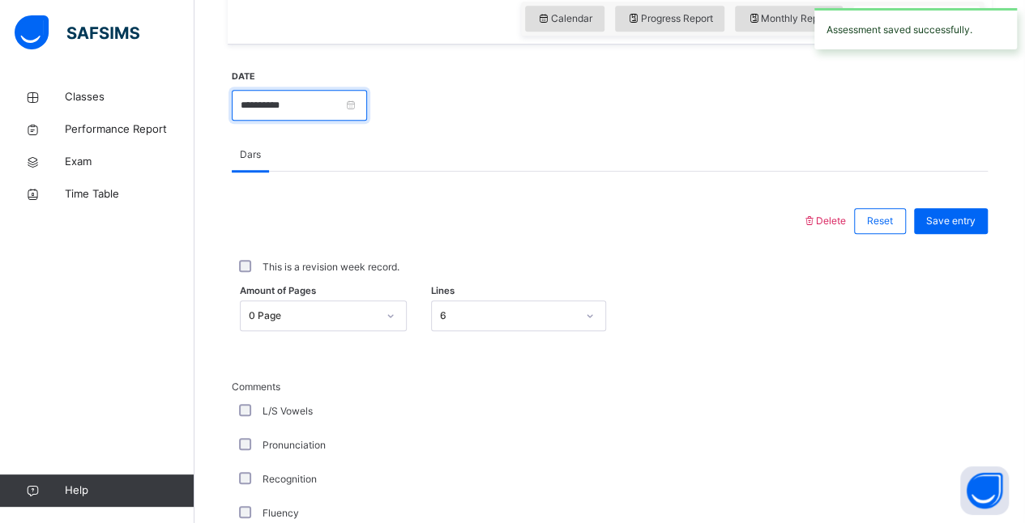
click at [367, 106] on input "**********" at bounding box center [299, 105] width 135 height 31
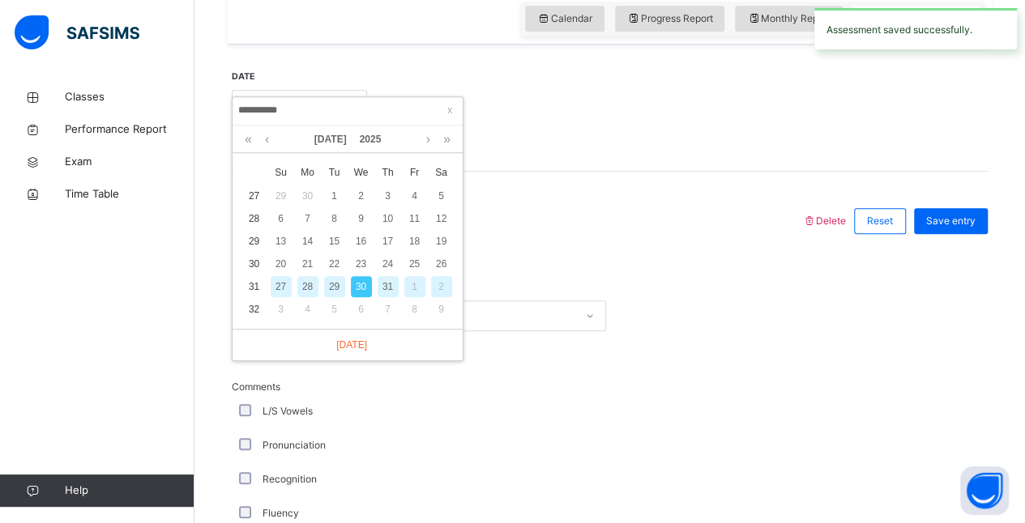
click at [385, 287] on div "31" at bounding box center [388, 286] width 21 height 21
type input "**********"
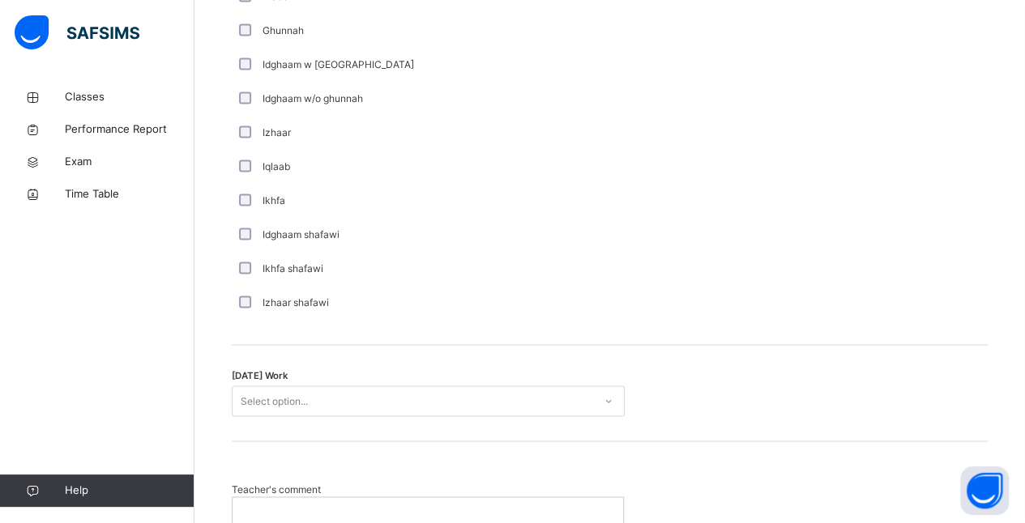
scroll to position [1301, 0]
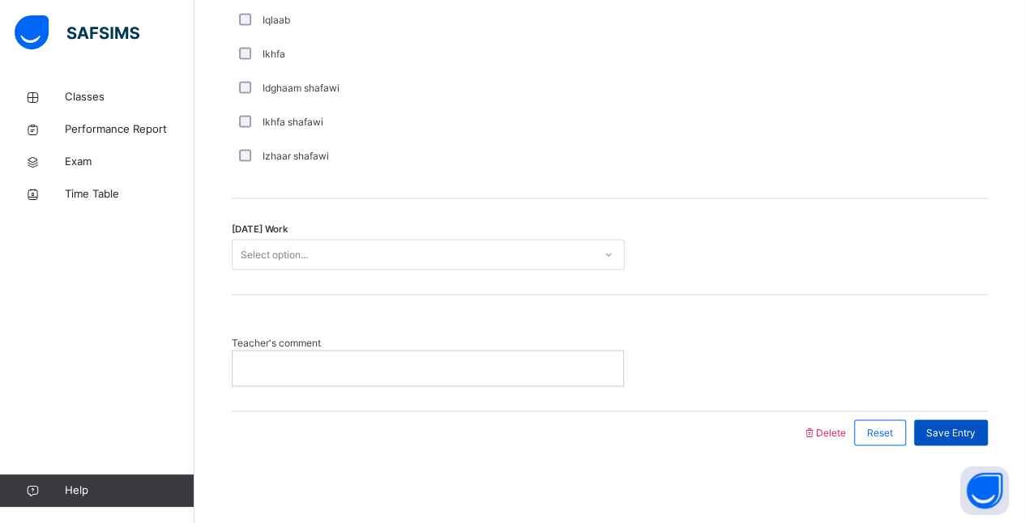
click at [965, 429] on span "Save Entry" at bounding box center [950, 432] width 49 height 15
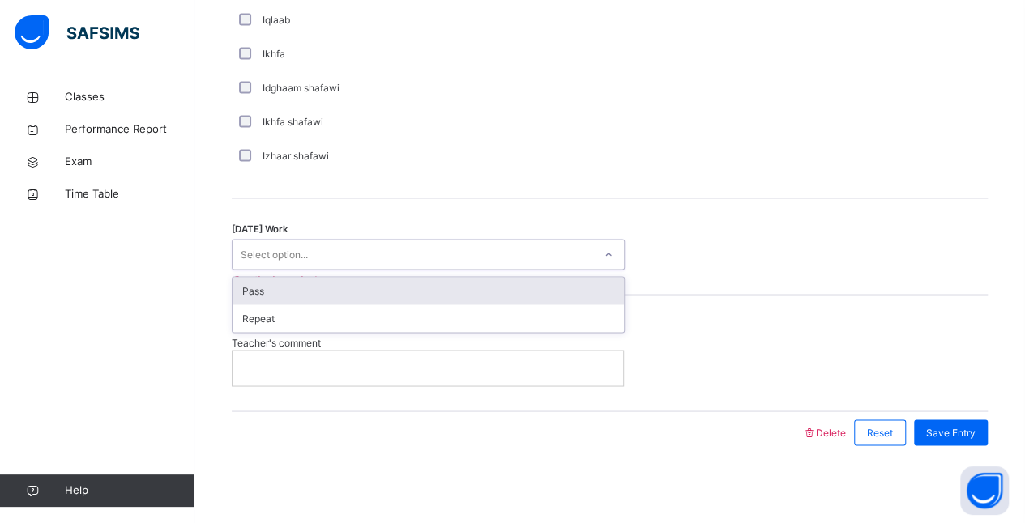
click at [490, 284] on div "Pass" at bounding box center [428, 291] width 391 height 28
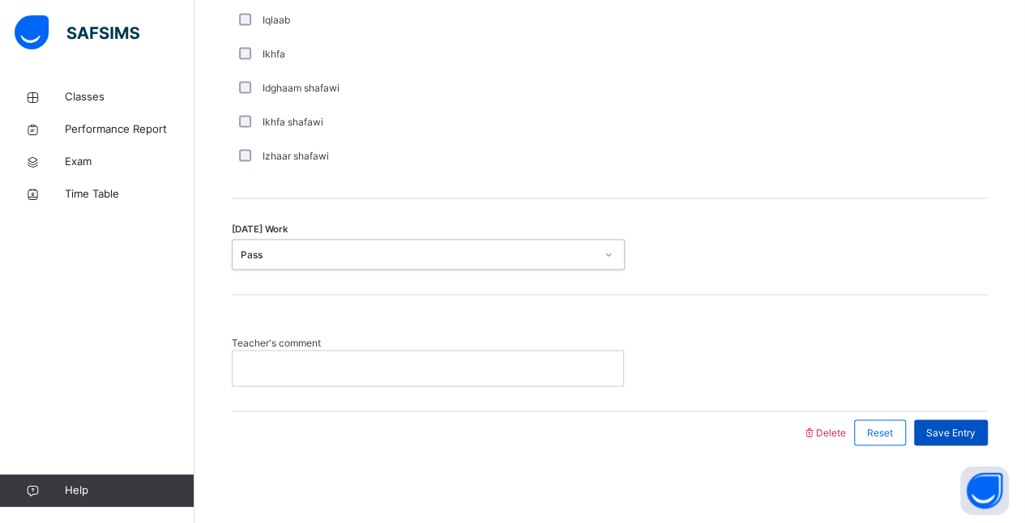
click at [976, 428] on span "Save Entry" at bounding box center [950, 432] width 49 height 15
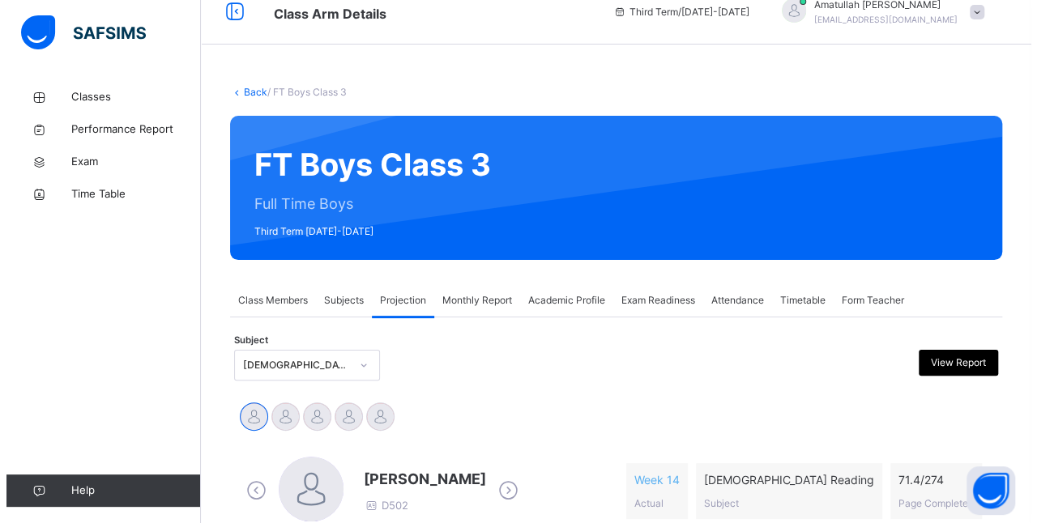
scroll to position [0, 0]
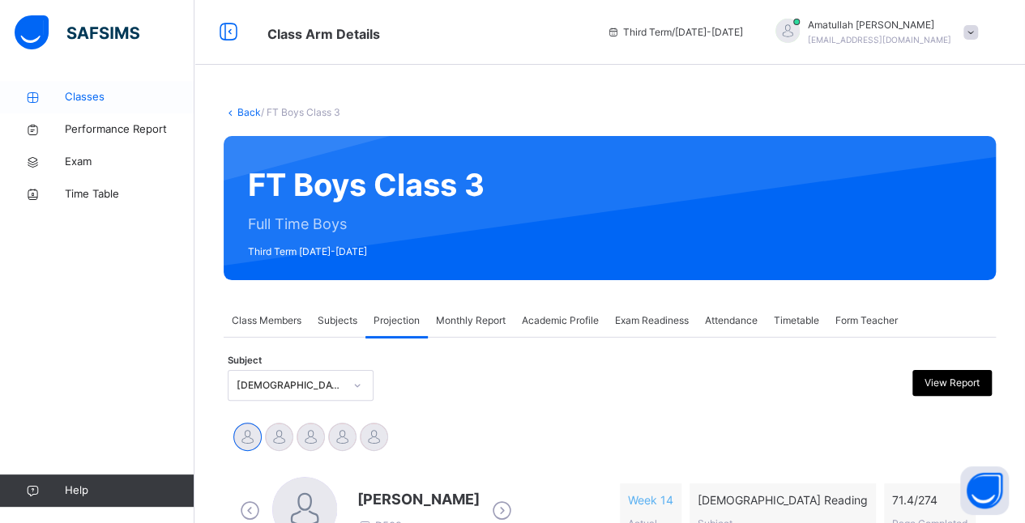
click at [87, 95] on span "Classes" at bounding box center [130, 97] width 130 height 16
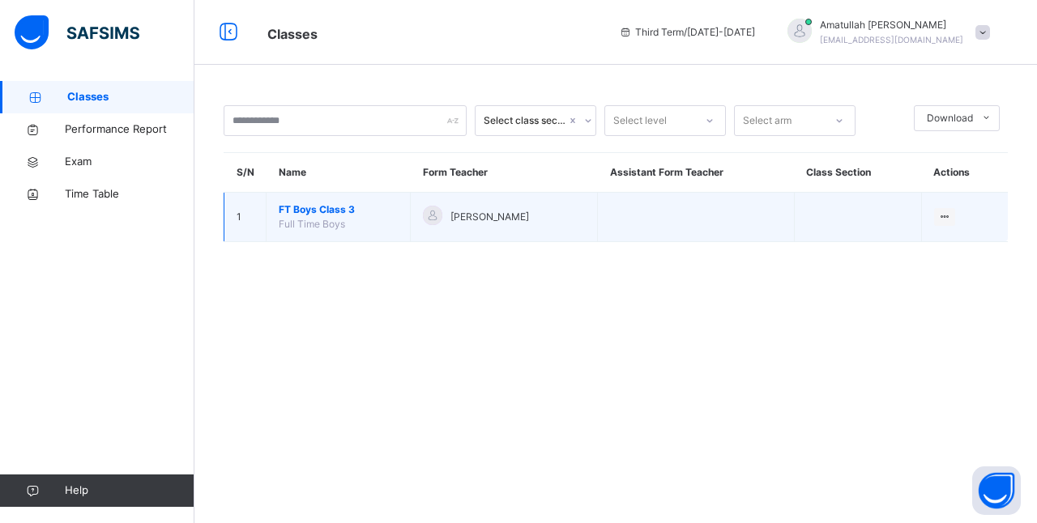
click at [461, 222] on span "[PERSON_NAME]" at bounding box center [490, 217] width 79 height 15
click at [681, 221] on td at bounding box center [696, 217] width 196 height 49
click at [352, 216] on span "FT Boys Class 3" at bounding box center [338, 210] width 119 height 15
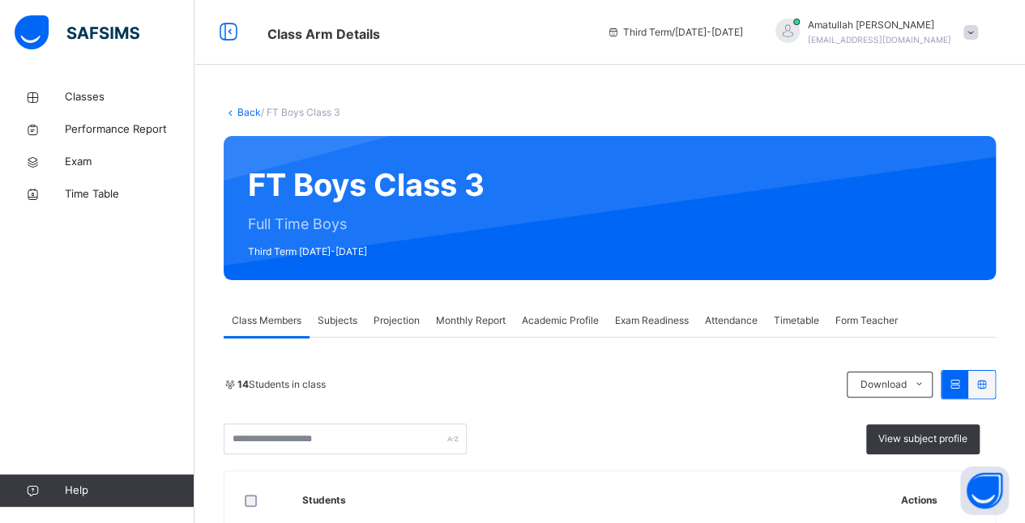
click at [402, 317] on span "Projection" at bounding box center [397, 321] width 46 height 15
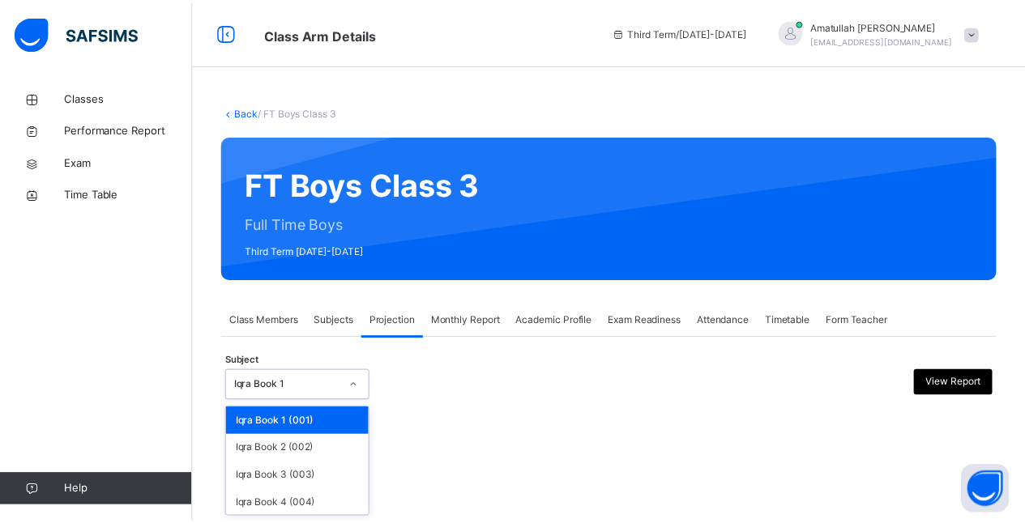
scroll to position [125, 0]
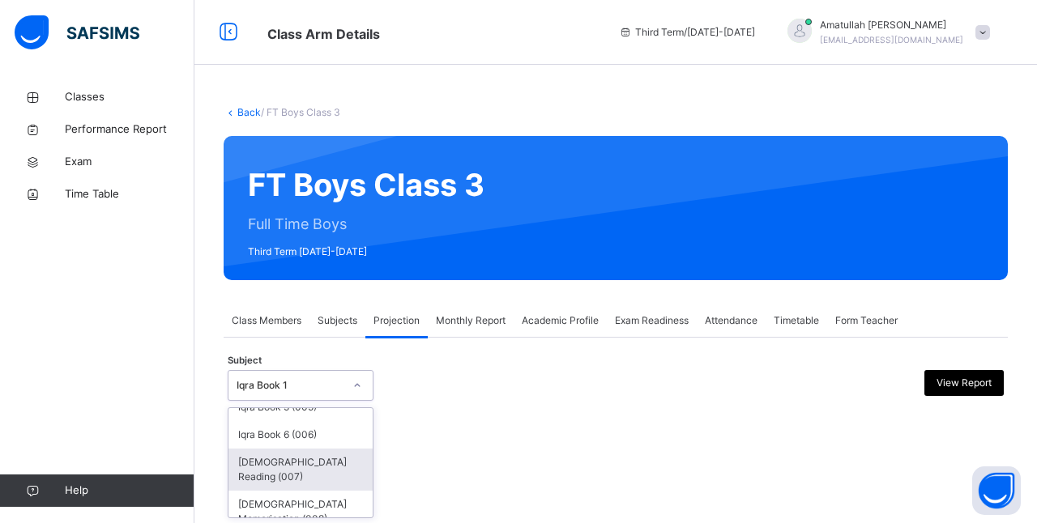
click at [311, 467] on div "[DEMOGRAPHIC_DATA] Reading (007)" at bounding box center [301, 470] width 144 height 42
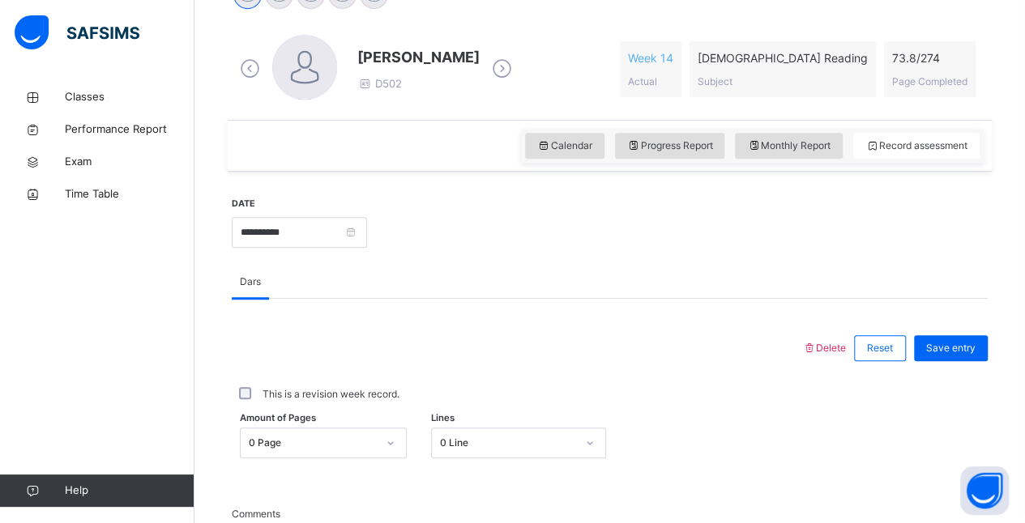
scroll to position [446, 0]
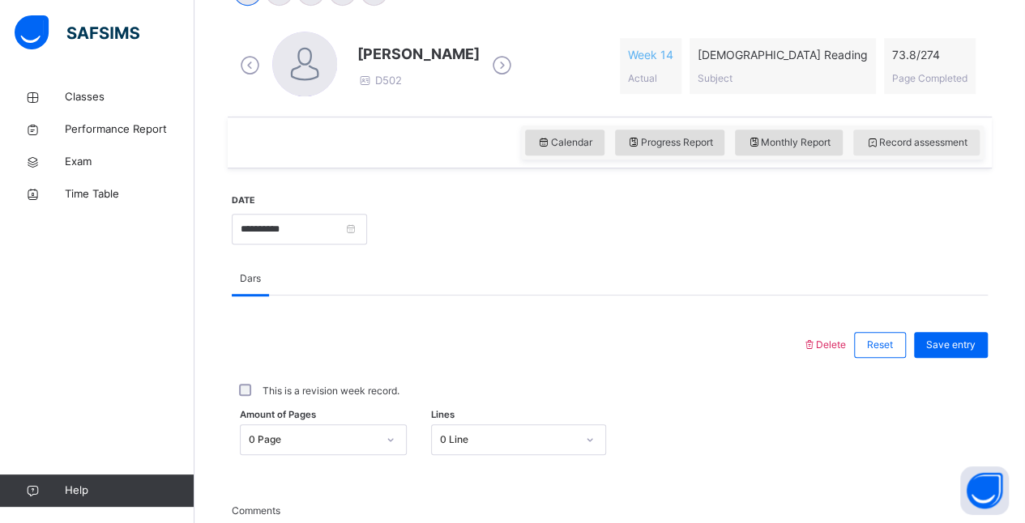
click at [946, 142] on span "Record assessment" at bounding box center [916, 142] width 102 height 15
click at [959, 143] on span "Record assessment" at bounding box center [916, 142] width 102 height 15
click at [807, 146] on span "Monthly Report" at bounding box center [788, 142] width 83 height 15
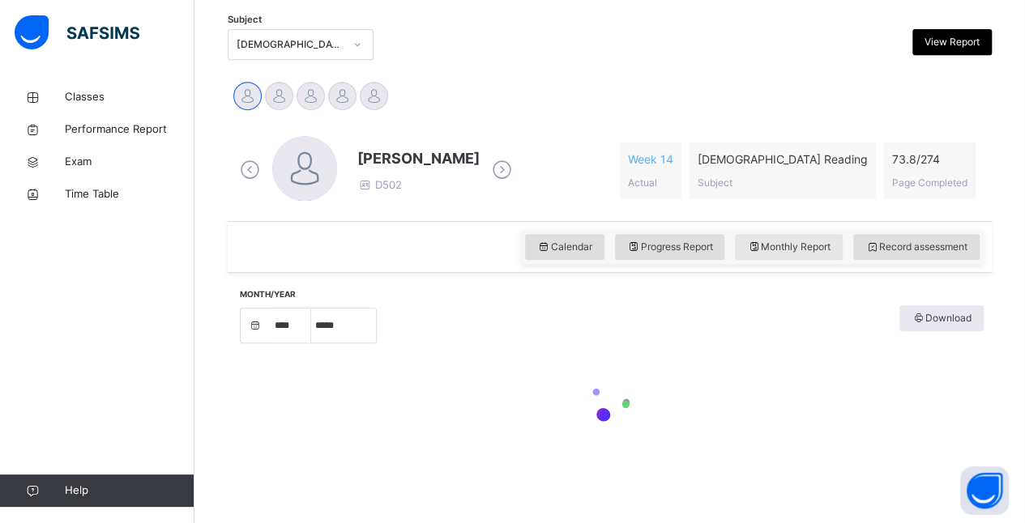
select select "****"
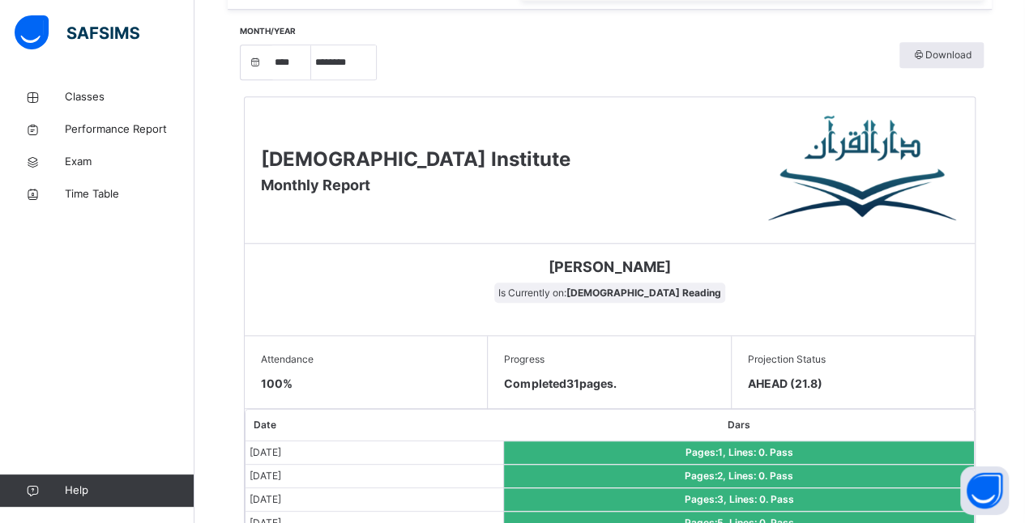
scroll to position [565, 0]
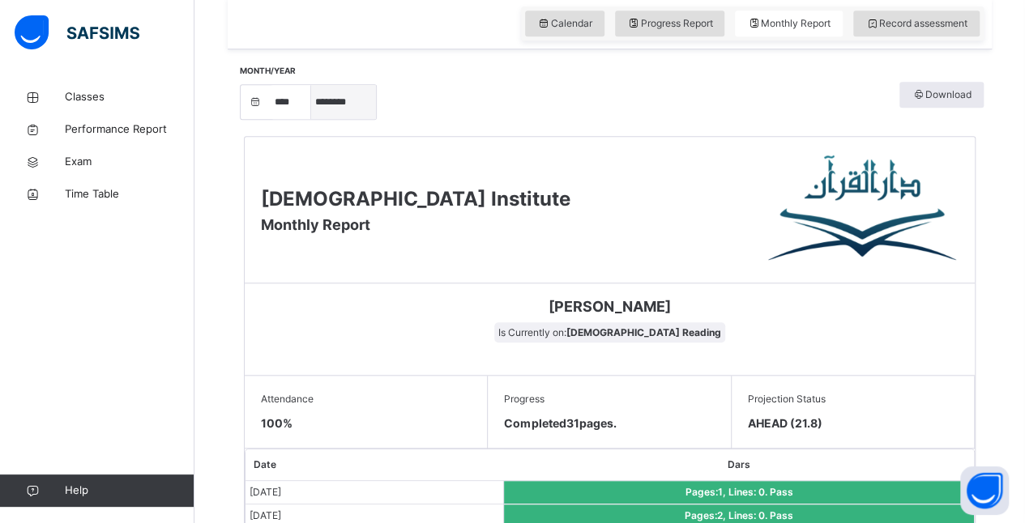
click at [355, 117] on select "***** ******** ***** ***** *** **** **** ****** ********* ******* ******** ****…" at bounding box center [343, 102] width 65 height 34
select select "*"
click at [311, 119] on select "***** ******** ***** ***** *** **** **** ****** ********* ******* ******** ****…" at bounding box center [343, 102] width 65 height 34
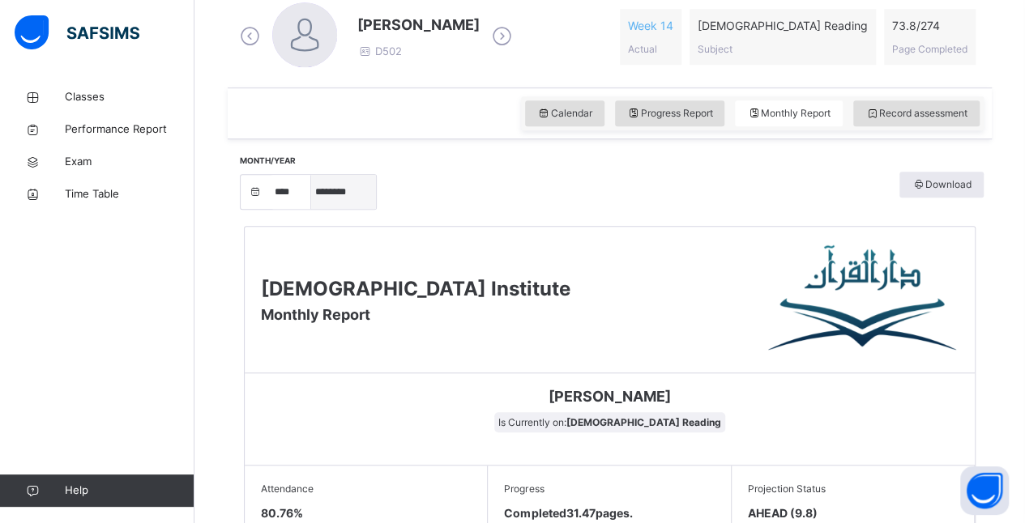
scroll to position [472, 0]
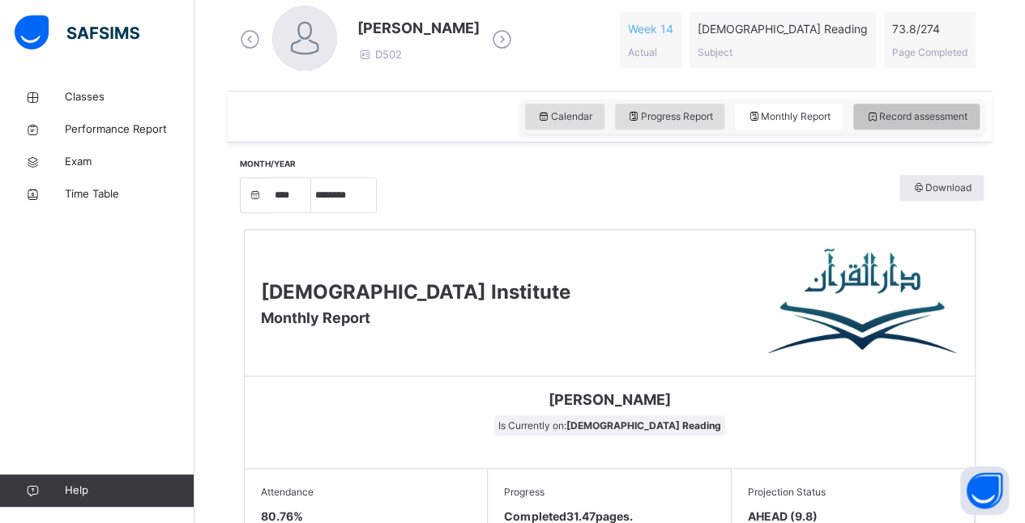
click at [940, 118] on span "Record assessment" at bounding box center [916, 116] width 102 height 15
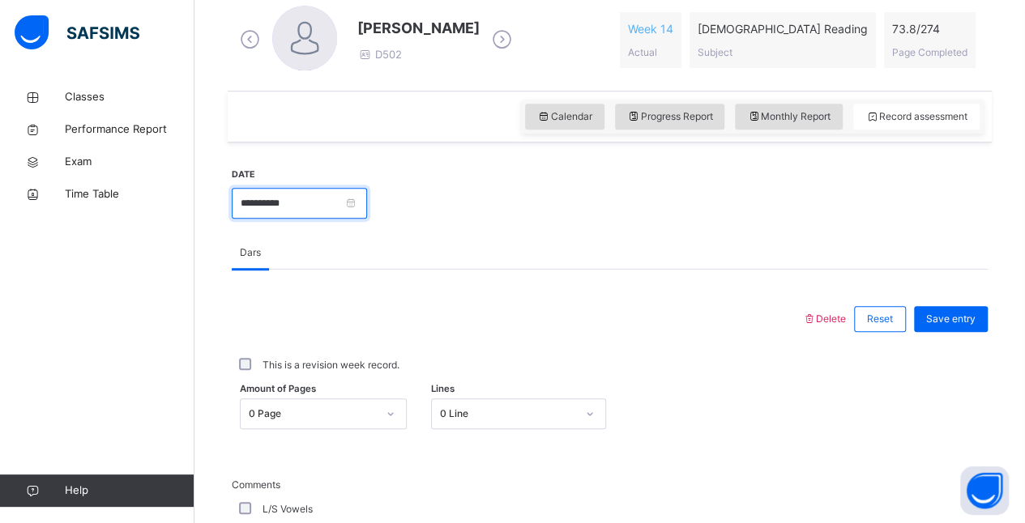
click at [367, 201] on input "**********" at bounding box center [299, 203] width 135 height 31
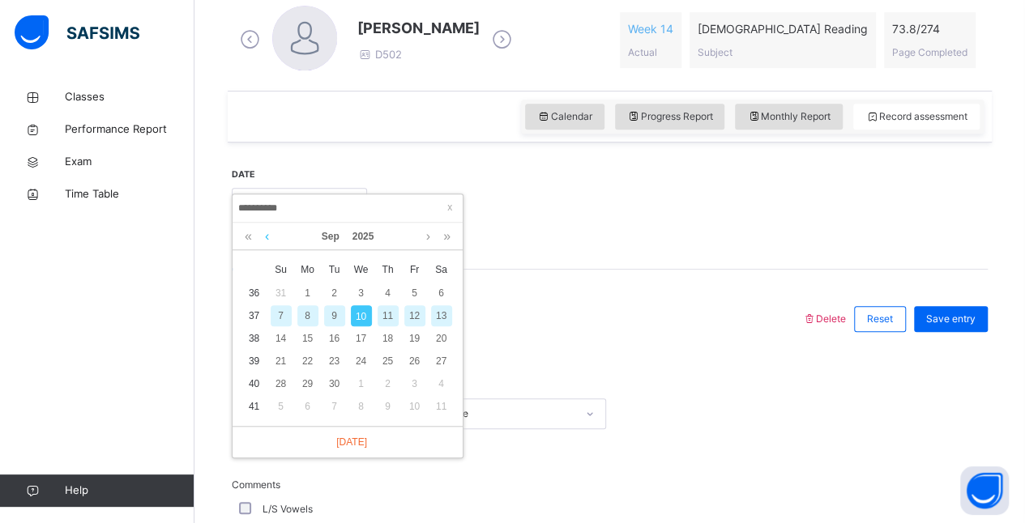
click at [267, 237] on link at bounding box center [267, 237] width 12 height 28
click at [412, 288] on div "1" at bounding box center [414, 293] width 21 height 21
type input "**********"
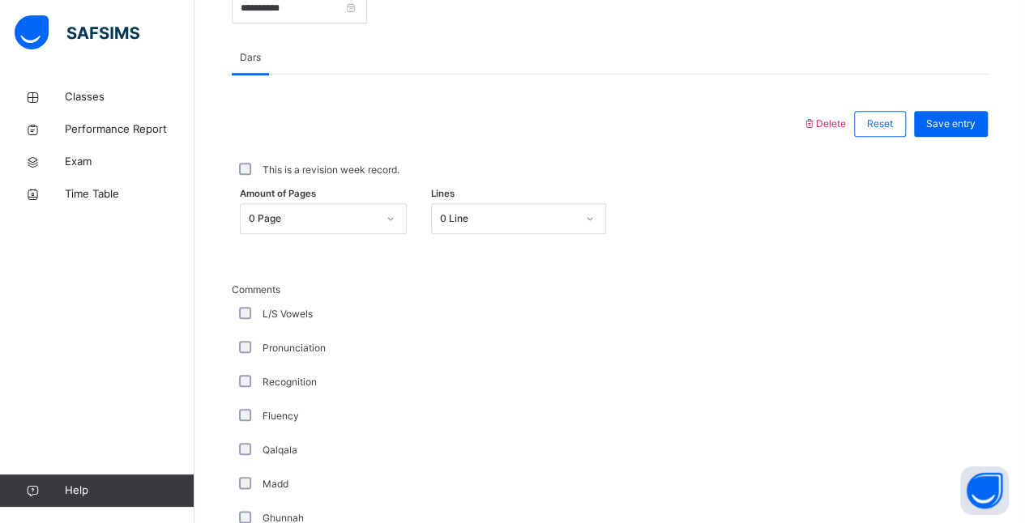
scroll to position [668, 0]
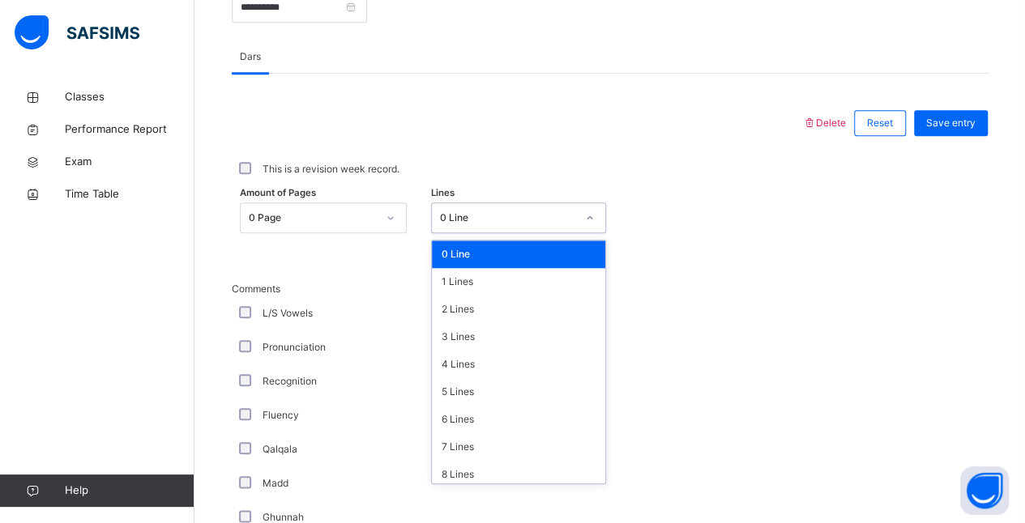
click at [455, 152] on div "This is a revision week record." at bounding box center [610, 169] width 756 height 34
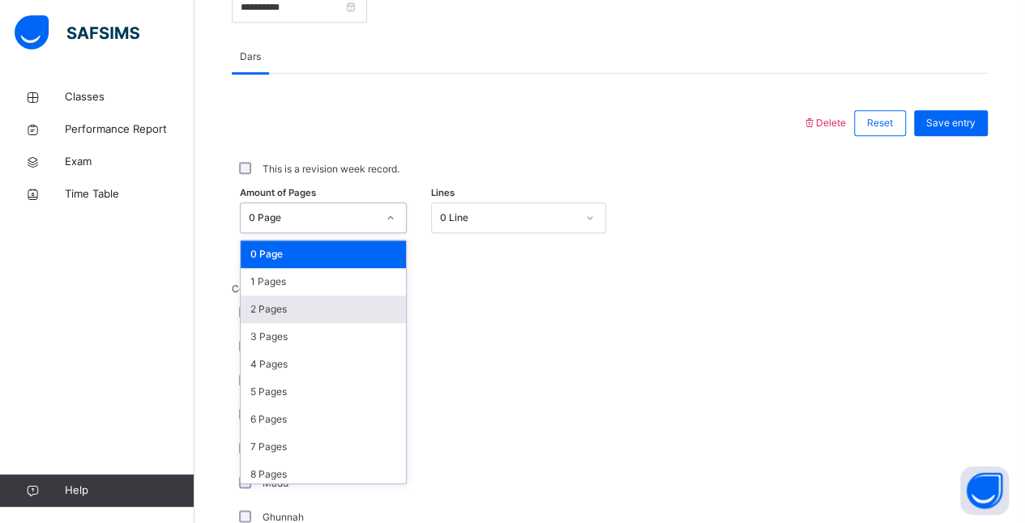
click at [285, 301] on div "2 Pages" at bounding box center [323, 310] width 165 height 28
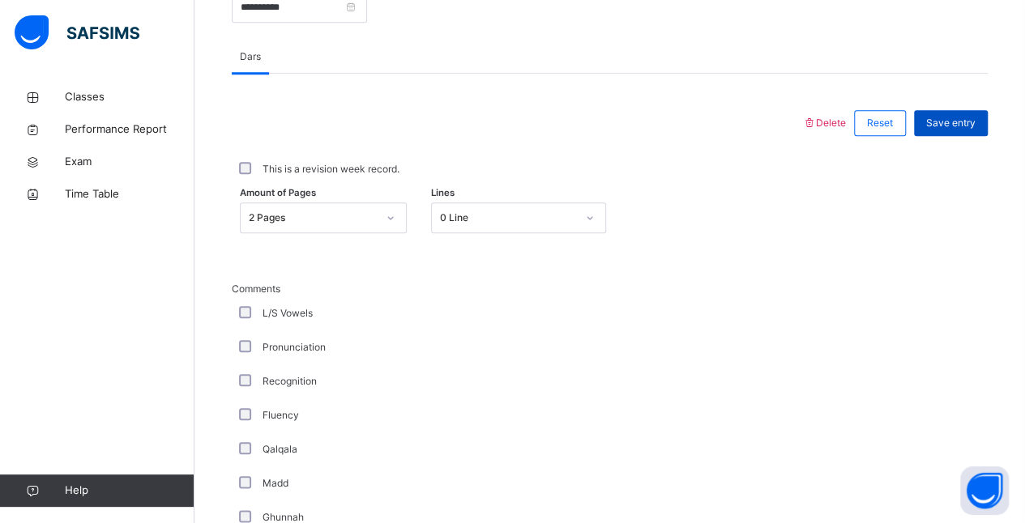
click at [976, 119] on span "Save entry" at bounding box center [950, 123] width 49 height 15
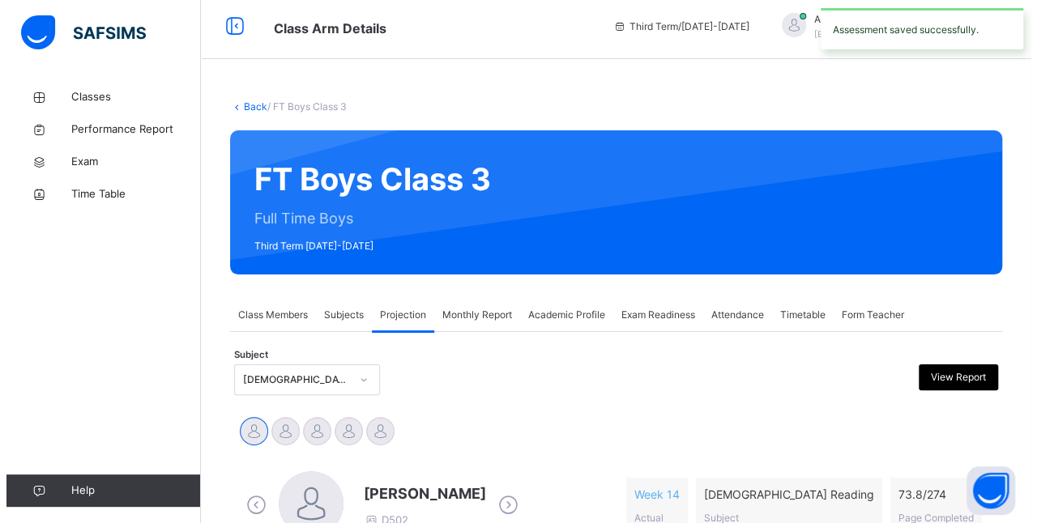
scroll to position [0, 0]
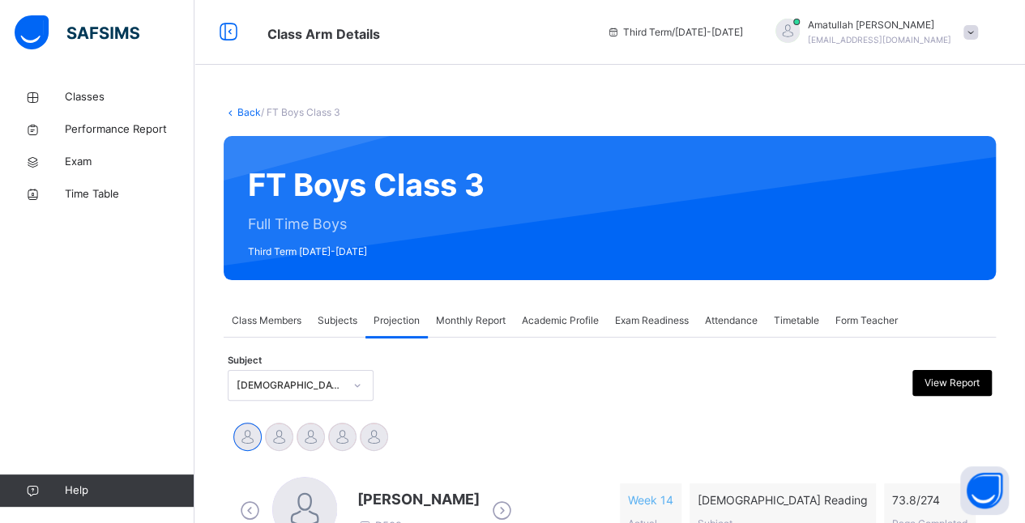
click at [267, 326] on span "Class Members" at bounding box center [267, 321] width 70 height 15
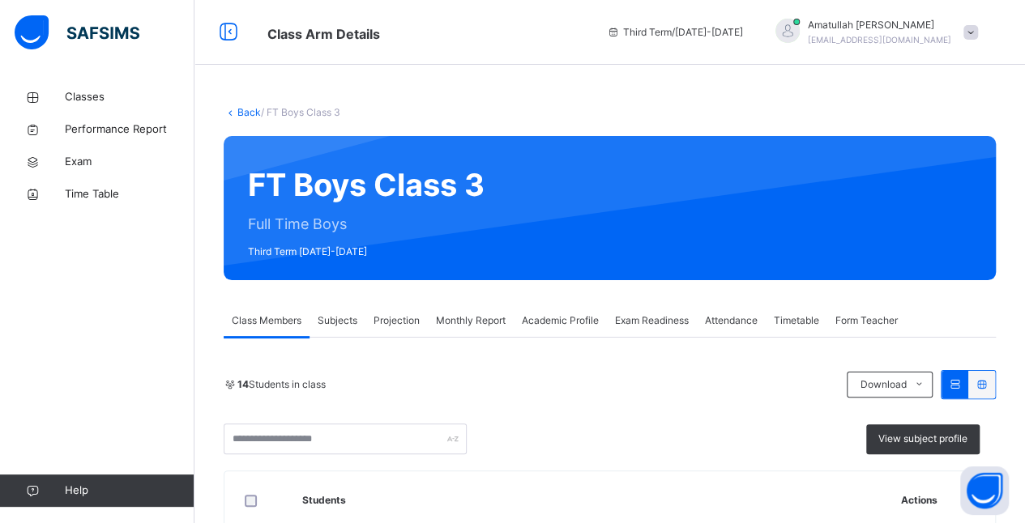
click at [390, 324] on span "Projection" at bounding box center [397, 321] width 46 height 15
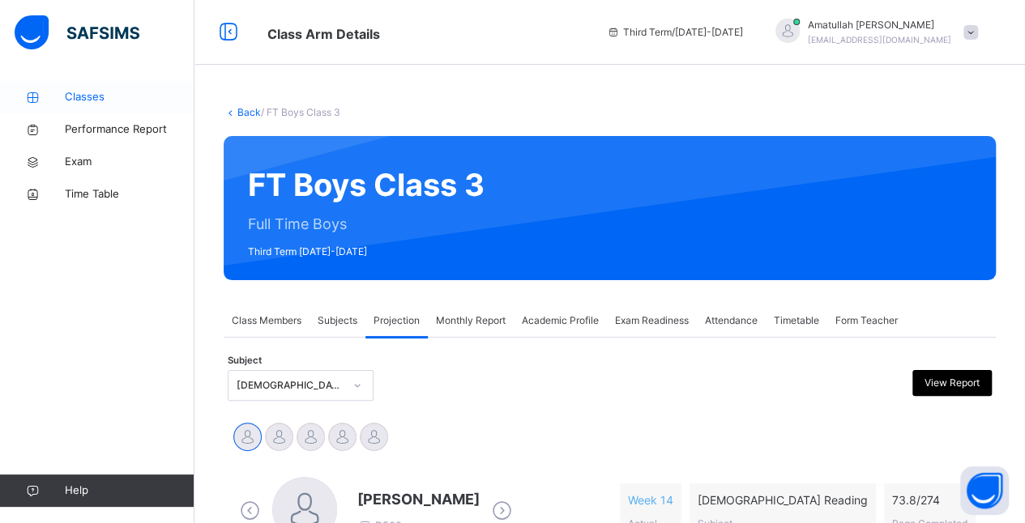
click at [76, 100] on span "Classes" at bounding box center [130, 97] width 130 height 16
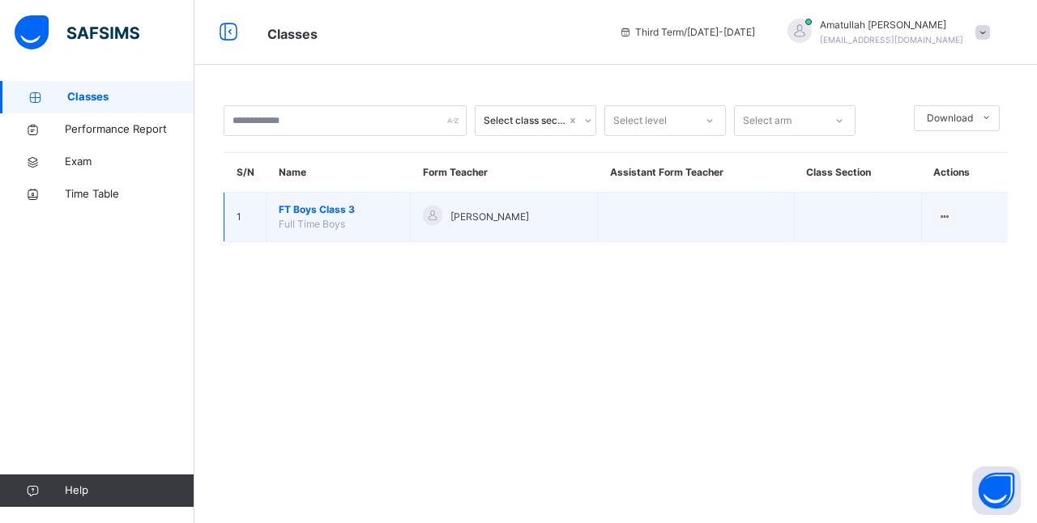
click at [319, 215] on span "FT Boys Class 3" at bounding box center [338, 210] width 119 height 15
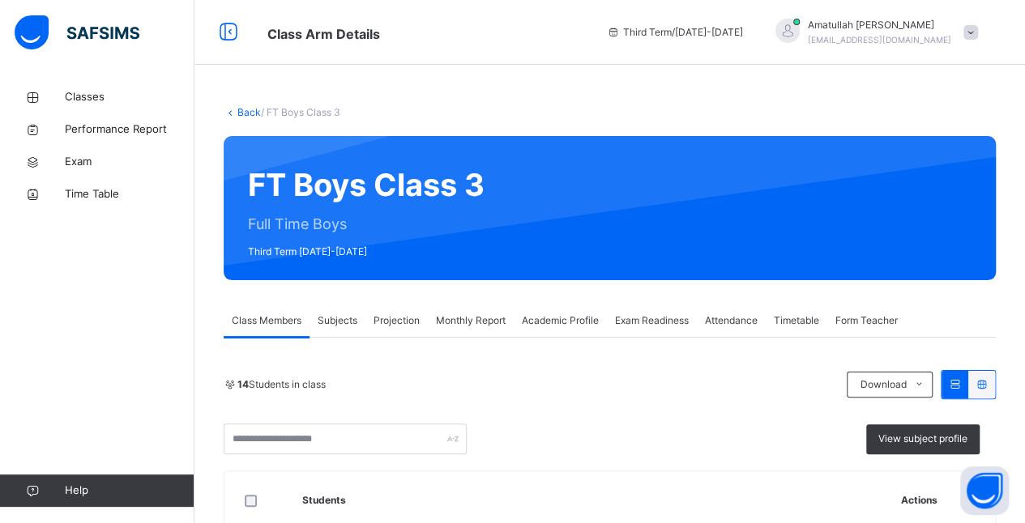
click at [387, 333] on div "Projection" at bounding box center [396, 321] width 62 height 32
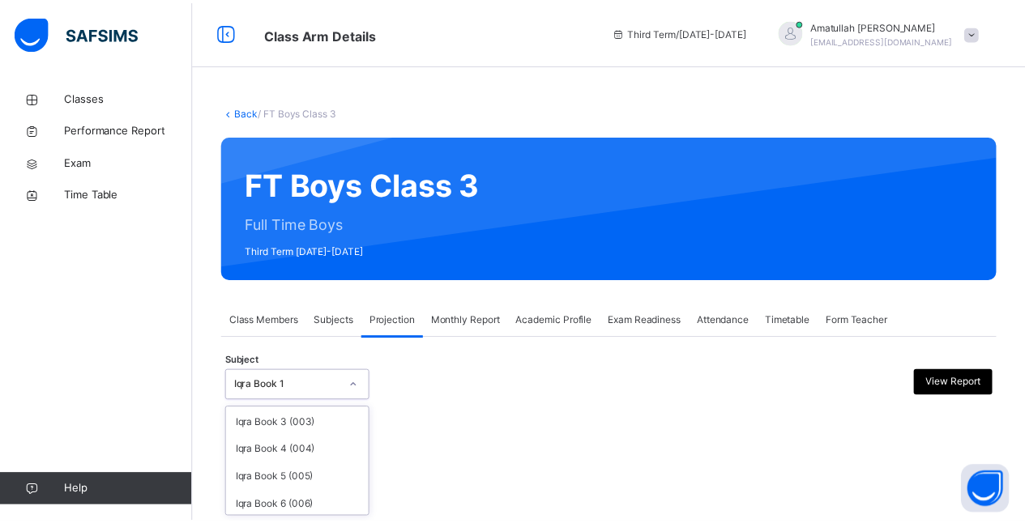
scroll to position [125, 0]
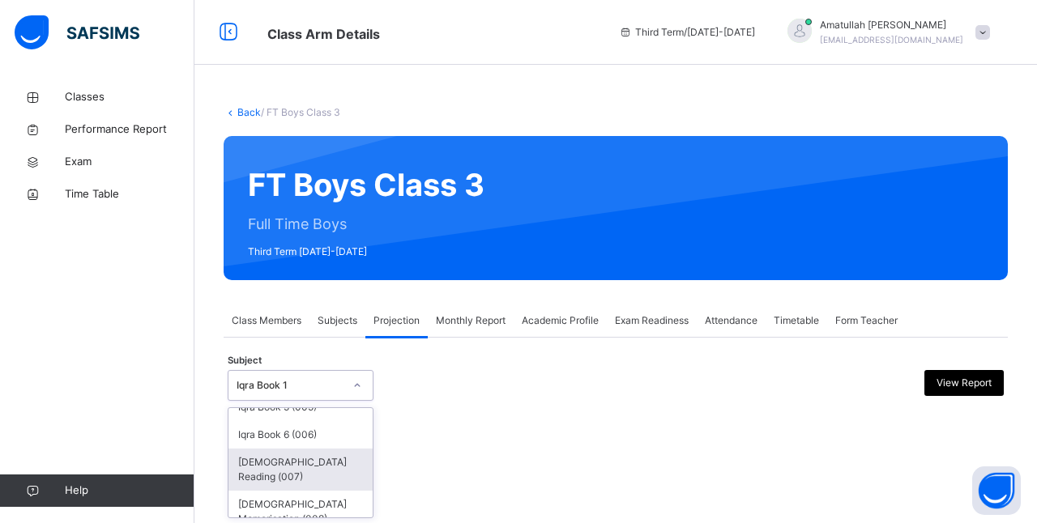
click at [324, 462] on div "[DEMOGRAPHIC_DATA] Reading (007)" at bounding box center [301, 470] width 144 height 42
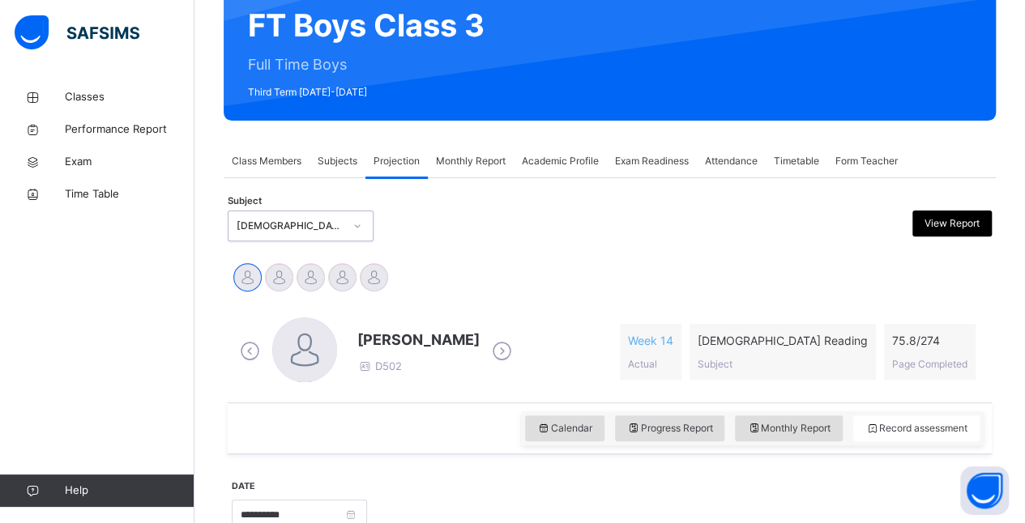
scroll to position [160, 0]
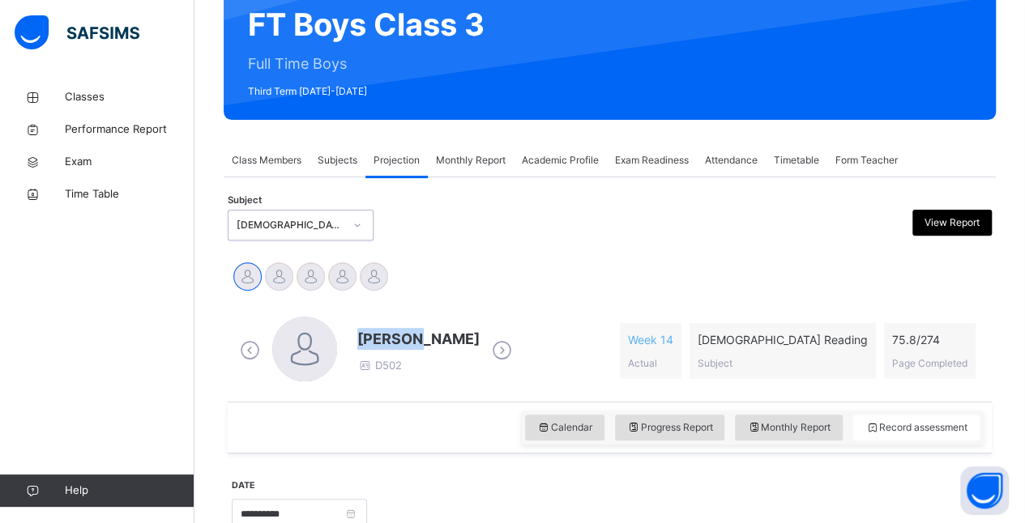
click at [433, 345] on span "[PERSON_NAME]" at bounding box center [418, 339] width 122 height 22
click at [360, 345] on span "[PERSON_NAME]" at bounding box center [418, 339] width 122 height 22
click at [699, 348] on div "Ibrahim Yusuf D502 Week 14 Actual Quran Reading Subject 75.8 / 274 Page Complet…" at bounding box center [610, 351] width 748 height 69
click at [371, 345] on span "[PERSON_NAME]" at bounding box center [418, 339] width 122 height 22
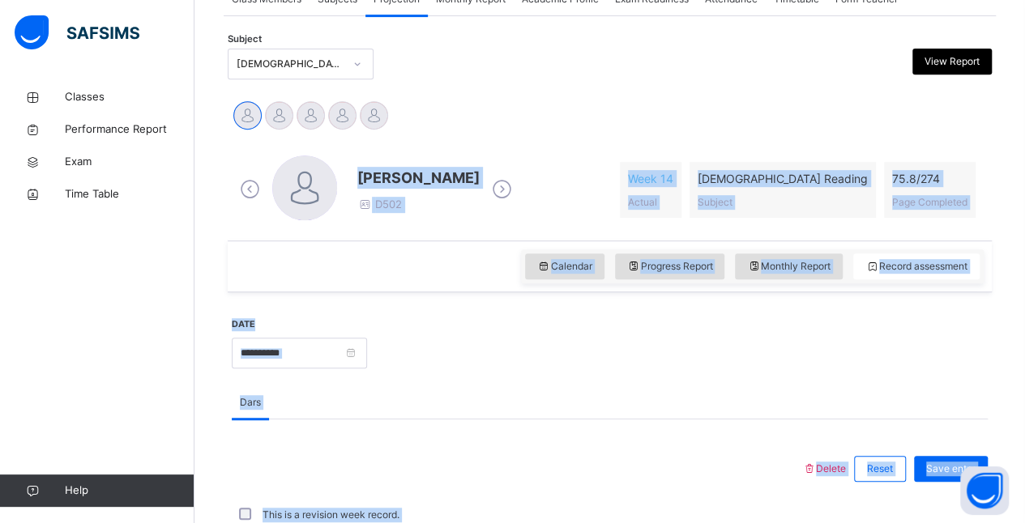
scroll to position [320, 0]
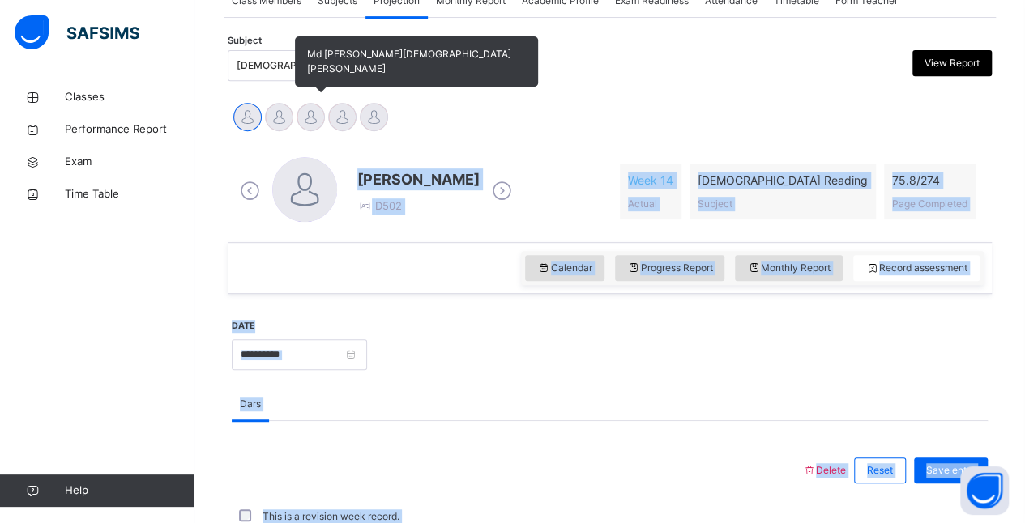
click at [314, 117] on div at bounding box center [311, 117] width 28 height 28
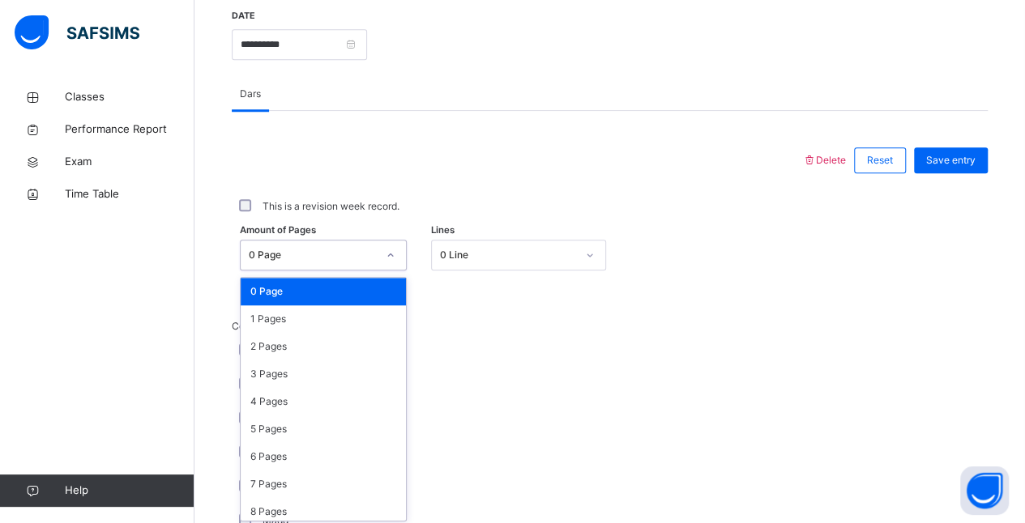
scroll to position [633, 0]
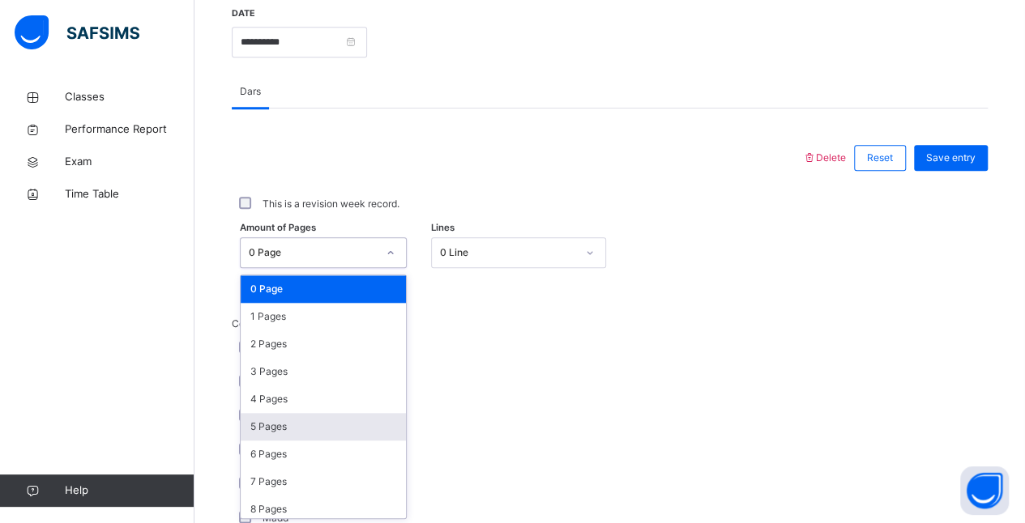
click at [291, 429] on div "5 Pages" at bounding box center [323, 427] width 165 height 28
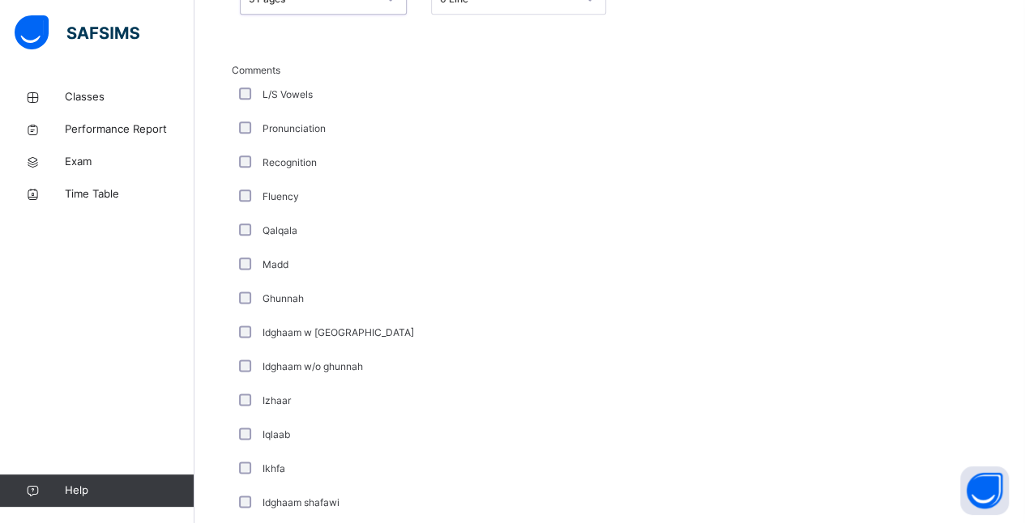
scroll to position [886, 0]
click at [311, 201] on div "Fluency" at bounding box center [434, 197] width 397 height 15
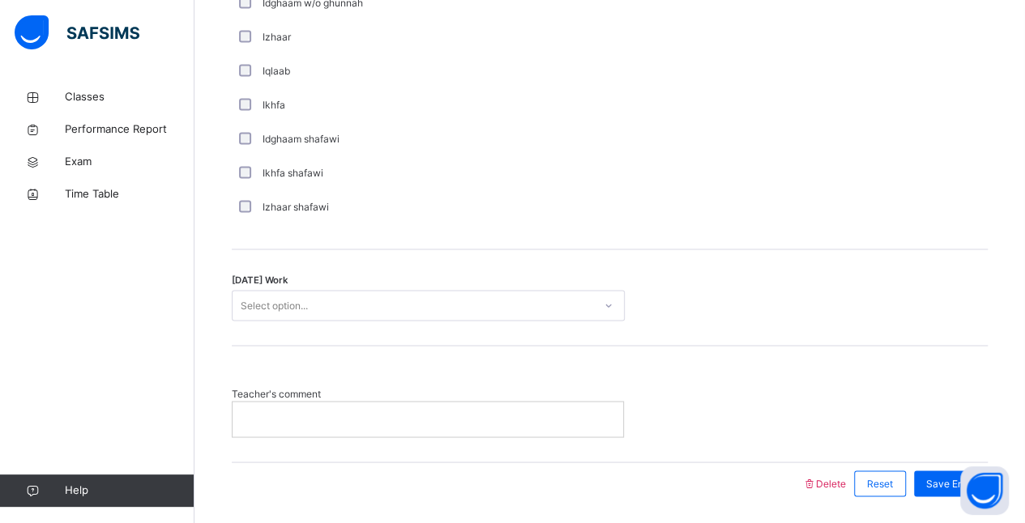
scroll to position [1254, 0]
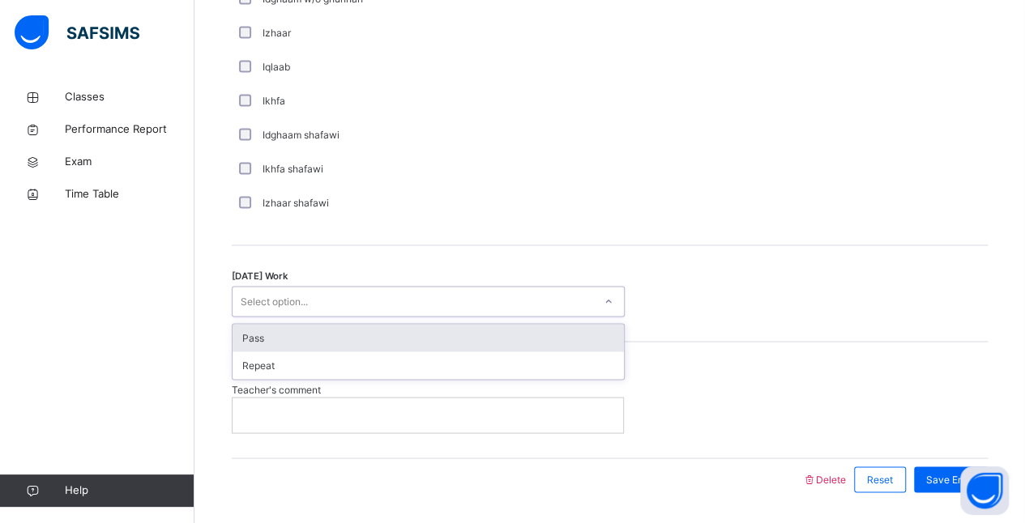
click at [308, 340] on div "Pass" at bounding box center [428, 338] width 391 height 28
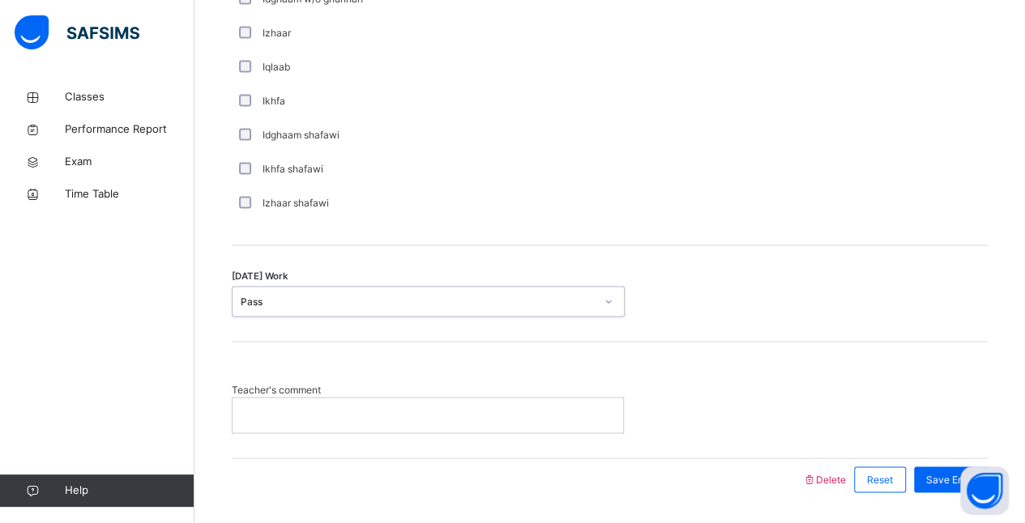
click at [501, 417] on p at bounding box center [428, 415] width 366 height 15
click at [306, 412] on p "****" at bounding box center [434, 415] width 379 height 15
drag, startPoint x: 953, startPoint y: 473, endPoint x: 613, endPoint y: 53, distance: 541.0
click at [613, 53] on div "Iqlaab" at bounding box center [434, 67] width 405 height 34
click at [938, 473] on span "Save Entry" at bounding box center [950, 479] width 49 height 15
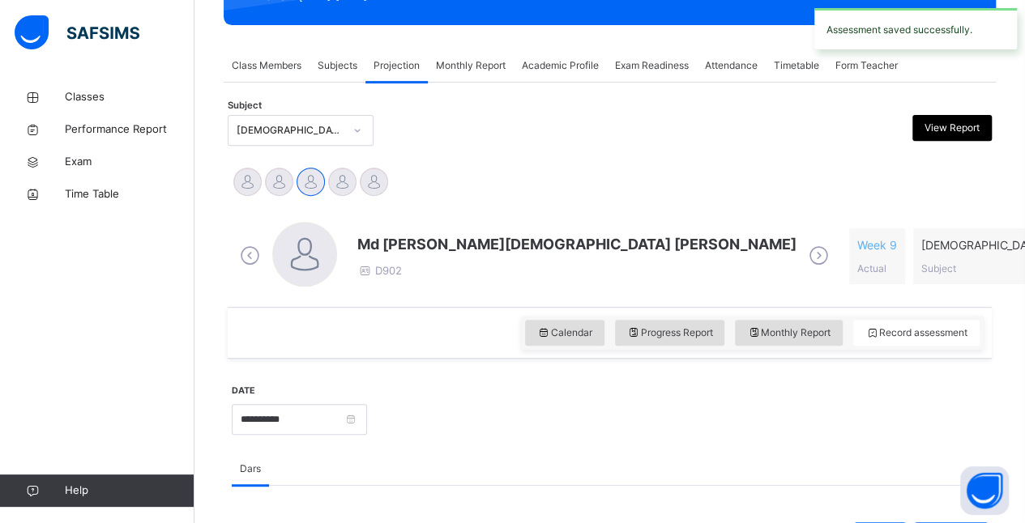
scroll to position [250, 0]
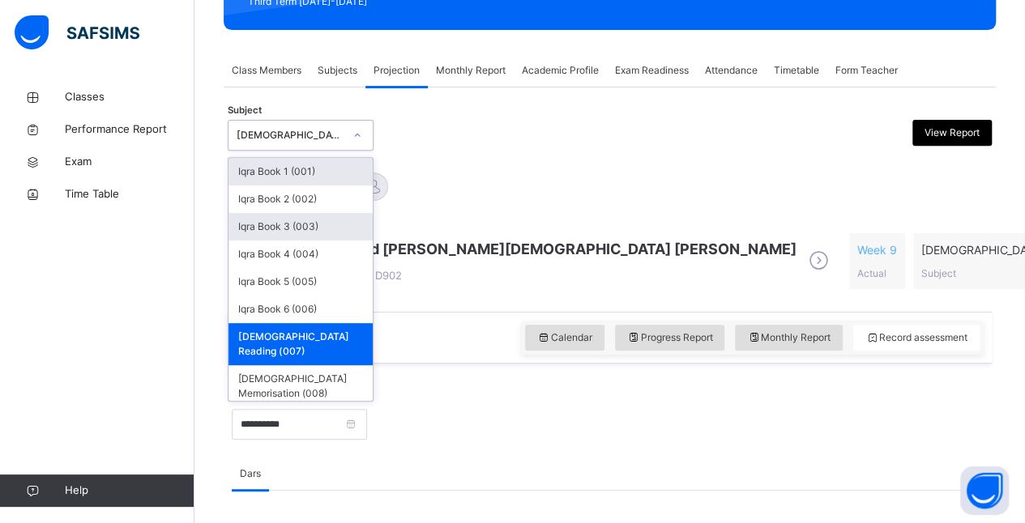
click at [337, 225] on div "Iqra Book 3 (003)" at bounding box center [301, 227] width 144 height 28
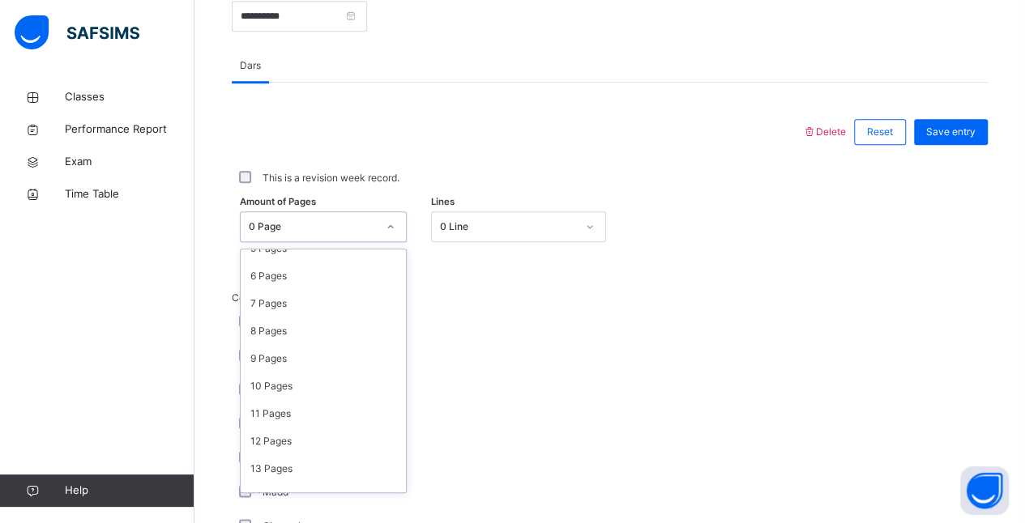
scroll to position [164, 0]
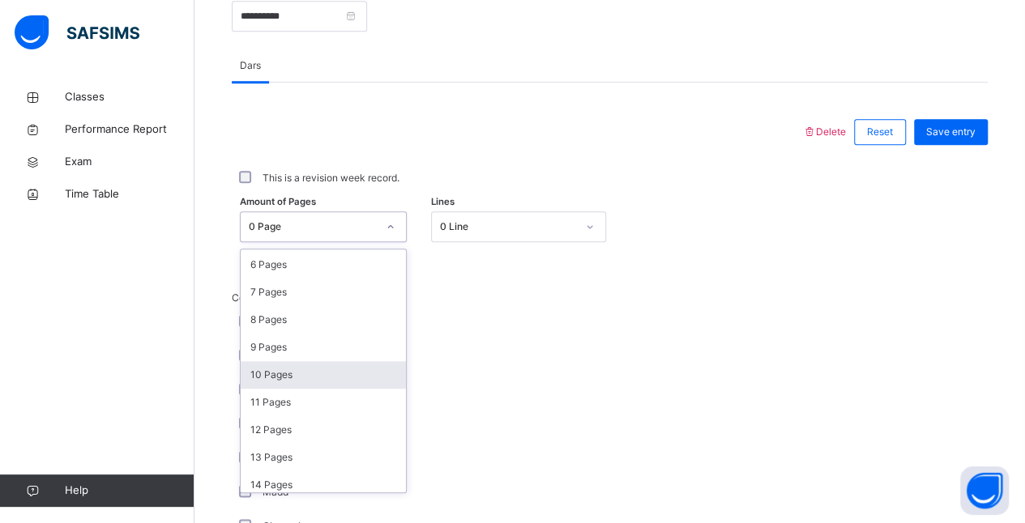
click at [314, 380] on div "10 Pages" at bounding box center [323, 375] width 165 height 28
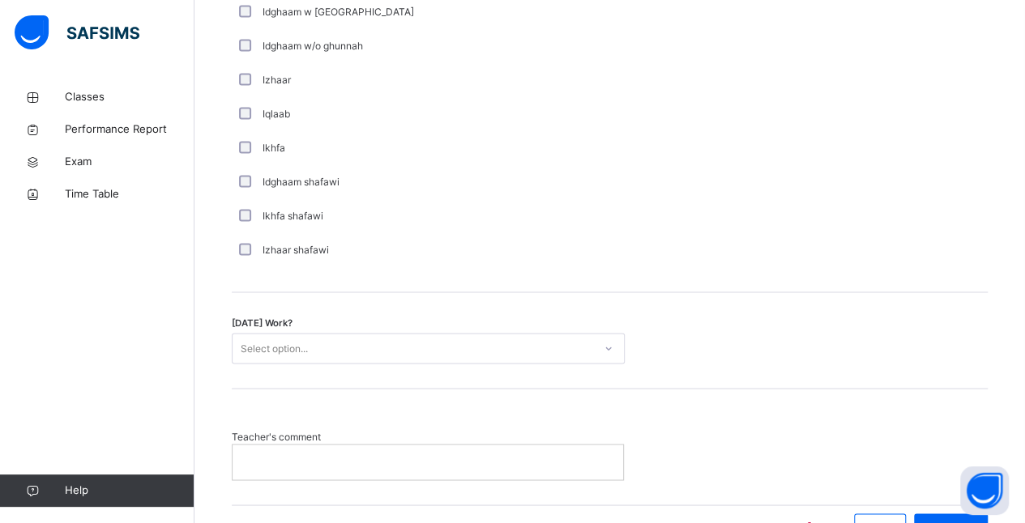
scroll to position [1301, 0]
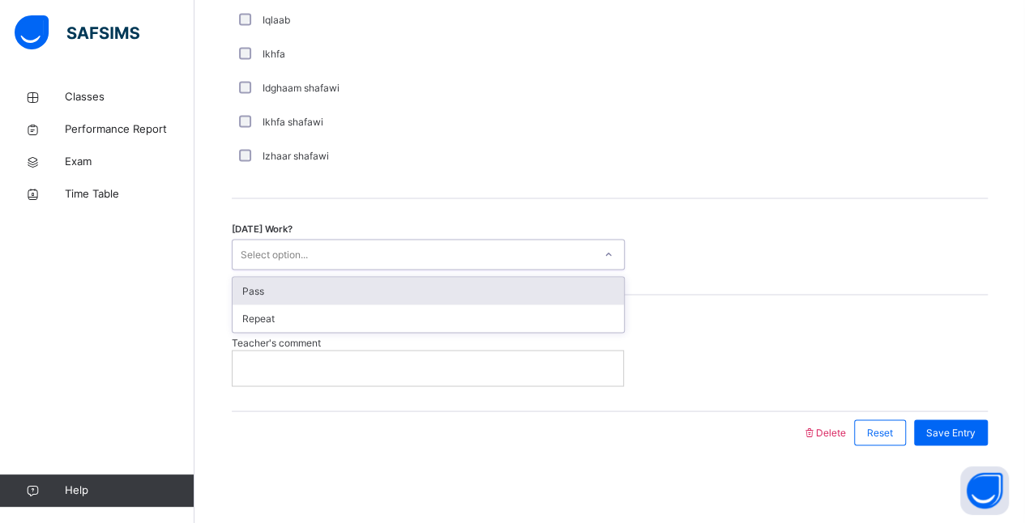
click at [523, 287] on div "Pass" at bounding box center [428, 291] width 391 height 28
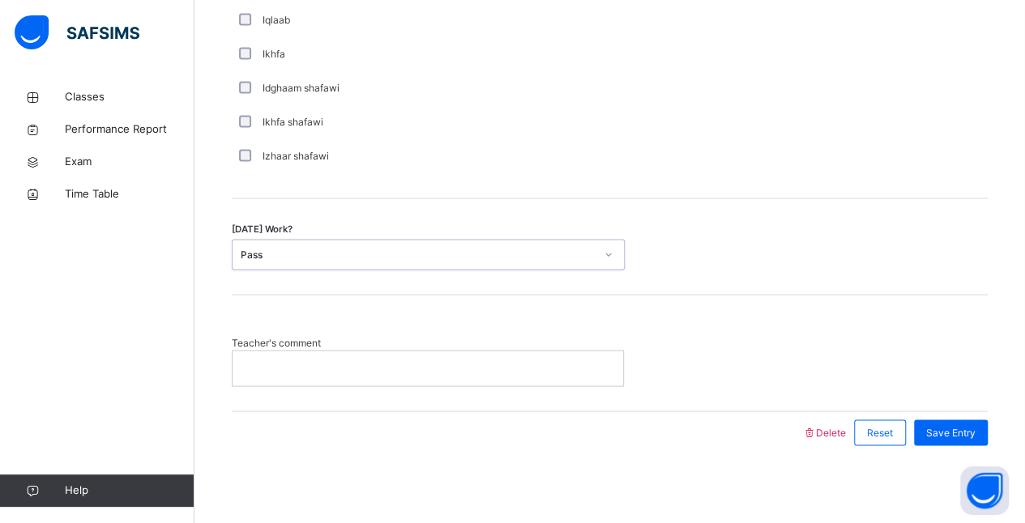
click at [566, 375] on div at bounding box center [428, 368] width 391 height 34
click at [976, 429] on span "Save Entry" at bounding box center [950, 432] width 49 height 15
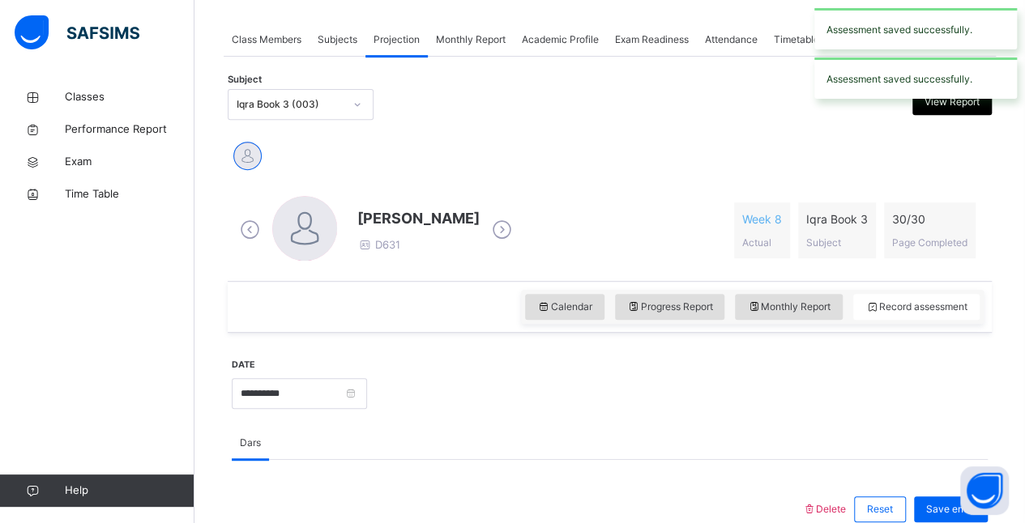
scroll to position [237, 0]
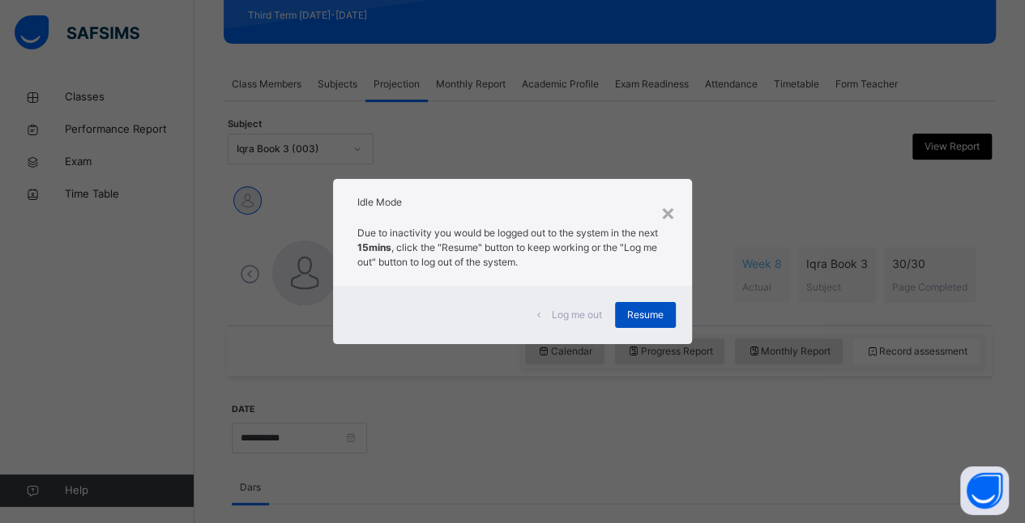
click at [676, 326] on div "Resume" at bounding box center [645, 315] width 61 height 26
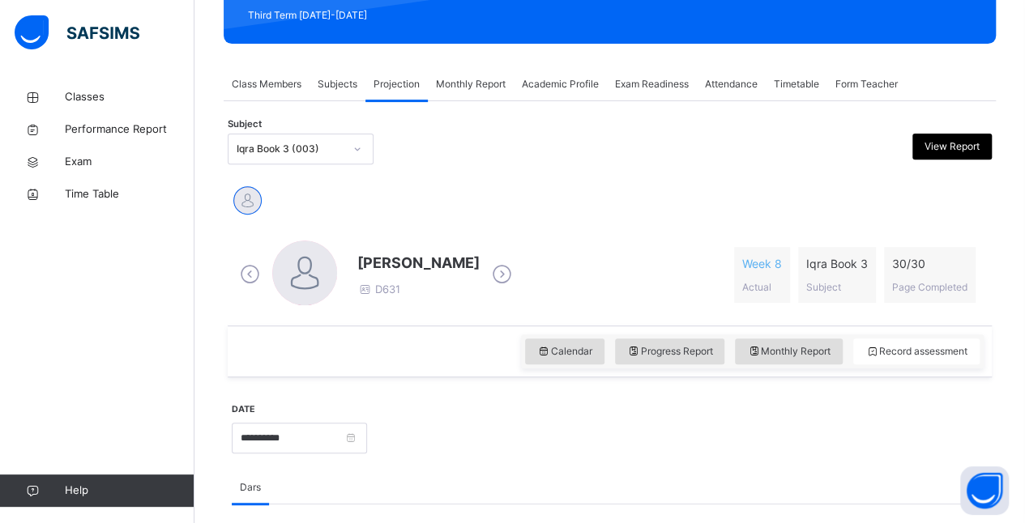
click at [651, 323] on div "Hasanat Wahidi D631 Week 8 Actual Iqra Book 3 Subject 30 / 30 Page Completed" at bounding box center [610, 274] width 764 height 101
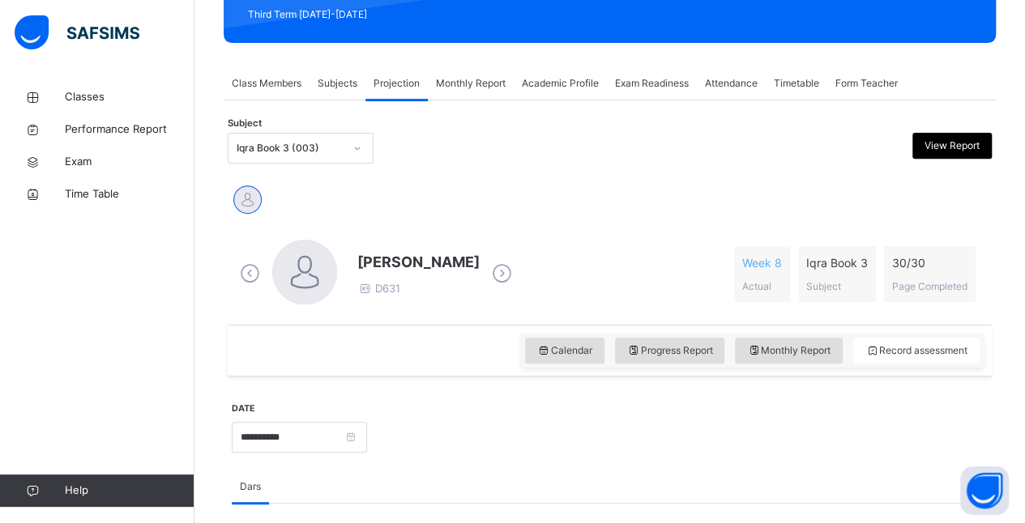
scroll to position [238, 0]
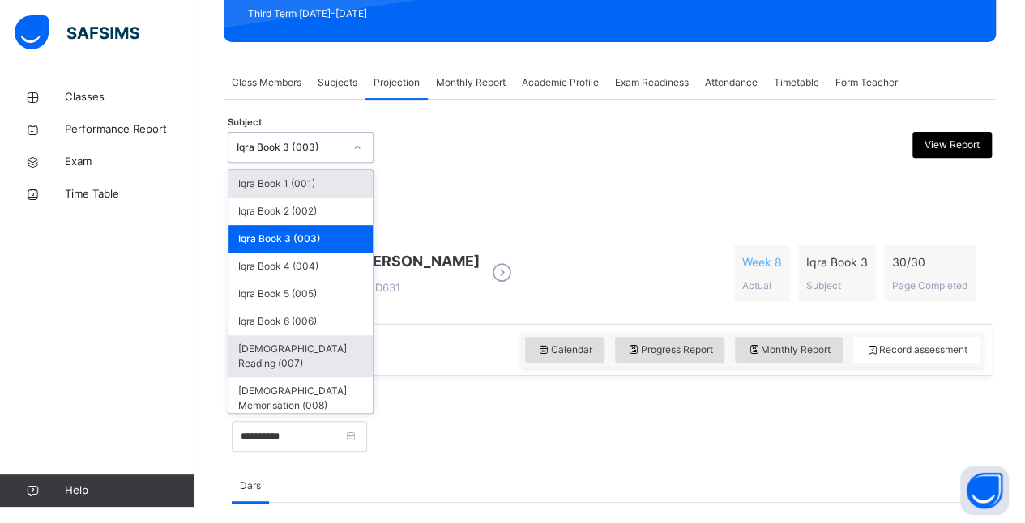
click at [267, 344] on div "[DEMOGRAPHIC_DATA] Reading (007)" at bounding box center [301, 356] width 144 height 42
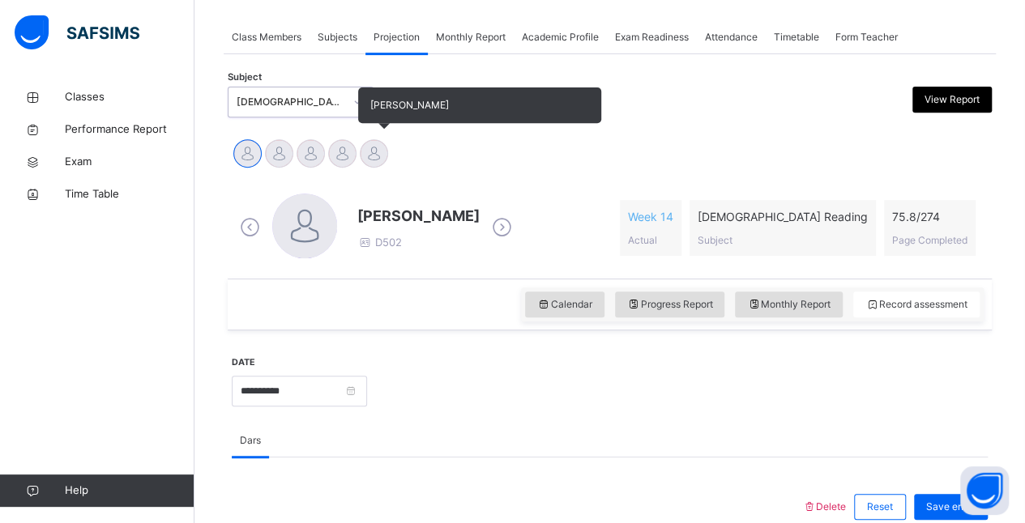
click at [378, 144] on div at bounding box center [374, 153] width 28 height 28
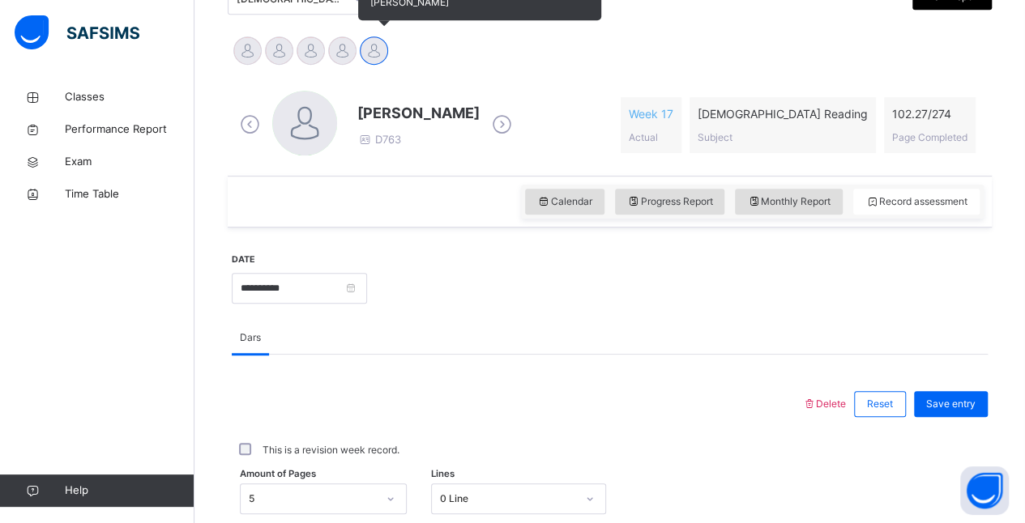
scroll to position [387, 0]
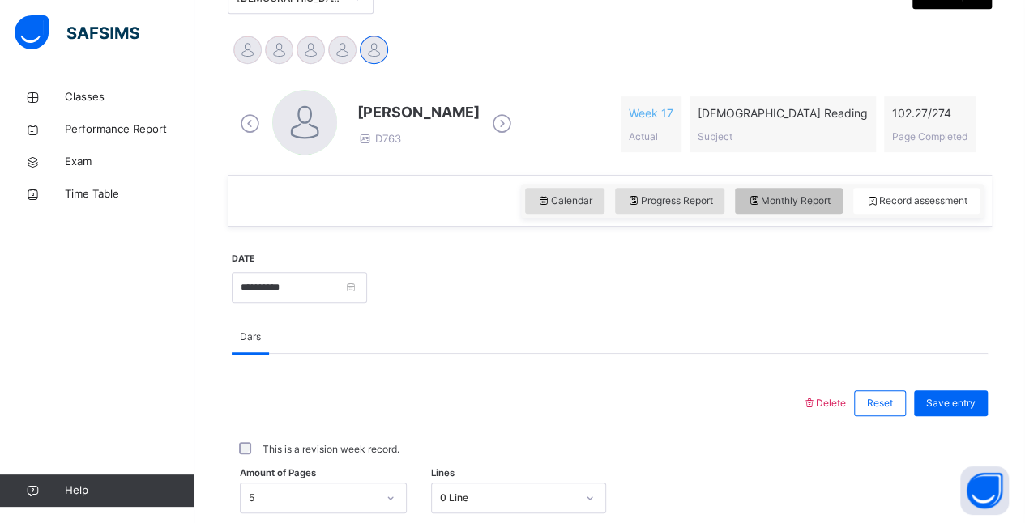
click at [831, 201] on span "Monthly Report" at bounding box center [788, 201] width 83 height 15
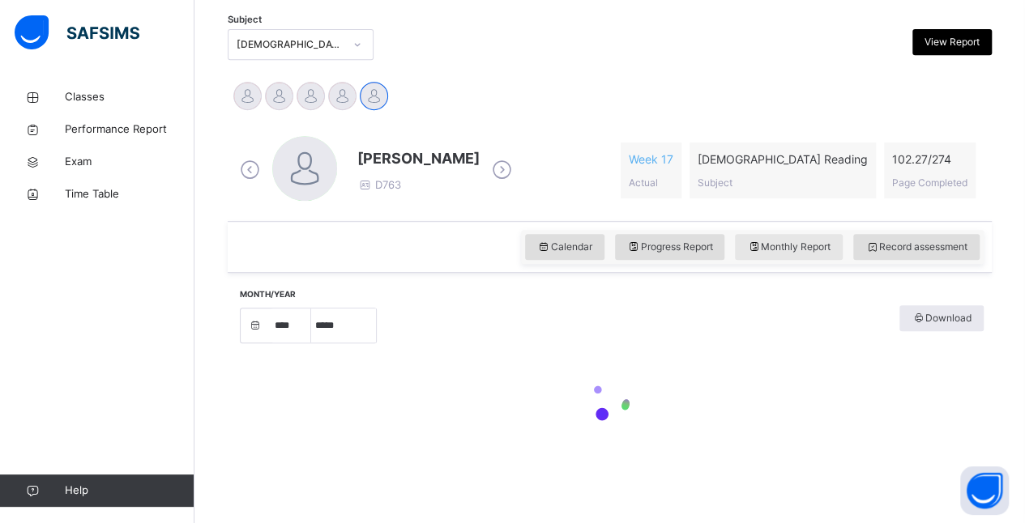
select select "****"
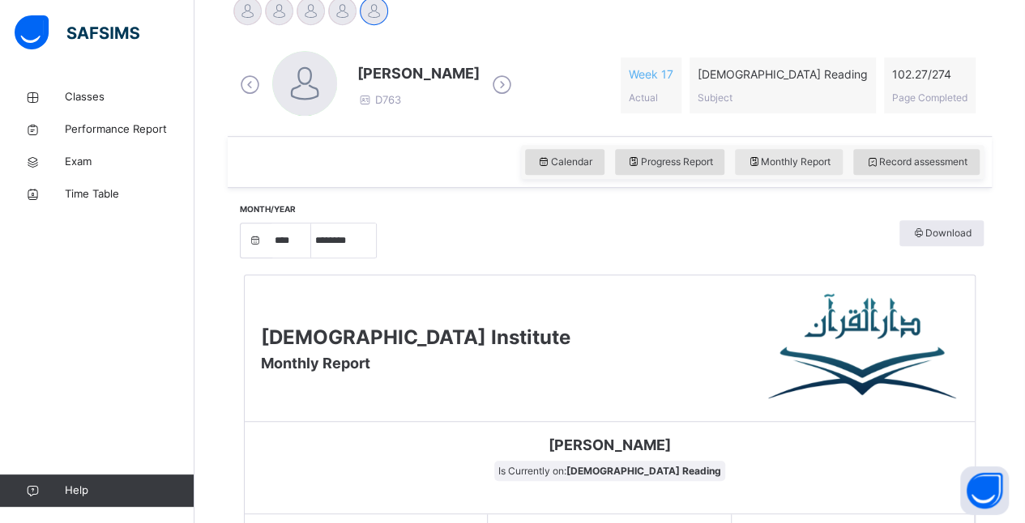
scroll to position [434, 0]
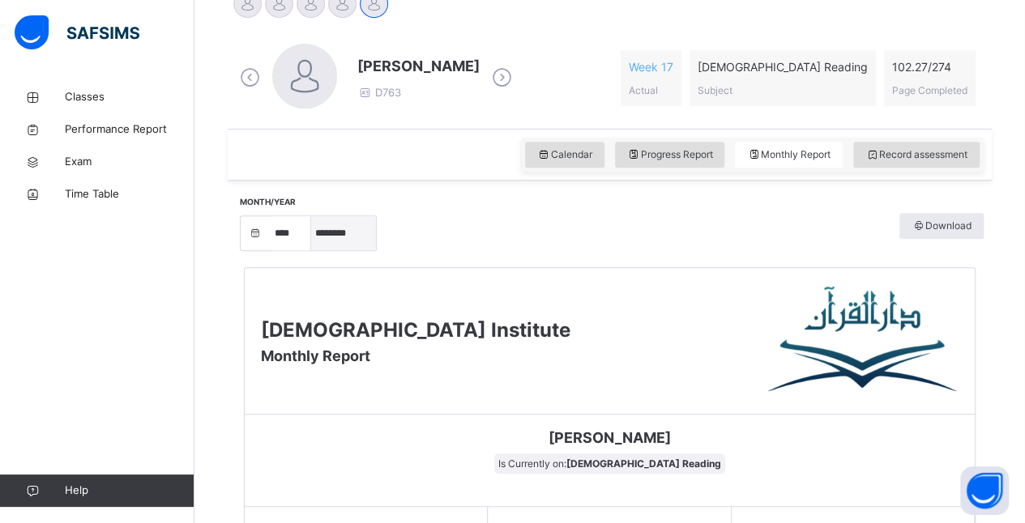
click at [341, 240] on select "***** ******** ***** ***** *** **** **** ****** ********* ******* ******** ****…" at bounding box center [343, 233] width 65 height 34
click at [311, 250] on select "***** ******** ***** ***** *** **** **** ****** ********* ******* ******** ****…" at bounding box center [343, 233] width 65 height 34
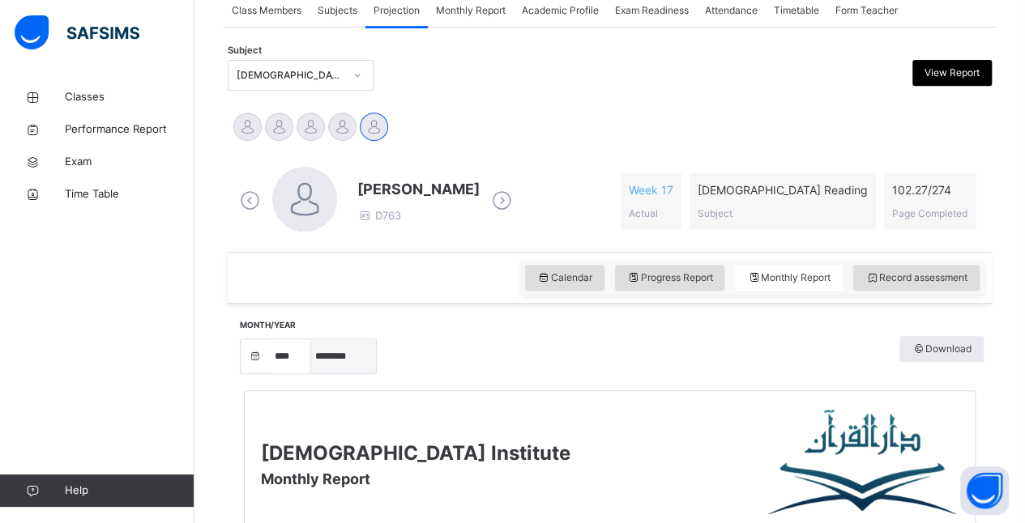
scroll to position [307, 0]
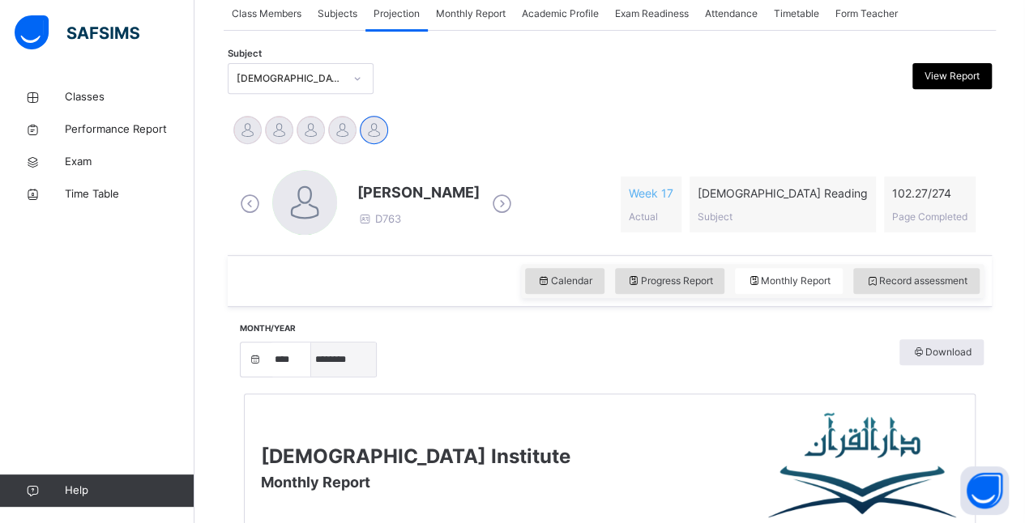
click at [327, 365] on select "***** ******** ***** ***** *** **** **** ****** ********* ******* ******** ****…" at bounding box center [343, 360] width 65 height 34
click at [311, 343] on select "***** ******** ***** ***** *** **** **** ****** ********* ******* ******** ****…" at bounding box center [343, 360] width 65 height 34
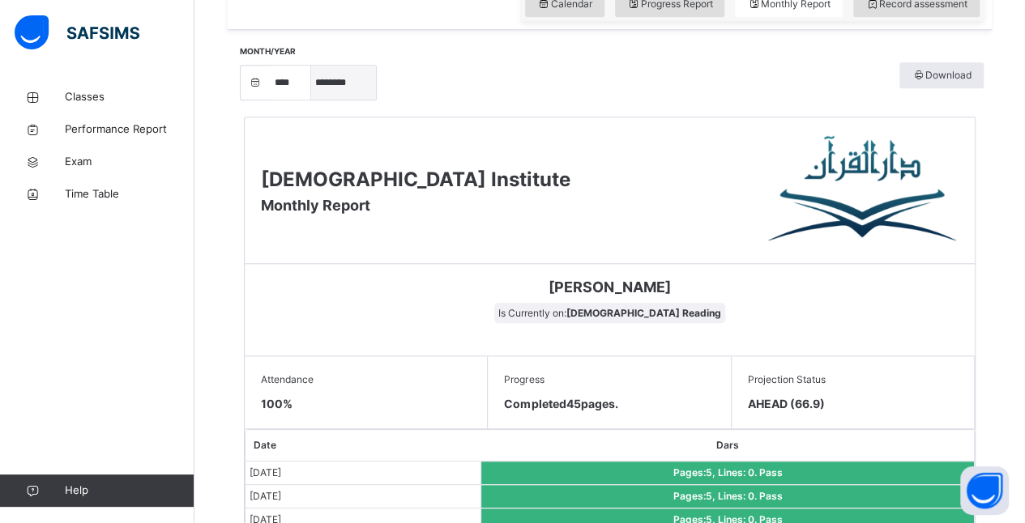
scroll to position [575, 0]
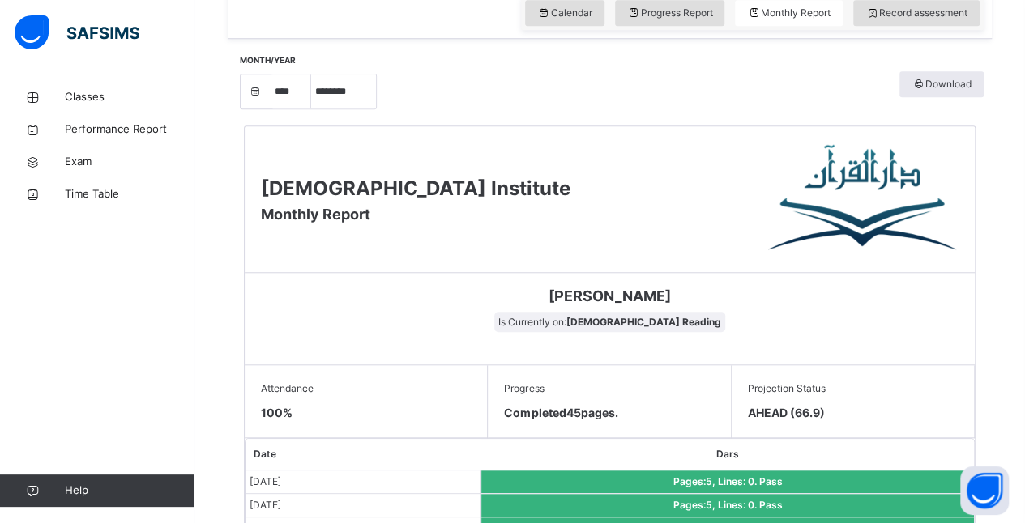
click at [324, 79] on select "***** ******** ***** ***** *** **** **** ****** ********* ******* ******** ****…" at bounding box center [343, 92] width 65 height 34
click at [311, 109] on select "***** ******** ***** ***** *** **** **** ****** ********* ******* ******** ****…" at bounding box center [343, 92] width 65 height 34
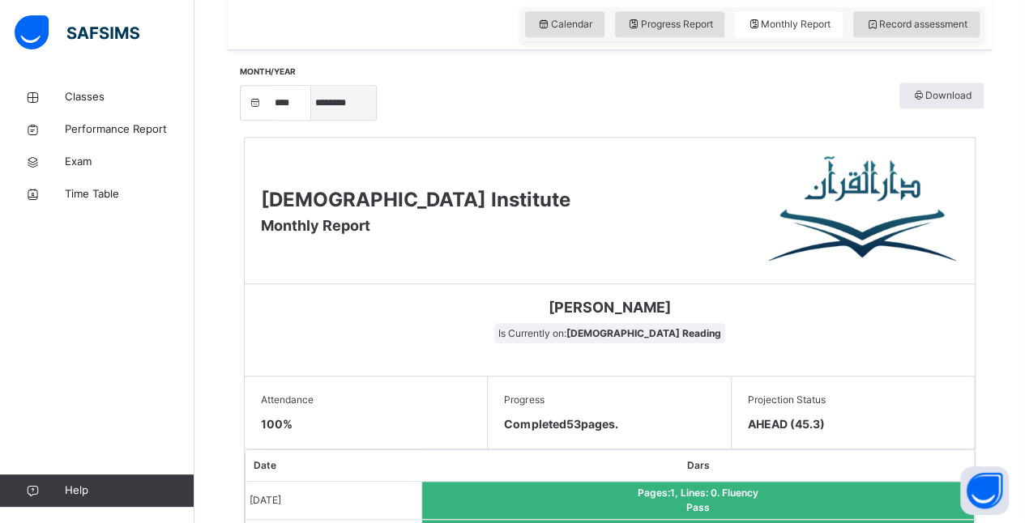
scroll to position [563, 0]
click at [329, 87] on select "***** ******** ***** ***** *** **** **** ****** ********* ******* ******** ****…" at bounding box center [343, 104] width 65 height 34
select select "*"
click at [311, 121] on select "***** ******** ***** ***** *** **** **** ****** ********* ******* ******** ****…" at bounding box center [343, 104] width 65 height 34
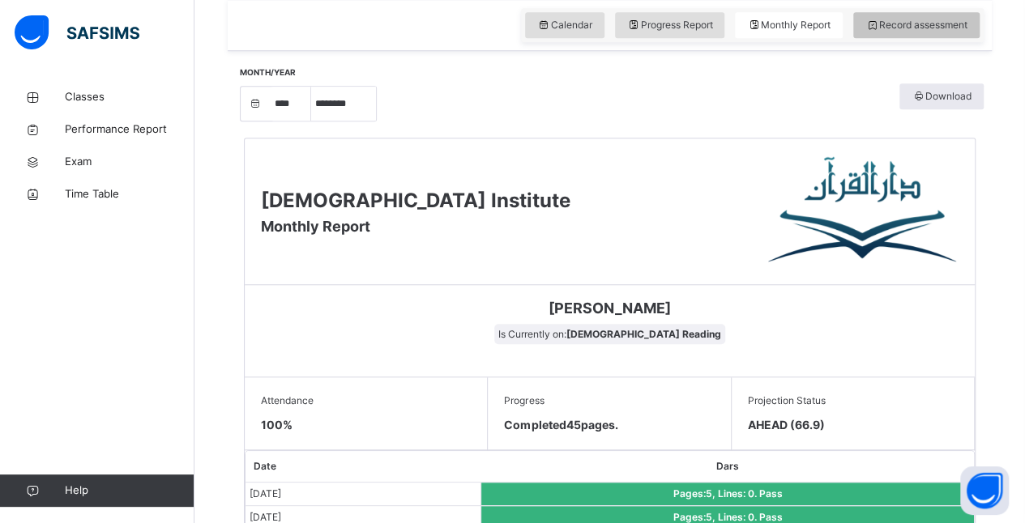
click at [963, 28] on span "Record assessment" at bounding box center [916, 25] width 102 height 15
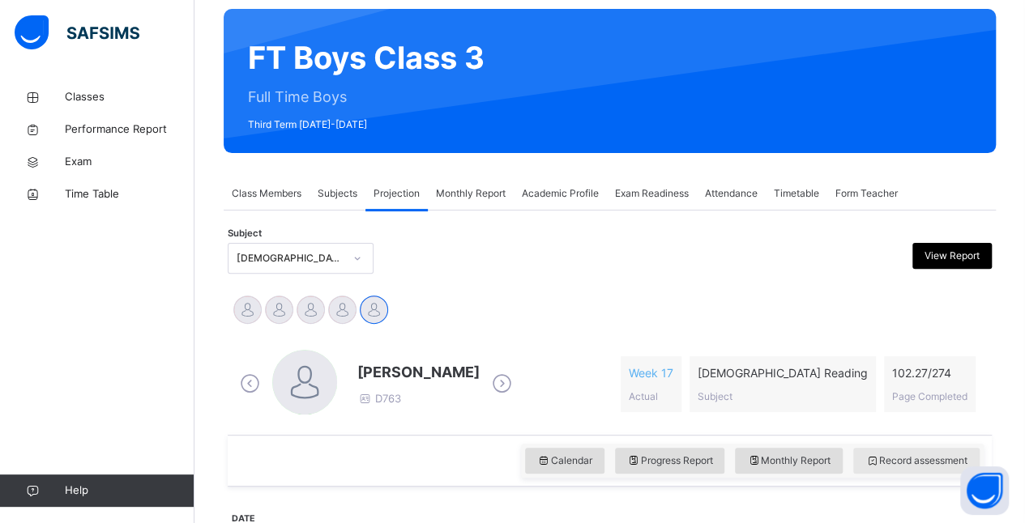
scroll to position [128, 0]
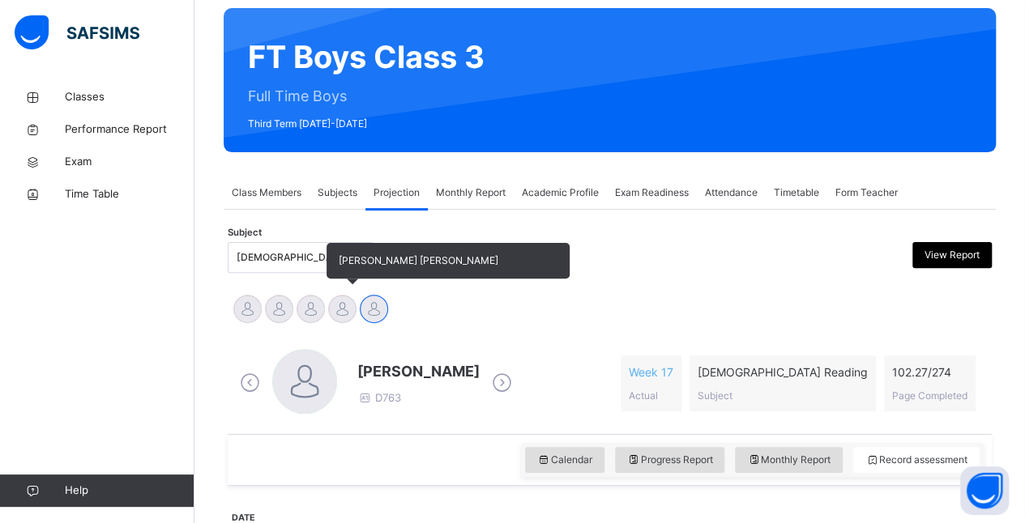
click at [351, 305] on div at bounding box center [342, 309] width 28 height 28
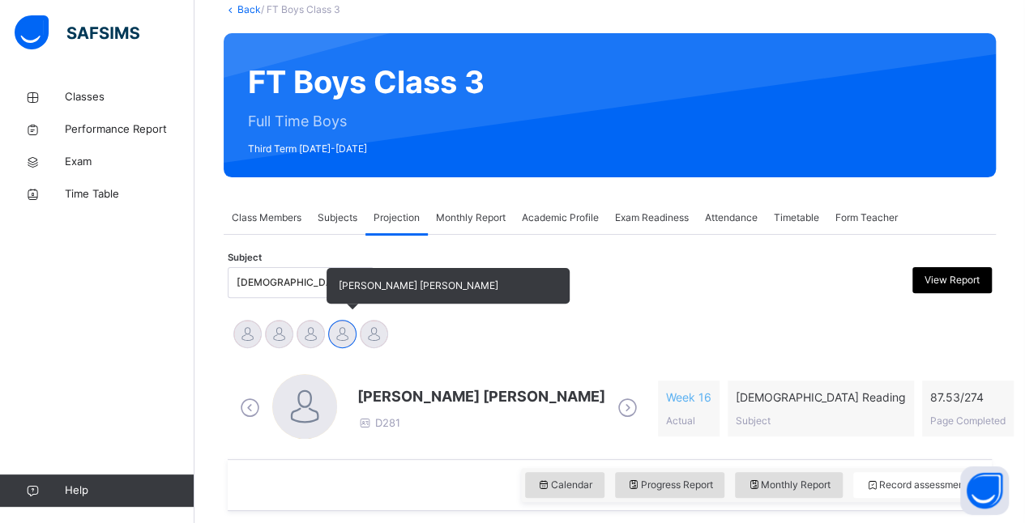
scroll to position [0, 0]
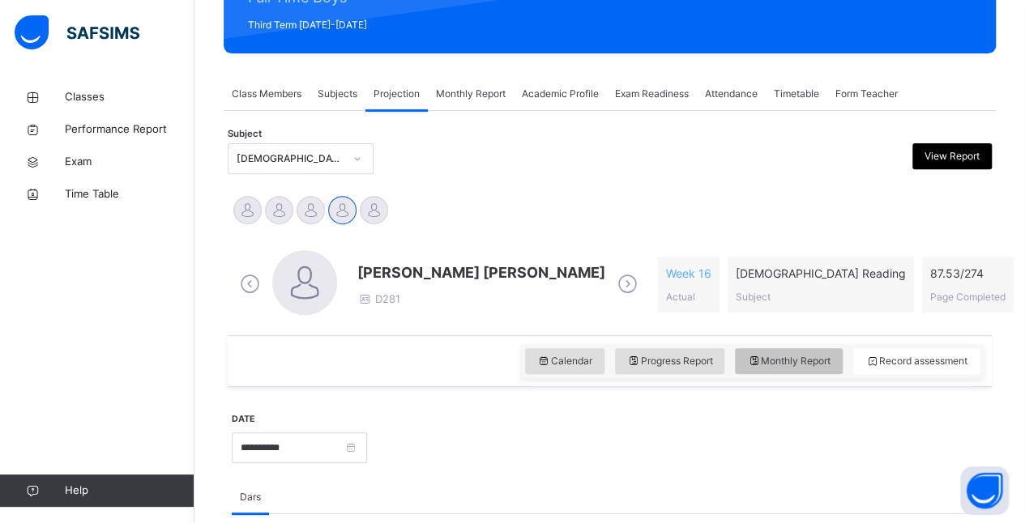
click at [835, 369] on div "Monthly Report" at bounding box center [789, 361] width 108 height 26
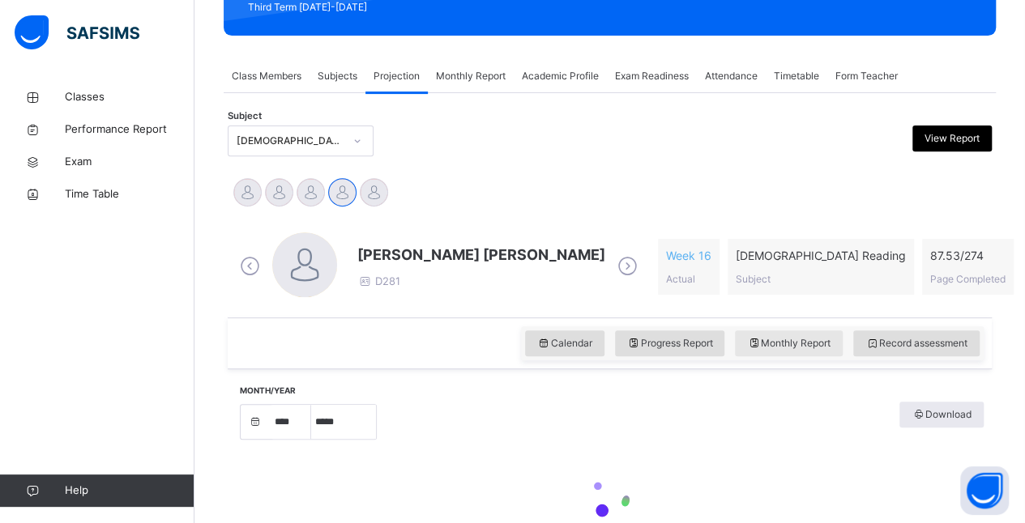
select select "****"
select select "*"
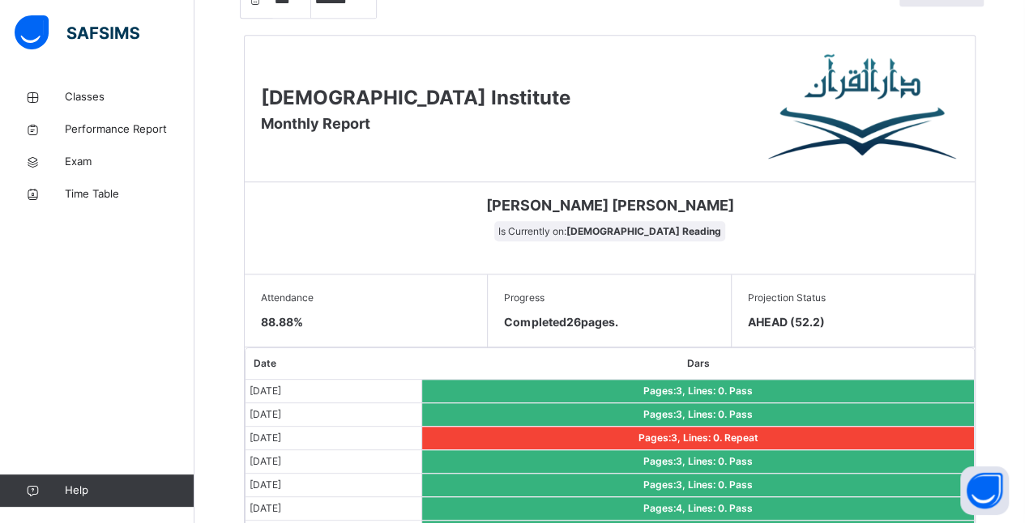
click at [910, 384] on td "Pages: 3 , Lines: 0 . Pass" at bounding box center [698, 391] width 552 height 23
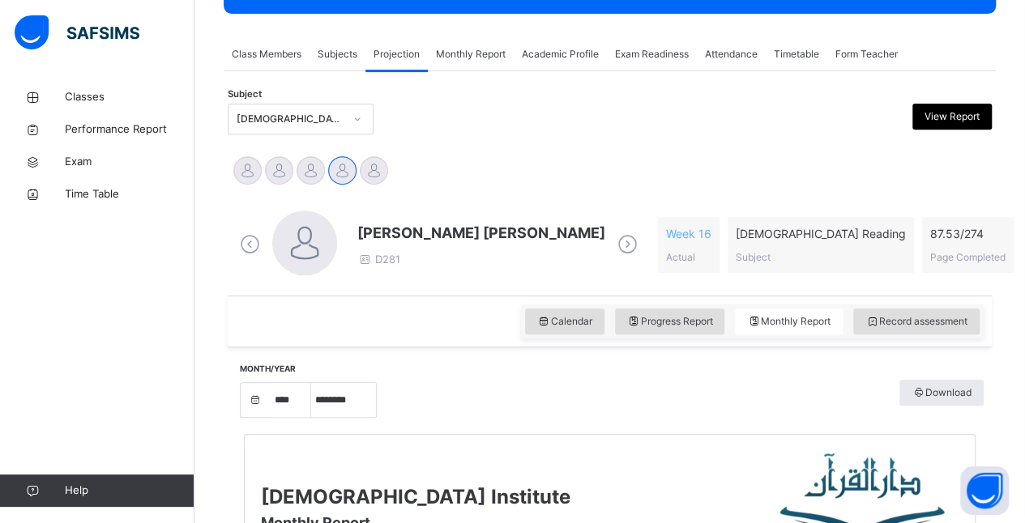
scroll to position [269, 0]
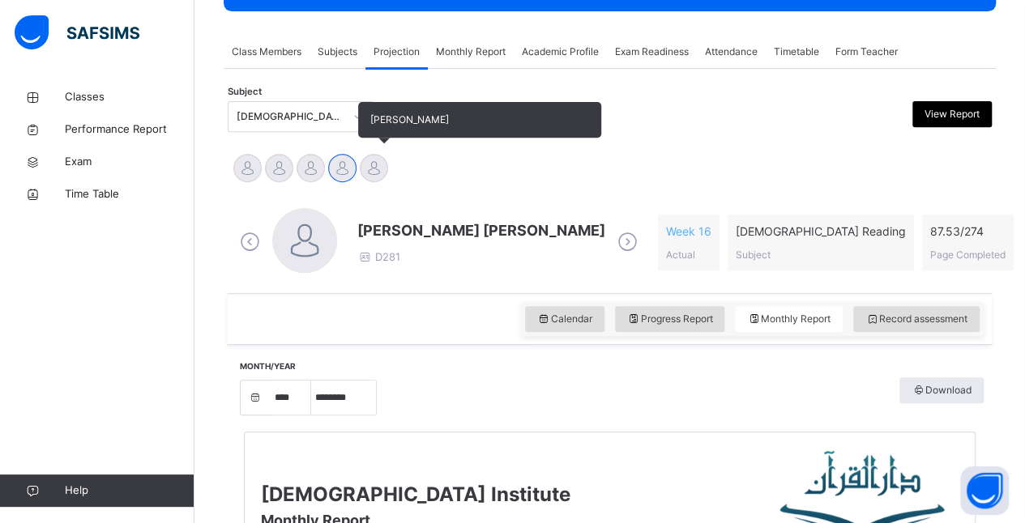
click at [373, 161] on div at bounding box center [374, 168] width 28 height 28
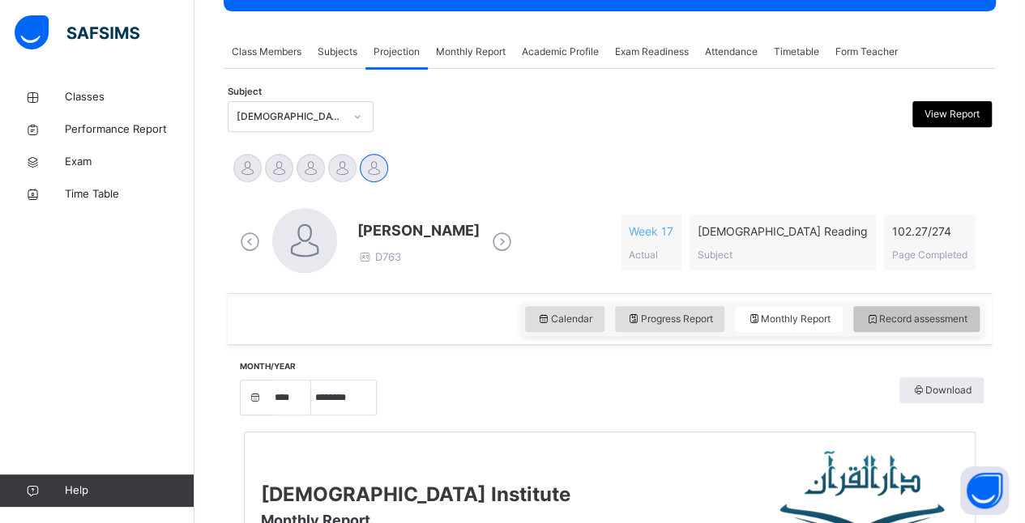
click at [932, 318] on span "Record assessment" at bounding box center [916, 319] width 102 height 15
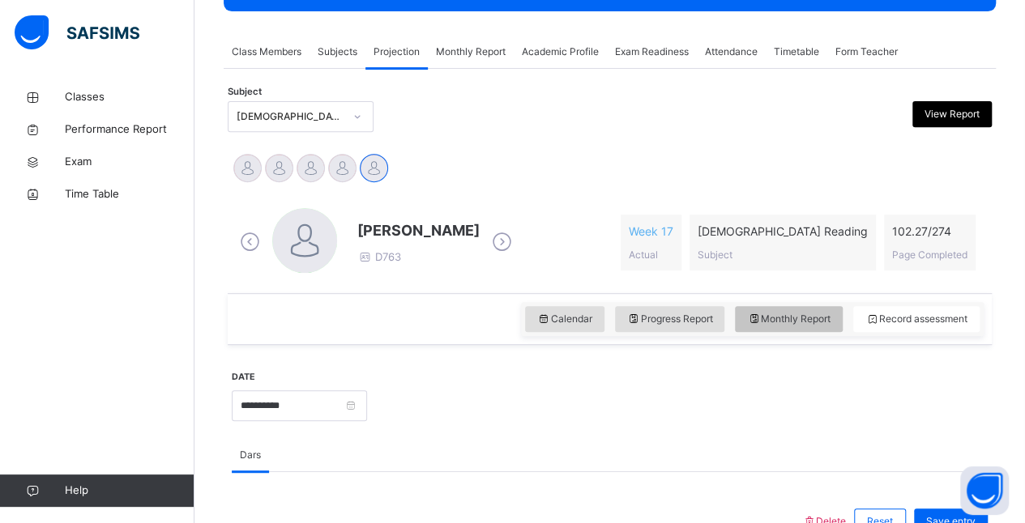
click at [812, 321] on span "Monthly Report" at bounding box center [788, 319] width 83 height 15
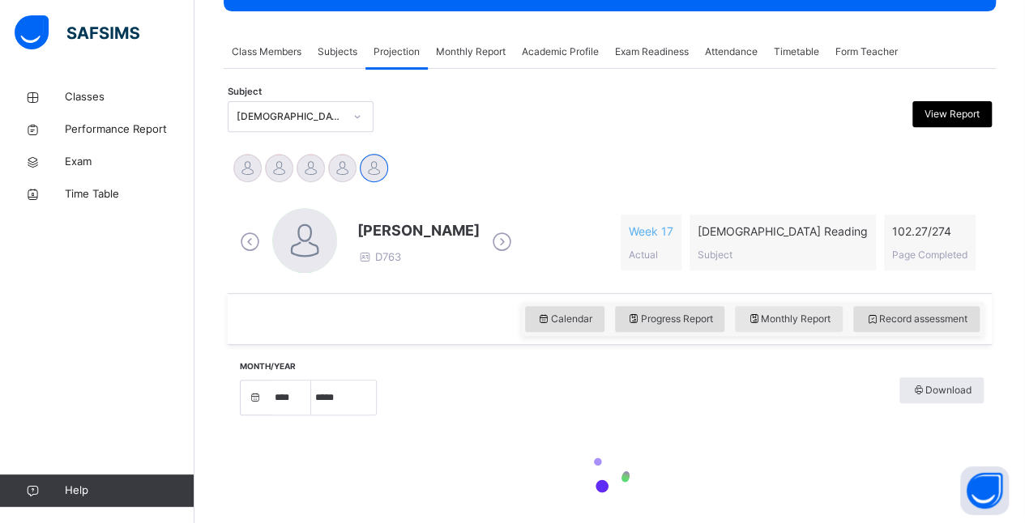
select select "****"
select select "*"
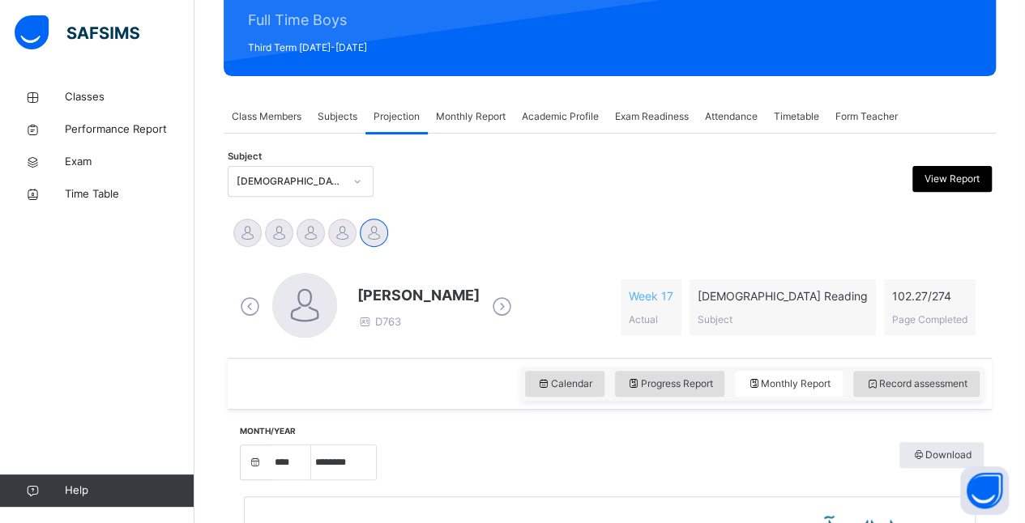
scroll to position [172, 0]
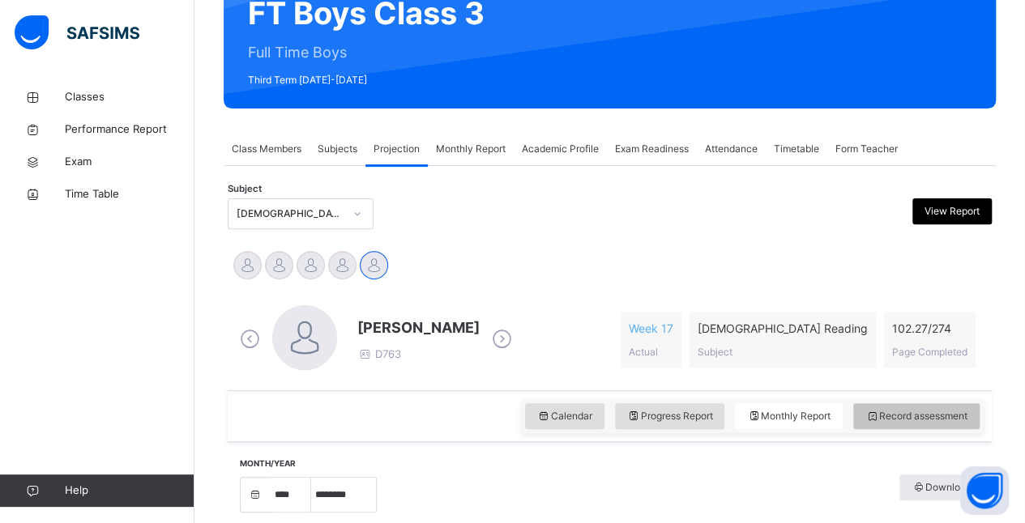
click at [952, 405] on div "Record assessment" at bounding box center [916, 417] width 126 height 26
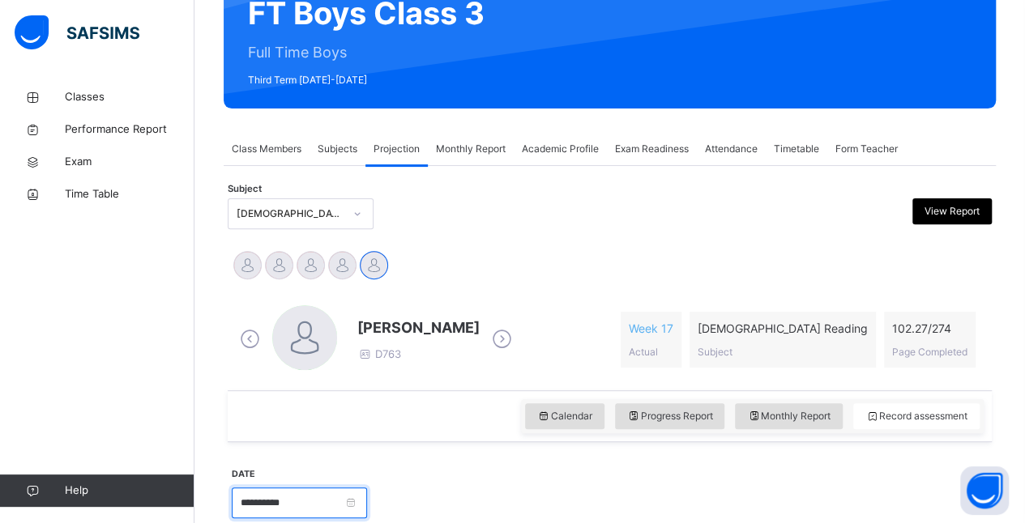
click at [367, 507] on input "**********" at bounding box center [299, 503] width 135 height 31
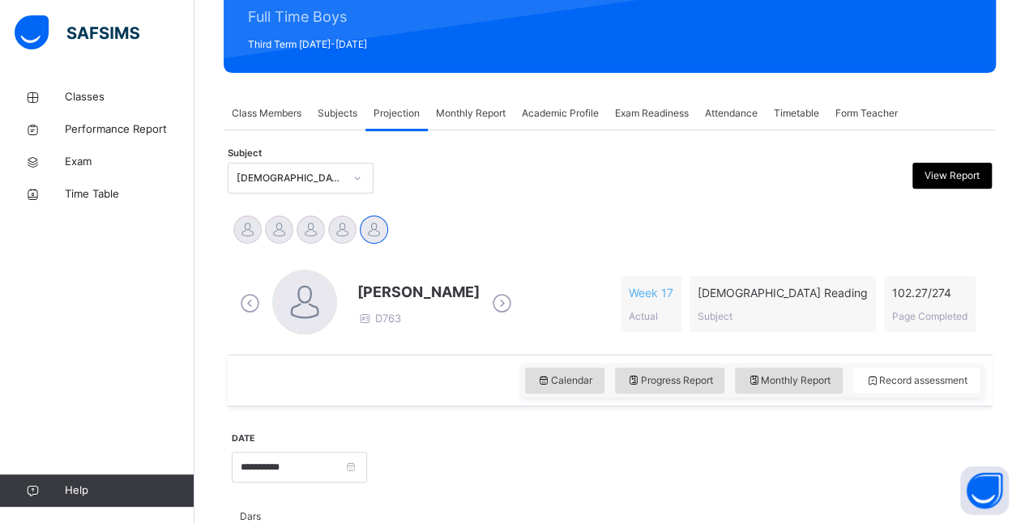
scroll to position [211, 0]
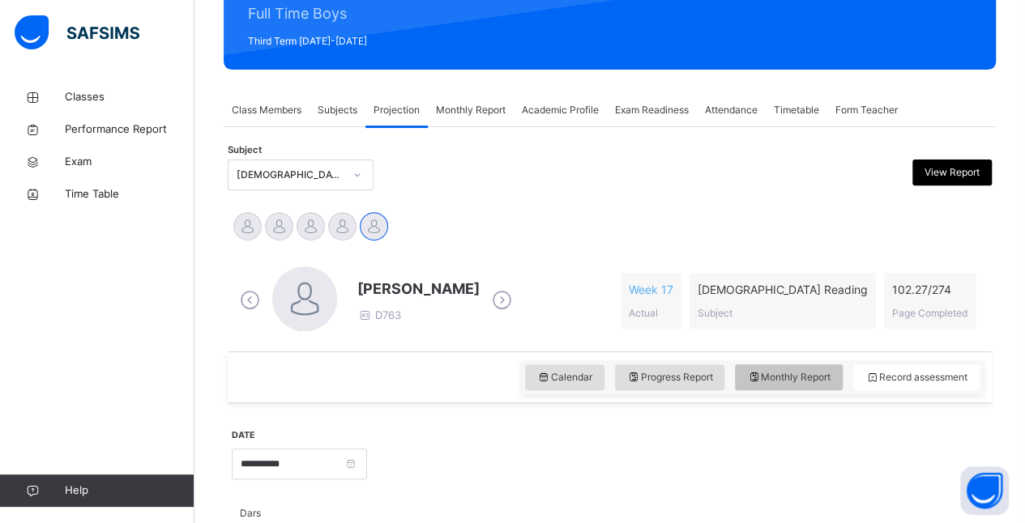
click at [782, 376] on span "Monthly Report" at bounding box center [788, 377] width 83 height 15
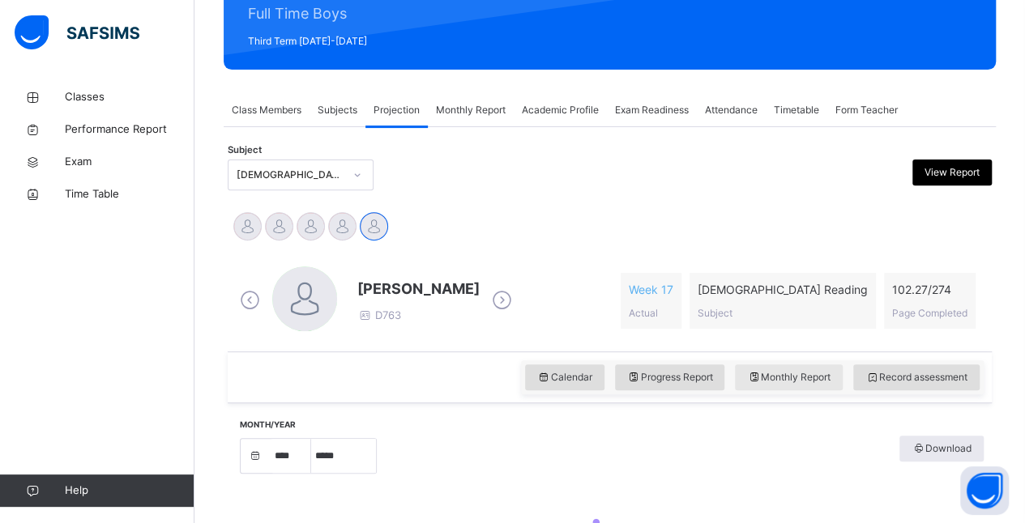
select select "****"
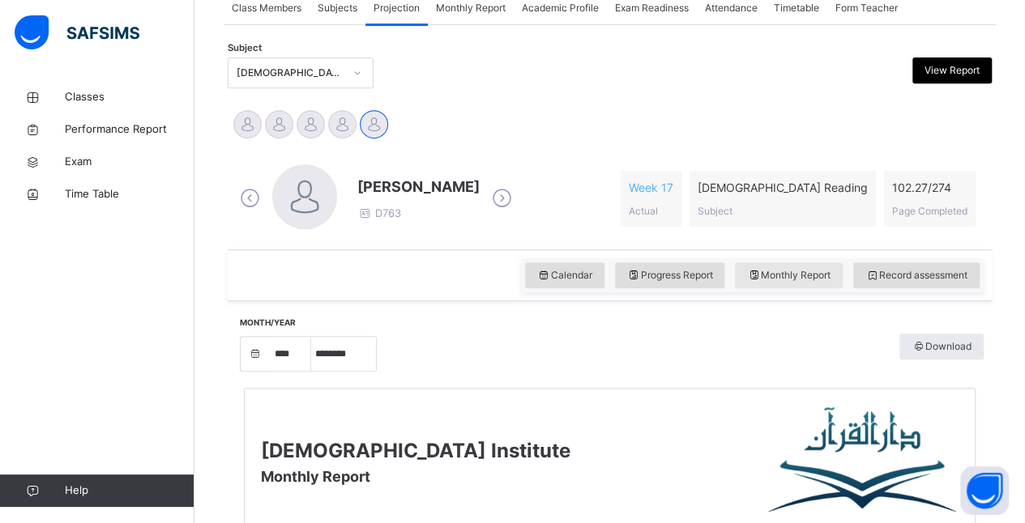
scroll to position [334, 0]
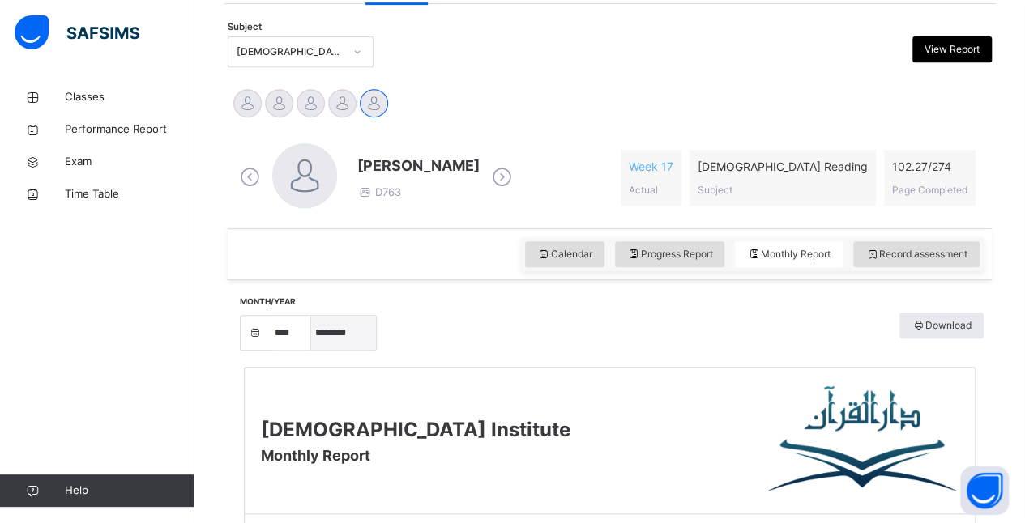
click at [327, 316] on select "***** ******** ***** ***** *** **** **** ****** ********* ******* ******** ****…" at bounding box center [343, 333] width 65 height 34
click at [311, 316] on select "***** ******** ***** ***** *** **** **** ****** ********* ******* ******** ****…" at bounding box center [343, 333] width 65 height 34
click at [318, 326] on select "***** ******** ***** ***** *** **** **** ****** ********* ******* ******** ****…" at bounding box center [343, 333] width 65 height 34
click at [311, 316] on select "***** ******** ***** ***** *** **** **** ****** ********* ******* ******** ****…" at bounding box center [343, 333] width 65 height 34
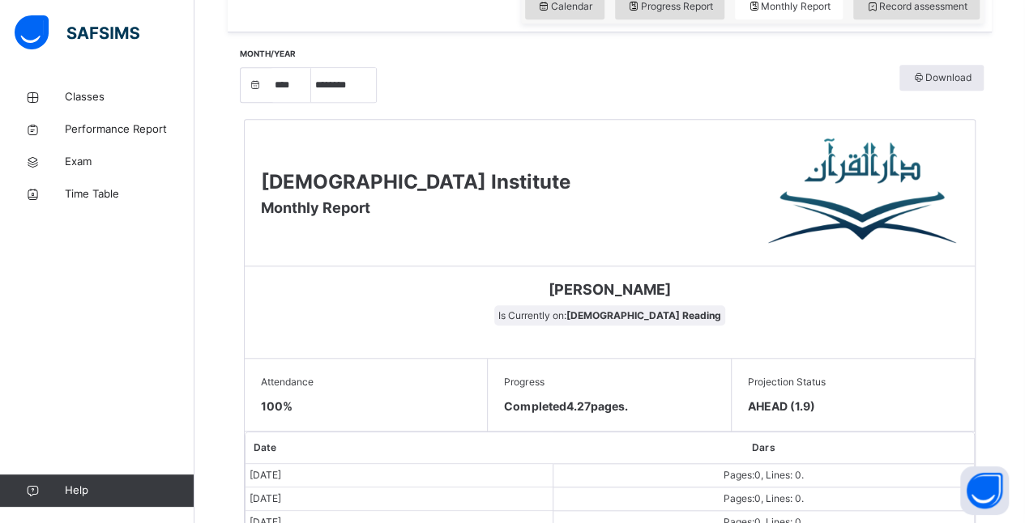
scroll to position [587, 0]
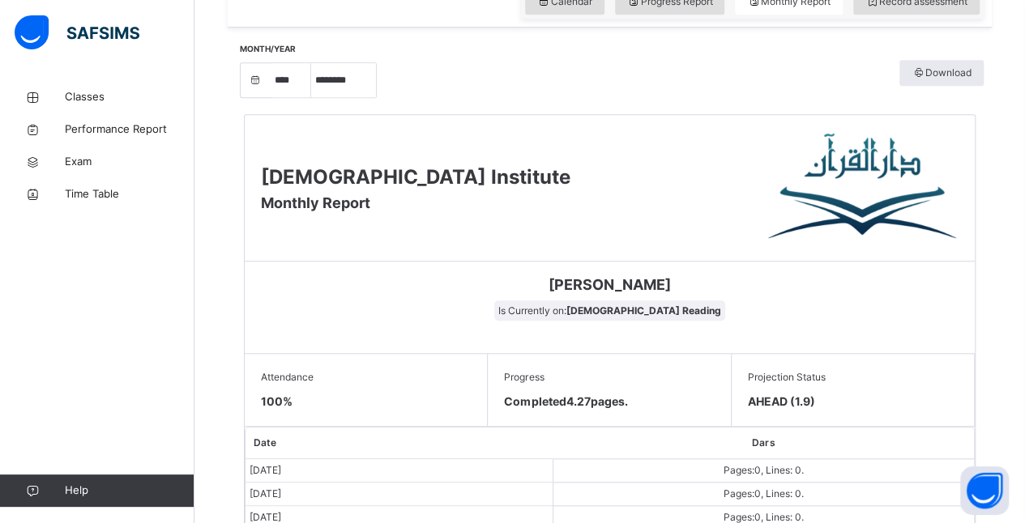
click at [875, 421] on div "Projection Status AHEAD (1.9)" at bounding box center [853, 390] width 243 height 73
click at [885, 399] on span "AHEAD (1.9)" at bounding box center [853, 401] width 210 height 17
click at [905, 336] on div "Mohammed Abdullah Is Currently on: Quran Reading" at bounding box center [610, 308] width 730 height 92
click at [885, 371] on span "Projection Status" at bounding box center [853, 377] width 210 height 15
click at [891, 396] on span "AHEAD (1.9)" at bounding box center [853, 401] width 210 height 17
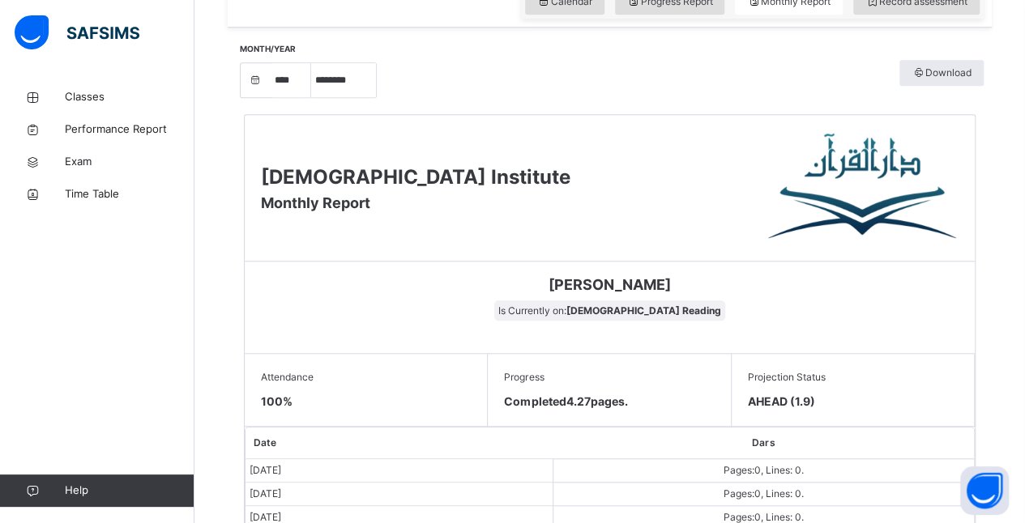
click at [890, 402] on span "AHEAD (1.9)" at bounding box center [853, 401] width 210 height 17
click at [895, 393] on span "AHEAD (1.9)" at bounding box center [853, 401] width 210 height 17
click at [901, 386] on span at bounding box center [853, 389] width 210 height 8
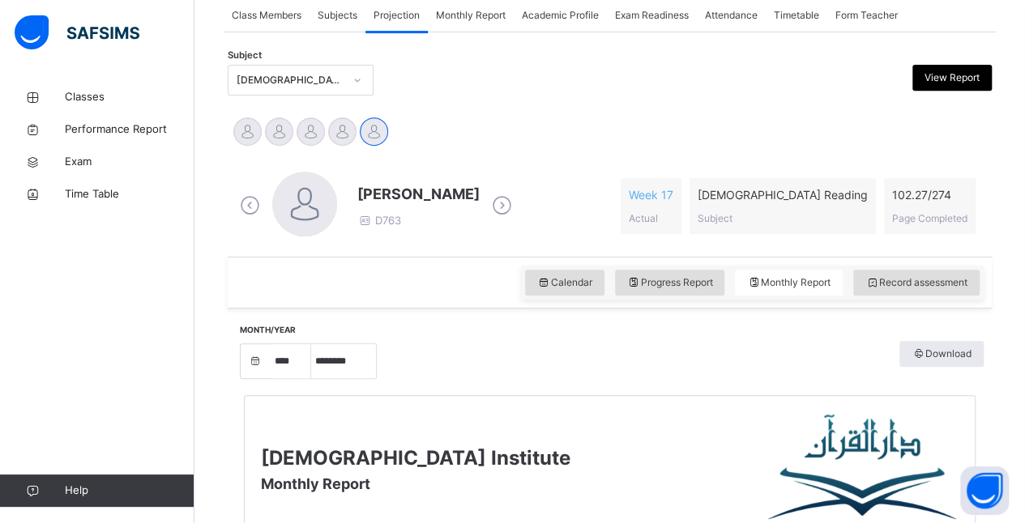
scroll to position [235, 0]
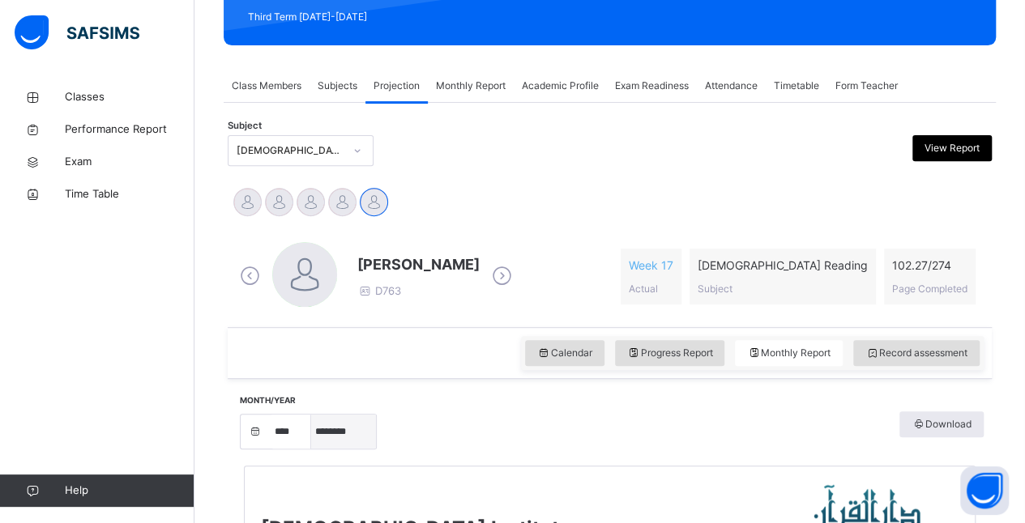
click at [338, 434] on select "***** ******** ***** ***** *** **** **** ****** ********* ******* ******** ****…" at bounding box center [343, 432] width 65 height 34
select select "*"
click at [311, 415] on select "***** ******** ***** ***** *** **** **** ****** ********* ******* ******** ****…" at bounding box center [343, 432] width 65 height 34
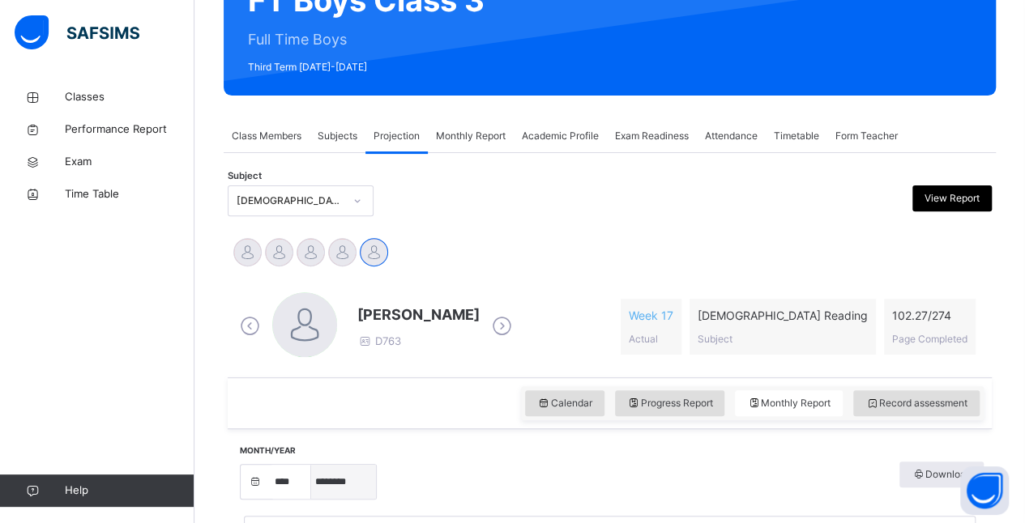
scroll to position [135, 0]
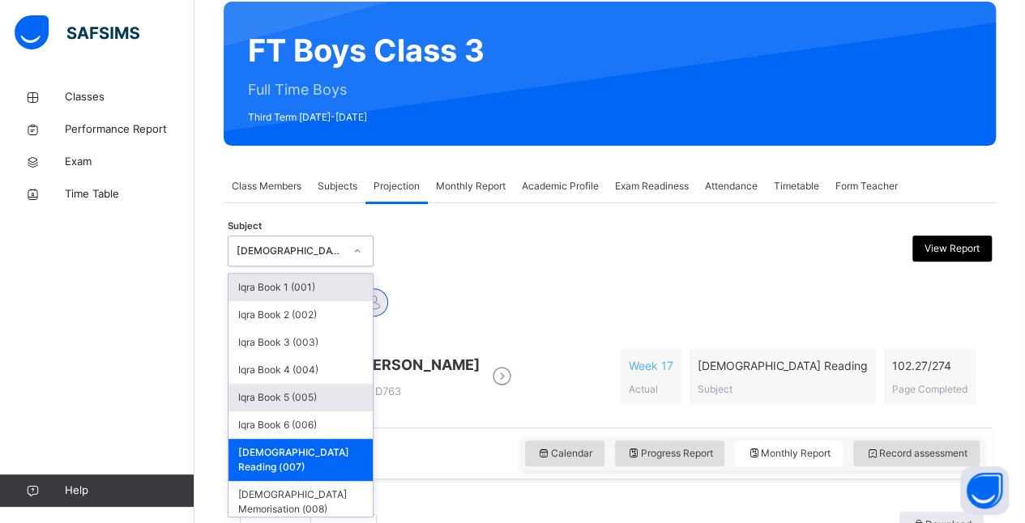
click at [254, 398] on div "Iqra Book 5 (005)" at bounding box center [301, 398] width 144 height 28
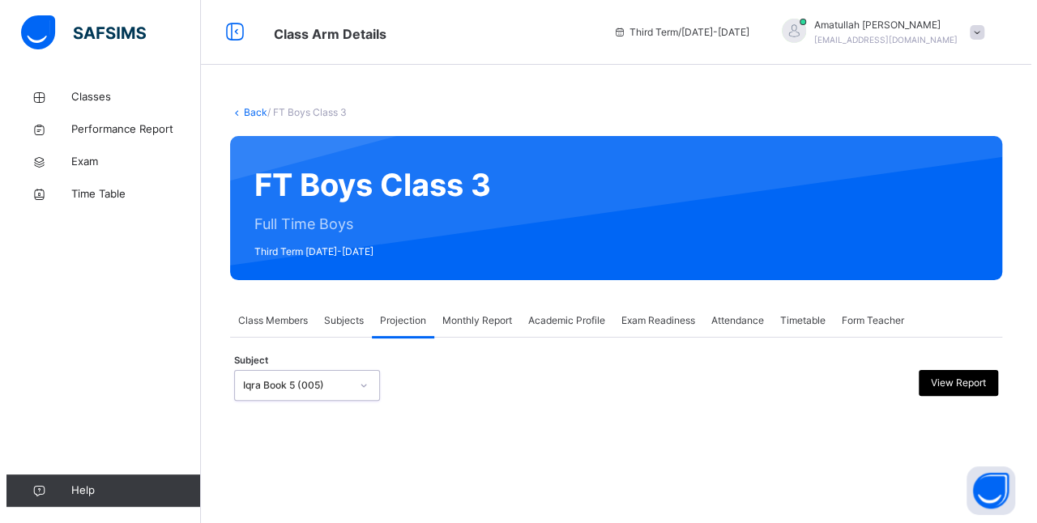
scroll to position [0, 0]
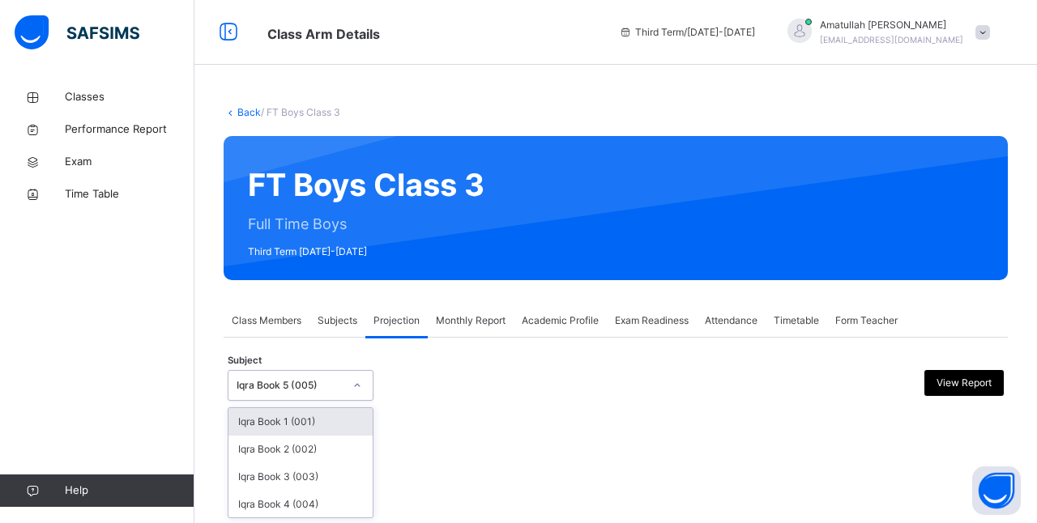
click at [276, 382] on div "Iqra Book 5 (005)" at bounding box center [290, 385] width 107 height 15
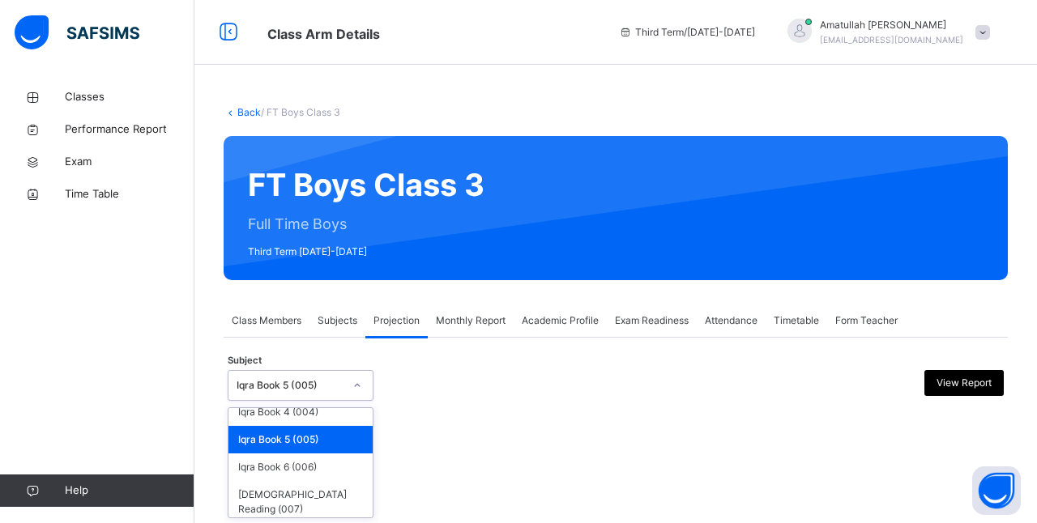
scroll to position [125, 0]
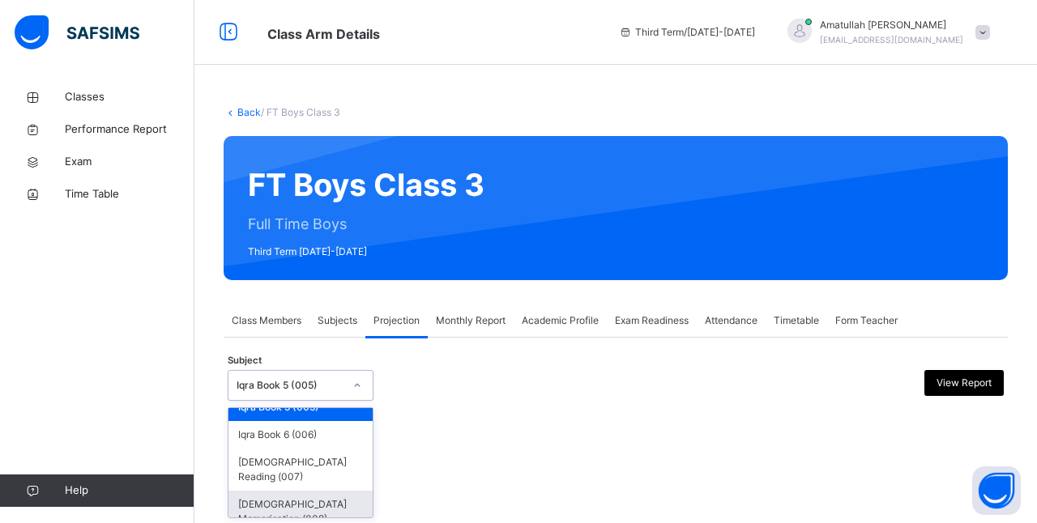
type input "*"
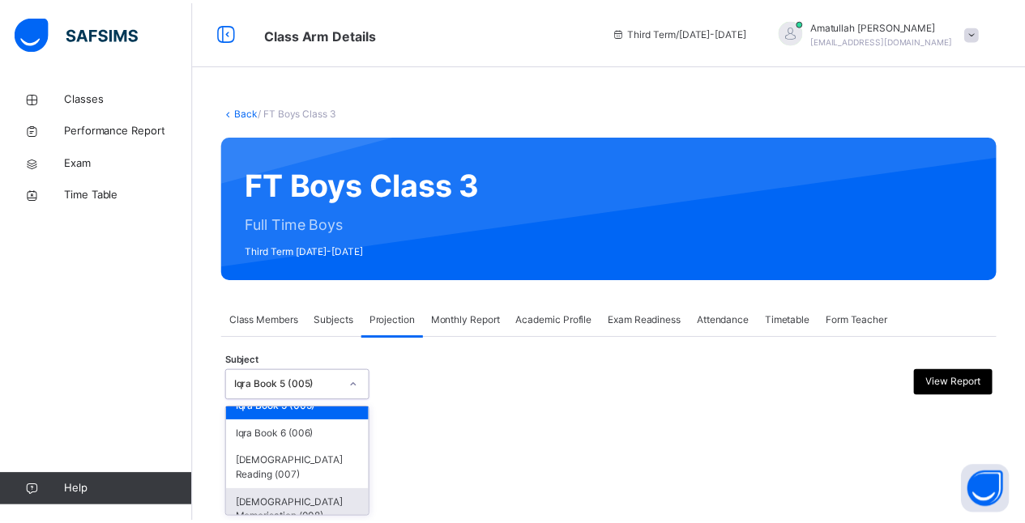
scroll to position [0, 0]
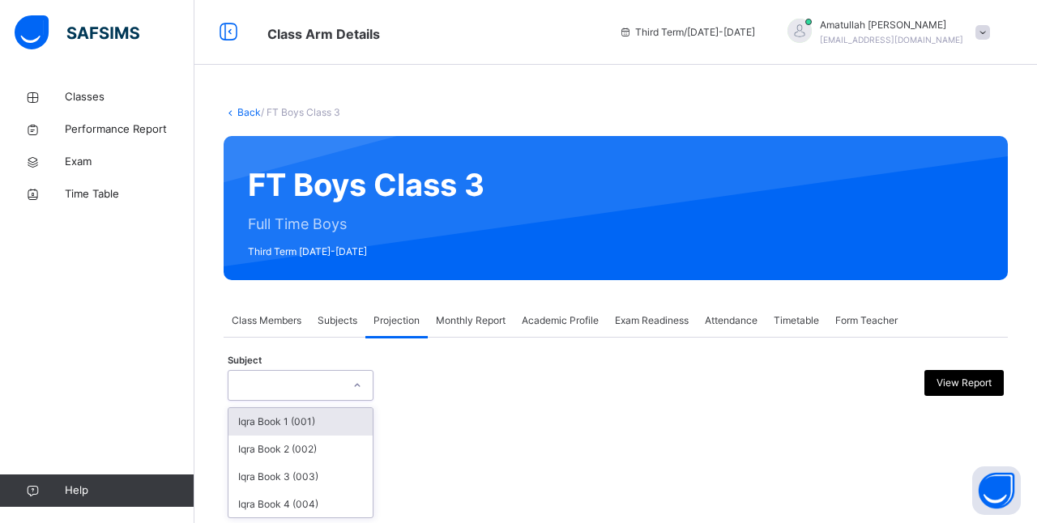
type input "*"
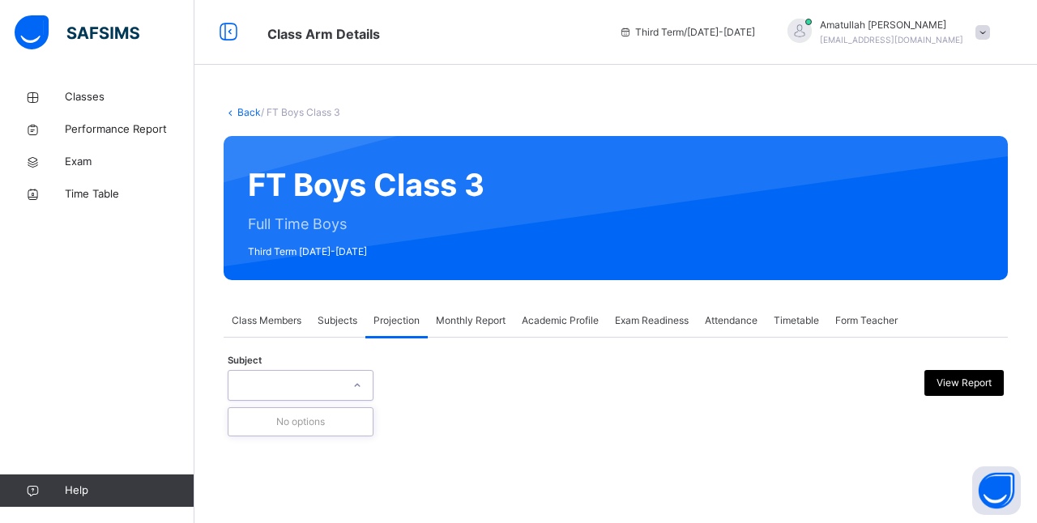
click at [276, 382] on div "," at bounding box center [285, 386] width 113 height 25
type input "*"
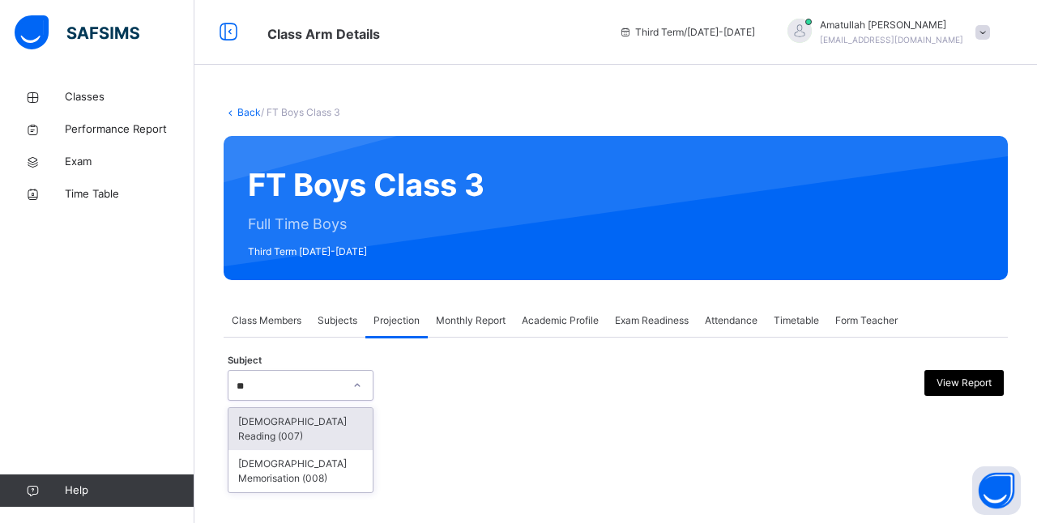
type input "***"
click at [264, 415] on div "[DEMOGRAPHIC_DATA] Reading (007)" at bounding box center [301, 429] width 144 height 42
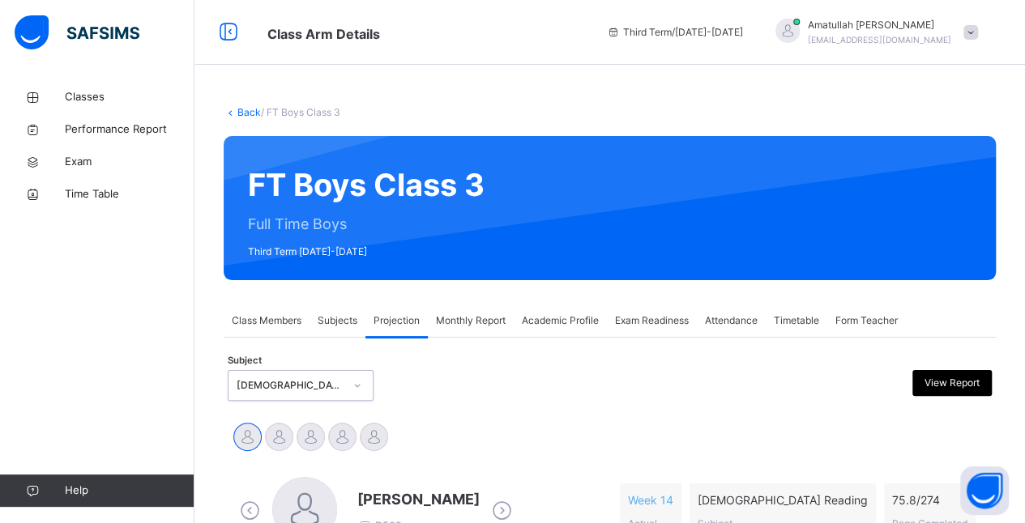
click at [245, 402] on div "Subject option Quran Reading (007), selected. 0 results available. Select is fo…" at bounding box center [610, 385] width 764 height 47
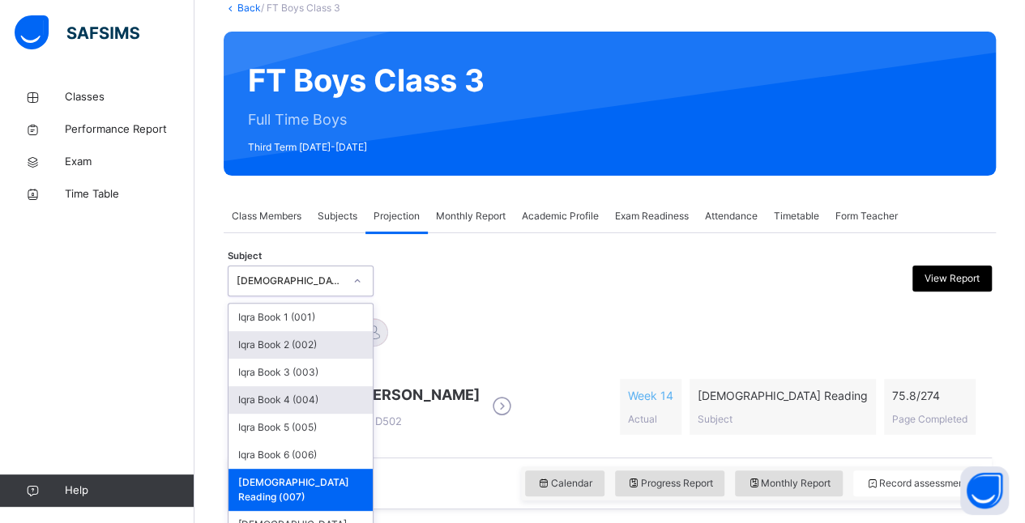
click at [269, 297] on div "option Quran Reading (007), selected. option Iqra Book 2 (002) focused, 2 of 8.…" at bounding box center [301, 281] width 146 height 31
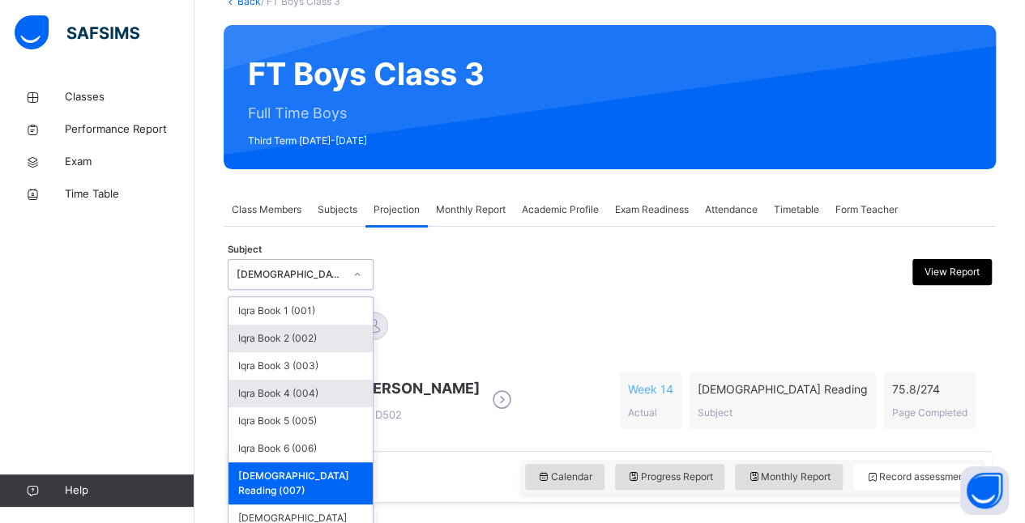
scroll to position [112, 0]
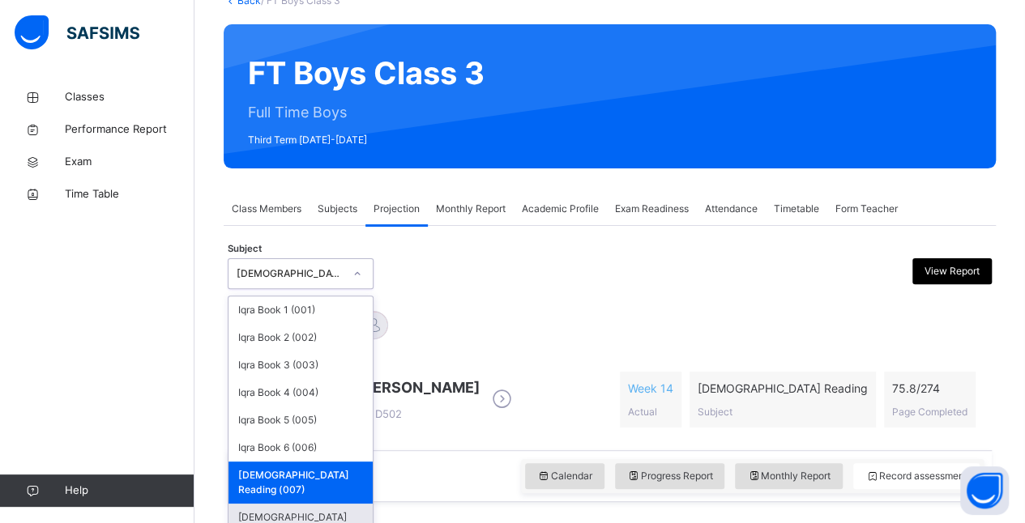
click at [258, 504] on div "[DEMOGRAPHIC_DATA] Memorisation (008)" at bounding box center [301, 525] width 144 height 42
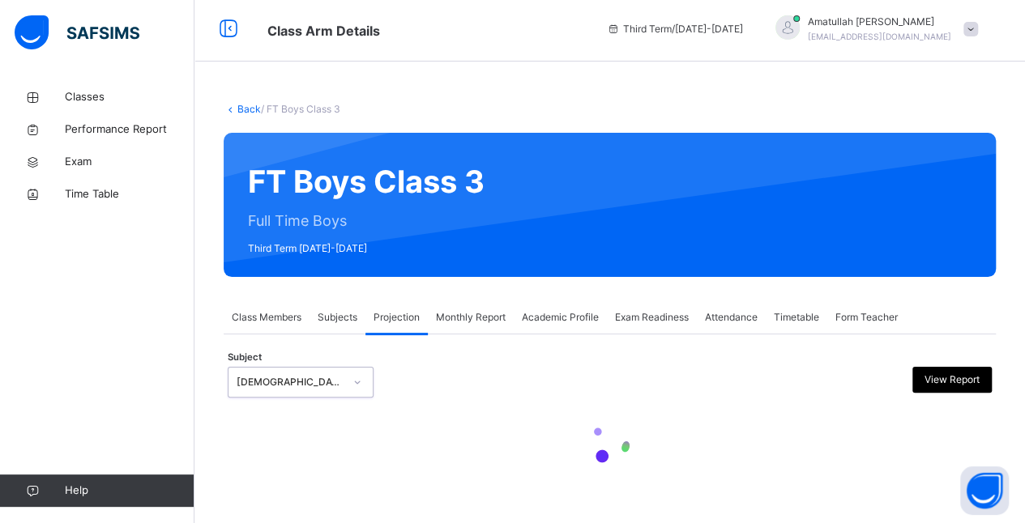
scroll to position [2, 0]
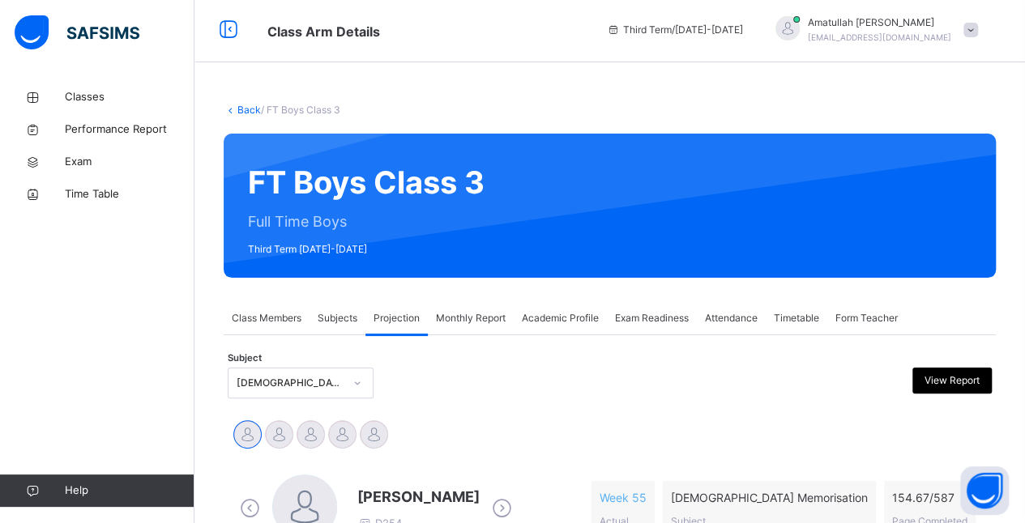
click at [499, 502] on icon at bounding box center [502, 509] width 28 height 24
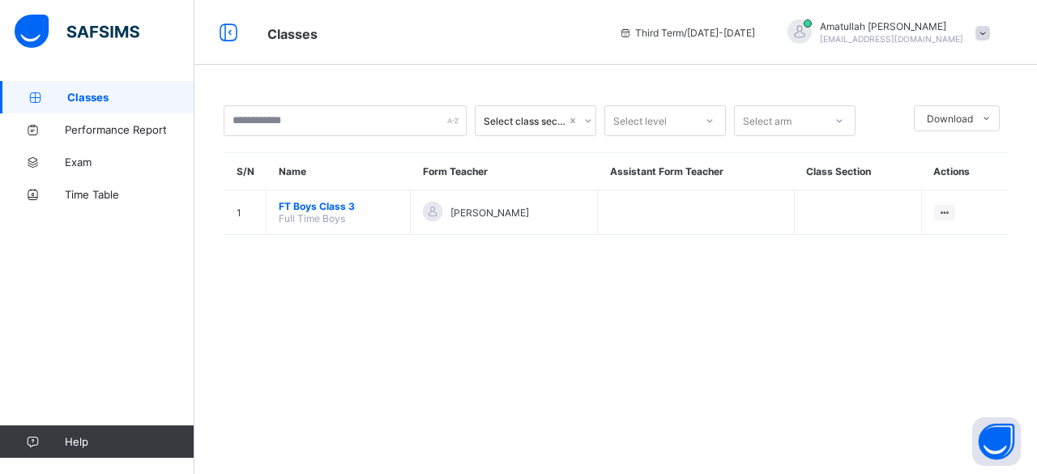
click at [323, 207] on span "FT Boys Class 3" at bounding box center [338, 206] width 119 height 12
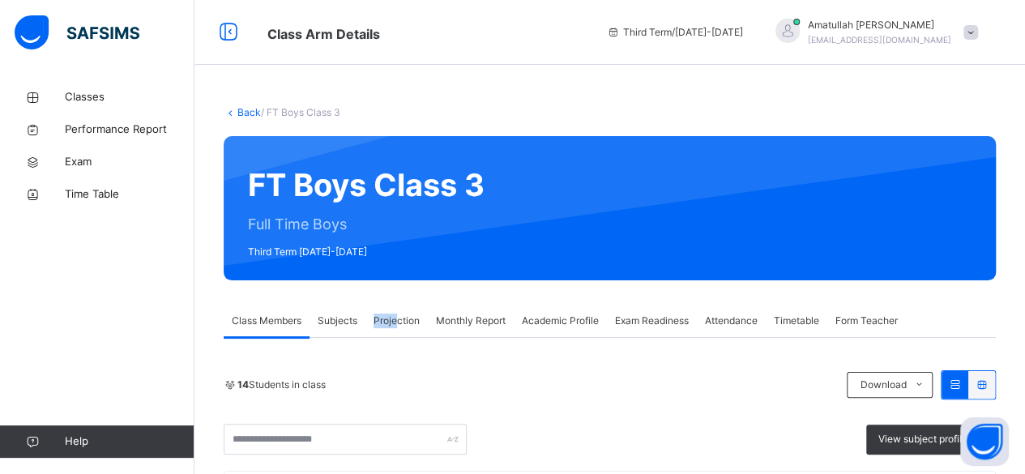
click at [399, 314] on span "Projection" at bounding box center [397, 321] width 46 height 15
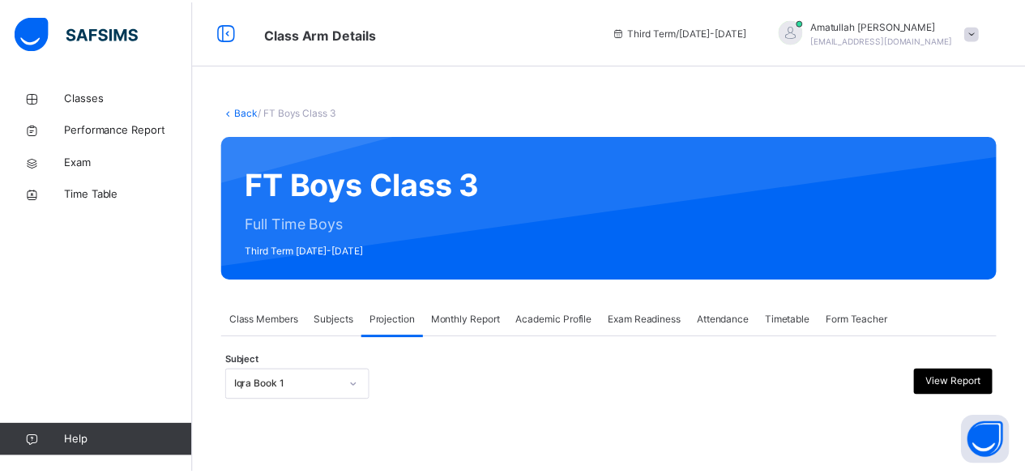
scroll to position [154, 0]
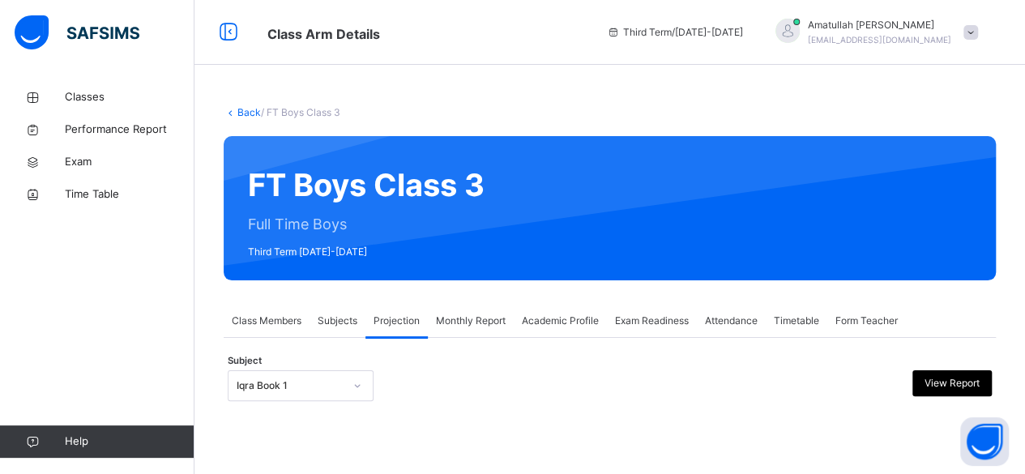
click at [345, 385] on div "Iqra Book 1" at bounding box center [301, 385] width 146 height 31
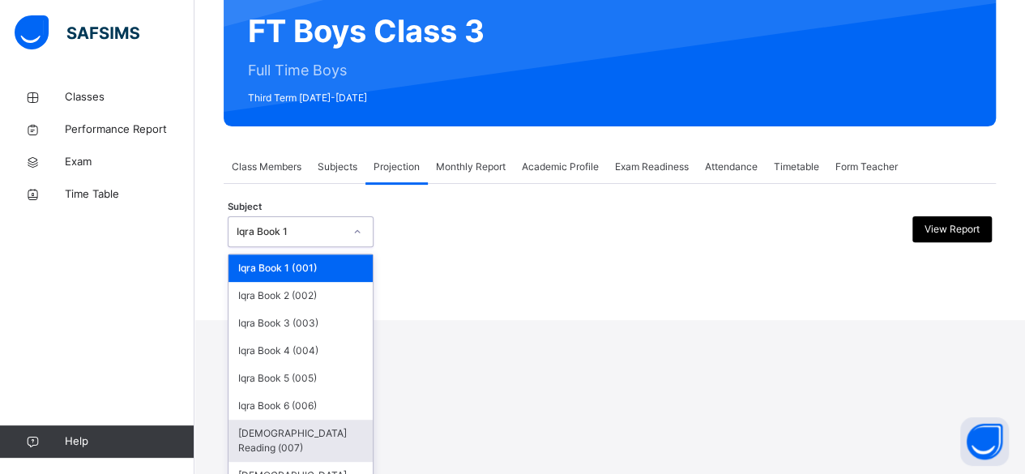
click at [273, 422] on div "[DEMOGRAPHIC_DATA] Reading (007)" at bounding box center [301, 441] width 144 height 42
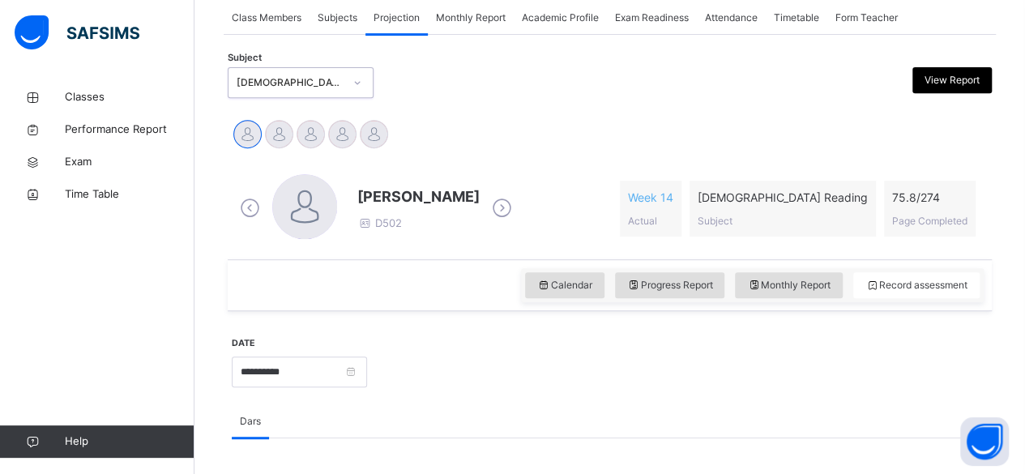
scroll to position [298, 0]
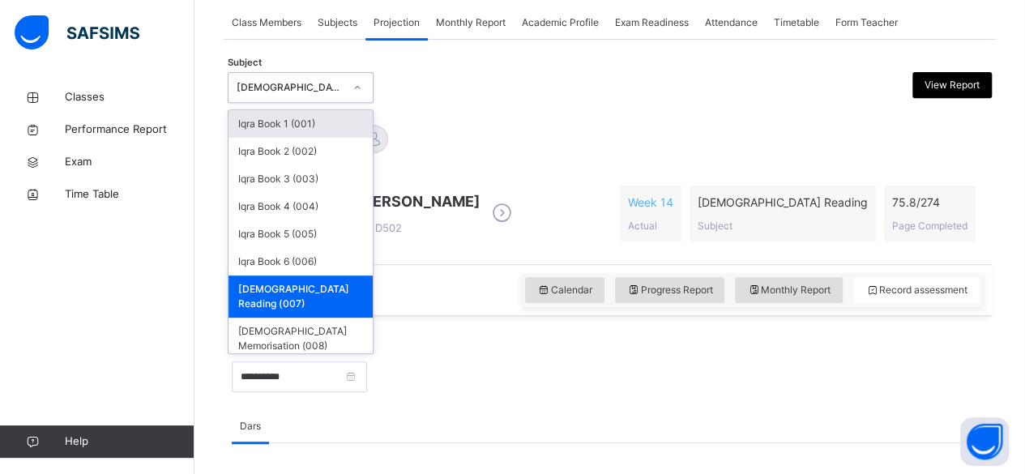
click at [230, 77] on div "[DEMOGRAPHIC_DATA] Reading (007)" at bounding box center [285, 87] width 113 height 25
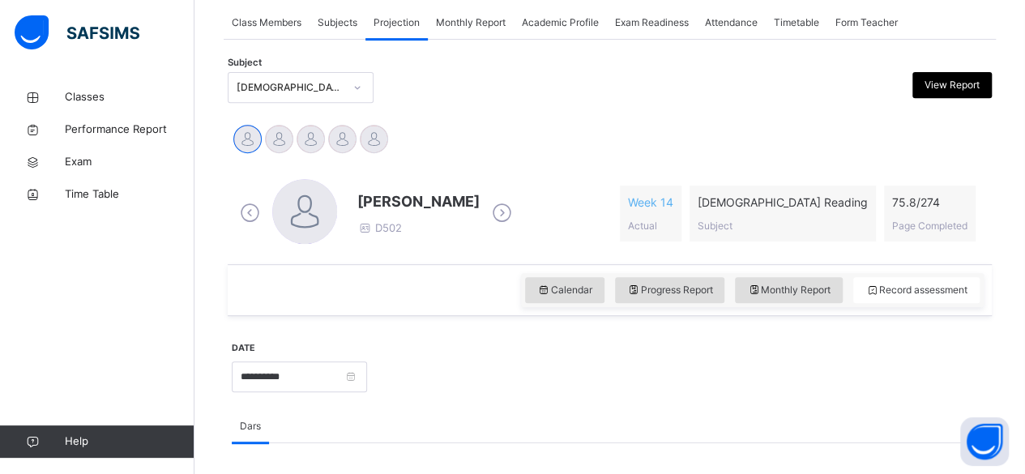
click at [251, 88] on div "[DEMOGRAPHIC_DATA] Reading (007)" at bounding box center [290, 87] width 107 height 15
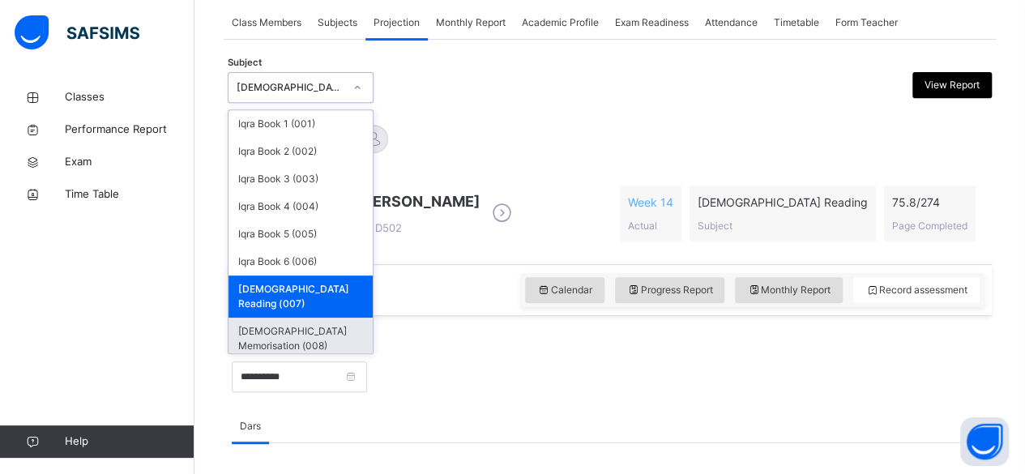
click at [290, 318] on div "[DEMOGRAPHIC_DATA] Memorisation (008)" at bounding box center [301, 339] width 144 height 42
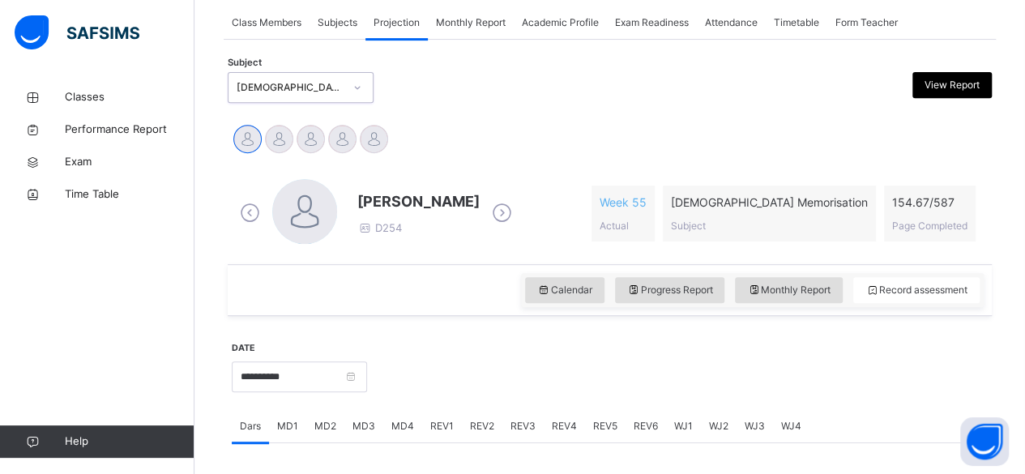
click at [515, 211] on icon at bounding box center [502, 213] width 28 height 24
click at [415, 417] on div "MD4" at bounding box center [402, 426] width 39 height 32
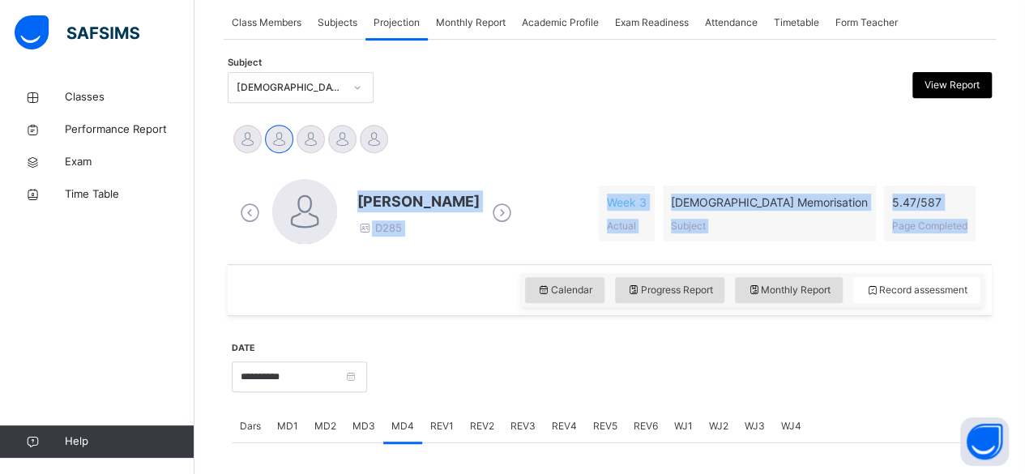
drag, startPoint x: 1023, startPoint y: 88, endPoint x: 1024, endPoint y: 145, distance: 56.7
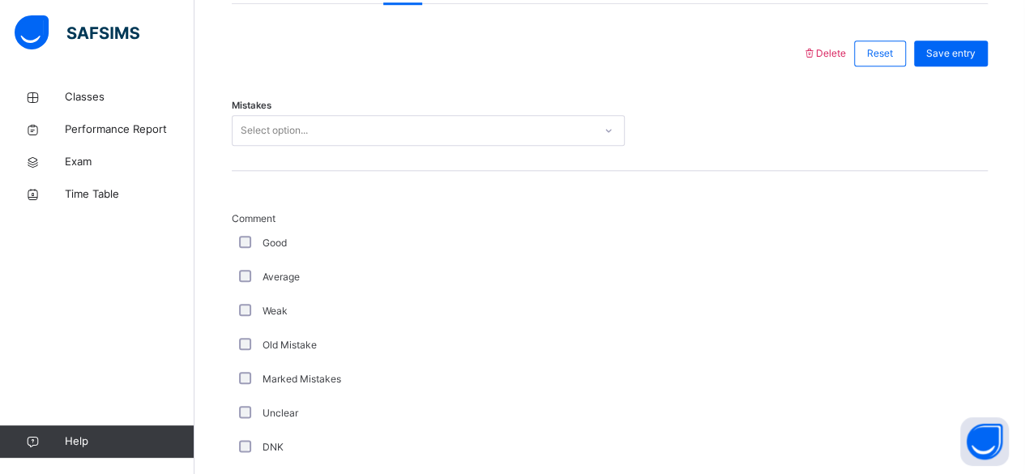
scroll to position [583, 0]
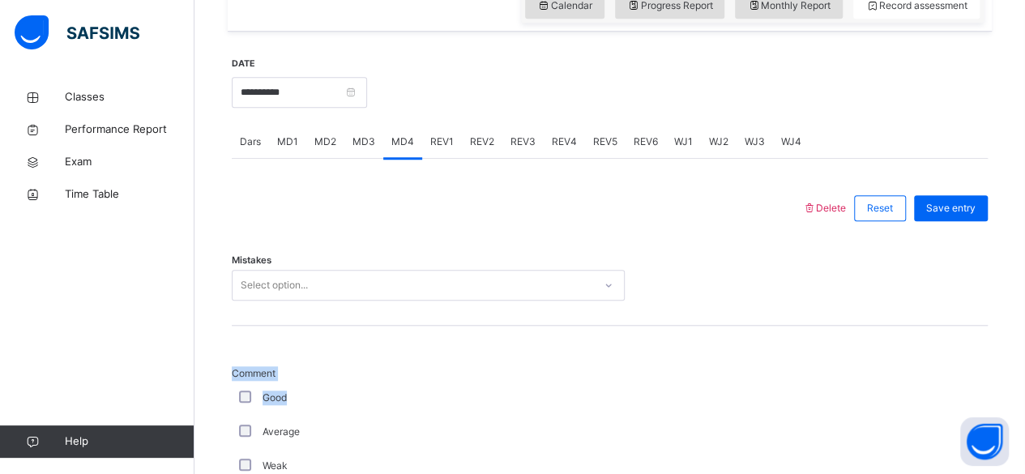
drag, startPoint x: 201, startPoint y: 397, endPoint x: 207, endPoint y: 370, distance: 27.3
click at [266, 282] on div "Mistakes Select option..." at bounding box center [610, 277] width 756 height 96
click at [263, 296] on div "Select option..." at bounding box center [428, 285] width 393 height 31
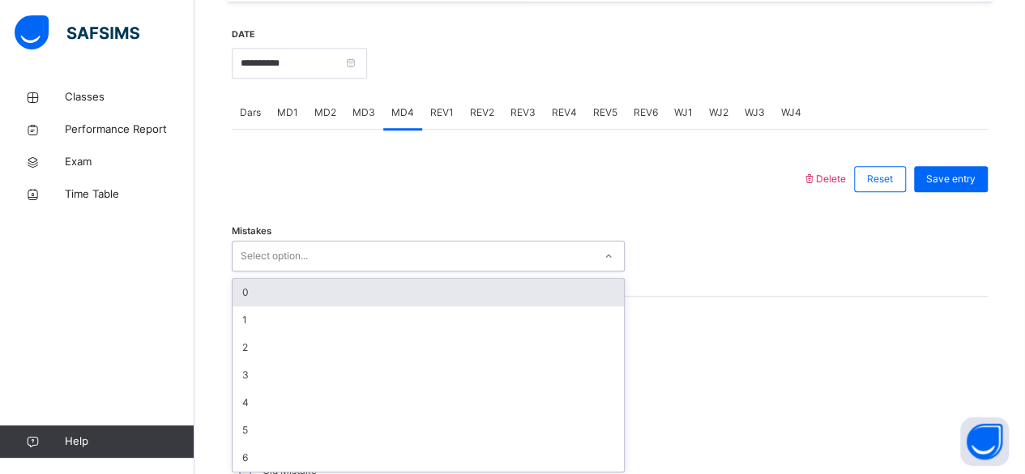
scroll to position [614, 0]
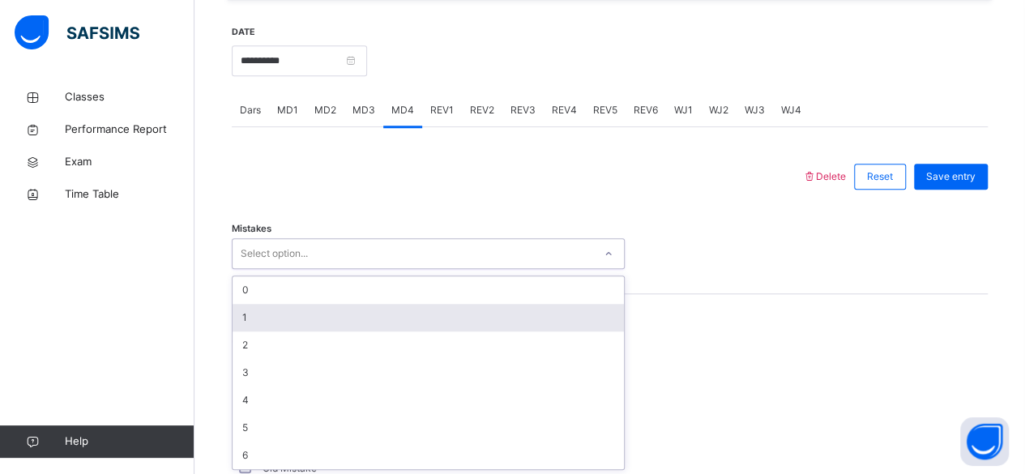
click at [244, 305] on div "1" at bounding box center [428, 318] width 391 height 28
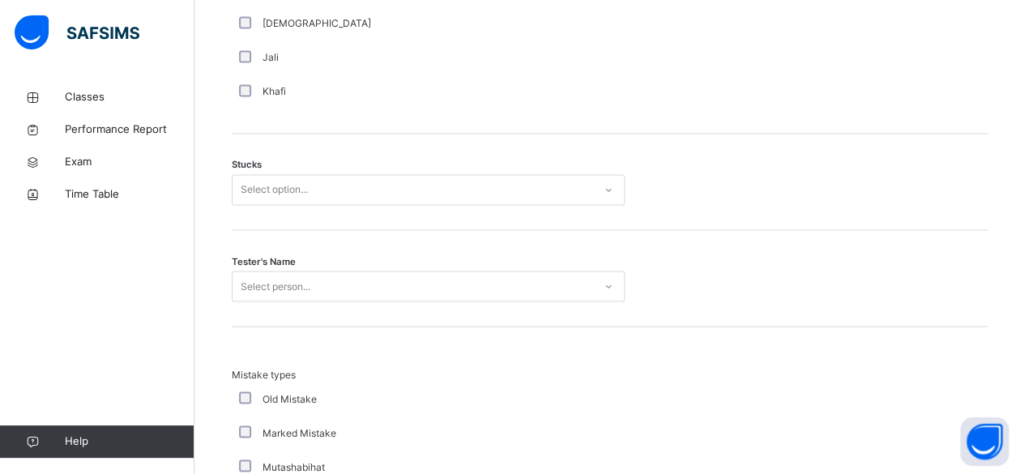
scroll to position [1305, 0]
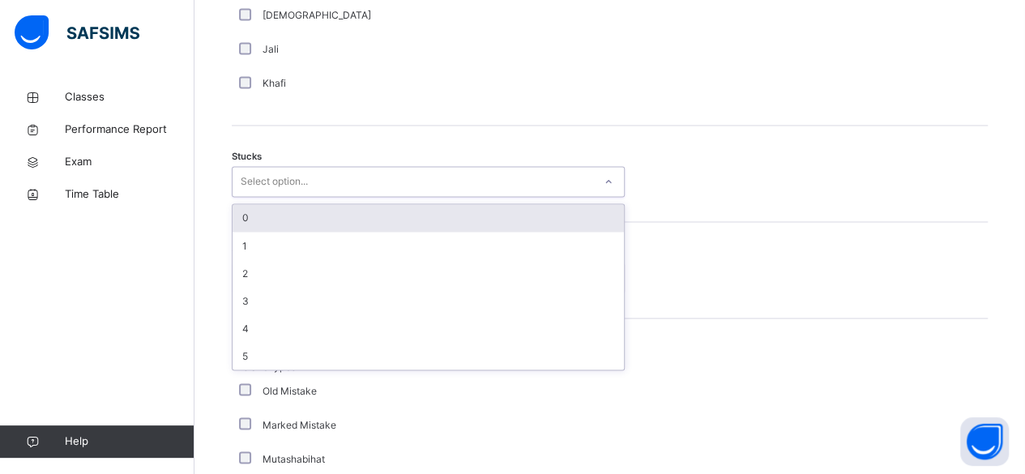
click at [317, 192] on div "Select option..." at bounding box center [428, 181] width 393 height 31
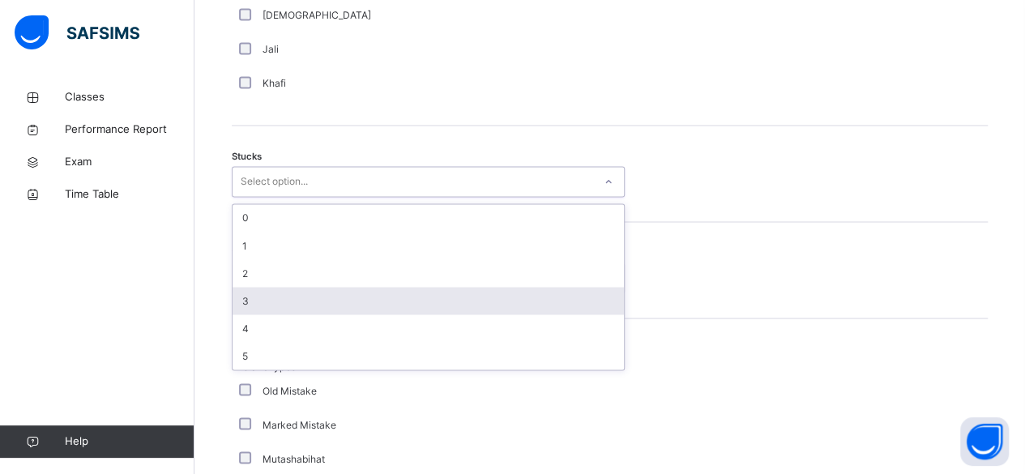
click at [254, 302] on div "3" at bounding box center [428, 301] width 391 height 28
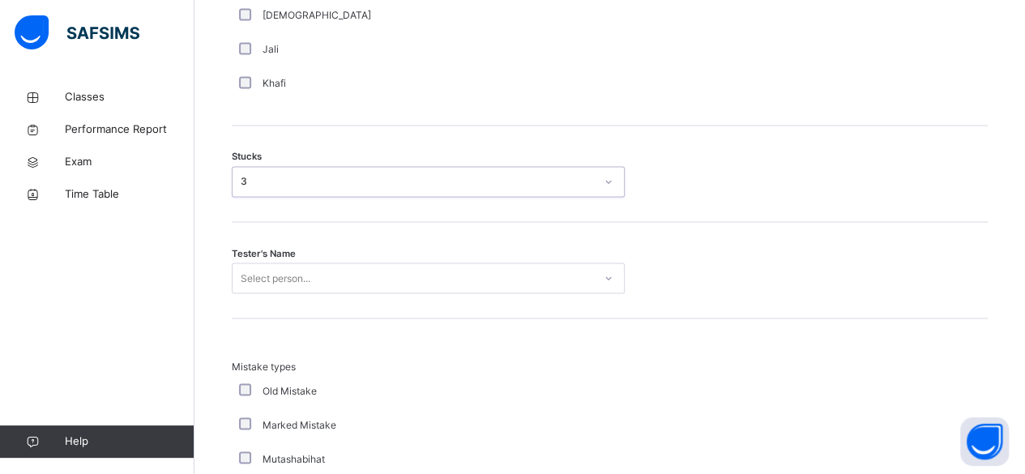
click at [266, 281] on div "Select person..." at bounding box center [428, 278] width 393 height 31
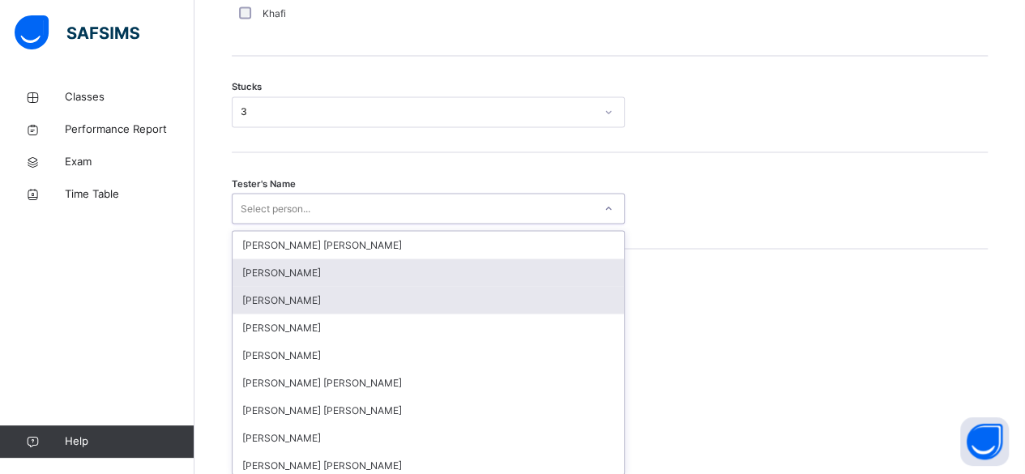
scroll to position [1379, 0]
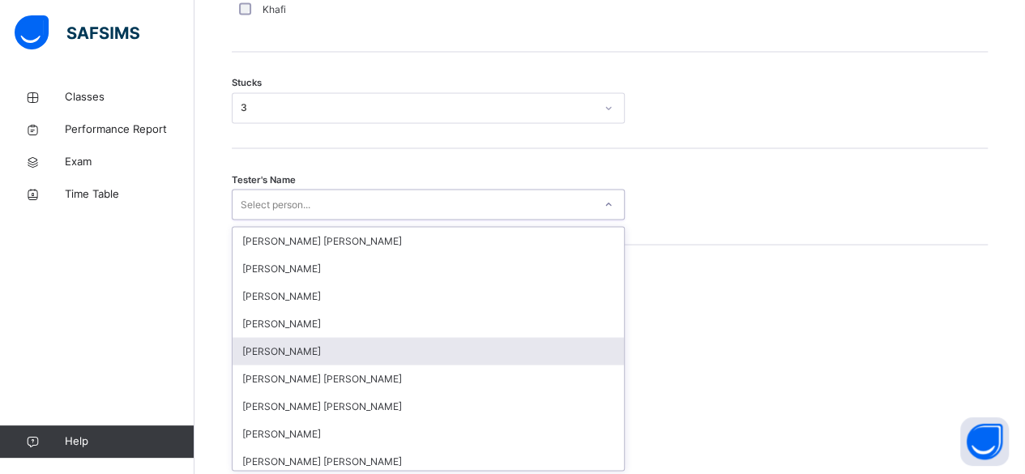
type input "*"
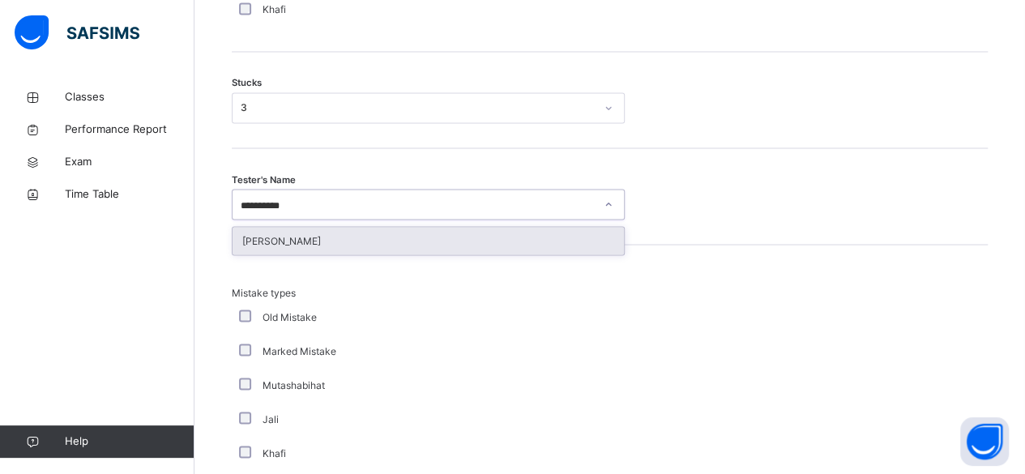
type input "**********"
click at [318, 229] on div "[PERSON_NAME]" at bounding box center [428, 241] width 391 height 28
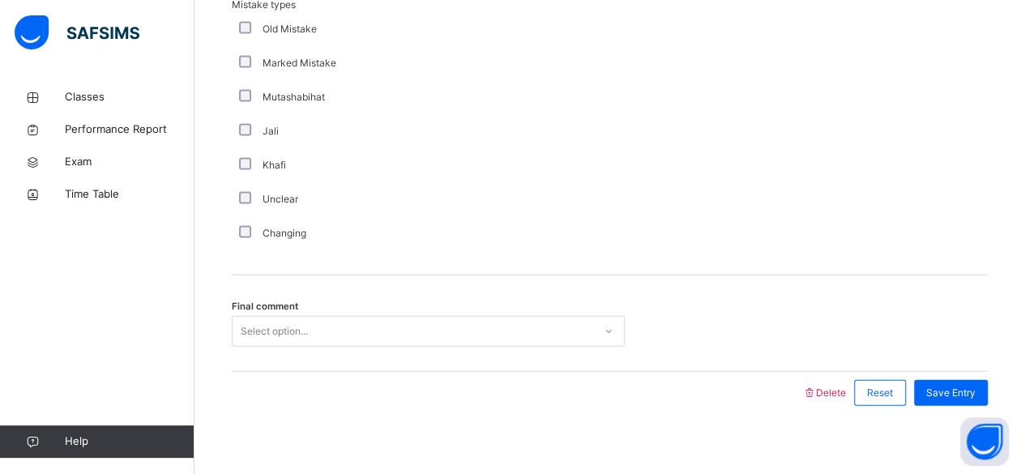
scroll to position [1676, 0]
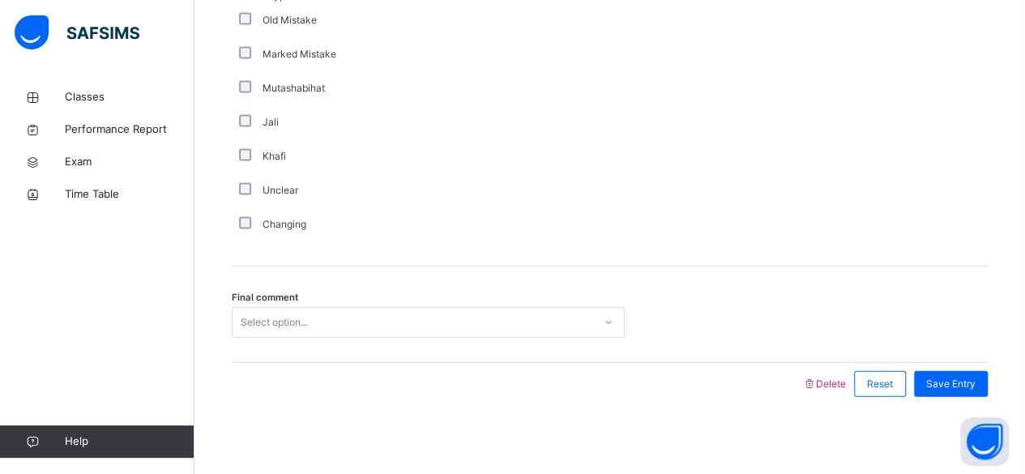
click at [288, 304] on div "Final comment Select option..." at bounding box center [610, 315] width 756 height 96
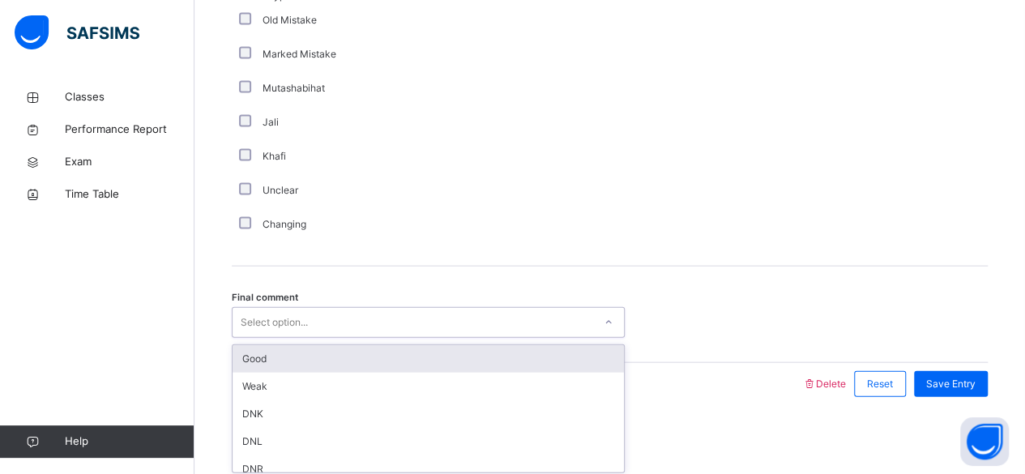
click at [289, 323] on div "Select option..." at bounding box center [274, 322] width 67 height 31
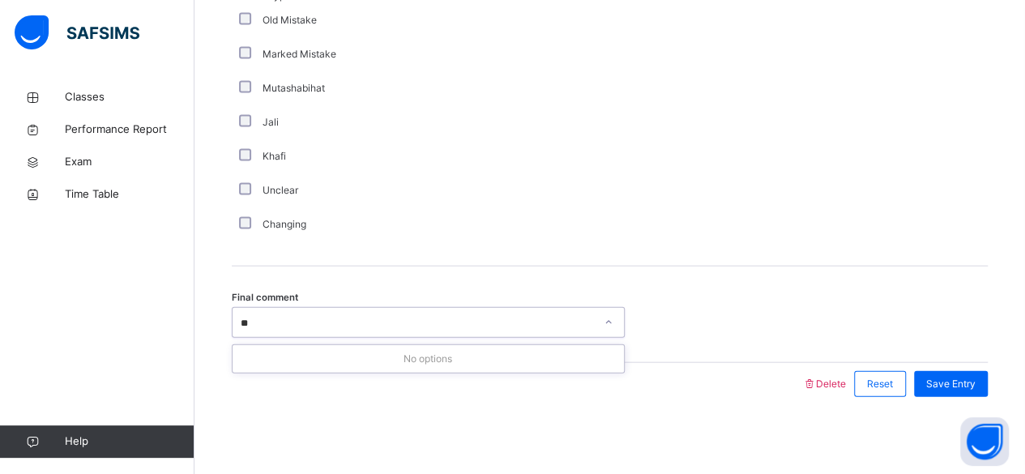
type input "*"
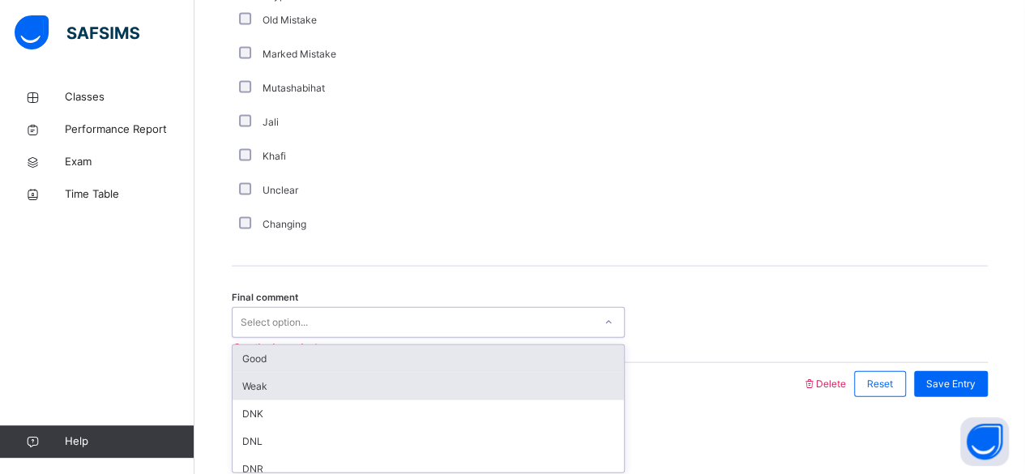
click at [239, 394] on div "Weak" at bounding box center [428, 387] width 391 height 28
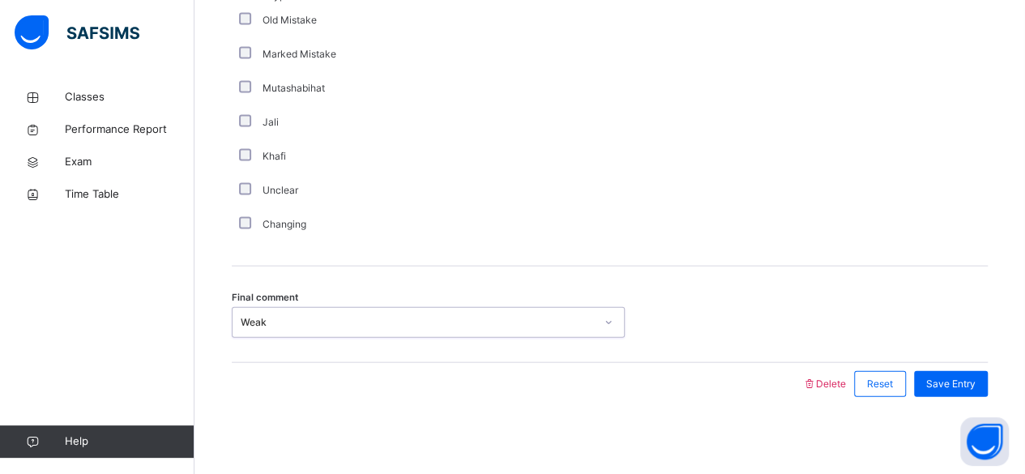
click at [257, 392] on div at bounding box center [517, 384] width 554 height 42
click at [976, 387] on div "Save Entry" at bounding box center [951, 384] width 74 height 26
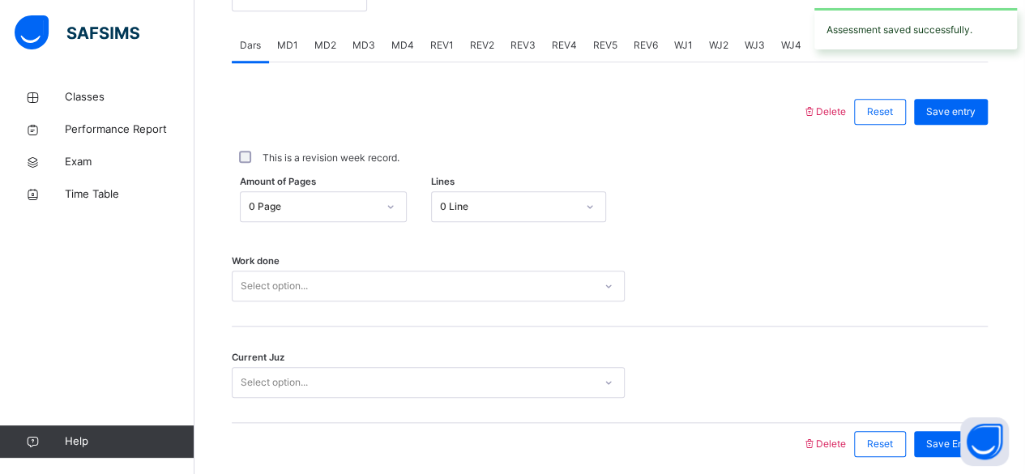
scroll to position [741, 0]
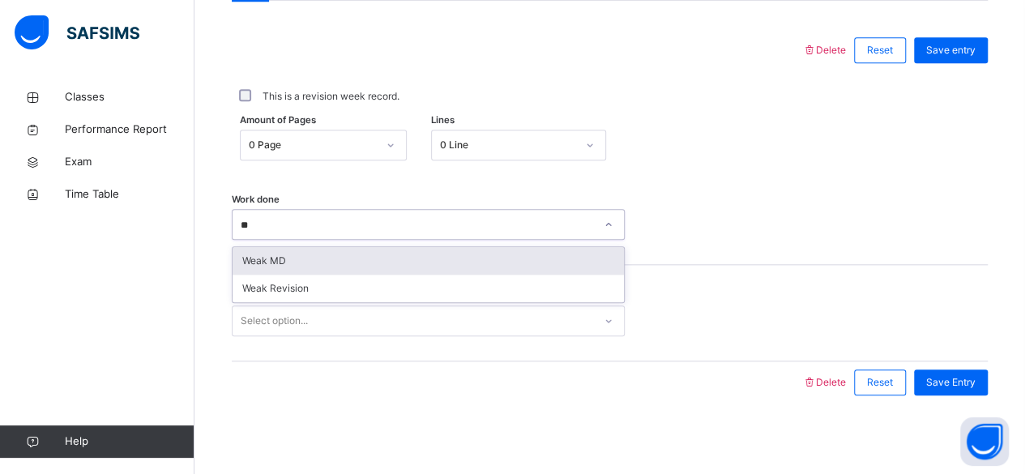
type input "***"
click at [276, 261] on div "Weak MD" at bounding box center [428, 261] width 391 height 28
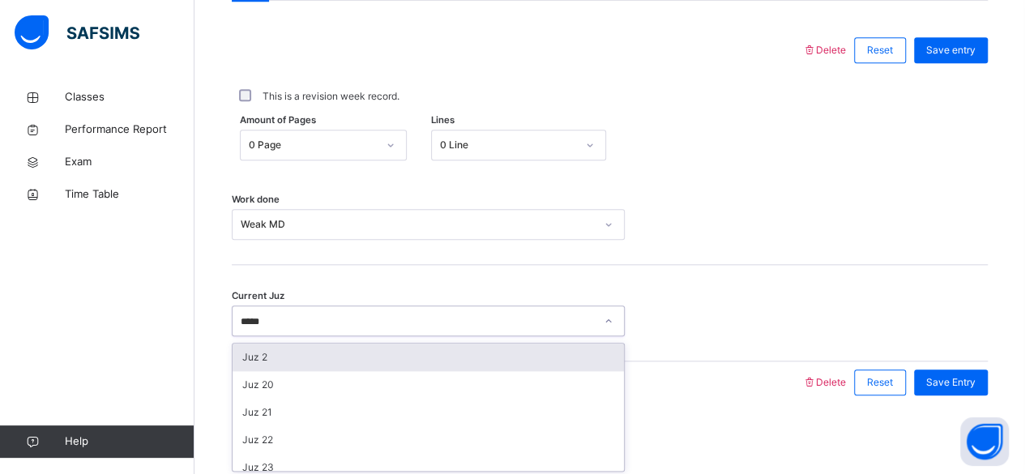
type input "******"
click at [254, 356] on div "Juz 26" at bounding box center [428, 358] width 391 height 28
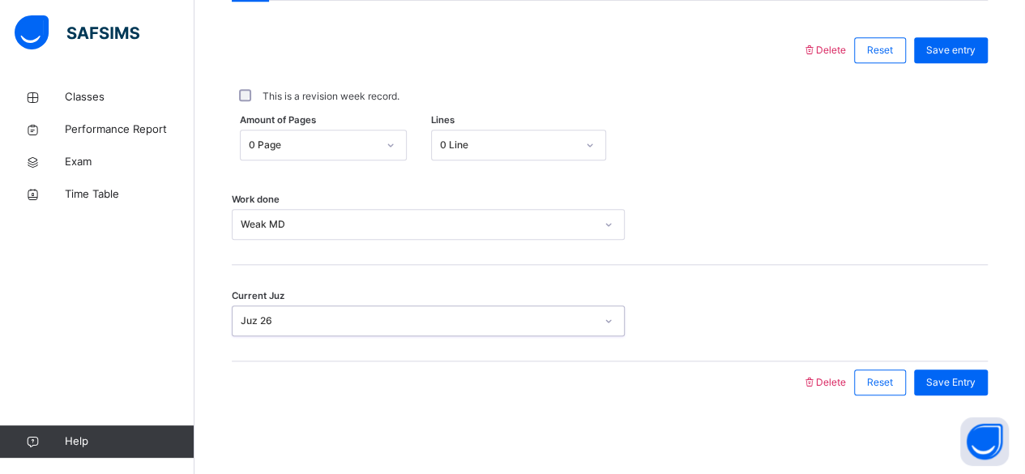
click at [831, 274] on div "Current Juz option Juz 26, selected. 0 results available. Select is focused ,ty…" at bounding box center [610, 313] width 756 height 96
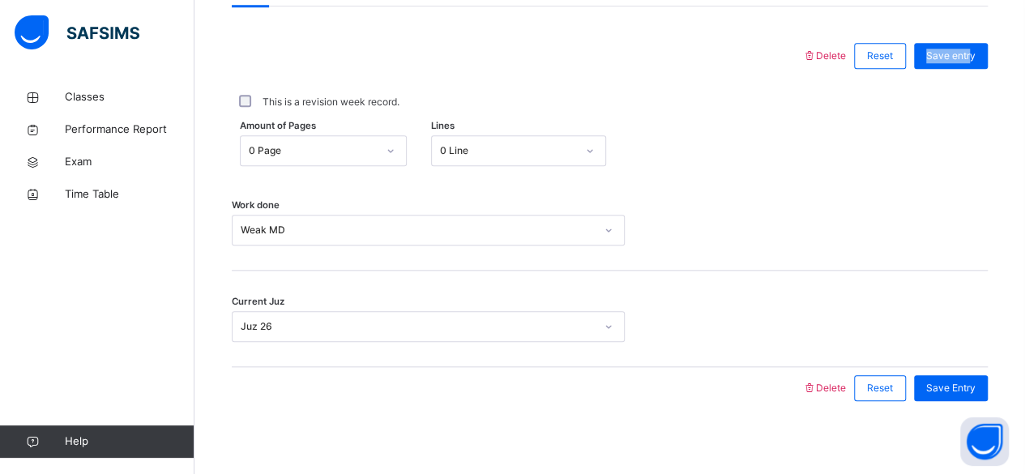
drag, startPoint x: 980, startPoint y: 36, endPoint x: 946, endPoint y: -6, distance: 55.3
drag, startPoint x: 843, startPoint y: 210, endPoint x: 858, endPoint y: 166, distance: 46.4
click at [844, 193] on div "Work done Weak MD" at bounding box center [610, 222] width 756 height 96
click at [954, 64] on div "Save entry" at bounding box center [947, 56] width 82 height 42
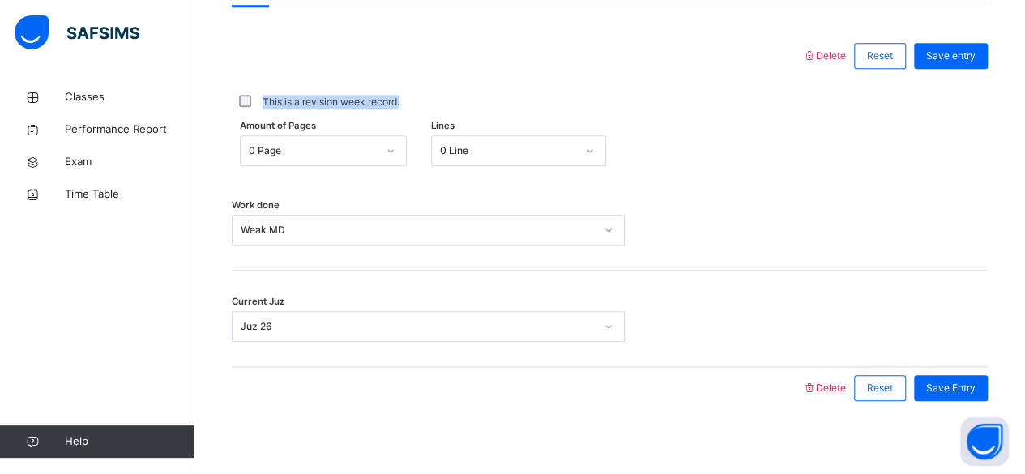
click at [933, 80] on div "Delete Reset Save entry This is a revision week record. Amount of Pages 0 Page …" at bounding box center [610, 222] width 756 height 374
click at [948, 55] on span "Save entry" at bounding box center [950, 56] width 49 height 15
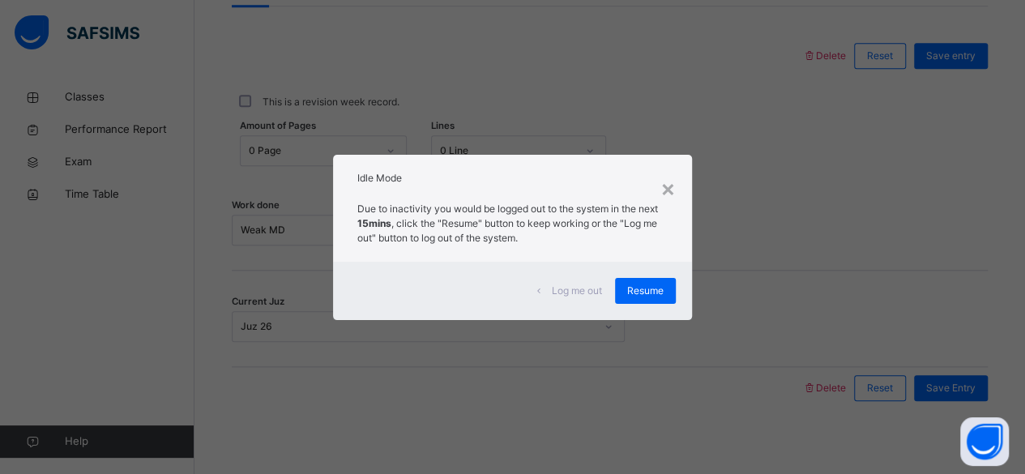
scroll to position [741, 0]
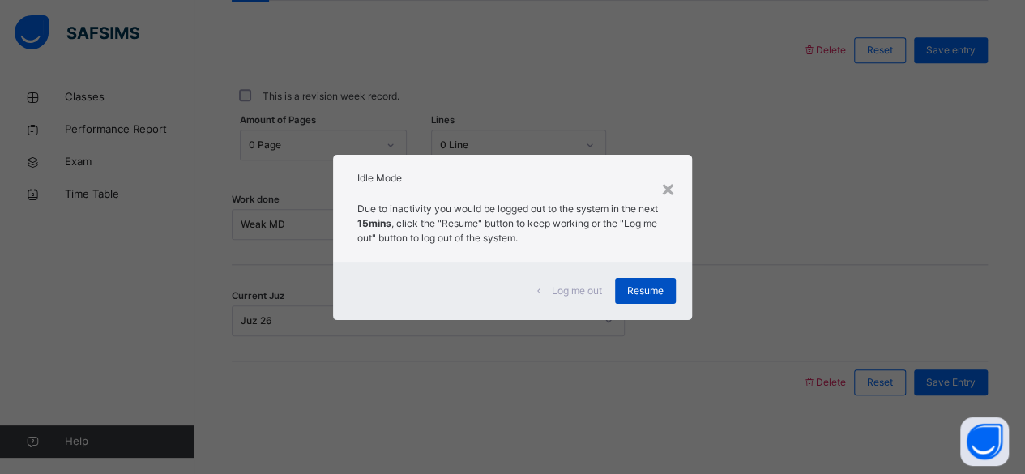
click at [638, 286] on span "Resume" at bounding box center [645, 291] width 36 height 15
